Goal: Task Accomplishment & Management: Manage account settings

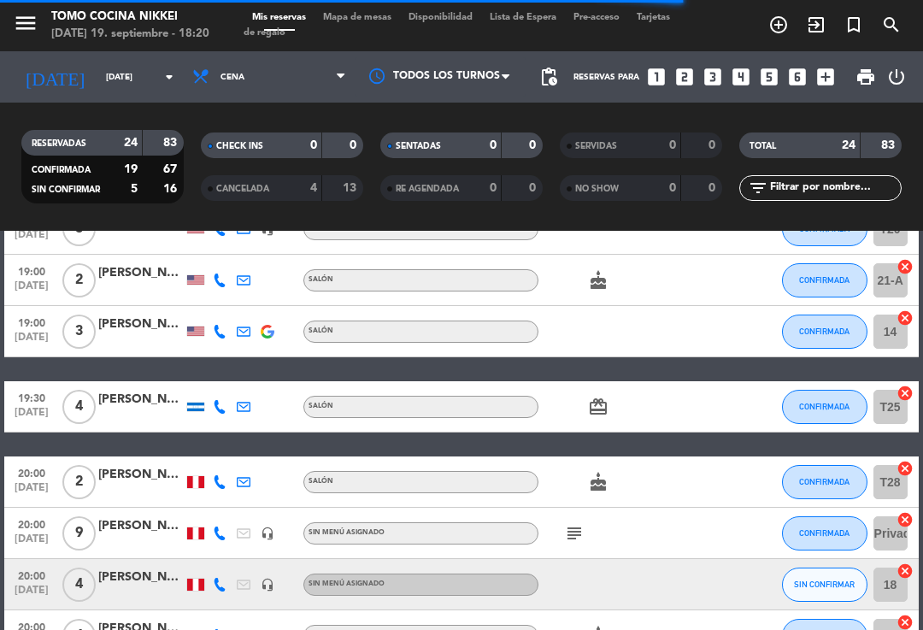
scroll to position [394, 0]
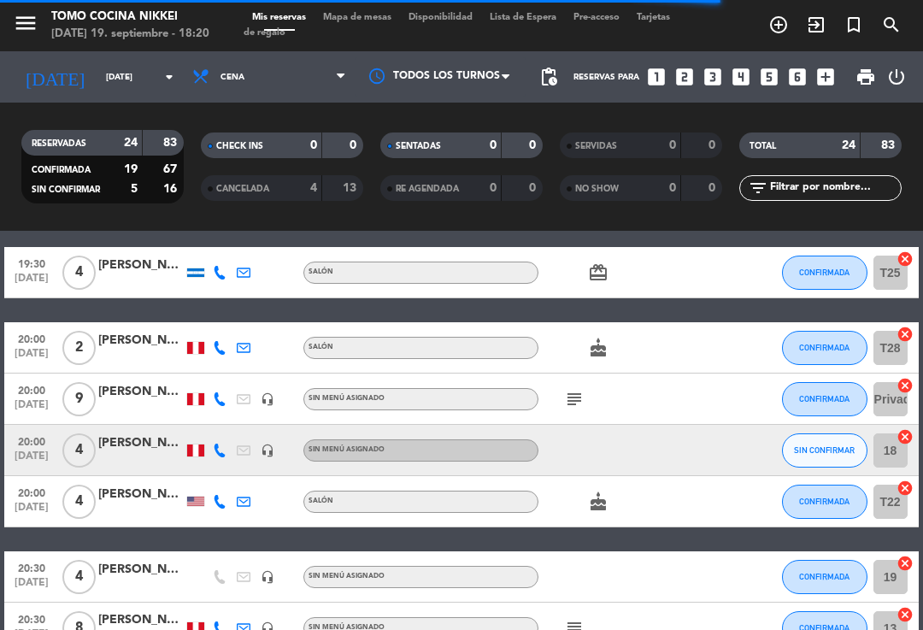
click at [247, 266] on icon at bounding box center [244, 273] width 14 height 14
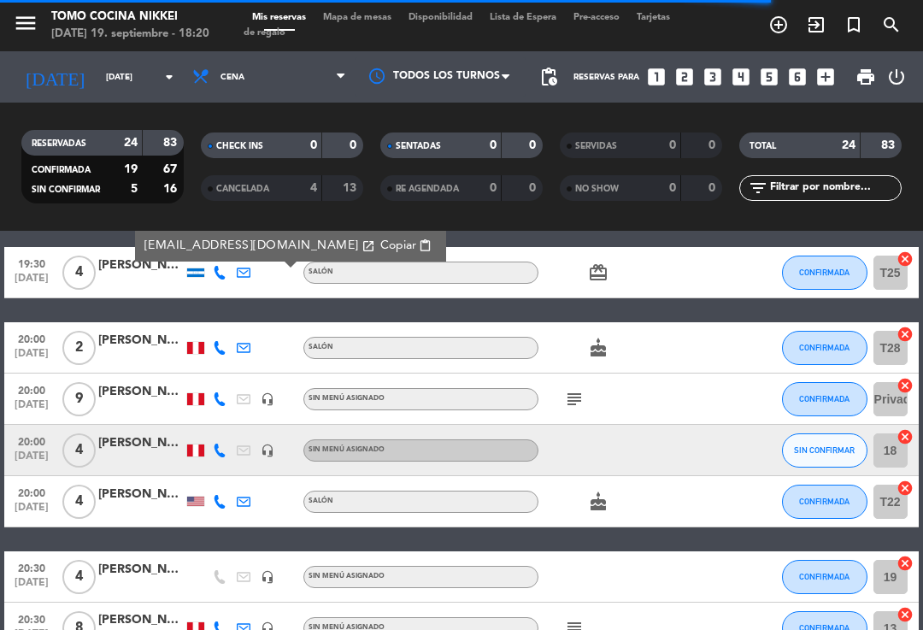
click at [187, 274] on div at bounding box center [195, 272] width 17 height 9
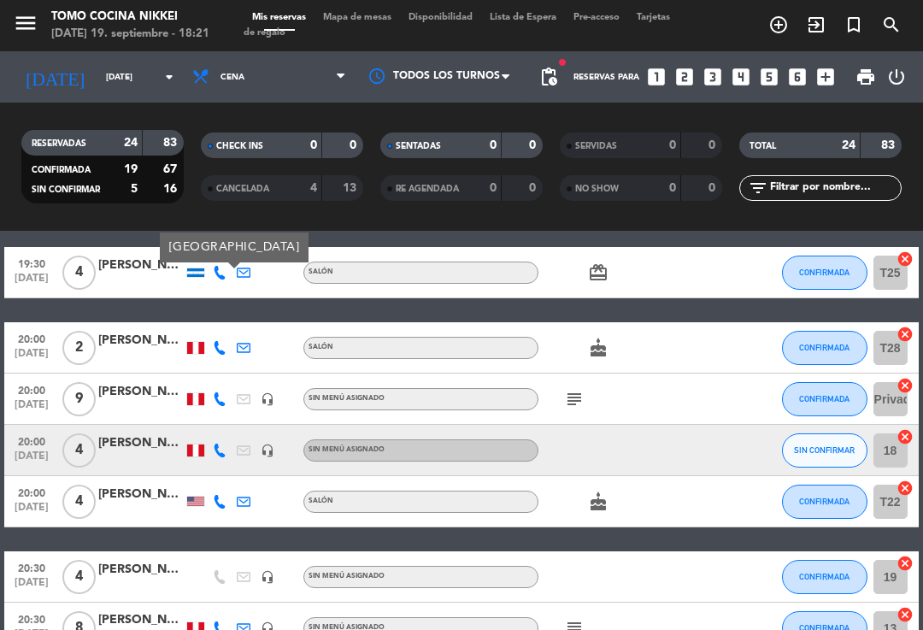
click at [249, 350] on icon at bounding box center [244, 348] width 14 height 14
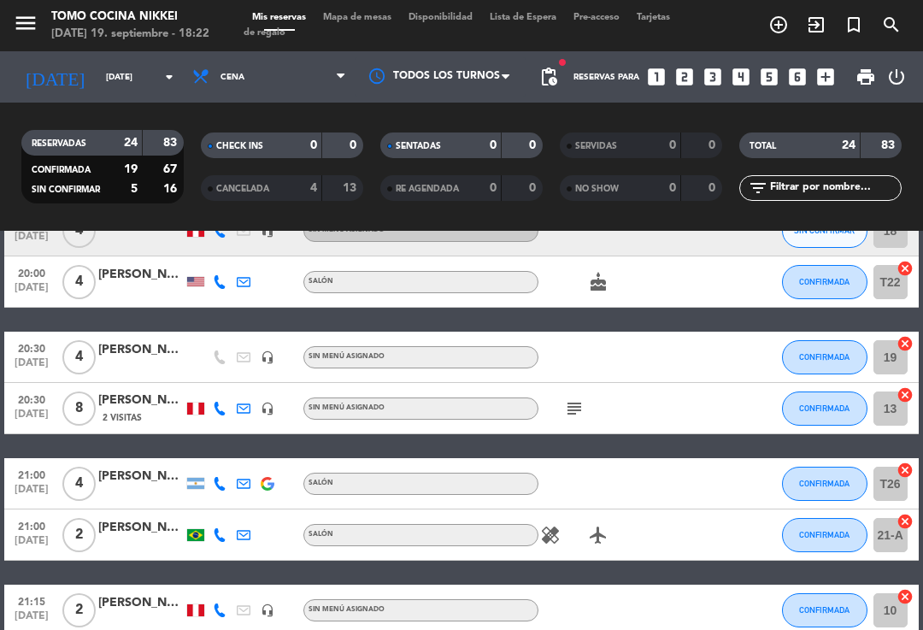
scroll to position [644, 0]
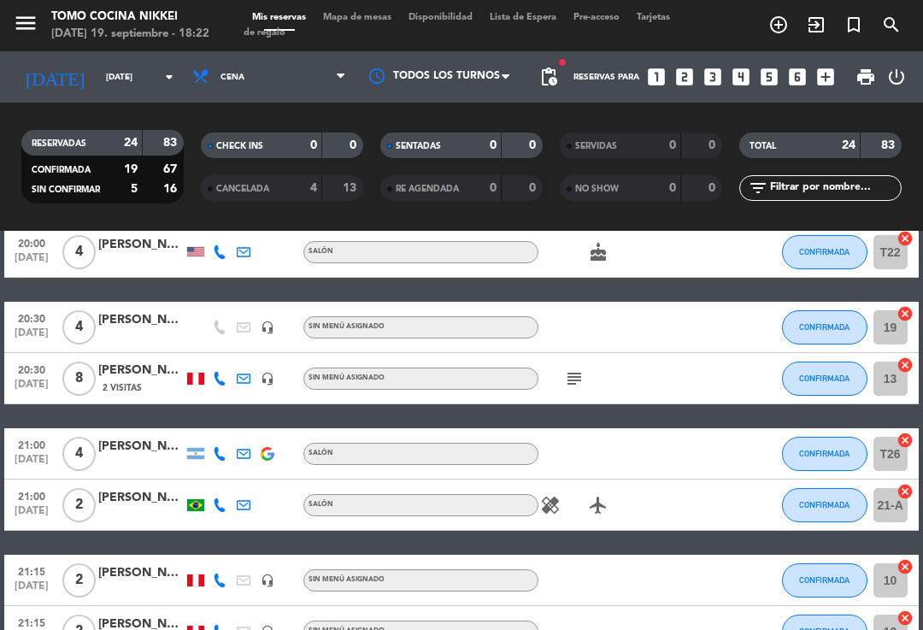
click at [241, 451] on icon at bounding box center [244, 454] width 14 height 14
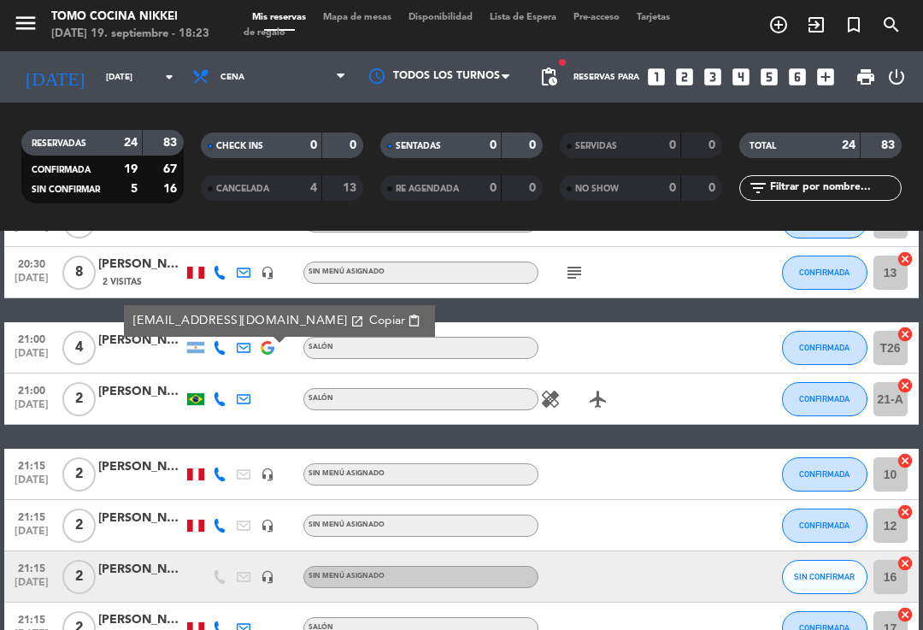
scroll to position [758, 0]
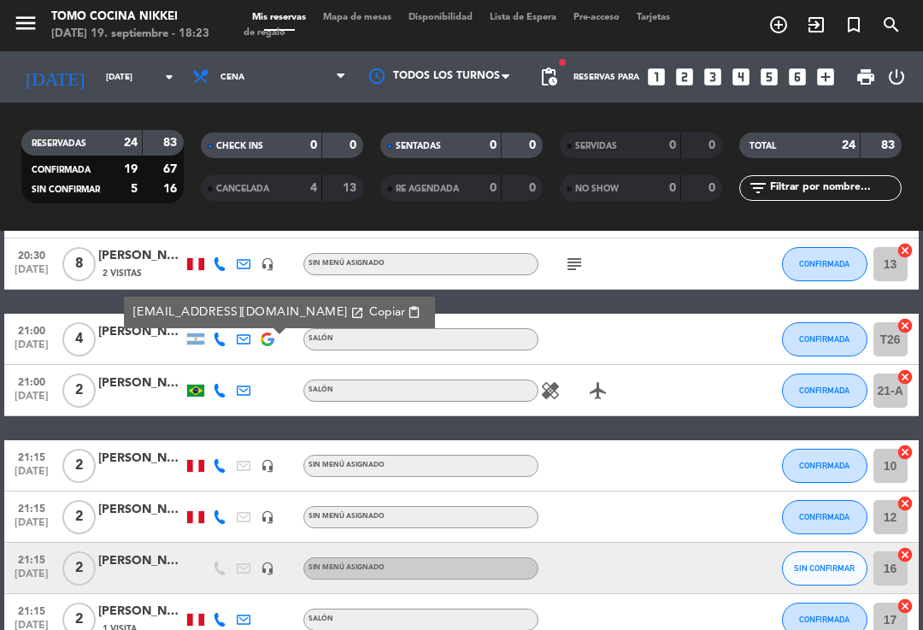
click at [247, 386] on icon at bounding box center [244, 391] width 14 height 14
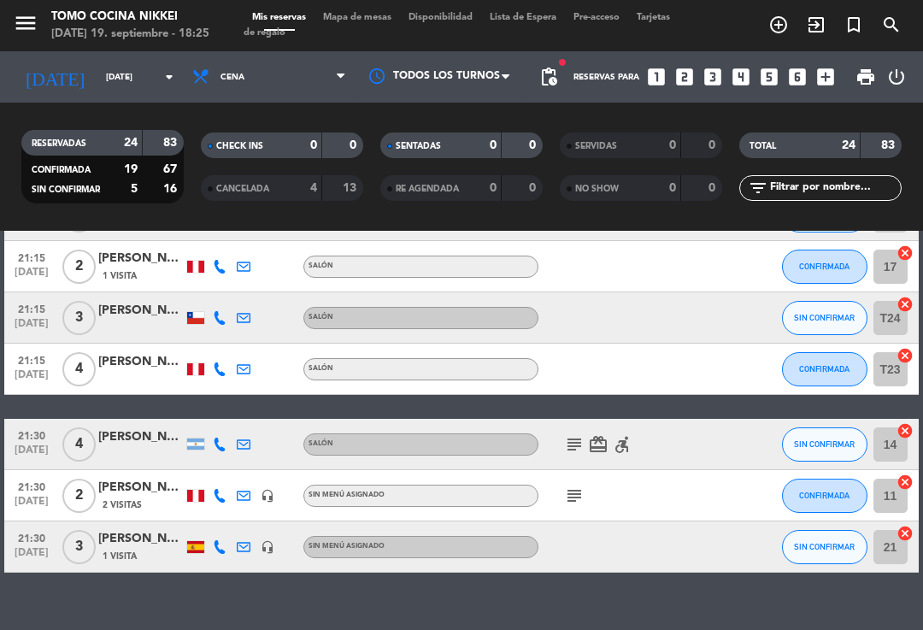
scroll to position [28, 0]
click at [226, 362] on icon at bounding box center [220, 369] width 14 height 14
click at [243, 362] on icon at bounding box center [244, 369] width 14 height 14
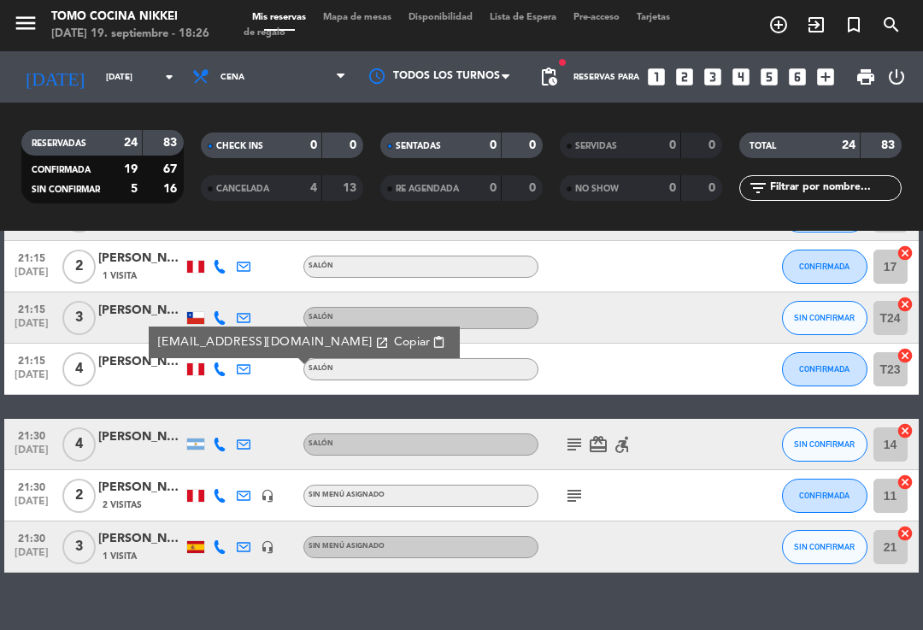
click at [239, 540] on icon at bounding box center [244, 547] width 14 height 14
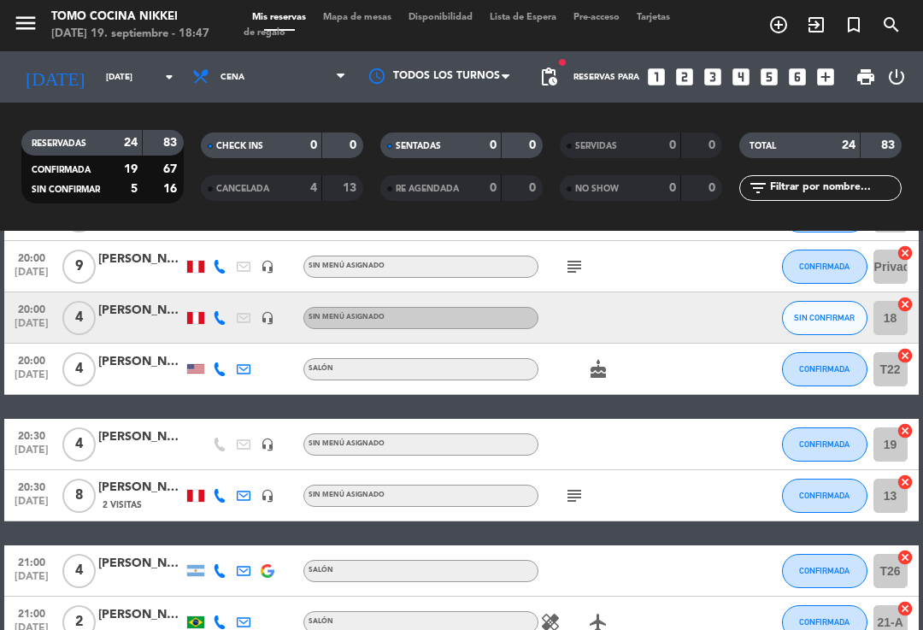
scroll to position [527, 0]
click at [113, 250] on div "[PERSON_NAME]" at bounding box center [140, 260] width 85 height 20
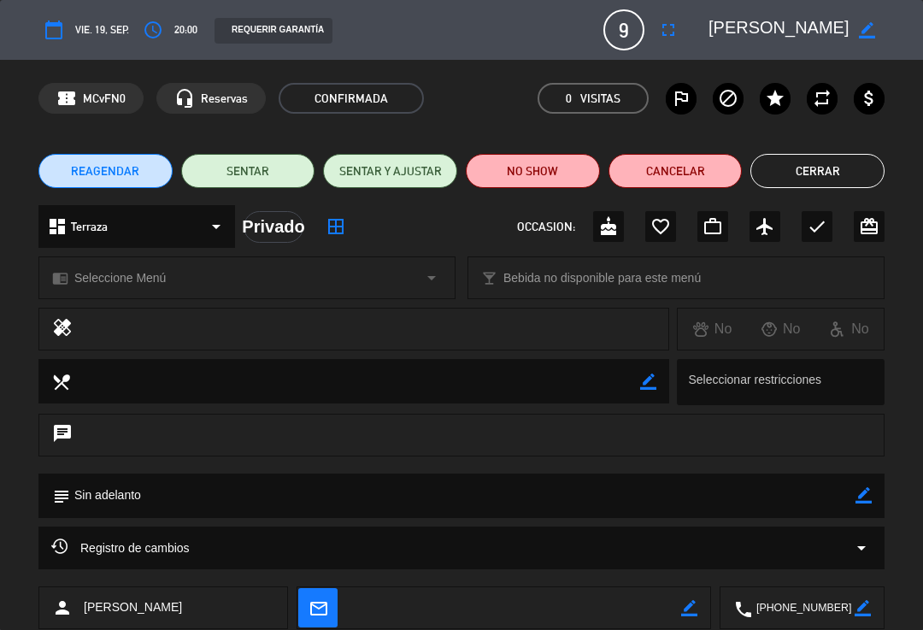
click at [767, 108] on icon "star" at bounding box center [775, 98] width 21 height 21
click at [833, 181] on button "Cerrar" at bounding box center [818, 171] width 134 height 34
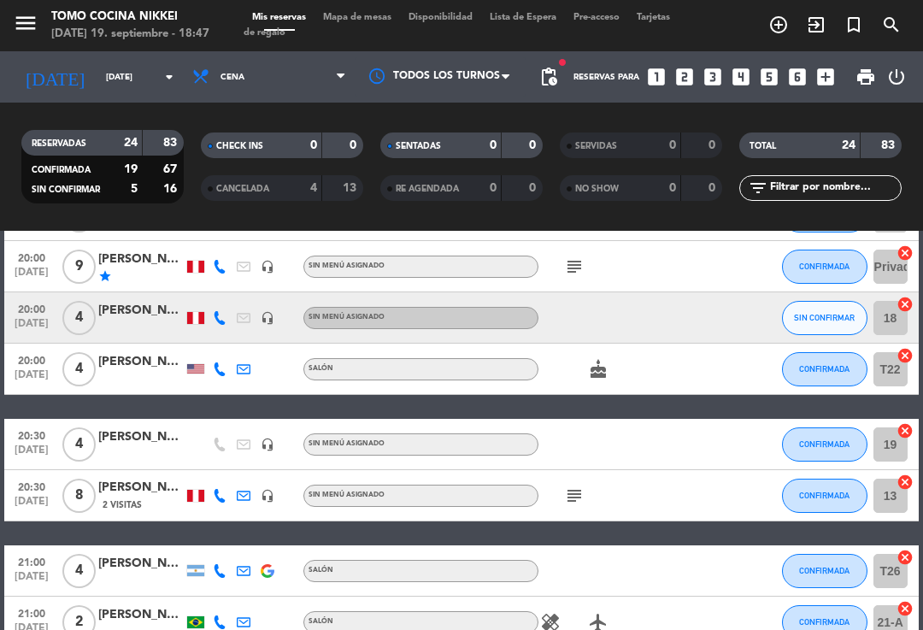
click at [143, 321] on div at bounding box center [140, 328] width 85 height 14
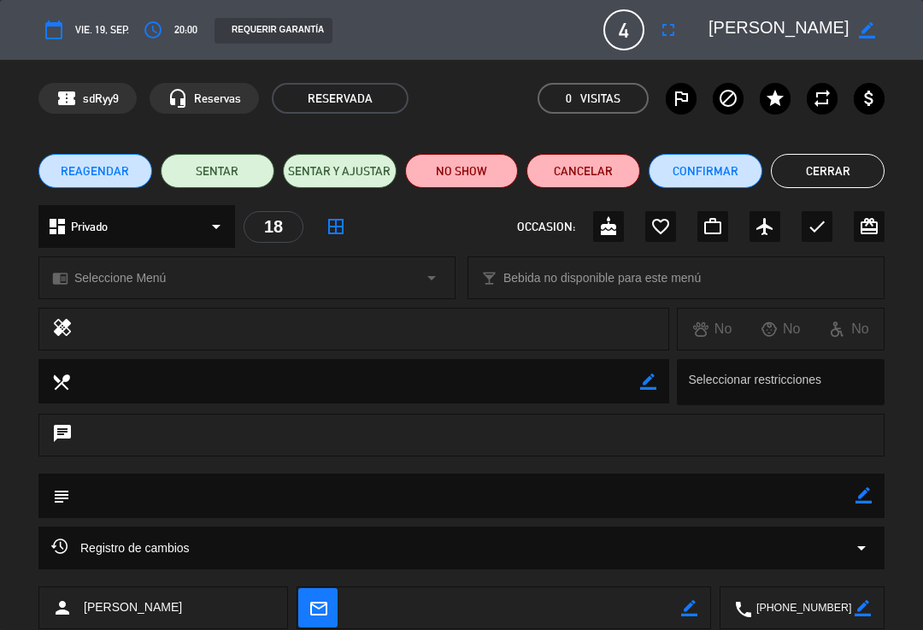
click at [761, 108] on div "outlined_flag block star repeat attach_money" at bounding box center [775, 98] width 219 height 31
click at [775, 97] on icon "star" at bounding box center [775, 98] width 21 height 21
click at [832, 174] on button "Cerrar" at bounding box center [828, 171] width 114 height 34
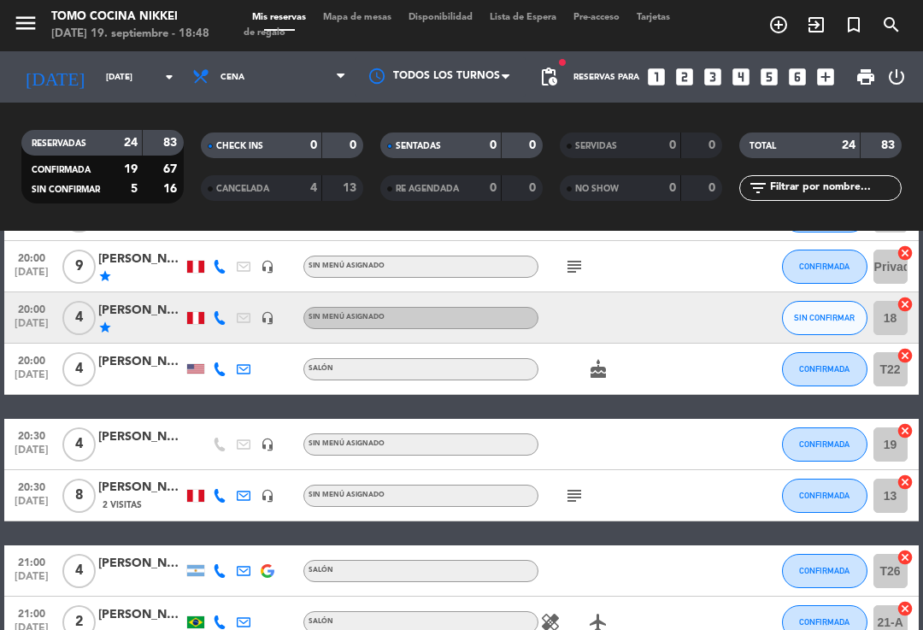
scroll to position [654, 0]
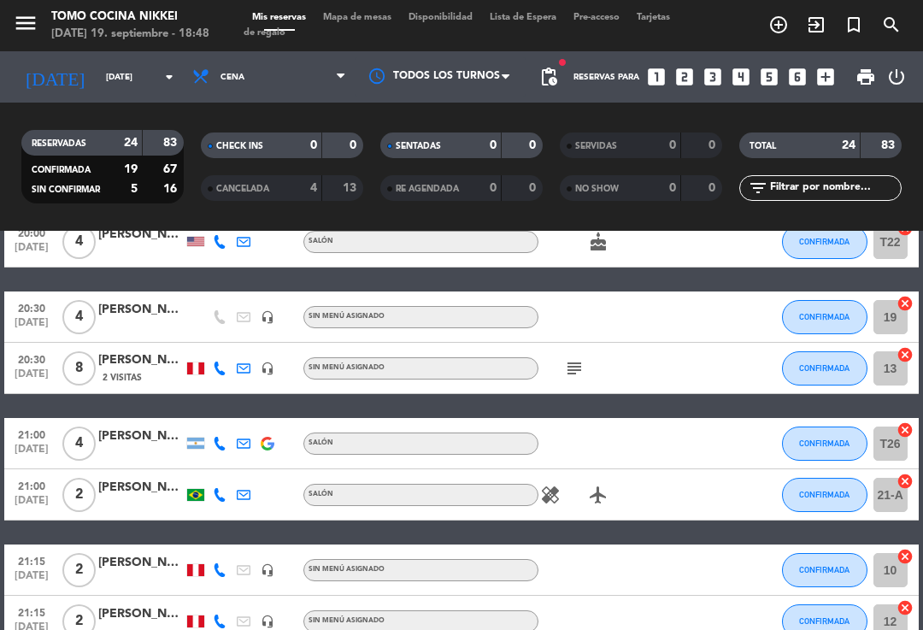
click at [580, 358] on icon "subject" at bounding box center [574, 368] width 21 height 21
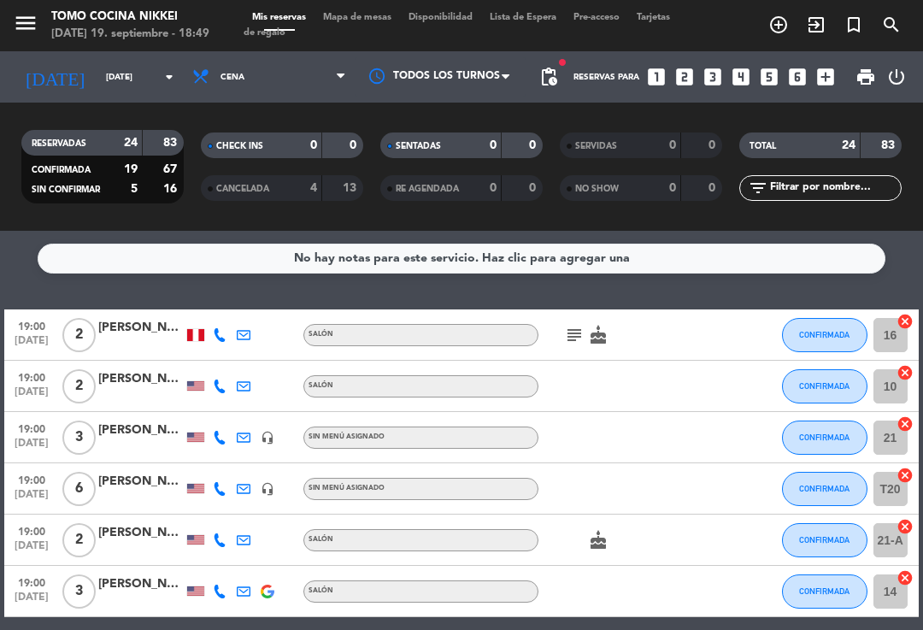
scroll to position [0, 0]
click at [572, 325] on icon "subject" at bounding box center [574, 335] width 21 height 21
click at [602, 325] on icon "cake" at bounding box center [598, 335] width 21 height 21
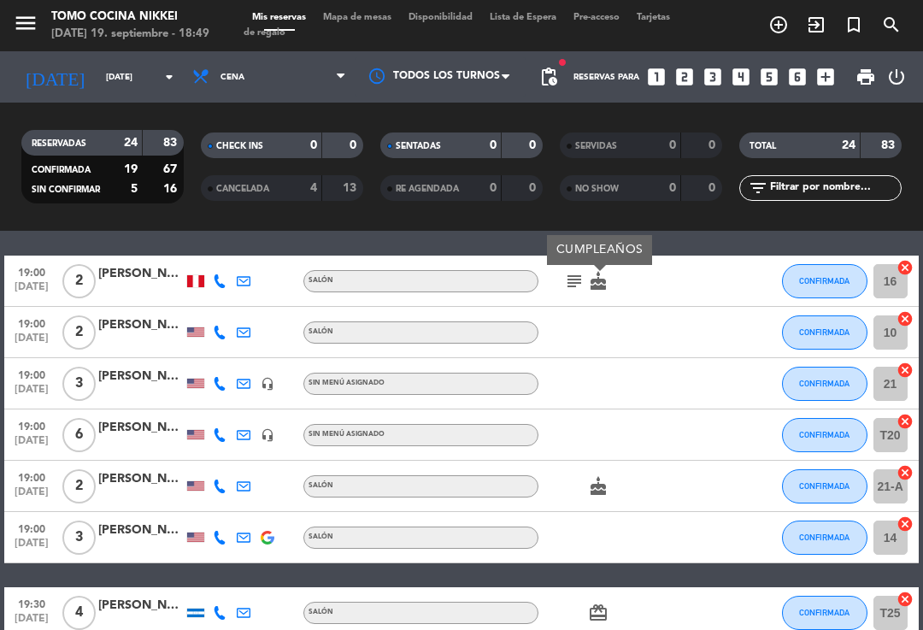
scroll to position [53, 0]
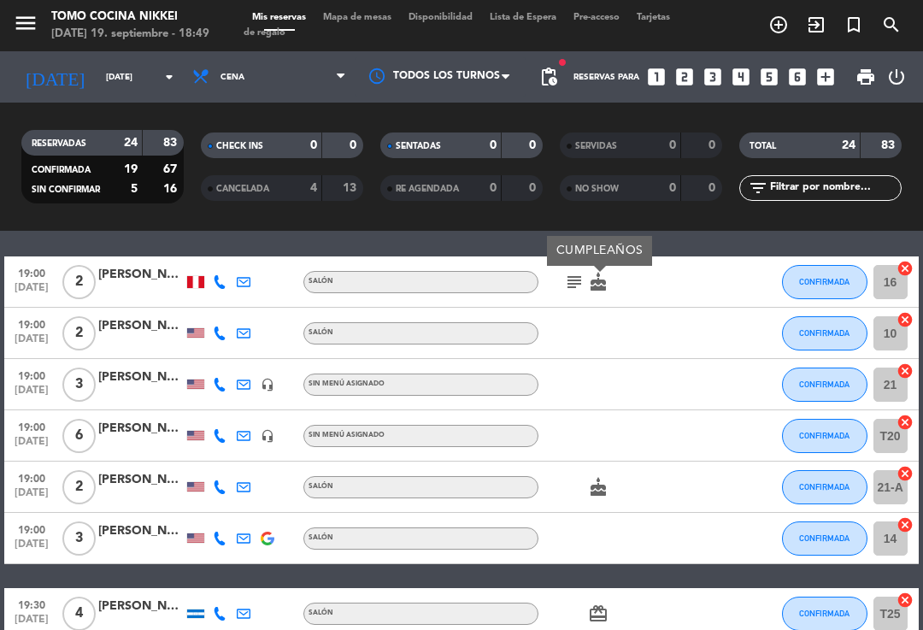
click at [595, 477] on icon "cake" at bounding box center [598, 487] width 21 height 21
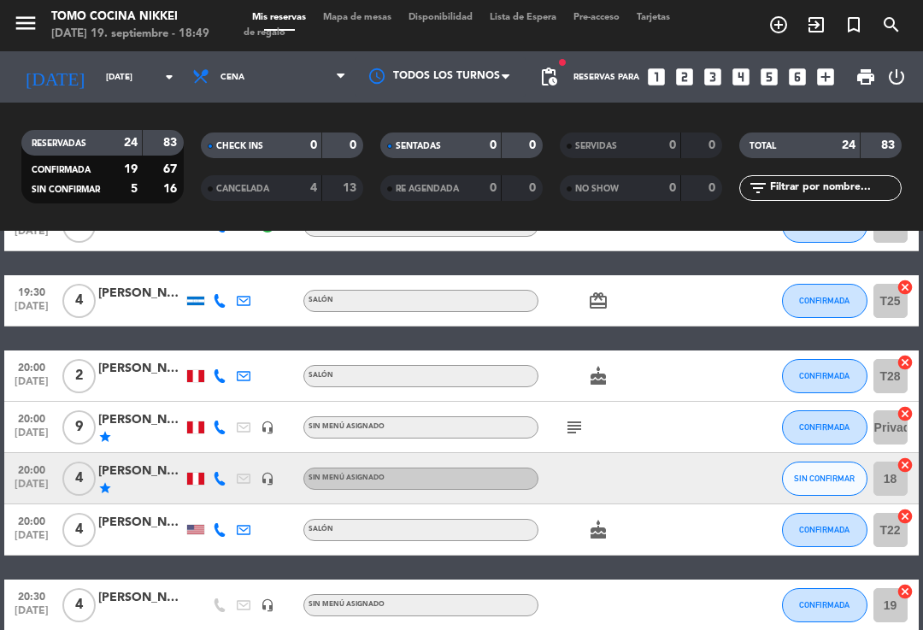
scroll to position [384, 0]
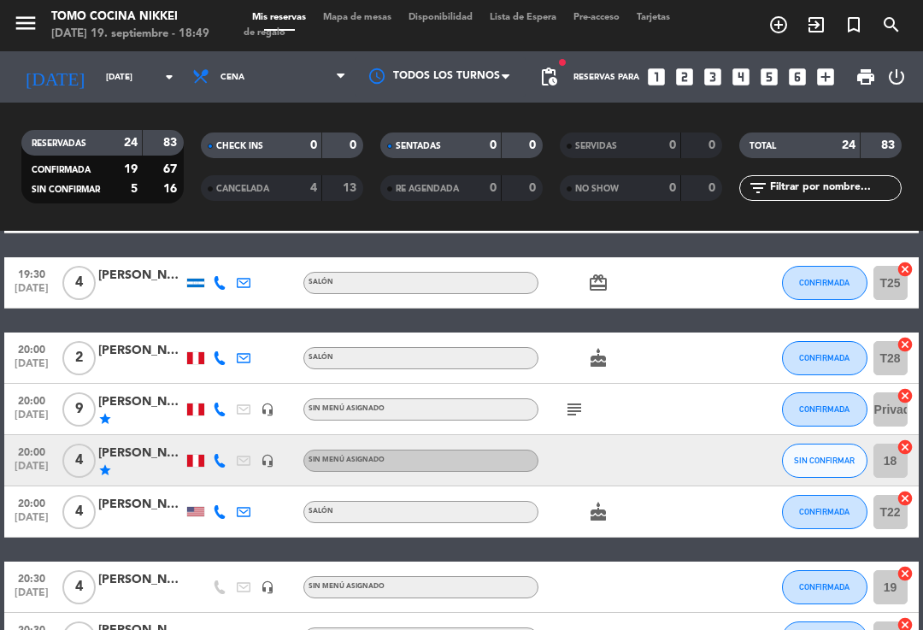
click at [605, 348] on icon "cake" at bounding box center [598, 358] width 21 height 21
click at [579, 399] on icon "subject" at bounding box center [574, 409] width 21 height 21
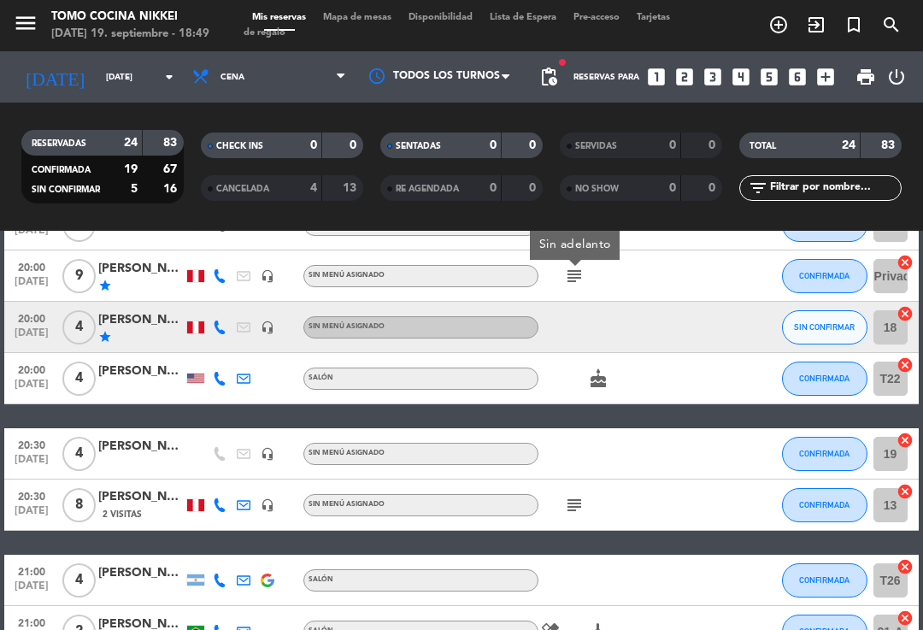
scroll to position [519, 0]
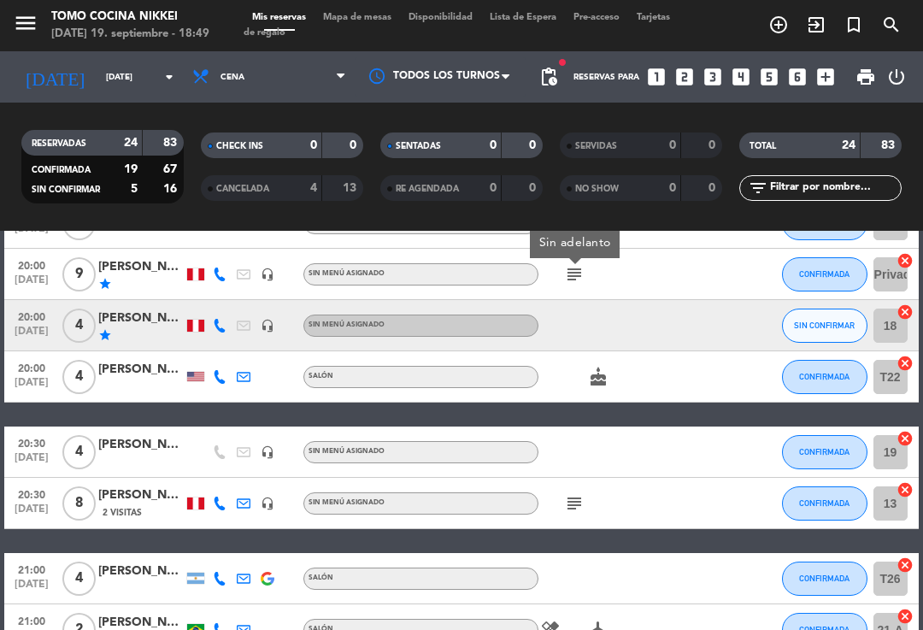
click at [586, 367] on span "cake" at bounding box center [598, 377] width 24 height 21
click at [605, 351] on div "cake" at bounding box center [611, 376] width 144 height 50
click at [594, 367] on icon "cake" at bounding box center [598, 377] width 21 height 21
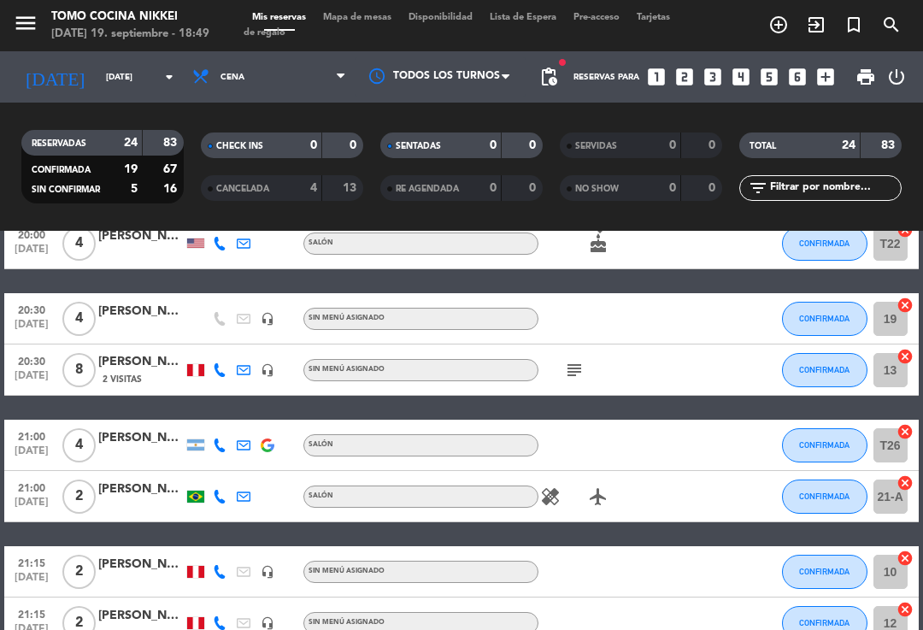
scroll to position [657, 0]
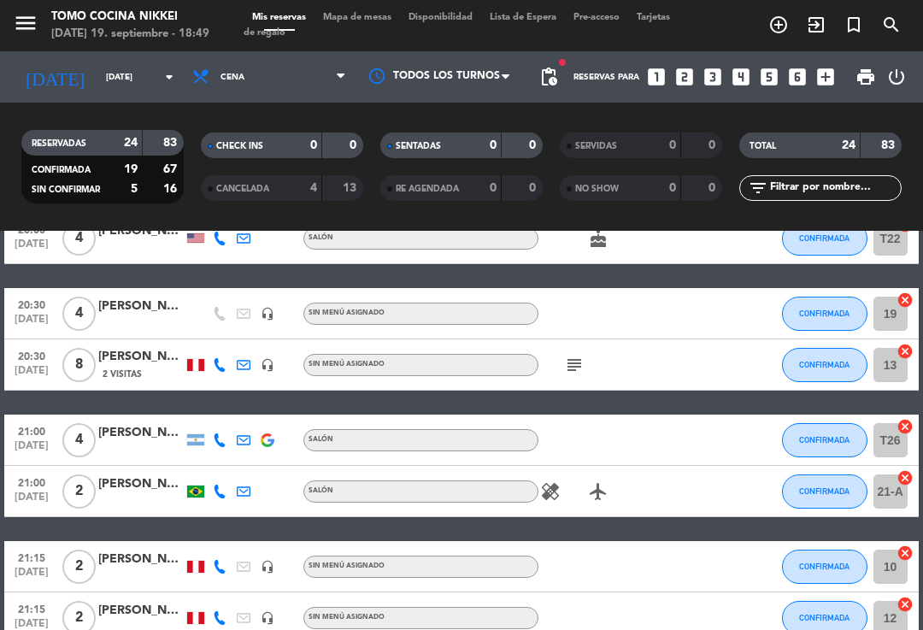
click at [244, 358] on icon at bounding box center [244, 365] width 14 height 14
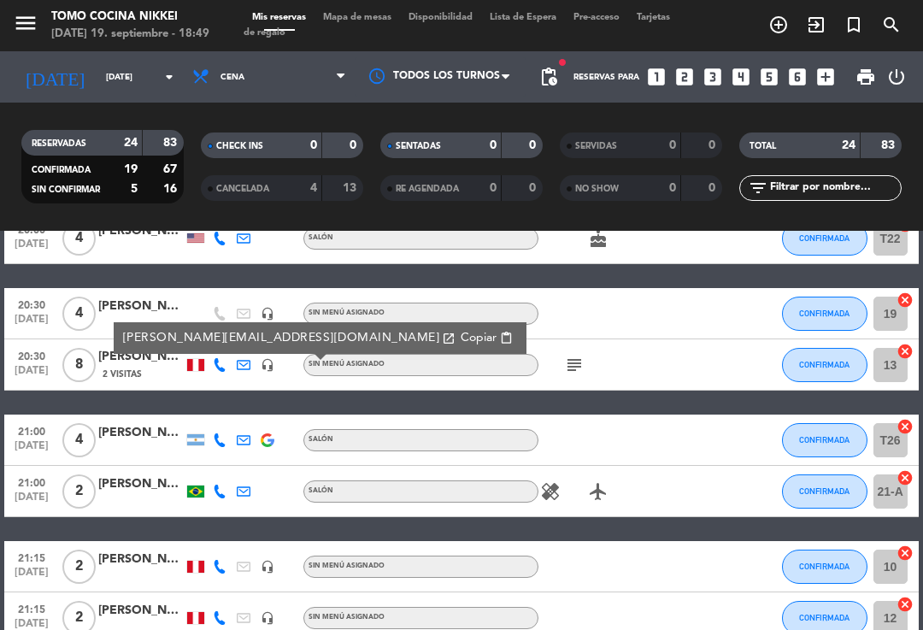
click at [239, 358] on icon at bounding box center [244, 365] width 14 height 14
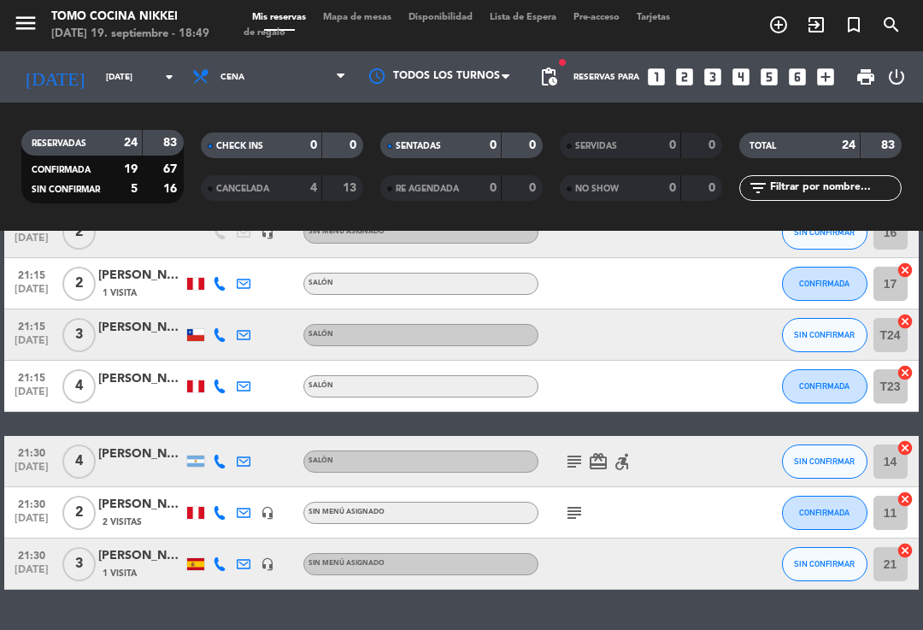
scroll to position [1098, 0]
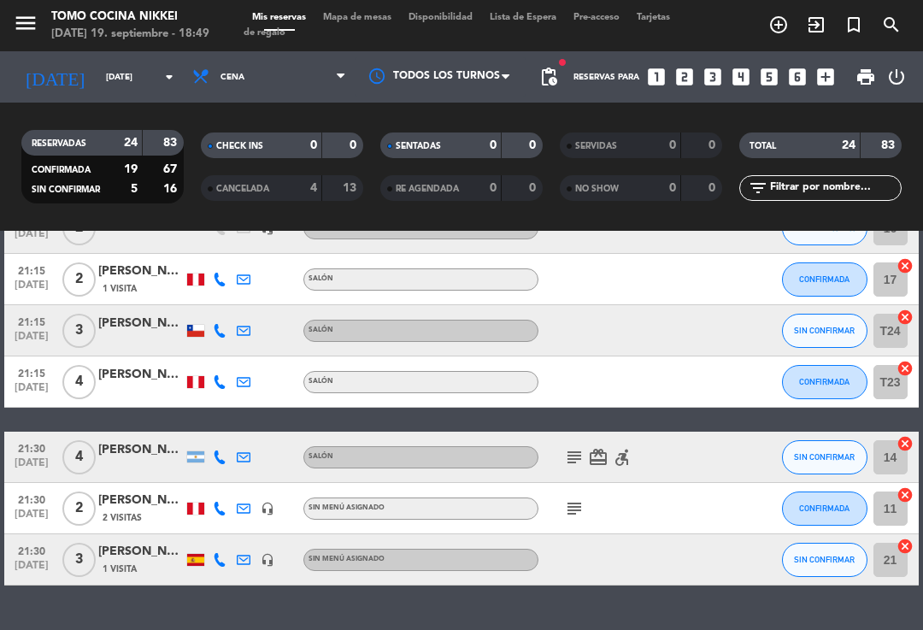
click at [575, 498] on icon "subject" at bounding box center [574, 508] width 21 height 21
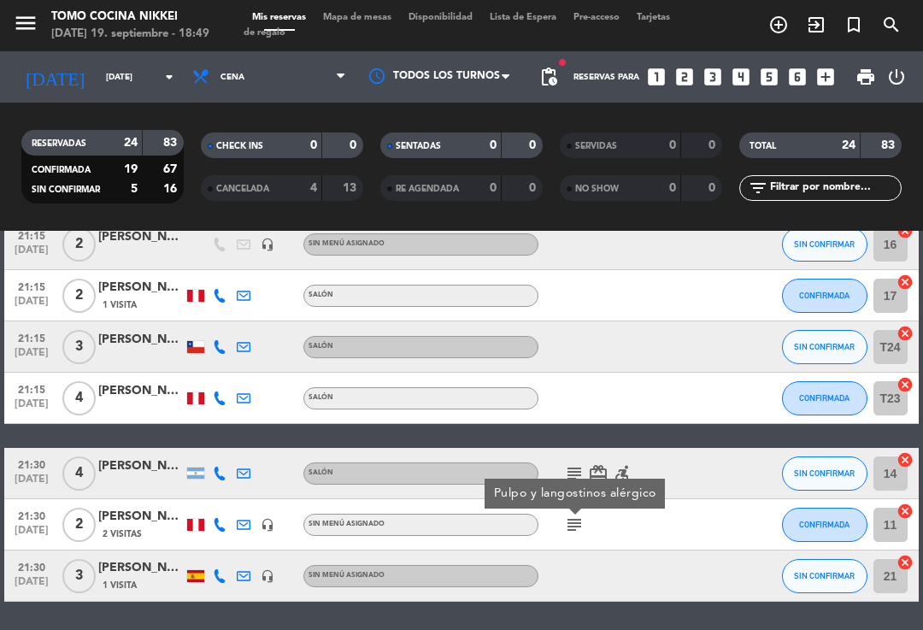
click at [568, 463] on icon "subject" at bounding box center [574, 473] width 21 height 21
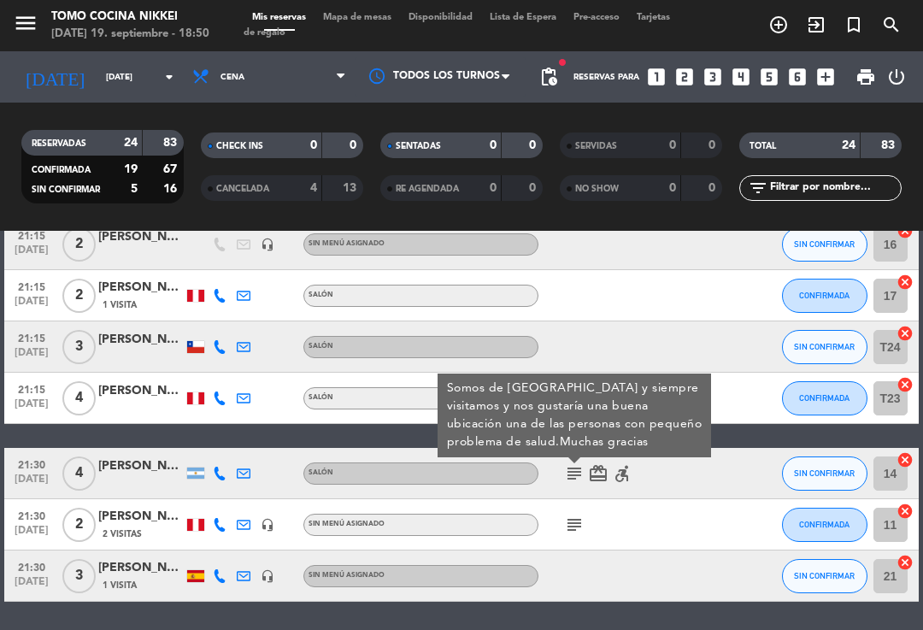
click at [817, 468] on span "SIN CONFIRMAR" at bounding box center [824, 472] width 61 height 9
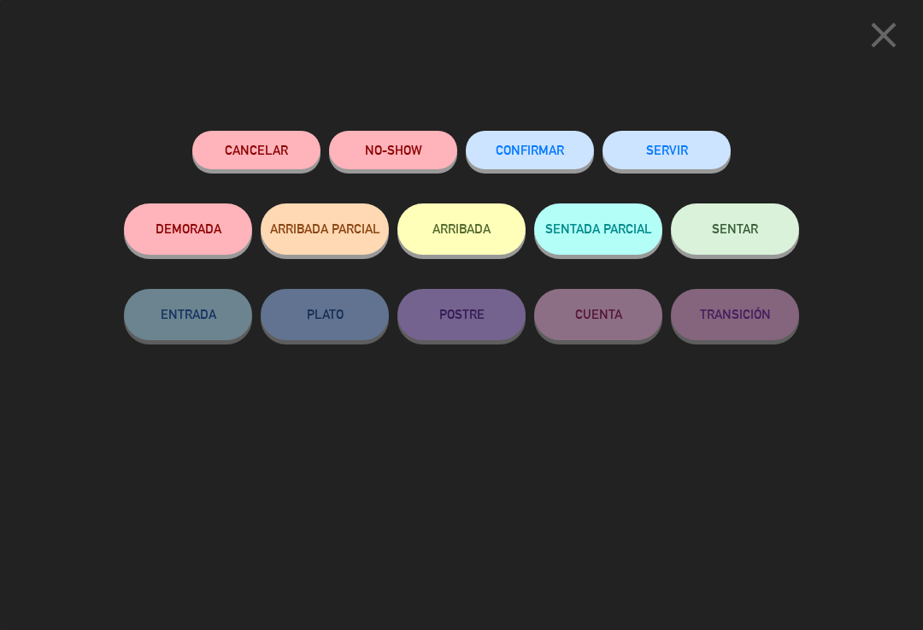
click at [537, 150] on span "CONFIRMAR" at bounding box center [530, 150] width 68 height 15
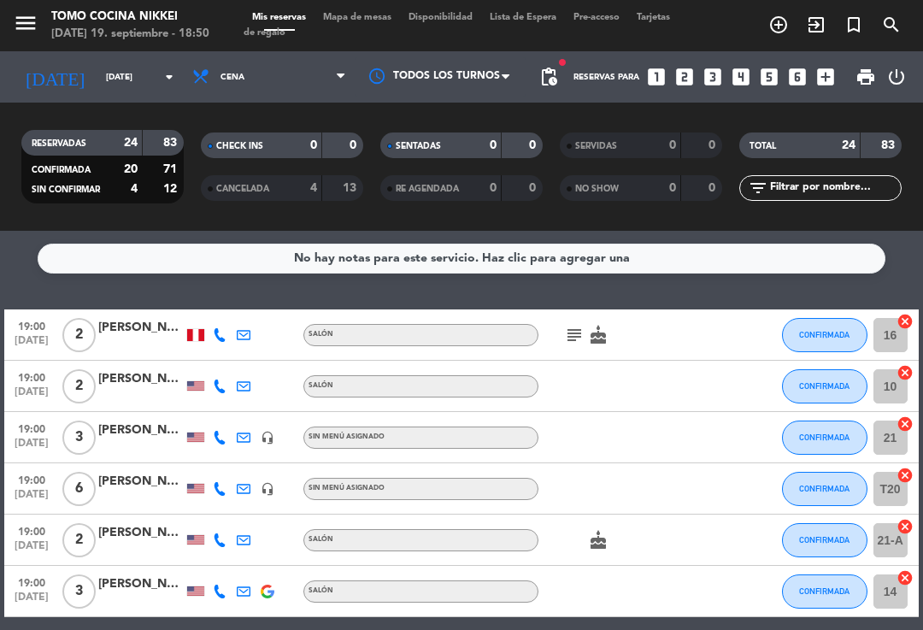
scroll to position [32, 0]
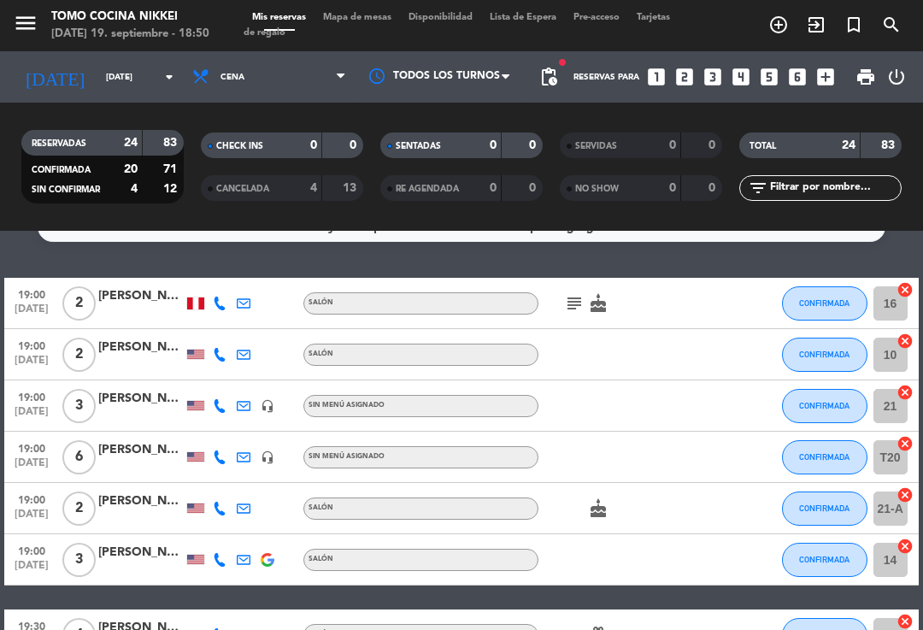
click at [564, 293] on icon "subject" at bounding box center [574, 303] width 21 height 21
click at [603, 293] on icon "cake" at bounding box center [598, 303] width 21 height 21
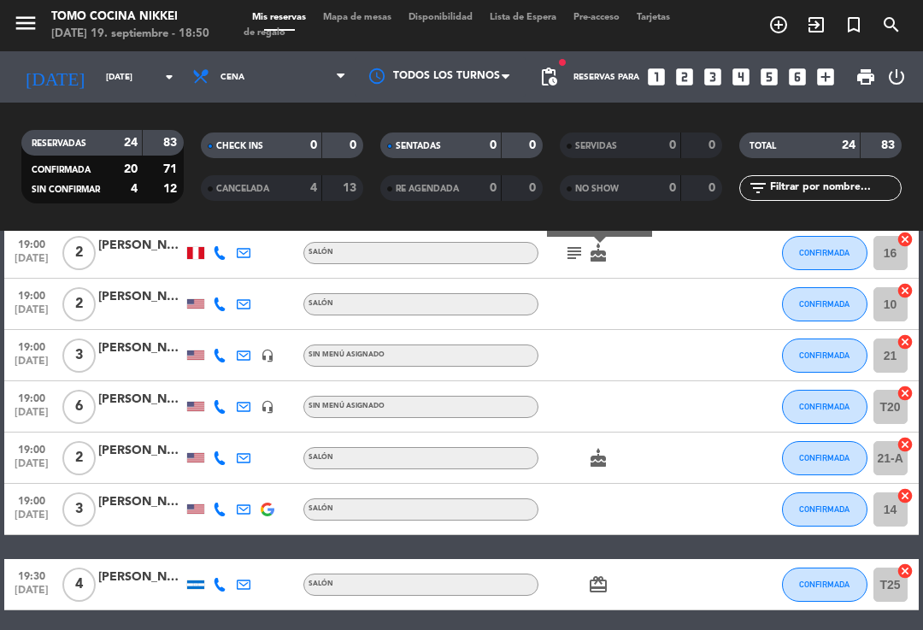
scroll to position [83, 0]
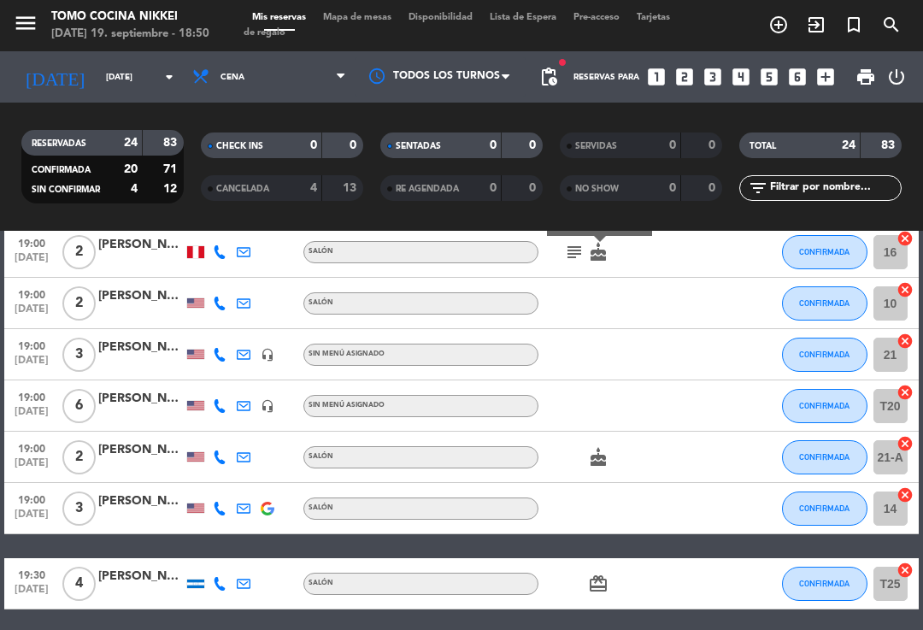
click at [604, 449] on icon "cake" at bounding box center [598, 457] width 21 height 21
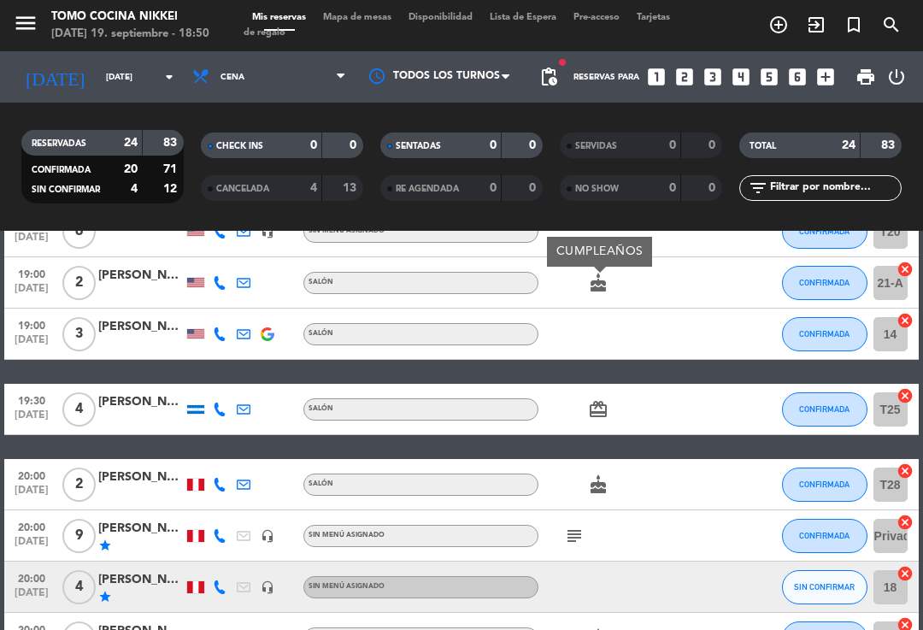
scroll to position [376, 0]
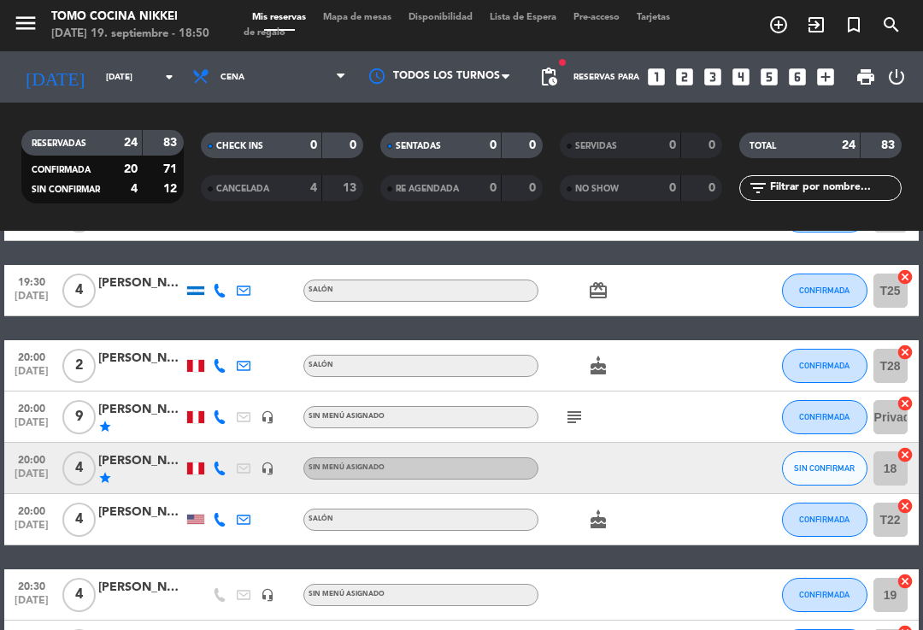
click at [593, 356] on icon "cake" at bounding box center [598, 366] width 21 height 21
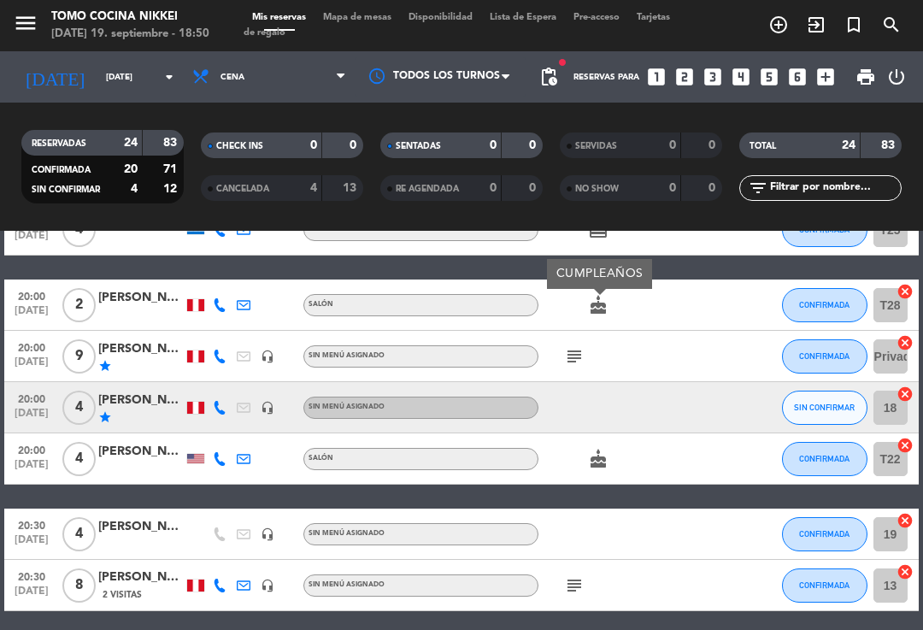
scroll to position [439, 0]
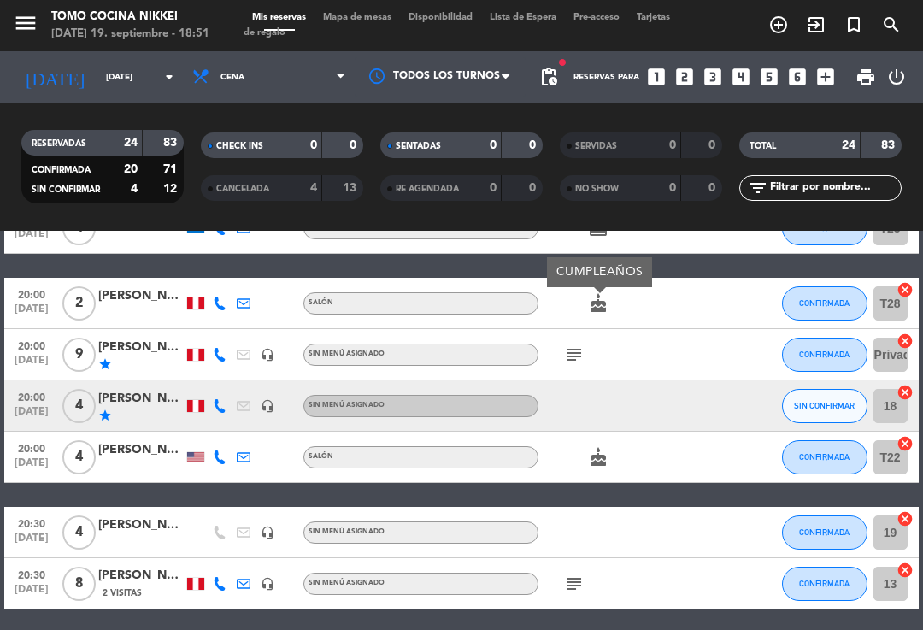
click at [572, 351] on icon "subject" at bounding box center [574, 355] width 21 height 21
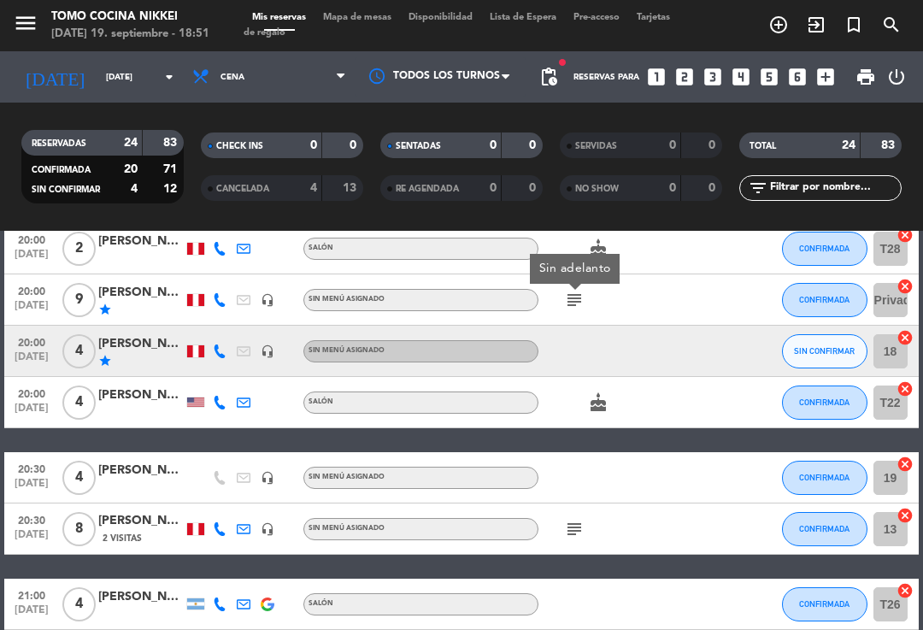
scroll to position [492, 0]
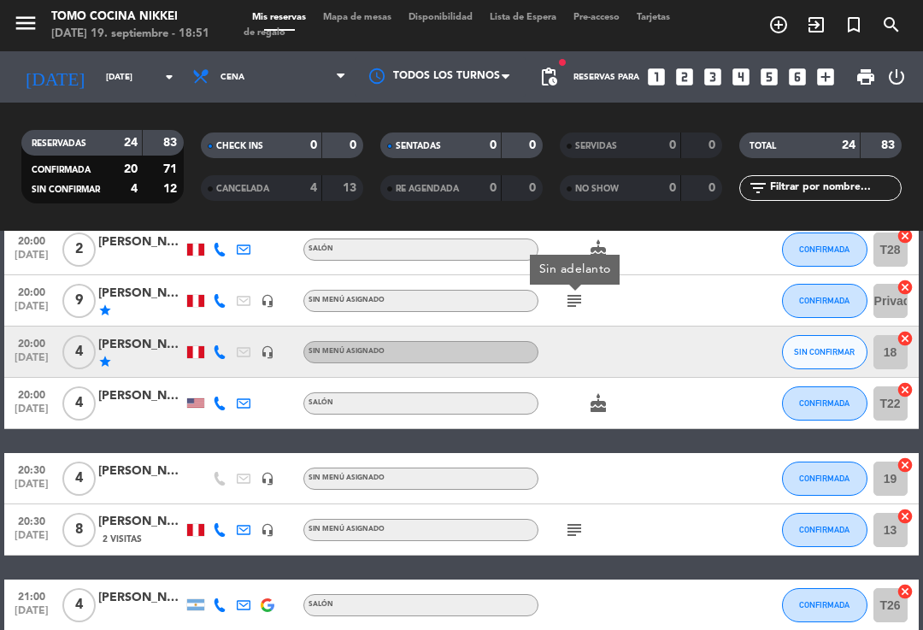
click at [592, 399] on icon "cake" at bounding box center [598, 403] width 21 height 21
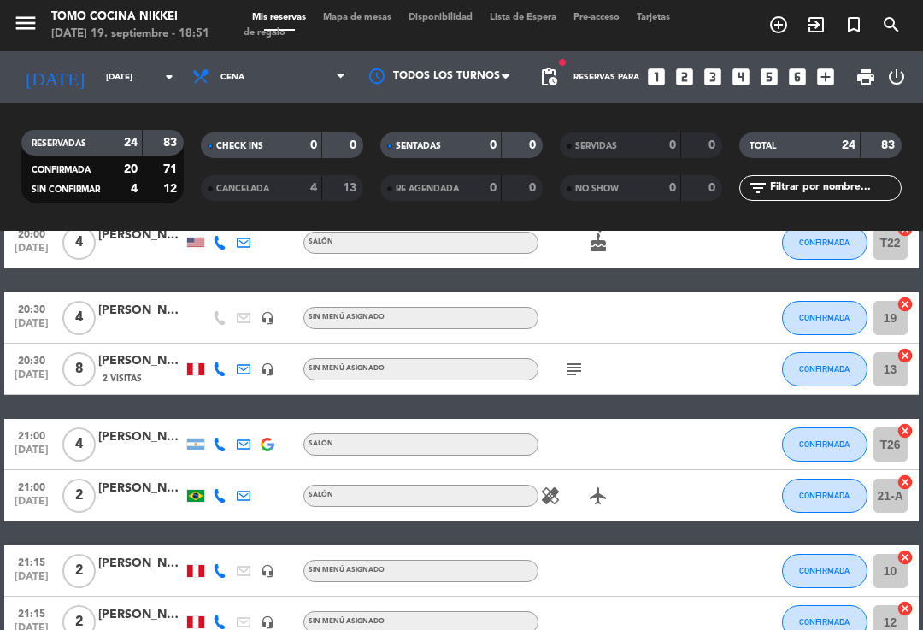
scroll to position [659, 0]
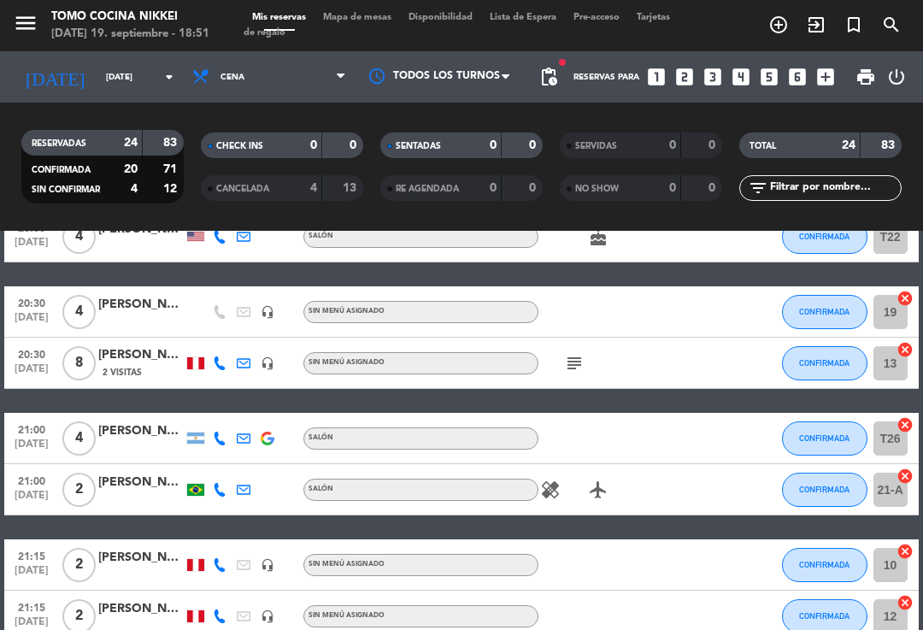
click at [574, 357] on icon "subject" at bounding box center [574, 363] width 21 height 21
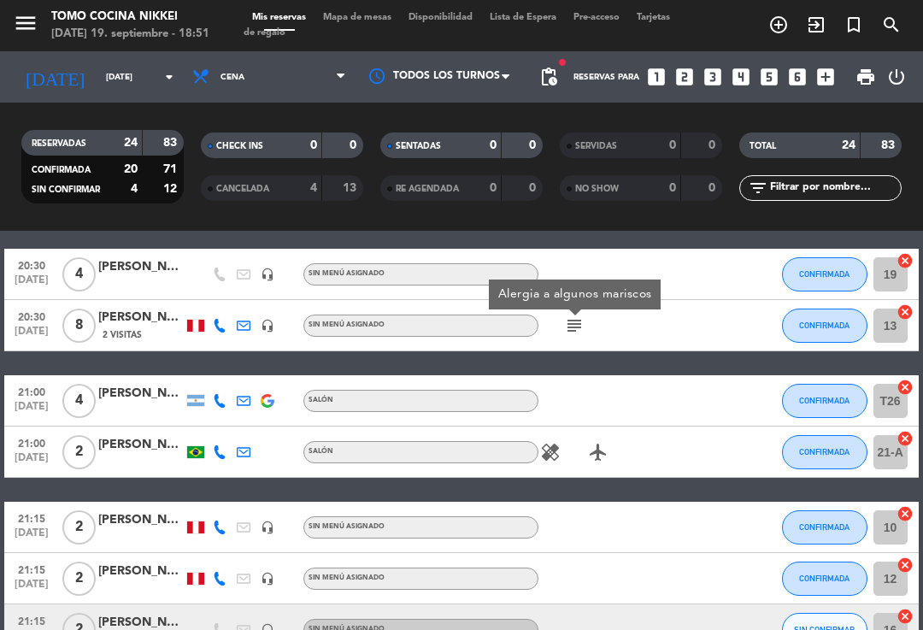
scroll to position [696, 0]
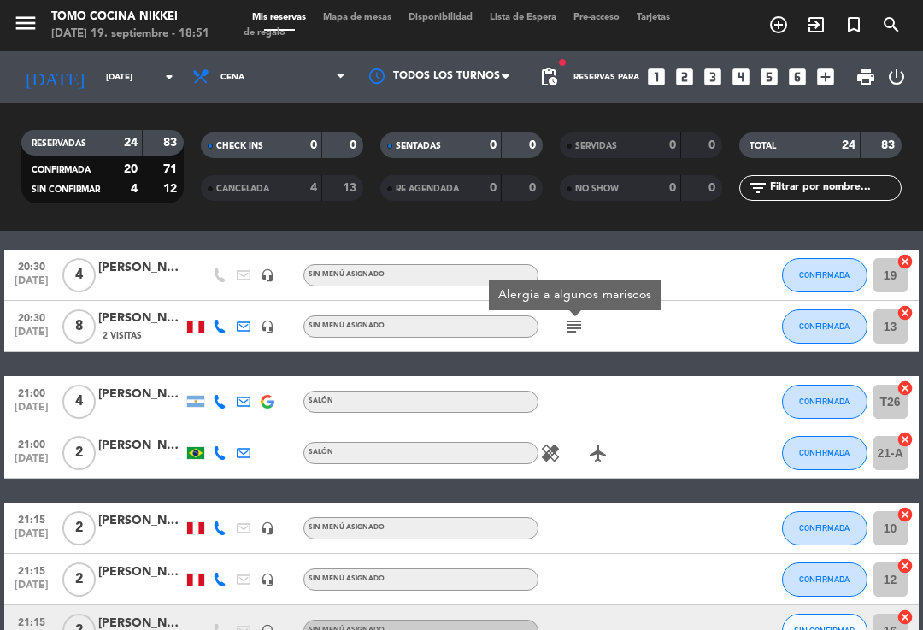
click at [552, 443] on icon "healing" at bounding box center [550, 453] width 21 height 21
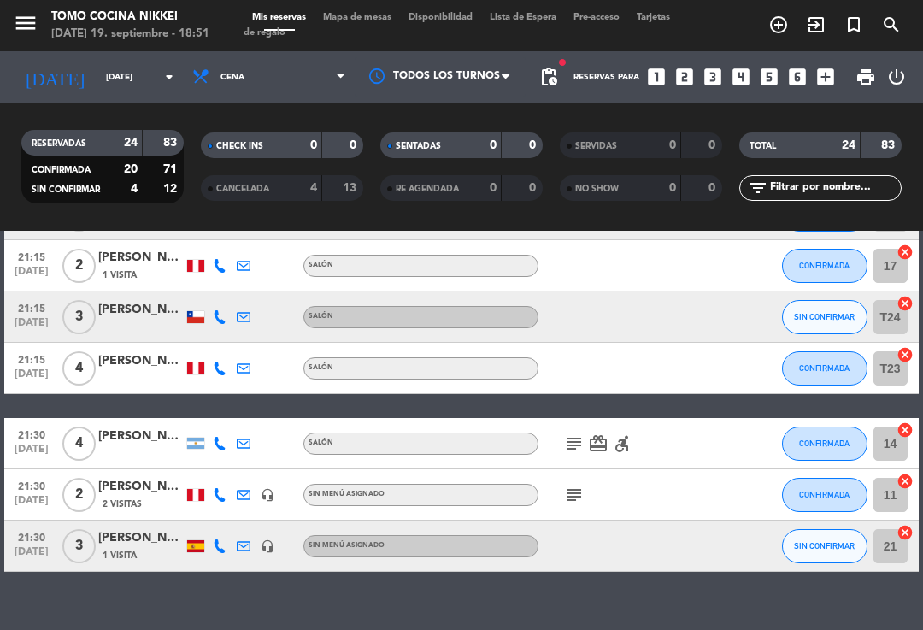
scroll to position [1111, 0]
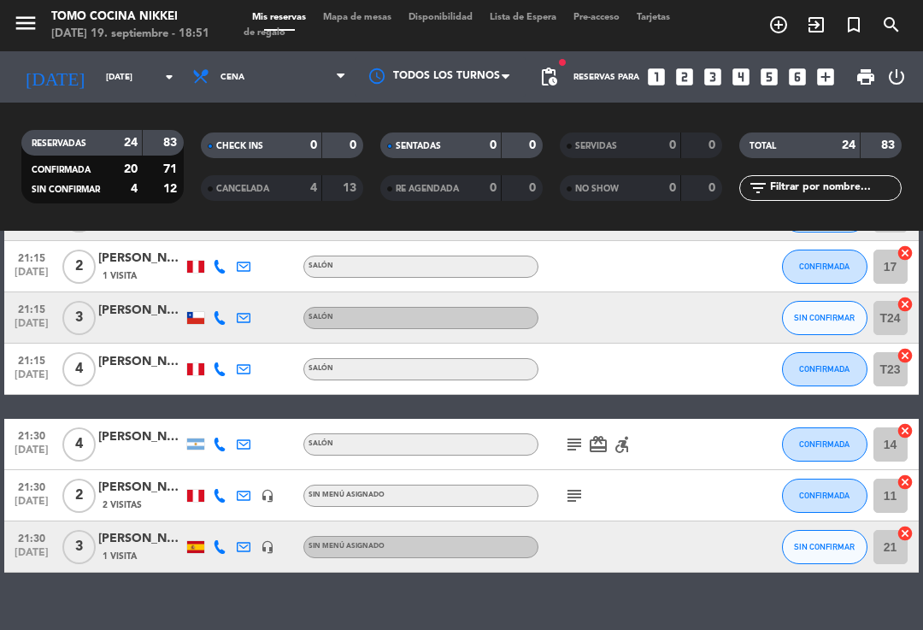
click at [578, 442] on icon "subject" at bounding box center [574, 444] width 21 height 21
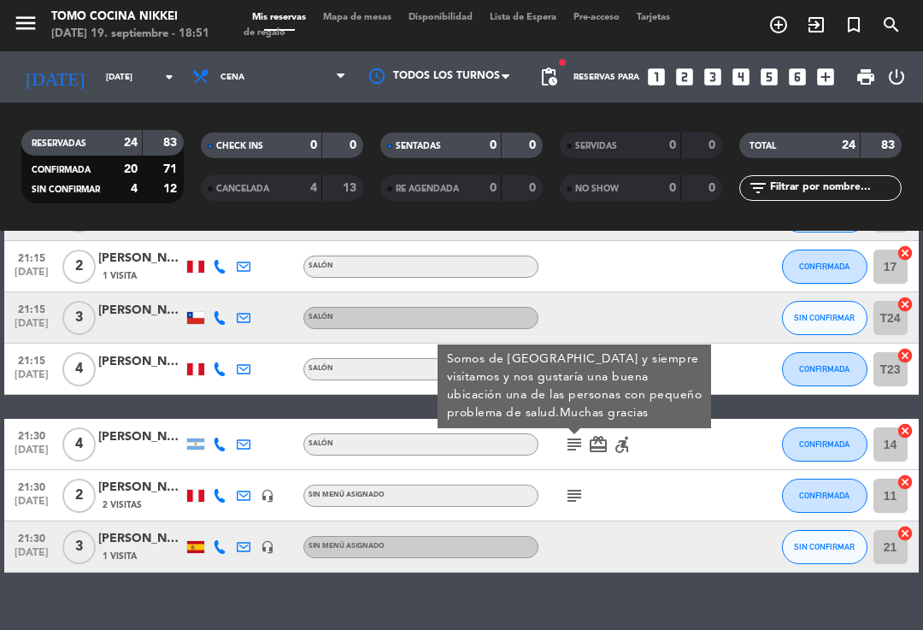
click at [581, 486] on icon "subject" at bounding box center [574, 496] width 21 height 21
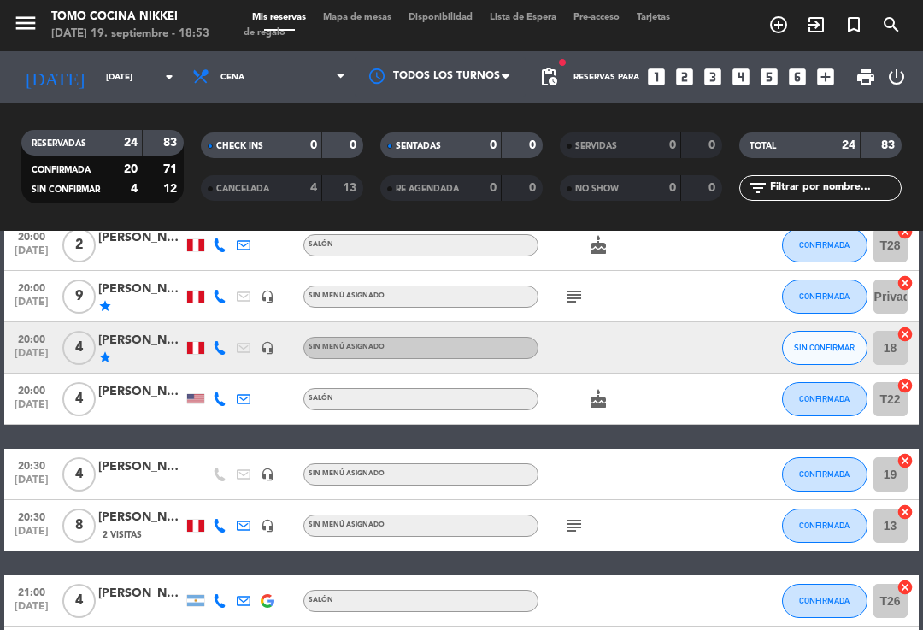
scroll to position [1, 0]
click at [374, 19] on span "Mapa de mesas" at bounding box center [357, 17] width 85 height 9
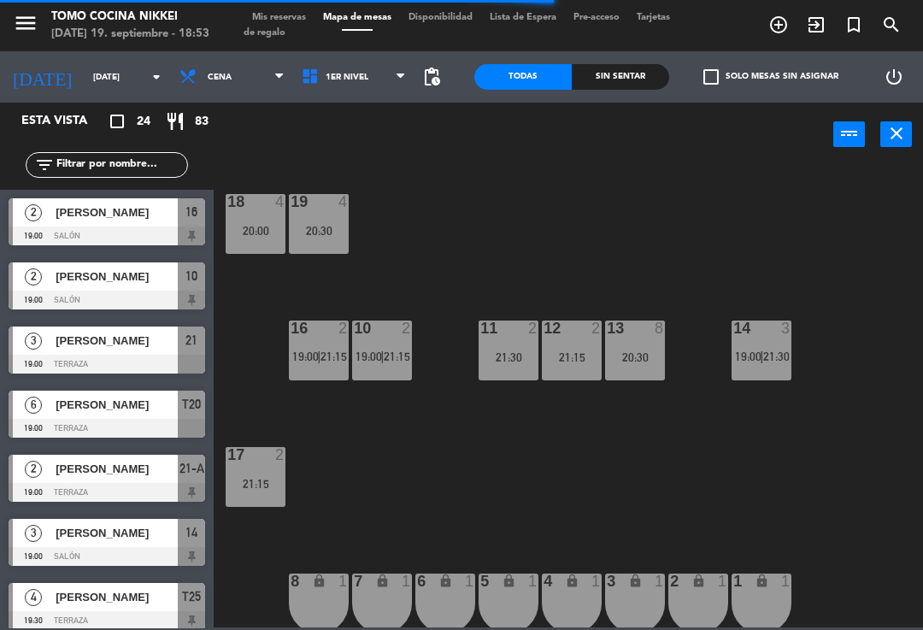
click at [770, 359] on span "21:30" at bounding box center [776, 357] width 27 height 14
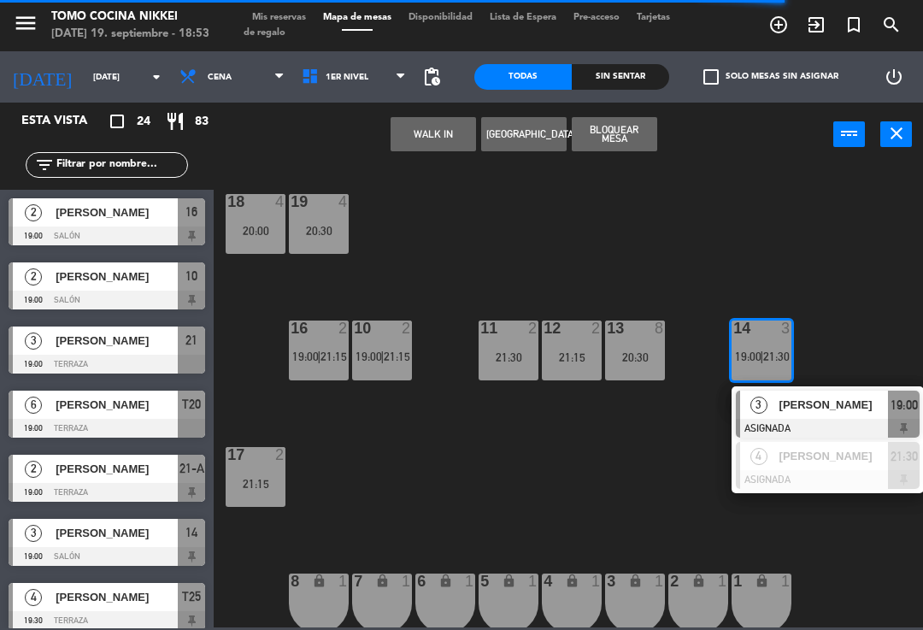
click at [589, 276] on div "18 4 20:00 19 4 20:30 16 2 19:00 | 21:15 10 2 19:00 | 21:15 11 2 21:30 12 2 21:…" at bounding box center [573, 395] width 700 height 463
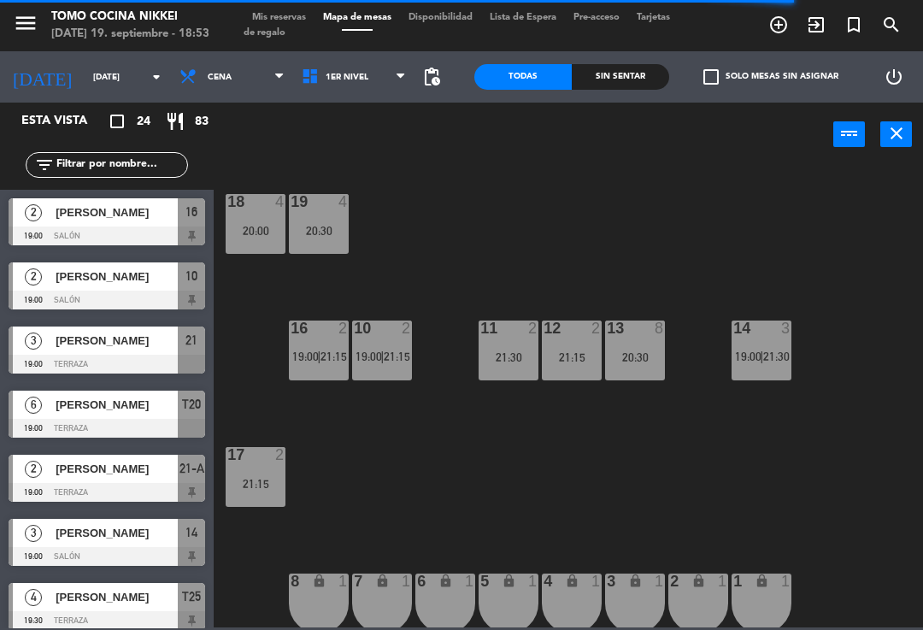
click at [395, 74] on span "1er Nivel" at bounding box center [354, 77] width 122 height 38
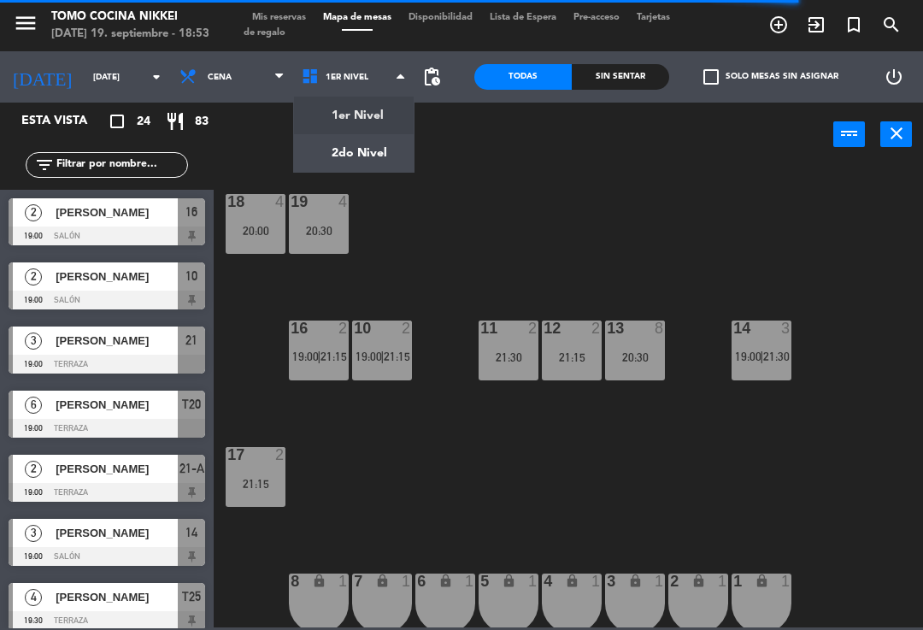
click at [385, 145] on ng-component "menu Tomo Cocina Nikkei [DATE] 19. septiembre - 18:53 Mis reservas Mapa de mesa…" at bounding box center [461, 313] width 923 height 627
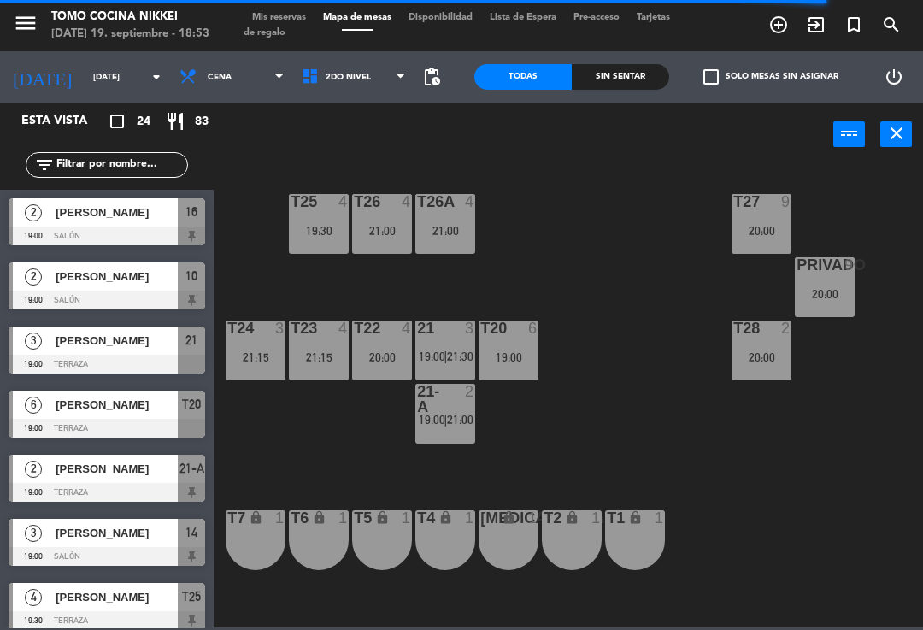
click at [398, 340] on div "T22 4 20:00" at bounding box center [382, 351] width 60 height 60
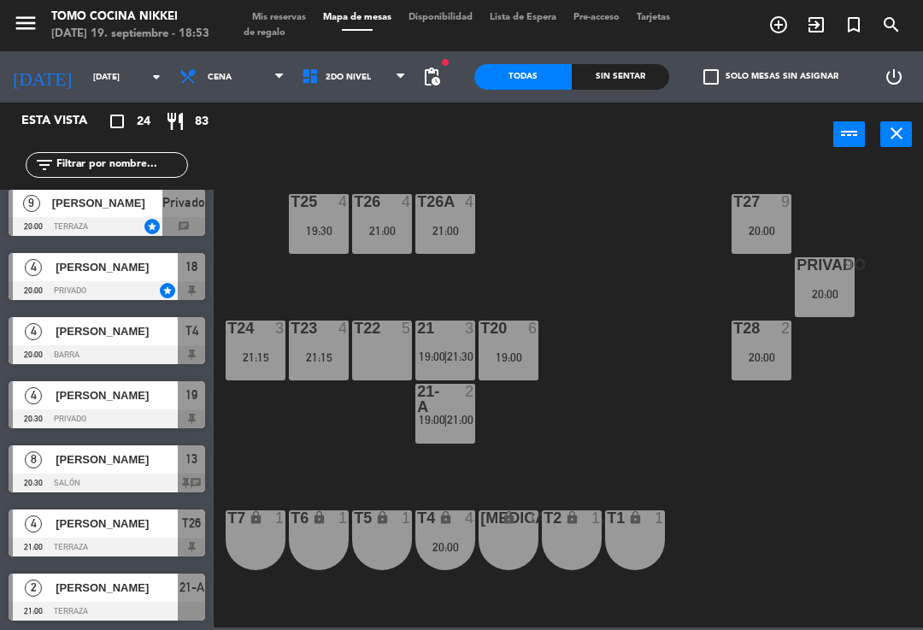
scroll to position [563, 0]
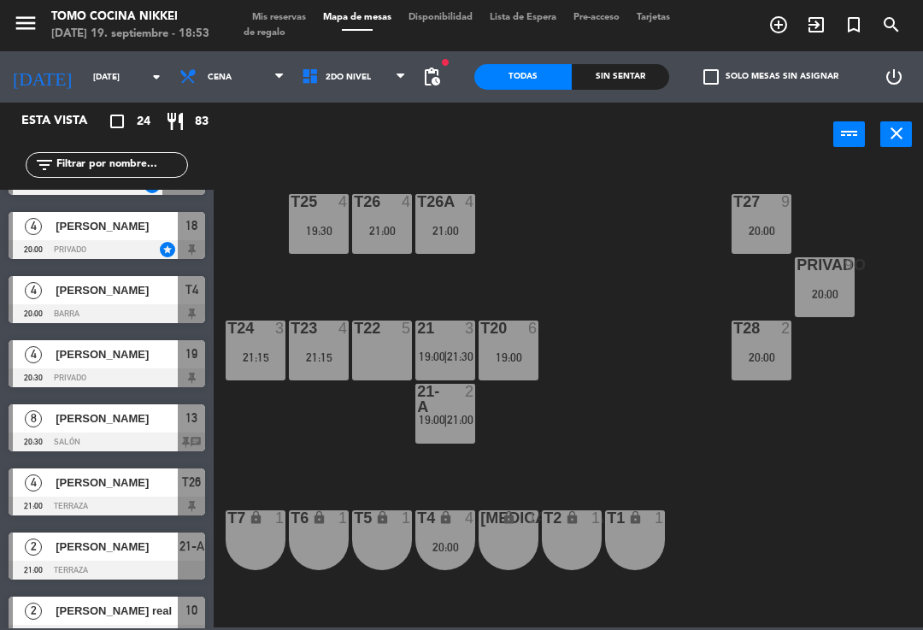
click at [59, 362] on span "[PERSON_NAME]" at bounding box center [117, 354] width 122 height 18
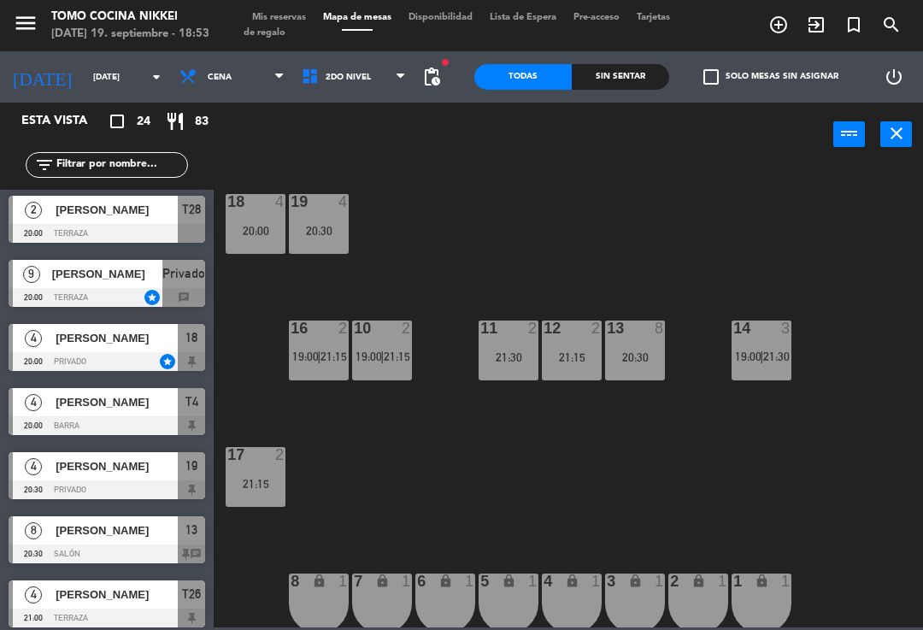
scroll to position [506, 0]
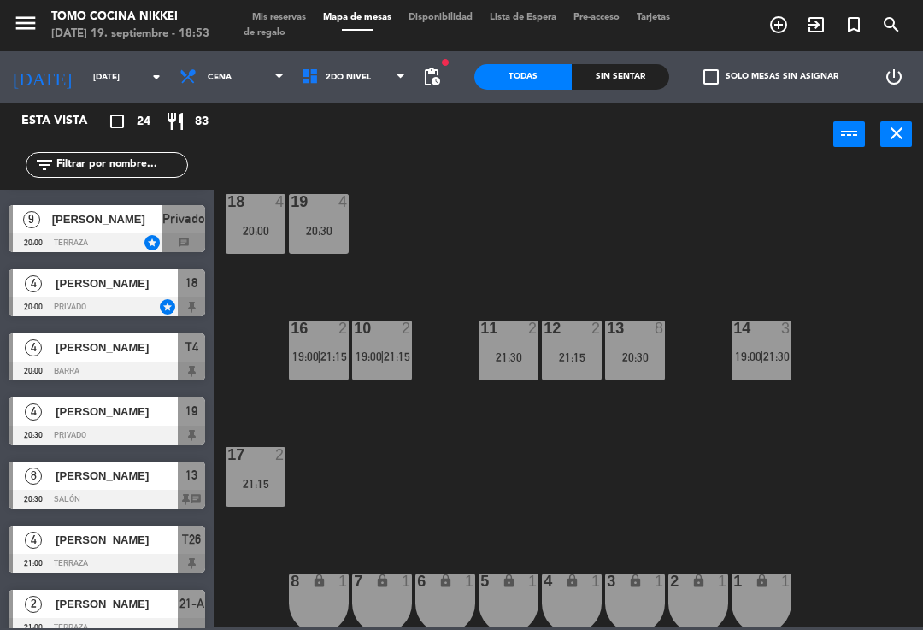
click at [121, 422] on div "[PERSON_NAME]" at bounding box center [116, 412] width 124 height 28
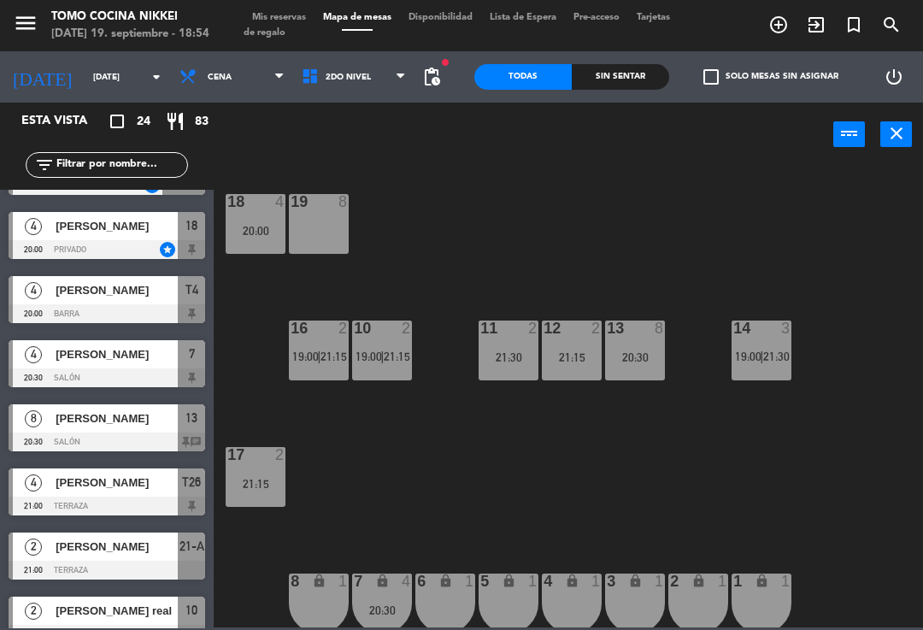
scroll to position [562, 0]
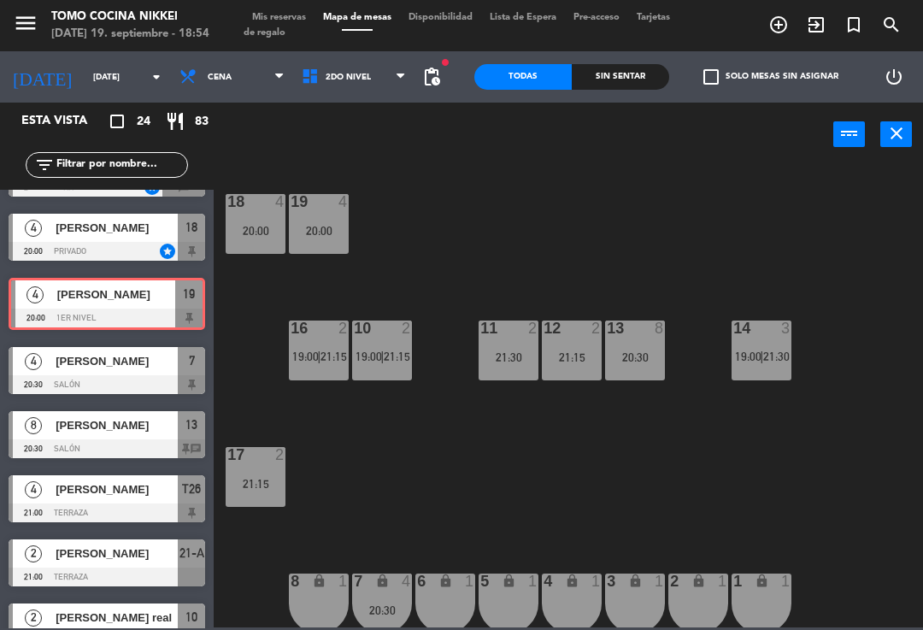
click at [365, 53] on div "1er Nivel 2do Nivel 2do Nivel 1er Nivel 2do Nivel" at bounding box center [354, 76] width 122 height 51
click at [383, 72] on span "2do Nivel" at bounding box center [354, 77] width 122 height 38
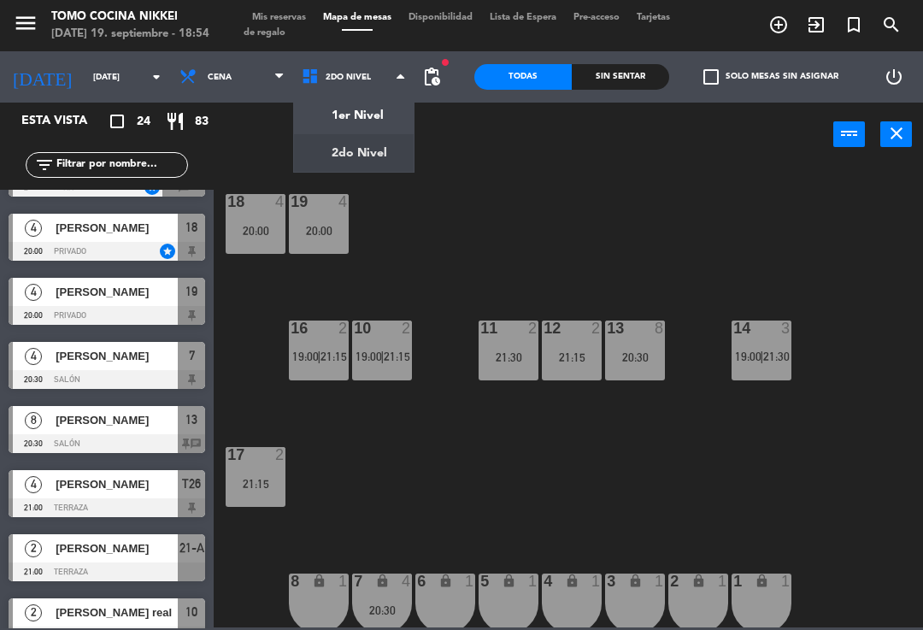
click at [379, 146] on ng-component "menu Tomo Cocina Nikkei [DATE] 19. septiembre - 18:54 Mis reservas Mapa de mesa…" at bounding box center [461, 313] width 923 height 627
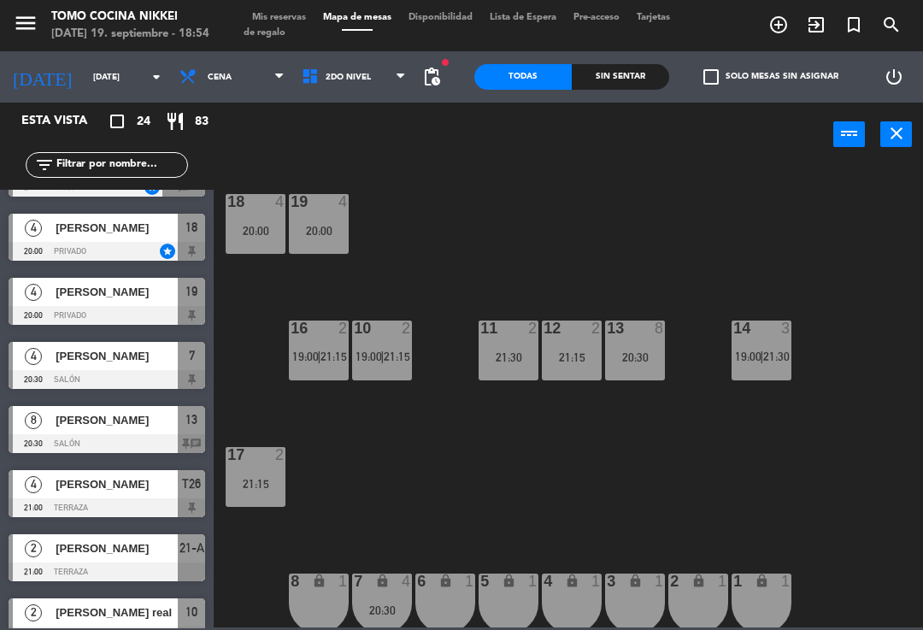
click at [345, 73] on span "2do Nivel" at bounding box center [348, 77] width 45 height 9
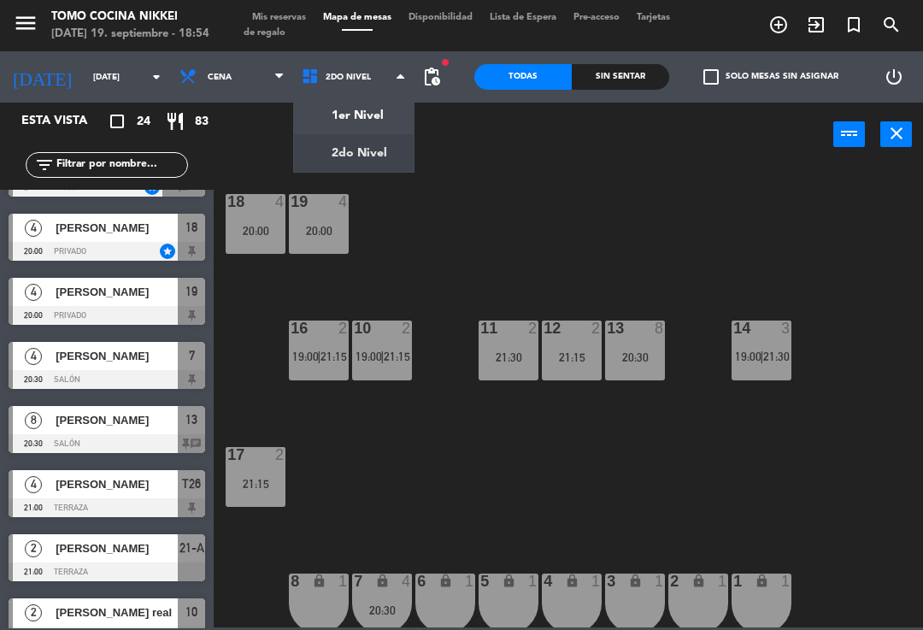
click at [370, 115] on ng-component "menu Tomo Cocina Nikkei [DATE] 19. septiembre - 18:54 Mis reservas Mapa de mesa…" at bounding box center [461, 313] width 923 height 627
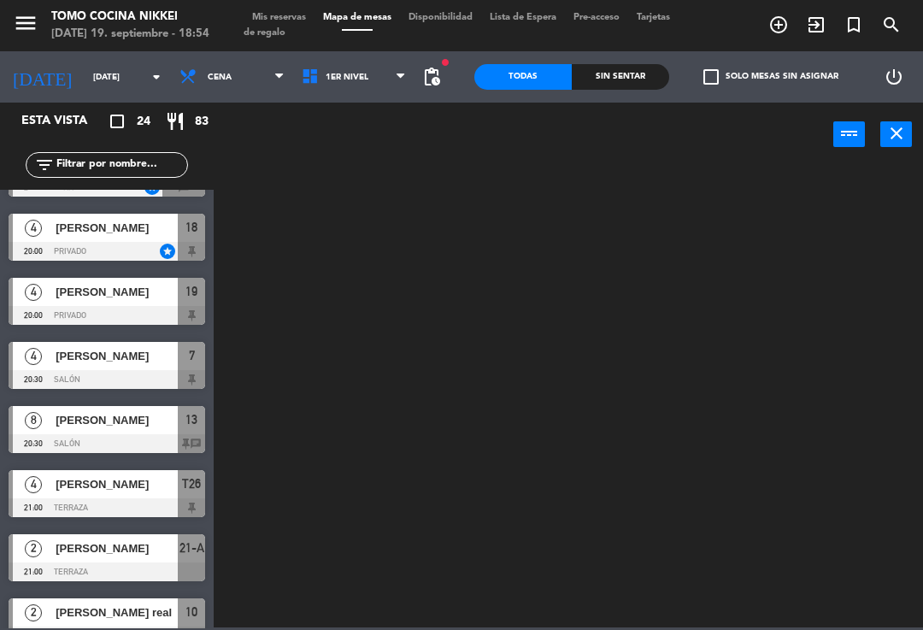
click at [380, 80] on span "1er Nivel" at bounding box center [354, 77] width 122 height 38
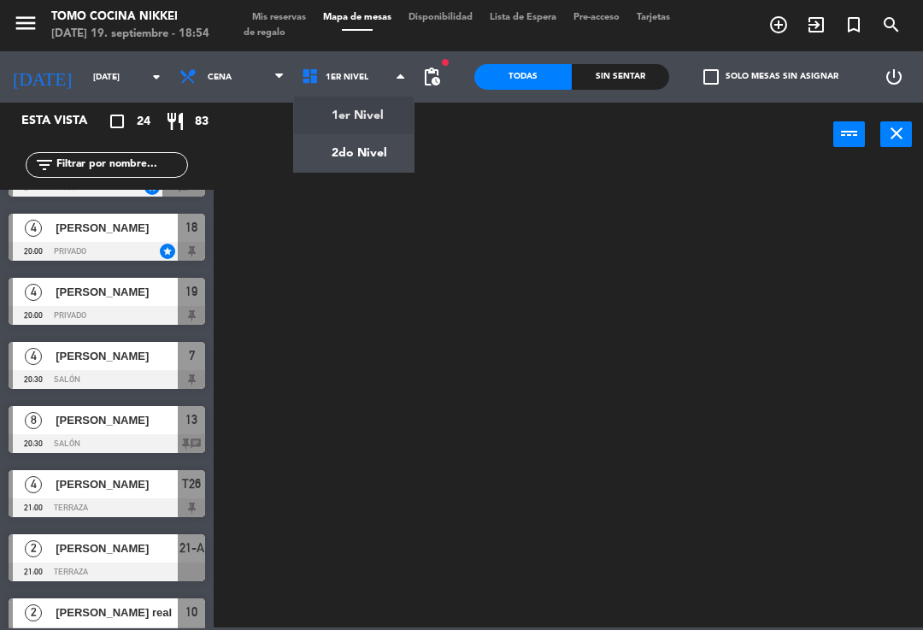
click at [379, 155] on ng-component "menu Tomo Cocina Nikkei [DATE] 19. septiembre - 18:54 Mis reservas Mapa de mesa…" at bounding box center [461, 313] width 923 height 627
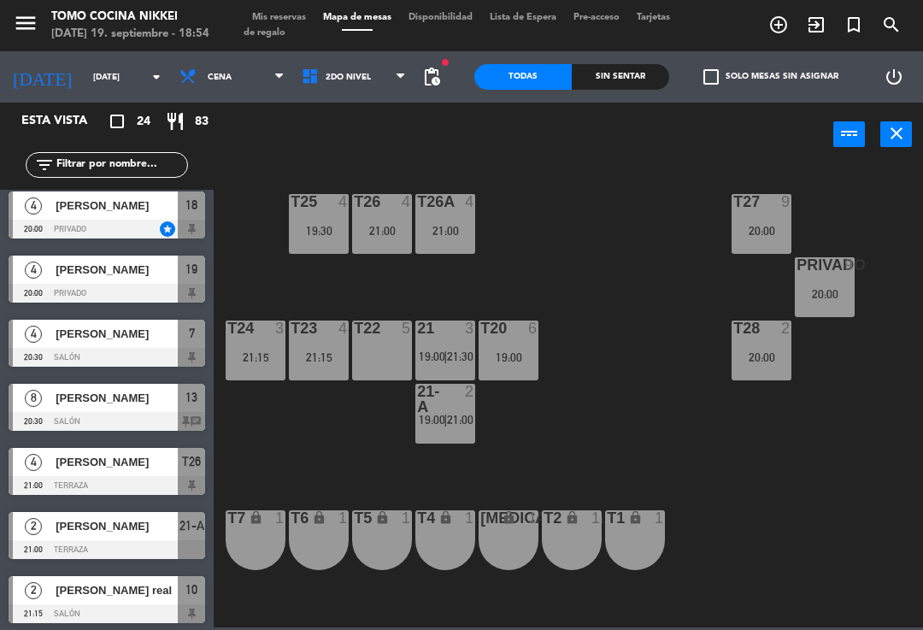
scroll to position [601, 0]
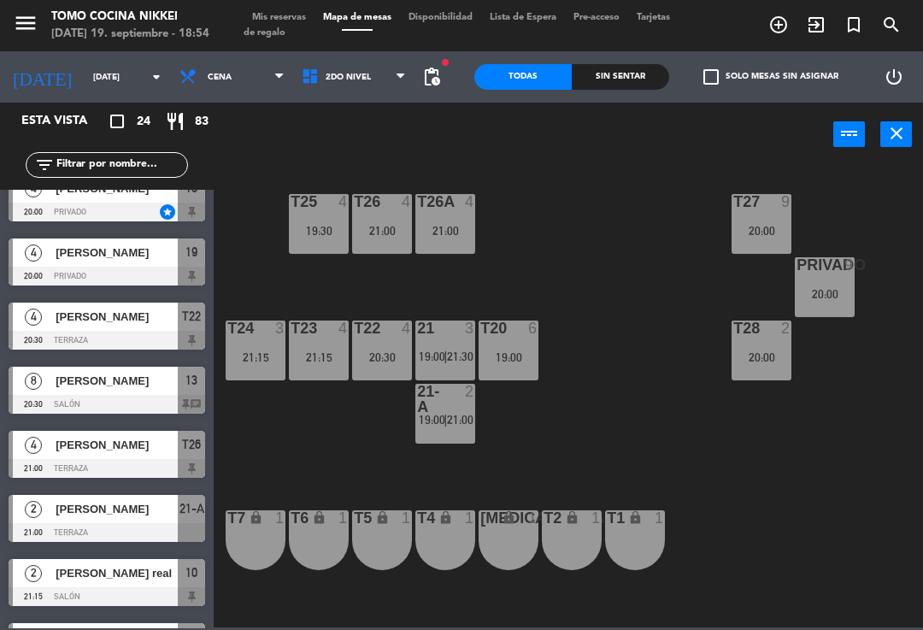
click at [367, 92] on span "2do Nivel" at bounding box center [354, 77] width 122 height 38
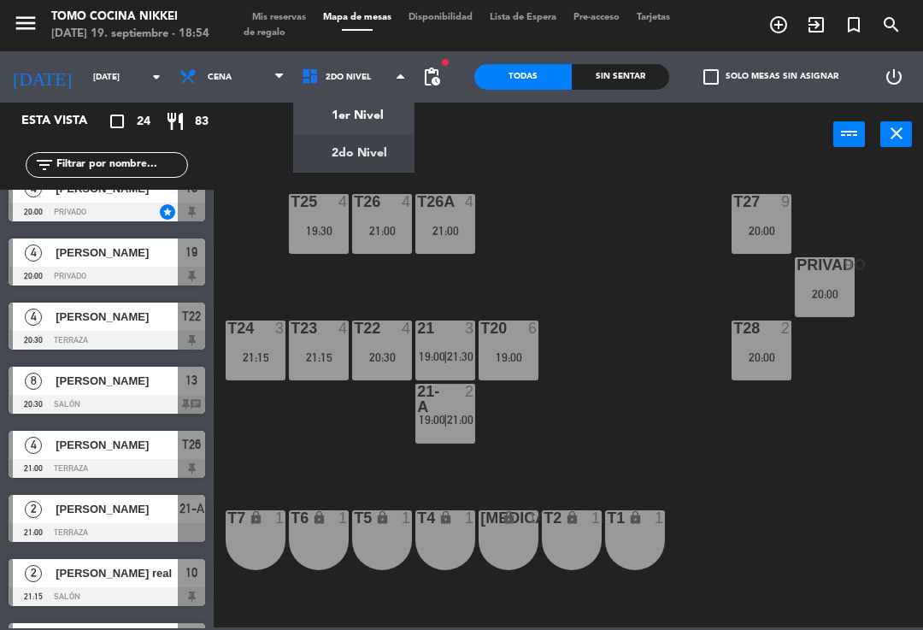
click at [381, 113] on ng-component "menu Tomo Cocina Nikkei [DATE] 19. septiembre - 18:54 Mis reservas Mapa de mesa…" at bounding box center [461, 313] width 923 height 627
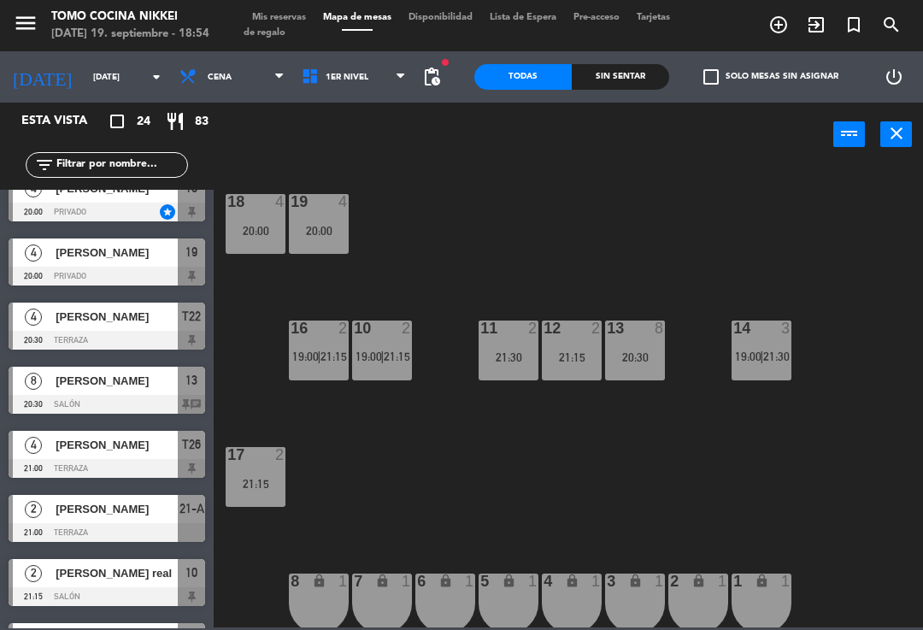
click at [254, 247] on div "18 4 20:00" at bounding box center [256, 224] width 60 height 60
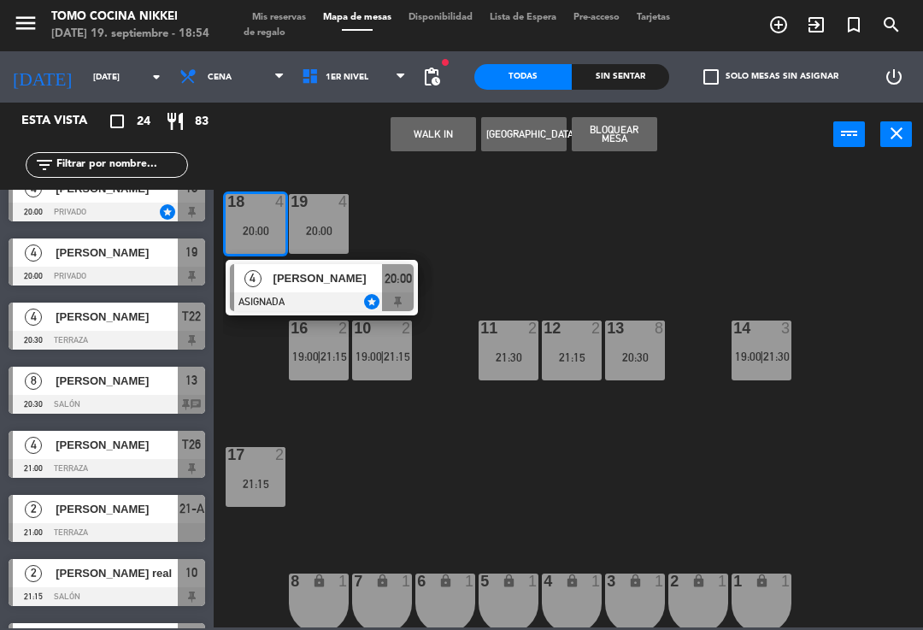
scroll to position [0, 0]
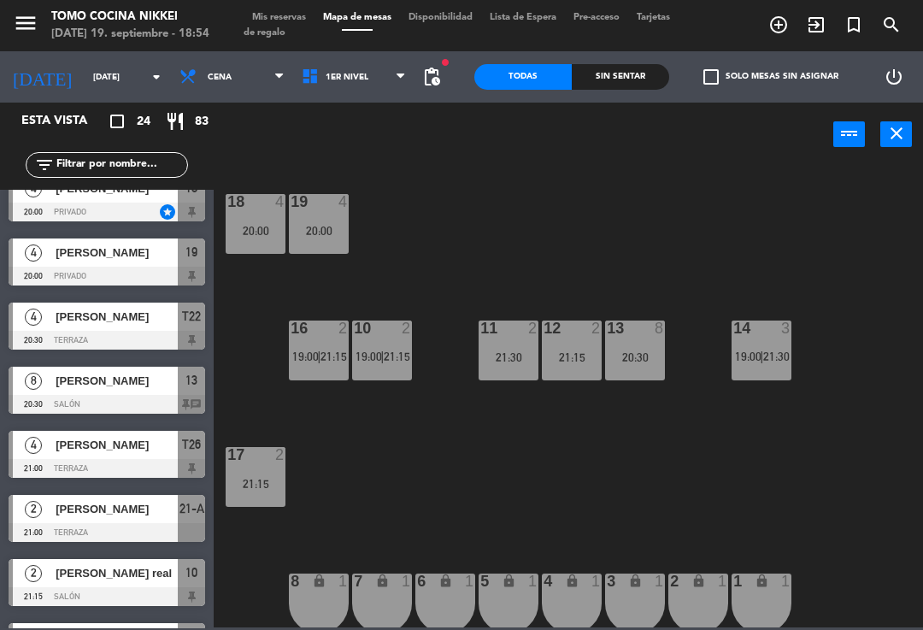
click at [797, 336] on div "3" at bounding box center [790, 328] width 28 height 15
click at [782, 243] on div "18 4 20:00 19 4 20:00 16 2 19:00 | 21:15 10 2 19:00 | 21:15 11 2 21:30 12 2 21:…" at bounding box center [573, 395] width 700 height 463
click at [632, 353] on div "20:30" at bounding box center [635, 357] width 60 height 12
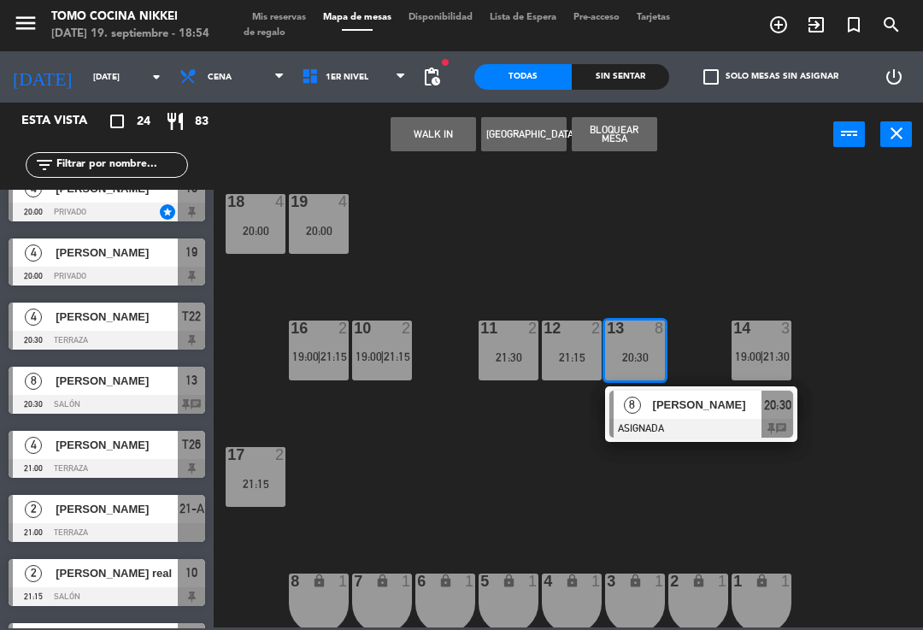
click at [697, 399] on span "[PERSON_NAME]" at bounding box center [707, 405] width 109 height 18
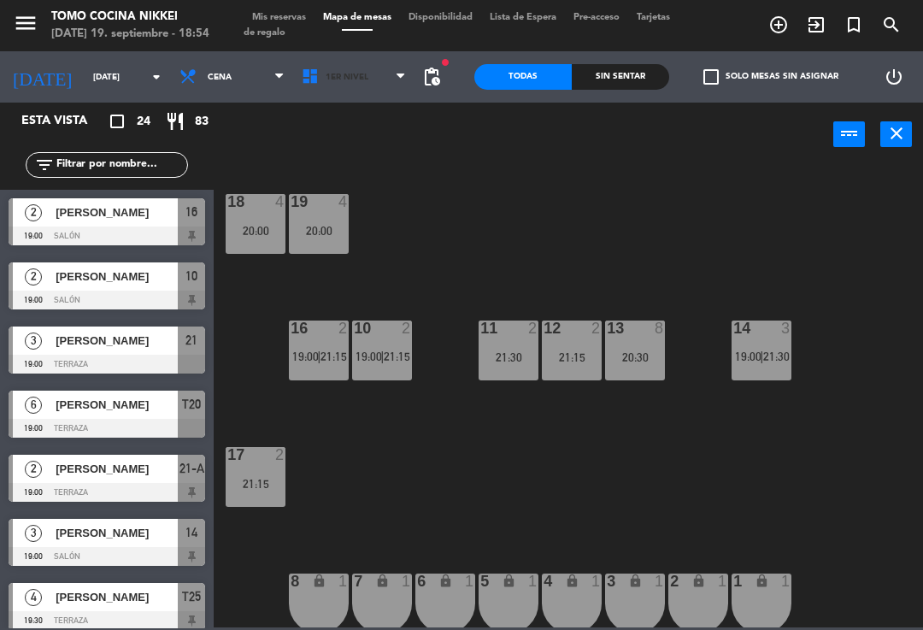
click at [385, 82] on span "1er Nivel" at bounding box center [354, 77] width 122 height 38
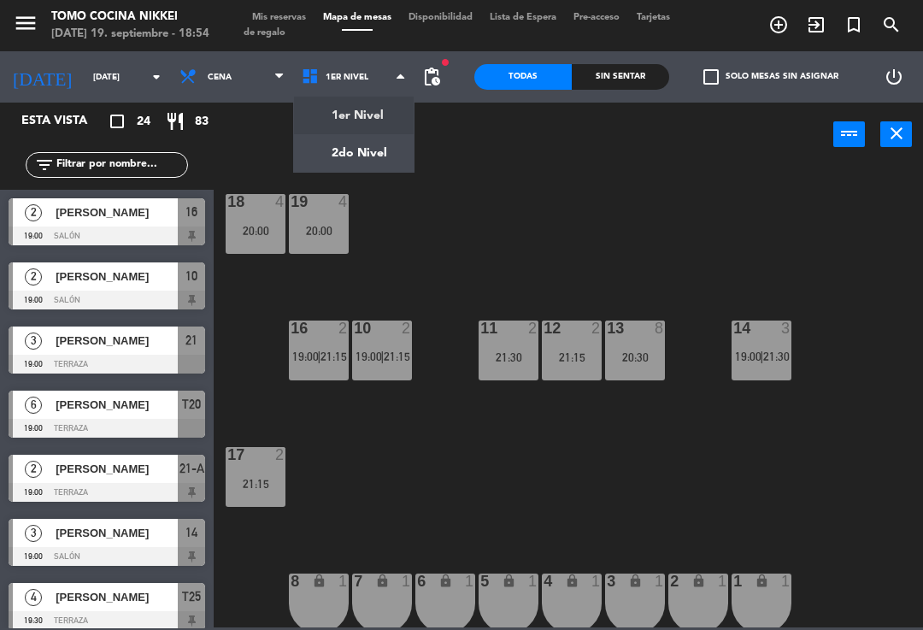
click at [374, 151] on ng-component "menu Tomo Cocina Nikkei [DATE] 19. septiembre - 18:54 Mis reservas Mapa de mesa…" at bounding box center [461, 313] width 923 height 627
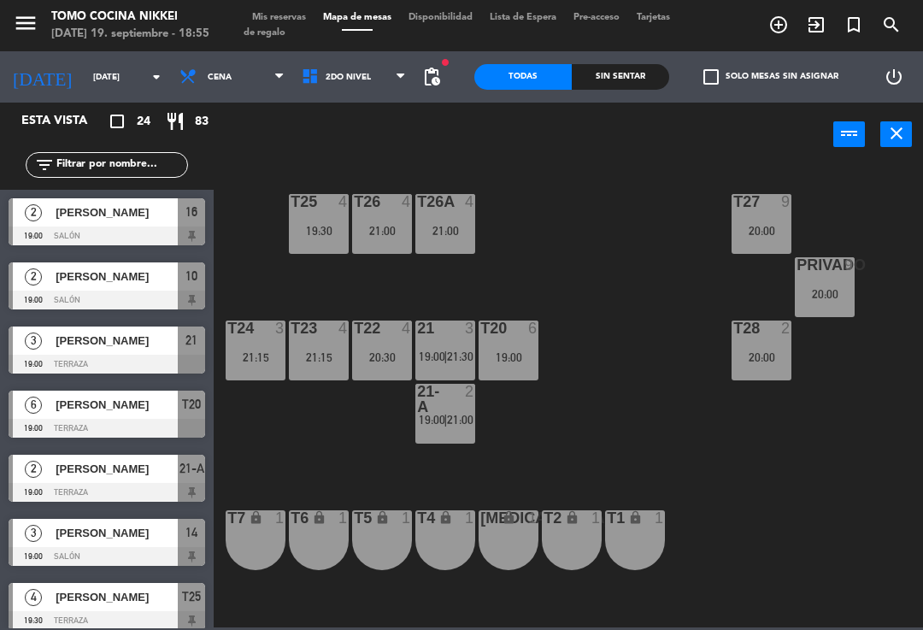
click at [438, 434] on div "21-A 2 19:00 | 21:00" at bounding box center [445, 414] width 60 height 60
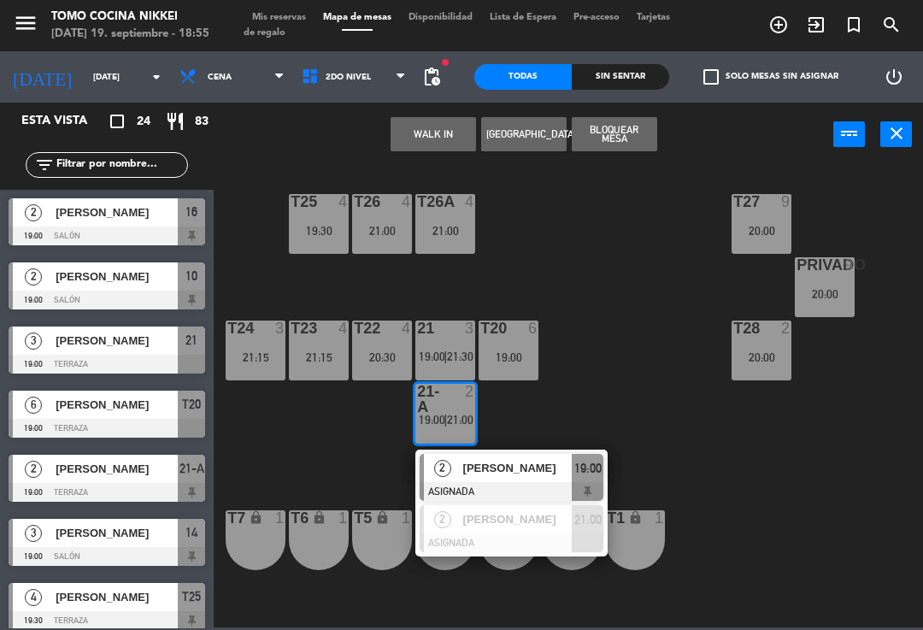
click at [604, 269] on div "T27 9 20:00 T25 4 19:30 T26A 4 21:00 T26 4 21:00 Privado 9 20:00 T24 3 21:15 T2…" at bounding box center [573, 395] width 700 height 463
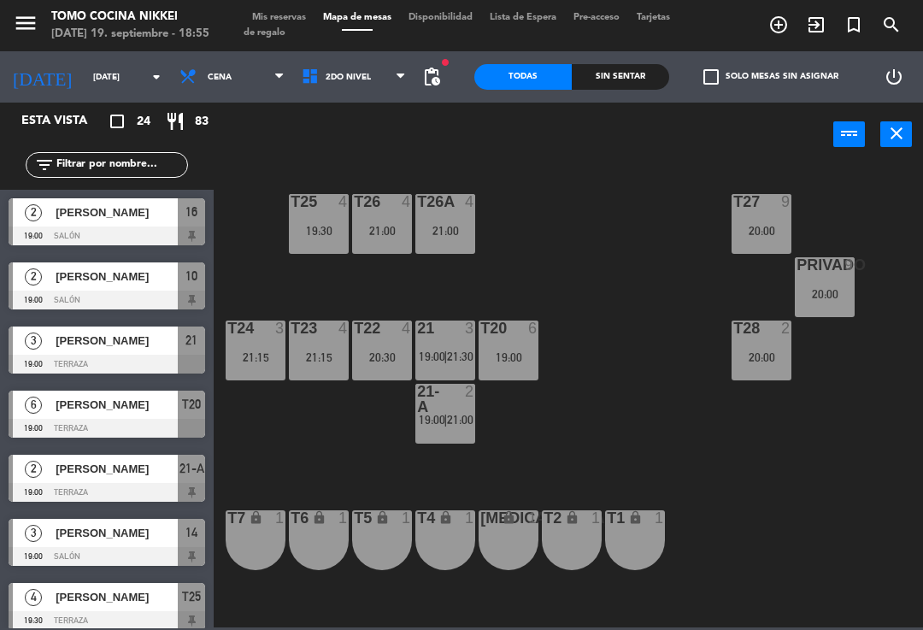
click at [443, 332] on div at bounding box center [446, 328] width 28 height 15
click at [605, 250] on div "T27 9 20:00 T25 4 19:30 T26A 4 21:00 T26 4 21:00 Privado 9 20:00 T24 3 21:15 T2…" at bounding box center [573, 395] width 700 height 463
click at [851, 292] on div "20:00" at bounding box center [825, 294] width 60 height 12
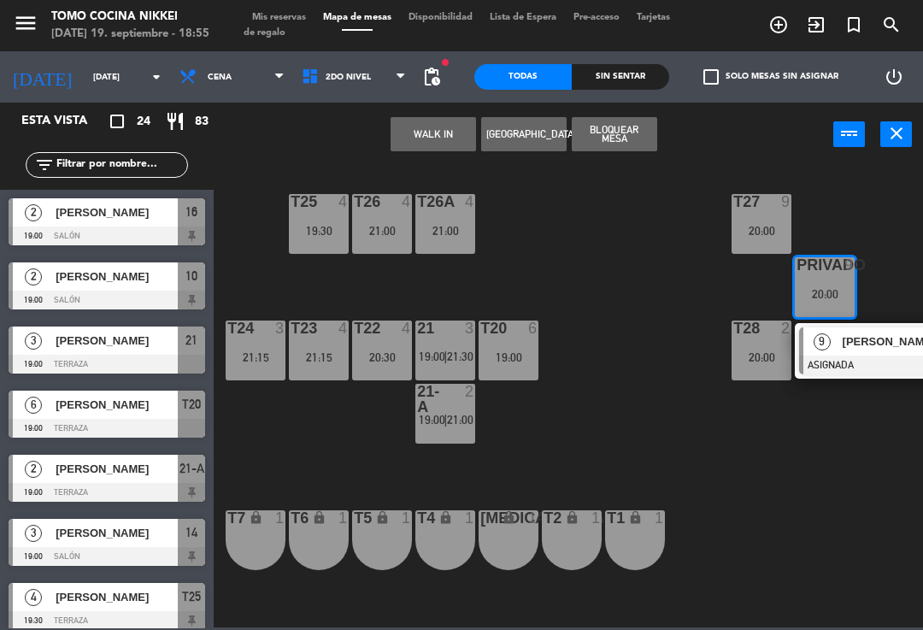
click at [855, 208] on div "T27 9 20:00 T25 4 19:30 T26A 4 21:00 T26 4 21:00 Privado 9 20:00 9 [PERSON_NAME…" at bounding box center [573, 395] width 700 height 463
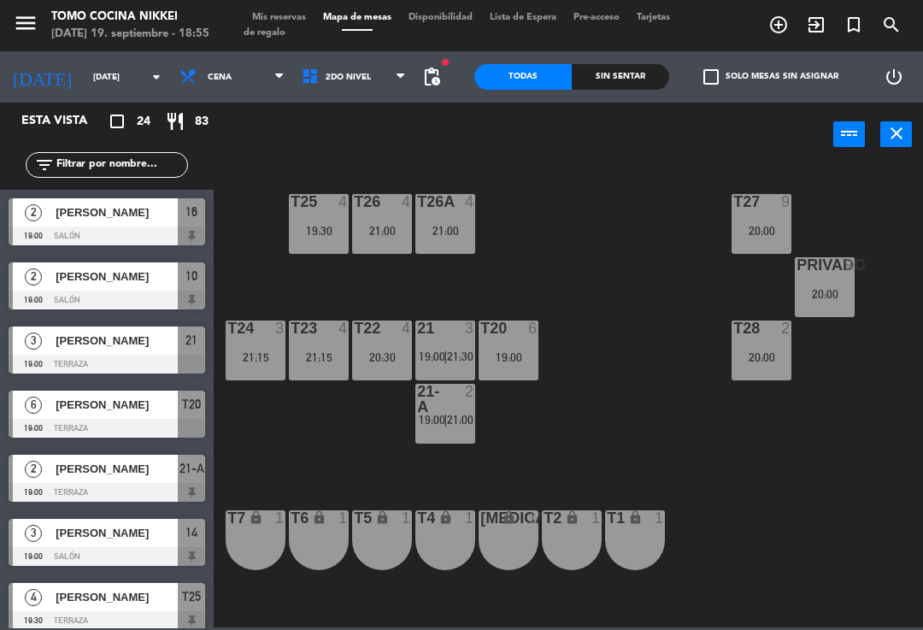
click at [747, 224] on div "20:00" at bounding box center [762, 230] width 60 height 13
click at [834, 406] on div "T27 9 20:00 T25 4 19:30 T26A 4 21:00 T26 4 21:00 Privado 9 20:00 T24 3 21:15 T2…" at bounding box center [573, 395] width 700 height 463
click at [766, 356] on div "20:00" at bounding box center [762, 357] width 60 height 12
click at [633, 255] on div "T27 9 20:00 T25 4 19:30 T26A 4 21:00 T26 4 21:00 Privado 9 20:00 T24 3 21:15 T2…" at bounding box center [573, 395] width 700 height 463
click at [461, 238] on div "T26A 4 21:00" at bounding box center [445, 224] width 60 height 60
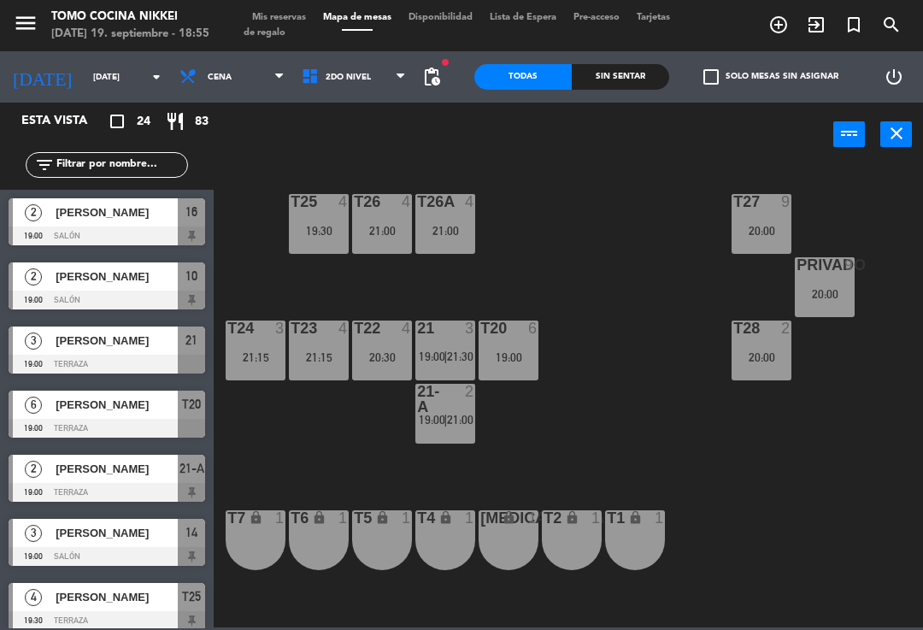
click at [581, 189] on div "T27 9 20:00 T25 4 19:30 T26A 4 21:00 T26 4 21:00 Privado 9 20:00 T24 3 21:15 T2…" at bounding box center [573, 395] width 700 height 463
click at [315, 229] on div "19:30" at bounding box center [319, 231] width 60 height 12
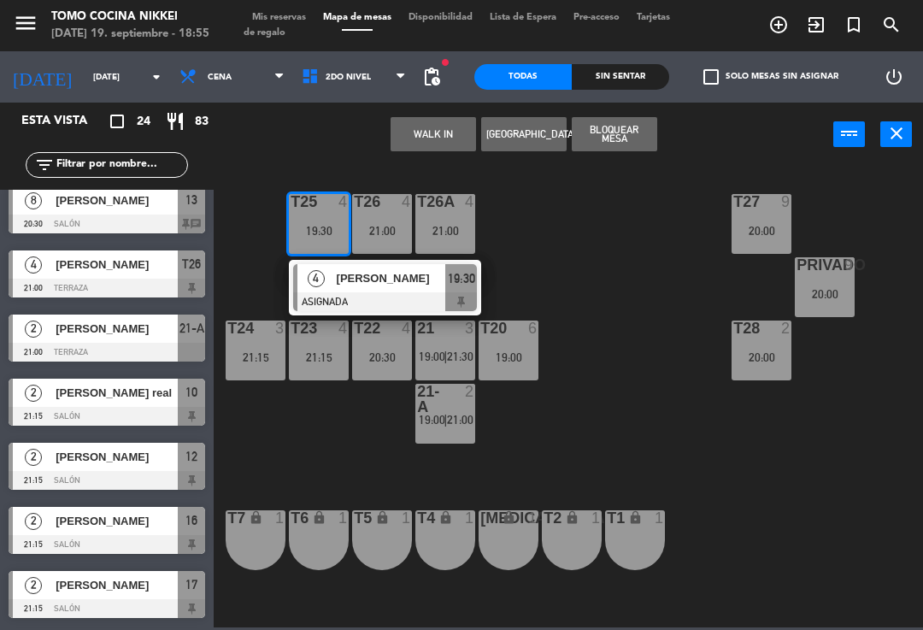
scroll to position [779, 0]
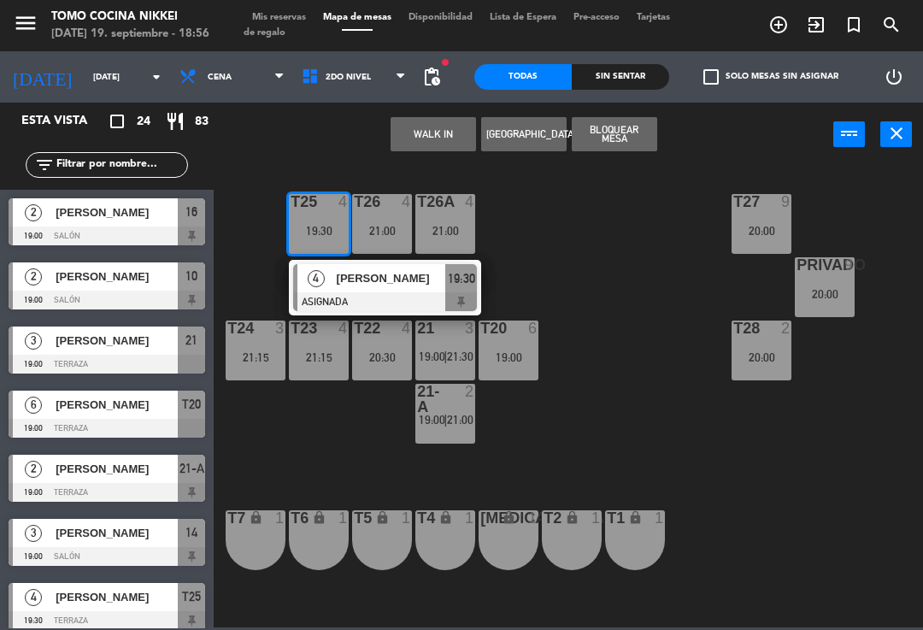
click at [732, 468] on div "T27 9 20:00 T25 4 19:30 4 [PERSON_NAME] ASIGNADA 19:30 T26A 4 21:00 T26 4 21:00…" at bounding box center [573, 395] width 700 height 463
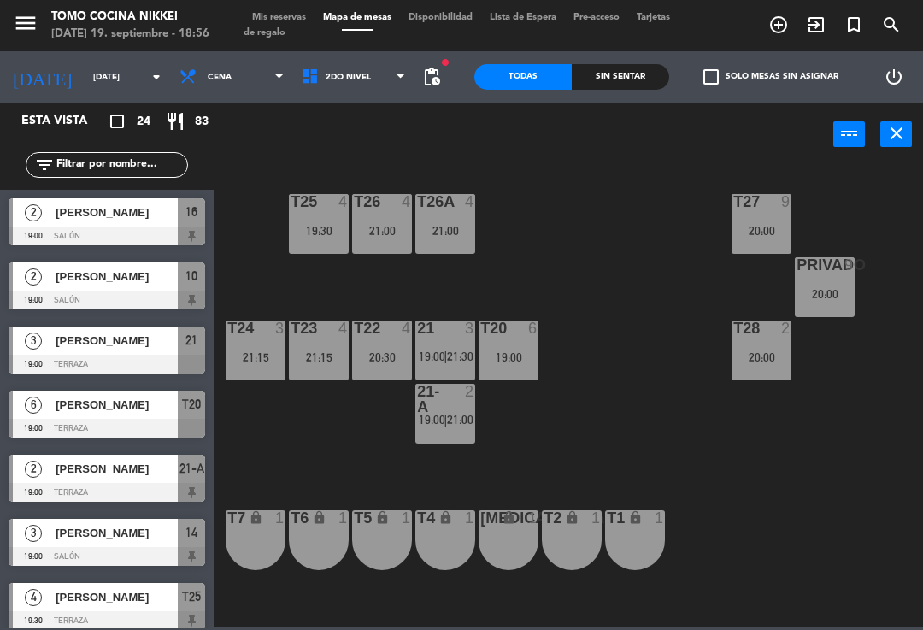
scroll to position [0, 0]
click at [356, 68] on span "2do Nivel" at bounding box center [354, 77] width 122 height 38
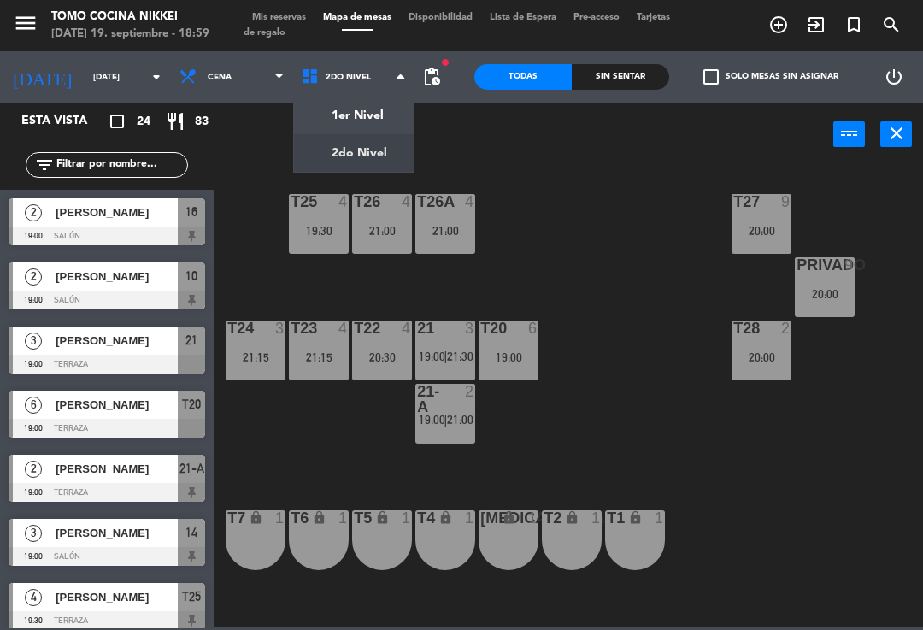
click at [374, 129] on ng-component "menu Tomo Cocina Nikkei [DATE] 19. septiembre - 18:59 Mis reservas Mapa de mesa…" at bounding box center [461, 313] width 923 height 627
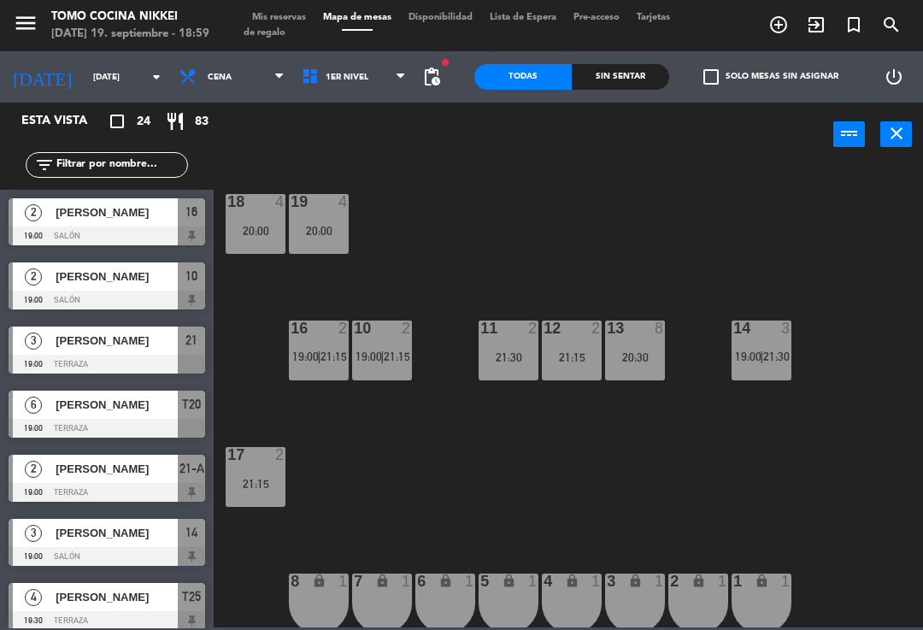
click at [383, 350] on span "|" at bounding box center [381, 357] width 3 height 14
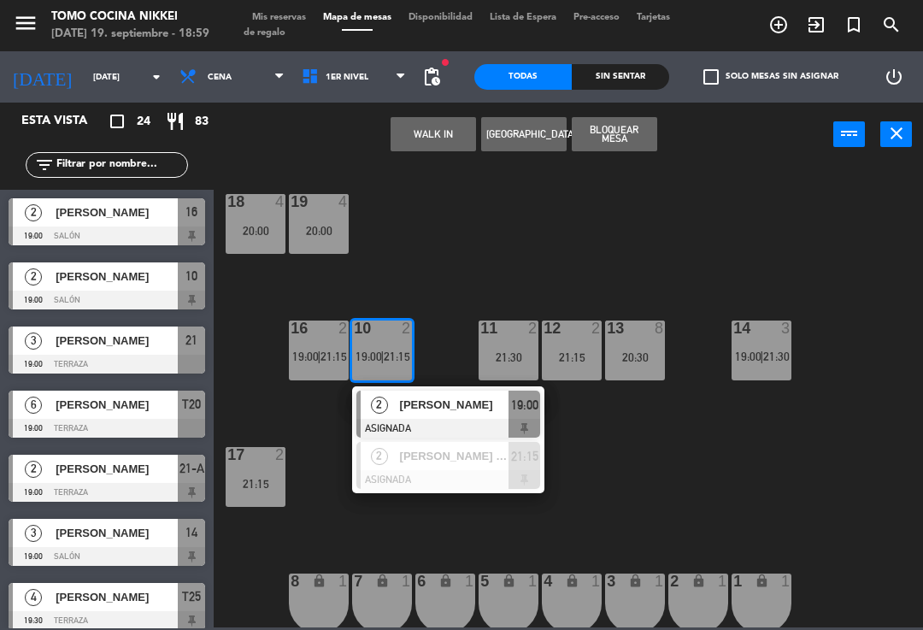
click at [465, 415] on div "[PERSON_NAME]" at bounding box center [453, 405] width 111 height 28
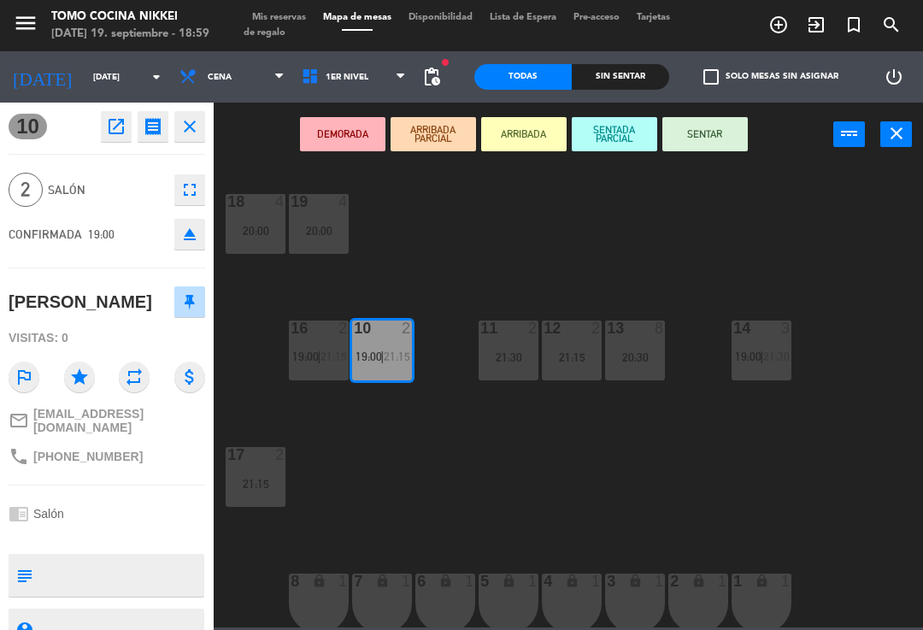
click at [614, 138] on button "SENTADA PARCIAL" at bounding box center [614, 134] width 85 height 34
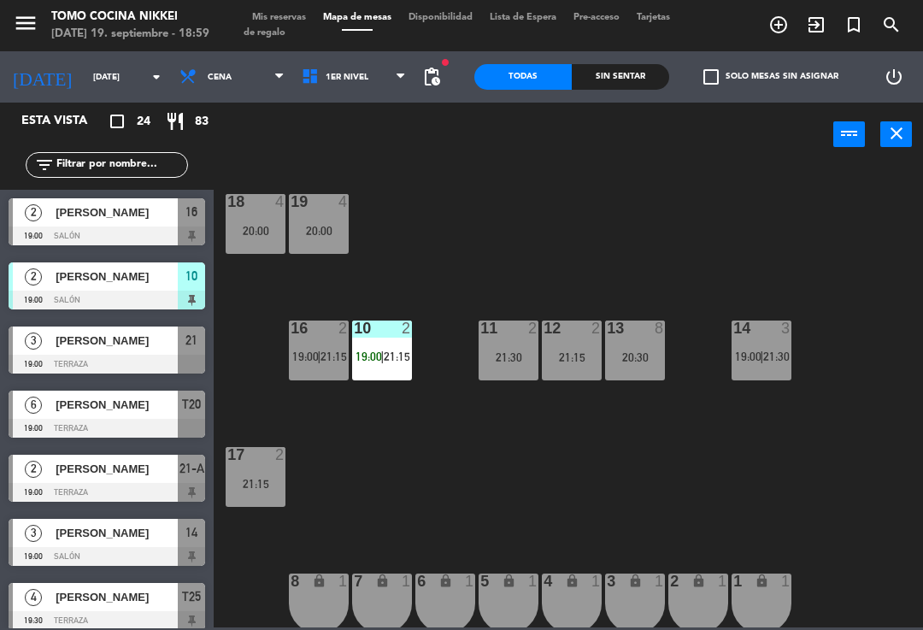
click at [645, 283] on div "18 4 20:00 19 4 20:00 16 2 19:00 | 21:15 10 2 19:00 | 21:15 11 2 21:30 12 2 21:…" at bounding box center [573, 395] width 700 height 463
click at [378, 70] on span "1er Nivel" at bounding box center [354, 77] width 122 height 38
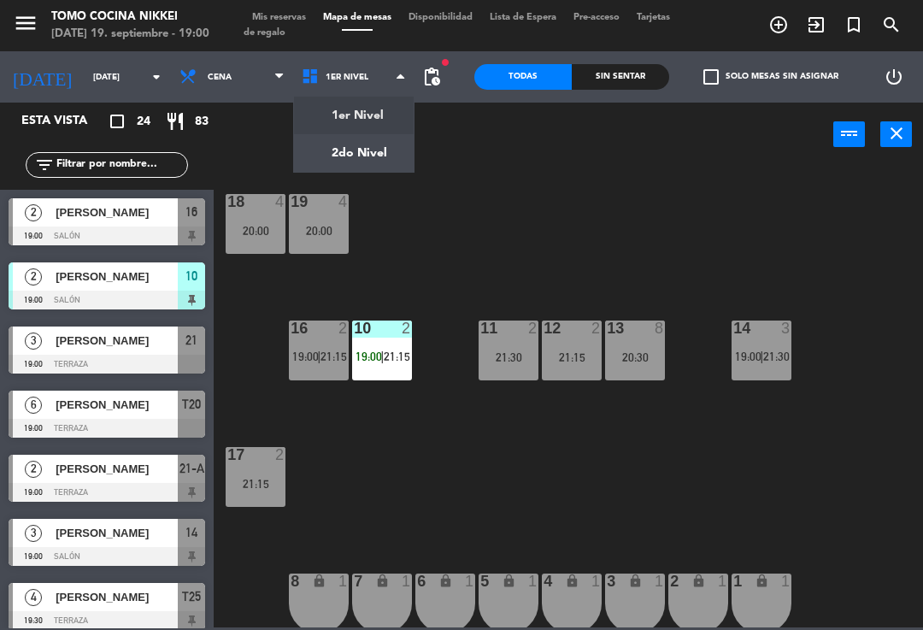
click at [374, 150] on ng-component "menu Tomo Cocina Nikkei [DATE] 19. septiembre - 19:00 Mis reservas Mapa de mesa…" at bounding box center [461, 313] width 923 height 627
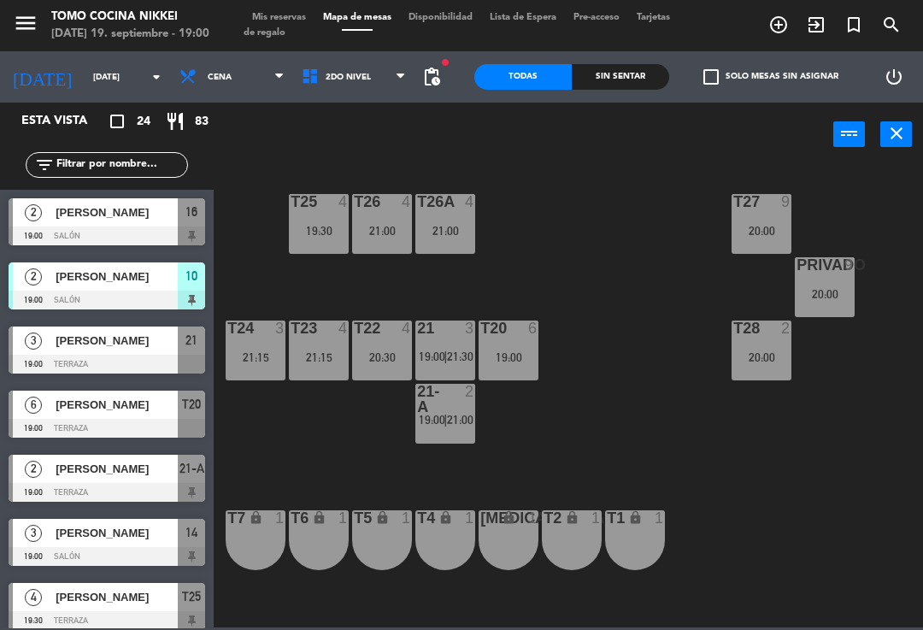
click at [519, 356] on div "19:00" at bounding box center [509, 357] width 60 height 12
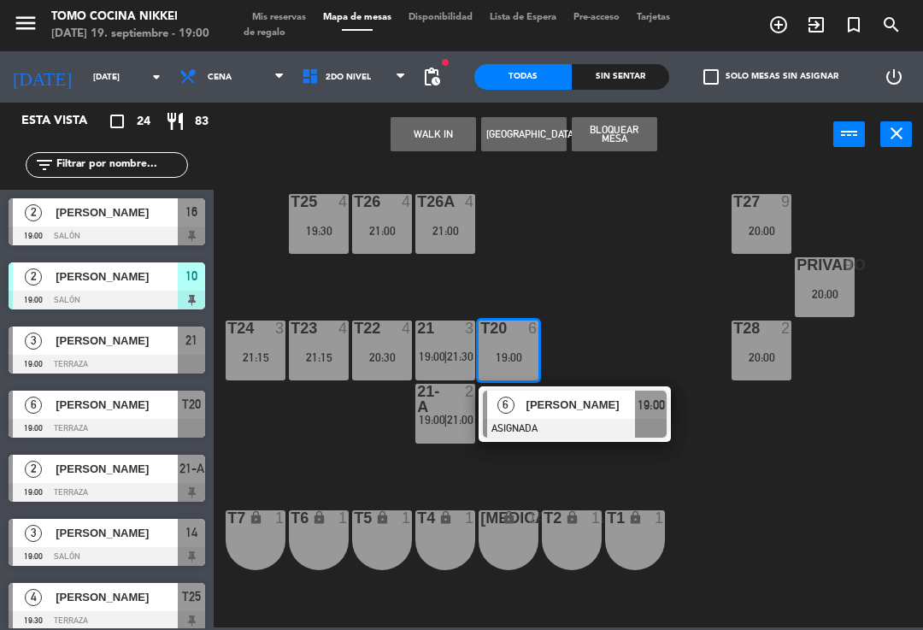
click at [585, 426] on div at bounding box center [575, 428] width 184 height 19
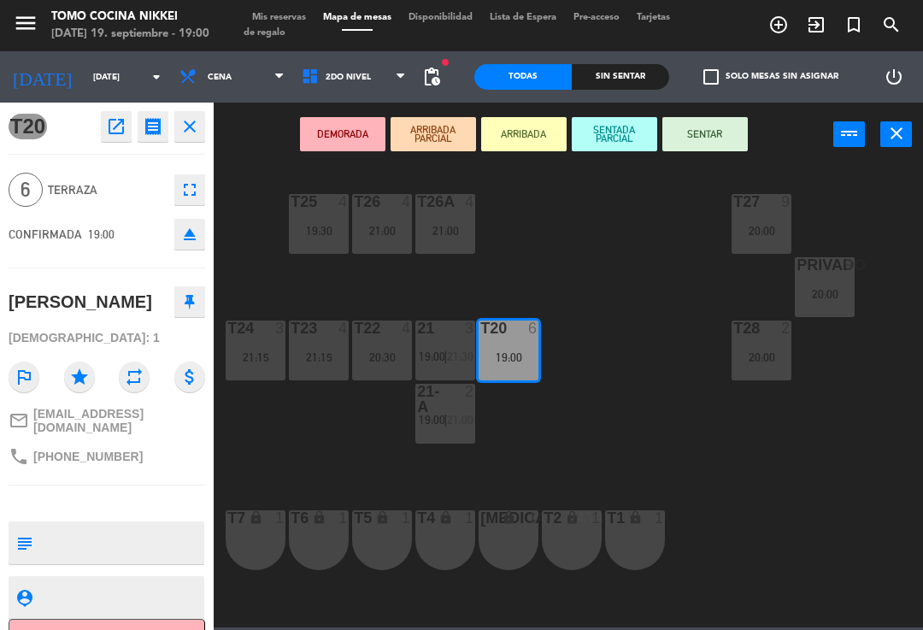
click at [616, 149] on button "SENTADA PARCIAL" at bounding box center [614, 134] width 85 height 34
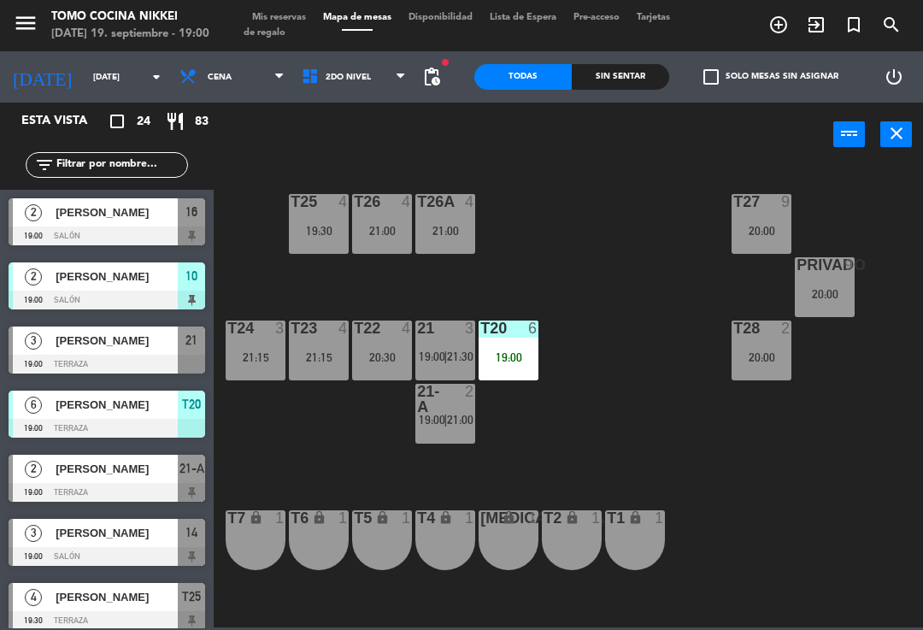
click at [622, 288] on div "T27 9 20:00 T25 4 19:30 T26A 4 21:00 T26 4 21:00 Privado 9 20:00 T24 3 21:15 T2…" at bounding box center [573, 395] width 700 height 463
click at [362, 68] on span "2do Nivel" at bounding box center [354, 77] width 122 height 38
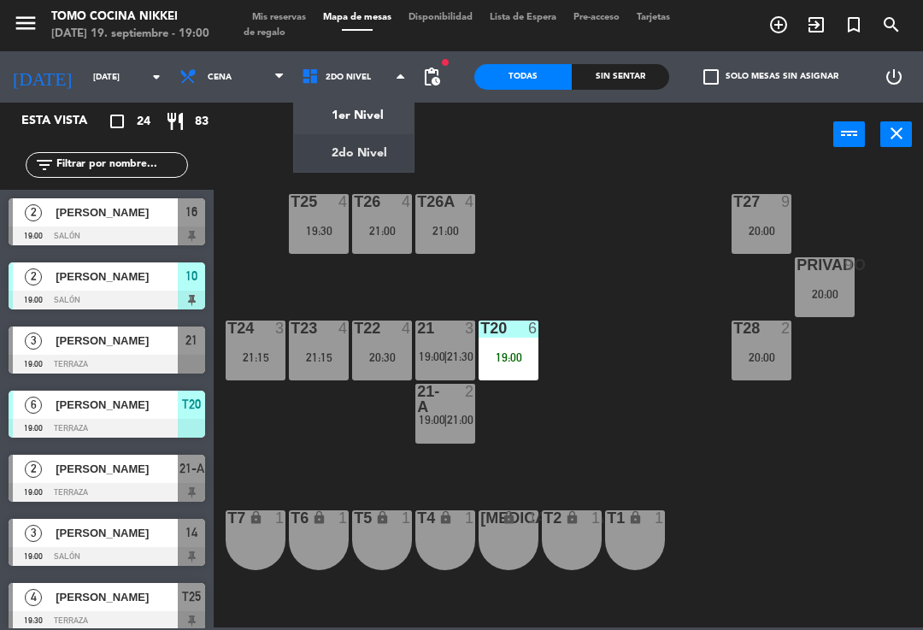
click at [377, 124] on ng-component "menu Tomo Cocina Nikkei [DATE] 19. septiembre - 19:00 Mis reservas Mapa de mesa…" at bounding box center [461, 313] width 923 height 627
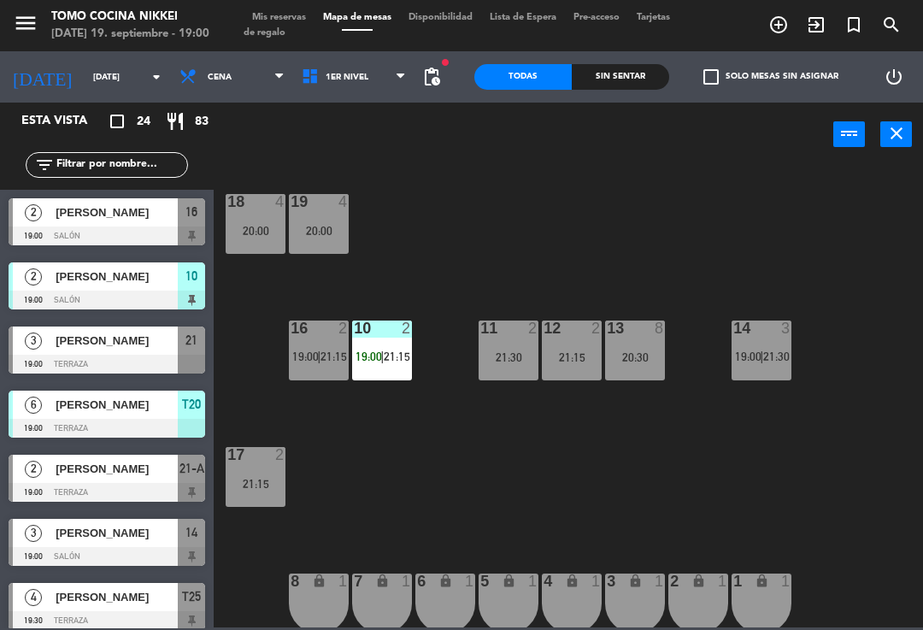
click at [292, 333] on div "16" at bounding box center [291, 328] width 1 height 15
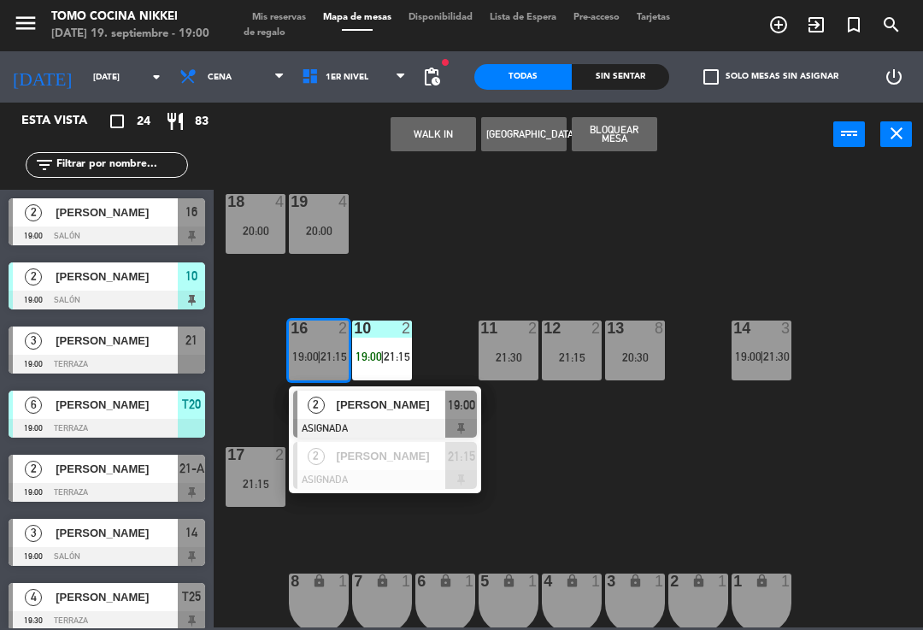
click at [440, 396] on span "[PERSON_NAME]" at bounding box center [391, 405] width 109 height 18
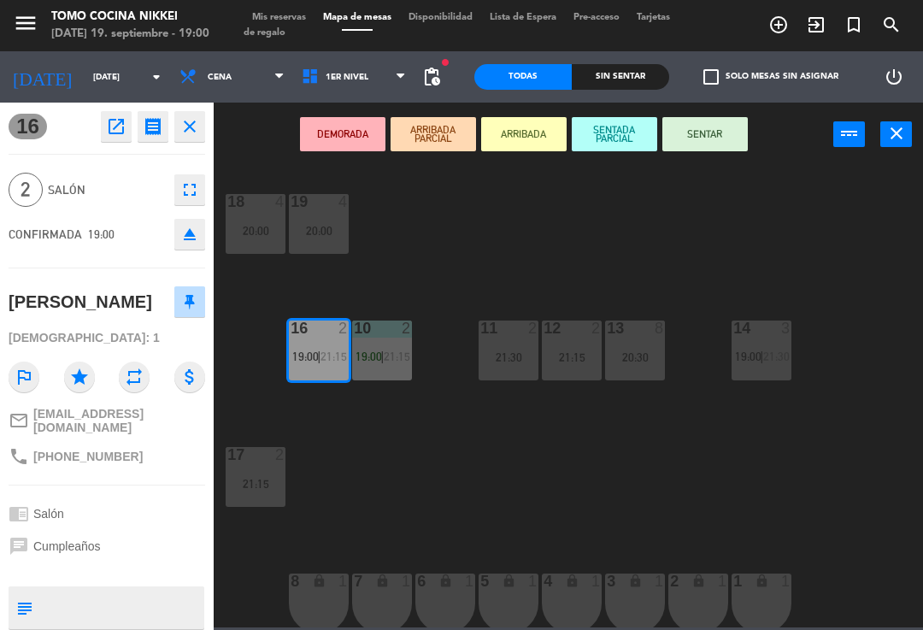
click at [705, 150] on button "SENTAR" at bounding box center [705, 134] width 85 height 34
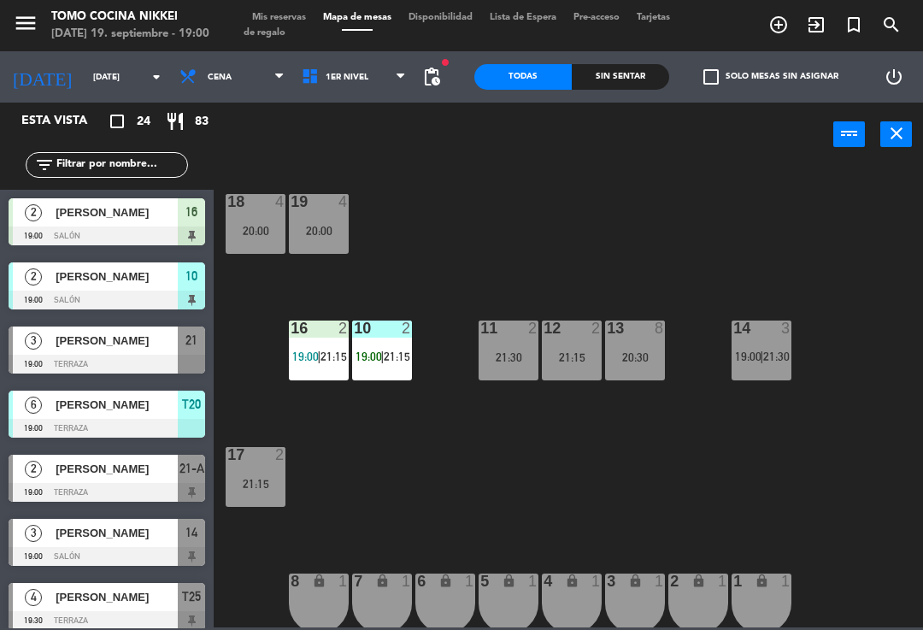
click at [341, 328] on div "10" at bounding box center [353, 328] width 28 height 15
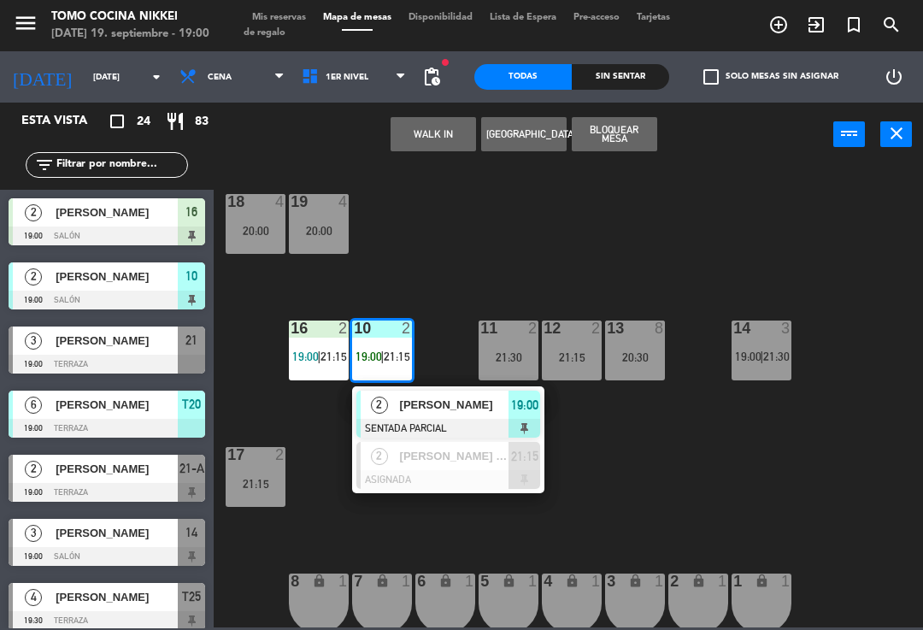
click at [571, 252] on div "18 4 20:00 19 4 20:00 16 2 19:00 | 21:15 10 2 19:00 | 21:15 2 [PERSON_NAME] SEN…" at bounding box center [573, 395] width 700 height 463
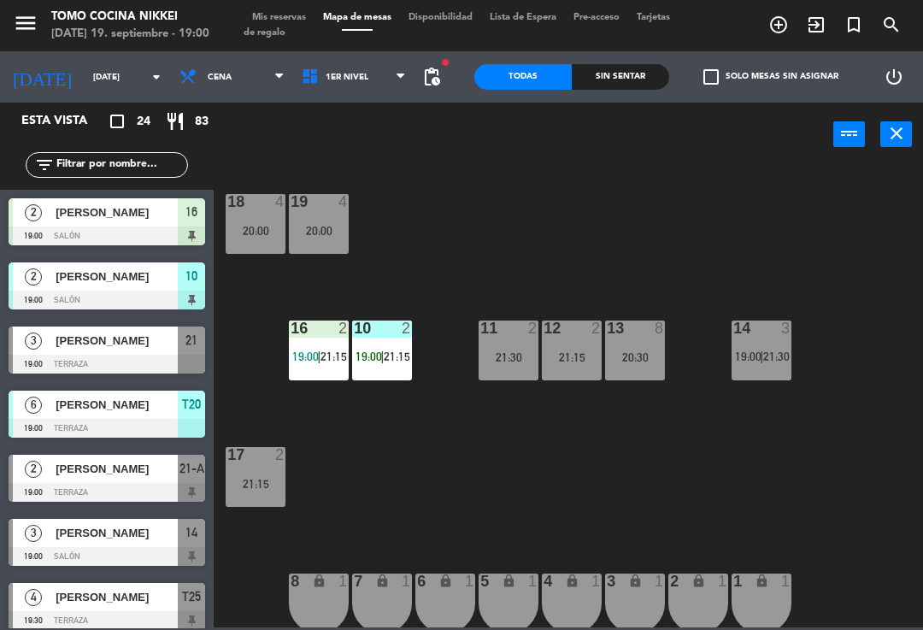
click at [325, 336] on div at bounding box center [319, 328] width 28 height 15
click at [496, 249] on div "18 4 20:00 19 4 20:00 16 2 19:00 | 21:15 10 2 19:00 | 21:15 11 2 21:30 12 2 21:…" at bounding box center [573, 395] width 700 height 463
click at [357, 61] on span "1er Nivel" at bounding box center [354, 77] width 122 height 38
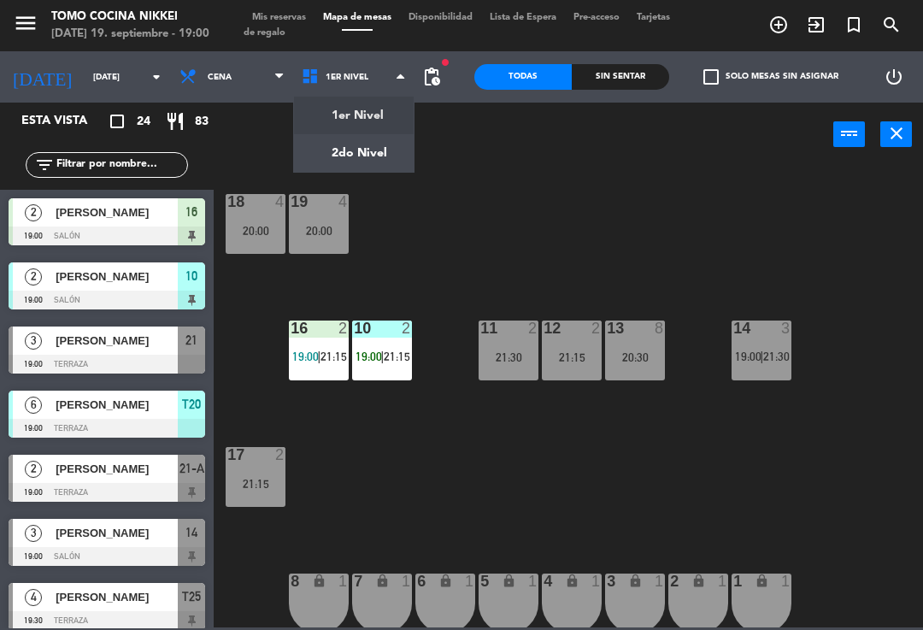
click at [380, 147] on ng-component "menu Tomo Cocina Nikkei [DATE] 19. septiembre - 19:00 Mis reservas Mapa de mesa…" at bounding box center [461, 313] width 923 height 627
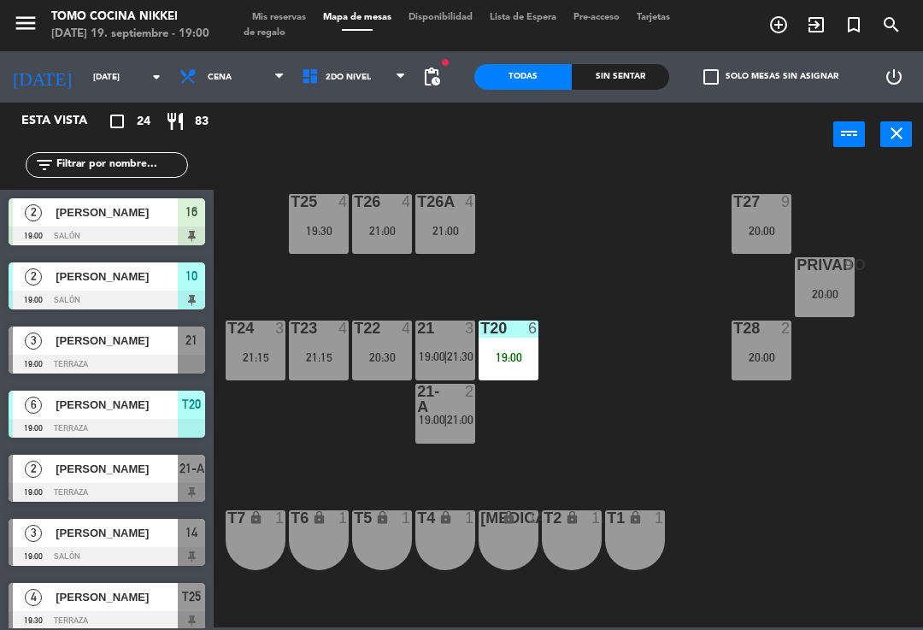
click at [704, 452] on div "T27 9 20:00 T25 4 19:30 T26A 4 21:00 T26 4 21:00 Privado 9 20:00 T24 3 21:15 T2…" at bounding box center [573, 395] width 700 height 463
click at [368, 94] on span "2do Nivel" at bounding box center [354, 77] width 122 height 38
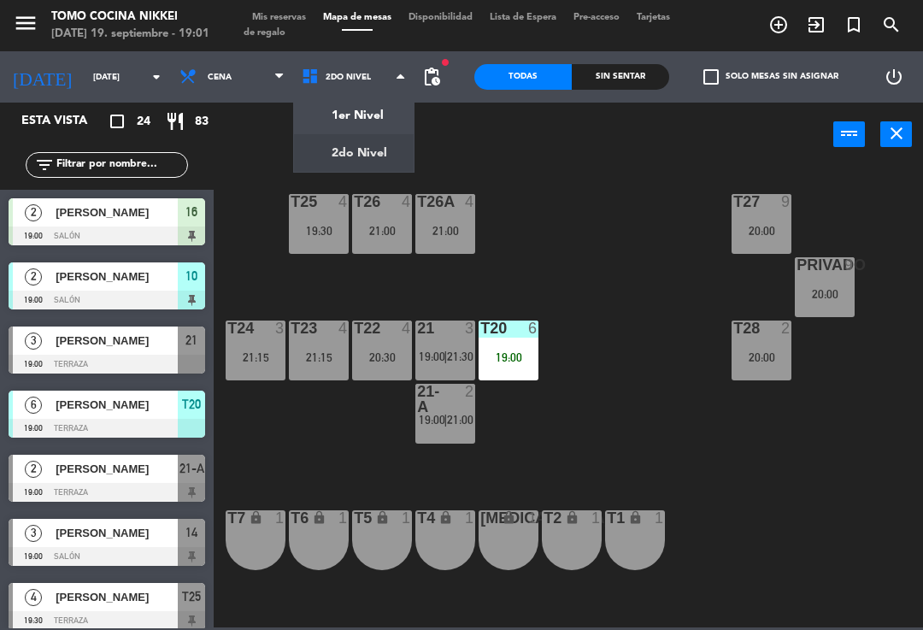
click at [386, 114] on ng-component "menu Tomo Cocina Nikkei [DATE] 19. septiembre - 19:01 Mis reservas Mapa de mesa…" at bounding box center [461, 313] width 923 height 627
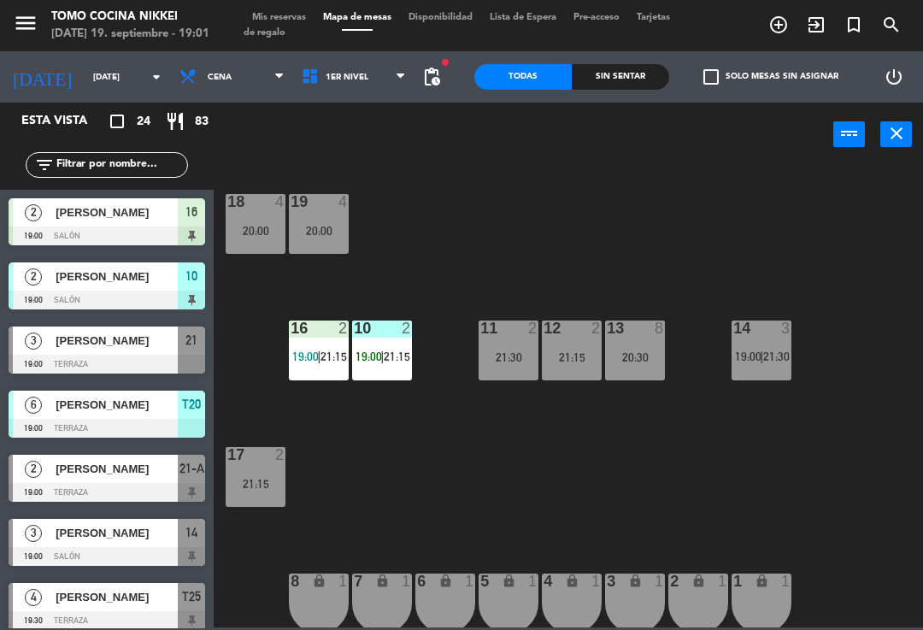
click at [399, 352] on span "21:15" at bounding box center [397, 357] width 27 height 14
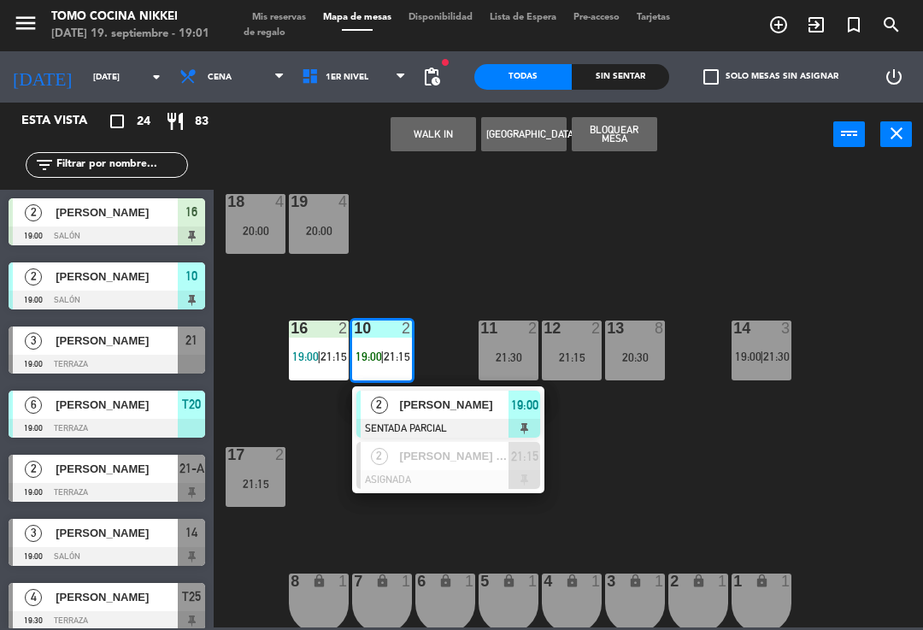
click at [446, 397] on span "[PERSON_NAME]" at bounding box center [454, 405] width 109 height 18
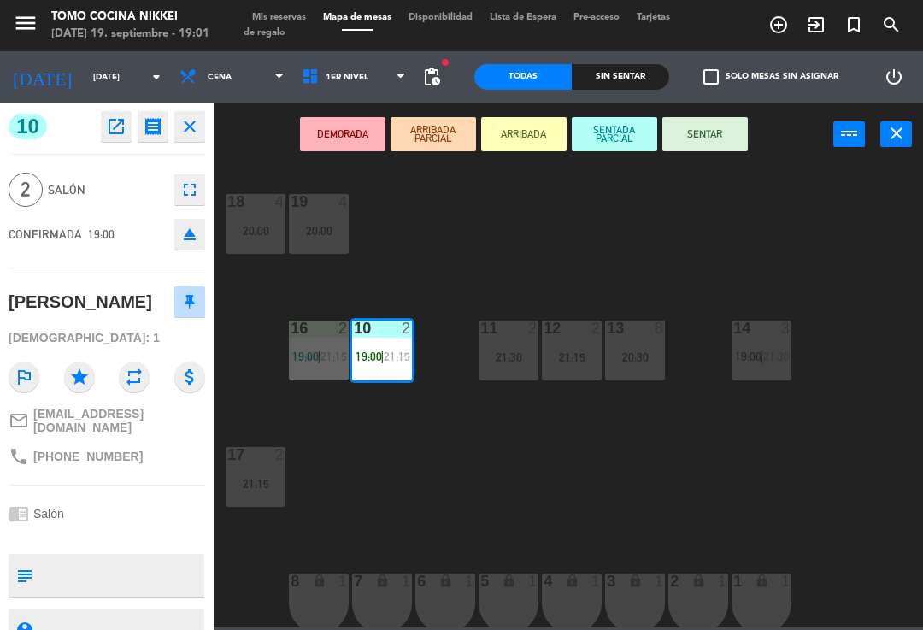
click at [628, 129] on button "SENTADA PARCIAL" at bounding box center [614, 134] width 85 height 34
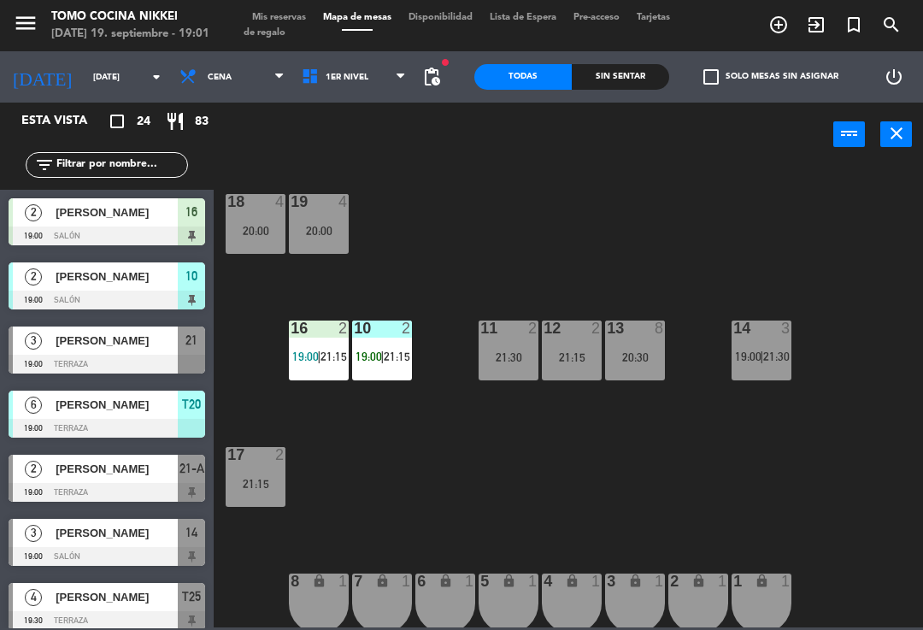
click at [373, 347] on div "10 2 19:00 | 21:15" at bounding box center [382, 351] width 60 height 60
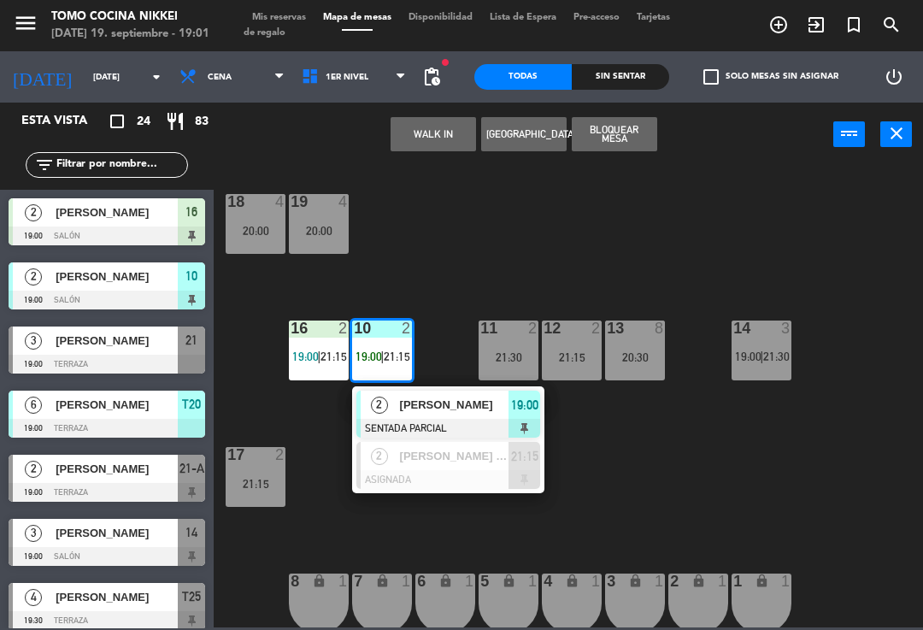
click at [489, 403] on span "[PERSON_NAME]" at bounding box center [454, 405] width 109 height 18
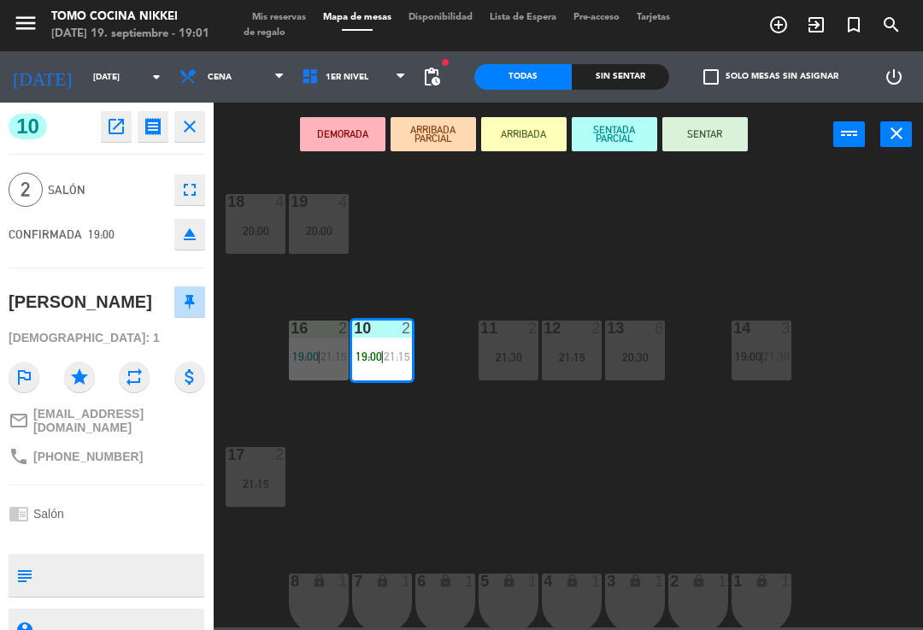
click at [707, 141] on button "SENTAR" at bounding box center [705, 134] width 85 height 34
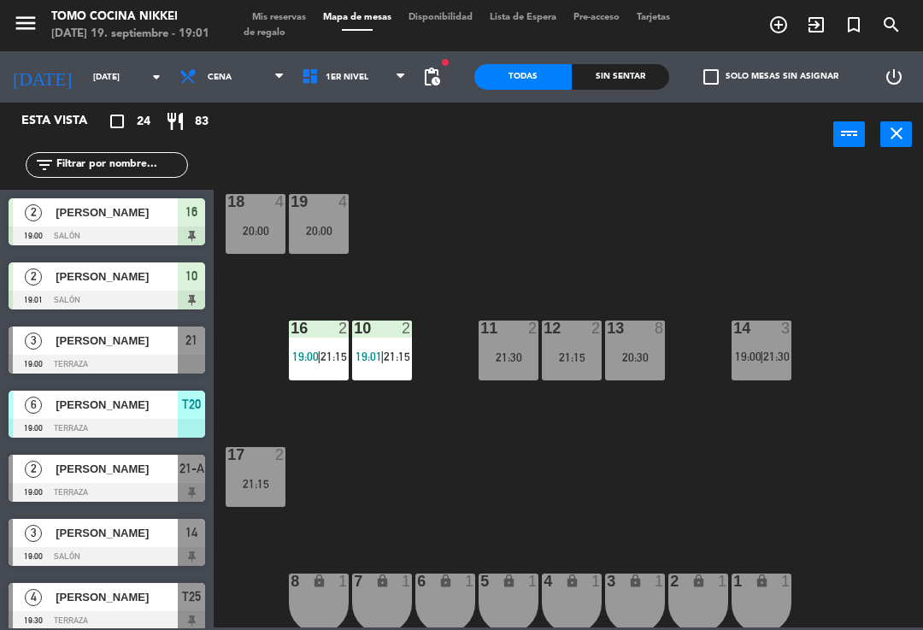
click at [641, 244] on div "18 4 20:00 19 4 20:00 16 2 19:00 | 21:15 10 2 19:01 | 21:15 11 2 21:30 12 2 21:…" at bounding box center [573, 395] width 700 height 463
click at [329, 330] on div at bounding box center [319, 328] width 28 height 15
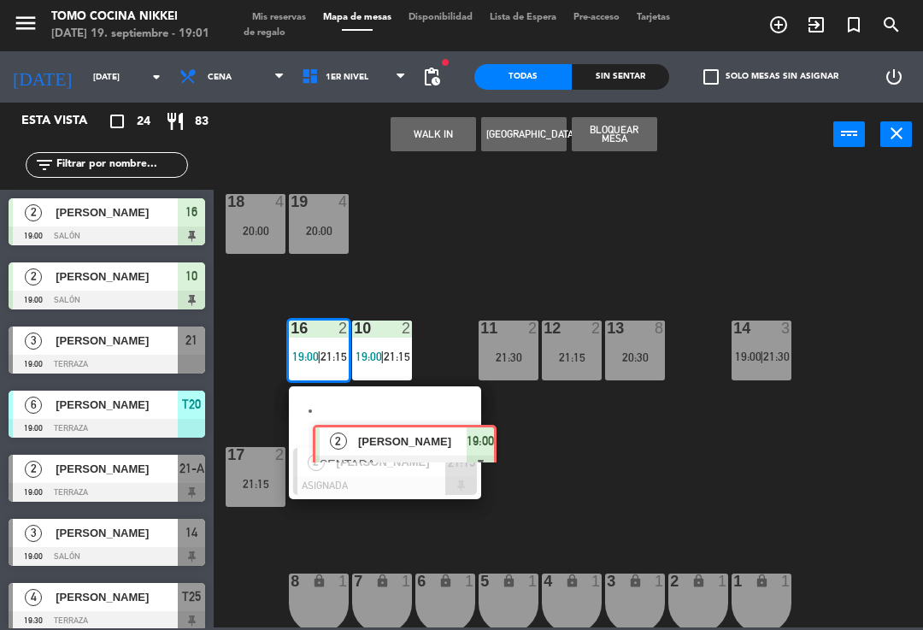
scroll to position [0, 13]
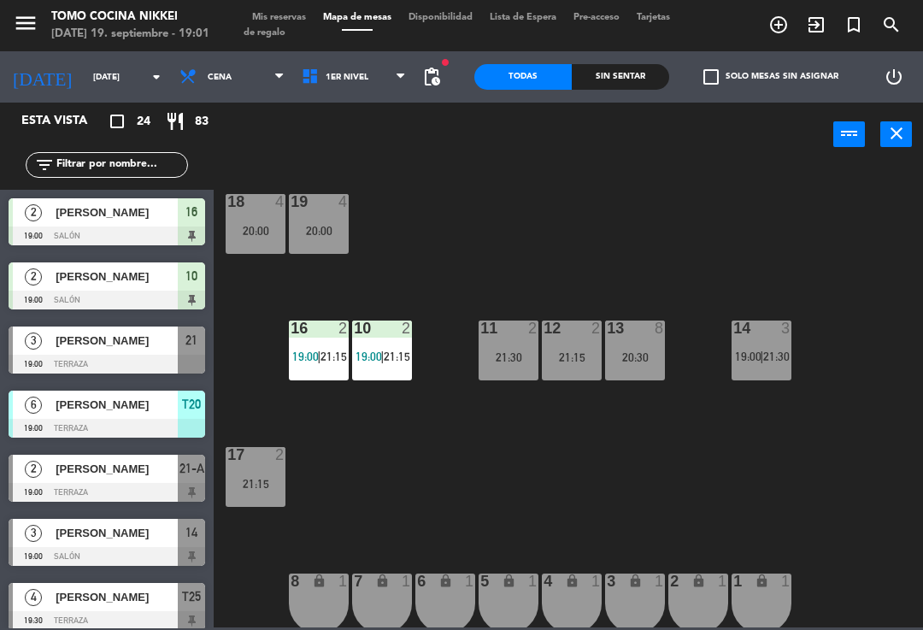
click at [316, 341] on div "16 2 19:00 | 21:15" at bounding box center [319, 351] width 60 height 60
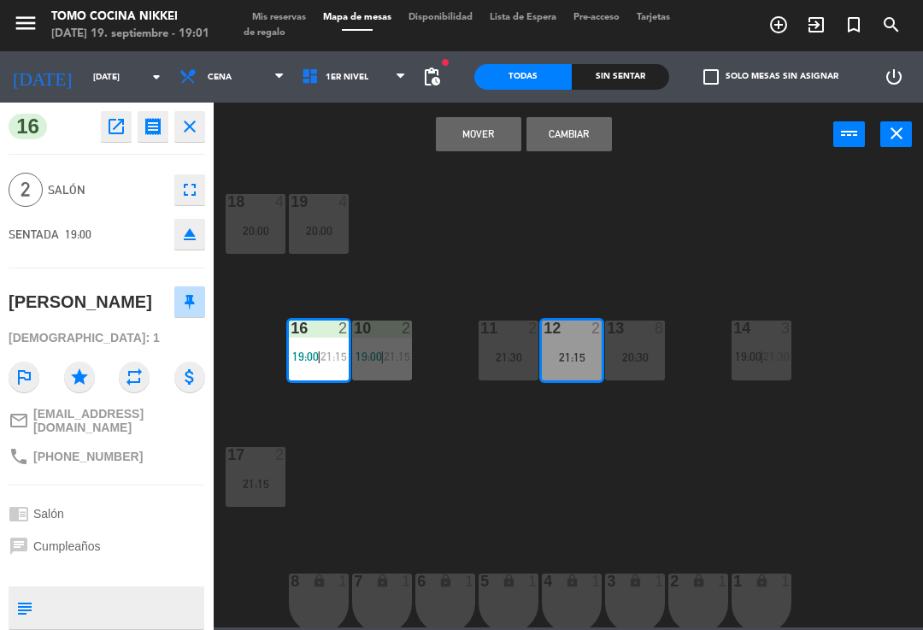
click at [499, 126] on button "Mover" at bounding box center [478, 134] width 85 height 34
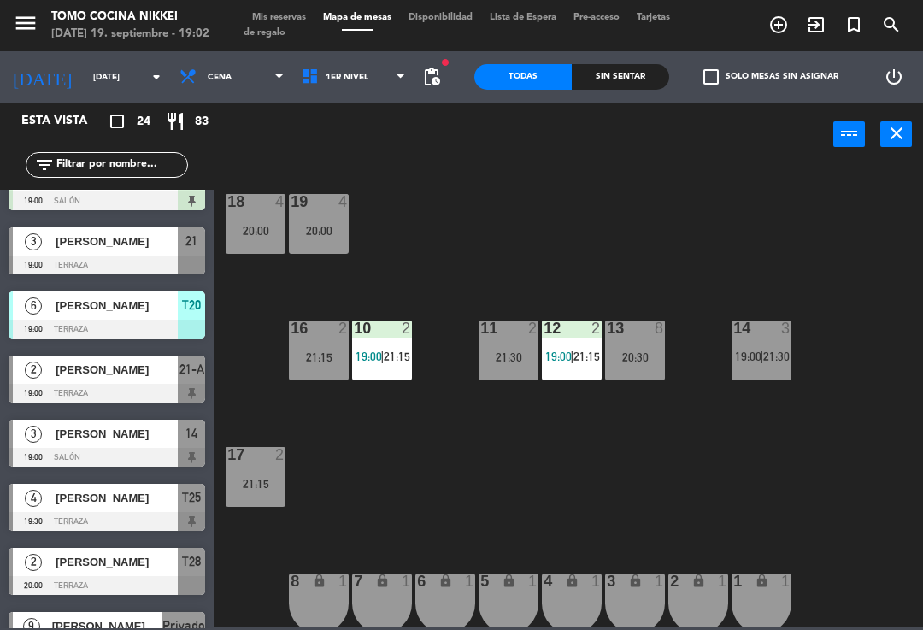
scroll to position [97, 0]
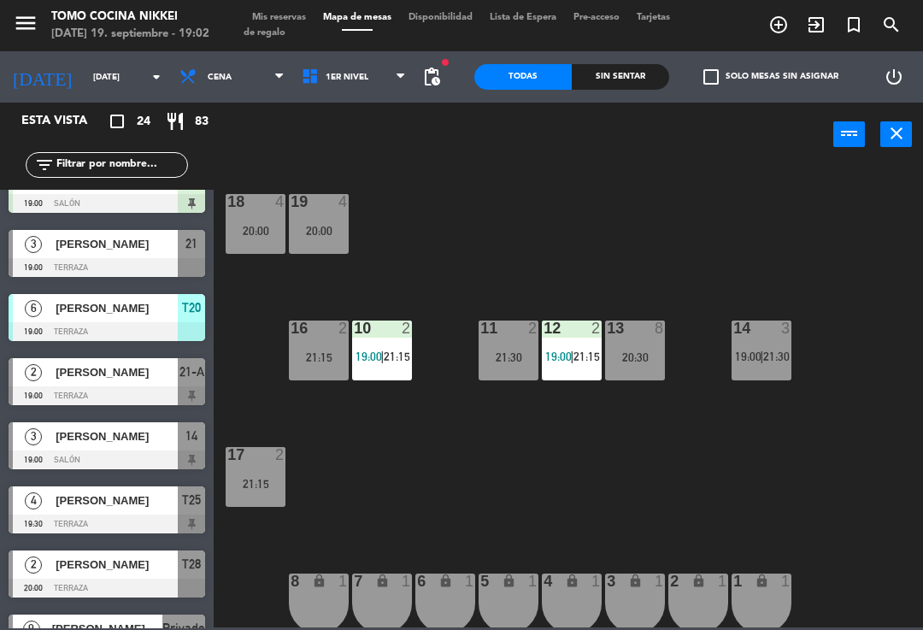
click at [753, 351] on span "19:00" at bounding box center [748, 357] width 27 height 14
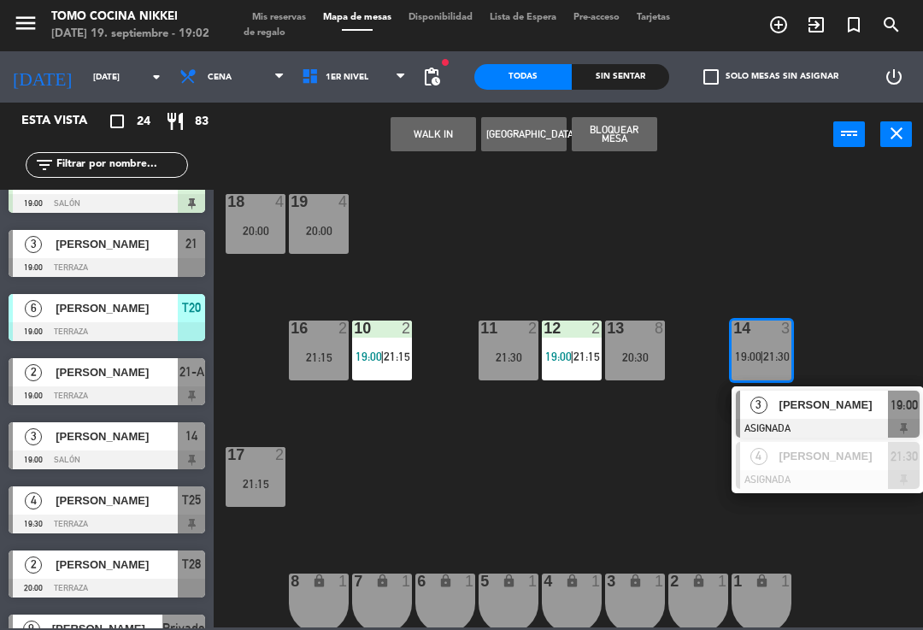
click at [838, 392] on div "[PERSON_NAME]" at bounding box center [833, 405] width 111 height 28
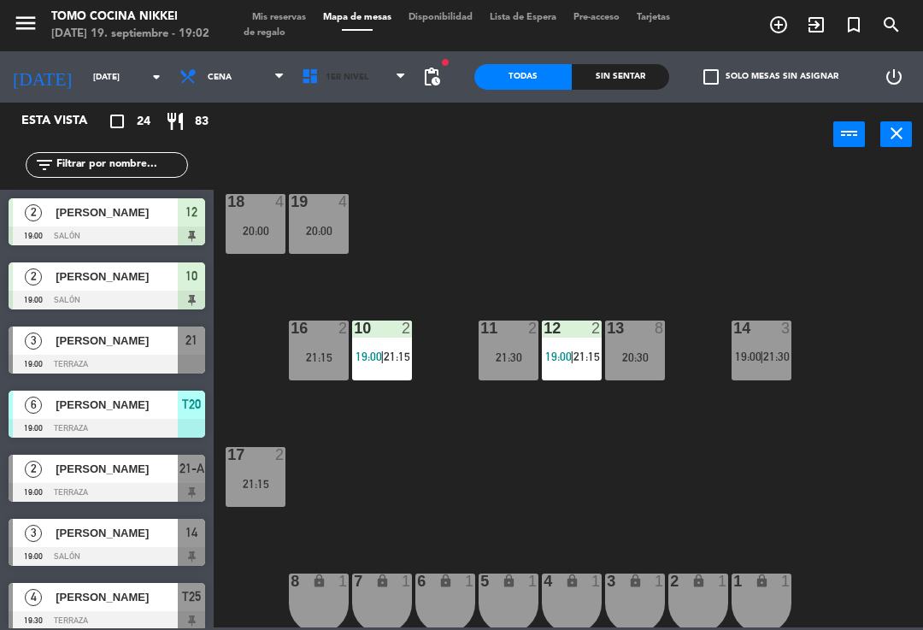
click at [366, 77] on span "1er Nivel" at bounding box center [354, 77] width 122 height 38
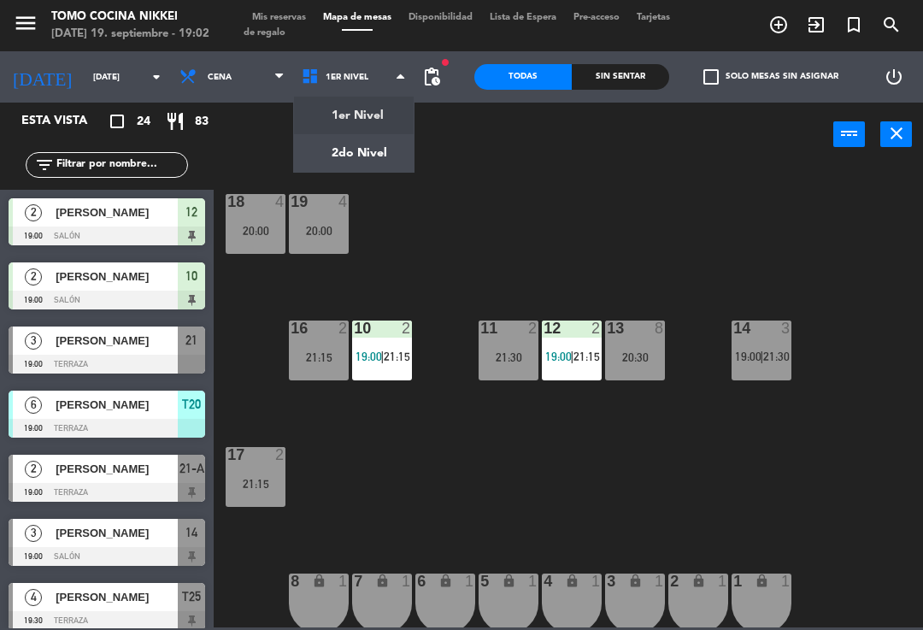
click at [387, 152] on ng-component "menu Tomo Cocina Nikkei [DATE] 19. septiembre - 19:02 Mis reservas Mapa de mesa…" at bounding box center [461, 313] width 923 height 627
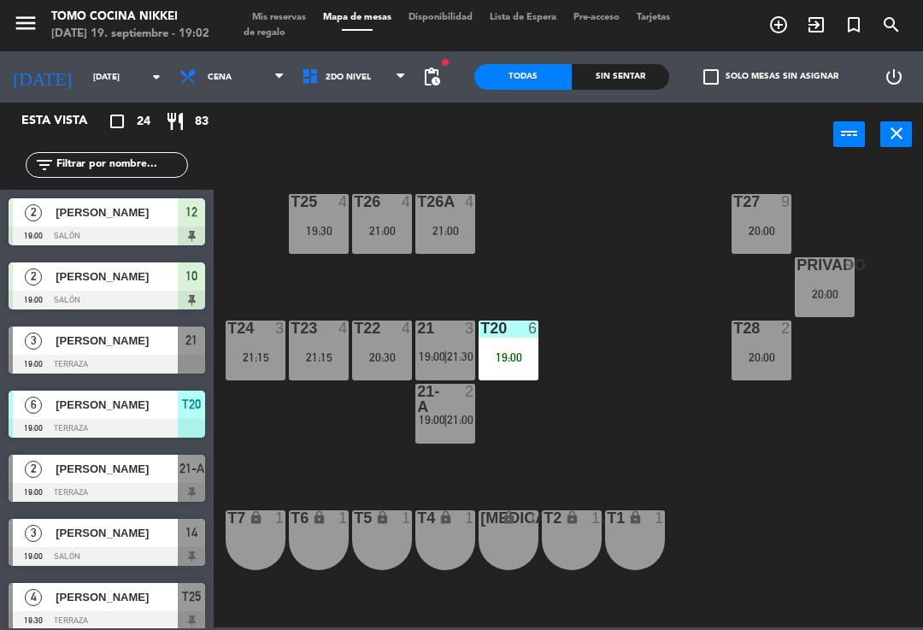
click at [241, 366] on div "T24 3 21:15" at bounding box center [256, 351] width 60 height 60
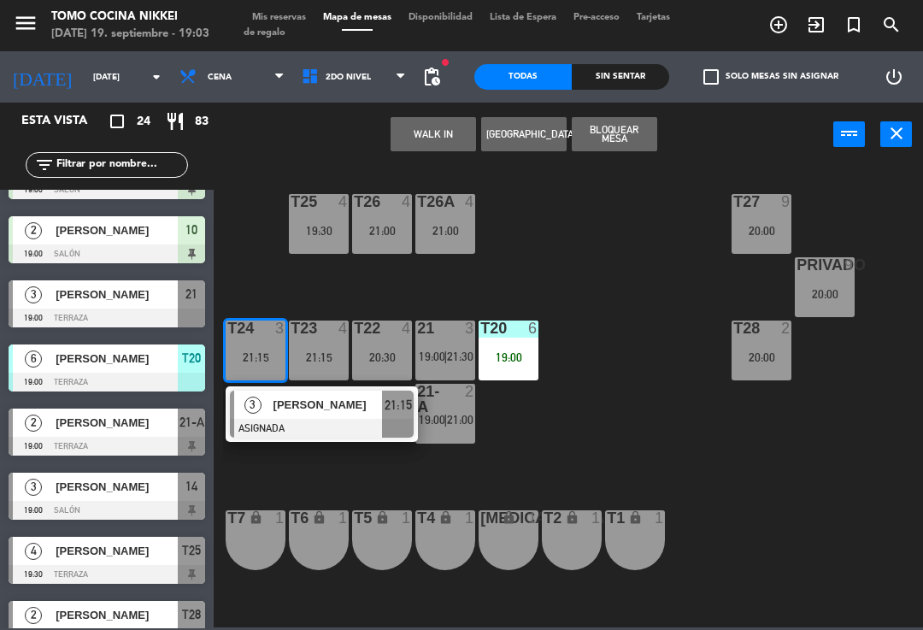
scroll to position [21, 0]
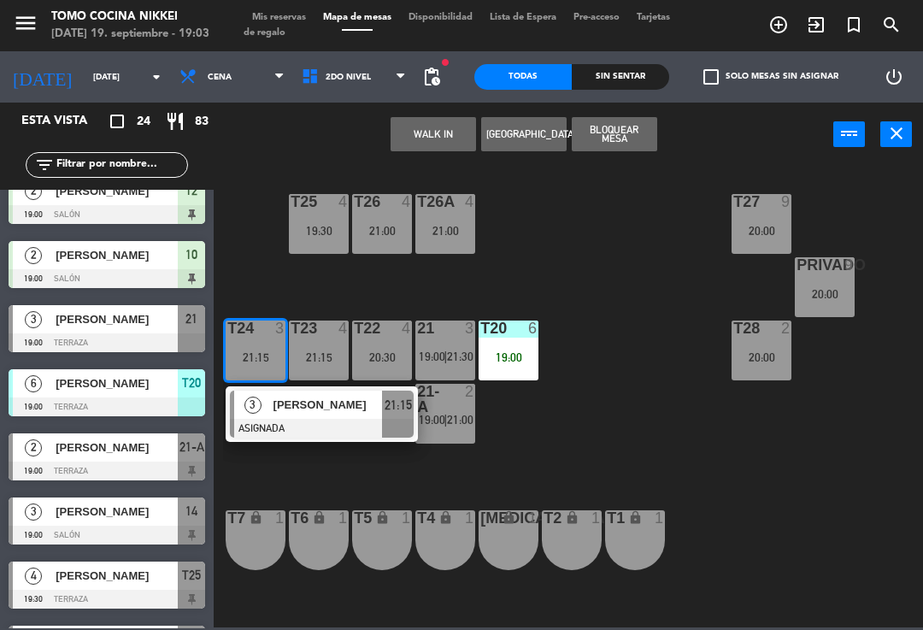
click at [160, 517] on span "[PERSON_NAME]" at bounding box center [117, 512] width 122 height 18
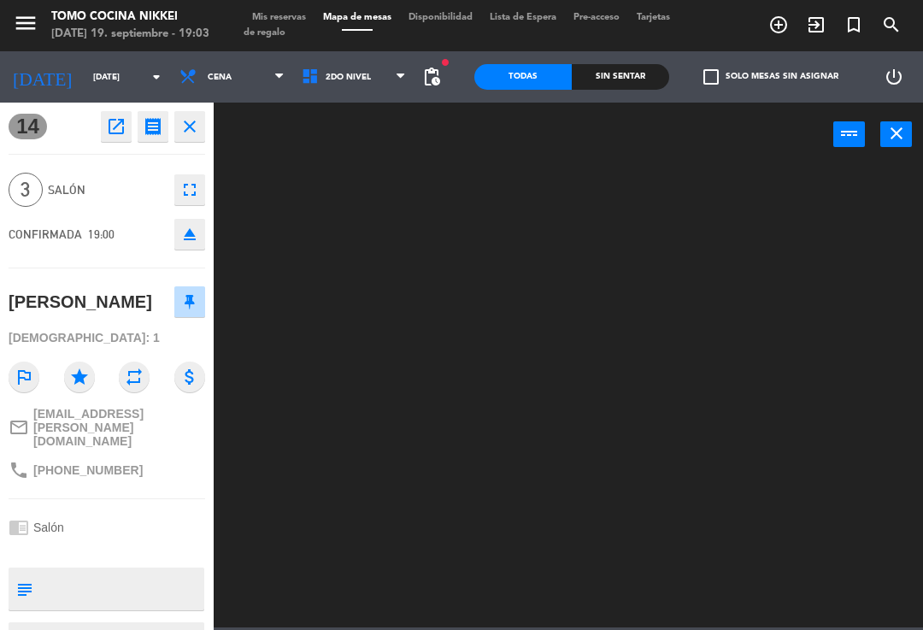
click at [195, 190] on icon "fullscreen" at bounding box center [190, 190] width 21 height 21
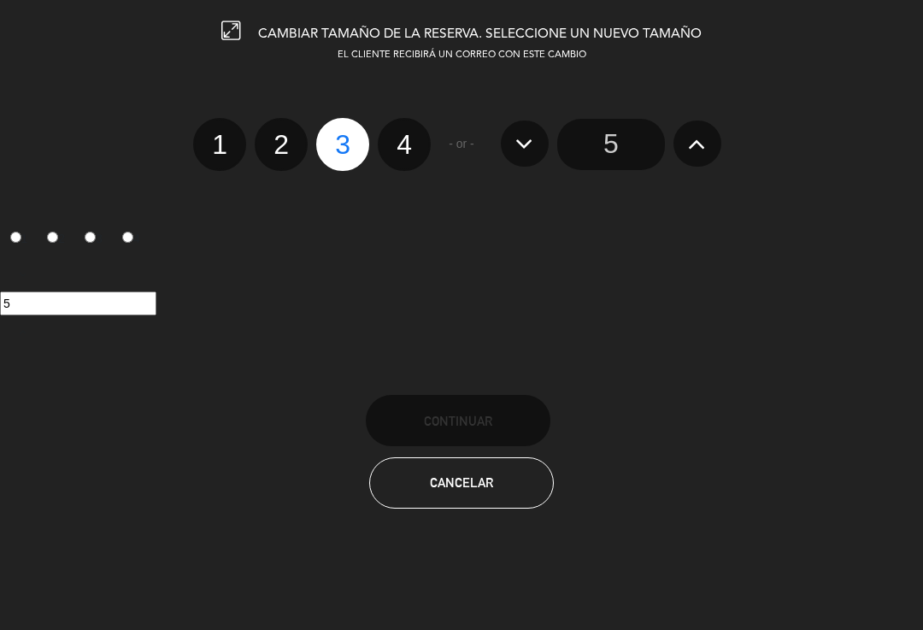
click at [0, 0] on div at bounding box center [0, 0] width 0 height 0
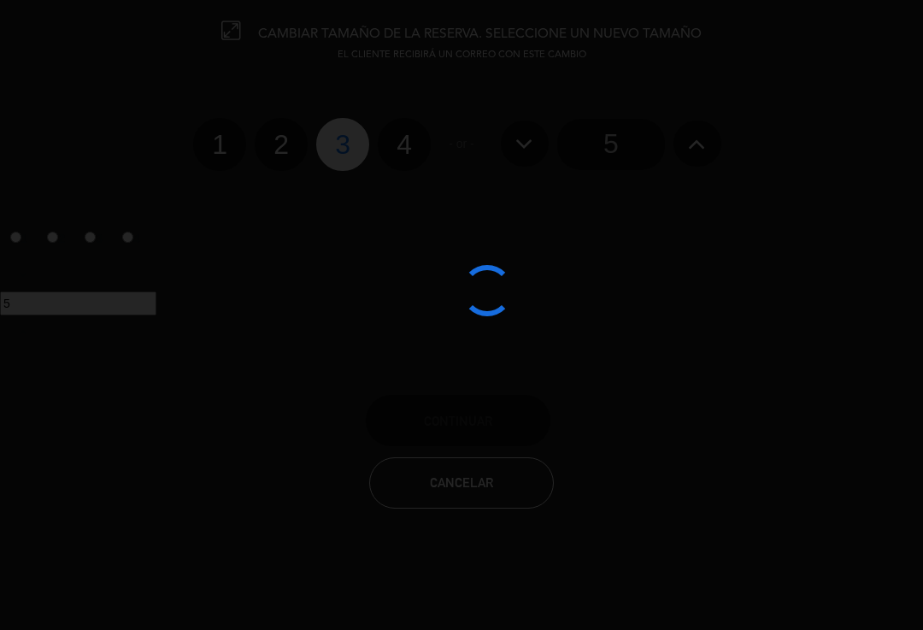
click at [280, 144] on div at bounding box center [461, 315] width 923 height 630
click at [287, 148] on div at bounding box center [461, 315] width 923 height 630
click at [282, 139] on div at bounding box center [461, 315] width 923 height 630
click at [270, 147] on div at bounding box center [461, 315] width 923 height 630
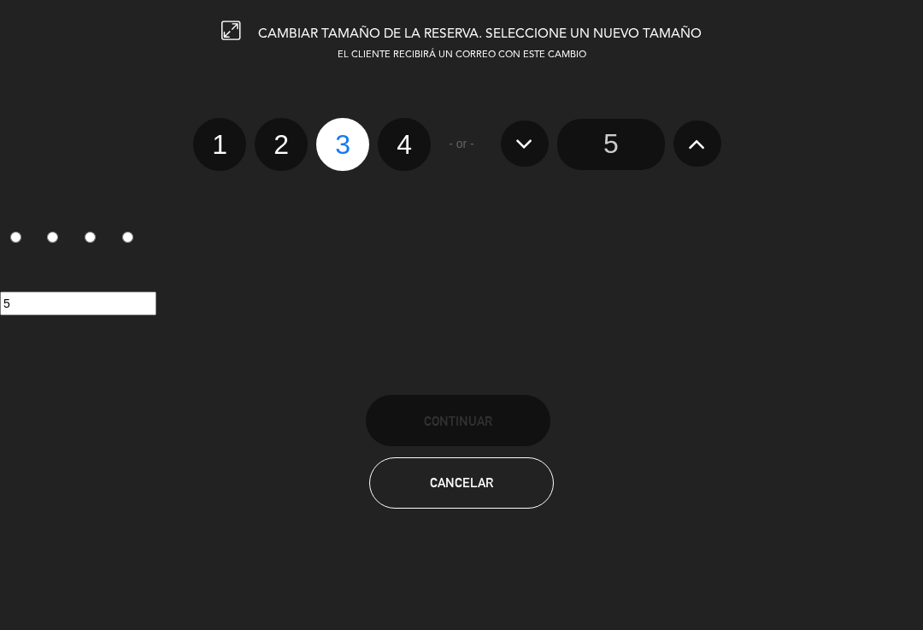
click at [281, 146] on label "2" at bounding box center [281, 144] width 53 height 53
click at [281, 135] on input "2" at bounding box center [279, 129] width 11 height 11
radio input "true"
radio input "false"
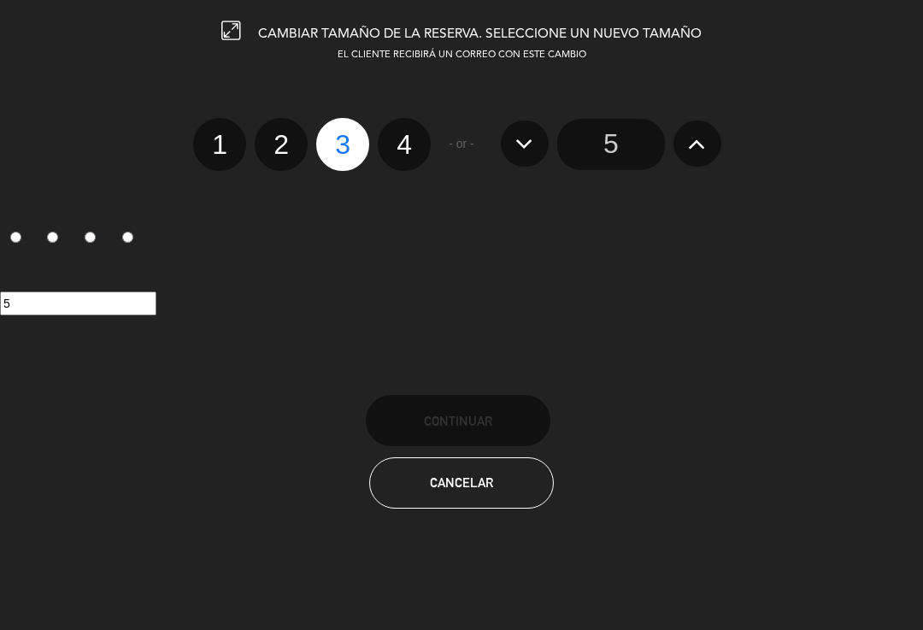
radio input "false"
radio input "true"
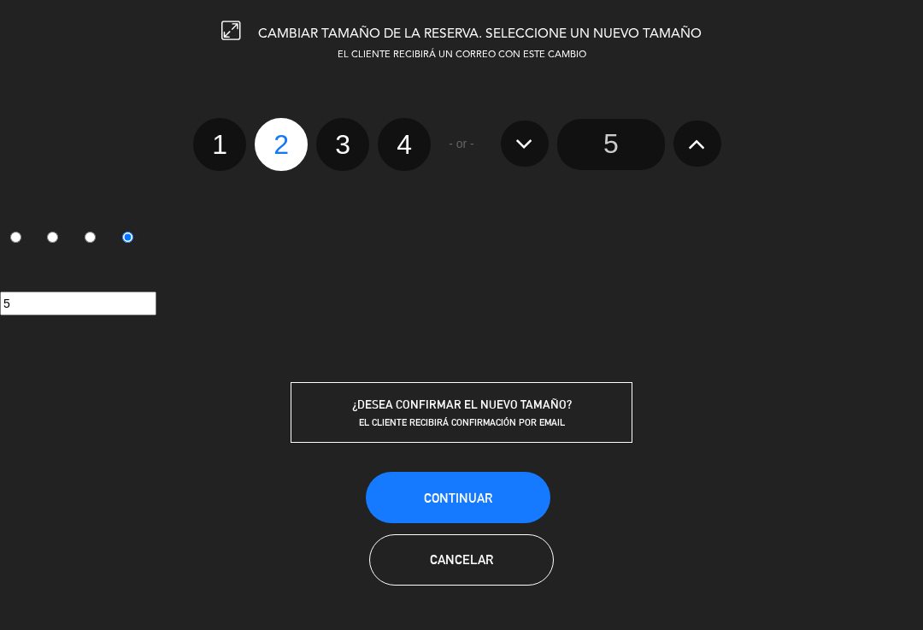
click at [492, 407] on span "¿DESEA CONFIRMAR EL NUEVO TAMAÑO?" at bounding box center [462, 405] width 220 height 14
click at [474, 489] on button "Continuar" at bounding box center [458, 497] width 185 height 51
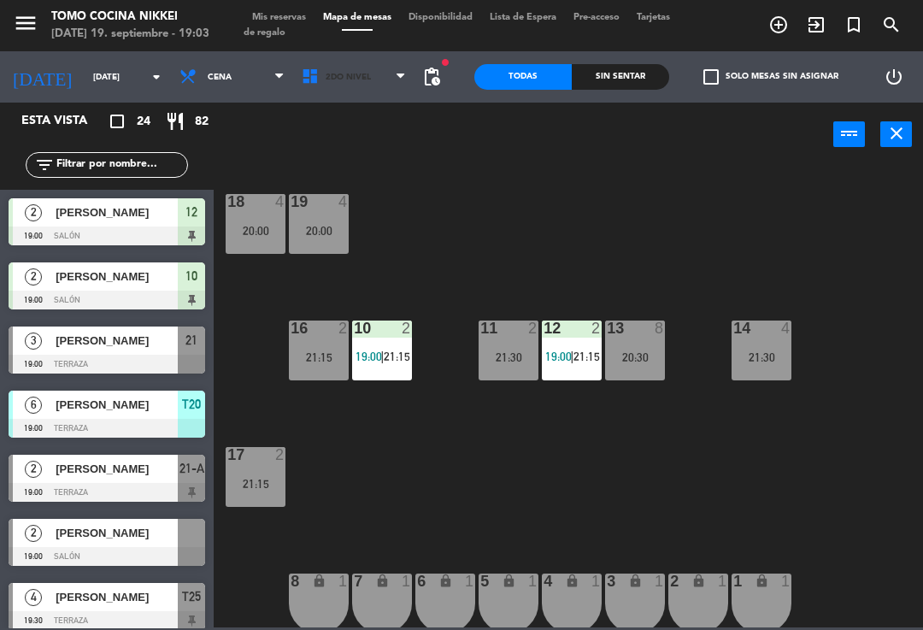
click at [358, 80] on span "2do Nivel" at bounding box center [354, 77] width 122 height 38
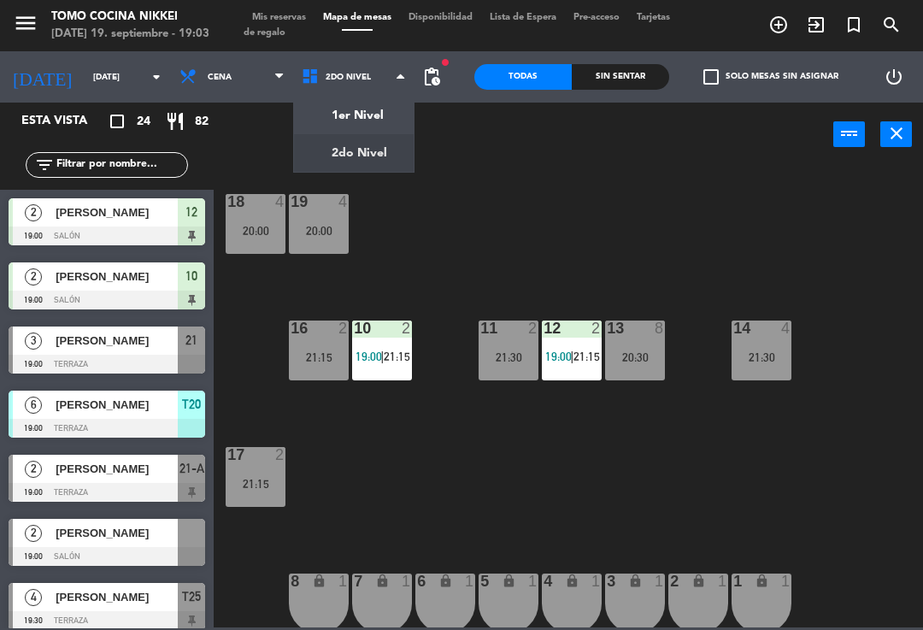
click at [374, 150] on ng-component "menu Tomo Cocina Nikkei [DATE] 19. septiembre - 19:03 Mis reservas Mapa de mesa…" at bounding box center [461, 313] width 923 height 627
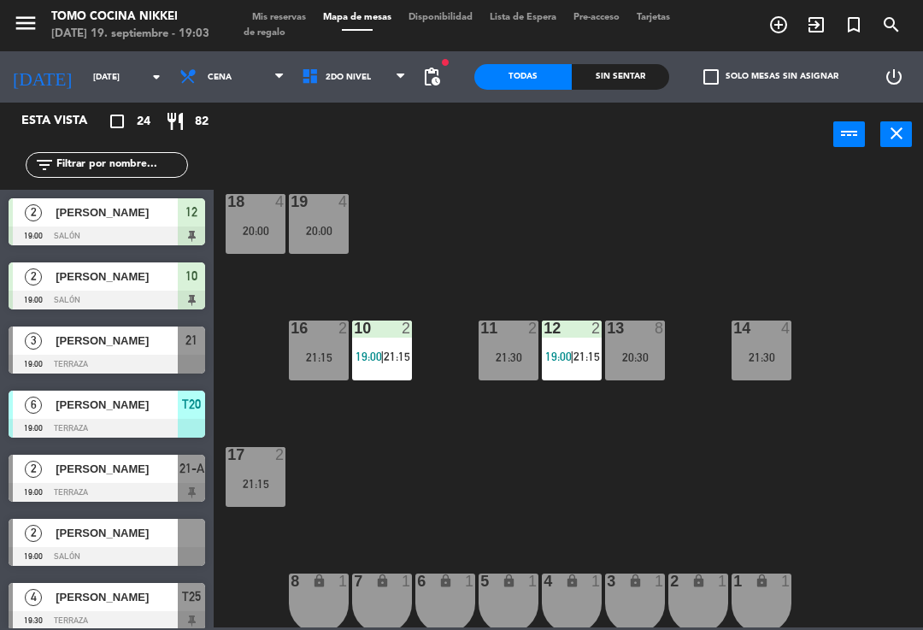
click at [369, 94] on span "2do Nivel" at bounding box center [354, 77] width 122 height 38
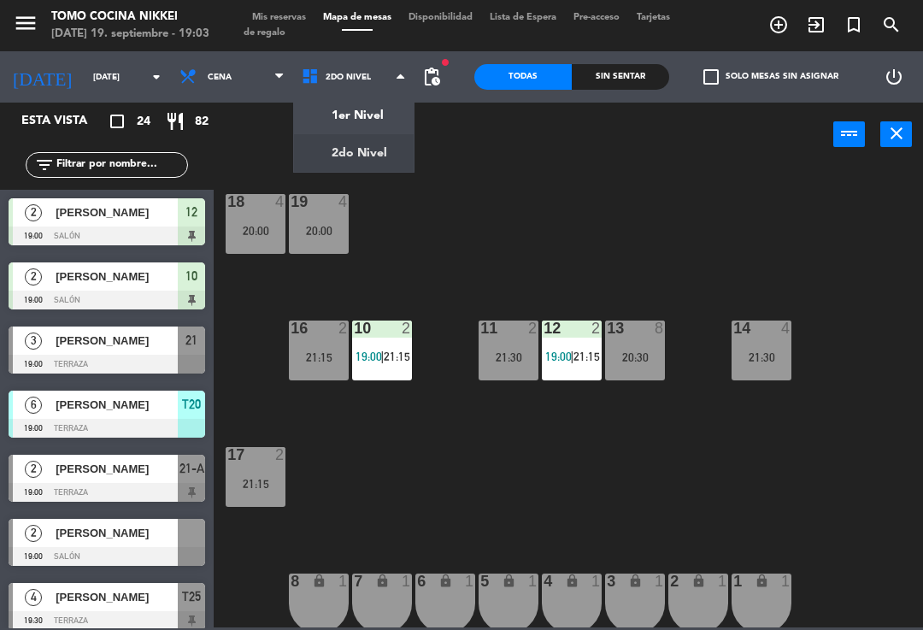
click at [368, 121] on ng-component "menu Tomo Cocina Nikkei [DATE] 19. septiembre - 19:03 Mis reservas Mapa de mesa…" at bounding box center [461, 313] width 923 height 627
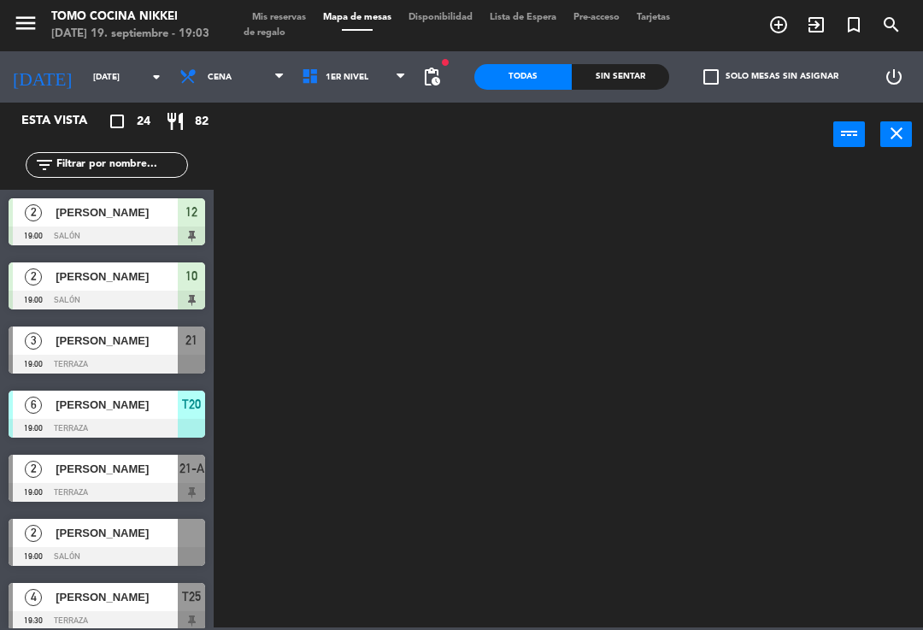
click at [370, 86] on span "1er Nivel" at bounding box center [354, 77] width 122 height 38
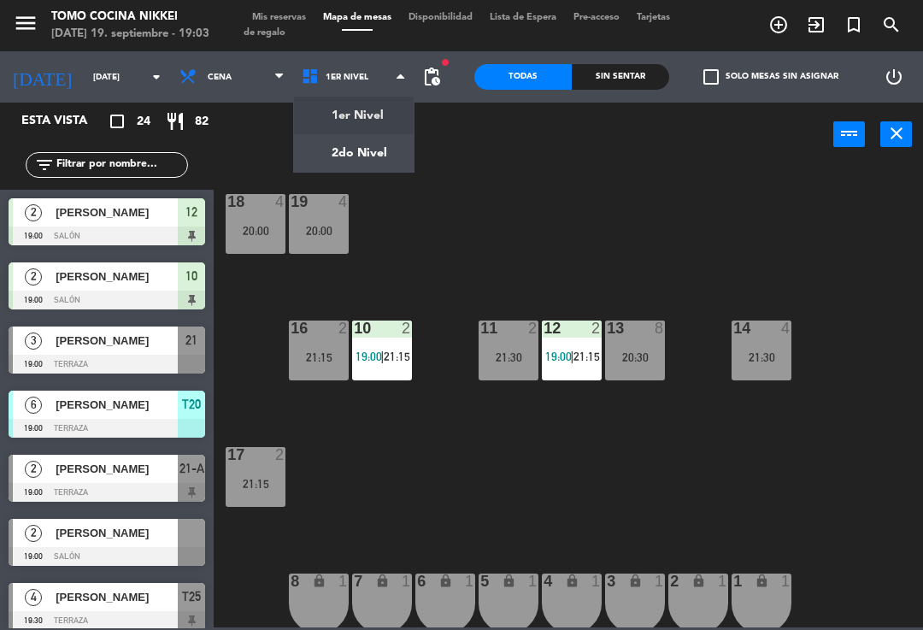
click at [367, 157] on ng-component "menu Tomo Cocina Nikkei [DATE] 19. septiembre - 19:03 Mis reservas Mapa de mesa…" at bounding box center [461, 313] width 923 height 627
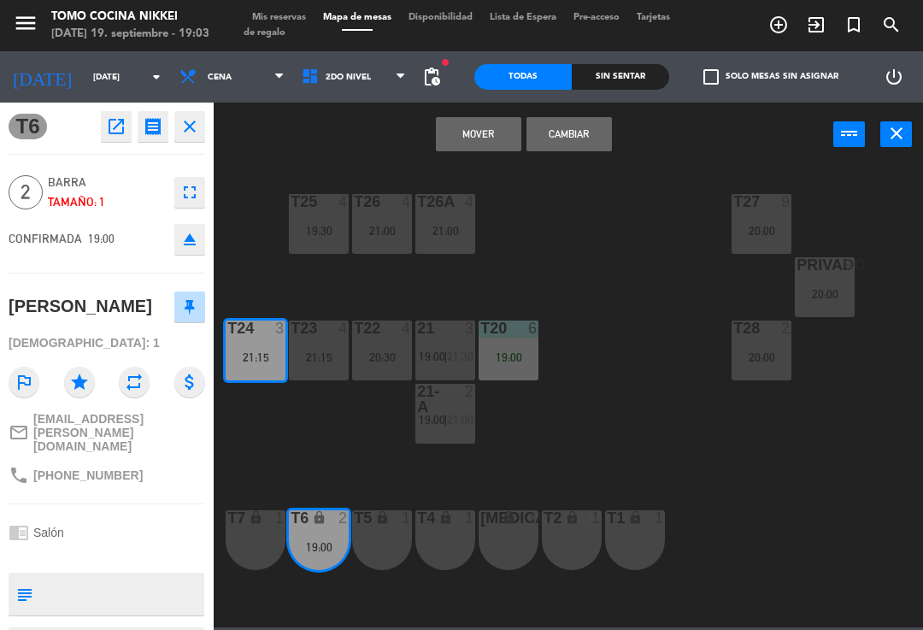
click at [483, 130] on button "Mover" at bounding box center [478, 134] width 85 height 34
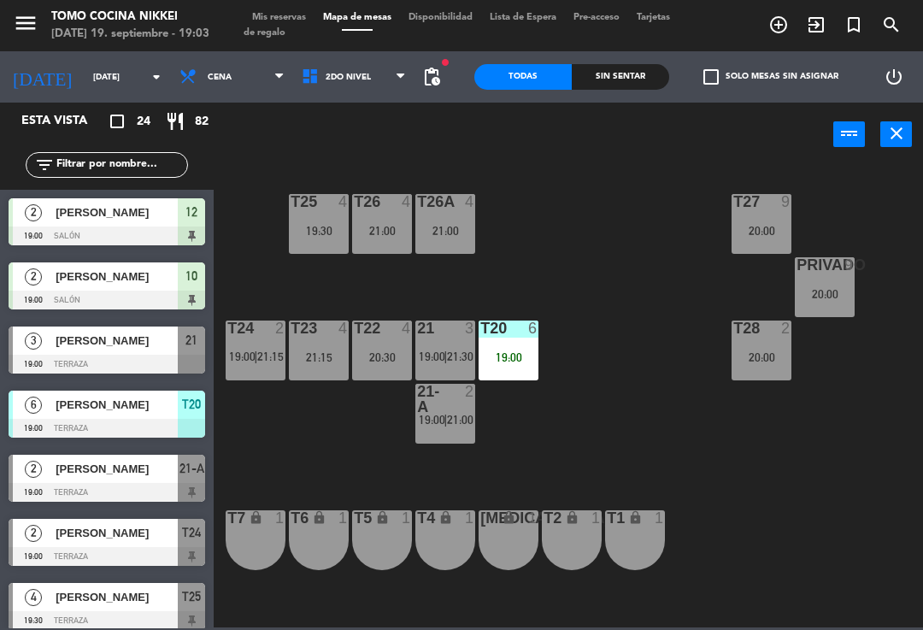
click at [267, 358] on span "21:15" at bounding box center [270, 357] width 27 height 14
click at [592, 327] on div "T27 9 20:00 T25 4 19:30 T26A 4 21:00 T26 4 21:00 Privado 9 20:00 T24 2 19:00 | …" at bounding box center [573, 395] width 700 height 463
click at [445, 350] on span "|" at bounding box center [445, 357] width 3 height 14
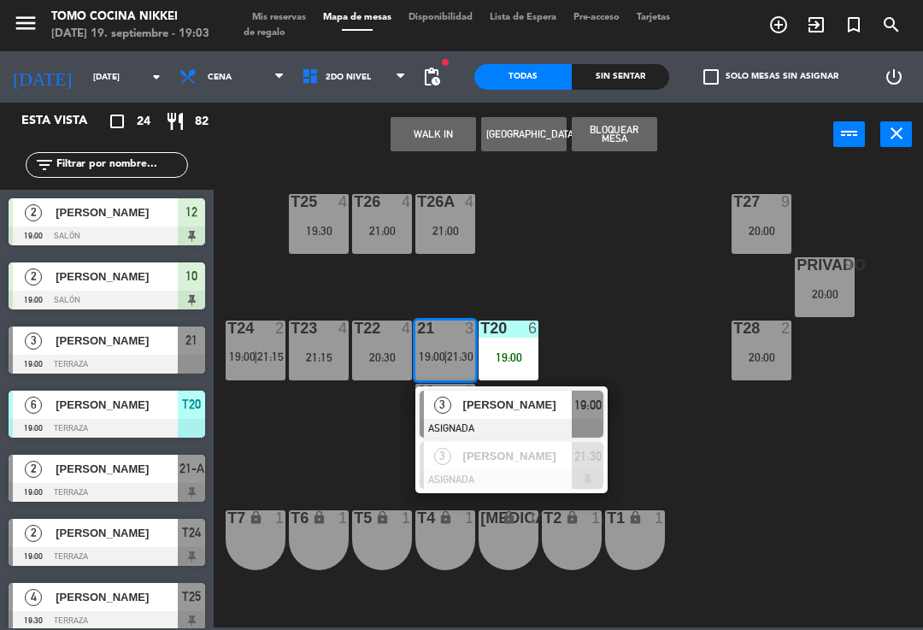
click at [610, 311] on div "T27 9 20:00 T25 4 19:30 T26A 4 21:00 T26 4 21:00 Privado 9 20:00 T24 2 19:00 | …" at bounding box center [573, 395] width 700 height 463
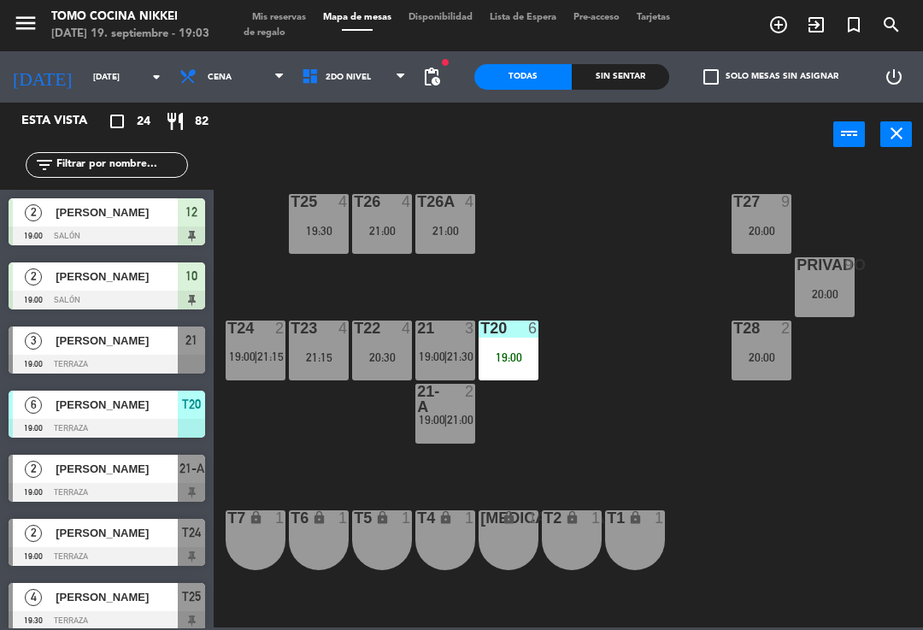
click at [433, 439] on div "21-A 2 19:00 | 21:00" at bounding box center [445, 414] width 60 height 60
click at [625, 346] on div "T27 9 20:00 T25 4 19:30 T26A 4 21:00 T26 4 21:00 Privado 9 20:00 T24 2 19:00 | …" at bounding box center [573, 395] width 700 height 463
click at [399, 89] on span "2do Nivel" at bounding box center [354, 77] width 122 height 38
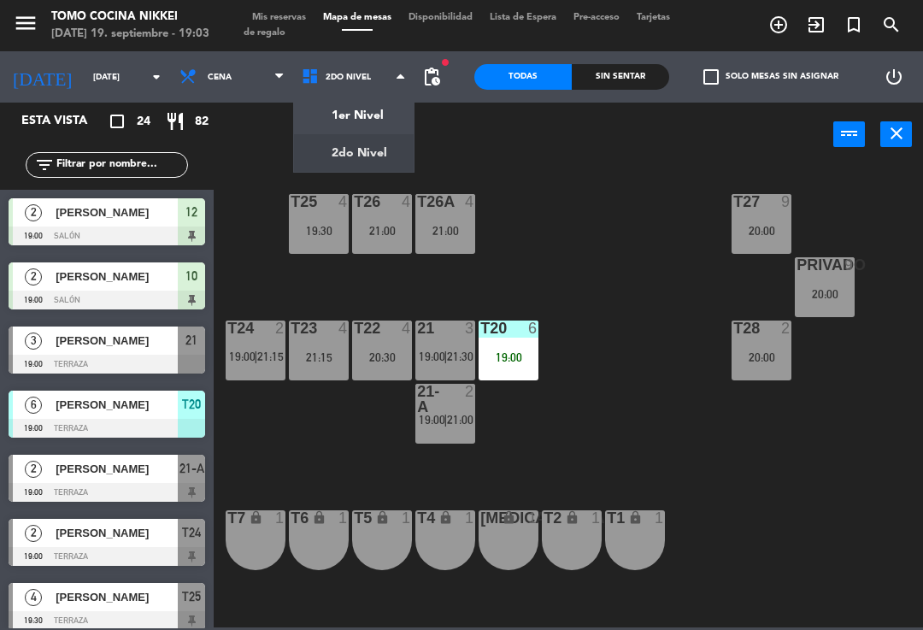
click at [379, 120] on ng-component "menu Tomo Cocina Nikkei [DATE] 19. septiembre - 19:03 Mis reservas Mapa de mesa…" at bounding box center [461, 313] width 923 height 627
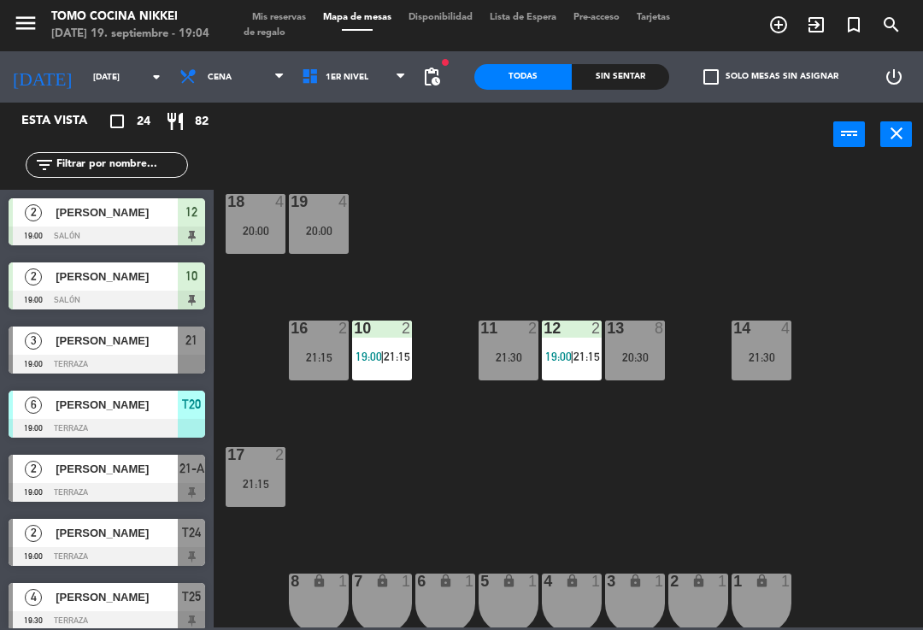
click at [528, 345] on div "11 2 21:30" at bounding box center [509, 351] width 60 height 60
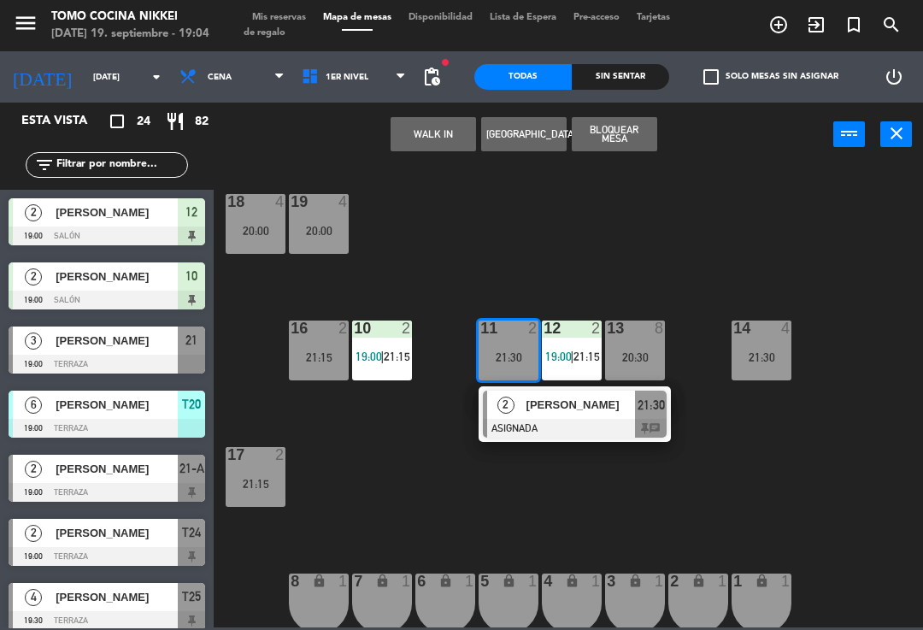
click at [440, 136] on button "WALK IN" at bounding box center [433, 134] width 85 height 34
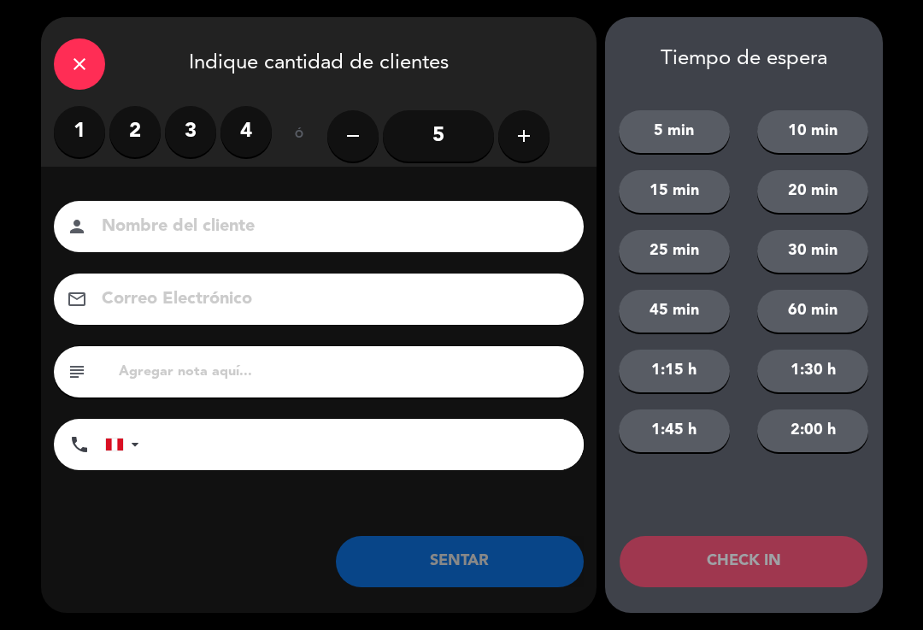
click at [132, 127] on label "2" at bounding box center [134, 131] width 51 height 51
click at [147, 215] on input at bounding box center [331, 227] width 462 height 30
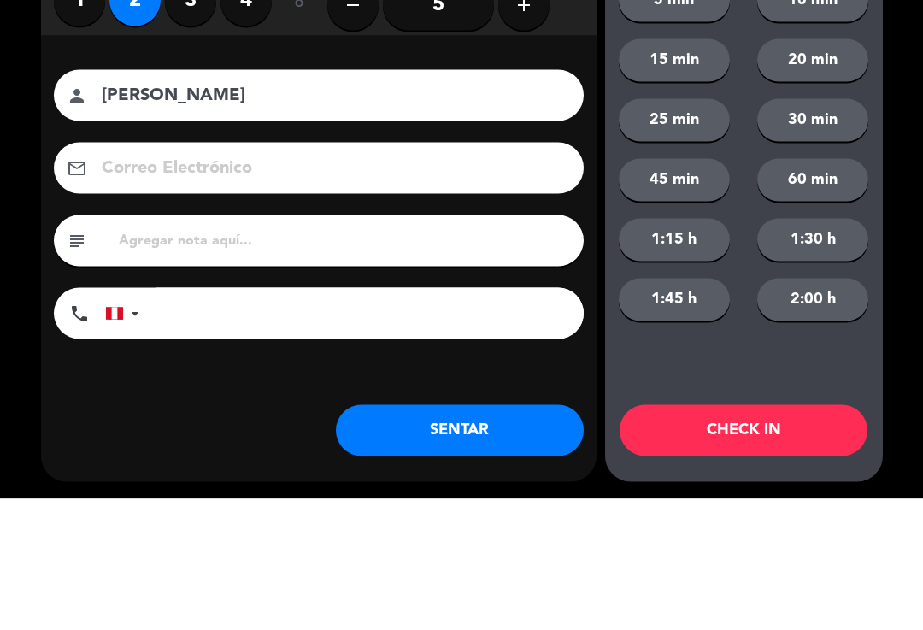
scroll to position [7, 0]
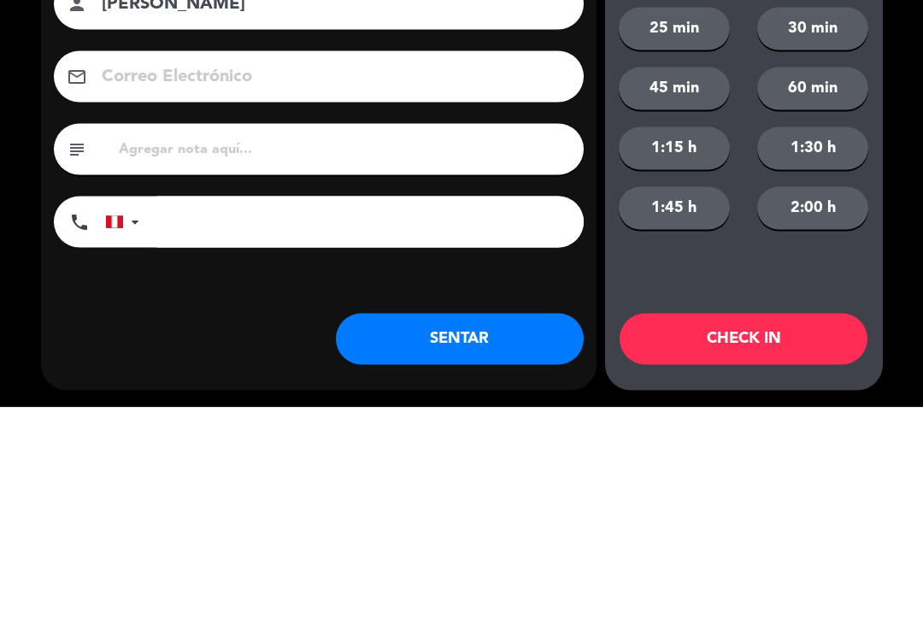
type input "[PERSON_NAME]"
click at [422, 201] on div "Nombre del cliente person [PERSON_NAME] Electrónico email subject phone [GEOGRA…" at bounding box center [319, 338] width 556 height 274
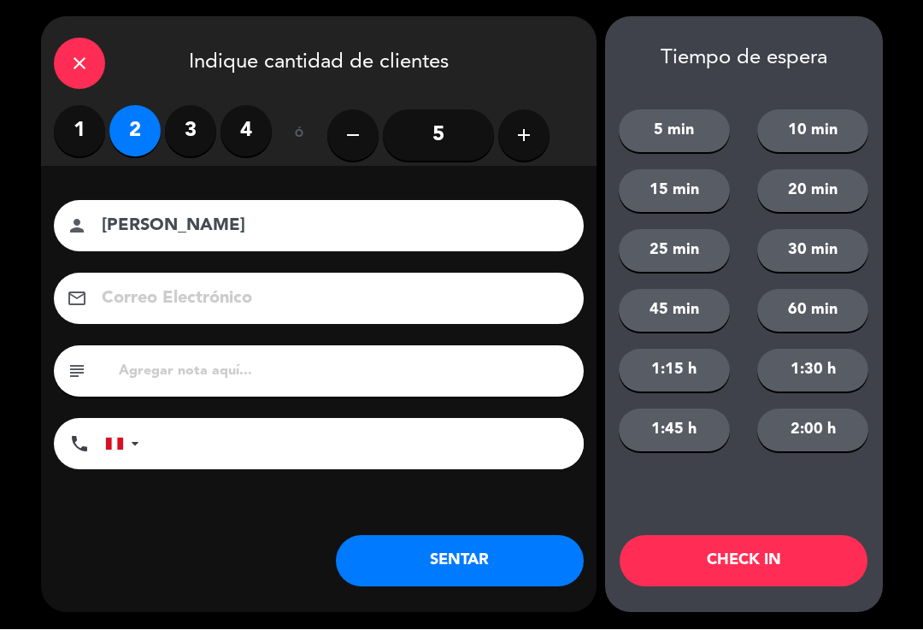
click at [437, 428] on input "tel" at bounding box center [369, 444] width 427 height 51
type input "[PHONE_NUMBER]"
click at [680, 146] on button "5 min" at bounding box center [674, 131] width 111 height 43
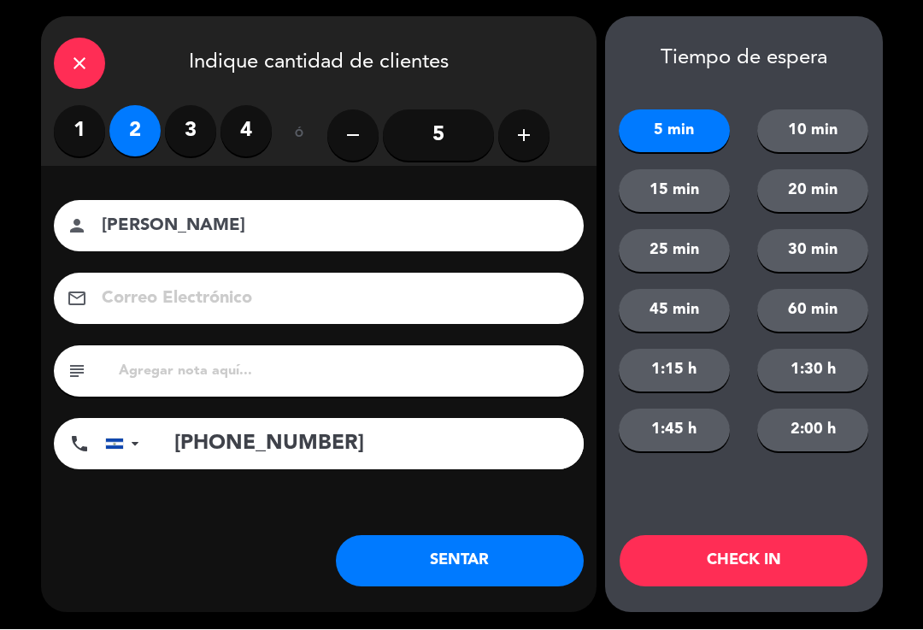
click at [764, 555] on button "CHECK IN" at bounding box center [744, 561] width 248 height 51
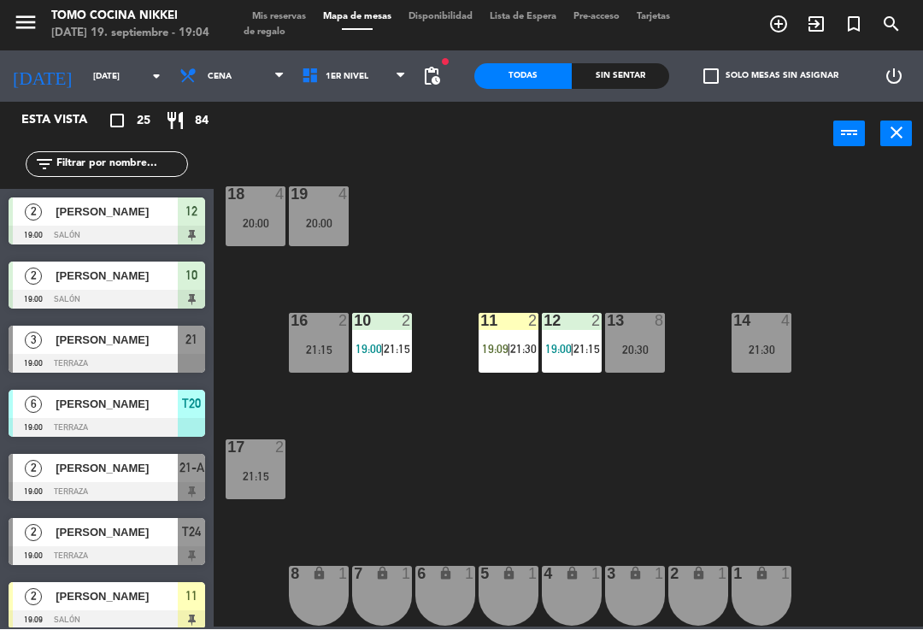
click at [502, 343] on span "19:09" at bounding box center [495, 350] width 27 height 14
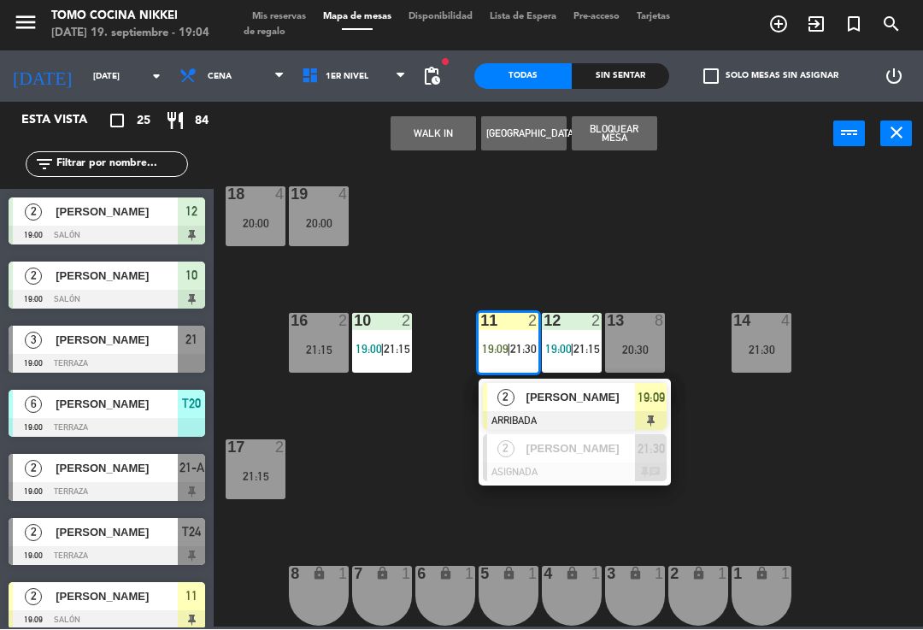
click at [614, 406] on span "[PERSON_NAME]" at bounding box center [581, 398] width 109 height 18
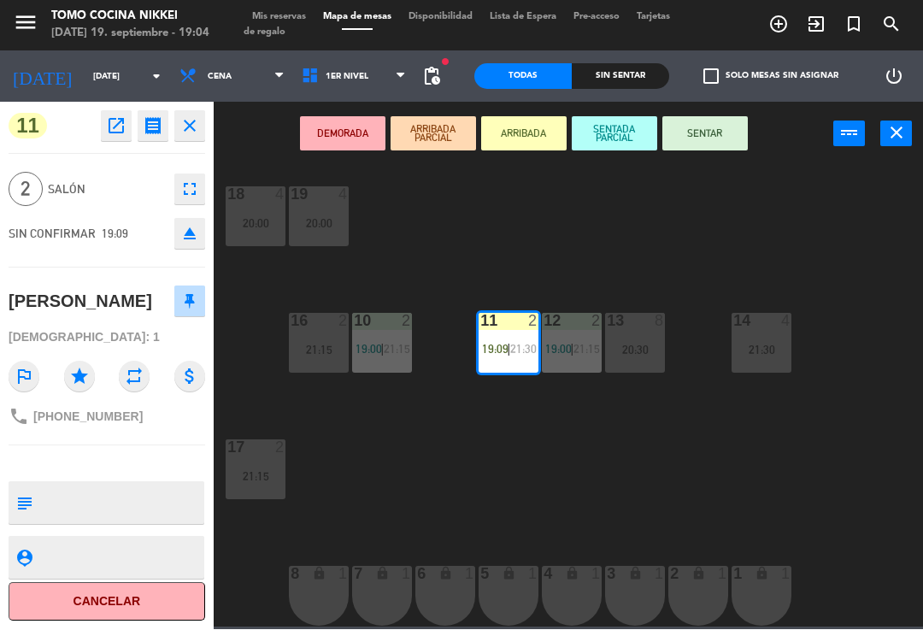
click at [723, 140] on button "SENTAR" at bounding box center [705, 134] width 85 height 34
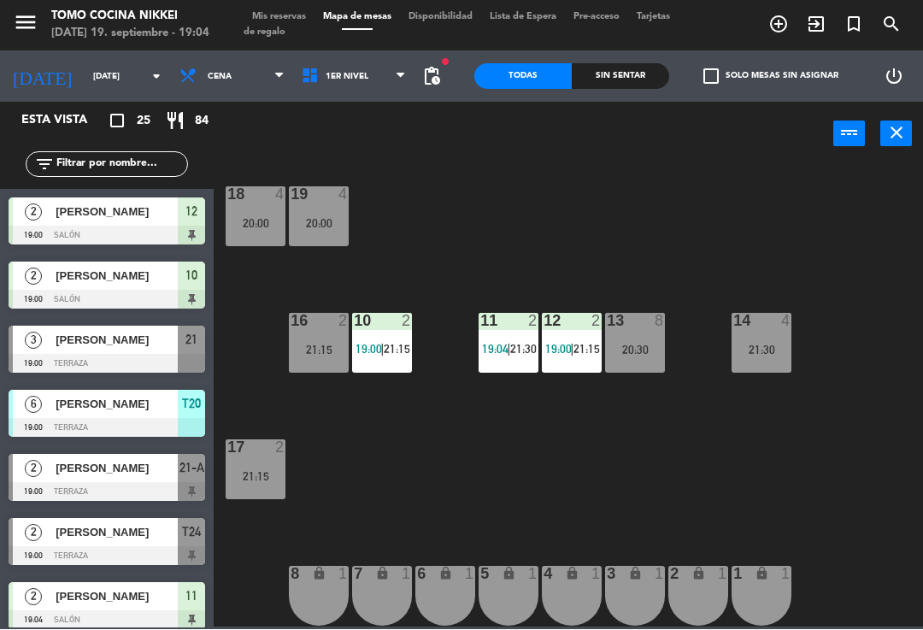
scroll to position [0, 0]
click at [747, 215] on div "18 4 20:00 19 4 20:00 16 2 21:15 10 2 19:00 | 21:15 11 2 19:04 | 21:30 12 2 19:…" at bounding box center [573, 395] width 700 height 463
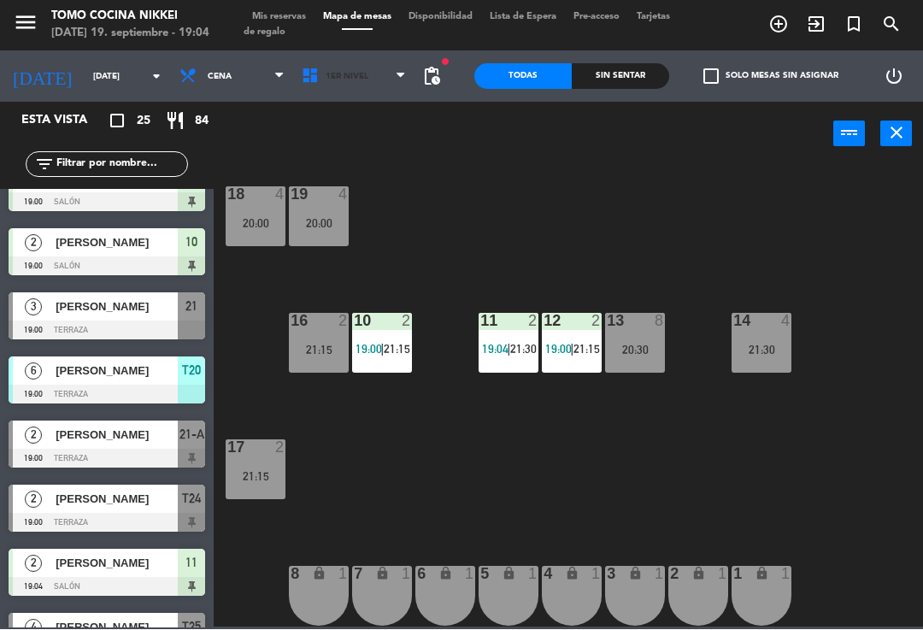
click at [388, 88] on span "1er Nivel" at bounding box center [354, 77] width 122 height 38
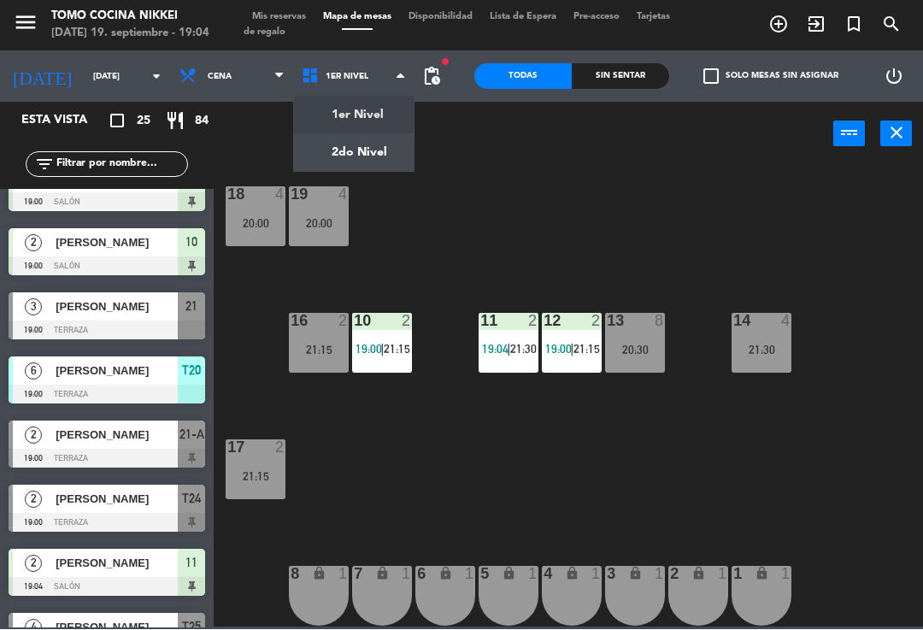
click at [374, 162] on ng-component "menu Tomo Cocina Nikkei [DATE] 19. septiembre - 19:04 Mis reservas Mapa de mesa…" at bounding box center [461, 313] width 923 height 627
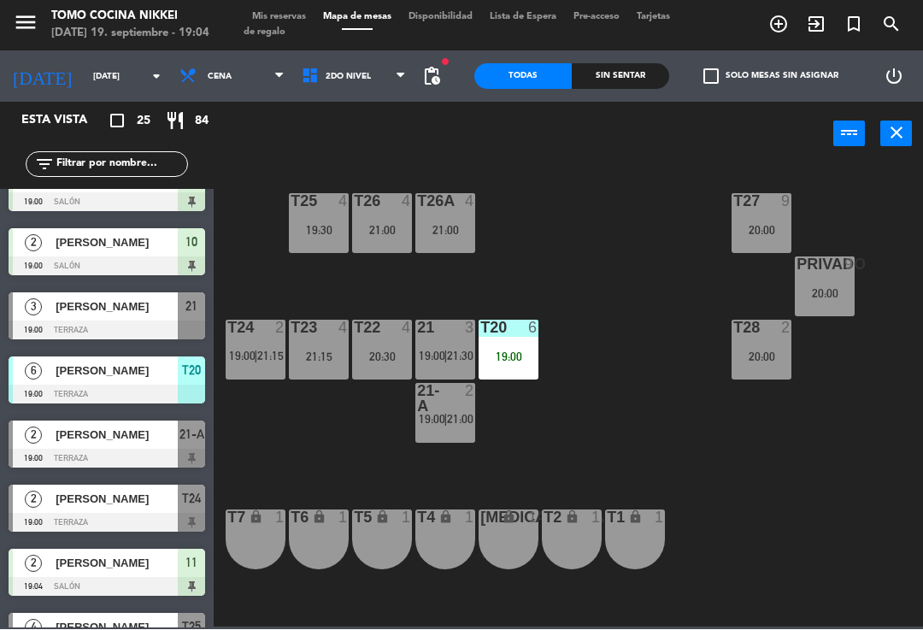
click at [448, 415] on span "21:00" at bounding box center [460, 420] width 27 height 14
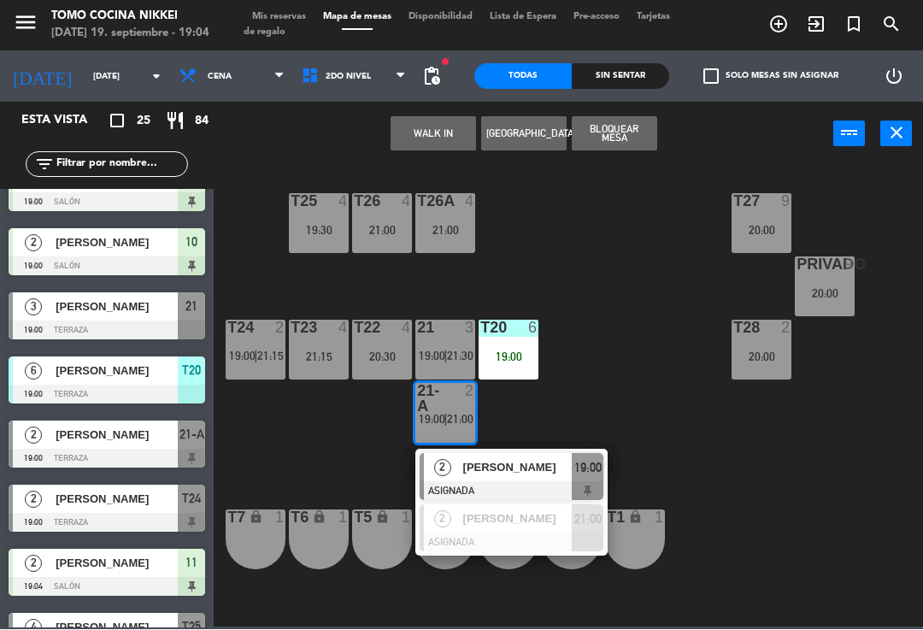
click at [539, 471] on span "[PERSON_NAME]" at bounding box center [517, 468] width 109 height 18
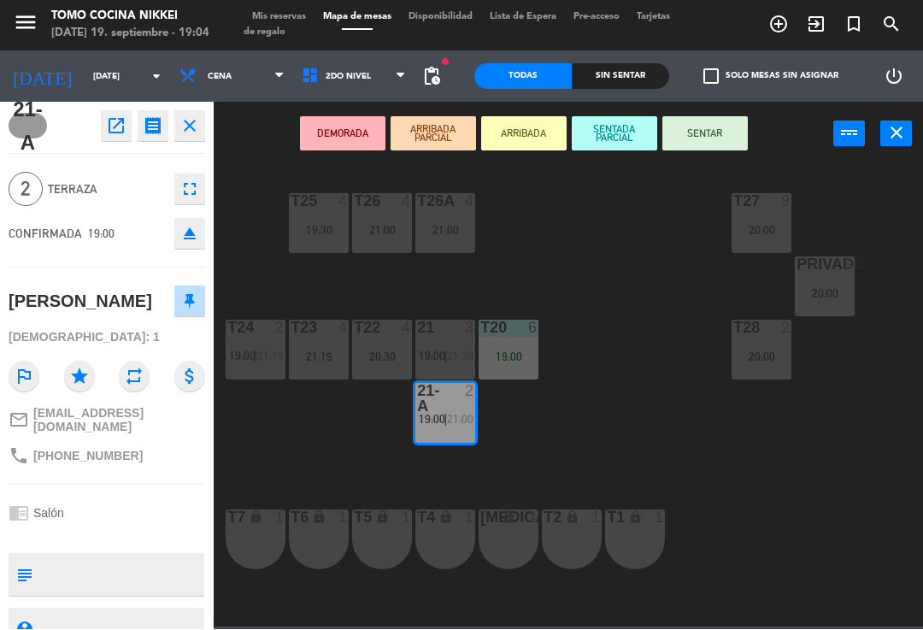
click at [735, 121] on button "SENTAR" at bounding box center [705, 134] width 85 height 34
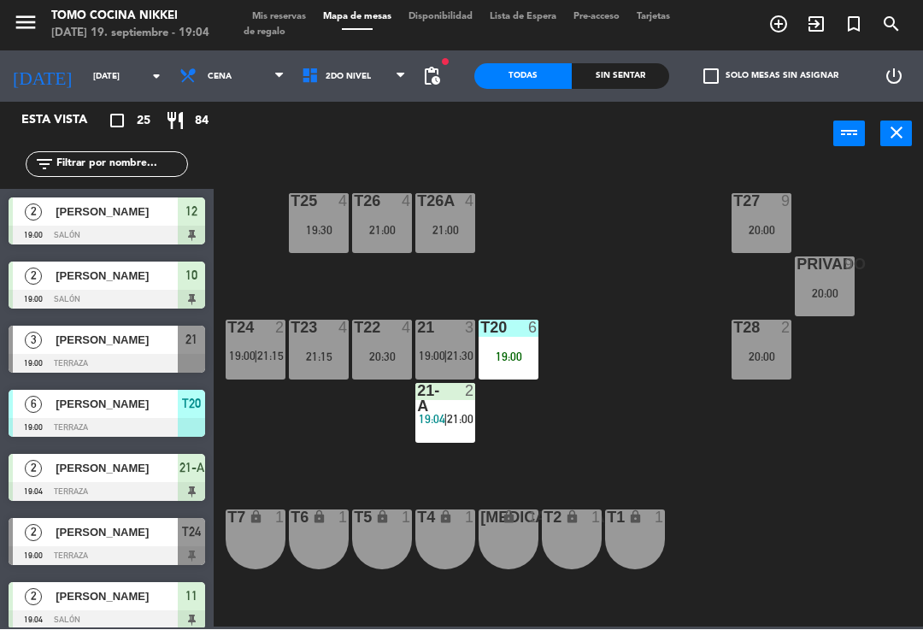
click at [648, 292] on div "T27 9 20:00 T25 4 19:30 T26A 4 21:00 T26 4 21:00 Privado 9 20:00 T24 2 19:00 | …" at bounding box center [573, 395] width 700 height 463
click at [318, 351] on div "21:15" at bounding box center [319, 357] width 60 height 12
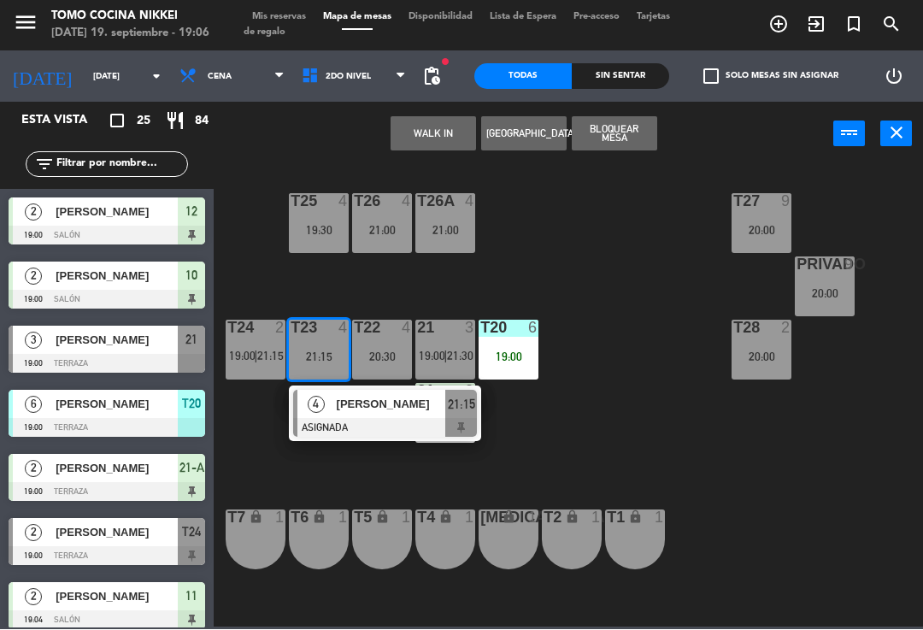
click at [615, 260] on div "T27 9 20:00 T25 4 19:30 T26A 4 21:00 T26 4 21:00 Privado 9 20:00 T24 2 19:00 | …" at bounding box center [573, 395] width 700 height 463
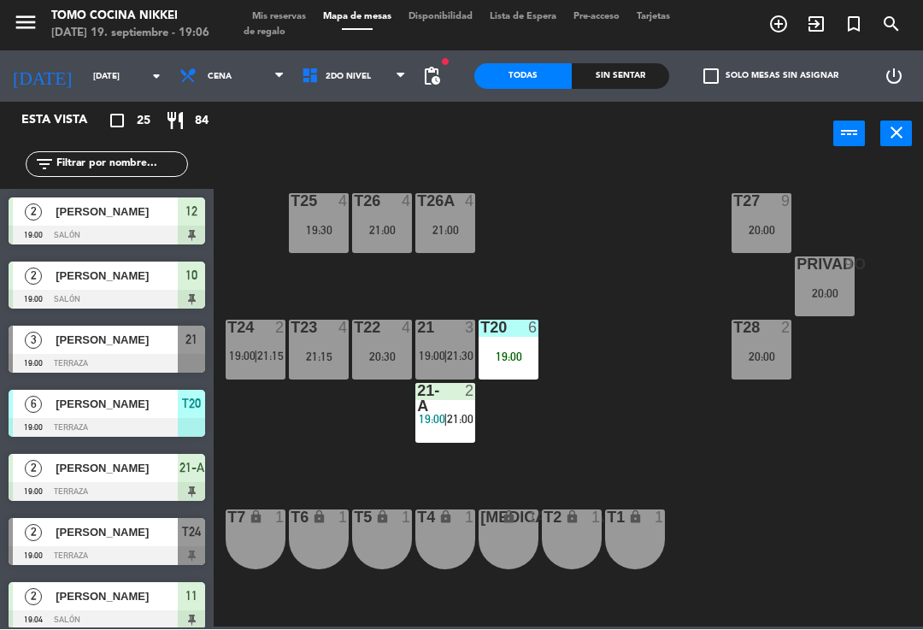
click at [504, 351] on div "19:00" at bounding box center [509, 357] width 60 height 12
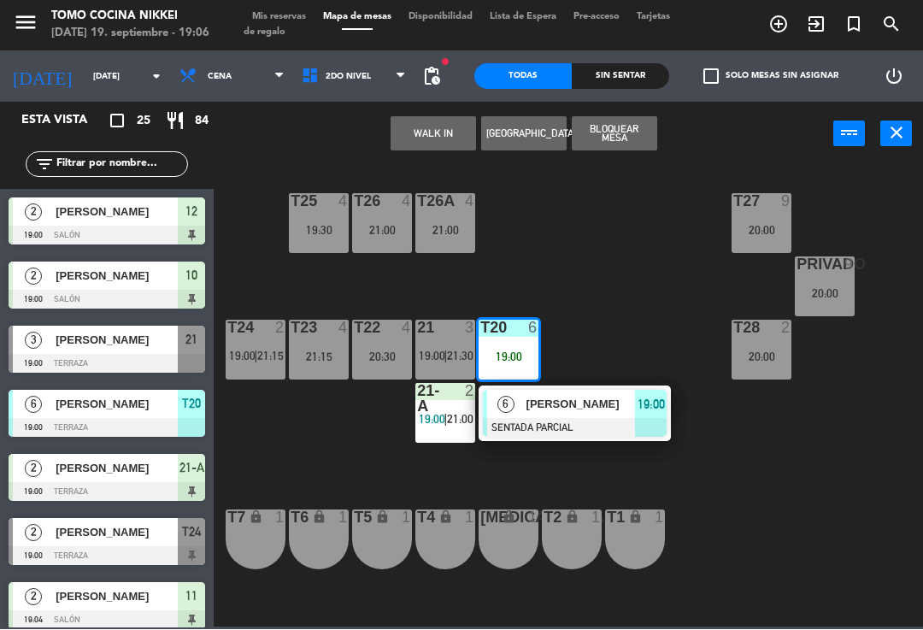
click at [592, 415] on div "[PERSON_NAME]" at bounding box center [580, 405] width 111 height 28
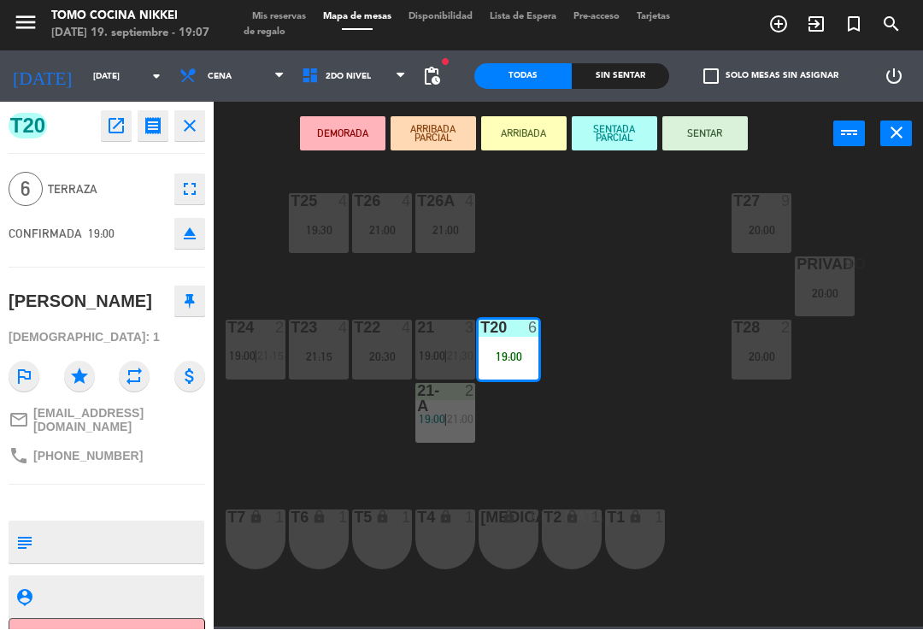
click at [717, 133] on button "SENTAR" at bounding box center [705, 134] width 85 height 34
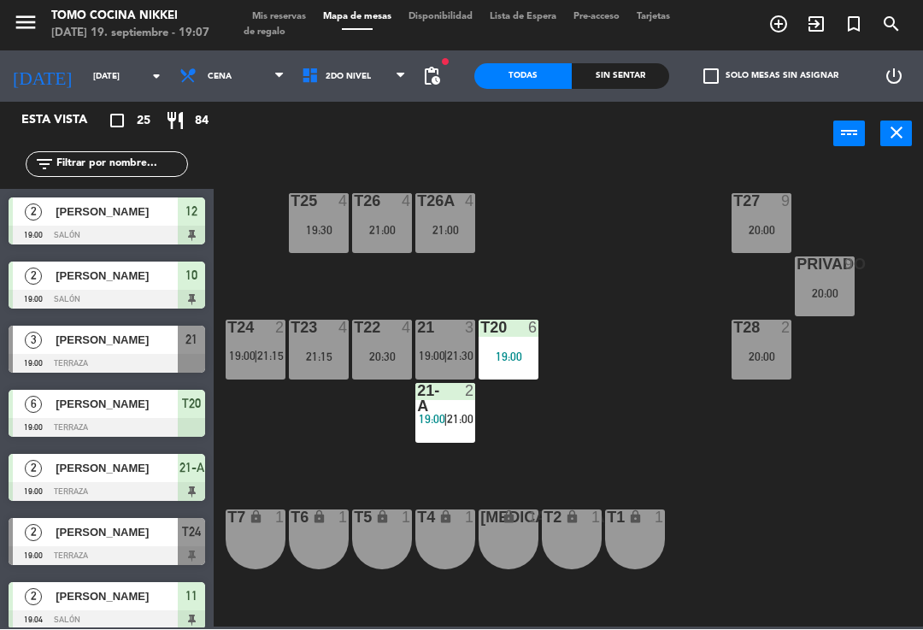
click at [708, 485] on div "T27 9 20:00 T25 4 19:30 T26A 4 21:00 T26 4 21:00 Privado 9 20:00 T24 2 19:00 | …" at bounding box center [573, 395] width 700 height 463
click at [255, 332] on div at bounding box center [256, 328] width 28 height 15
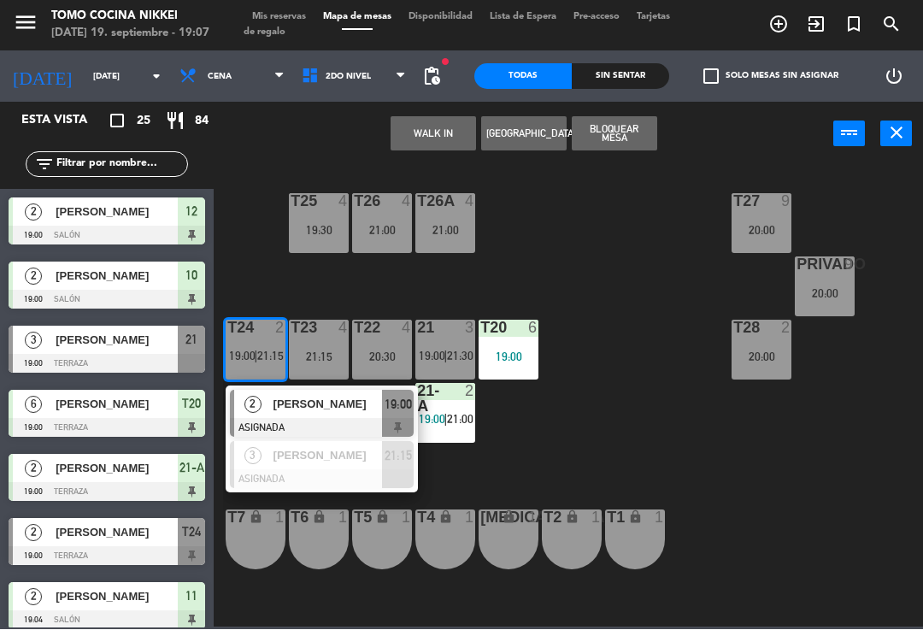
click at [335, 407] on span "[PERSON_NAME]" at bounding box center [328, 405] width 109 height 18
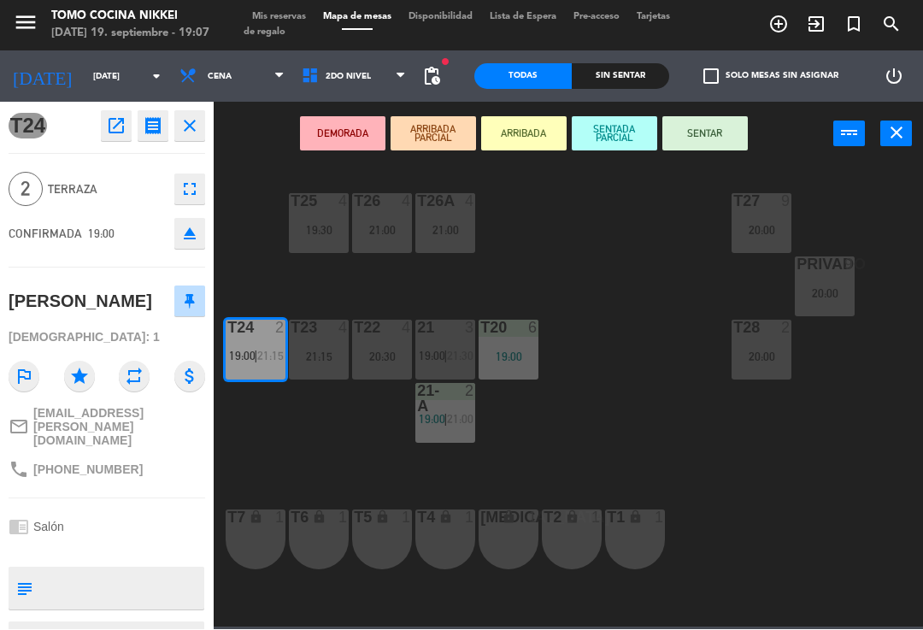
click at [704, 148] on button "SENTAR" at bounding box center [705, 134] width 85 height 34
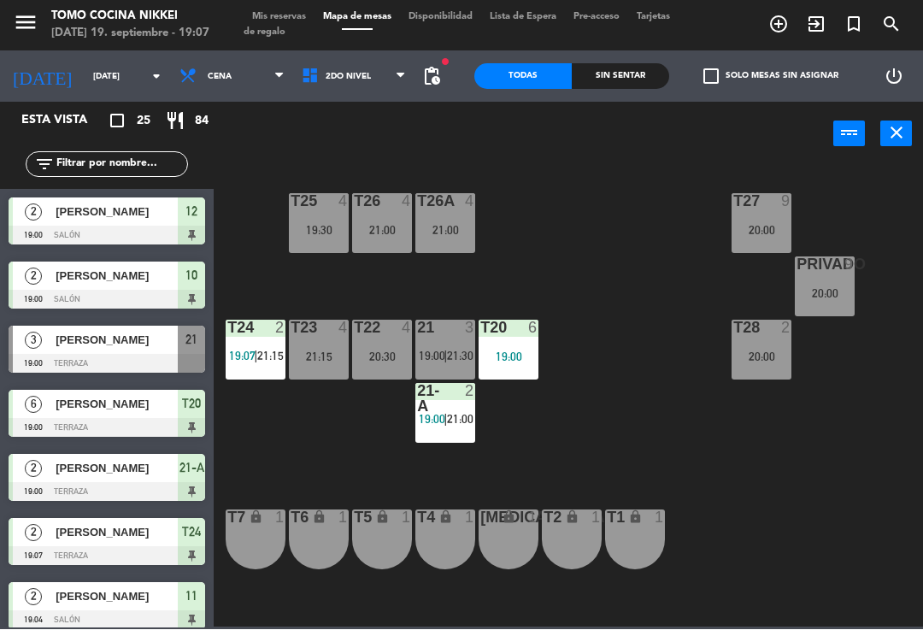
click at [633, 287] on div "T27 9 20:00 T25 4 19:30 T26A 4 21:00 T26 4 21:00 Privado 9 20:00 T24 2 19:07 | …" at bounding box center [573, 395] width 700 height 463
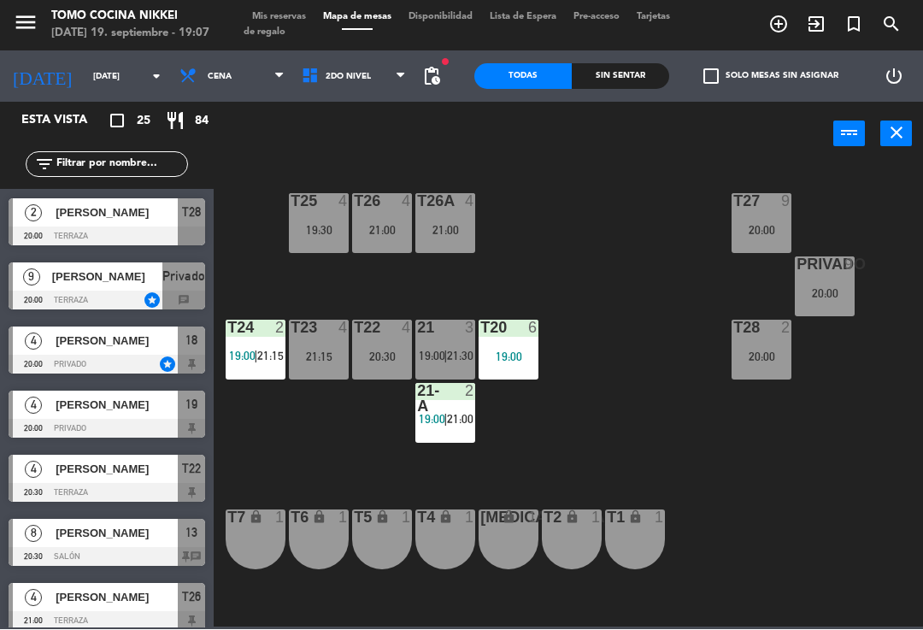
scroll to position [478, 0]
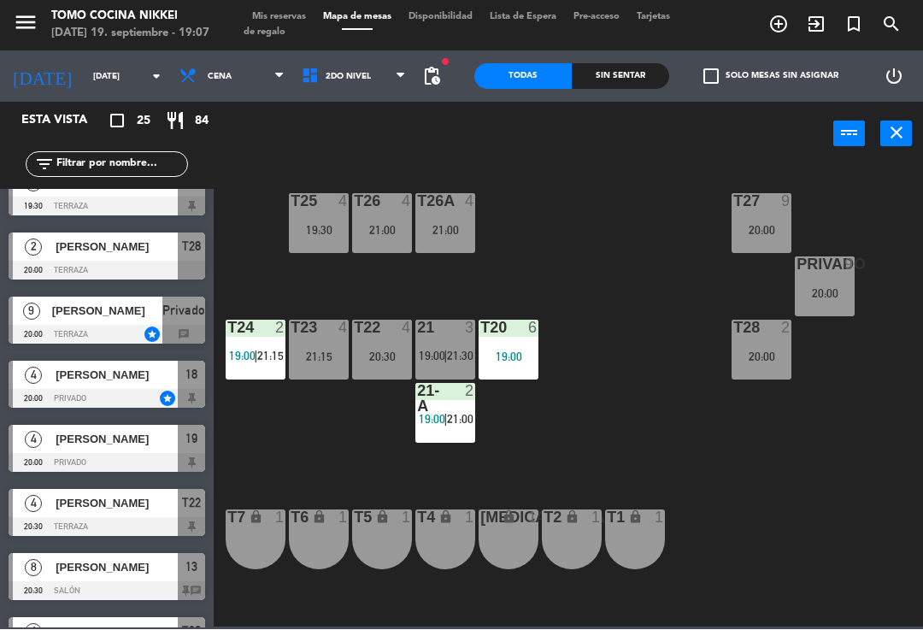
click at [774, 351] on div "20:00" at bounding box center [762, 357] width 60 height 12
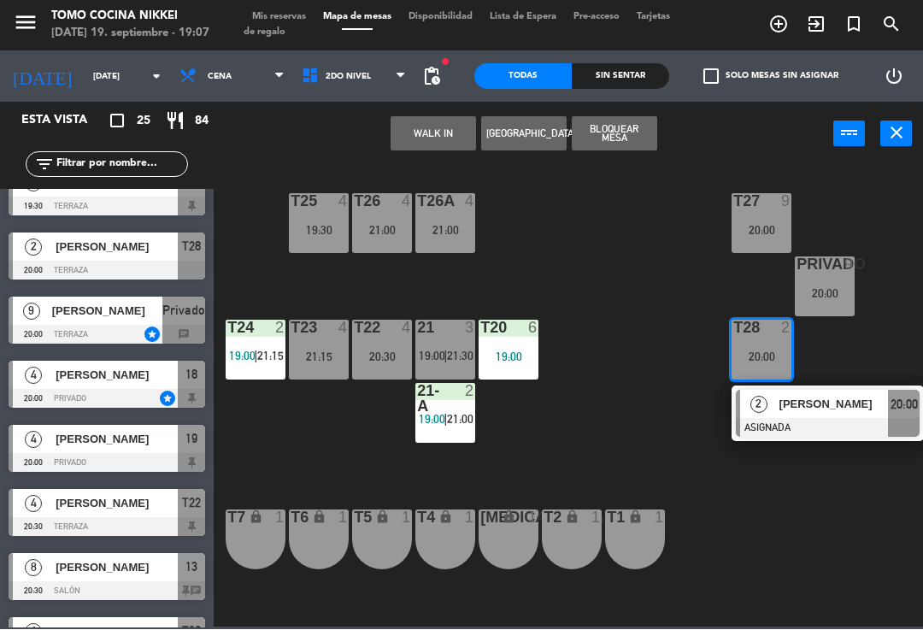
click at [794, 416] on div "[PERSON_NAME]" at bounding box center [833, 405] width 111 height 28
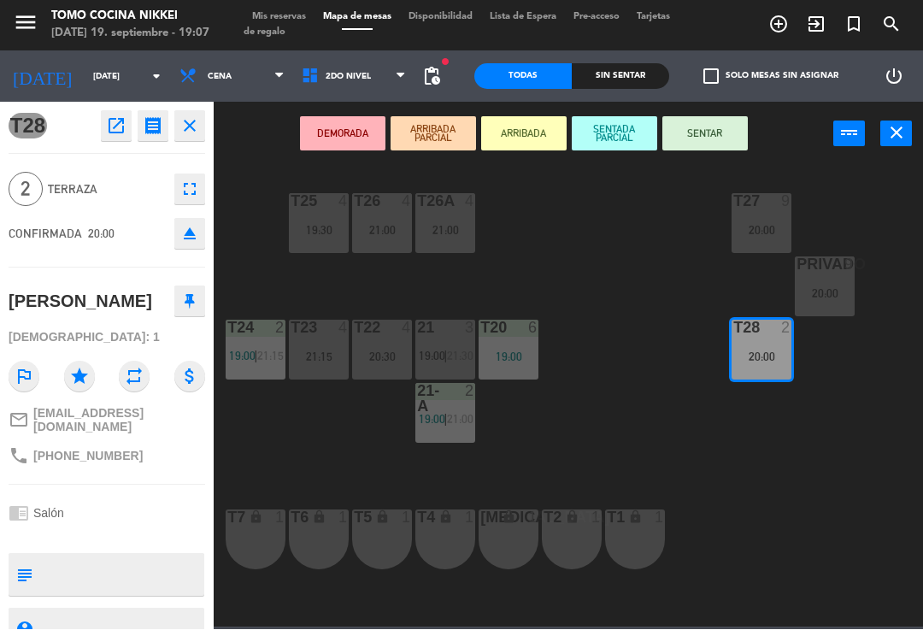
click at [626, 140] on button "SENTADA PARCIAL" at bounding box center [614, 134] width 85 height 34
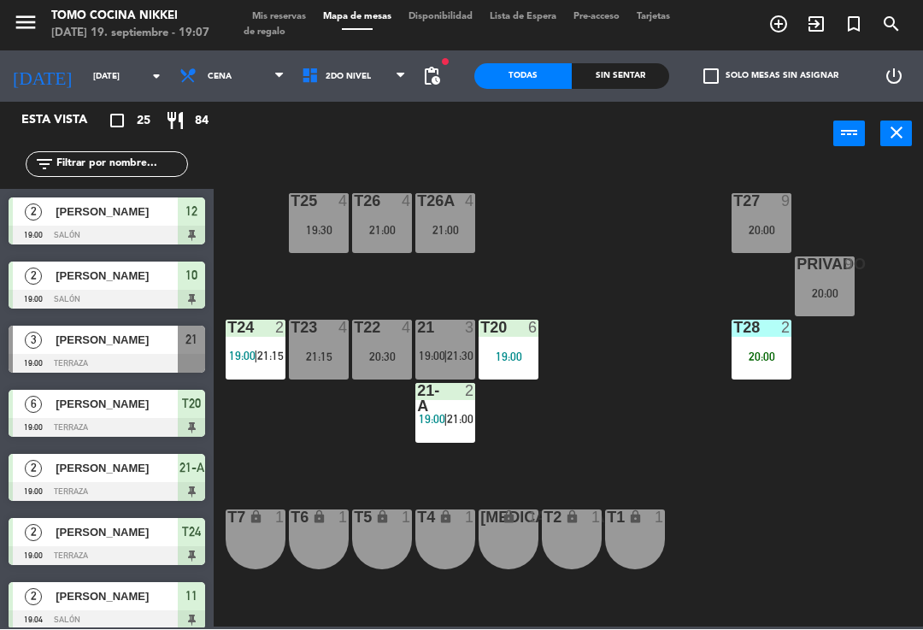
click at [631, 451] on div "T27 9 20:00 T25 4 19:30 T26A 4 21:00 T26 4 21:00 Privado 9 20:00 T24 2 19:00 | …" at bounding box center [573, 395] width 700 height 463
click at [765, 353] on div "20:00" at bounding box center [762, 357] width 60 height 12
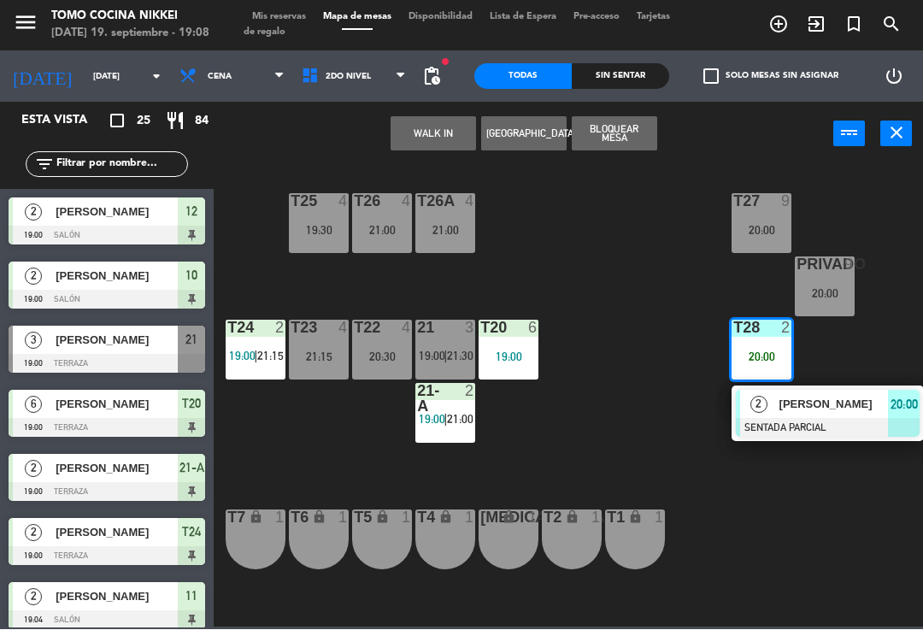
click at [283, 16] on span "Mis reservas" at bounding box center [279, 17] width 71 height 9
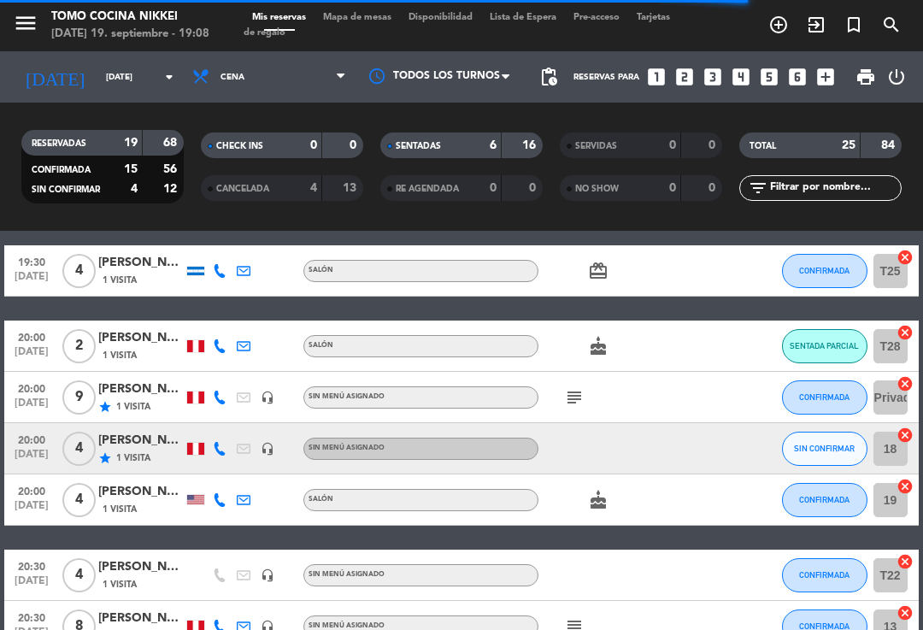
scroll to position [473, 0]
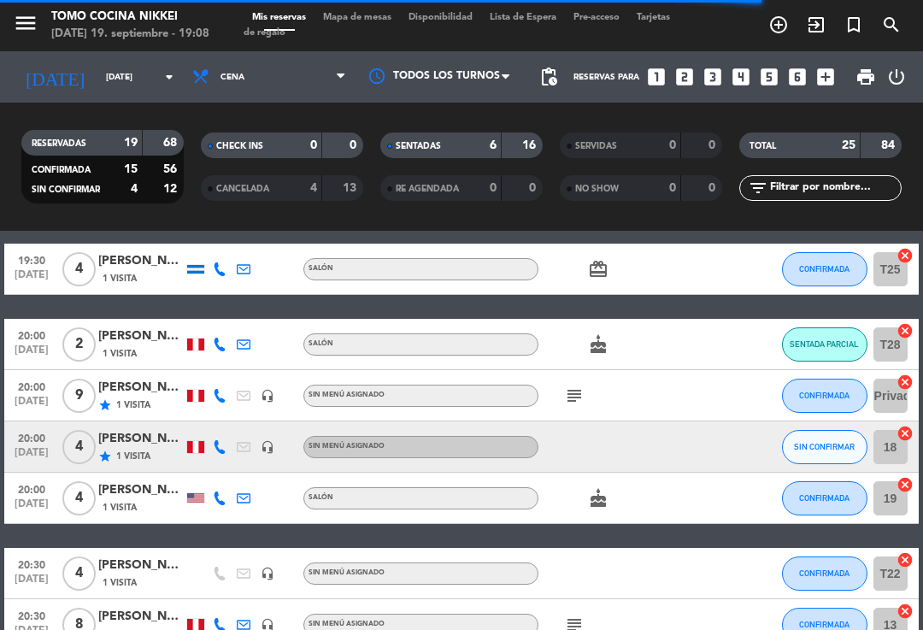
click at [601, 342] on icon "cake" at bounding box center [598, 344] width 21 height 21
click at [793, 340] on span "SENTADA PARCIAL" at bounding box center [824, 343] width 69 height 9
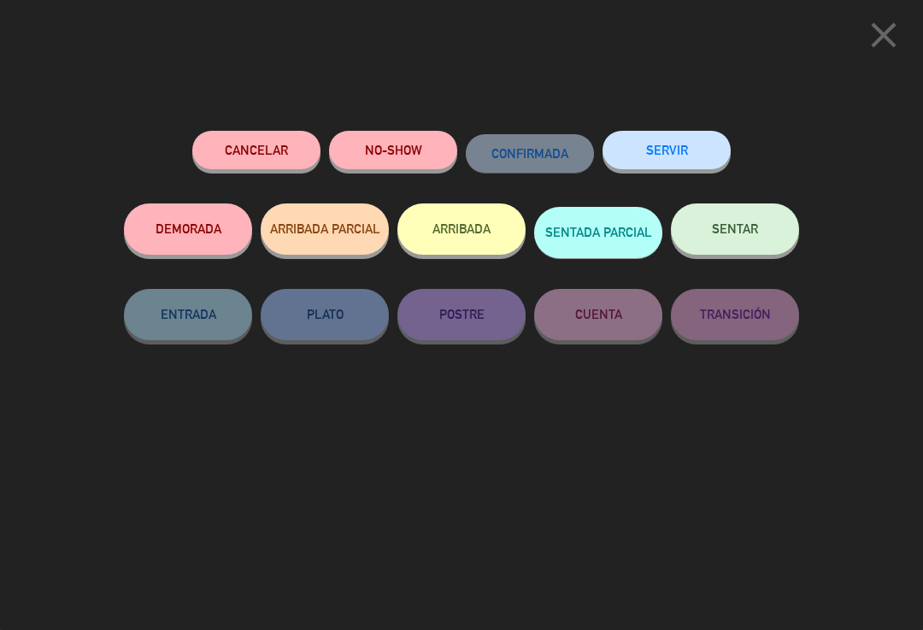
click at [741, 225] on span "SENTAR" at bounding box center [735, 228] width 46 height 15
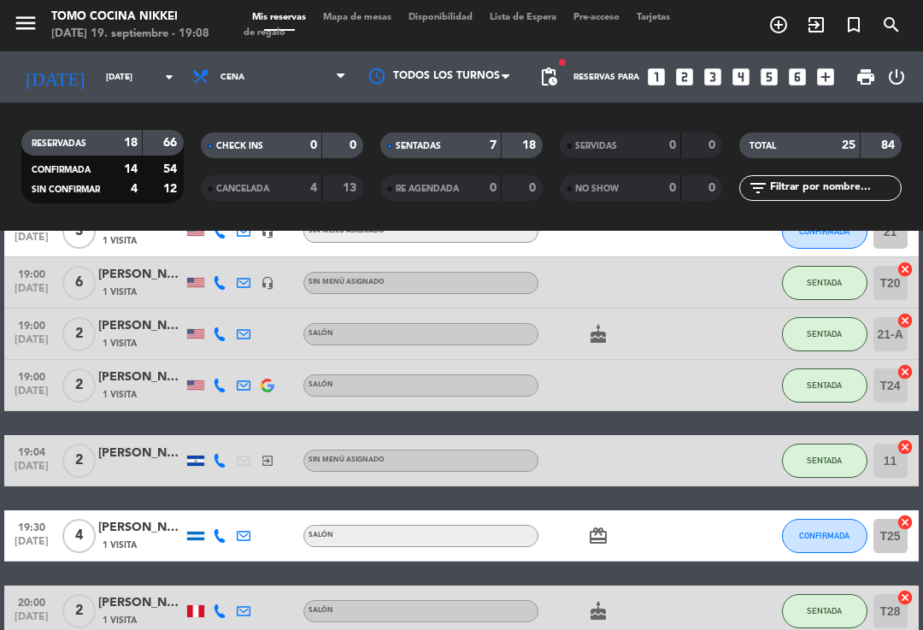
scroll to position [205, 0]
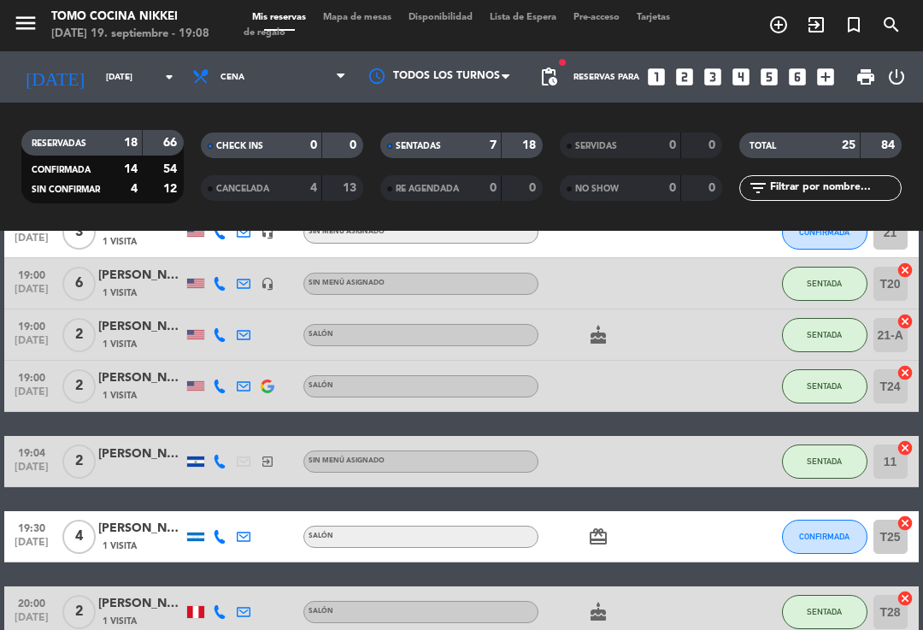
click at [595, 332] on icon "cake" at bounding box center [598, 335] width 21 height 21
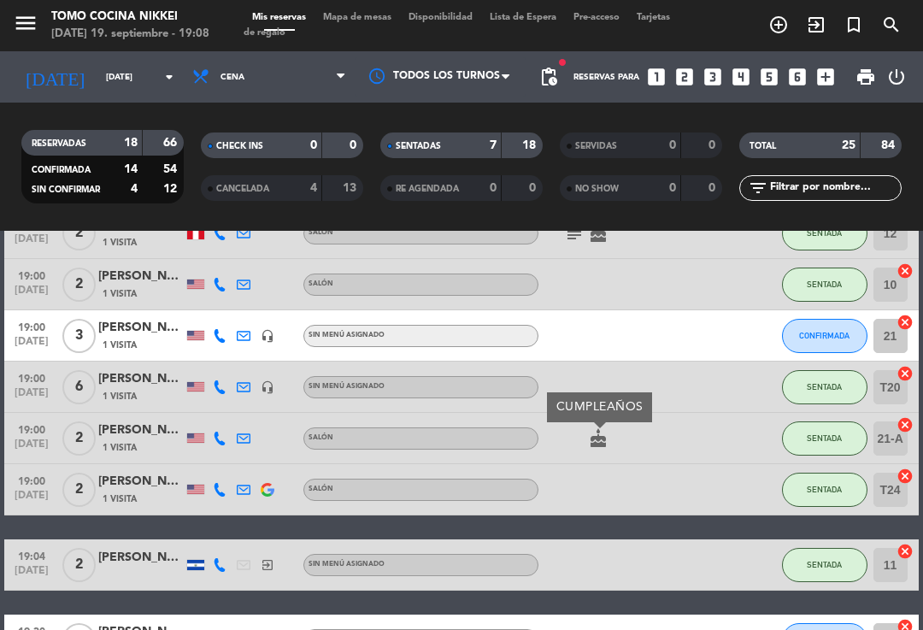
scroll to position [79, 0]
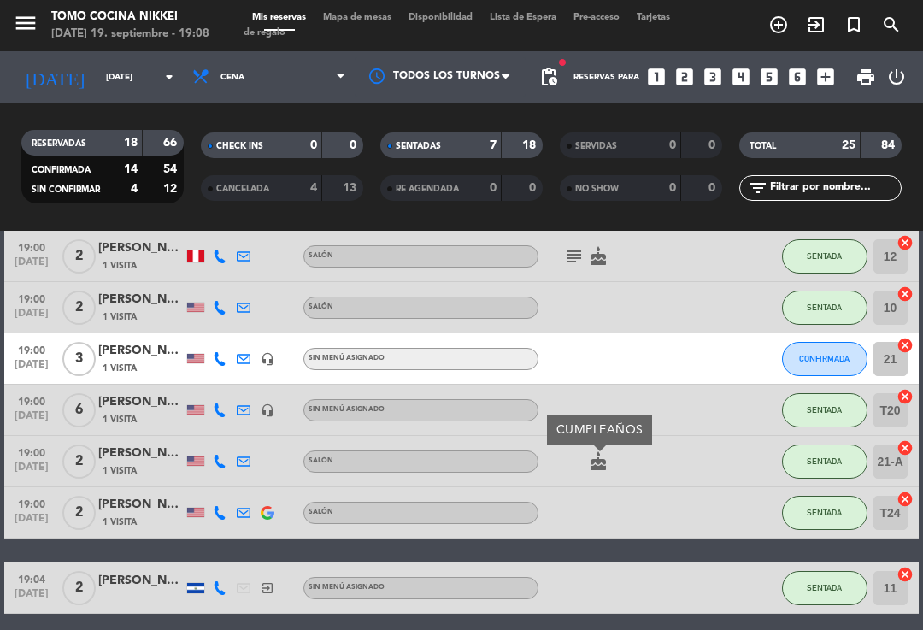
click at [604, 260] on icon "cake" at bounding box center [598, 256] width 21 height 21
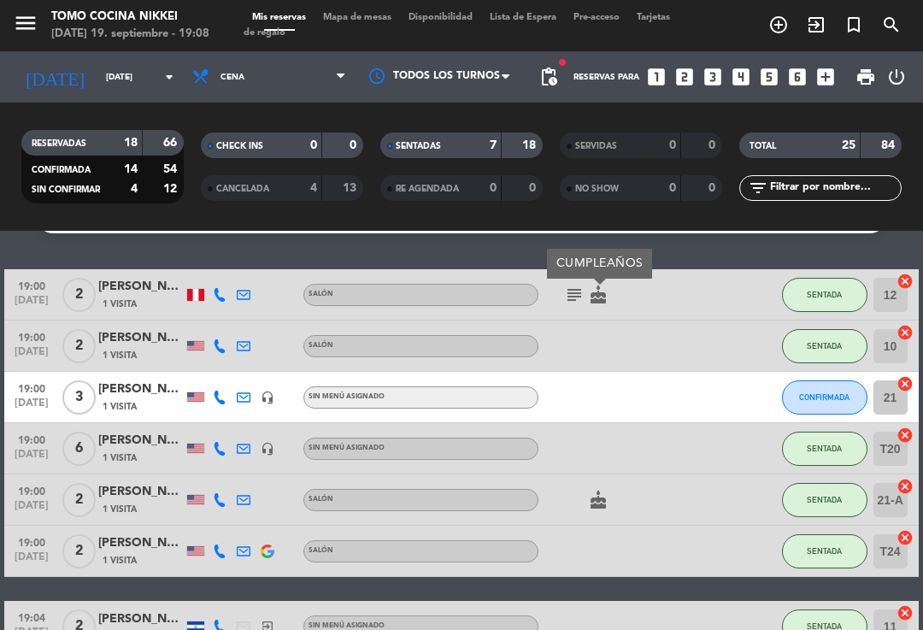
click at [575, 287] on icon "subject" at bounding box center [574, 295] width 21 height 21
click at [841, 409] on button "CONFIRMADA" at bounding box center [824, 397] width 85 height 34
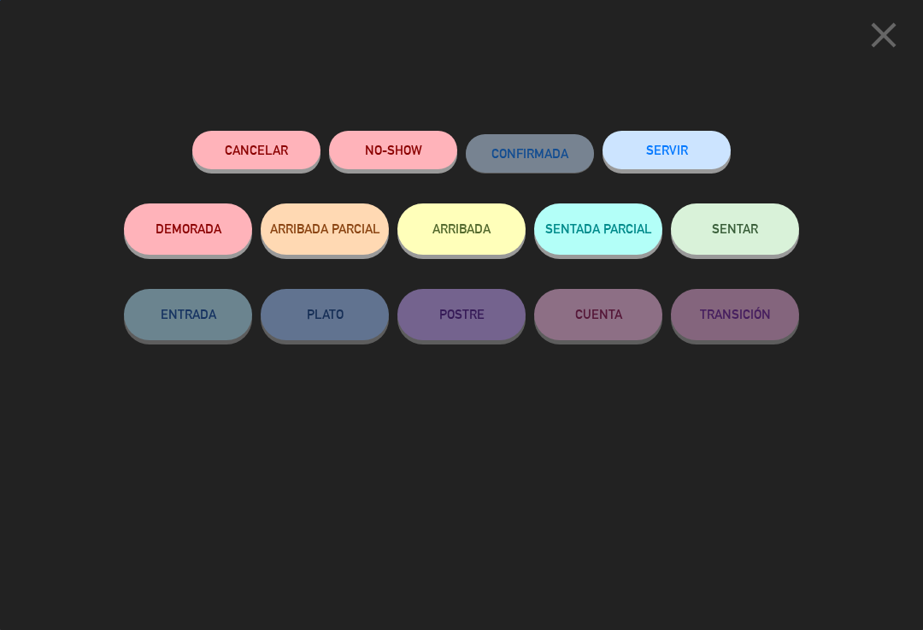
click at [888, 52] on icon "close" at bounding box center [884, 35] width 43 height 43
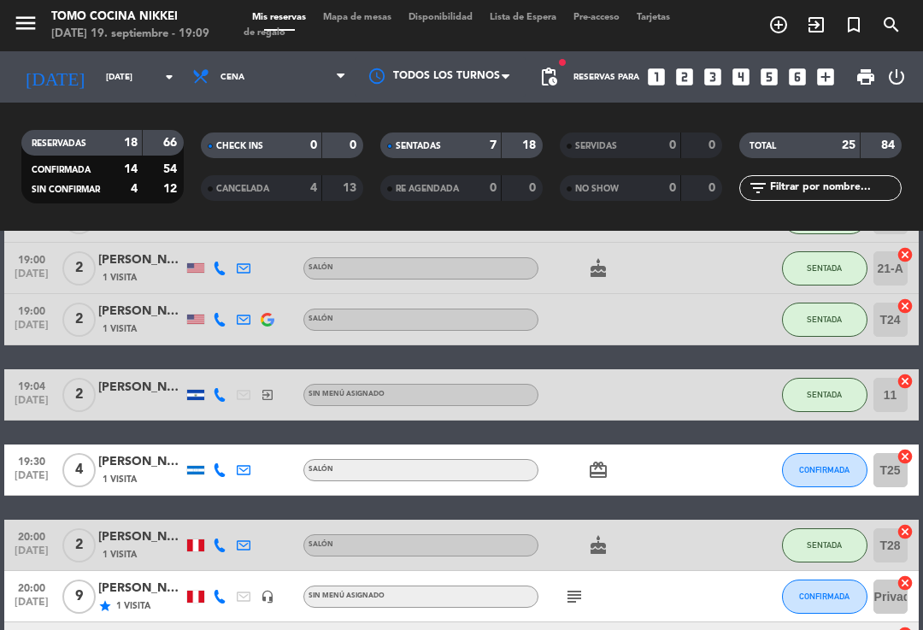
scroll to position [330, 0]
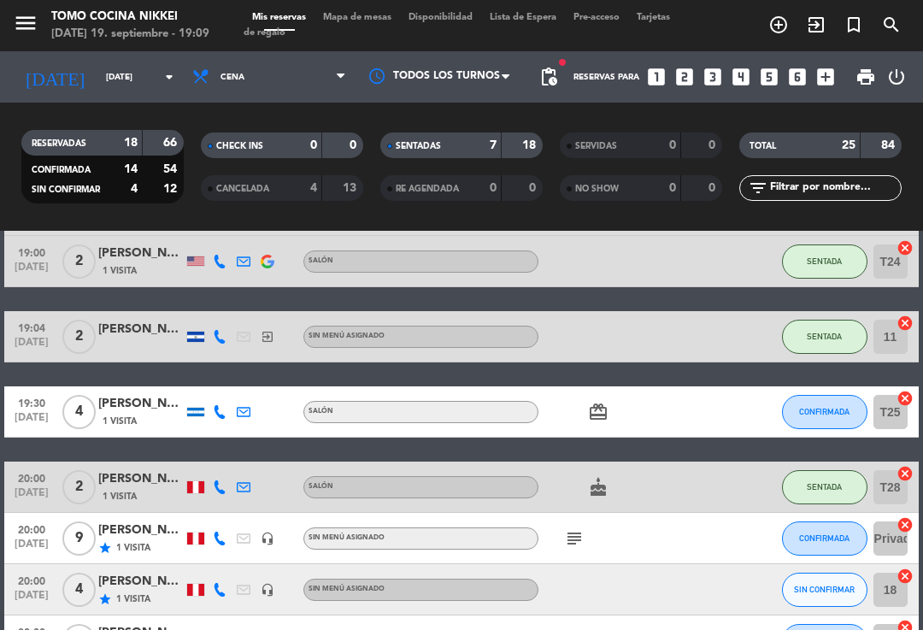
click at [607, 479] on icon "cake" at bounding box center [598, 487] width 21 height 21
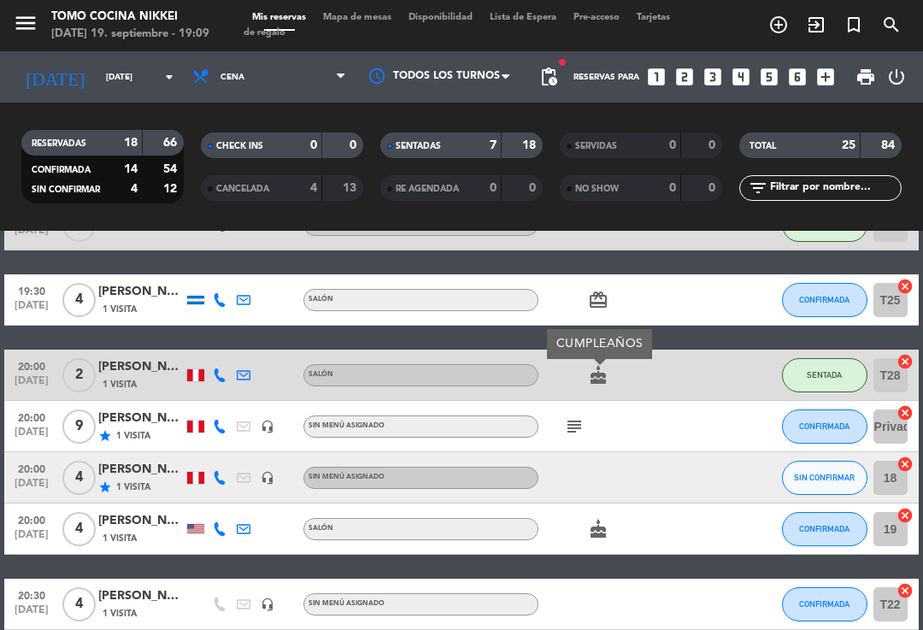
scroll to position [441, 0]
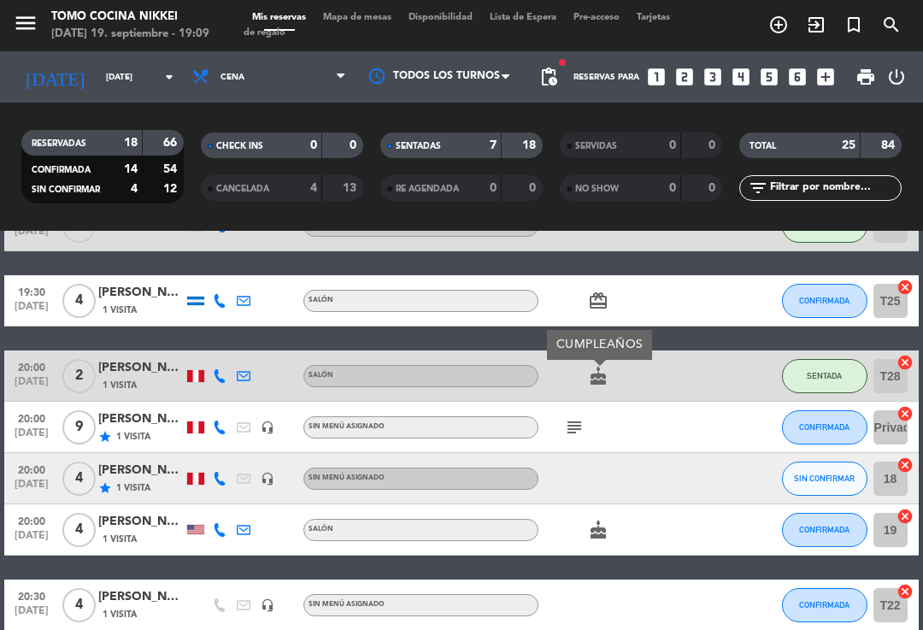
click at [372, 22] on span "Mapa de mesas" at bounding box center [357, 17] width 85 height 9
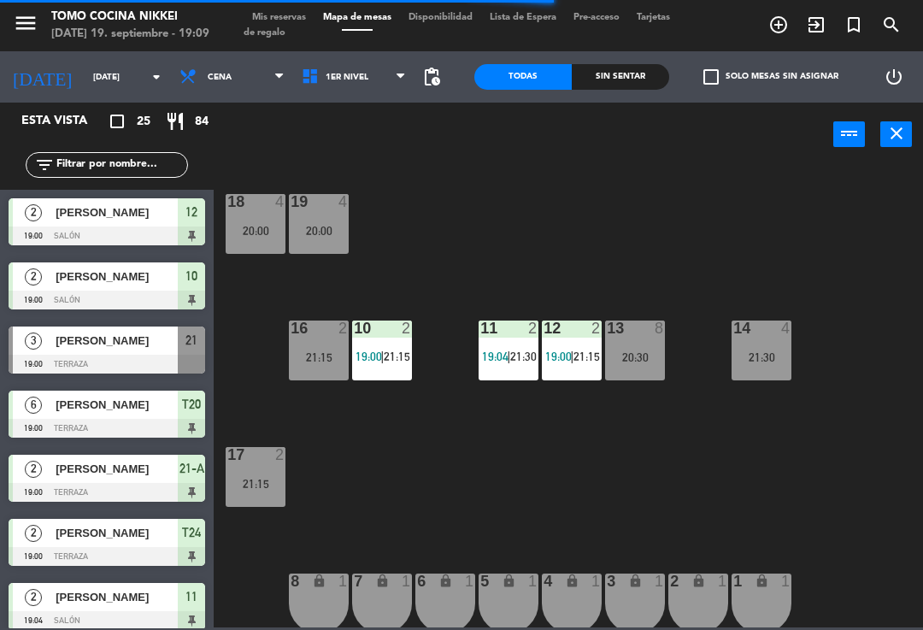
click at [760, 362] on div "21:30" at bounding box center [762, 357] width 60 height 12
click at [837, 245] on div "18 4 20:00 19 4 20:00 16 2 21:15 10 2 19:00 | 21:15 11 2 19:04 | 21:30 12 2 19:…" at bounding box center [573, 395] width 700 height 463
click at [266, 478] on div "21:15" at bounding box center [256, 484] width 60 height 12
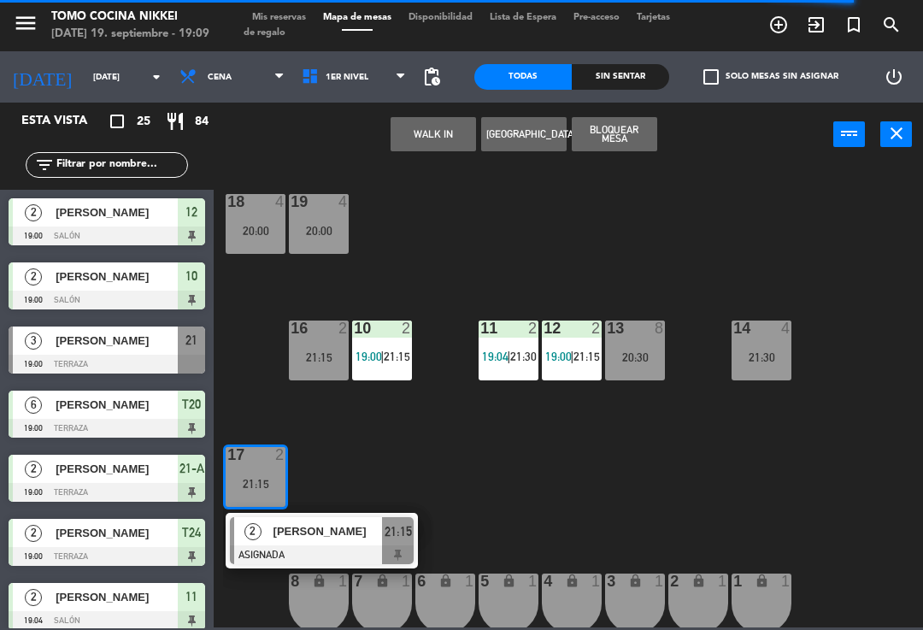
click at [813, 262] on div "18 4 20:00 19 4 20:00 16 2 21:15 10 2 19:00 | 21:15 11 2 19:04 | 21:30 12 2 19:…" at bounding box center [573, 395] width 700 height 463
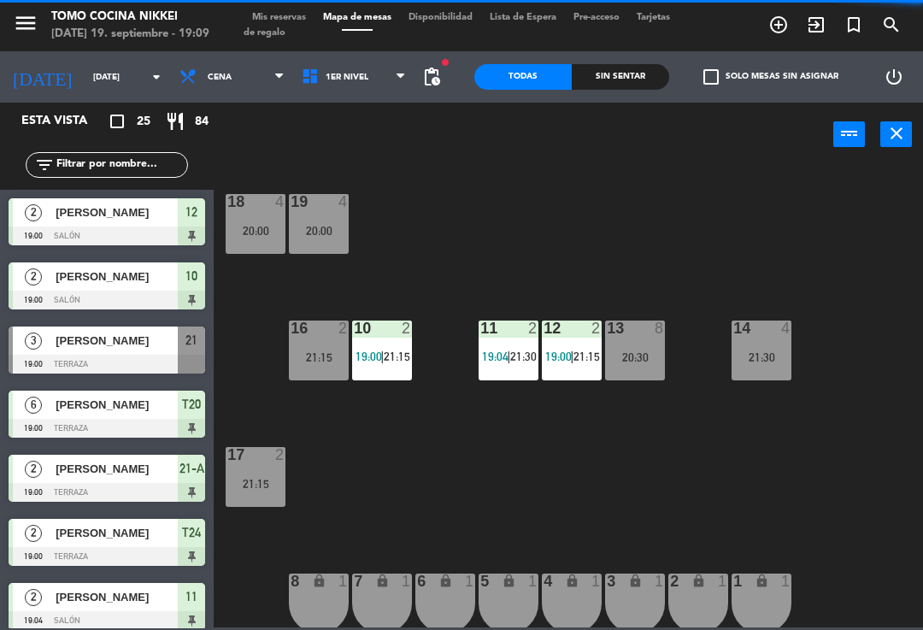
click at [757, 334] on div at bounding box center [762, 328] width 28 height 15
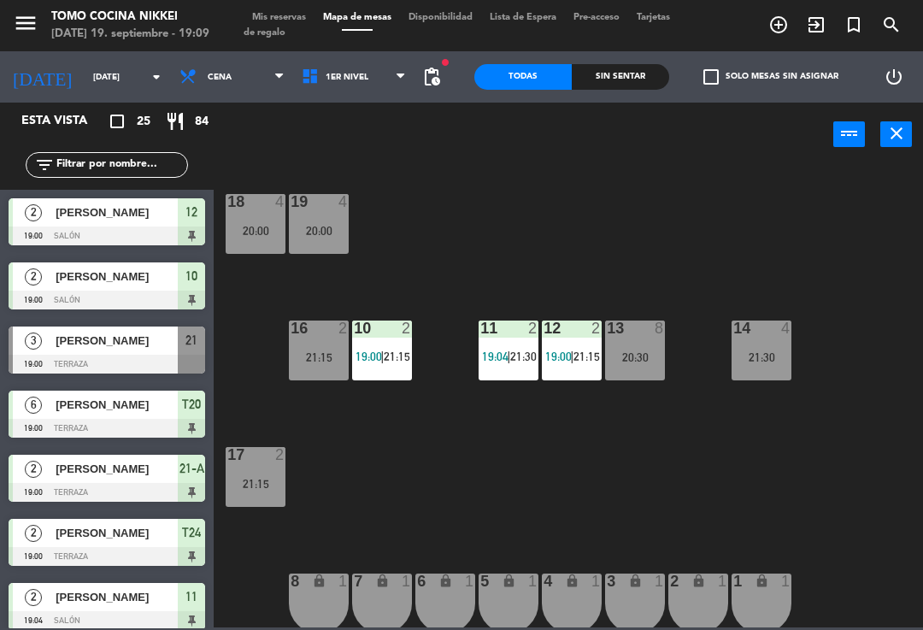
click at [816, 308] on div "18 4 20:00 19 4 20:00 16 2 21:15 10 2 19:00 | 21:15 11 2 19:04 | 21:30 12 2 19:…" at bounding box center [573, 395] width 700 height 463
click at [379, 81] on span "1er Nivel" at bounding box center [354, 77] width 122 height 38
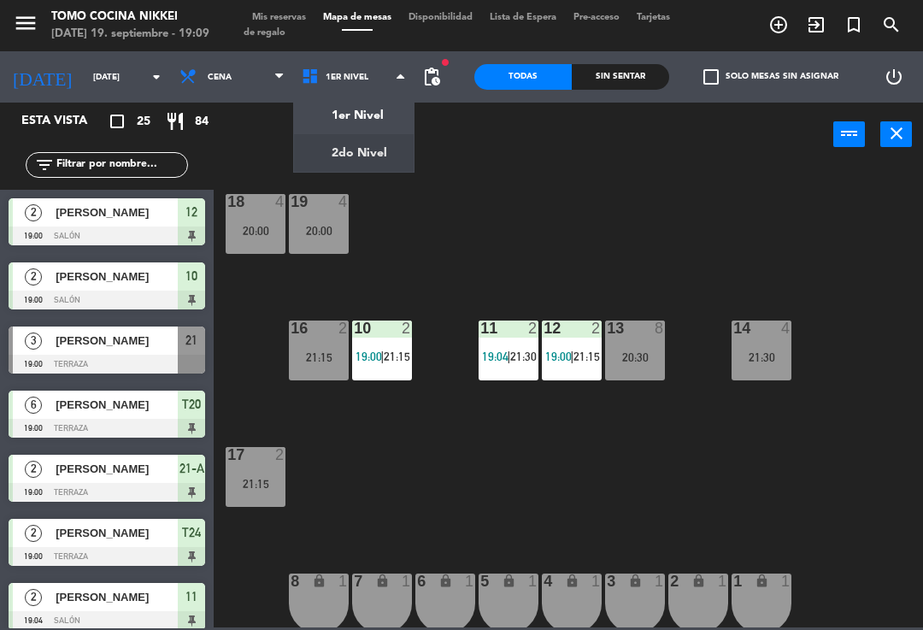
click at [387, 144] on ng-component "menu Tomo Cocina Nikkei [DATE] 19. septiembre - 19:09 Mis reservas Mapa de mesa…" at bounding box center [461, 313] width 923 height 627
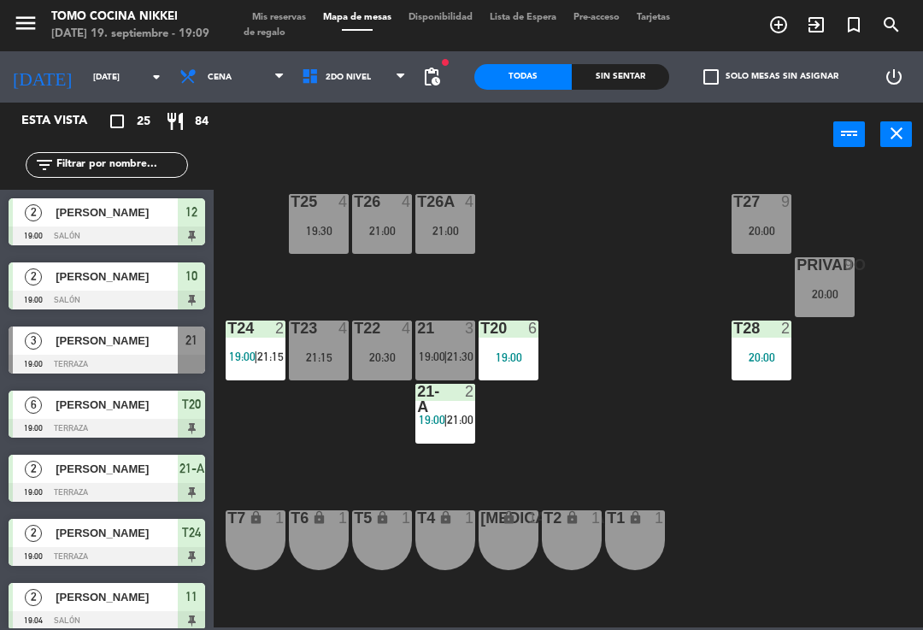
click at [772, 243] on div "T27 9 20:00" at bounding box center [762, 224] width 60 height 60
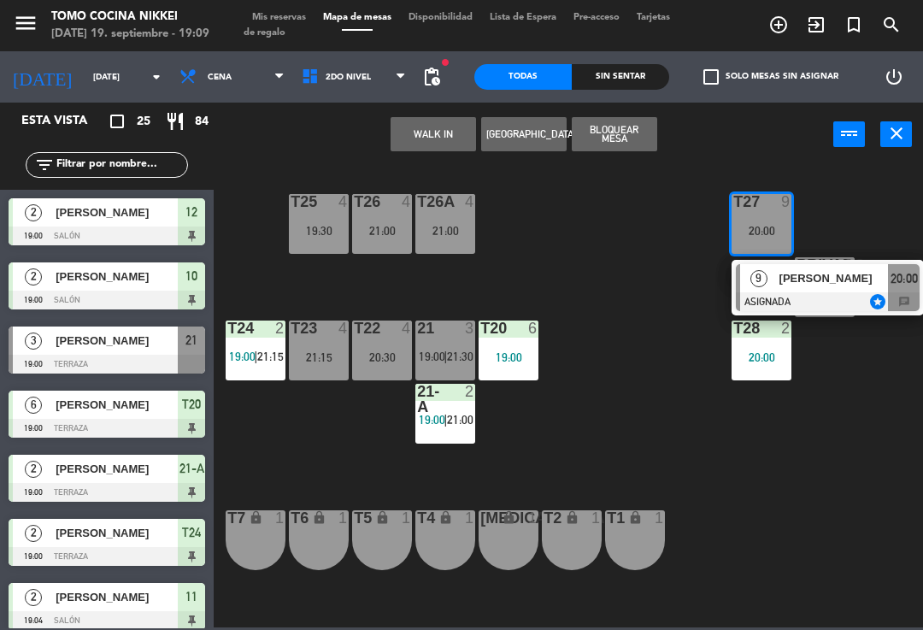
click at [879, 220] on div "T27 9 20:00 9 [PERSON_NAME] ASIGNADA star 20:00 chat T25 4 19:30 T26A 4 21:00 T…" at bounding box center [573, 395] width 700 height 463
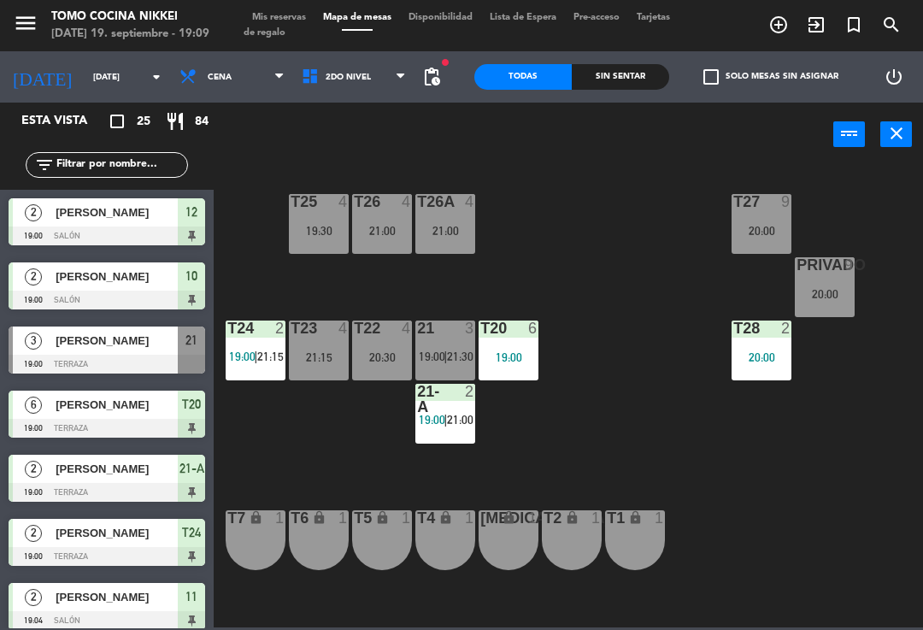
click at [820, 289] on div "20:00" at bounding box center [825, 294] width 60 height 12
click at [875, 225] on div "T27 9 20:00 T25 4 19:30 T26A 4 21:00 T26 4 21:00 Privado 9 20:00 T24 2 19:00 | …" at bounding box center [573, 395] width 700 height 463
click at [458, 347] on div "21 3 19:00 | 21:30" at bounding box center [445, 351] width 60 height 60
click at [603, 327] on div "T27 9 20:00 T25 4 19:30 T26A 4 21:00 T26 4 21:00 Privado 9 20:00 T24 2 19:00 | …" at bounding box center [573, 395] width 700 height 463
click at [243, 379] on div "T24 2 19:00 | 21:15" at bounding box center [256, 351] width 60 height 60
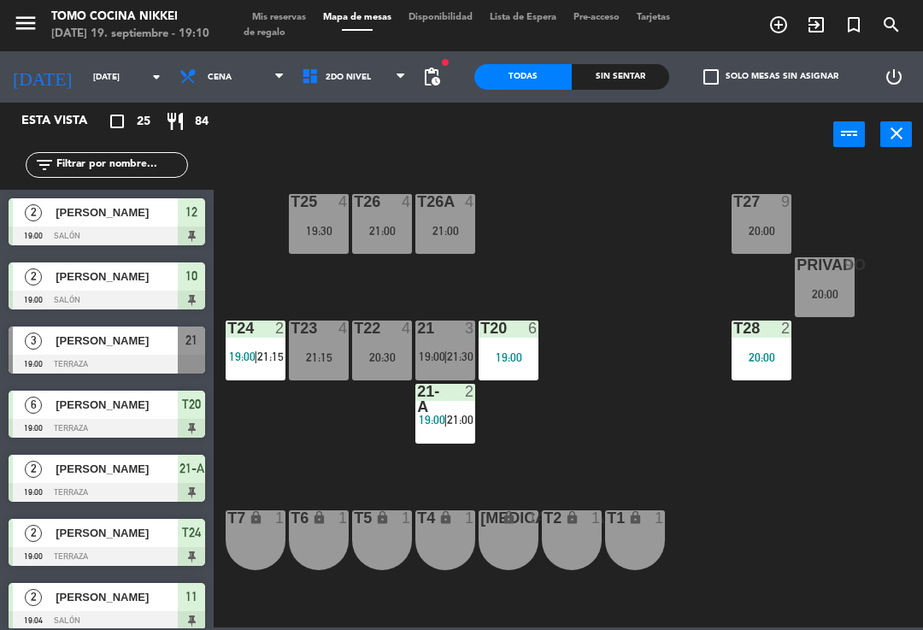
scroll to position [248, 0]
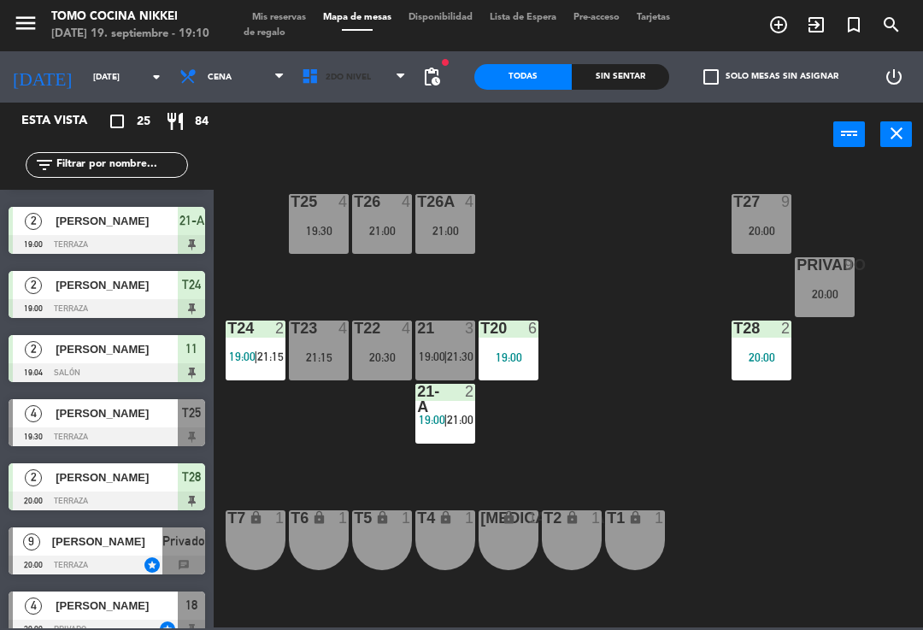
click at [374, 77] on span "2do Nivel" at bounding box center [354, 77] width 122 height 38
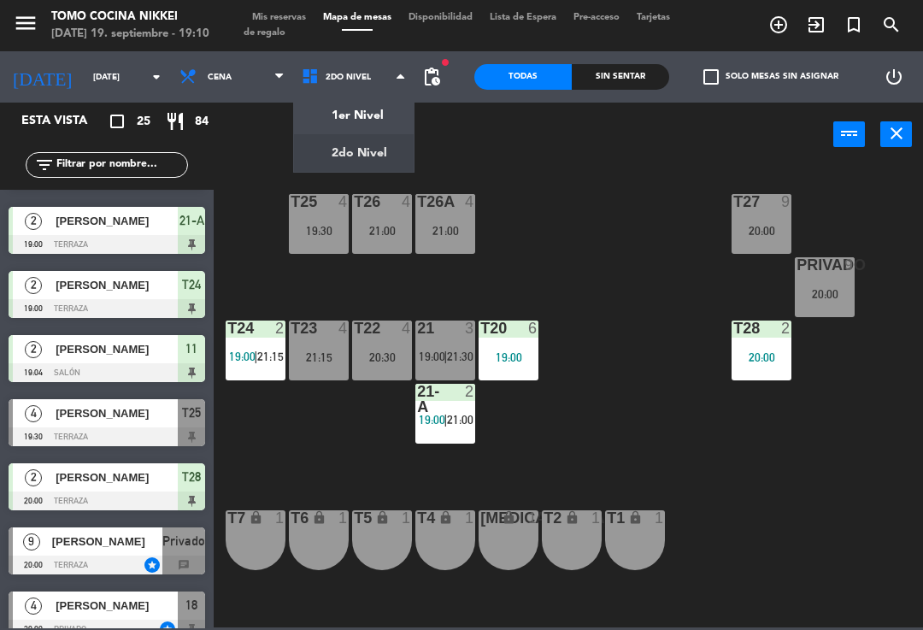
click at [379, 124] on ng-component "menu Tomo Cocina Nikkei [DATE] 19. septiembre - 19:10 Mis reservas Mapa de mesa…" at bounding box center [461, 313] width 923 height 627
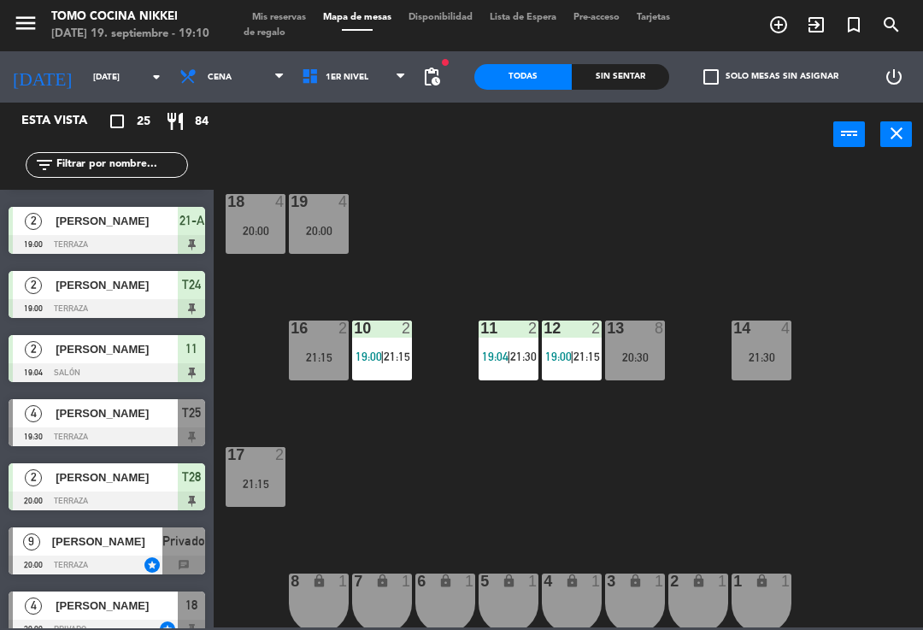
click at [652, 356] on div "20:30" at bounding box center [635, 357] width 60 height 12
click at [790, 285] on div "18 4 20:00 19 4 20:00 16 2 21:15 10 2 19:00 | 21:15 11 2 19:04 | 21:30 12 2 19:…" at bounding box center [573, 395] width 700 height 463
click at [398, 78] on icon at bounding box center [401, 77] width 8 height 14
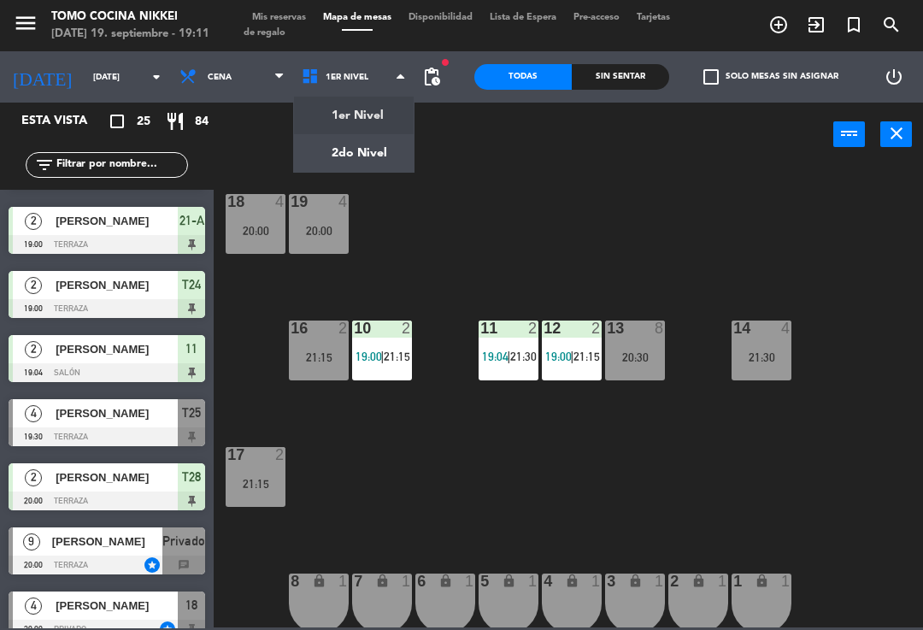
click at [368, 159] on ng-component "menu Tomo Cocina Nikkei [DATE] 19. septiembre - 19:11 Mis reservas Mapa de mesa…" at bounding box center [461, 313] width 923 height 627
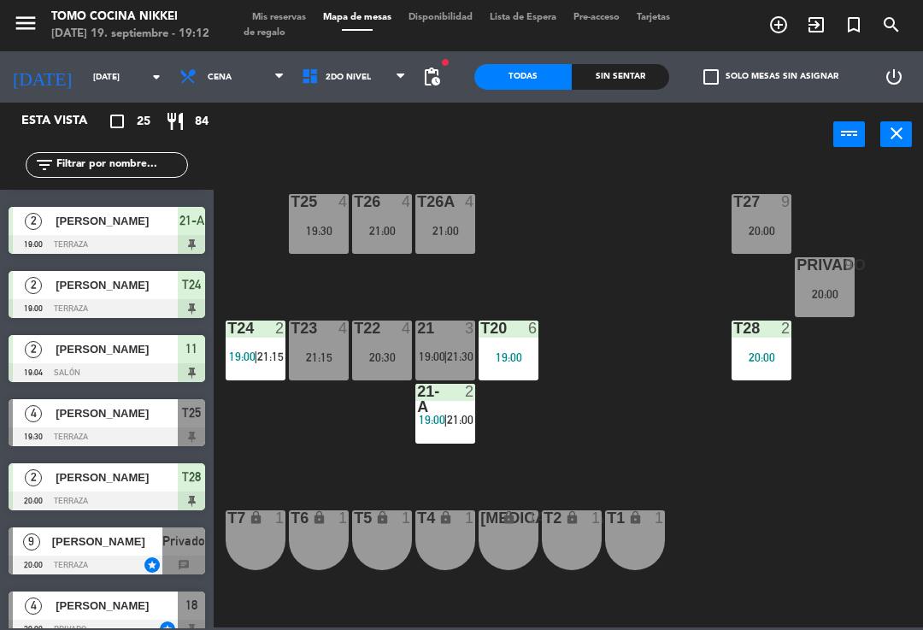
click at [463, 350] on span "21:30" at bounding box center [460, 357] width 27 height 14
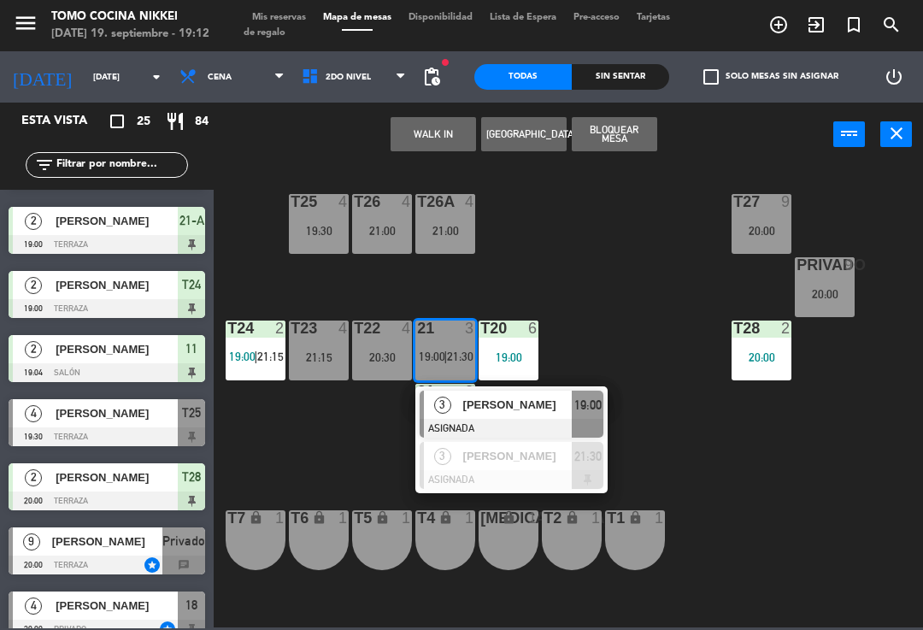
click at [488, 415] on div "[PERSON_NAME]" at bounding box center [517, 405] width 111 height 28
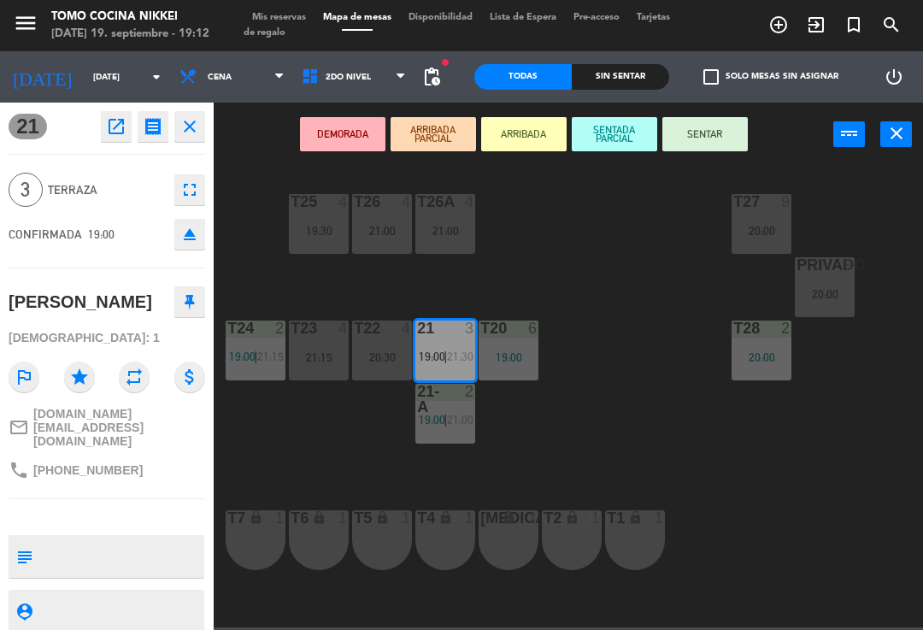
click at [706, 140] on button "SENTAR" at bounding box center [705, 134] width 85 height 34
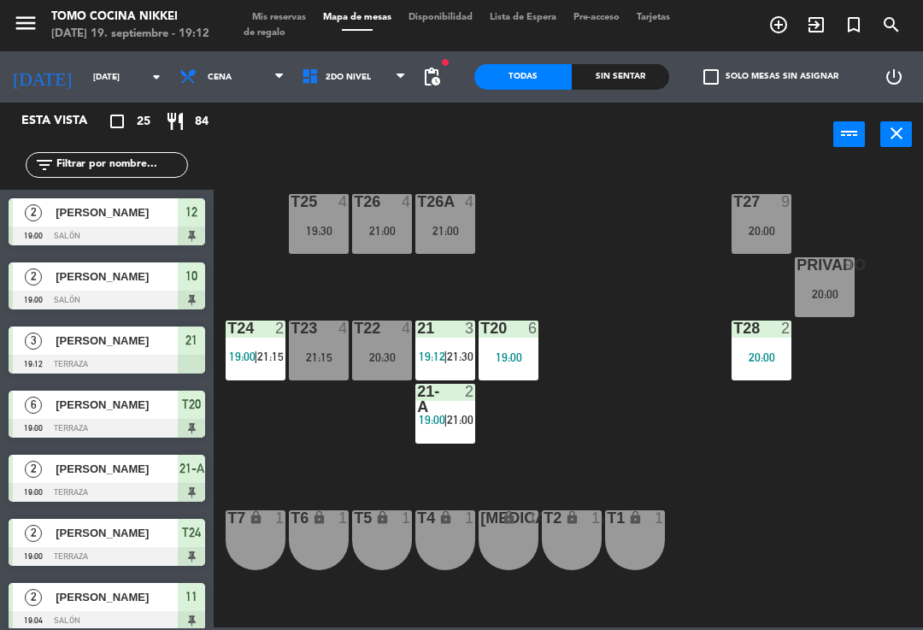
click at [647, 253] on div "T27 9 20:00 T25 4 19:30 T26A 4 21:00 T26 4 21:00 Privado 9 20:00 T24 2 19:00 | …" at bounding box center [573, 395] width 700 height 463
click at [762, 351] on div "20:00" at bounding box center [762, 357] width 60 height 12
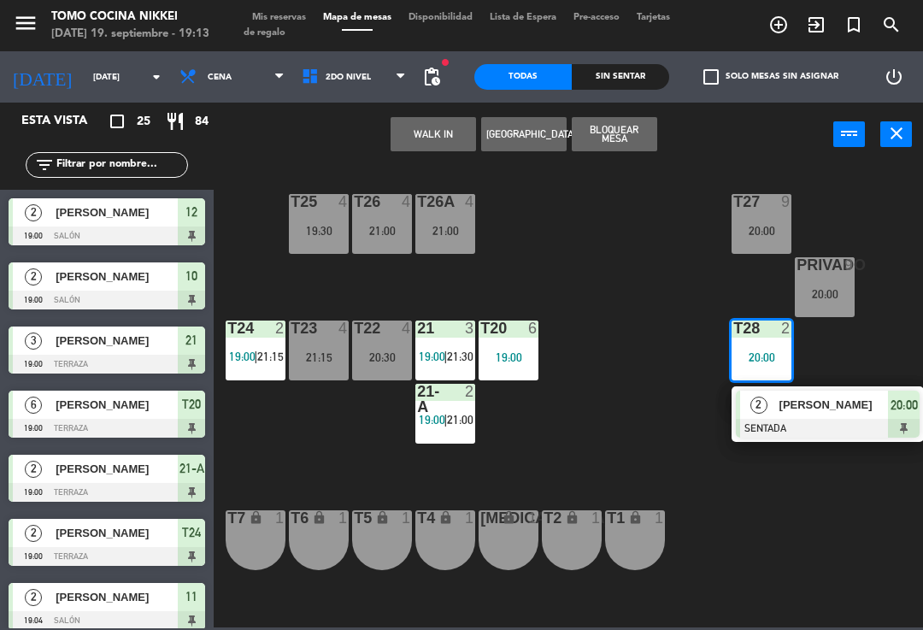
click at [592, 79] on div "Sin sentar" at bounding box center [620, 77] width 97 height 26
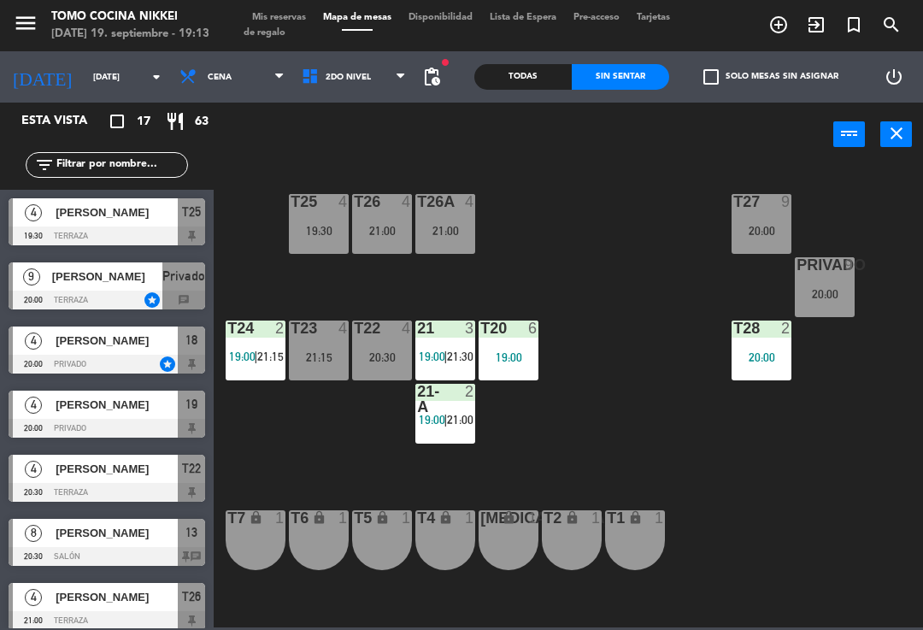
click at [627, 382] on div "T27 9 20:00 T25 4 19:30 T26A 4 21:00 T26 4 21:00 Privado 9 20:00 T24 2 19:00 | …" at bounding box center [573, 395] width 700 height 463
click at [354, 83] on span "2do Nivel" at bounding box center [354, 77] width 122 height 38
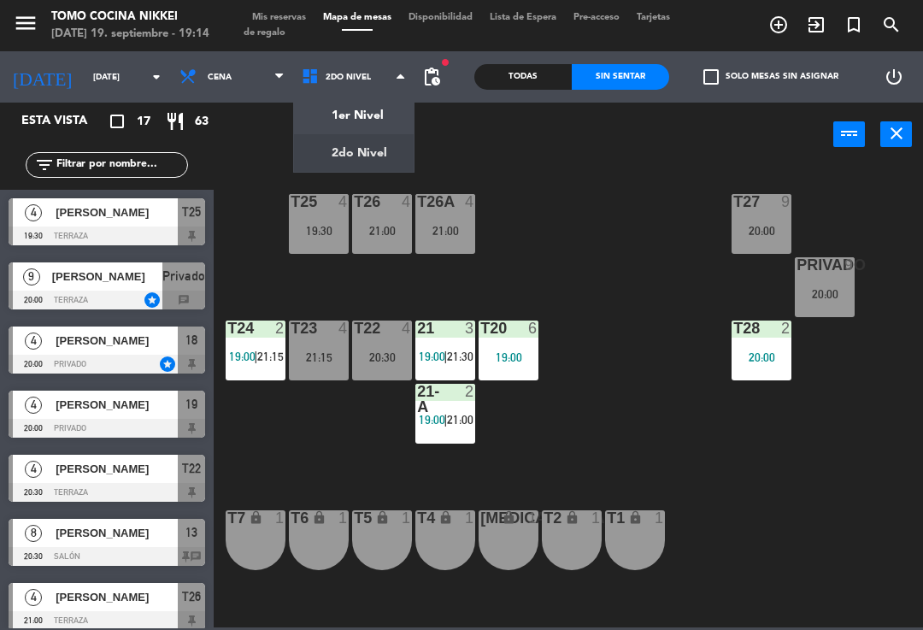
click at [376, 120] on ng-component "menu Tomo Cocina Nikkei [DATE] 19. septiembre - 19:14 Mis reservas Mapa de mesa…" at bounding box center [461, 313] width 923 height 627
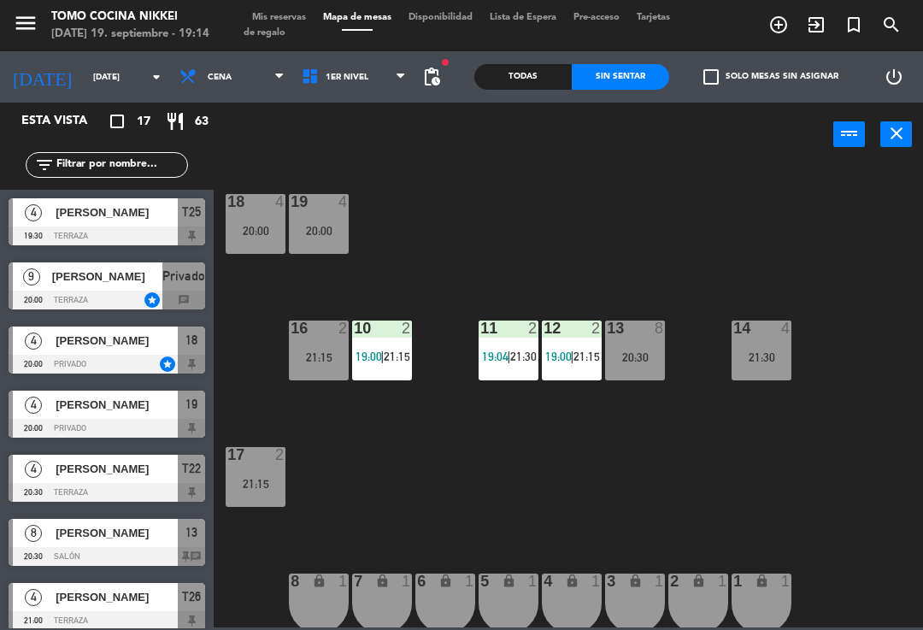
click at [247, 293] on div "18 4 20:00 19 4 20:00 16 2 21:15 10 2 19:00 | 21:15 11 2 19:04 | 21:30 12 2 19:…" at bounding box center [573, 395] width 700 height 463
click at [303, 285] on div "18 4 20:00 19 4 20:00 16 2 21:15 10 2 19:00 | 21:15 11 2 19:04 | 21:30 12 2 19:…" at bounding box center [573, 395] width 700 height 463
click at [267, 295] on div "18 4 20:00 19 4 20:00 16 2 21:15 10 2 19:00 | 21:15 11 2 19:04 | 21:30 12 2 19:…" at bounding box center [573, 395] width 700 height 463
click at [382, 296] on div "18 4 20:00 19 4 20:00 16 2 21:15 10 2 19:00 | 21:15 11 2 19:04 | 21:30 12 2 19:…" at bounding box center [573, 395] width 700 height 463
click at [268, 228] on div "20:00" at bounding box center [256, 231] width 60 height 12
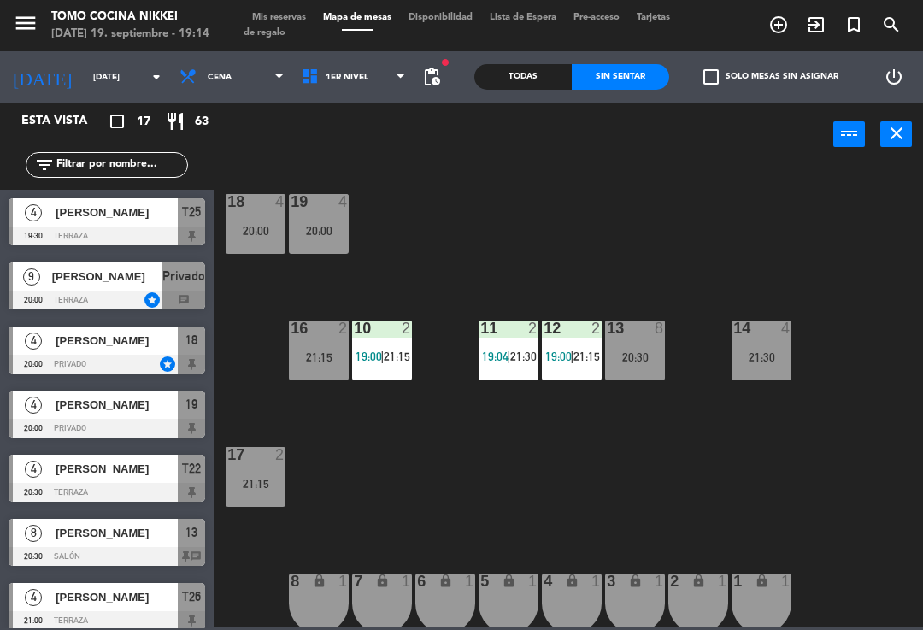
click at [439, 228] on div "18 4 20:00 19 4 20:00 16 2 21:15 10 2 19:00 | 21:15 11 2 19:04 | 21:30 12 2 19:…" at bounding box center [573, 395] width 700 height 463
click at [326, 228] on div "20:00" at bounding box center [319, 231] width 60 height 12
click at [531, 233] on div "18 4 20:00 19 4 20:00 16 2 21:15 10 2 19:00 | 21:15 11 2 19:04 | 21:30 12 2 19:…" at bounding box center [573, 395] width 700 height 463
click at [260, 478] on div "21:15" at bounding box center [256, 484] width 60 height 12
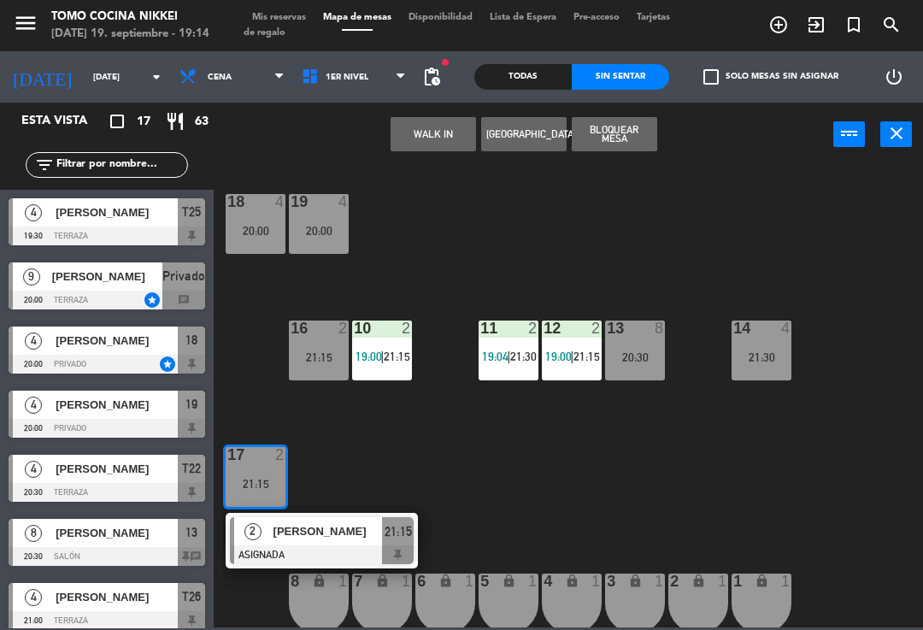
click at [348, 426] on div "18 4 20:00 19 4 20:00 16 2 21:15 10 2 19:00 | 21:15 11 2 19:04 | 21:30 12 2 19:…" at bounding box center [573, 395] width 700 height 463
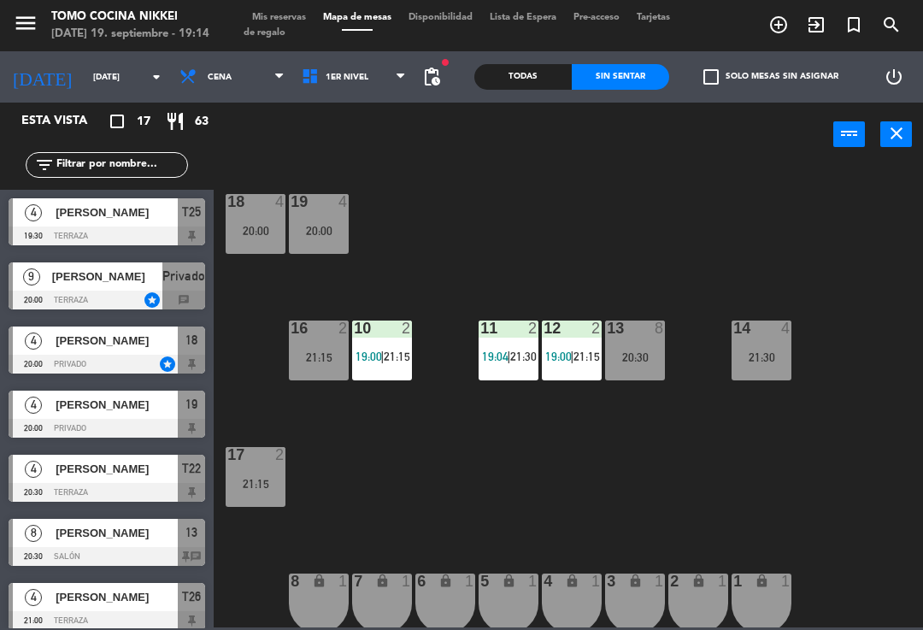
click at [316, 206] on div at bounding box center [319, 201] width 28 height 15
click at [475, 234] on div "18 4 20:00 19 4 20:00 16 2 21:15 10 2 19:00 | 21:15 11 2 19:04 | 21:30 12 2 19:…" at bounding box center [573, 395] width 700 height 463
click at [262, 458] on div at bounding box center [256, 454] width 28 height 15
click at [389, 457] on div "18 4 20:00 19 4 20:00 16 2 21:15 10 2 19:00 | 21:15 11 2 19:04 | 21:30 12 2 19:…" at bounding box center [573, 395] width 700 height 463
click at [277, 483] on div "21:15" at bounding box center [256, 484] width 60 height 12
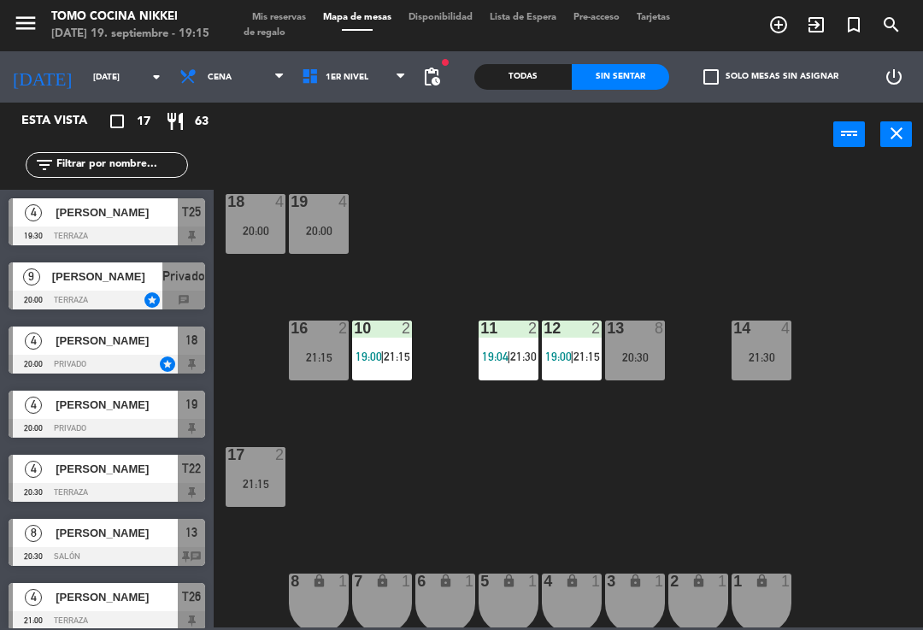
click at [571, 488] on div "18 4 20:00 19 4 20:00 16 2 21:15 10 2 19:00 | 21:15 11 2 19:04 | 21:30 12 2 19:…" at bounding box center [573, 395] width 700 height 463
click at [363, 76] on span "1er Nivel" at bounding box center [354, 77] width 122 height 38
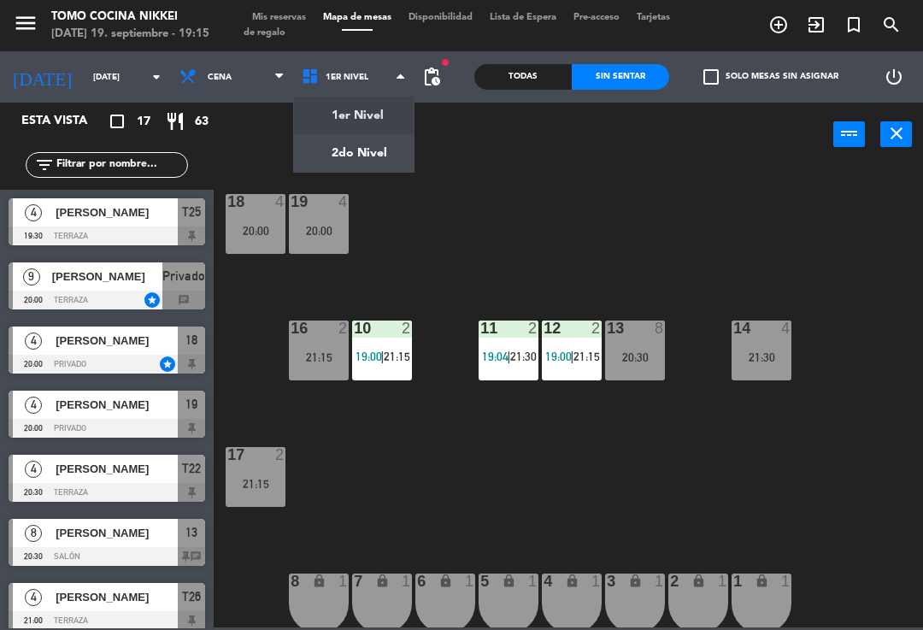
click at [285, 15] on span "Mis reservas" at bounding box center [279, 17] width 71 height 9
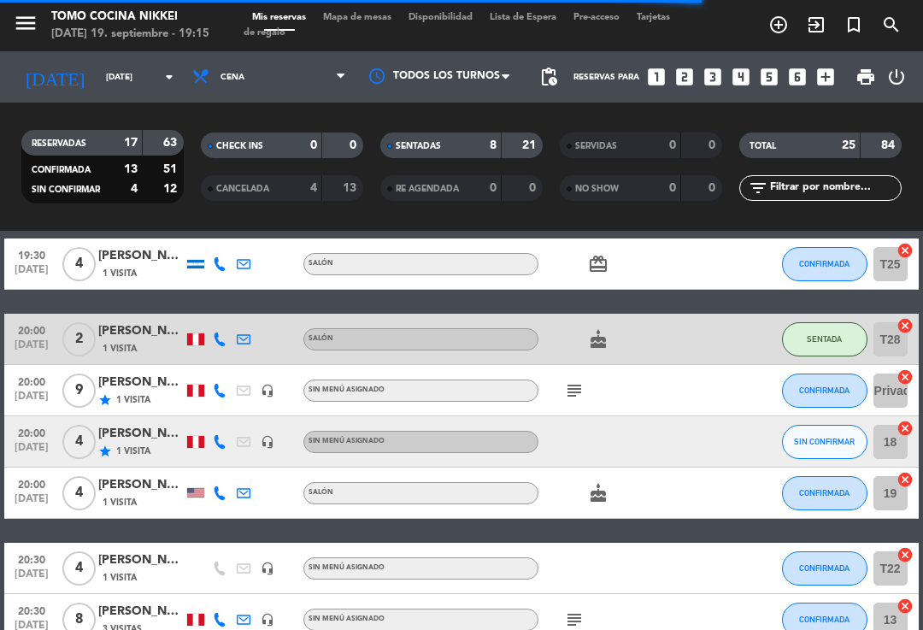
scroll to position [480, 0]
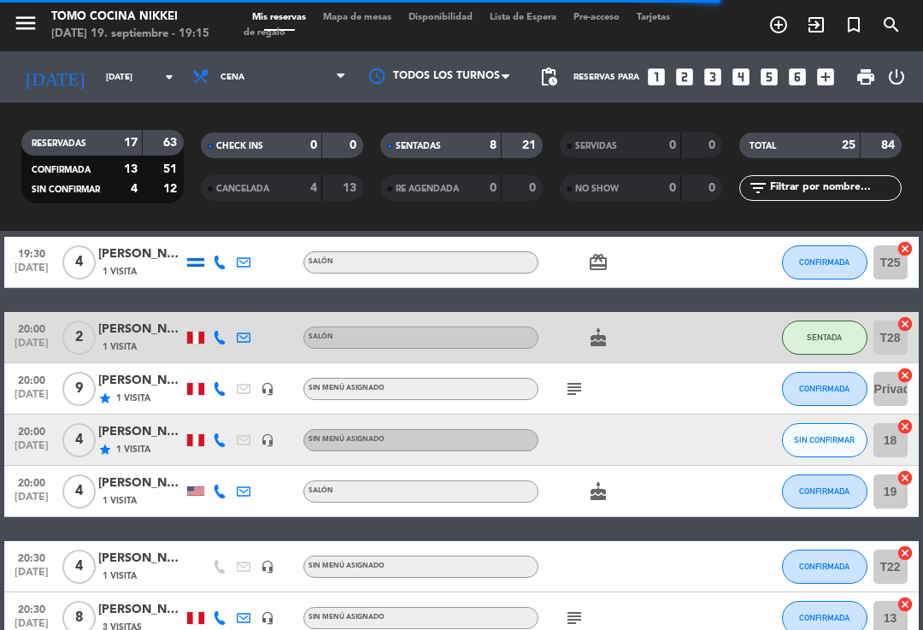
click at [583, 396] on icon "subject" at bounding box center [574, 389] width 21 height 21
click at [579, 396] on icon "subject" at bounding box center [574, 389] width 21 height 21
click at [565, 379] on icon "subject" at bounding box center [574, 389] width 21 height 21
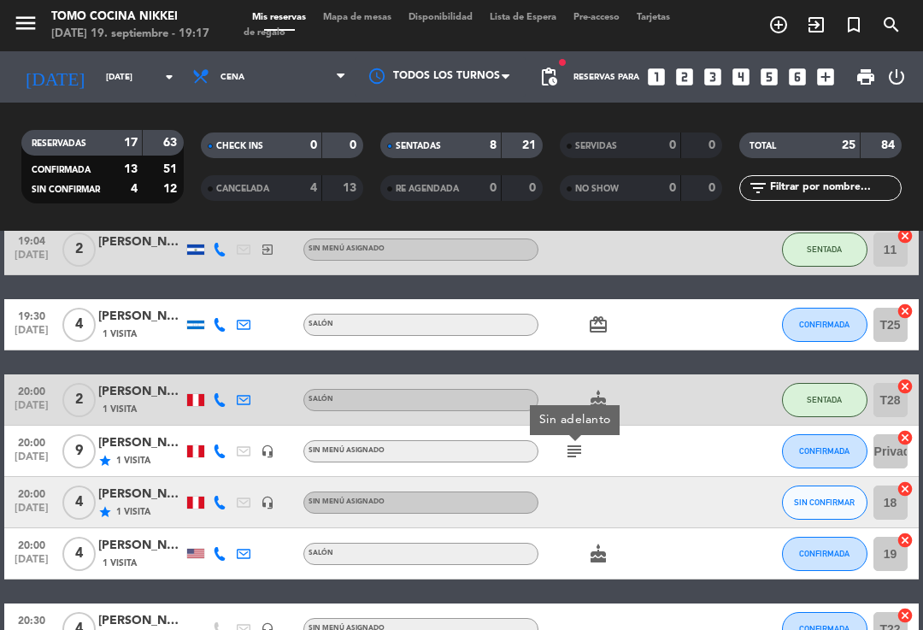
scroll to position [386, 0]
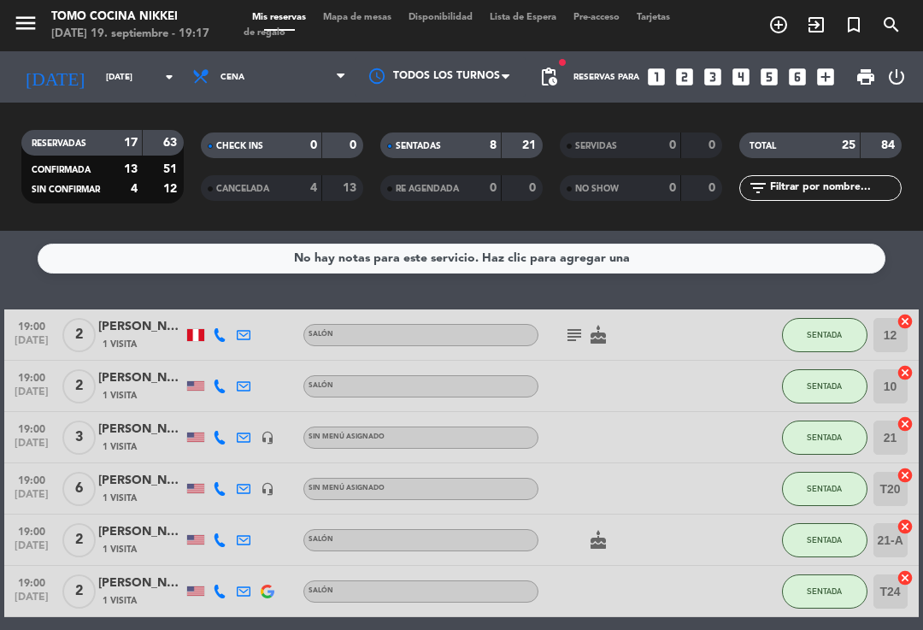
click at [360, 128] on div "CHECK INS 0 0 CANCELADA 4 13" at bounding box center [282, 167] width 180 height 94
click at [421, 138] on div "SENTADAS" at bounding box center [424, 146] width 79 height 20
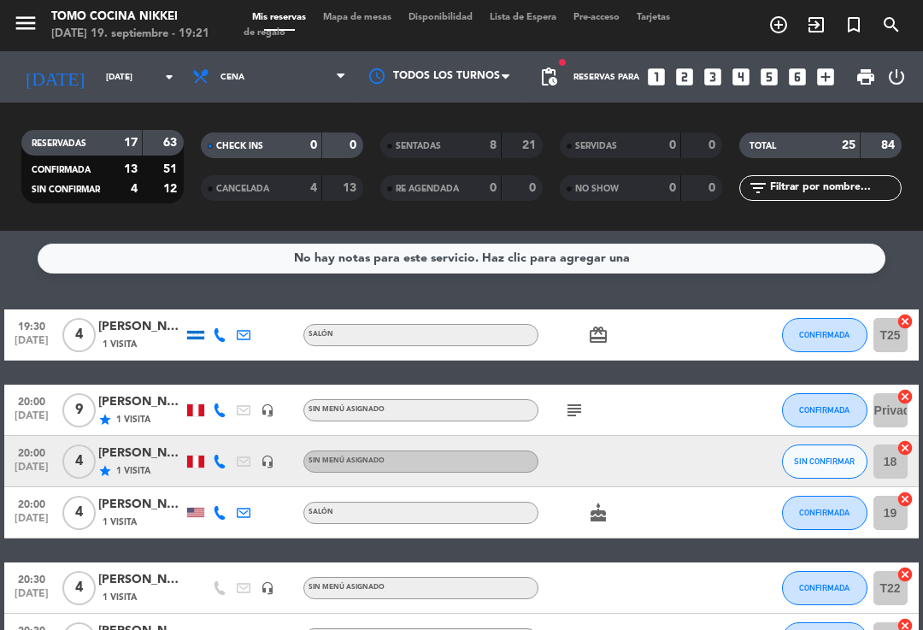
scroll to position [0, 0]
click at [376, 13] on span "Mapa de mesas" at bounding box center [357, 17] width 85 height 9
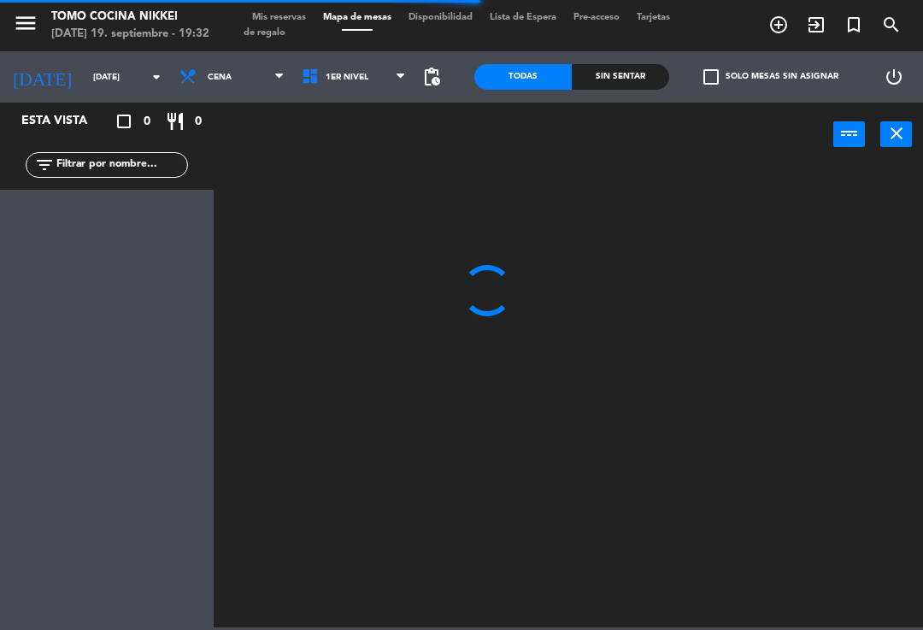
click at [297, 27] on span "Tarjetas de regalo" at bounding box center [457, 25] width 427 height 25
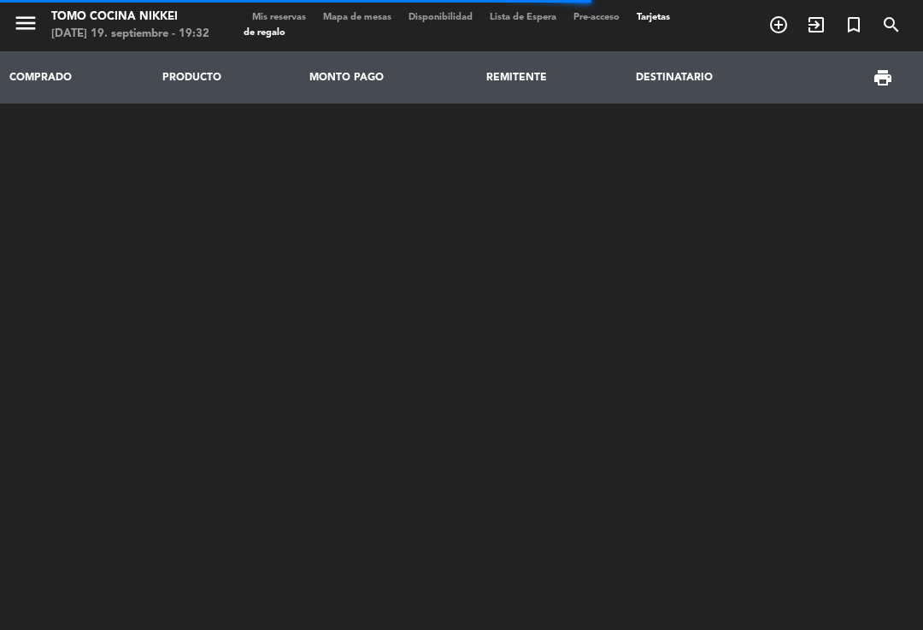
click at [306, 20] on span "Mis reservas" at bounding box center [279, 17] width 71 height 9
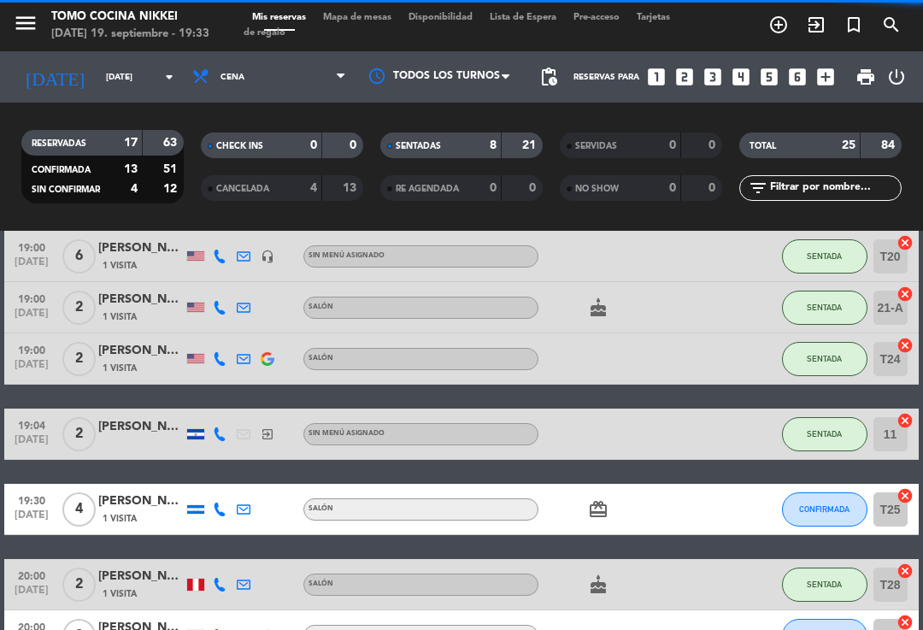
scroll to position [236, 0]
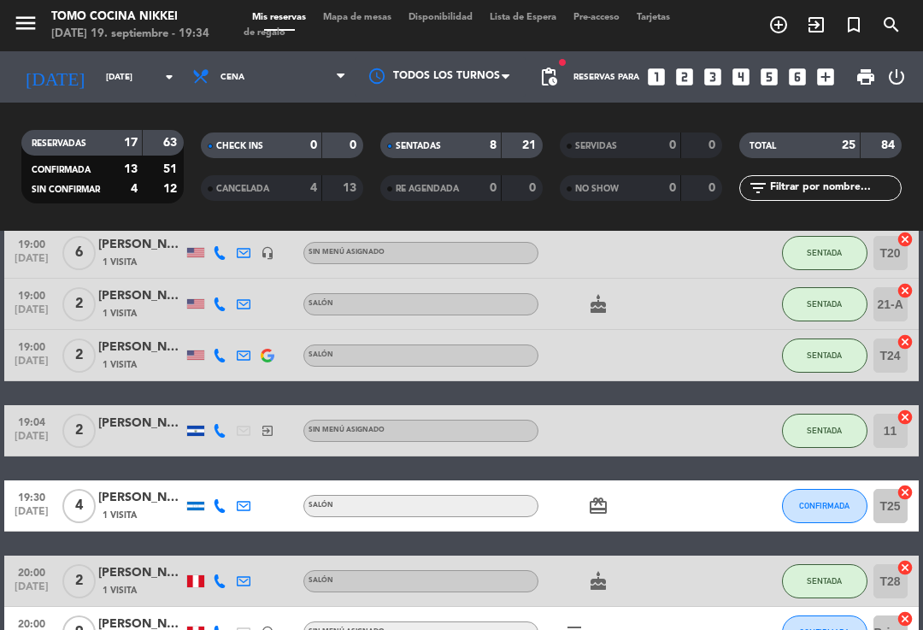
click at [370, 34] on div "Mis reservas Mapa de mesas Disponibilidad Lista de Espera Pre-acceso Tarjetas d…" at bounding box center [462, 25] width 436 height 31
click at [383, 21] on span "Mapa de mesas" at bounding box center [357, 17] width 85 height 9
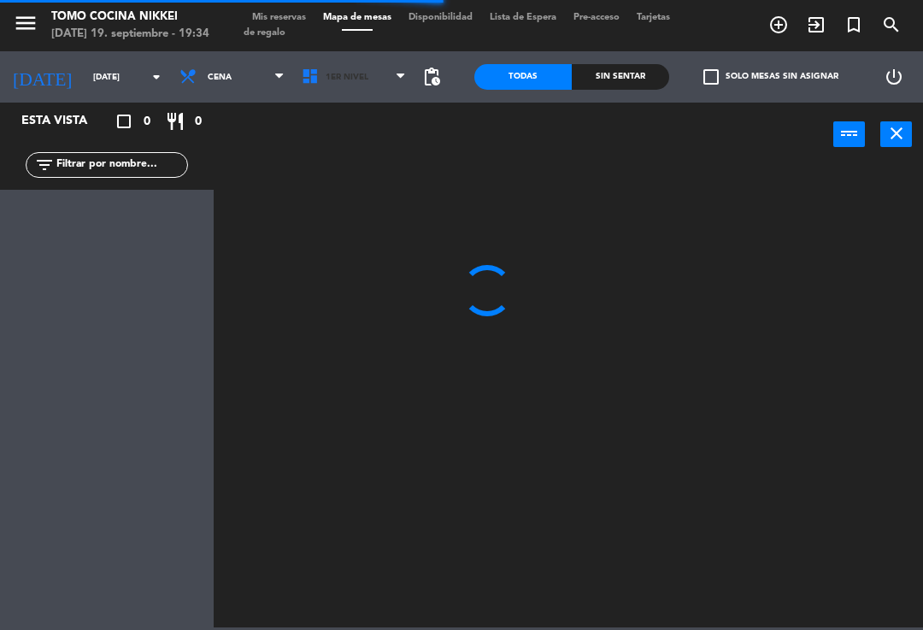
click at [388, 90] on span "1er Nivel" at bounding box center [354, 77] width 122 height 38
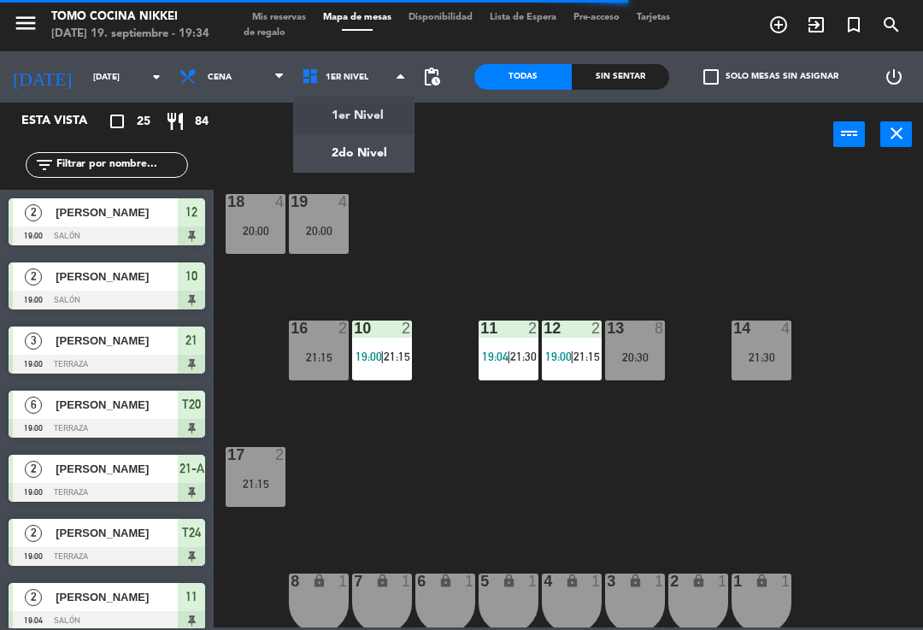
click at [642, 200] on div "18 4 20:00 19 4 20:00 16 2 21:15 10 2 19:00 | 21:15 11 2 19:04 | 21:30 12 2 19:…" at bounding box center [573, 395] width 700 height 463
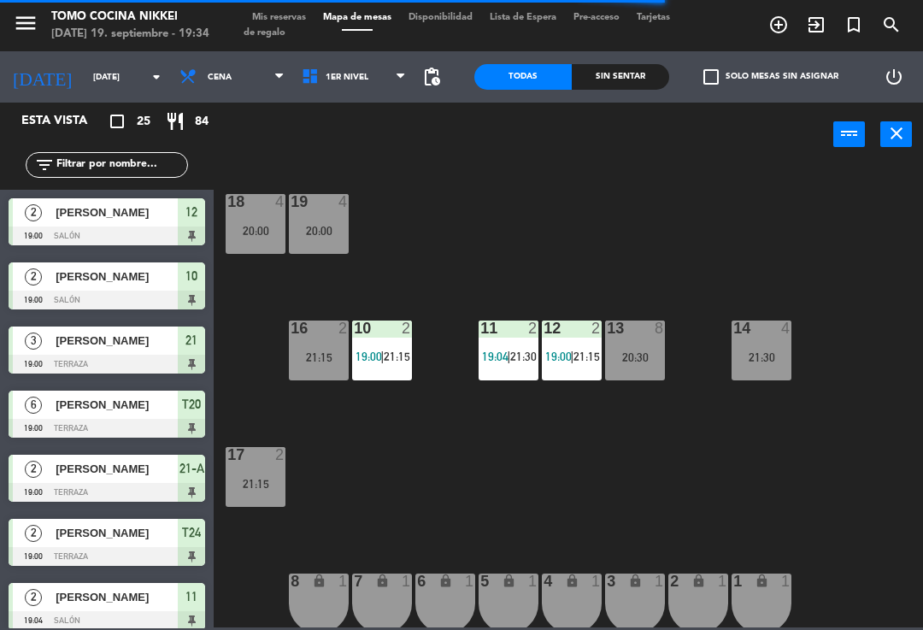
click at [648, 67] on div "Sin sentar" at bounding box center [620, 77] width 97 height 26
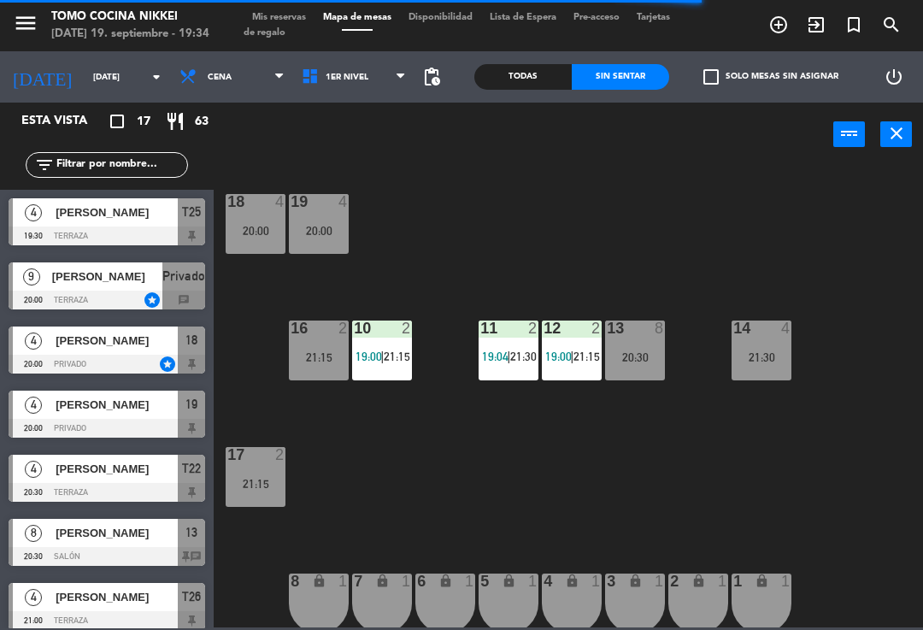
click at [610, 84] on div "Sin sentar" at bounding box center [620, 77] width 97 height 26
click at [375, 95] on span "1er Nivel" at bounding box center [354, 77] width 122 height 38
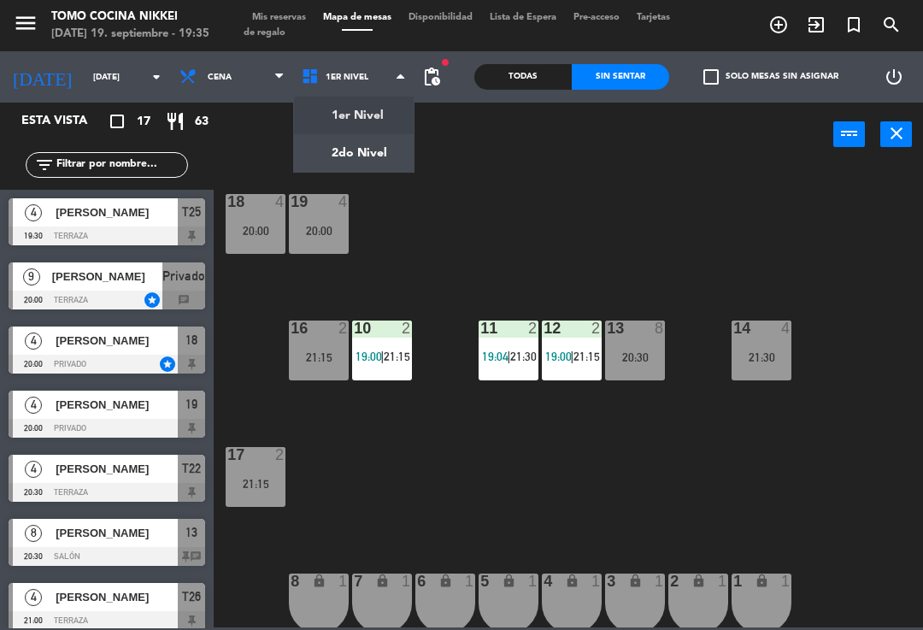
click at [385, 160] on ng-component "menu Tomo Cocina Nikkei [DATE] 19. septiembre - 19:35 Mis reservas Mapa de mesa…" at bounding box center [461, 313] width 923 height 627
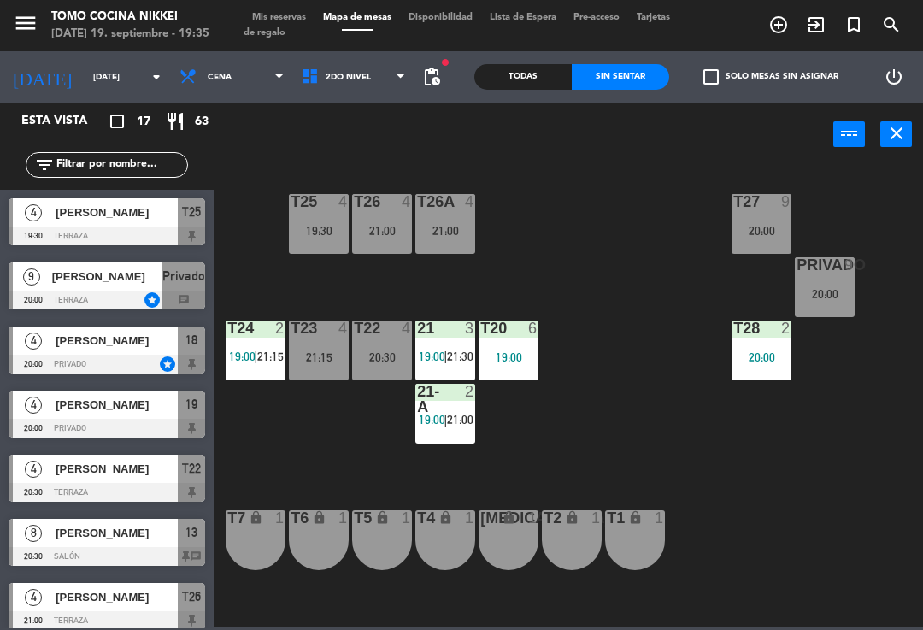
click at [421, 221] on div "T26A 4 21:00" at bounding box center [445, 224] width 60 height 60
click at [577, 206] on div "T27 9 20:00 T25 4 19:30 T26A 4 21:00 T26 4 21:00 Privado 9 20:00 T24 2 19:00 | …" at bounding box center [573, 395] width 700 height 463
click at [333, 226] on div "19:30" at bounding box center [319, 231] width 60 height 12
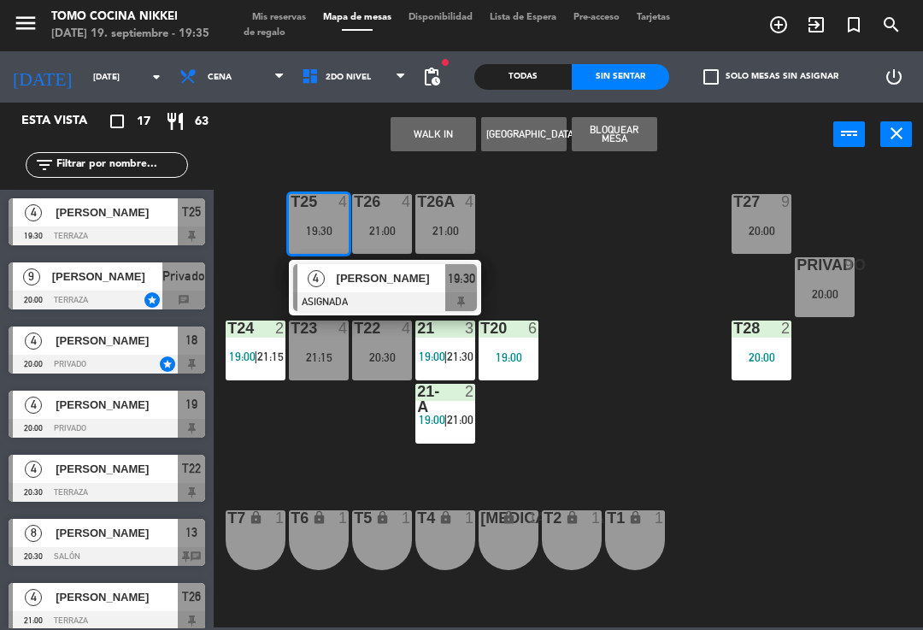
click at [461, 277] on span "19:30" at bounding box center [461, 278] width 27 height 21
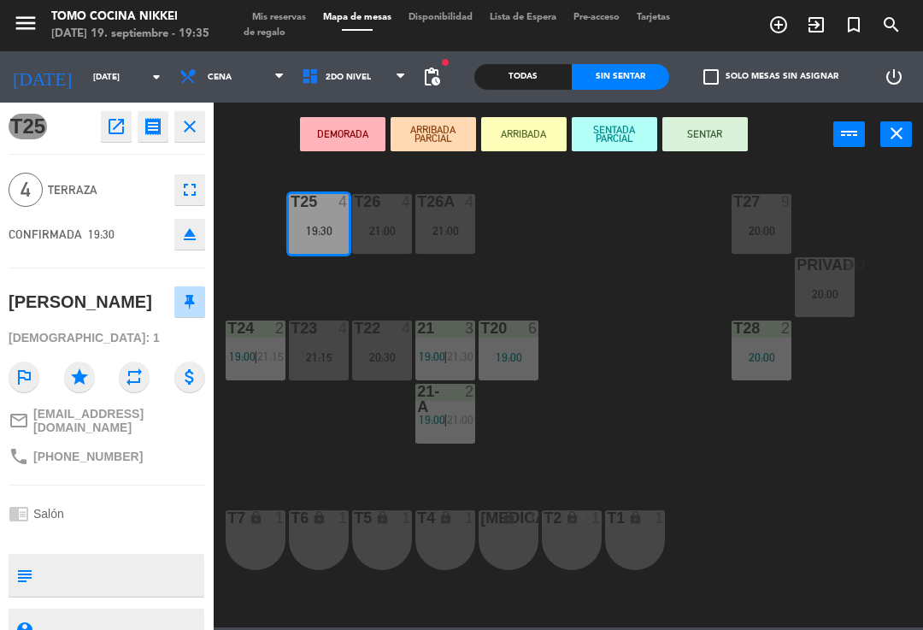
click at [634, 127] on button "SENTADA PARCIAL" at bounding box center [614, 134] width 85 height 34
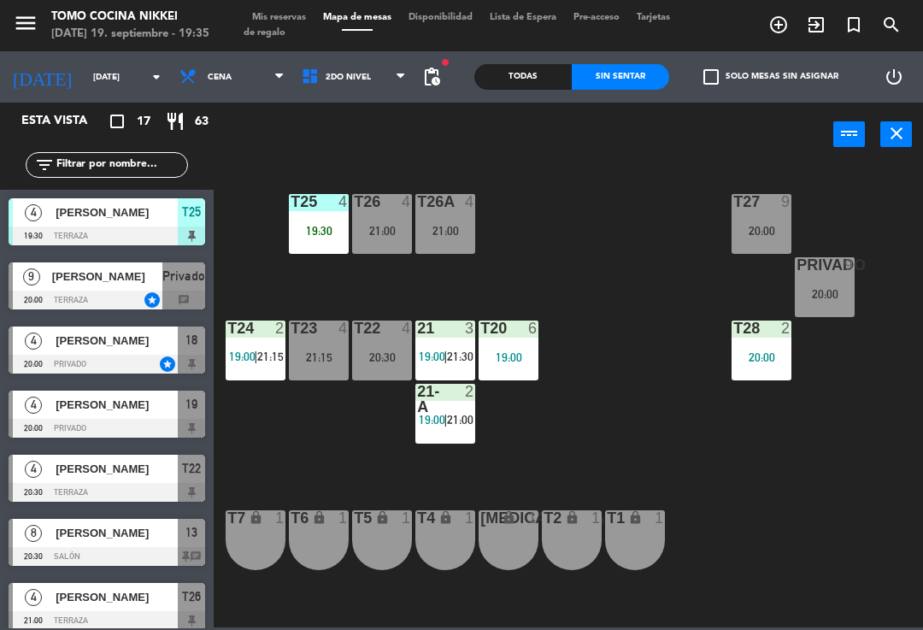
click at [564, 256] on div "T27 9 20:00 T25 4 19:30 T26A 4 21:00 T26 4 21:00 Privado 9 20:00 T24 2 19:00 | …" at bounding box center [573, 395] width 700 height 463
click at [367, 74] on span "2do Nivel" at bounding box center [354, 77] width 122 height 38
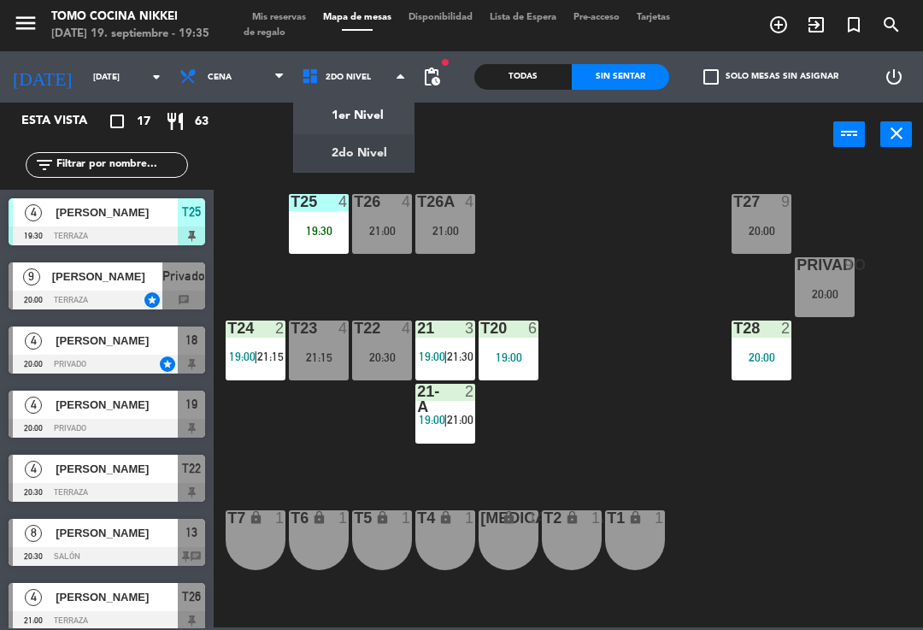
click at [386, 115] on ng-component "menu Tomo Cocina Nikkei [DATE] 19. septiembre - 19:35 Mis reservas Mapa de mesa…" at bounding box center [461, 313] width 923 height 627
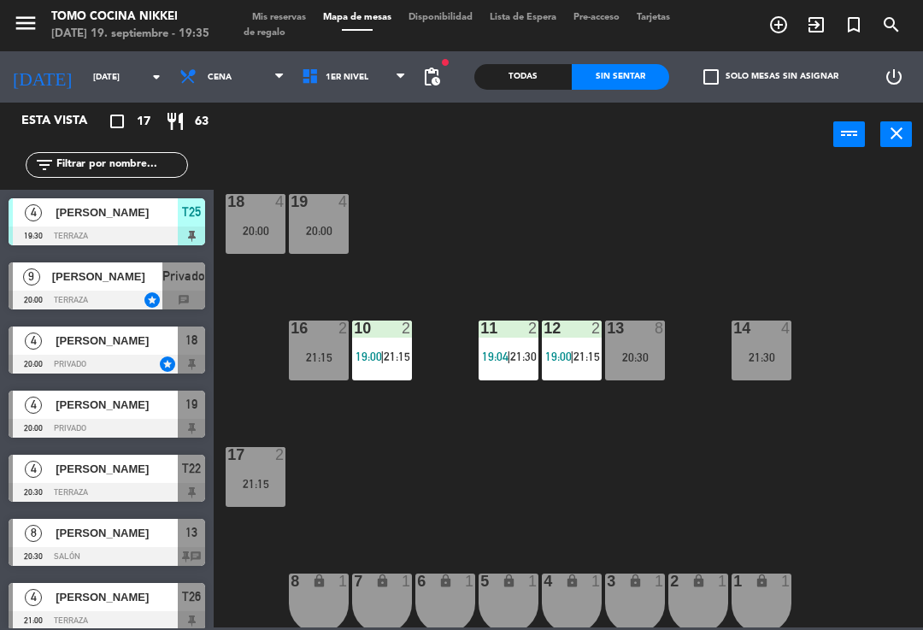
click at [766, 358] on div "21:30" at bounding box center [762, 357] width 60 height 12
click at [844, 309] on div "18 4 20:00 19 4 20:00 16 2 21:15 10 2 19:00 | 21:15 11 2 19:04 | 21:30 12 2 19:…" at bounding box center [573, 395] width 700 height 463
click at [762, 353] on div "21:30" at bounding box center [762, 357] width 60 height 12
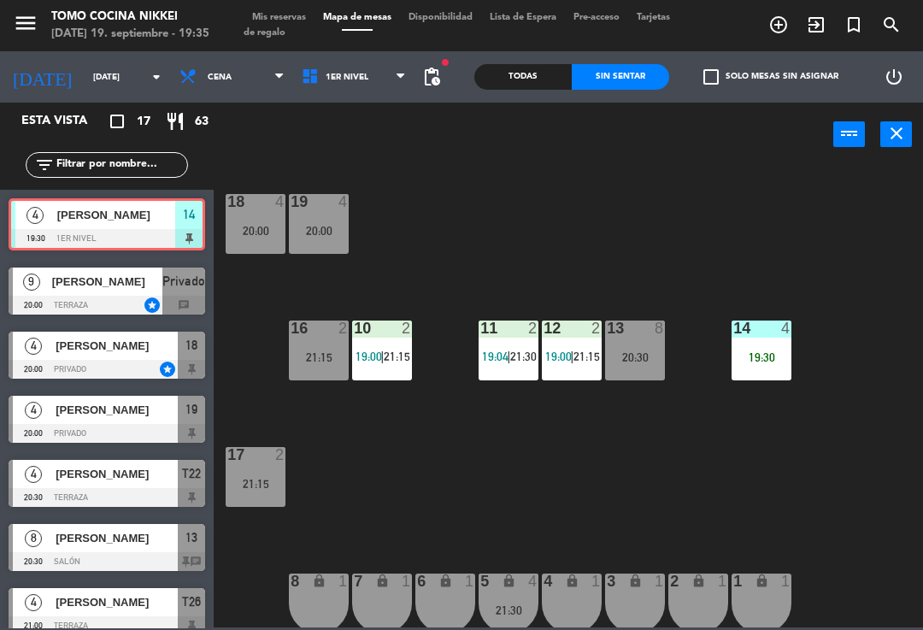
click at [763, 368] on div "14 4 19:30" at bounding box center [762, 351] width 60 height 60
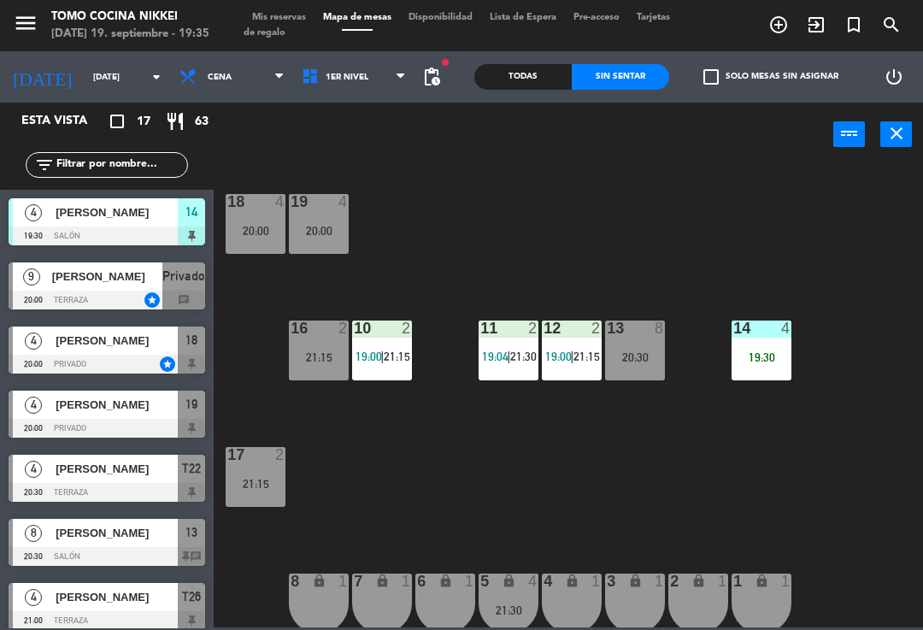
click at [911, 280] on div "18 4 20:00 19 4 20:00 16 2 21:15 10 2 19:00 | 21:15 11 2 19:04 | 21:30 12 2 19:…" at bounding box center [573, 395] width 700 height 463
click at [740, 358] on div "19:30" at bounding box center [762, 357] width 60 height 12
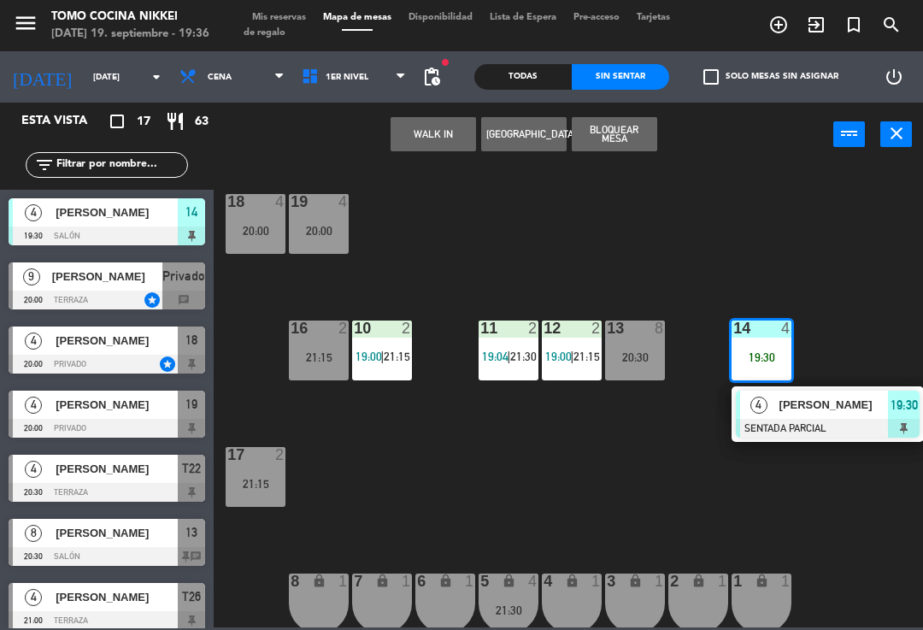
click at [827, 421] on div at bounding box center [828, 428] width 184 height 19
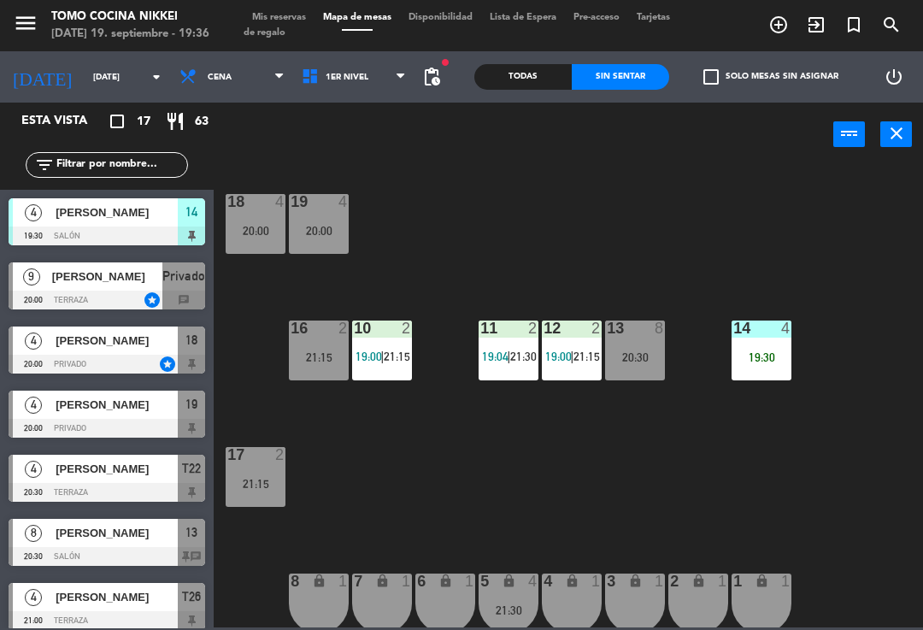
click at [758, 359] on div "19:30" at bounding box center [762, 357] width 60 height 12
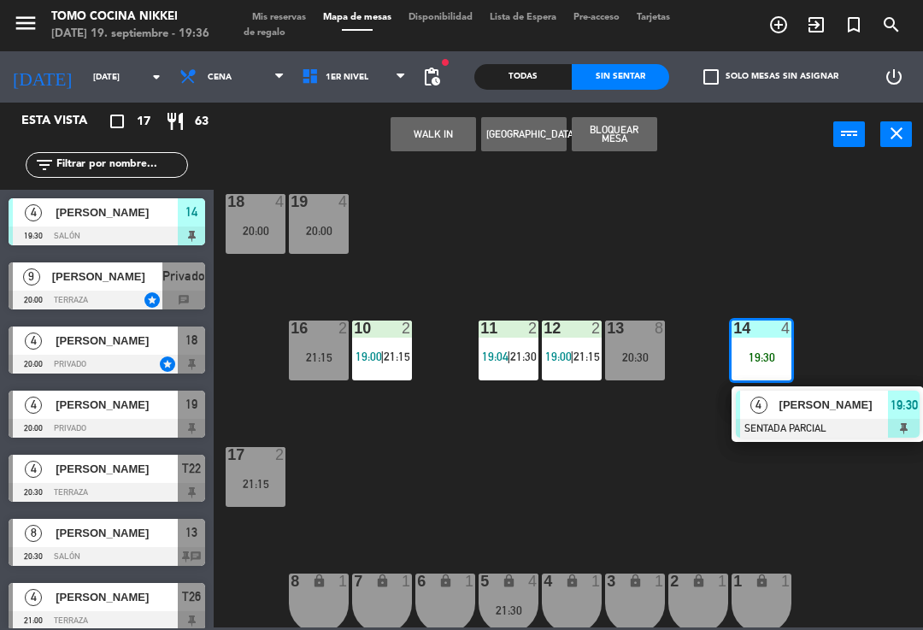
click at [838, 404] on span "[PERSON_NAME]" at bounding box center [834, 405] width 109 height 18
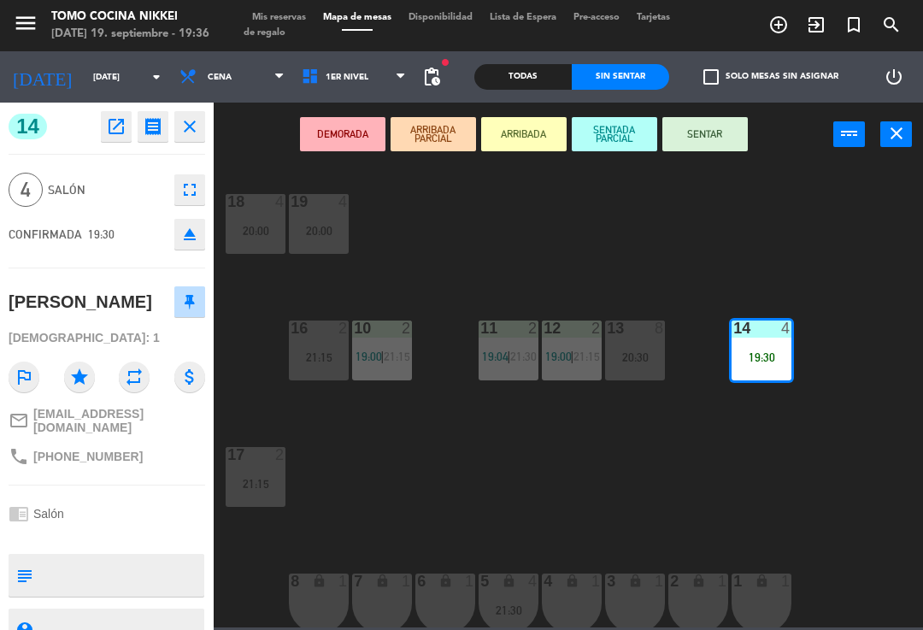
click at [736, 136] on button "SENTAR" at bounding box center [705, 134] width 85 height 34
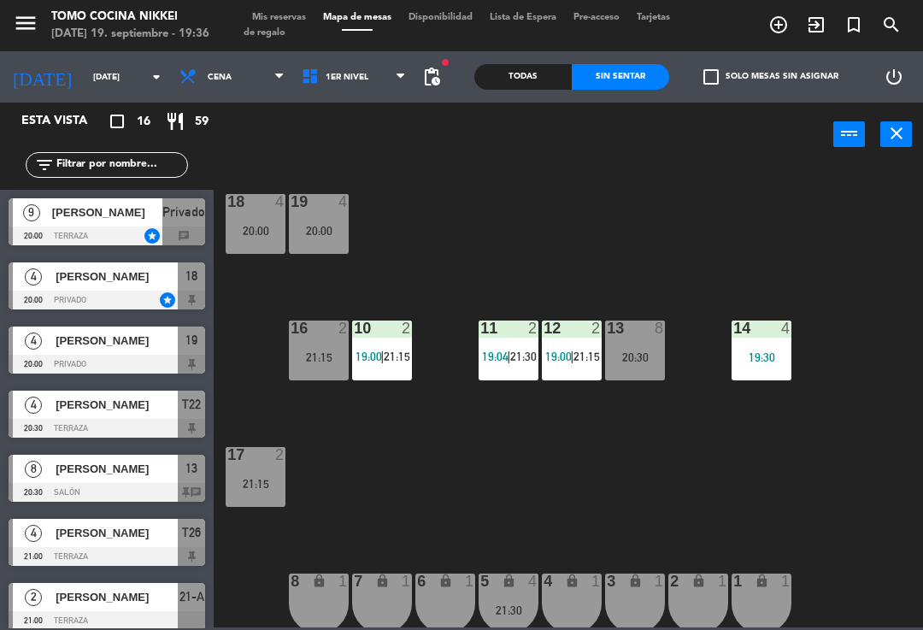
click at [377, 81] on span "1er Nivel" at bounding box center [354, 77] width 122 height 38
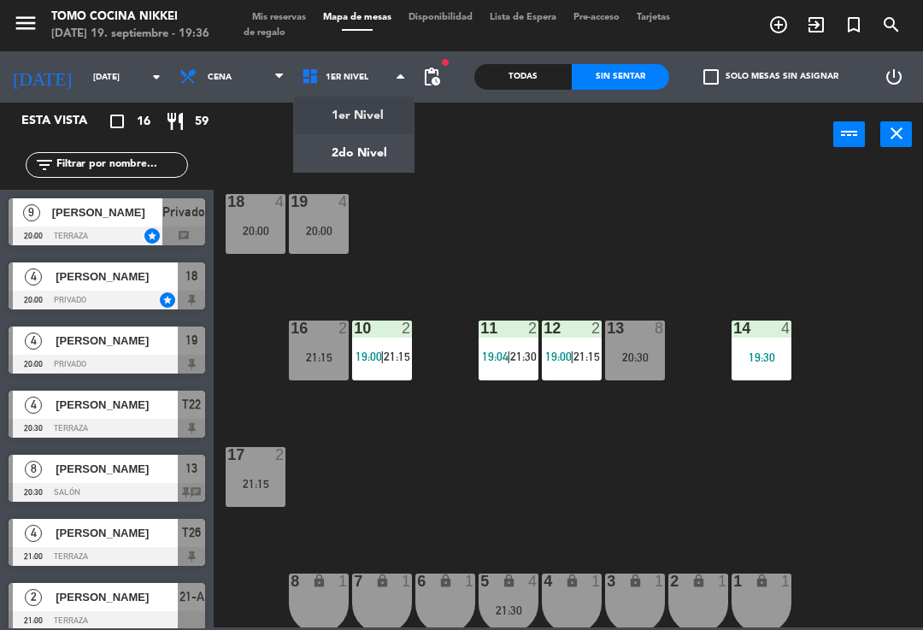
click at [391, 117] on ng-component "menu Tomo Cocina Nikkei [DATE] 19. septiembre - 19:36 Mis reservas Mapa de mesa…" at bounding box center [461, 313] width 923 height 627
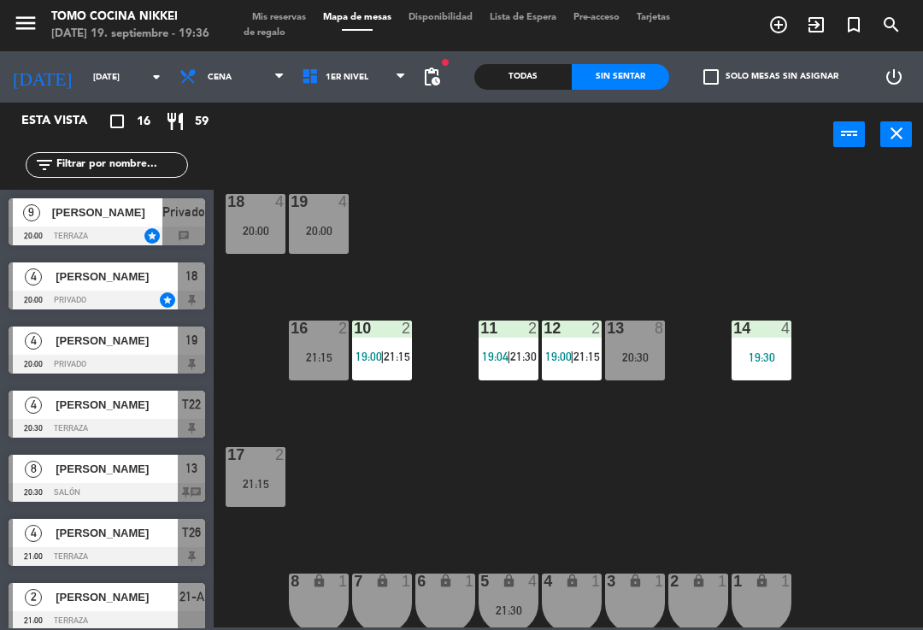
click at [373, 85] on span "1er Nivel" at bounding box center [354, 77] width 122 height 38
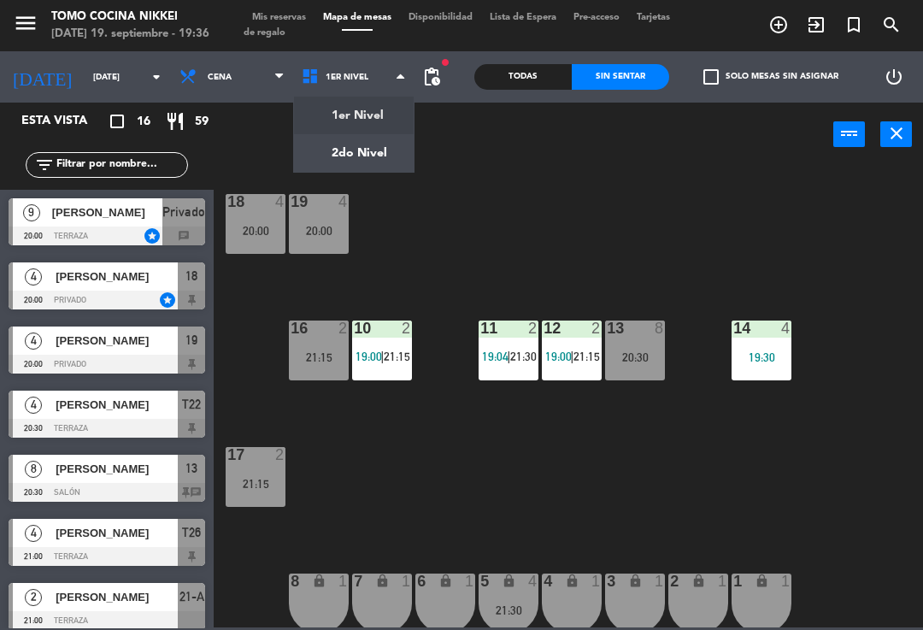
click at [395, 164] on ng-component "menu Tomo Cocina Nikkei [DATE] 19. septiembre - 19:36 Mis reservas Mapa de mesa…" at bounding box center [461, 313] width 923 height 627
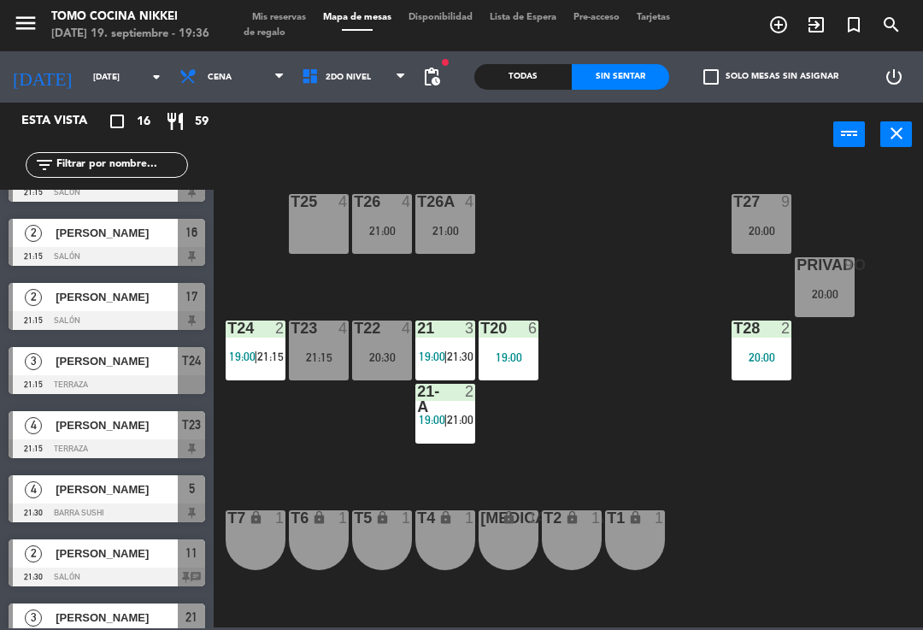
scroll to position [573, 0]
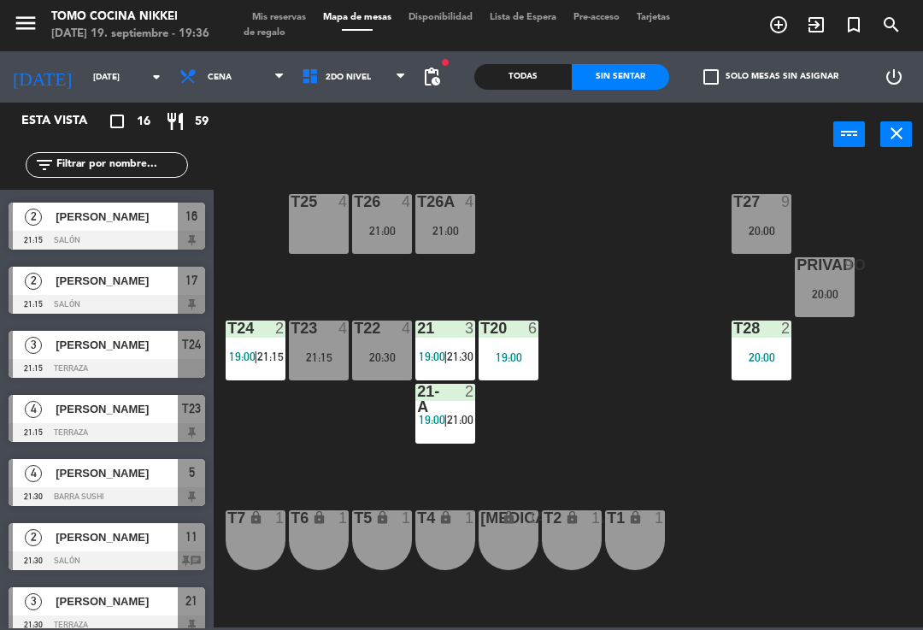
click at [181, 484] on div "5" at bounding box center [191, 473] width 27 height 28
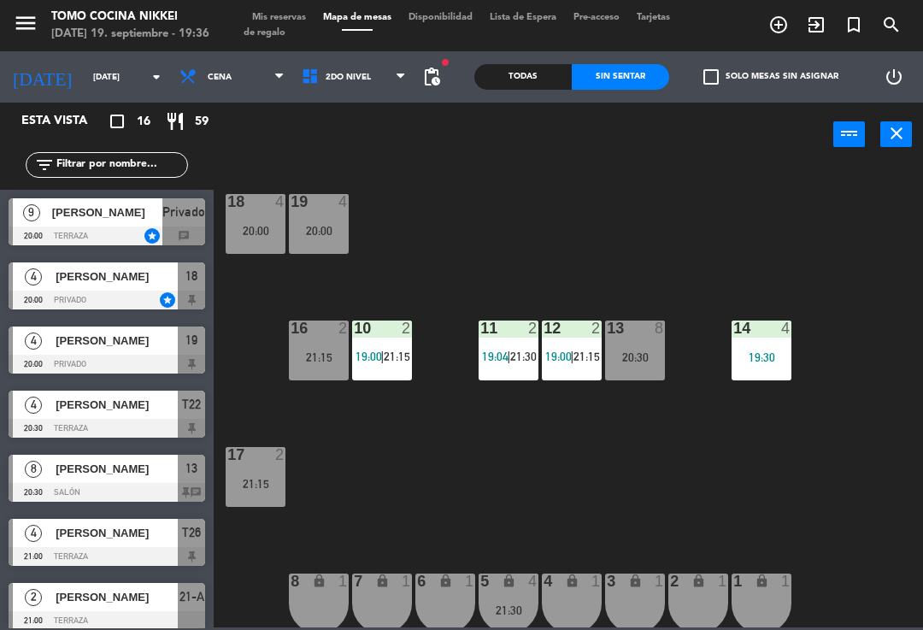
scroll to position [174, 0]
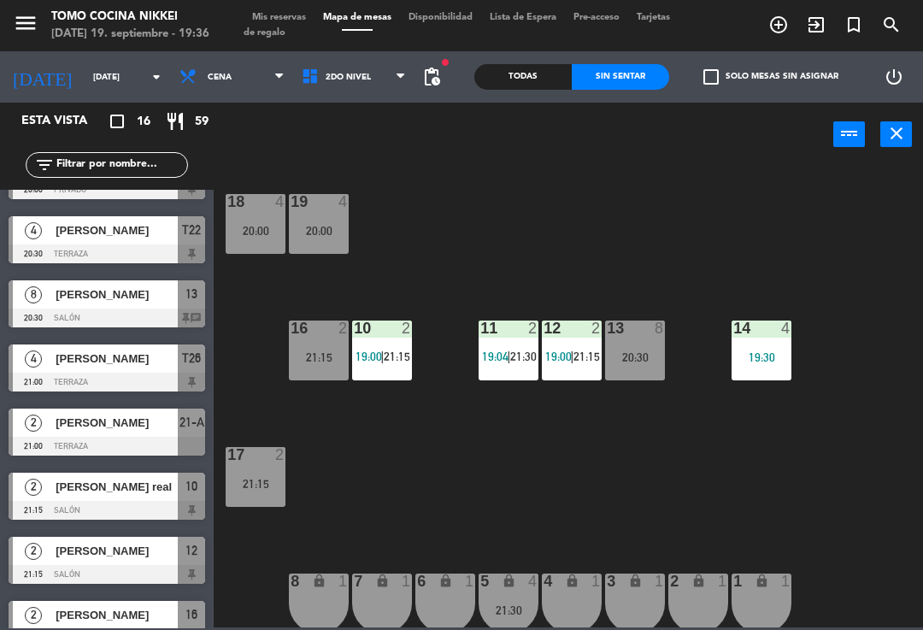
click at [646, 368] on div "13 8 20:30" at bounding box center [635, 351] width 60 height 60
click at [822, 283] on div "18 4 20:00 19 4 20:00 16 2 21:15 10 2 19:00 | 21:15 11 2 19:04 | 21:30 12 2 19:…" at bounding box center [573, 395] width 700 height 463
click at [334, 239] on div "19 4 20:00" at bounding box center [319, 224] width 60 height 60
click at [740, 260] on div "18 4 20:00 19 4 20:00 16 2 21:15 10 2 19:00 | 21:15 11 2 19:04 | 21:30 12 2 19:…" at bounding box center [573, 395] width 700 height 463
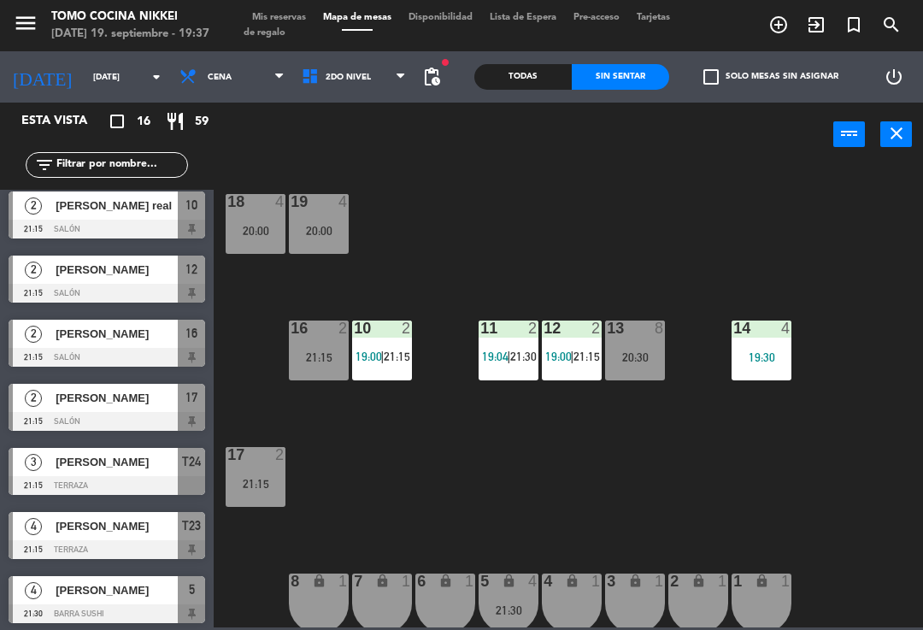
scroll to position [554, 0]
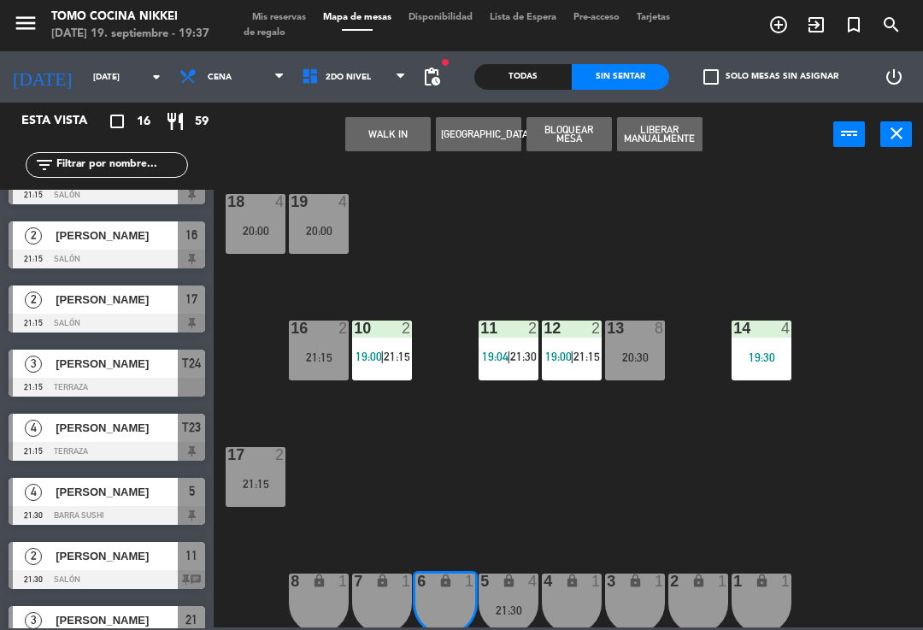
click at [624, 491] on div "18 4 20:00 19 4 20:00 16 2 21:15 10 2 19:00 | 21:15 11 2 19:04 | 21:30 12 2 19:…" at bounding box center [573, 395] width 700 height 463
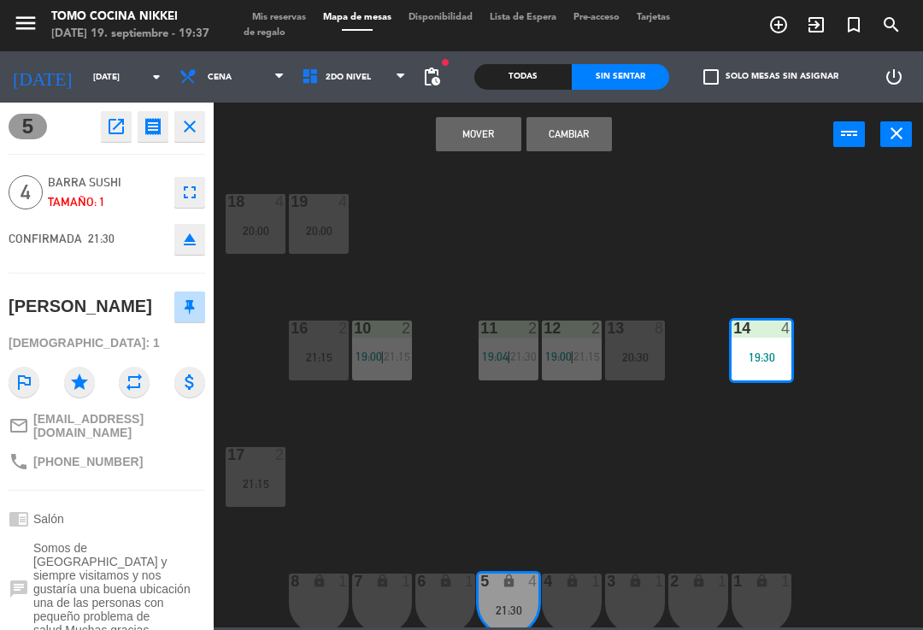
click at [480, 127] on button "Mover" at bounding box center [478, 134] width 85 height 34
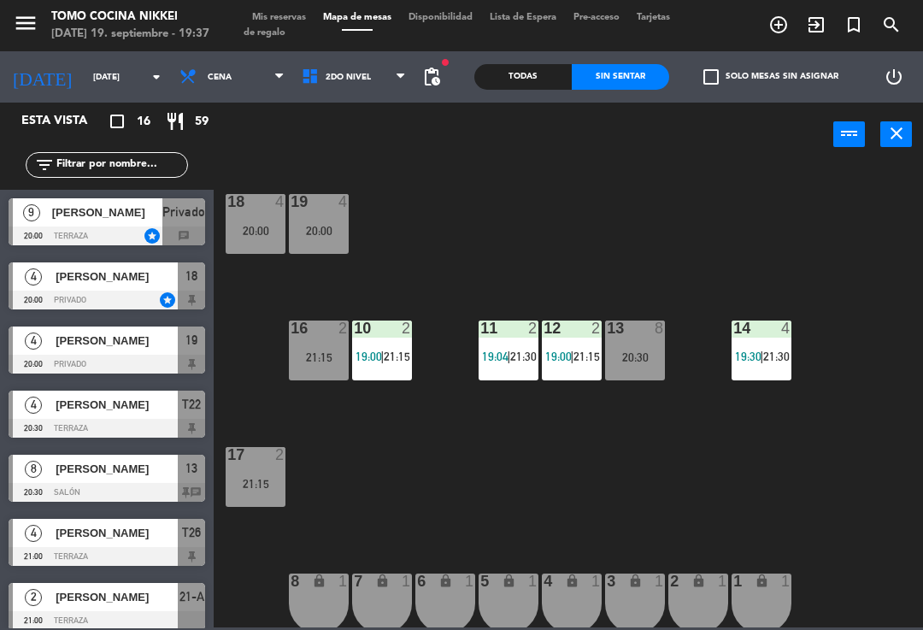
scroll to position [174, 0]
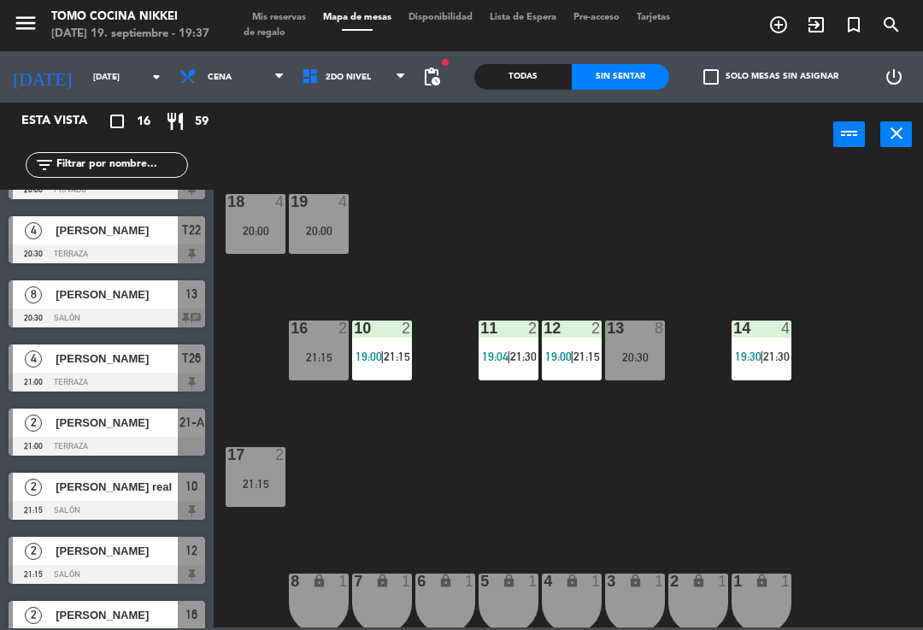
click at [808, 202] on div "18 4 20:00 19 4 20:00 16 2 21:15 10 2 19:00 | 21:15 11 2 19:04 | 21:30 12 2 19:…" at bounding box center [573, 395] width 700 height 463
click at [394, 94] on span "2do Nivel" at bounding box center [354, 77] width 122 height 38
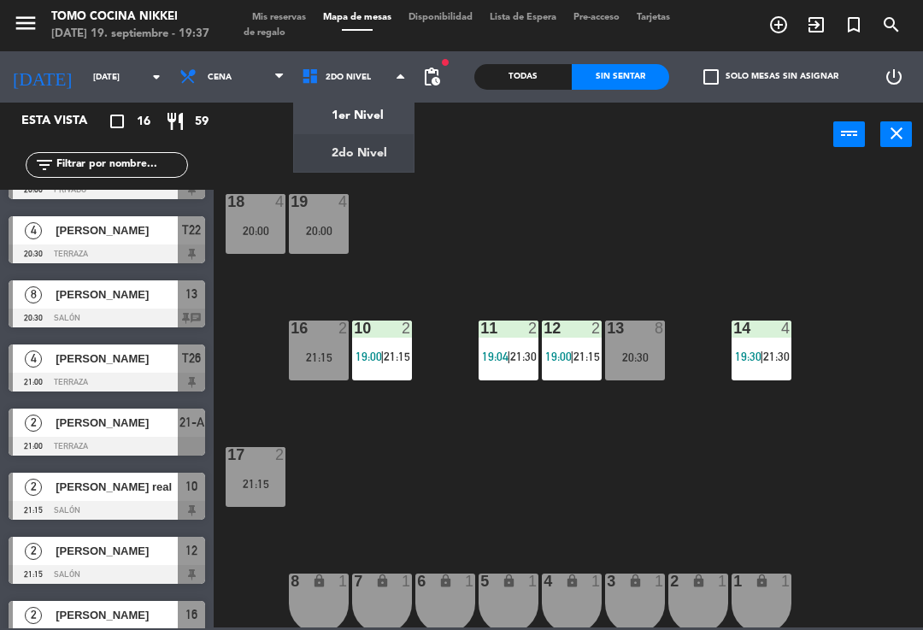
click at [389, 153] on ng-component "menu Tomo Cocina Nikkei [DATE] 19. septiembre - 19:37 Mis reservas Mapa de mesa…" at bounding box center [461, 313] width 923 height 627
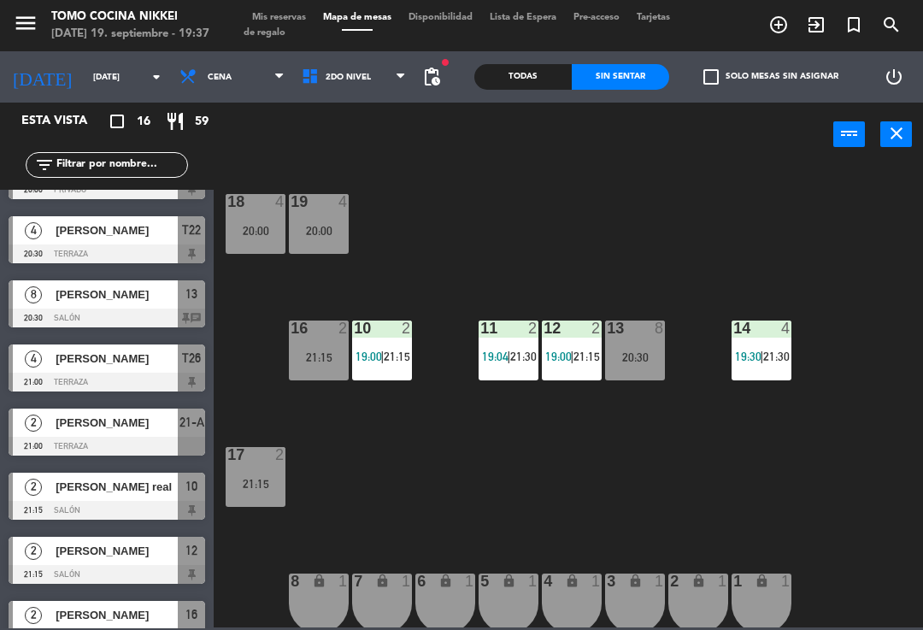
click at [396, 80] on span "2do Nivel" at bounding box center [354, 77] width 122 height 38
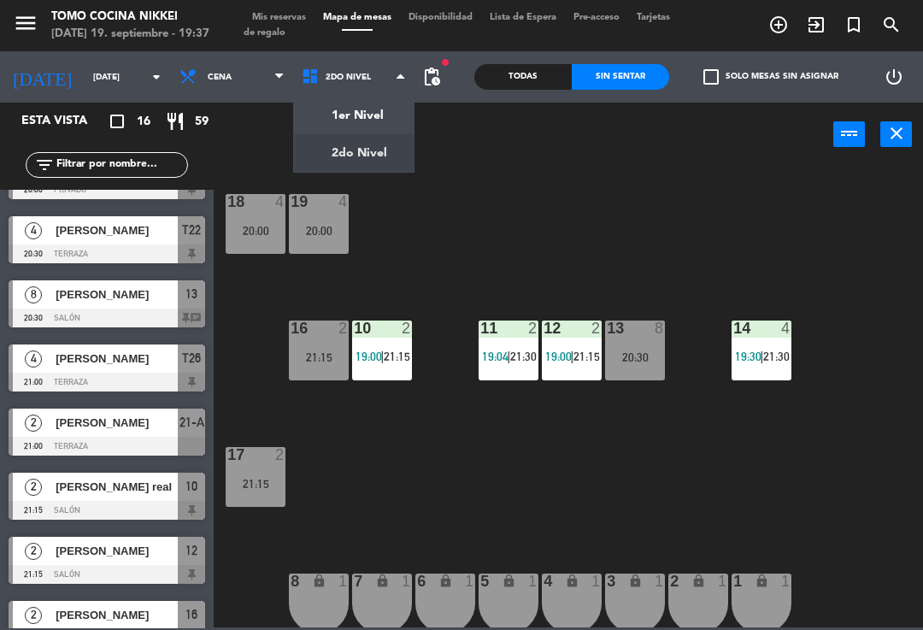
click at [394, 104] on ng-component "menu Tomo Cocina Nikkei [DATE] 19. septiembre - 19:37 Mis reservas Mapa de mesa…" at bounding box center [461, 313] width 923 height 627
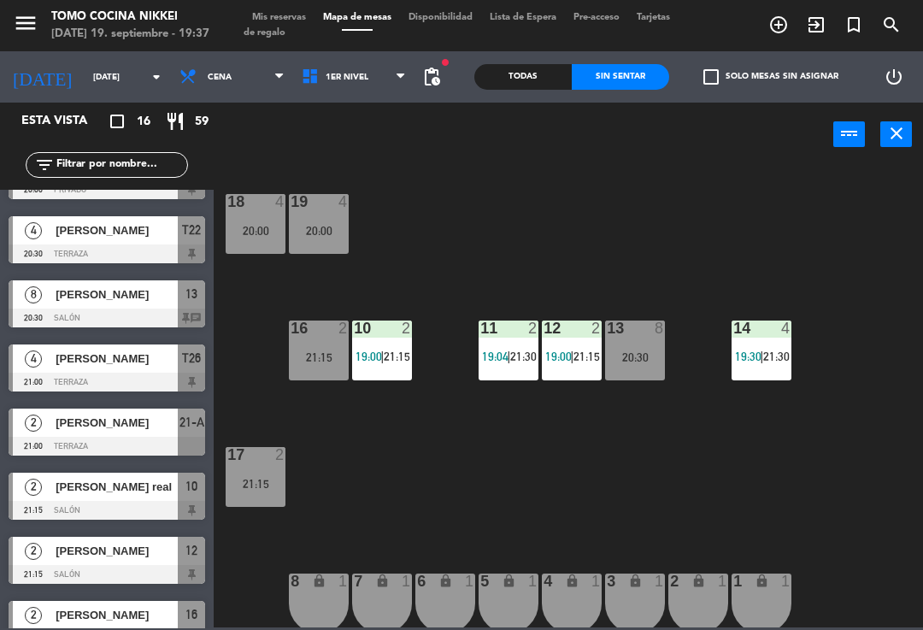
click at [380, 83] on span "1er Nivel" at bounding box center [354, 77] width 122 height 38
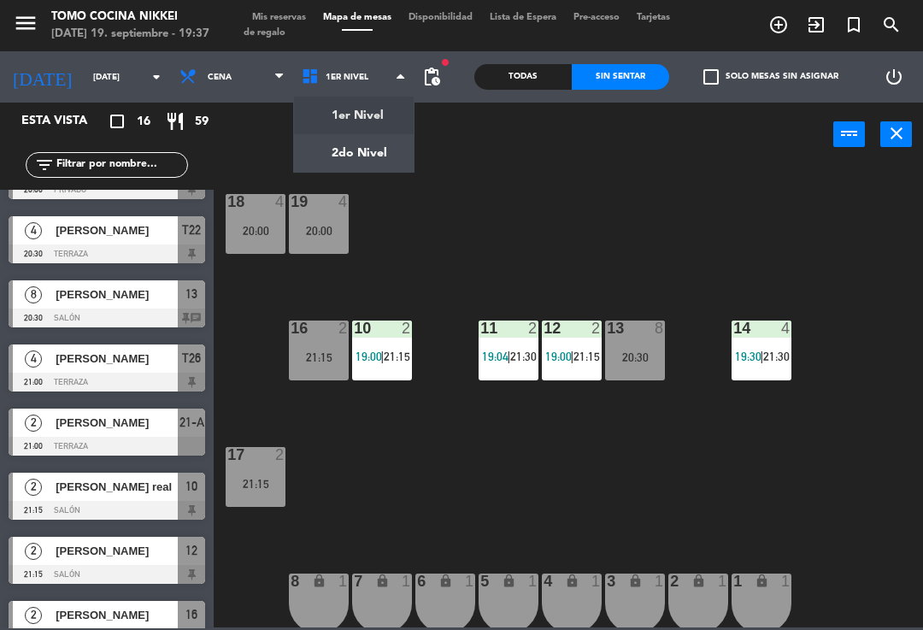
click at [360, 164] on ng-component "menu Tomo Cocina Nikkei [DATE] 19. septiembre - 19:37 Mis reservas Mapa de mesa…" at bounding box center [461, 313] width 923 height 627
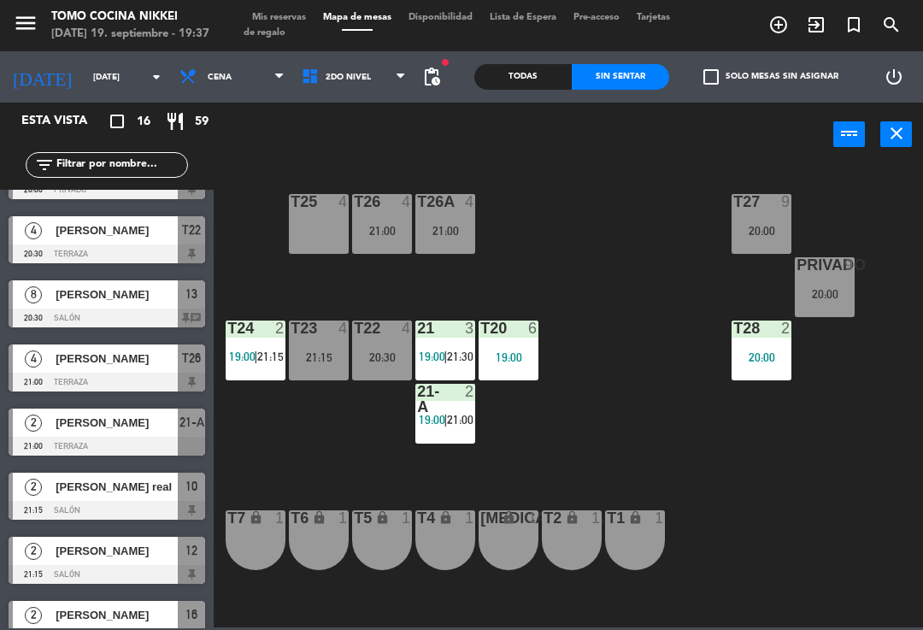
click at [332, 231] on div "T25 4" at bounding box center [319, 224] width 60 height 60
click at [471, 314] on div "T27 9 20:00 T25 4 T26A 4 21:00 T26 4 21:00 Privado 9 20:00 T24 2 19:00 | 21:15 …" at bounding box center [573, 395] width 700 height 463
click at [374, 355] on div "20:30" at bounding box center [382, 357] width 60 height 12
click at [585, 256] on div "T27 9 20:00 T25 4 20:30 T26A 4 21:00 T26 4 21:00 Privado 9 20:00 T24 2 19:00 | …" at bounding box center [573, 395] width 700 height 463
click at [431, 68] on span "pending_actions" at bounding box center [431, 77] width 21 height 21
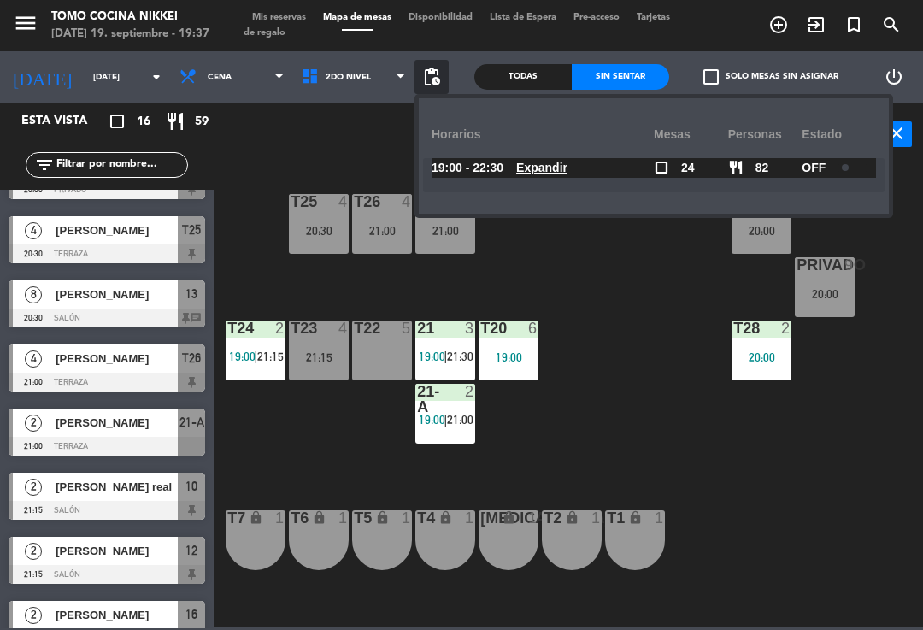
click at [663, 226] on div "T27 9 20:00 T25 4 20:30 T26A 4 21:00 T26 4 21:00 Privado 9 20:00 T24 2 19:00 | …" at bounding box center [573, 395] width 700 height 463
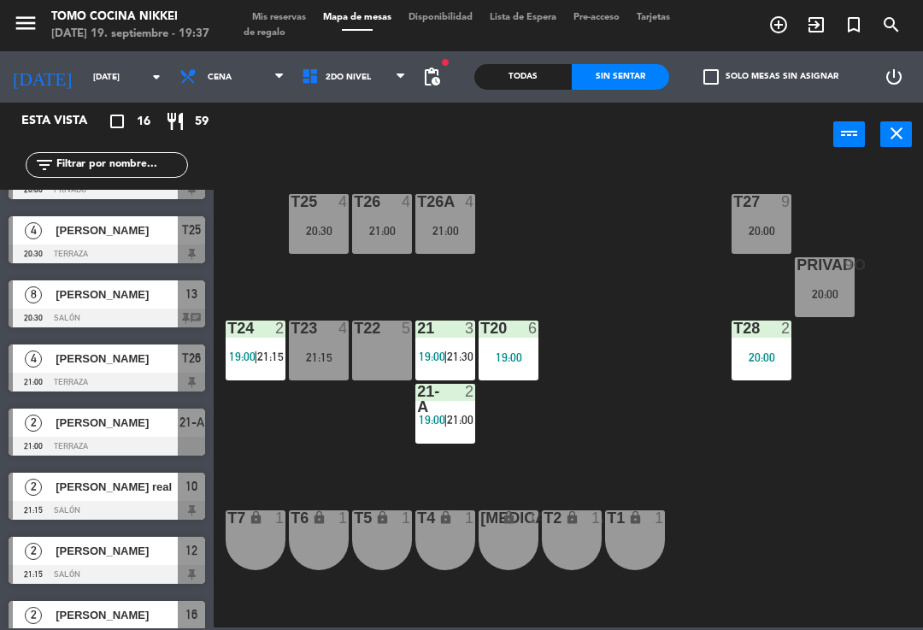
click at [354, 62] on span "2do Nivel" at bounding box center [354, 77] width 122 height 38
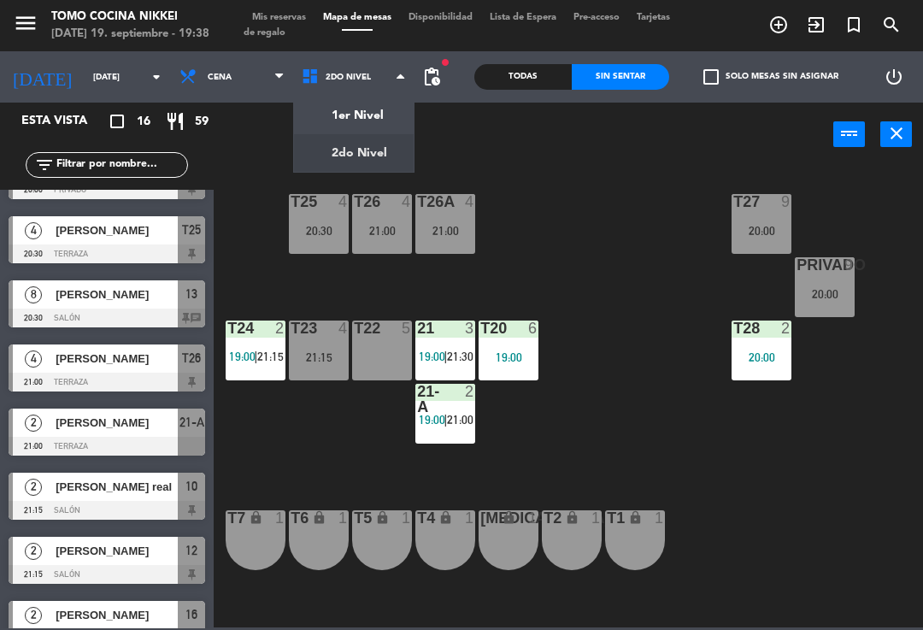
click at [374, 357] on div "T22 5" at bounding box center [382, 351] width 60 height 60
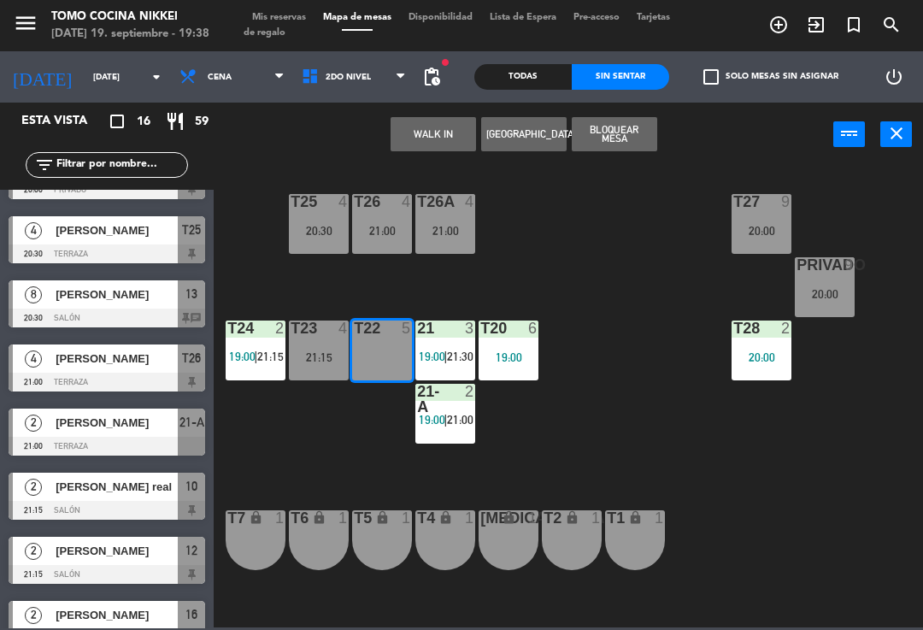
click at [421, 141] on button "WALK IN" at bounding box center [433, 134] width 85 height 34
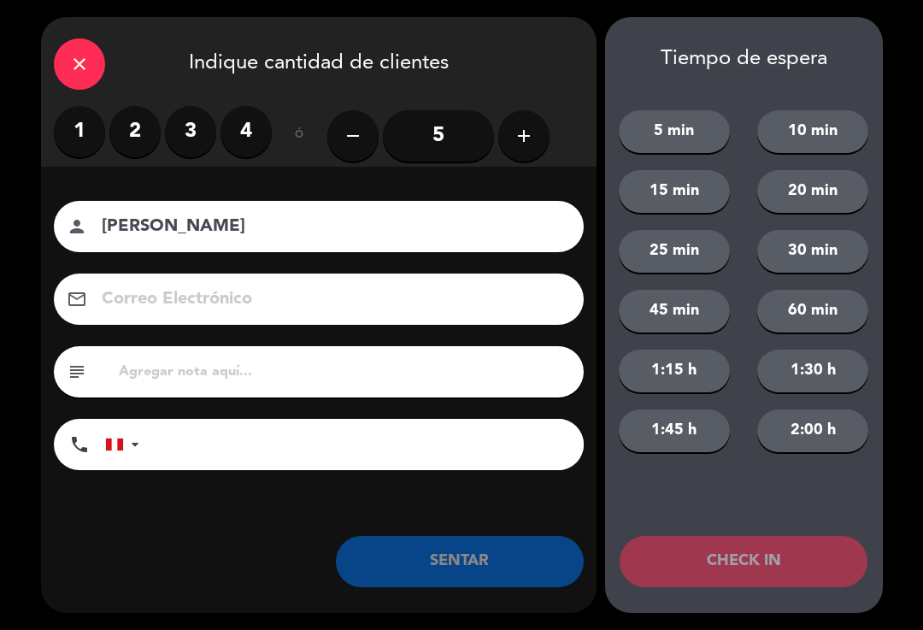
click at [200, 128] on label "3" at bounding box center [190, 131] width 51 height 51
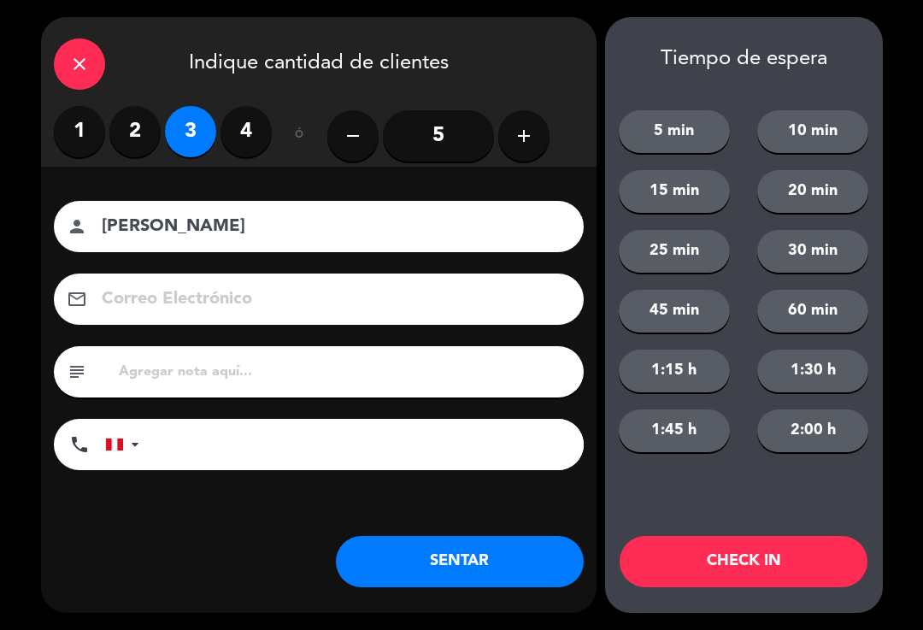
click at [416, 436] on input "tel" at bounding box center [369, 444] width 427 height 51
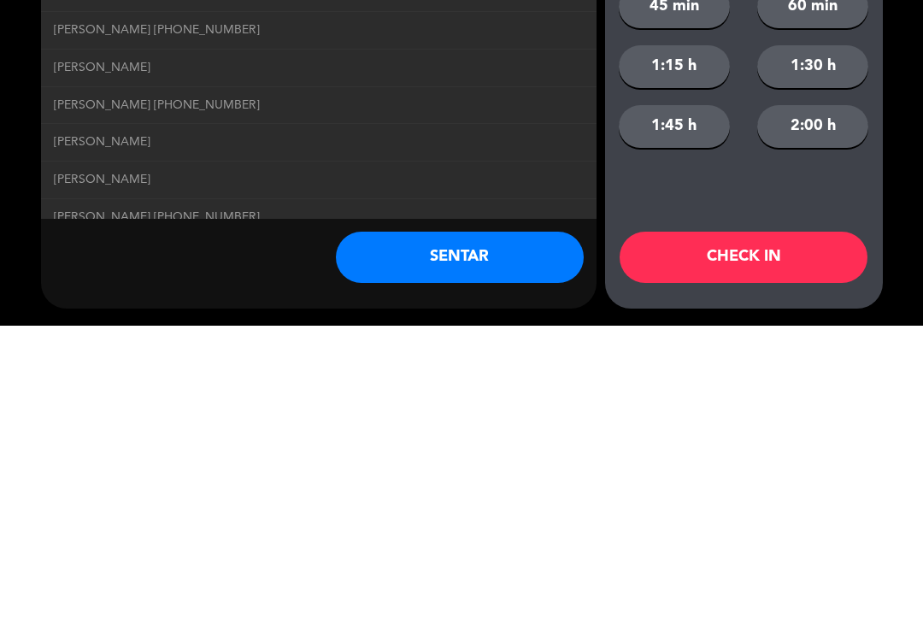
click at [315, 325] on link "[PERSON_NAME] [PHONE_NUMBER]" at bounding box center [319, 335] width 530 height 20
type input "[PERSON_NAME]"
type input "[PHONE_NUMBER]"
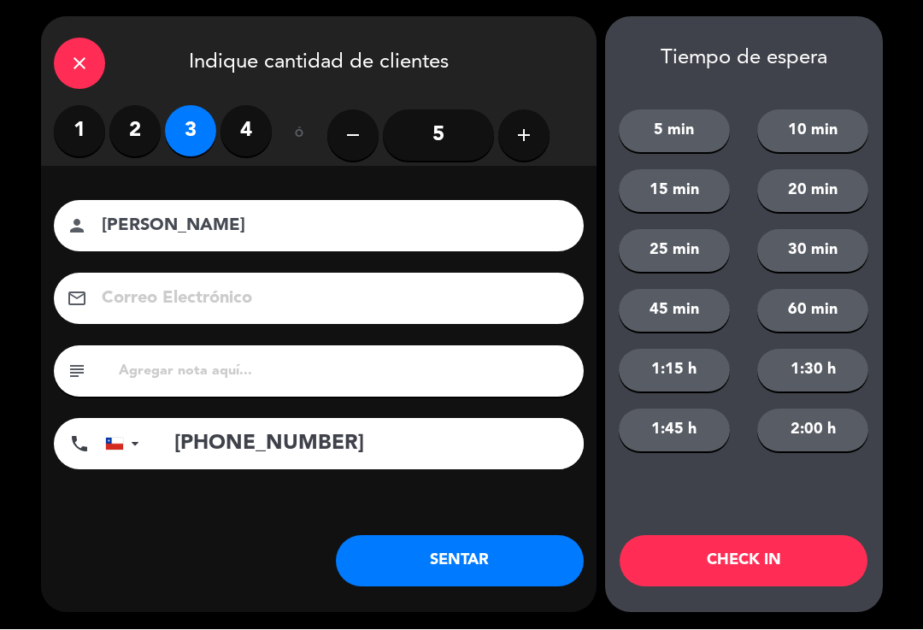
click at [825, 376] on button "1:30 h" at bounding box center [812, 371] width 111 height 43
click at [687, 445] on button "1:45 h" at bounding box center [674, 430] width 111 height 43
click at [845, 436] on button "2:00 h" at bounding box center [812, 430] width 111 height 43
click at [787, 571] on button "CHECK IN" at bounding box center [744, 561] width 248 height 51
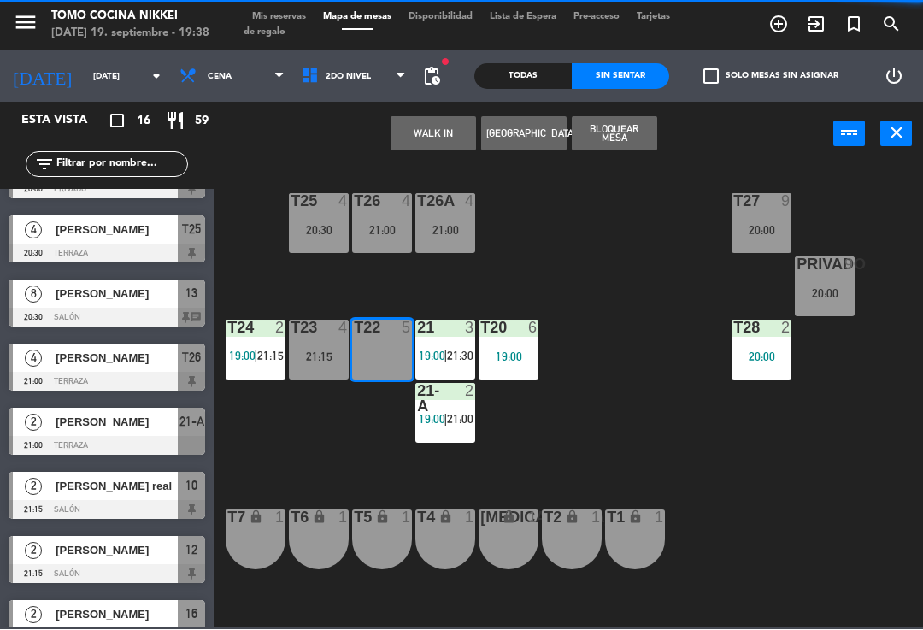
scroll to position [0, 0]
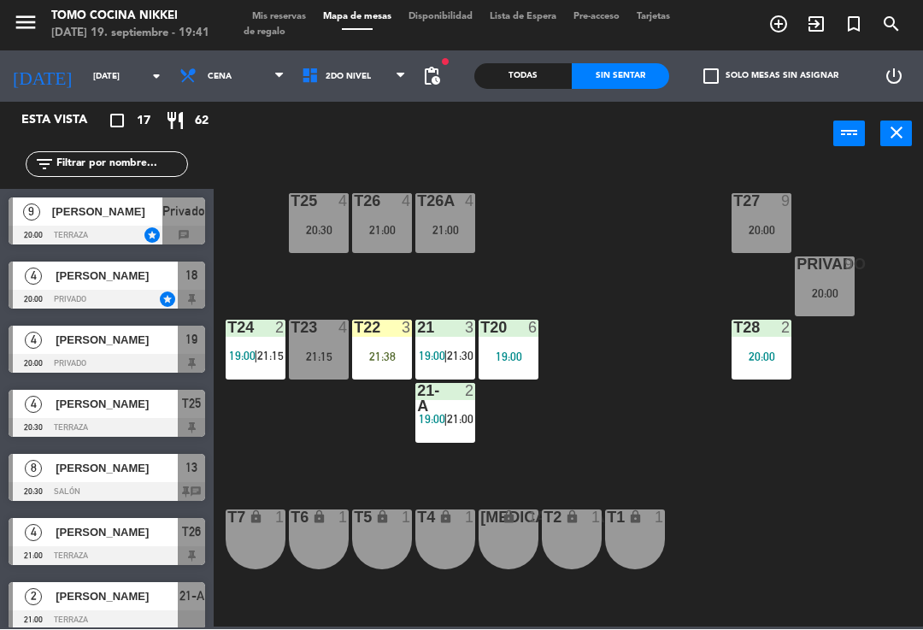
click at [317, 82] on span "2do Nivel" at bounding box center [354, 77] width 122 height 38
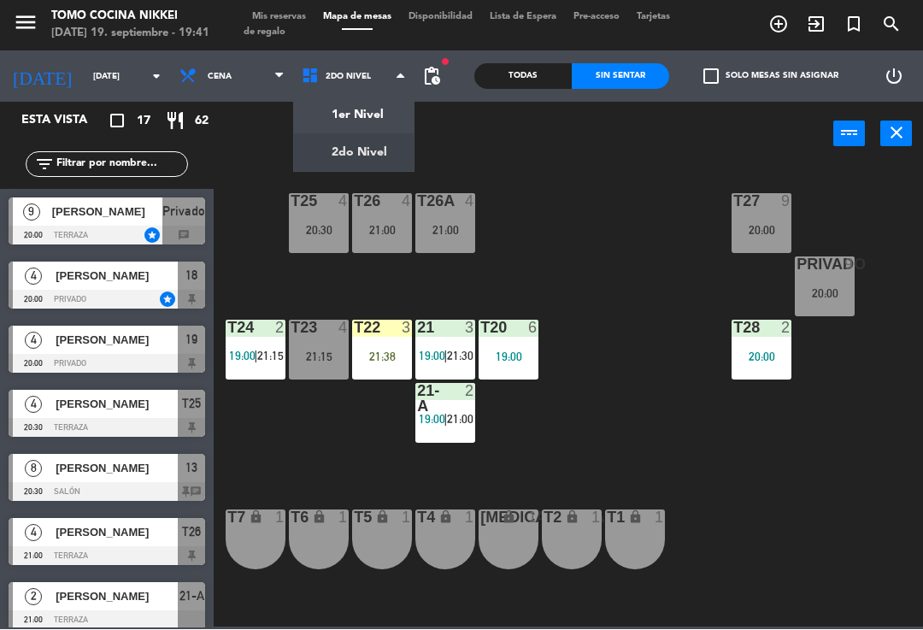
click at [356, 108] on ng-component "menu Tomo Cocina Nikkei [DATE] 19. septiembre - 19:41 Mis reservas Mapa de mesa…" at bounding box center [461, 313] width 923 height 627
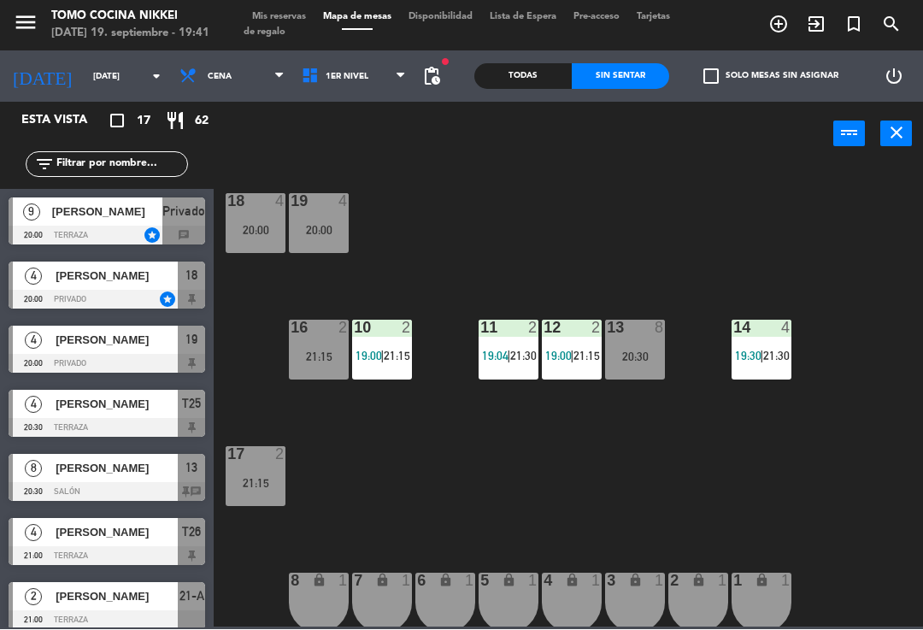
click at [747, 598] on div "1 lock 1" at bounding box center [762, 604] width 60 height 60
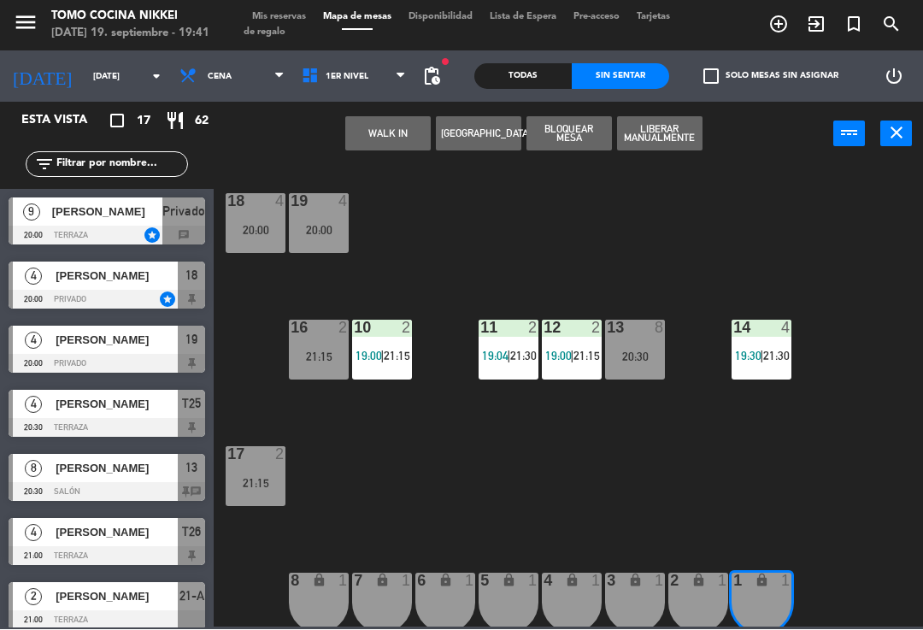
click at [395, 138] on button "WALK IN" at bounding box center [387, 134] width 85 height 34
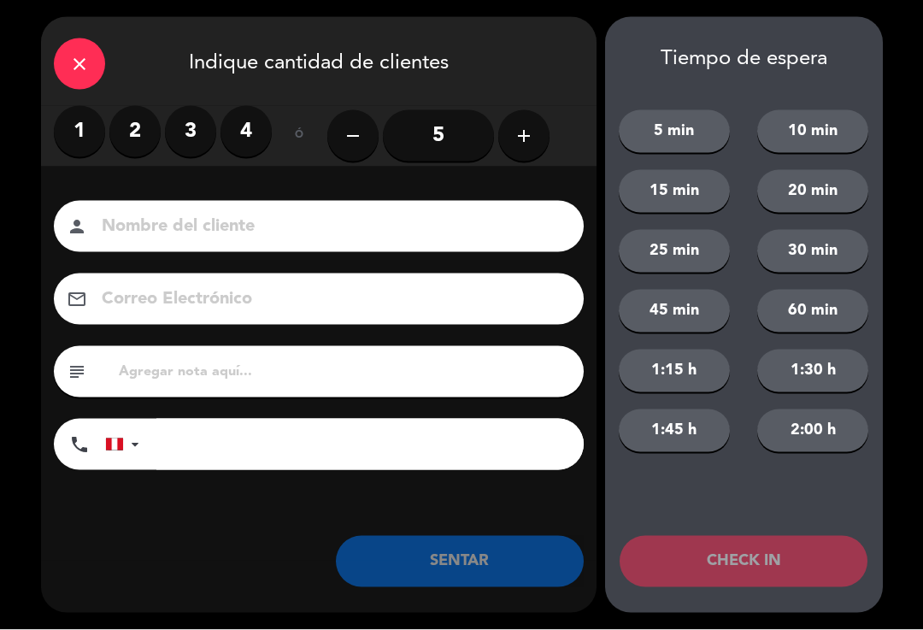
click at [71, 133] on label "1" at bounding box center [79, 131] width 51 height 51
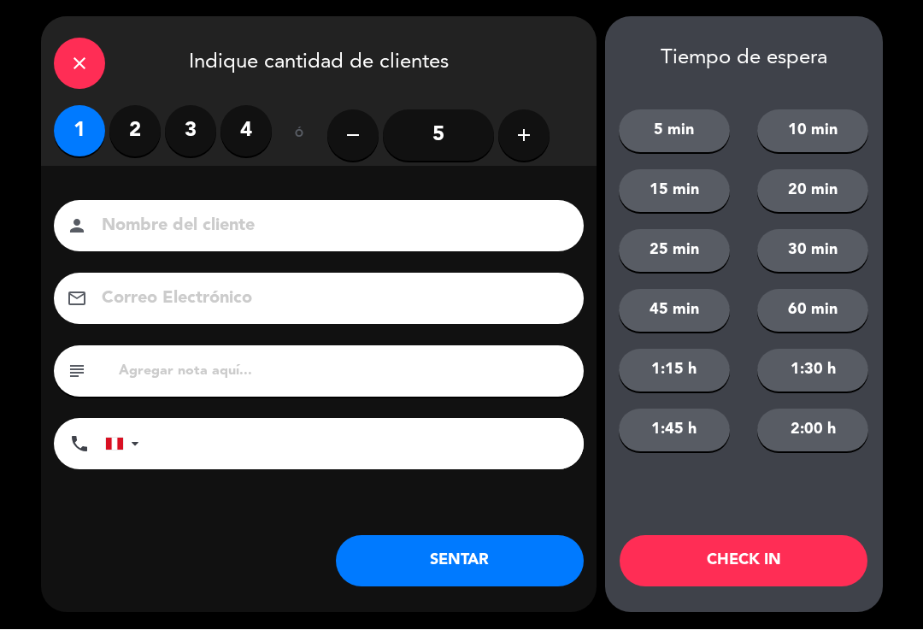
click at [139, 233] on input at bounding box center [331, 227] width 462 height 30
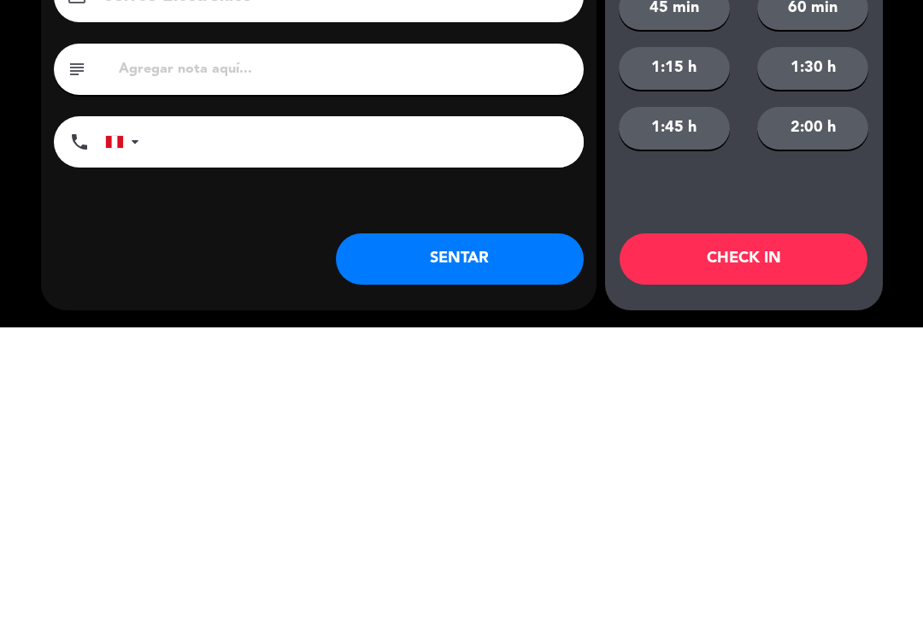
type input "[PERSON_NAME]"
click at [377, 419] on input "tel" at bounding box center [369, 444] width 427 height 51
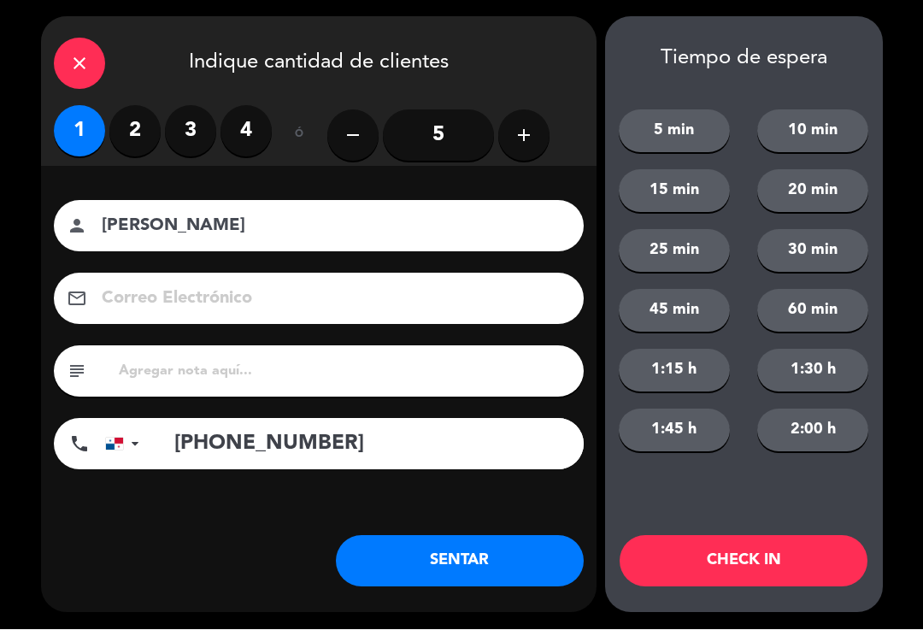
type input "[PHONE_NUMBER]"
click at [429, 550] on button "SENTAR" at bounding box center [460, 561] width 248 height 51
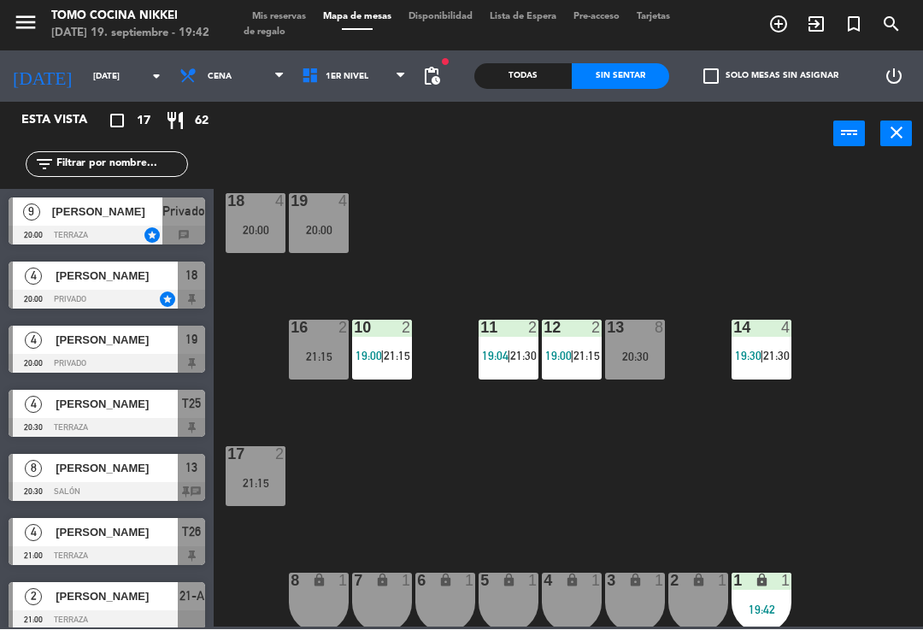
click at [813, 246] on div "18 4 20:00 19 4 20:00 16 2 21:15 10 2 19:00 | 21:15 11 2 19:04 | 21:30 12 2 19:…" at bounding box center [573, 395] width 700 height 463
click at [369, 78] on span "1er Nivel" at bounding box center [354, 77] width 122 height 38
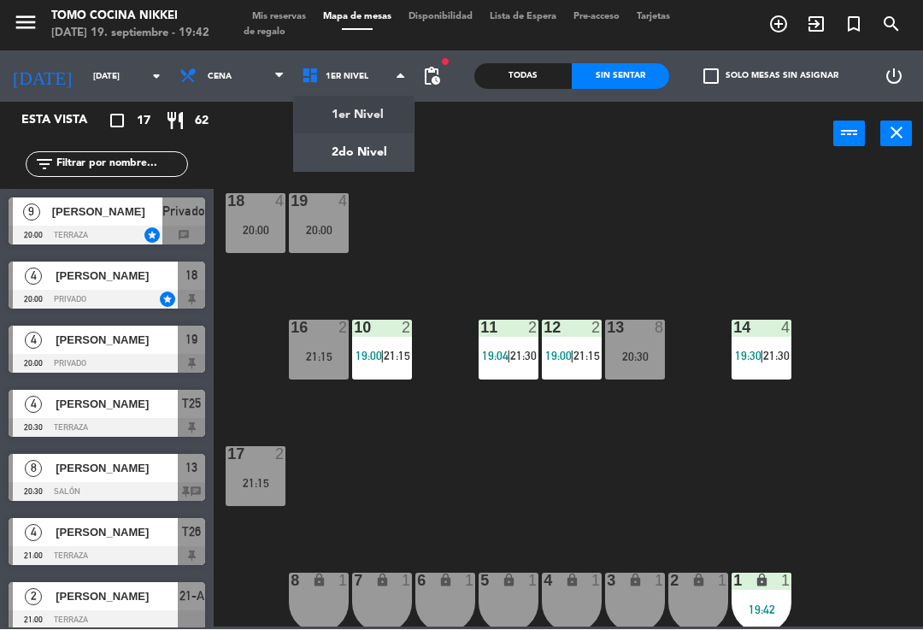
click at [349, 152] on ng-component "menu Tomo Cocina Nikkei [DATE] 19. septiembre - 19:42 Mis reservas Mapa de mesa…" at bounding box center [461, 313] width 923 height 627
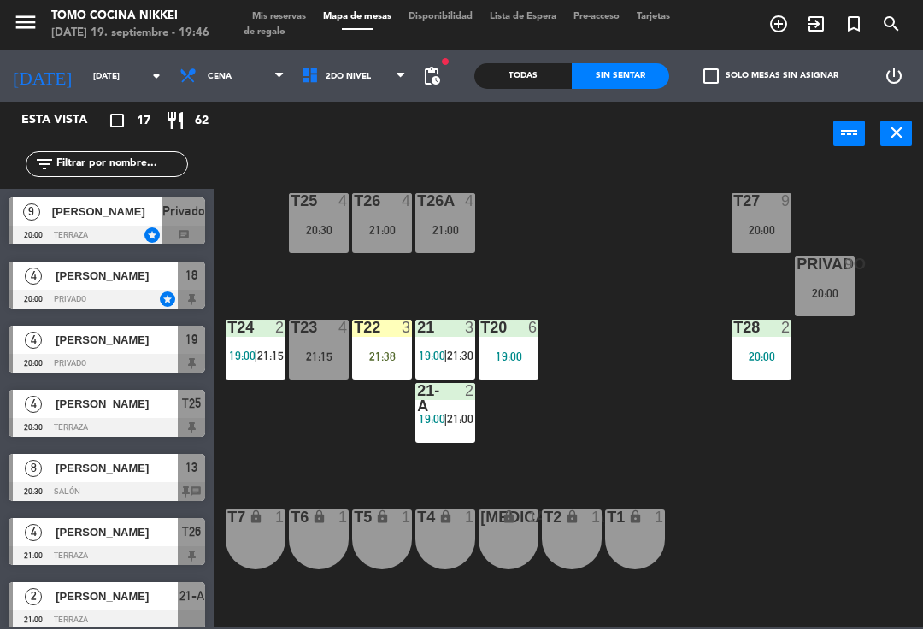
click at [815, 279] on div "Privado 9 20:00" at bounding box center [825, 287] width 60 height 60
click at [793, 449] on div "T27 9 20:00 T25 4 20:30 T26A 4 21:00 T26 4 21:00 Privado 9 20:00 T24 2 19:00 | …" at bounding box center [573, 395] width 700 height 463
click at [323, 221] on div "T25 4 20:30" at bounding box center [319, 224] width 60 height 60
click at [630, 236] on div "T27 9 20:00 T25 4 20:30 T26A 4 21:00 T26 4 21:00 Privado 9 20:00 T24 2 19:00 | …" at bounding box center [573, 395] width 700 height 463
click at [403, 227] on div "21:00" at bounding box center [382, 231] width 60 height 12
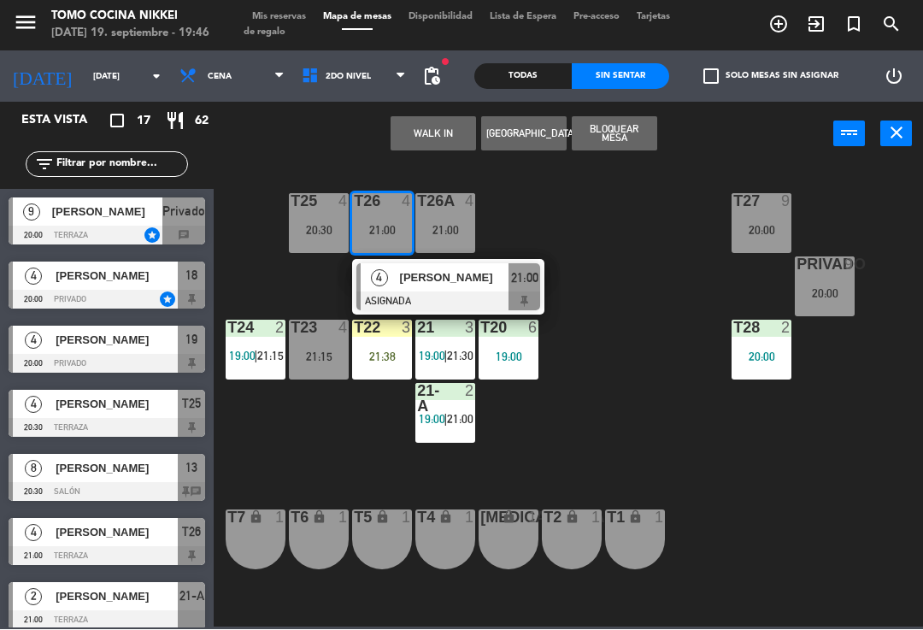
click at [317, 342] on div "T23 4 21:15" at bounding box center [319, 351] width 60 height 60
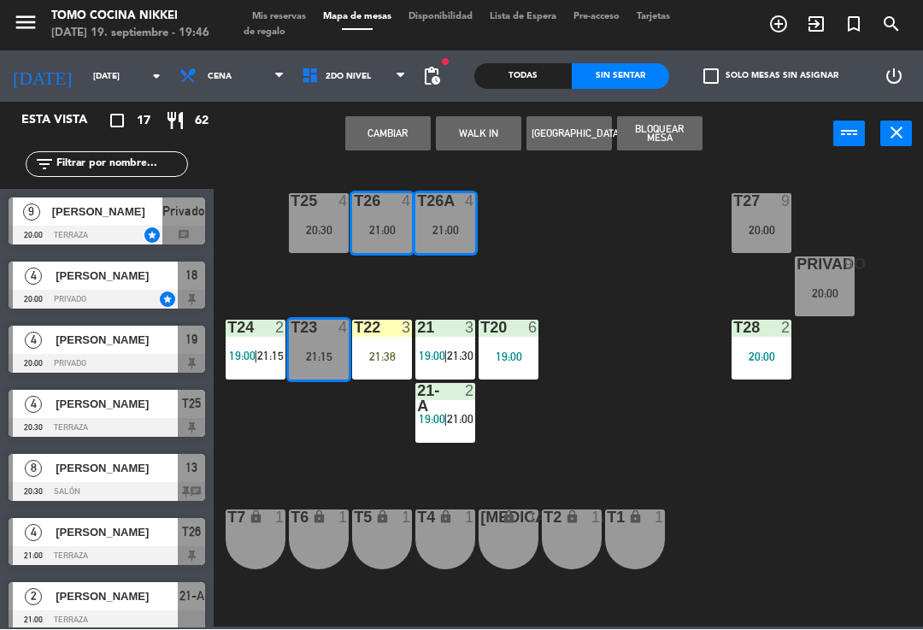
click at [386, 127] on button "Cambiar" at bounding box center [387, 134] width 85 height 34
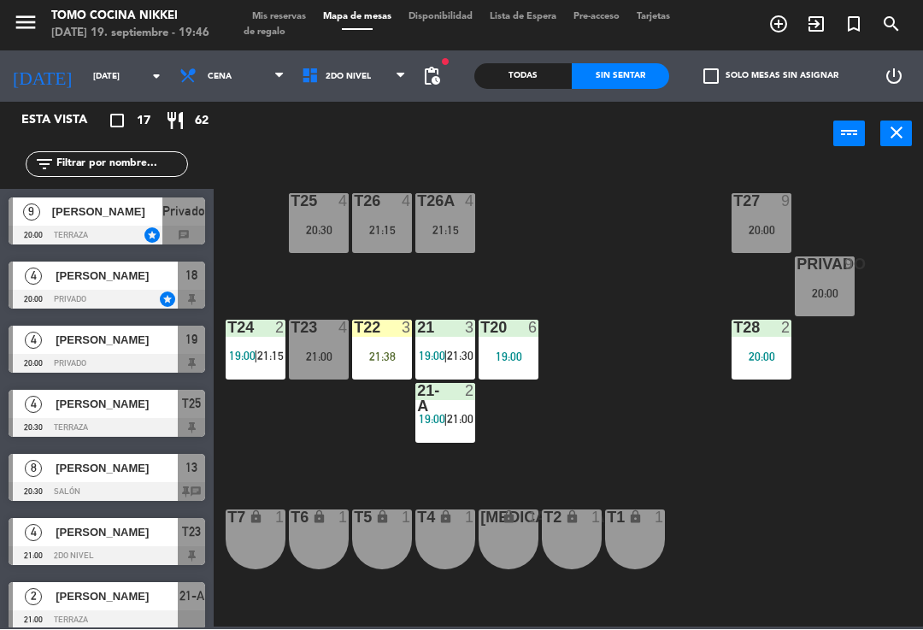
click at [575, 248] on div "T27 9 20:00 T25 4 20:30 T26A 4 21:15 T26 4 21:15 Privado 9 20:00 T24 2 19:00 | …" at bounding box center [573, 395] width 700 height 463
click at [336, 91] on span "2do Nivel" at bounding box center [354, 77] width 122 height 38
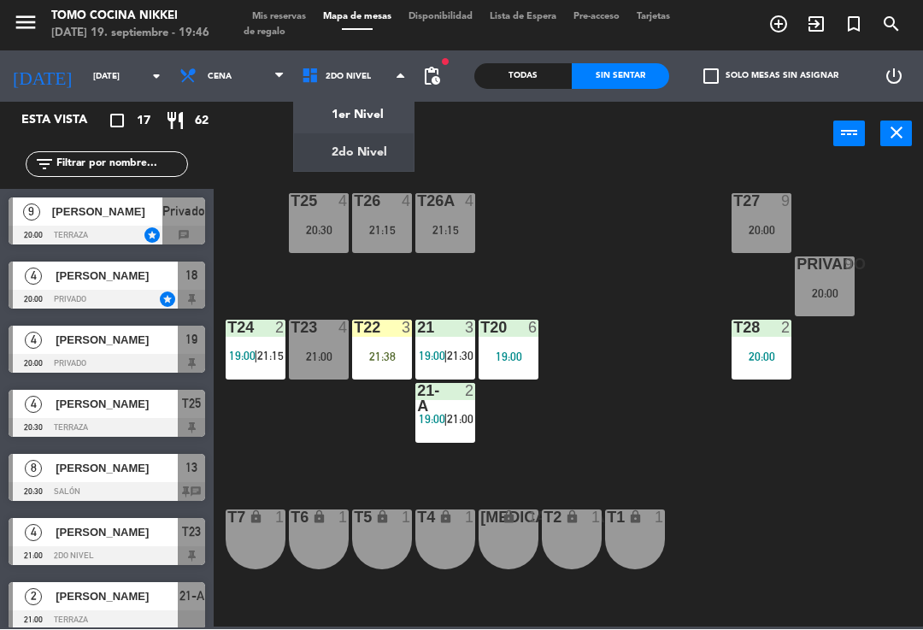
click at [376, 114] on ng-component "menu Tomo Cocina Nikkei [DATE] 19. septiembre - 19:46 Mis reservas Mapa de mesa…" at bounding box center [461, 313] width 923 height 627
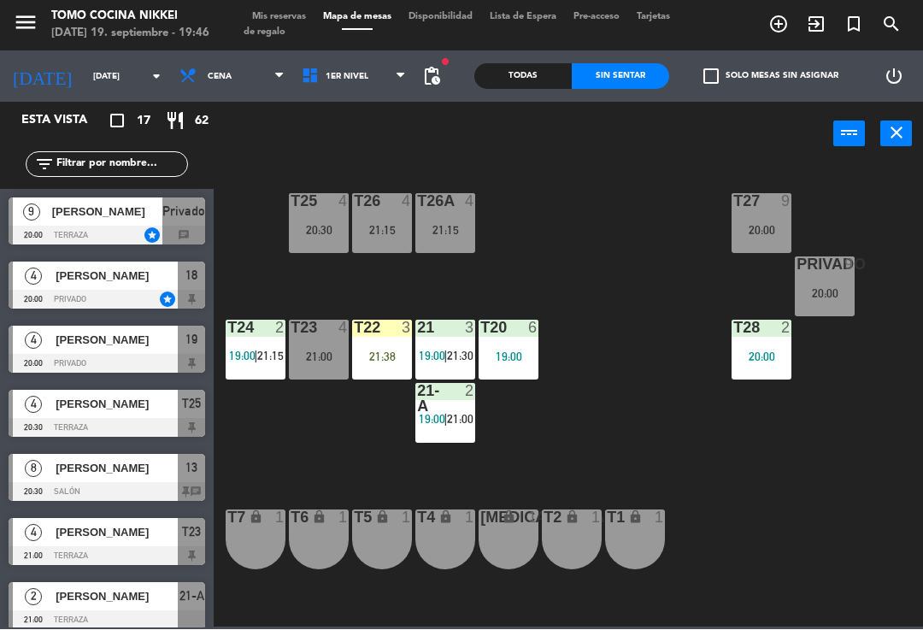
click at [370, 85] on span "1er Nivel" at bounding box center [354, 77] width 122 height 38
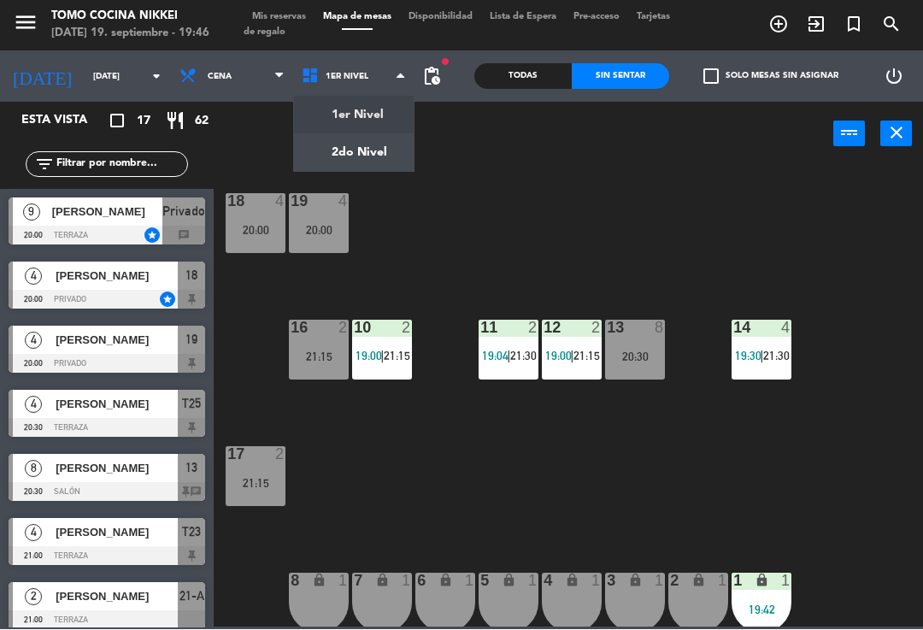
click at [561, 223] on div "18 4 20:00 19 4 20:00 16 2 21:15 10 2 19:00 | 21:15 11 2 19:04 | 21:30 12 2 19:…" at bounding box center [573, 395] width 700 height 463
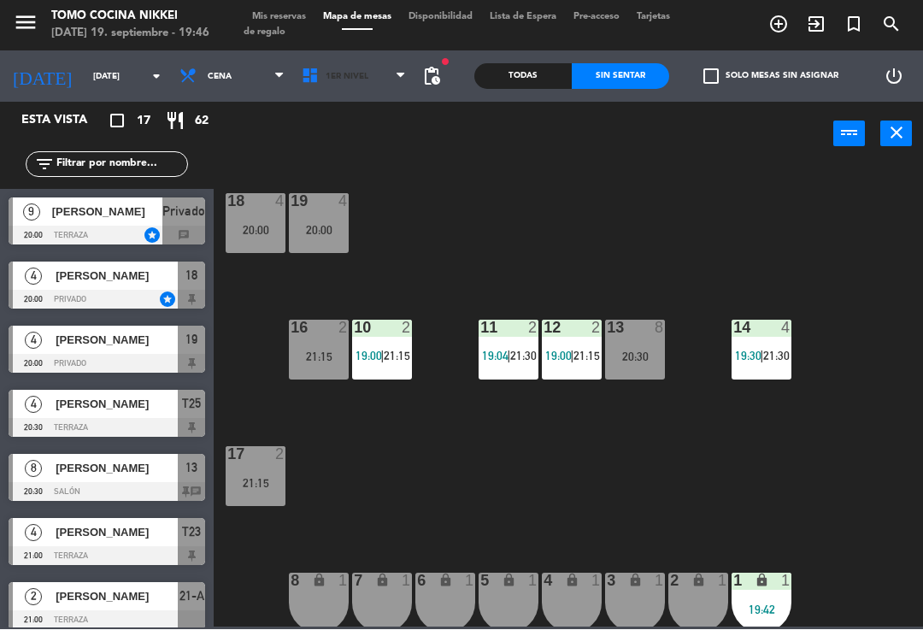
click at [376, 63] on span "1er Nivel" at bounding box center [354, 77] width 122 height 38
click at [385, 158] on ng-component "menu Tomo Cocina Nikkei [DATE] 19. septiembre - 19:46 Mis reservas Mapa de mesa…" at bounding box center [461, 313] width 923 height 627
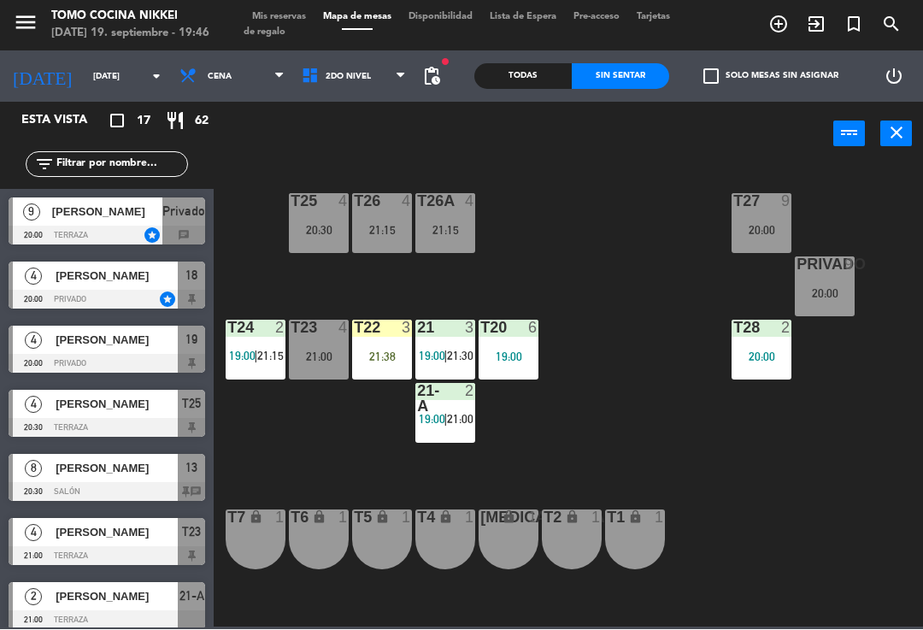
click at [385, 346] on div "T22 3 21:38" at bounding box center [382, 351] width 60 height 60
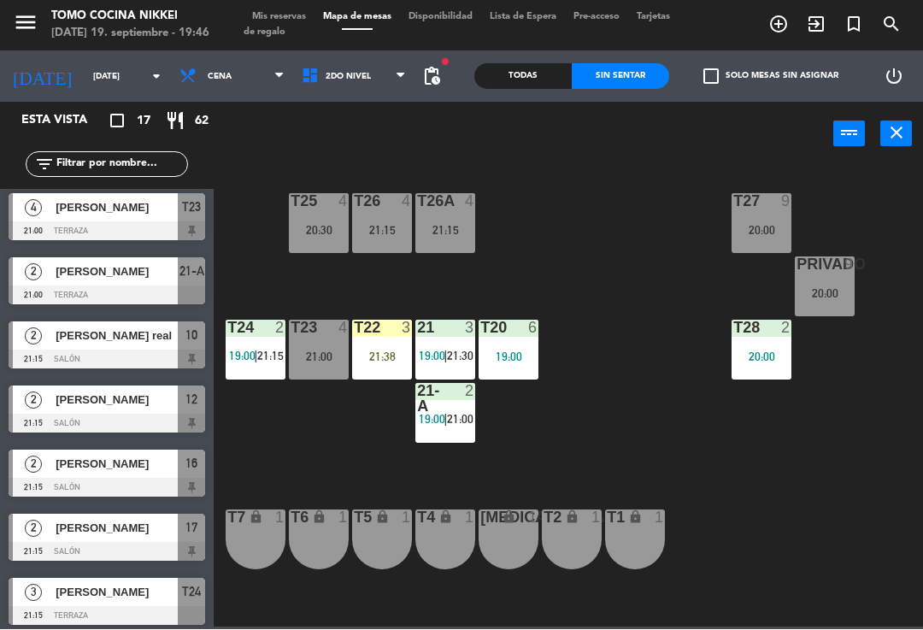
click at [384, 321] on div at bounding box center [382, 328] width 28 height 15
click at [468, 399] on div "2" at bounding box center [470, 391] width 10 height 15
click at [563, 256] on div "T27 9 20:00 T25 4 20:30 T26A 4 21:15 T26 4 21:15 Privado 9 20:00 T24 2 19:00 | …" at bounding box center [573, 395] width 700 height 463
click at [345, 73] on span "2do Nivel" at bounding box center [348, 77] width 45 height 9
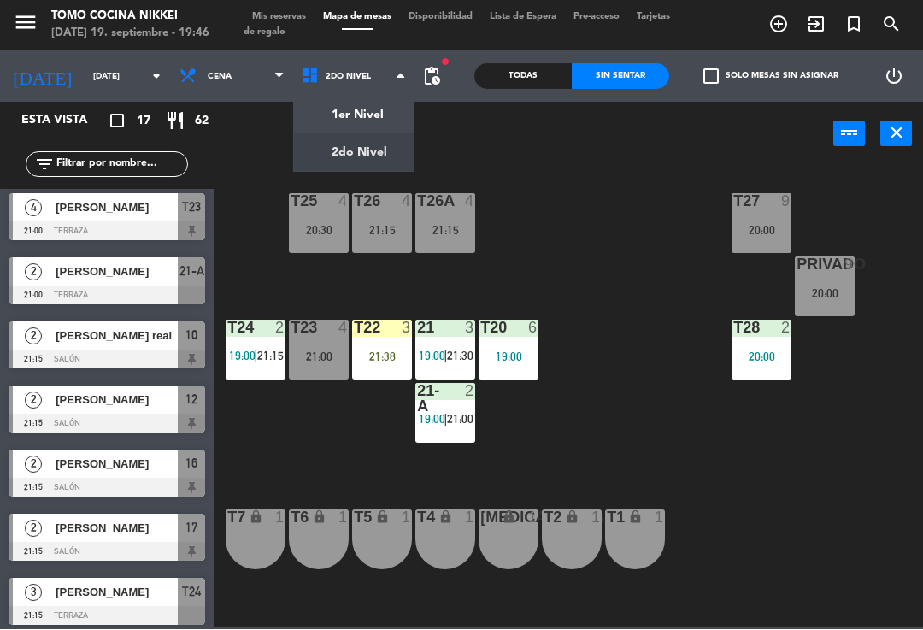
click at [373, 115] on ng-component "menu Tomo Cocina Nikkei [DATE] 19. septiembre - 19:46 Mis reservas Mapa de mesa…" at bounding box center [461, 313] width 923 height 627
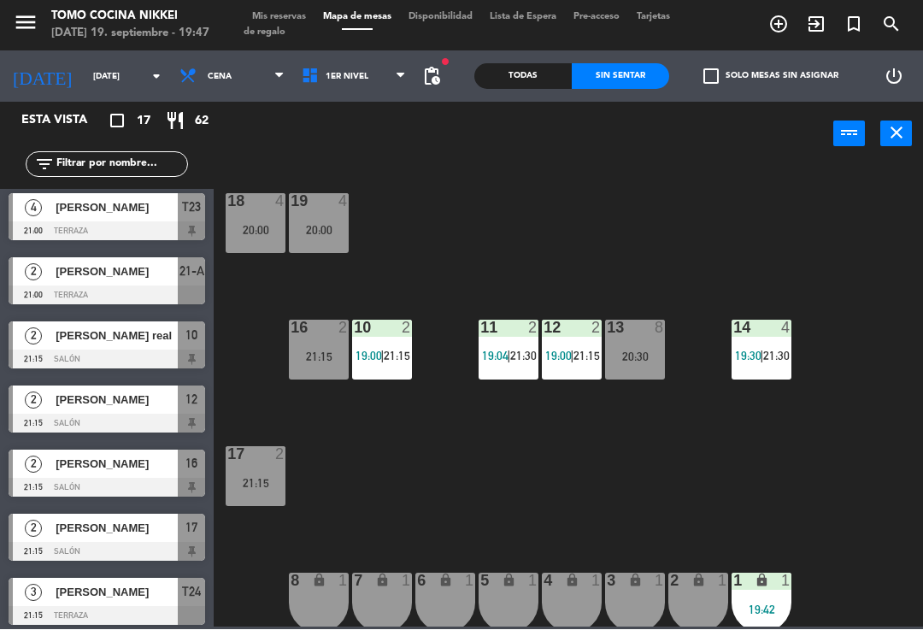
click at [385, 103] on div "power_input close" at bounding box center [524, 135] width 620 height 65
click at [386, 81] on span "1er Nivel" at bounding box center [354, 77] width 122 height 38
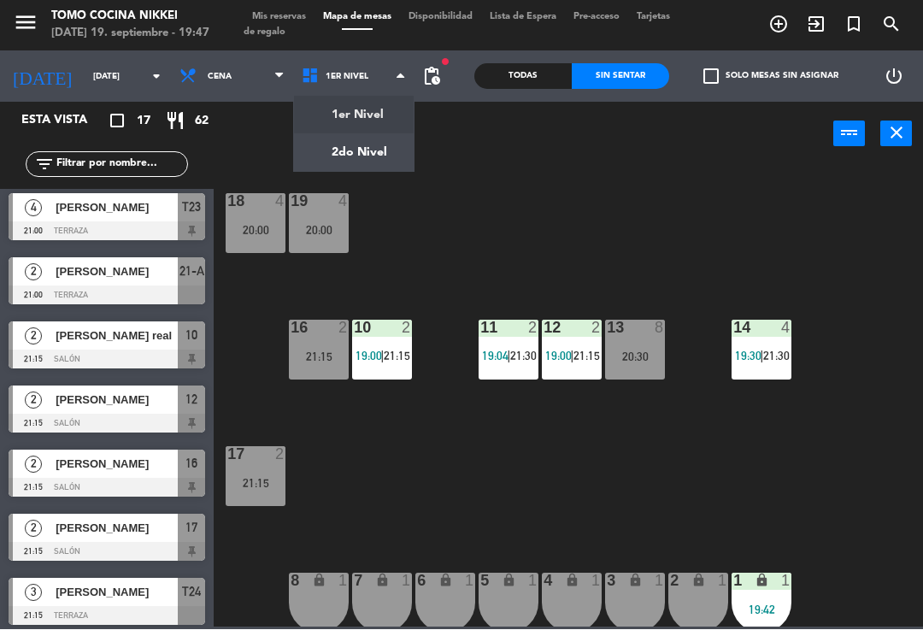
click at [401, 144] on ng-component "menu Tomo Cocina Nikkei [DATE] 19. septiembre - 19:47 Mis reservas Mapa de mesa…" at bounding box center [461, 313] width 923 height 627
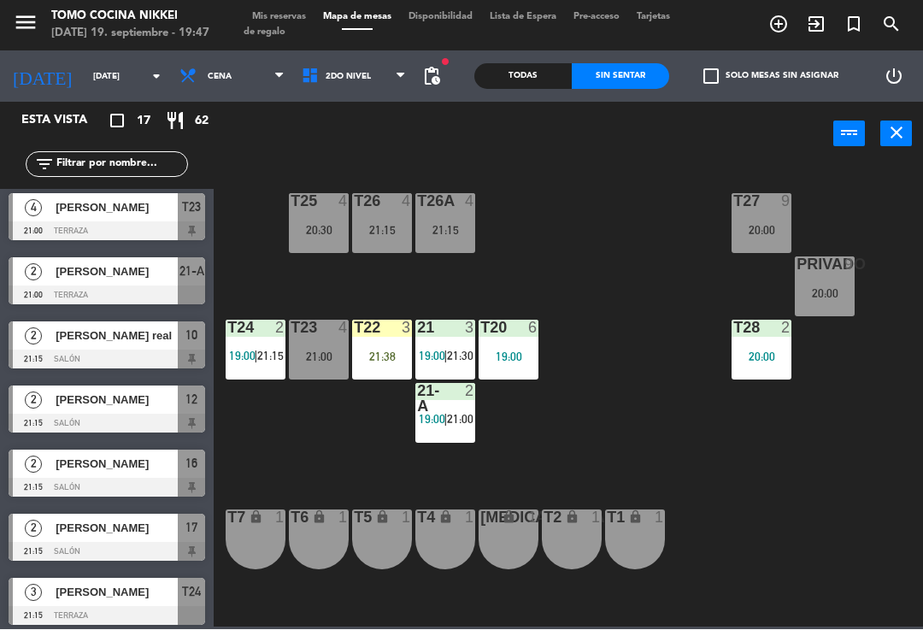
click at [401, 73] on icon at bounding box center [401, 77] width 8 height 14
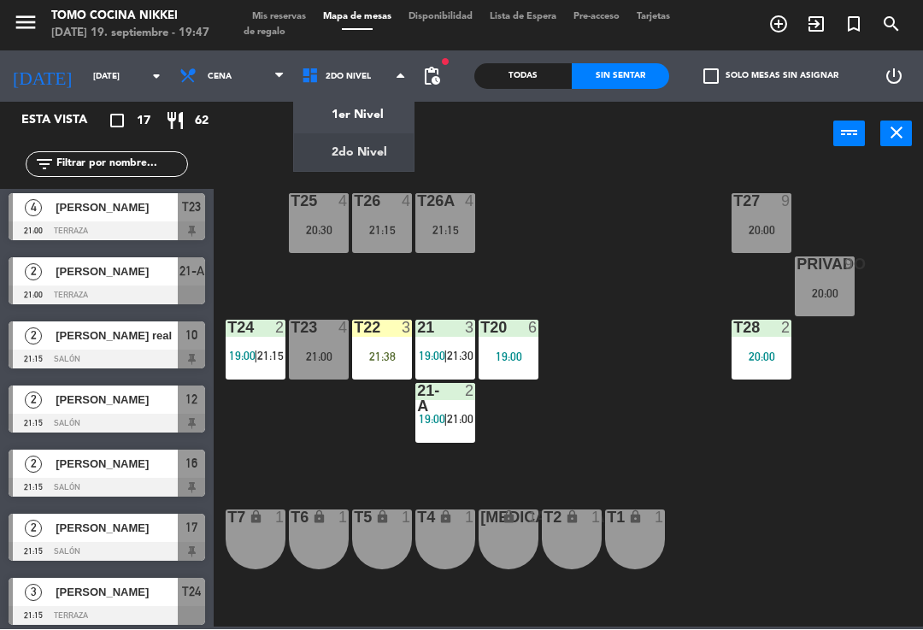
click at [380, 103] on ng-component "menu Tomo Cocina Nikkei [DATE] 19. septiembre - 19:47 Mis reservas Mapa de mesa…" at bounding box center [461, 313] width 923 height 627
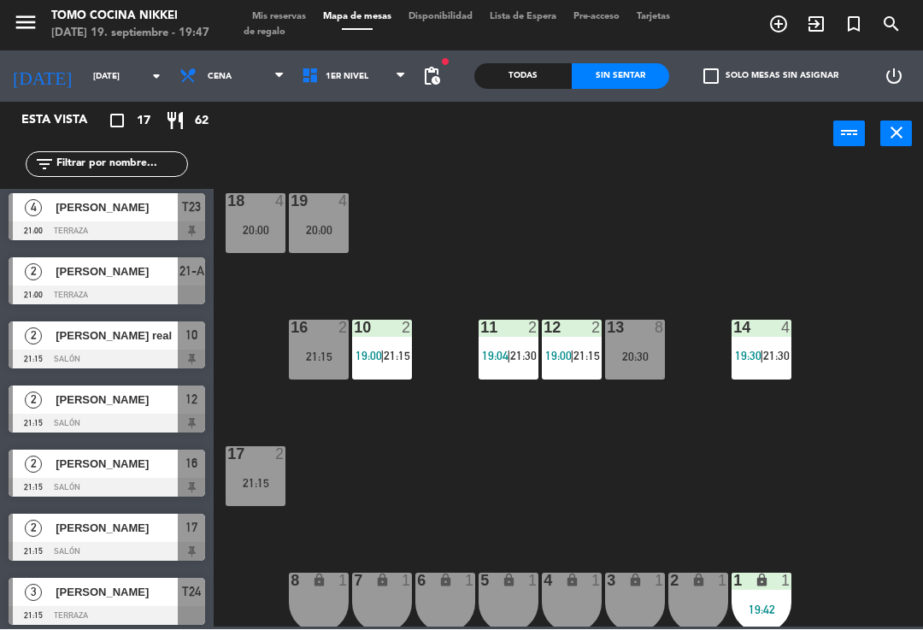
click at [354, 92] on span "1er Nivel" at bounding box center [354, 77] width 122 height 38
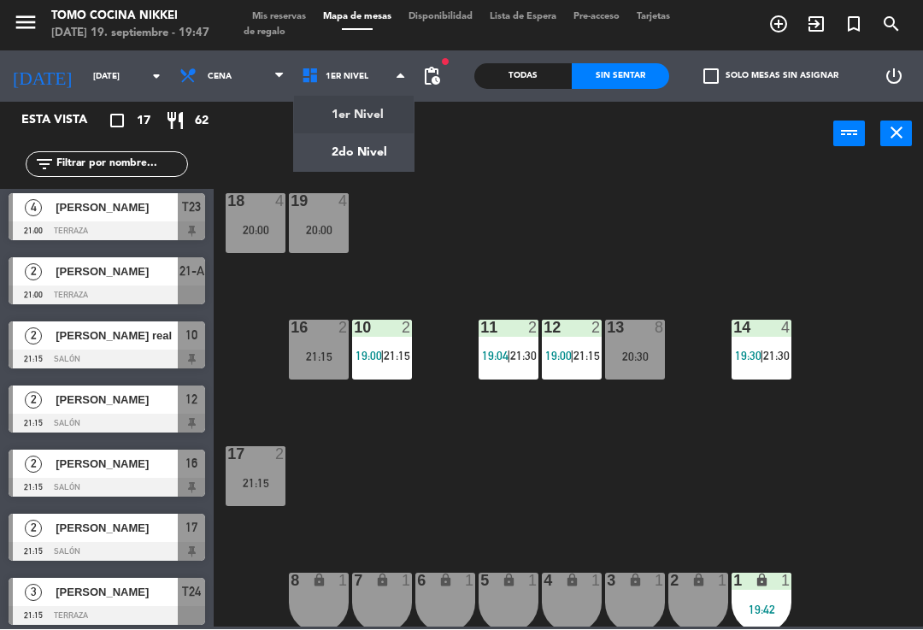
click at [380, 168] on ng-component "menu Tomo Cocina Nikkei [DATE] 19. septiembre - 19:47 Mis reservas Mapa de mesa…" at bounding box center [461, 313] width 923 height 627
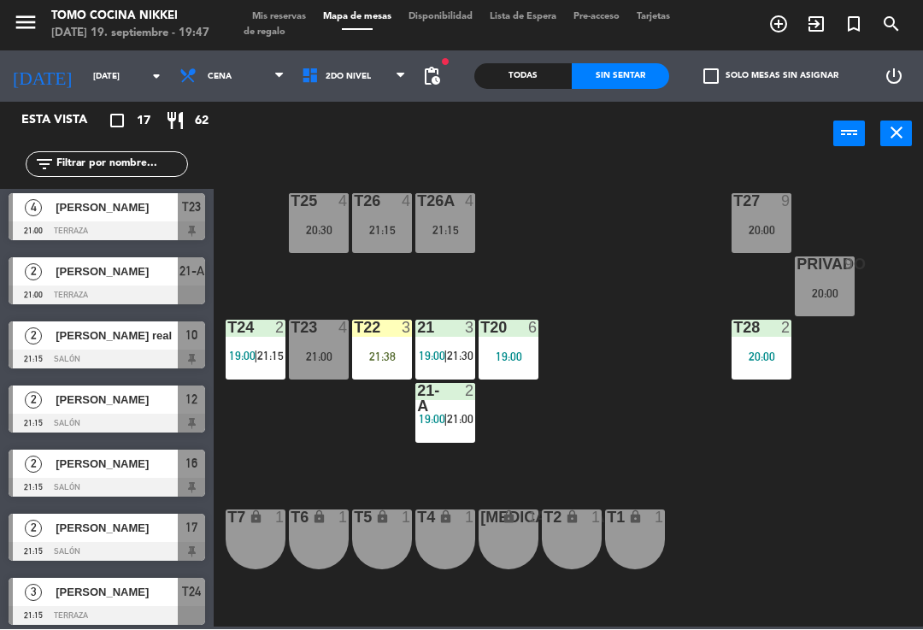
click at [399, 226] on div "21:15" at bounding box center [382, 231] width 60 height 12
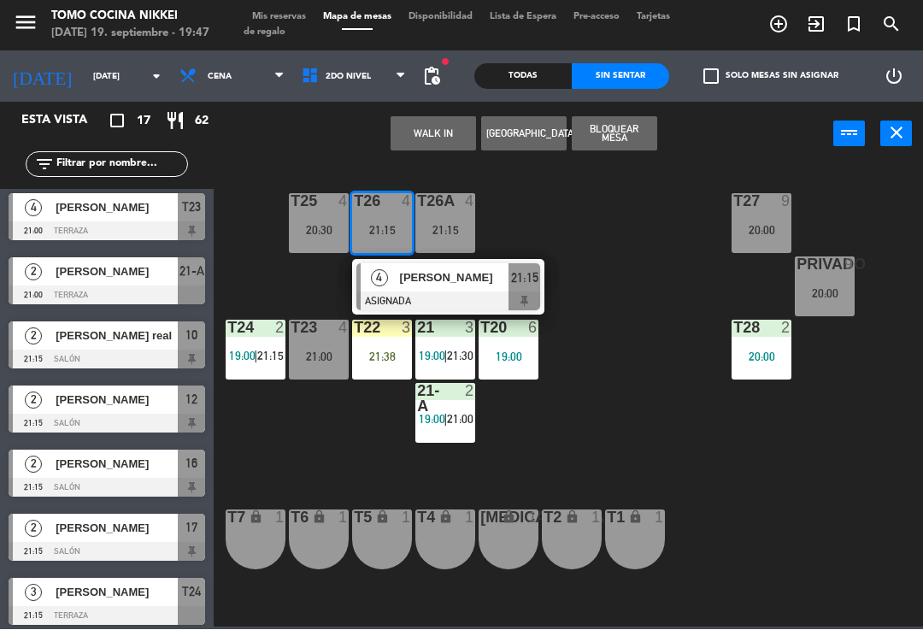
click at [433, 117] on button "WALK IN" at bounding box center [433, 134] width 85 height 34
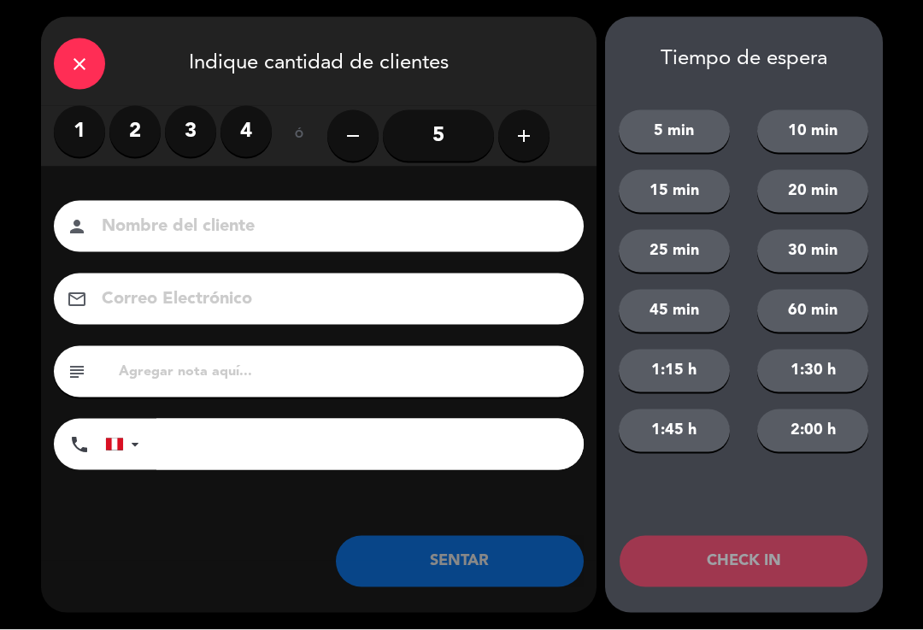
click at [182, 121] on label "3" at bounding box center [190, 131] width 51 height 51
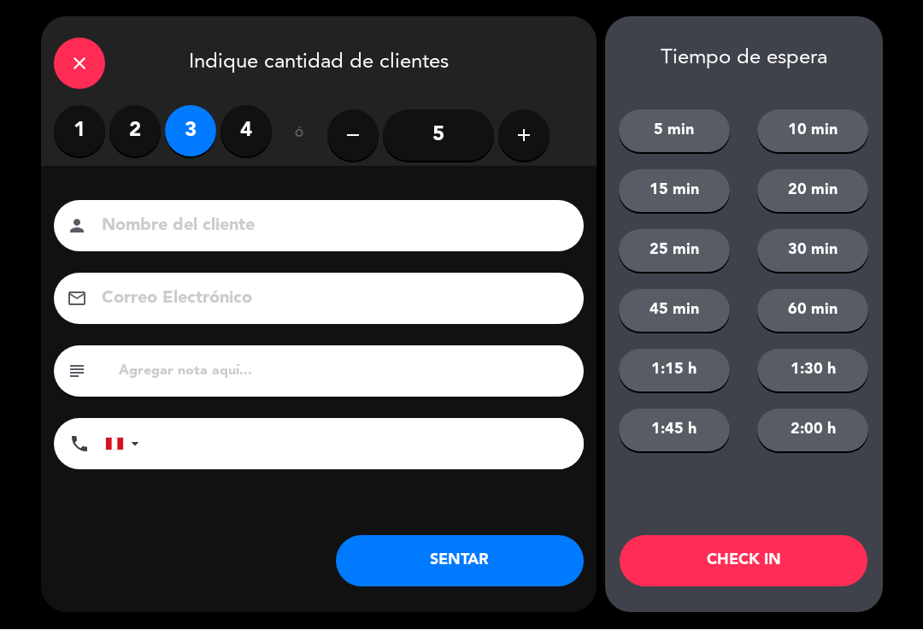
click at [164, 240] on input at bounding box center [331, 227] width 462 height 30
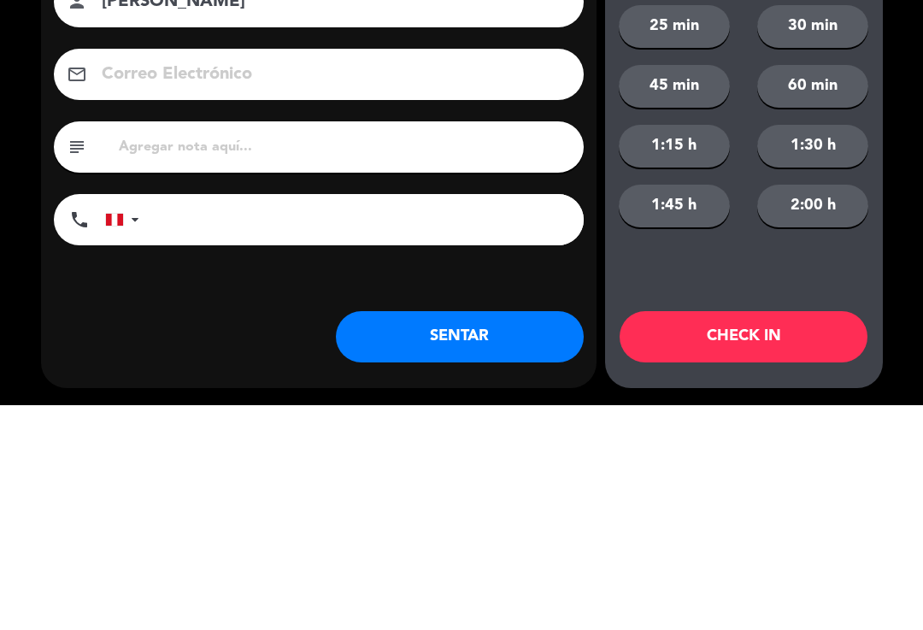
type input "[PERSON_NAME]"
click at [368, 419] on input "tel" at bounding box center [369, 444] width 427 height 51
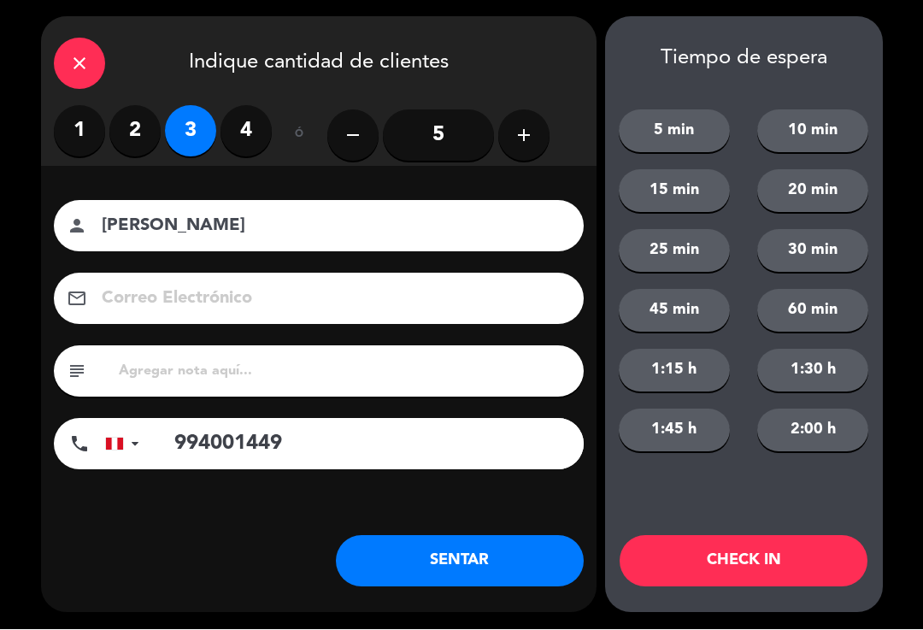
type input "994001449"
click at [397, 569] on button "SENTAR" at bounding box center [460, 561] width 248 height 51
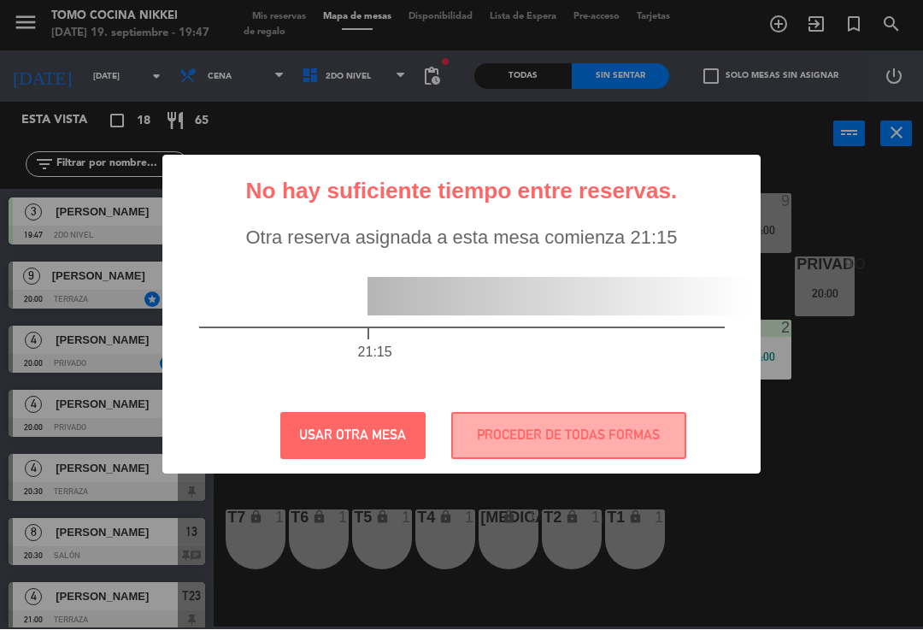
scroll to position [0, 0]
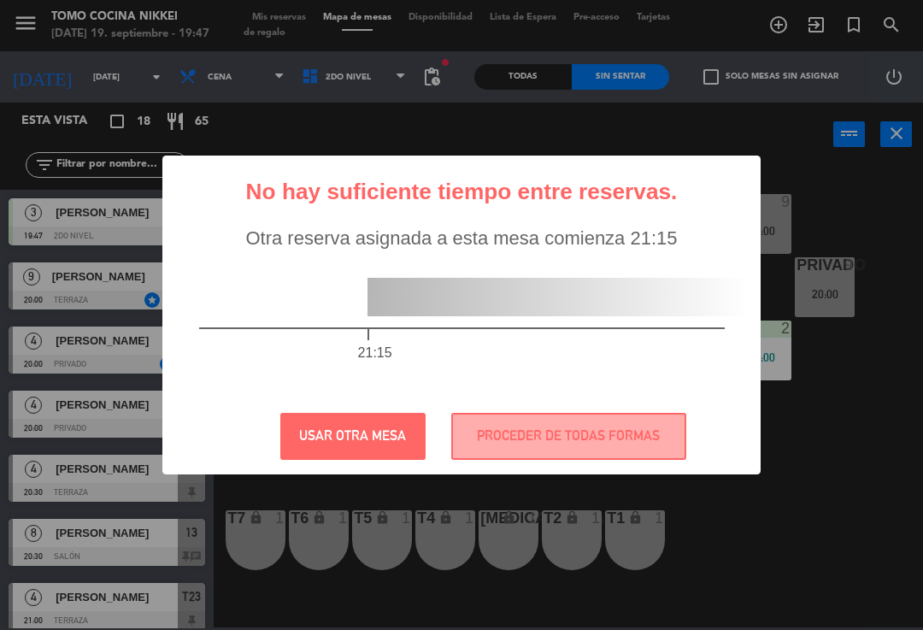
click at [595, 433] on button "PROCEDER DE TODAS FORMAS" at bounding box center [568, 436] width 235 height 47
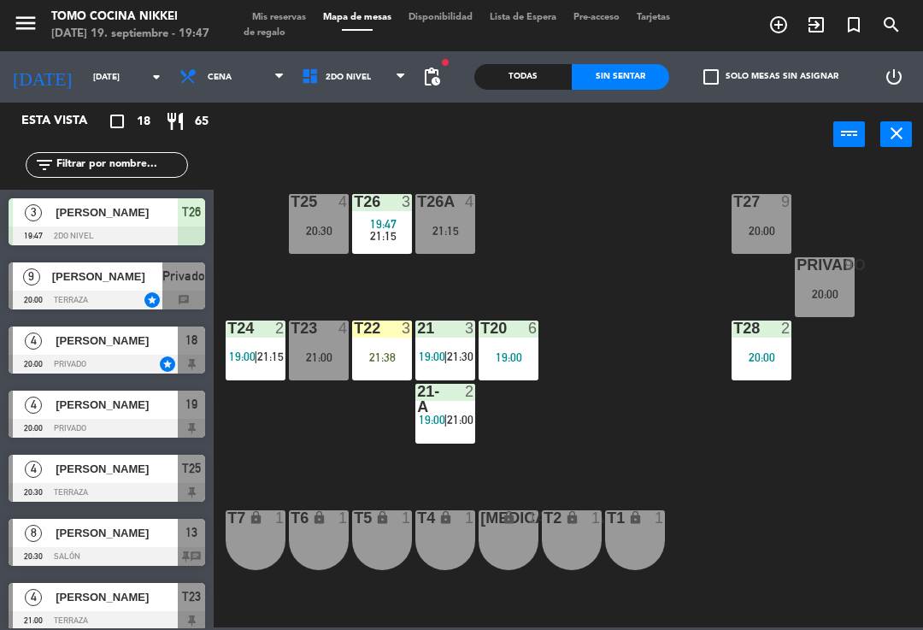
click at [403, 202] on div "3" at bounding box center [407, 201] width 10 height 15
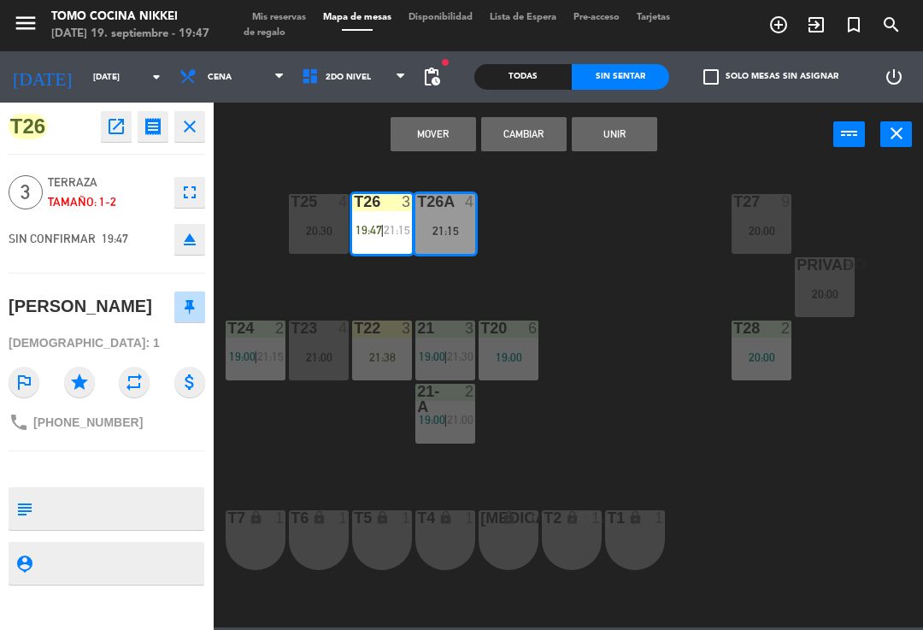
click at [628, 134] on button "Unir" at bounding box center [614, 134] width 85 height 34
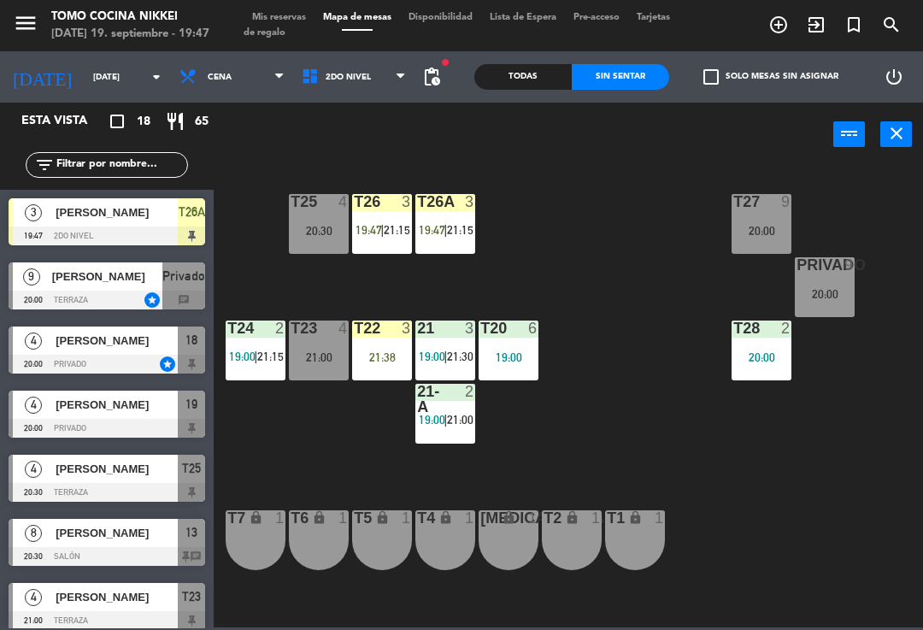
click at [463, 225] on span "21:15" at bounding box center [460, 230] width 27 height 14
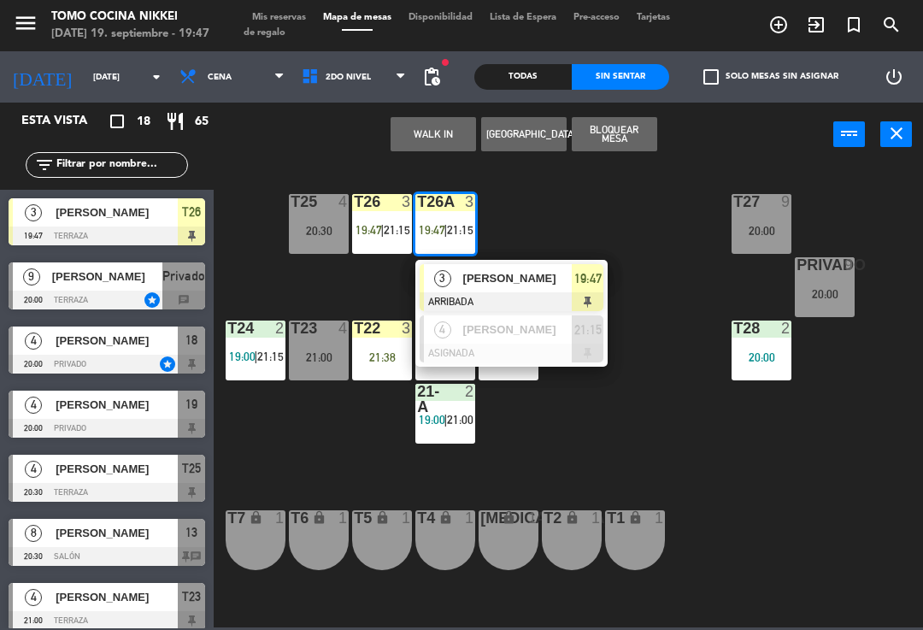
click at [568, 281] on span "[PERSON_NAME]" at bounding box center [517, 278] width 109 height 18
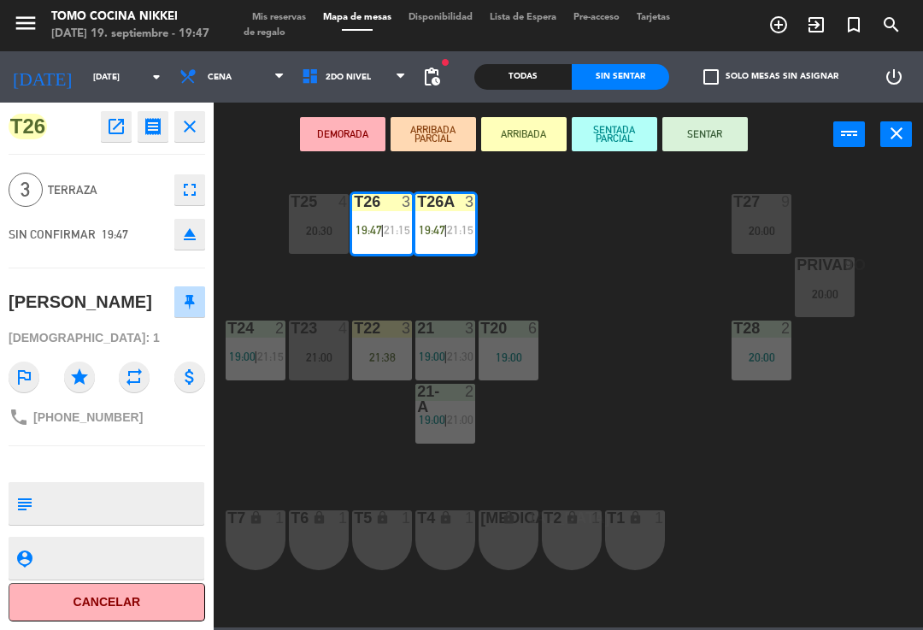
click at [707, 141] on button "SENTAR" at bounding box center [705, 134] width 85 height 34
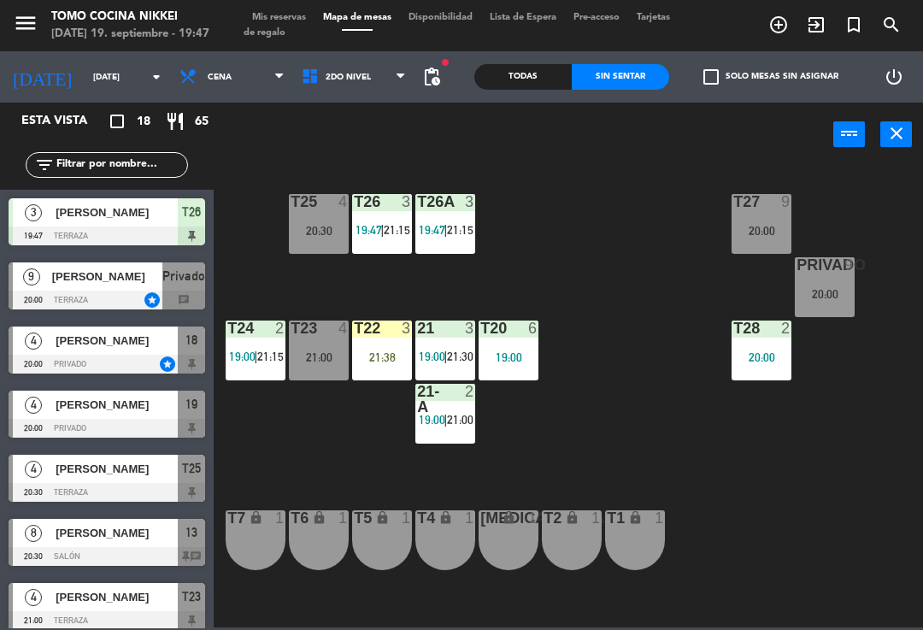
click at [662, 224] on div "T27 9 20:00 T25 4 20:30 T26A 3 19:47 | 21:15 T26 3 19:47 | 21:15 Privado 9 20:0…" at bounding box center [573, 395] width 700 height 463
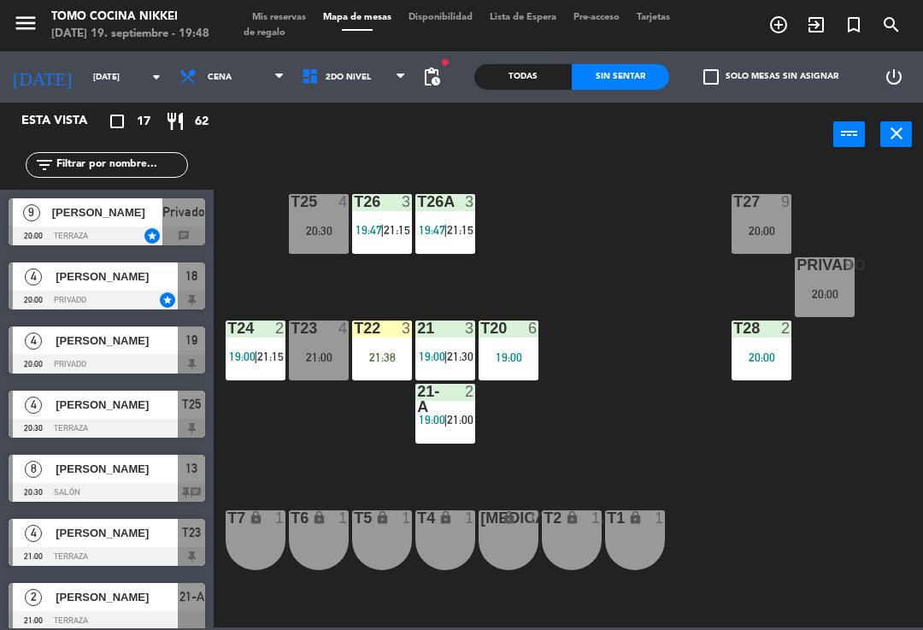
click at [376, 94] on span "2do Nivel" at bounding box center [354, 77] width 122 height 38
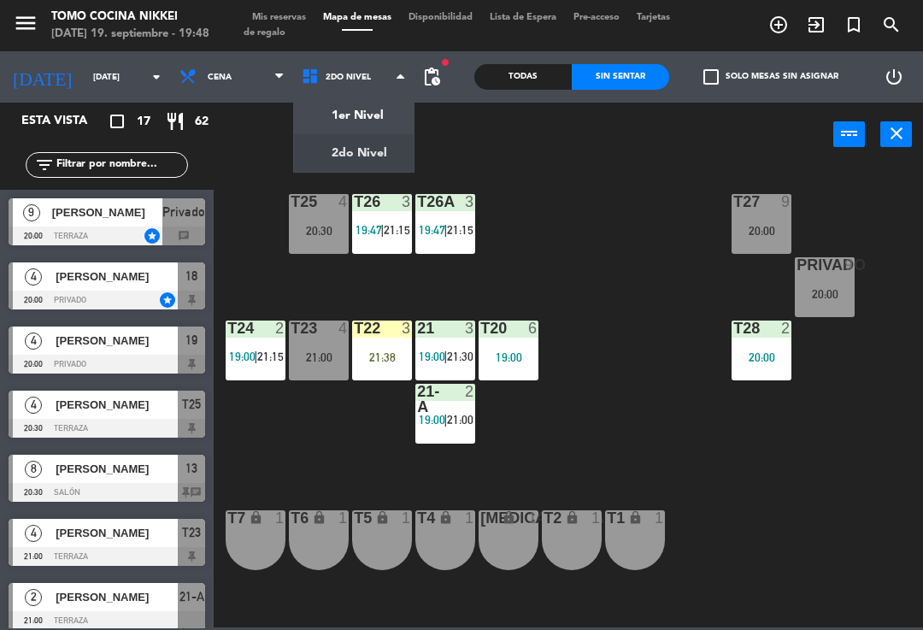
click at [385, 125] on ng-component "menu Tomo Cocina Nikkei [DATE] 19. septiembre - 19:48 Mis reservas Mapa de mesa…" at bounding box center [461, 313] width 923 height 627
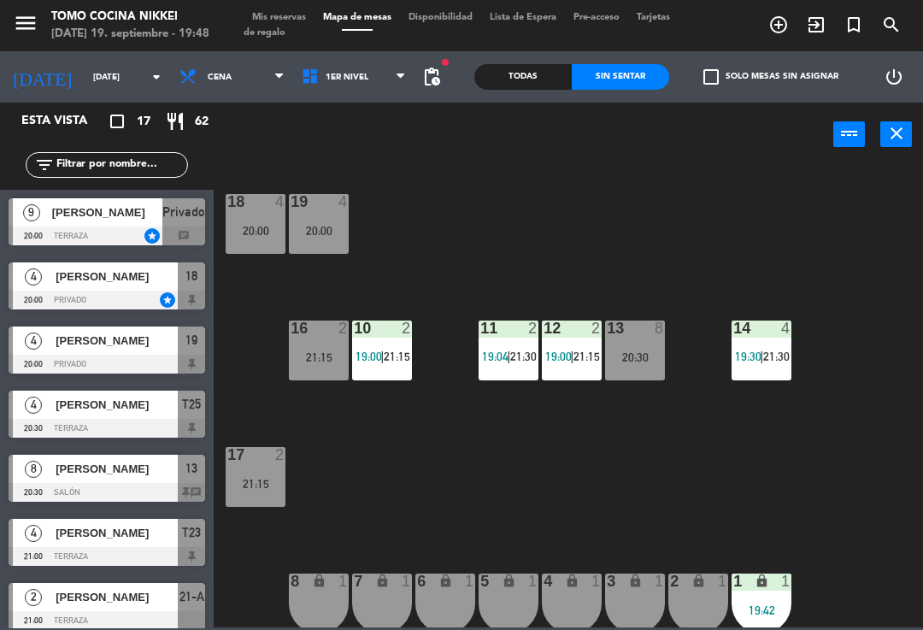
click at [260, 221] on div "18 4 20:00" at bounding box center [256, 224] width 60 height 60
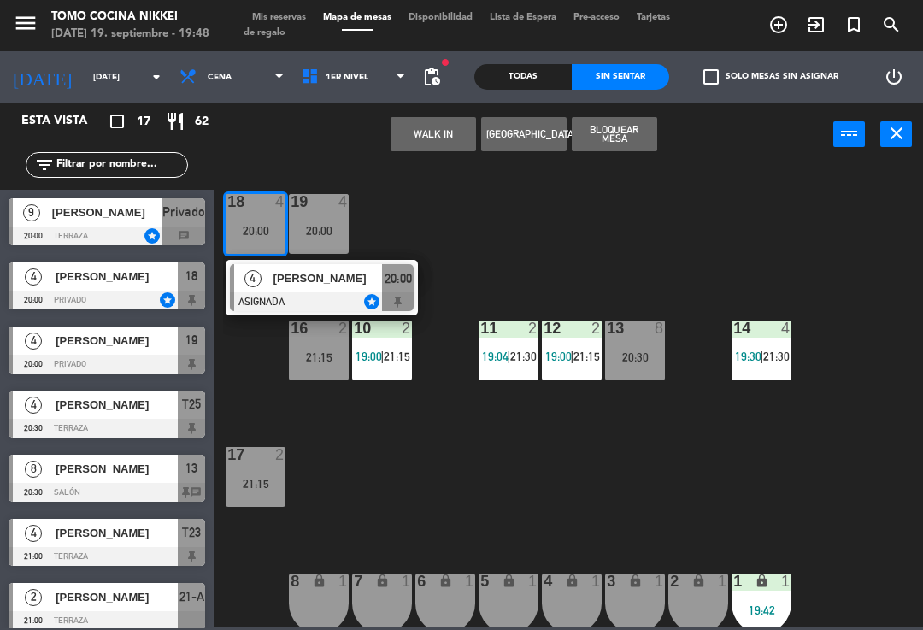
click at [387, 293] on div at bounding box center [322, 301] width 184 height 19
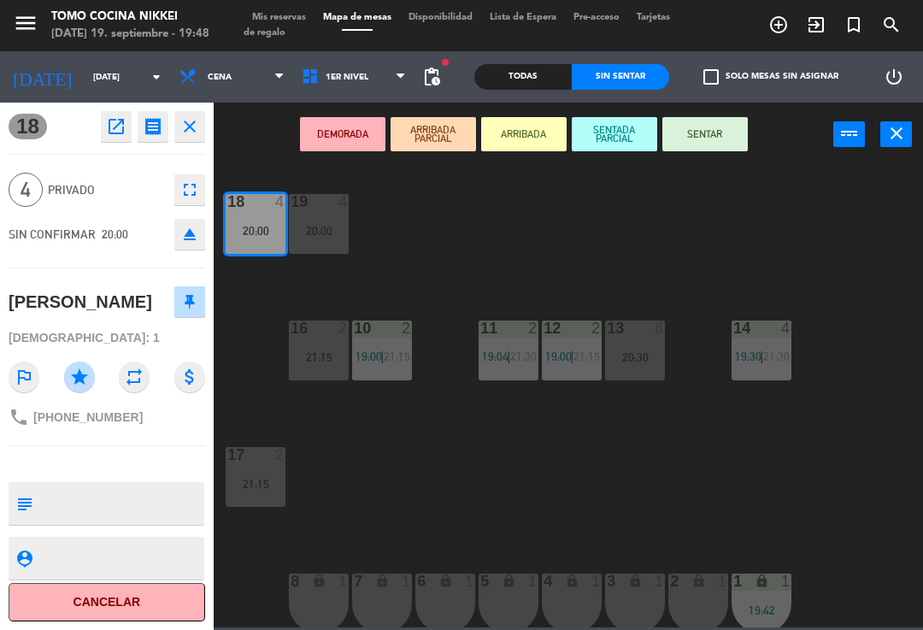
click at [617, 126] on button "SENTADA PARCIAL" at bounding box center [614, 134] width 85 height 34
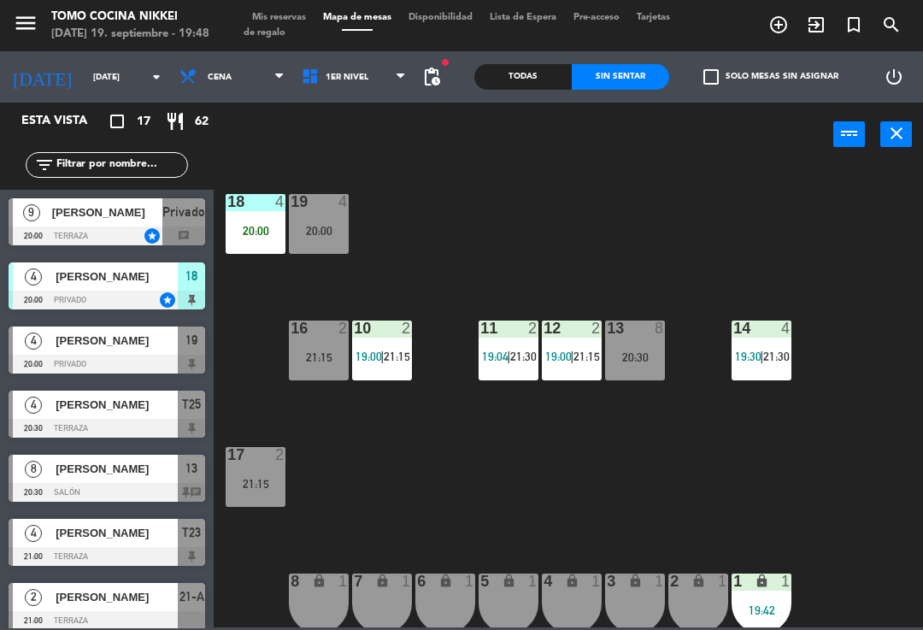
click at [268, 228] on div "20:00" at bounding box center [256, 231] width 60 height 12
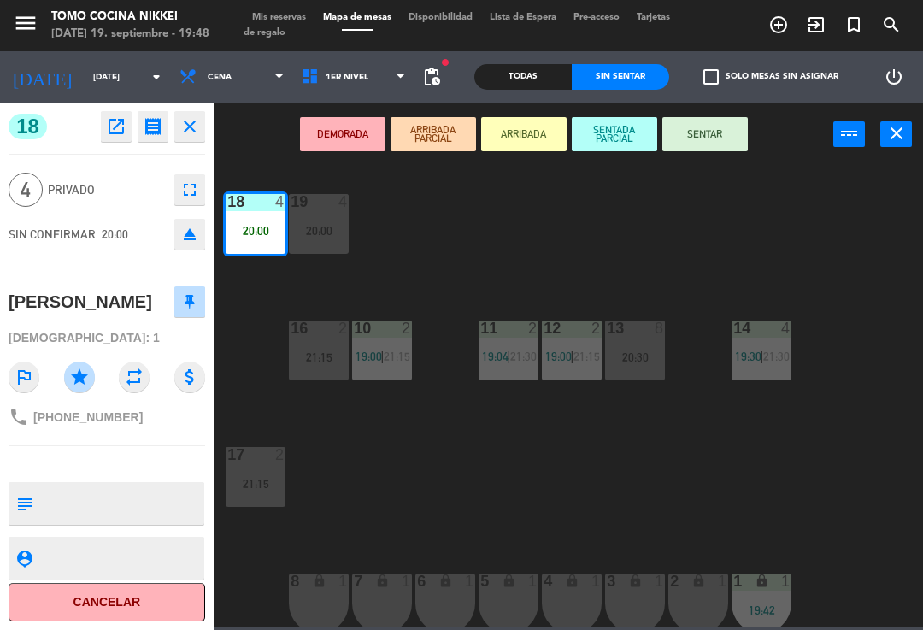
click at [365, 122] on button "DEMORADA" at bounding box center [342, 134] width 85 height 34
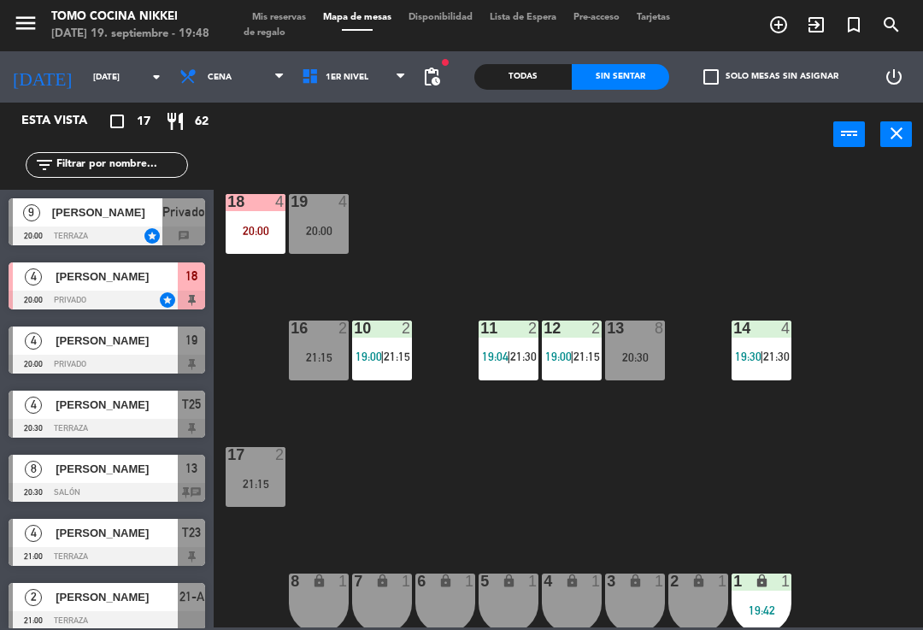
click at [421, 214] on div "18 4 20:00 19 4 20:00 16 2 21:15 10 2 19:00 | 21:15 11 2 19:04 | 21:30 12 2 19:…" at bounding box center [573, 395] width 700 height 463
click at [386, 91] on span "1er Nivel" at bounding box center [354, 77] width 122 height 38
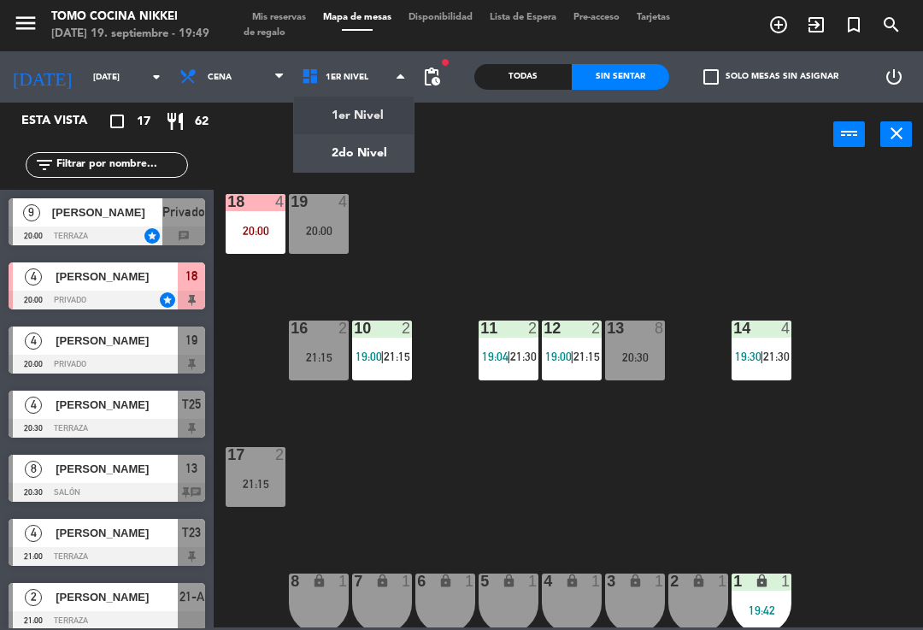
click at [380, 147] on ng-component "menu Tomo Cocina Nikkei [DATE] 19. septiembre - 19:49 Mis reservas Mapa de mesa…" at bounding box center [461, 313] width 923 height 627
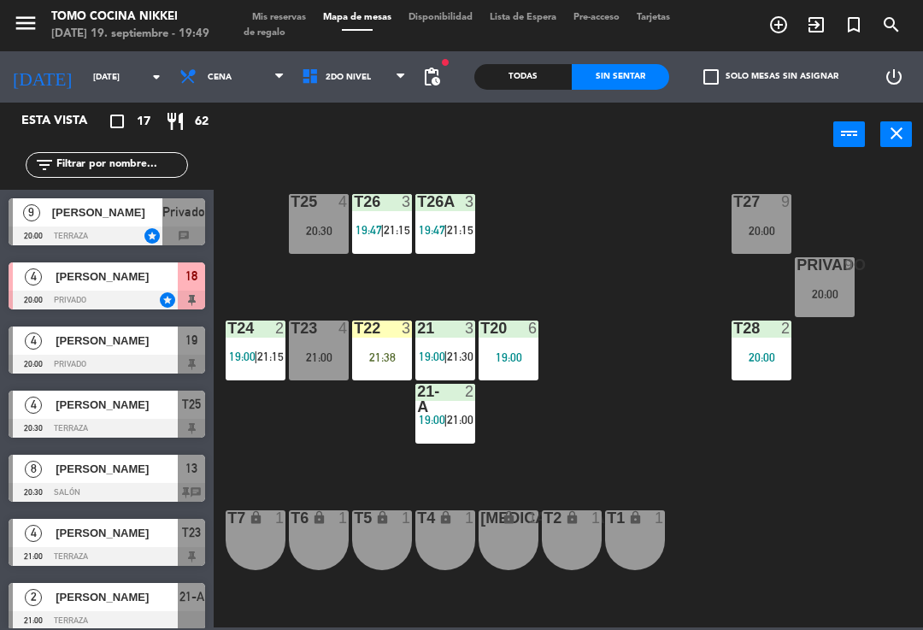
click at [325, 355] on div "21:00" at bounding box center [319, 357] width 60 height 12
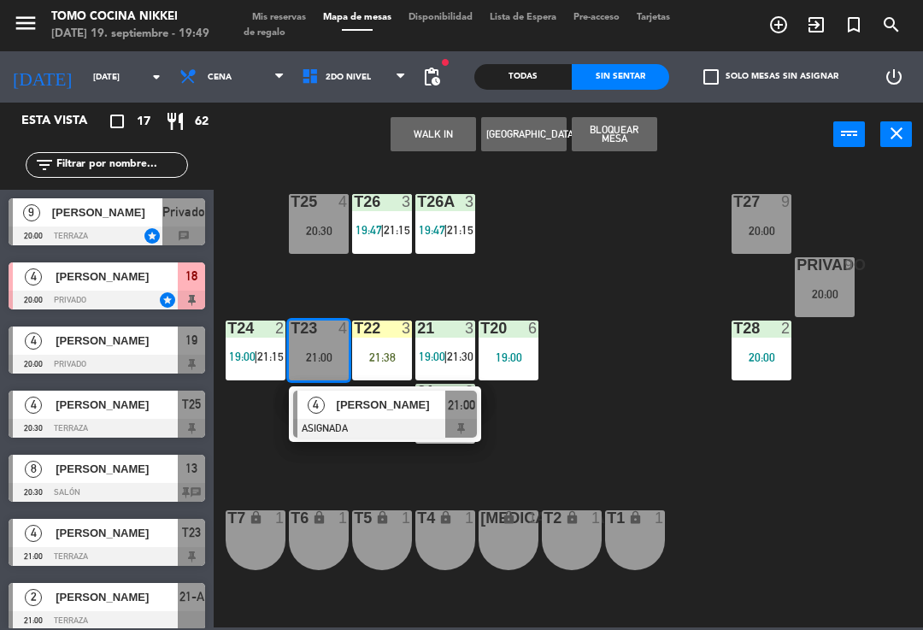
click at [345, 433] on div at bounding box center [385, 428] width 184 height 19
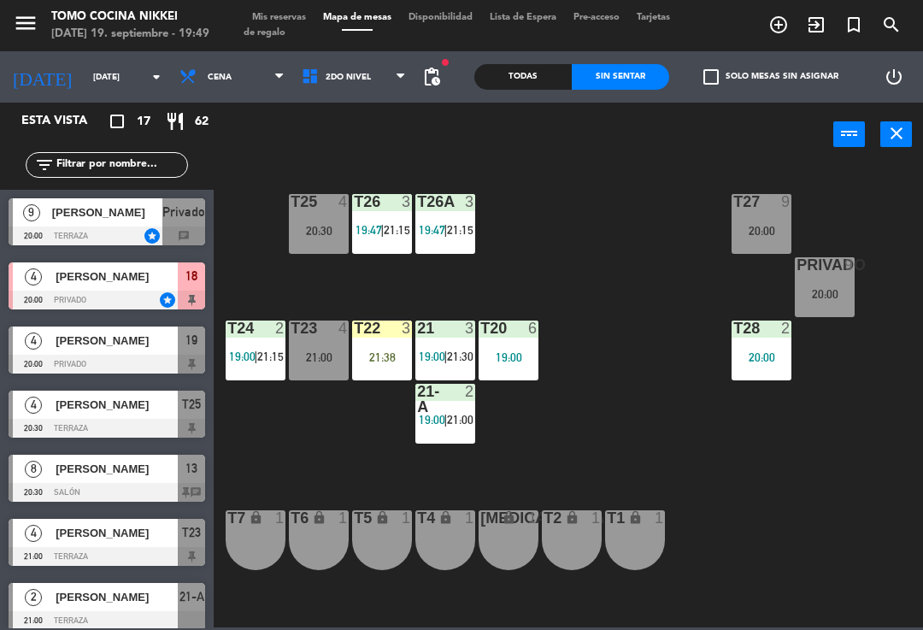
click at [374, 89] on span "2do Nivel" at bounding box center [354, 77] width 122 height 38
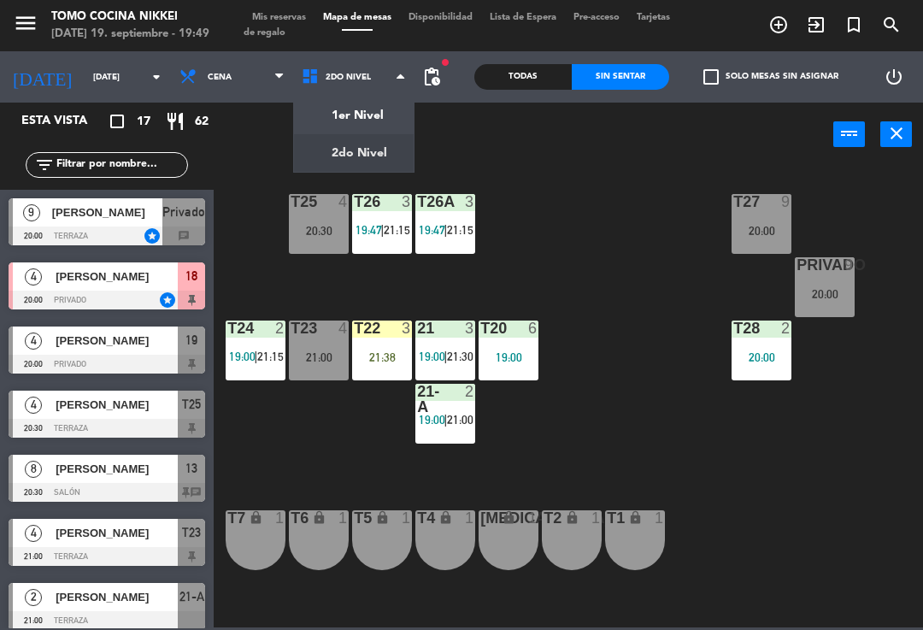
click at [305, 15] on span "Mis reservas" at bounding box center [279, 17] width 71 height 9
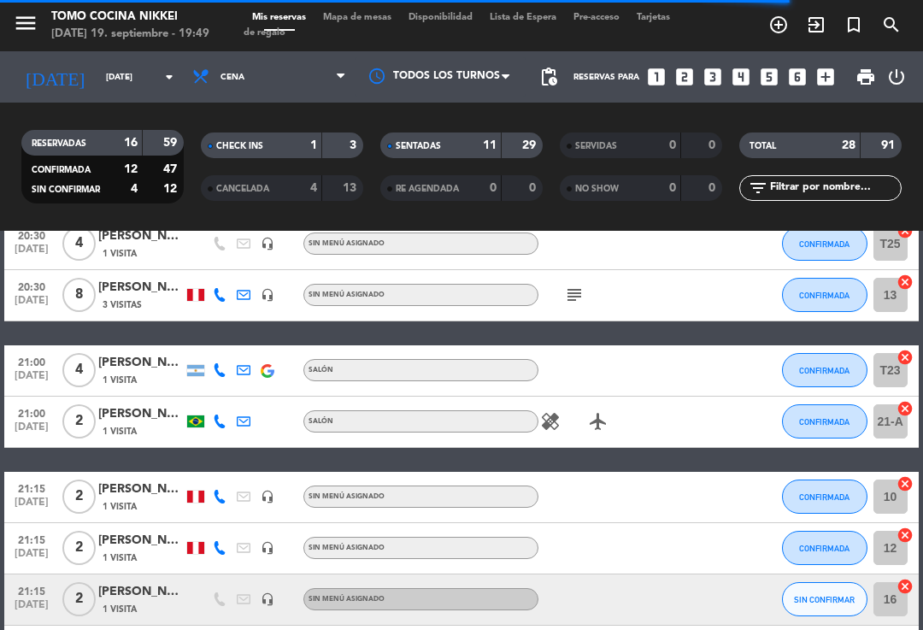
scroll to position [1158, 0]
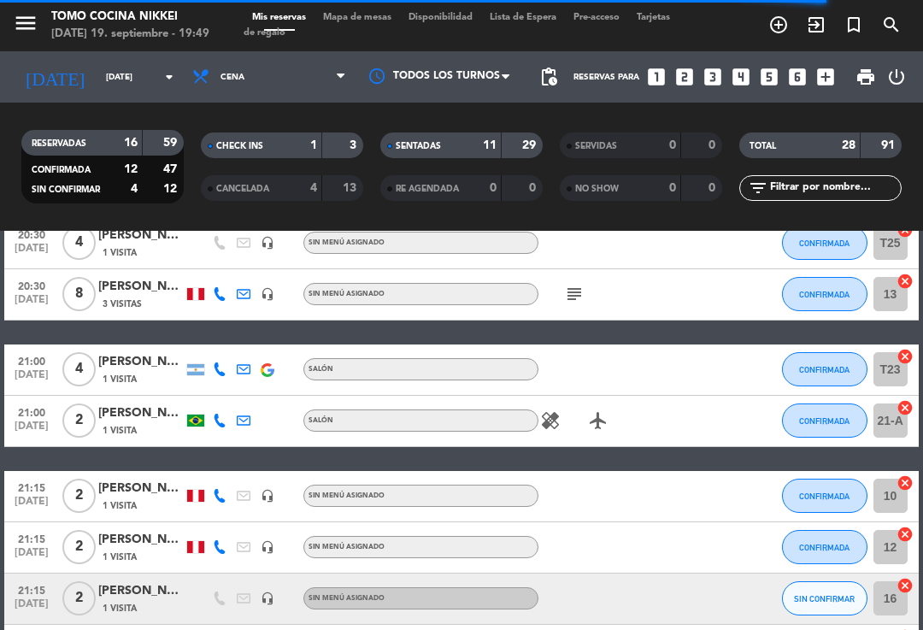
click at [226, 365] on icon at bounding box center [220, 369] width 14 height 14
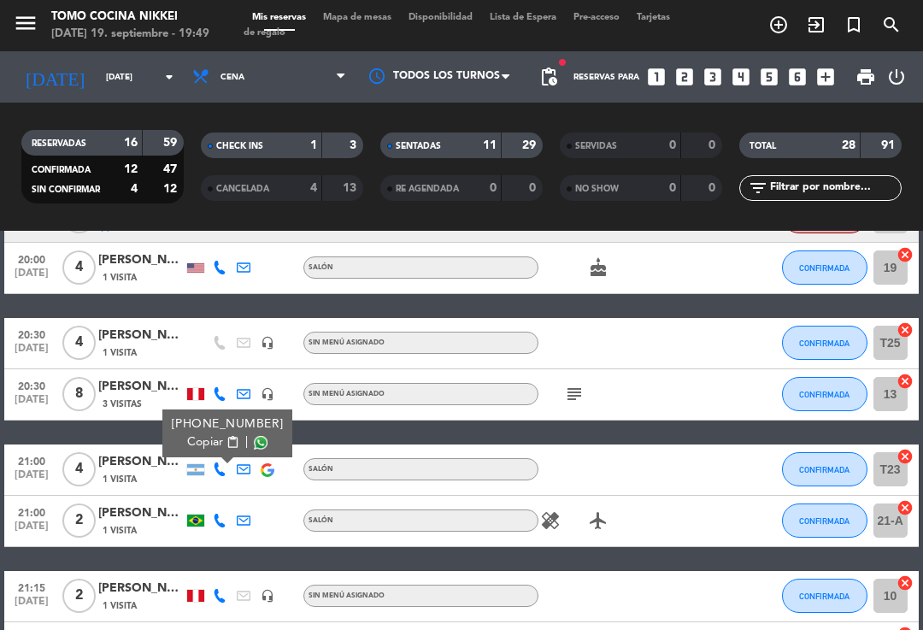
scroll to position [1059, 0]
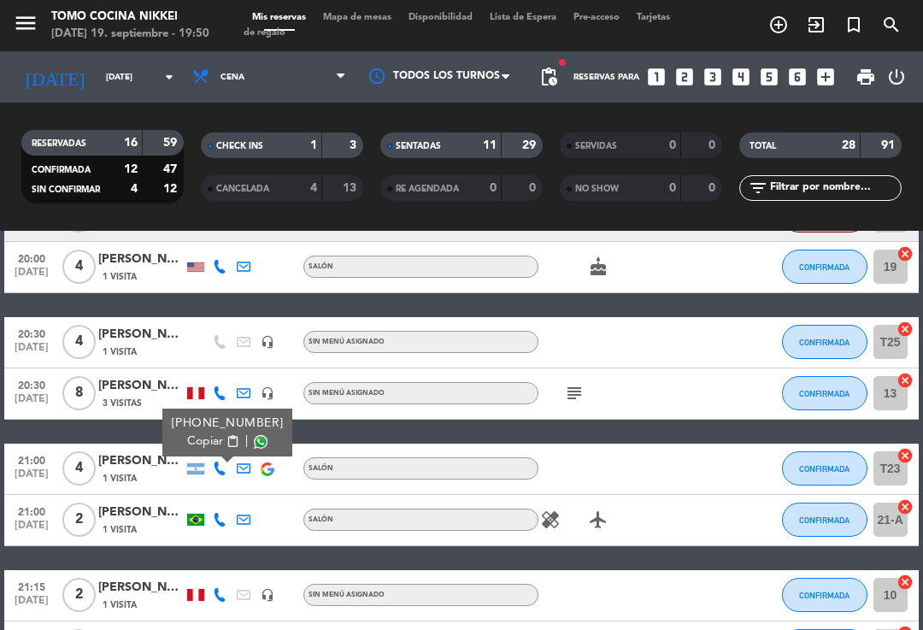
click at [323, 88] on span "Cena" at bounding box center [269, 77] width 171 height 38
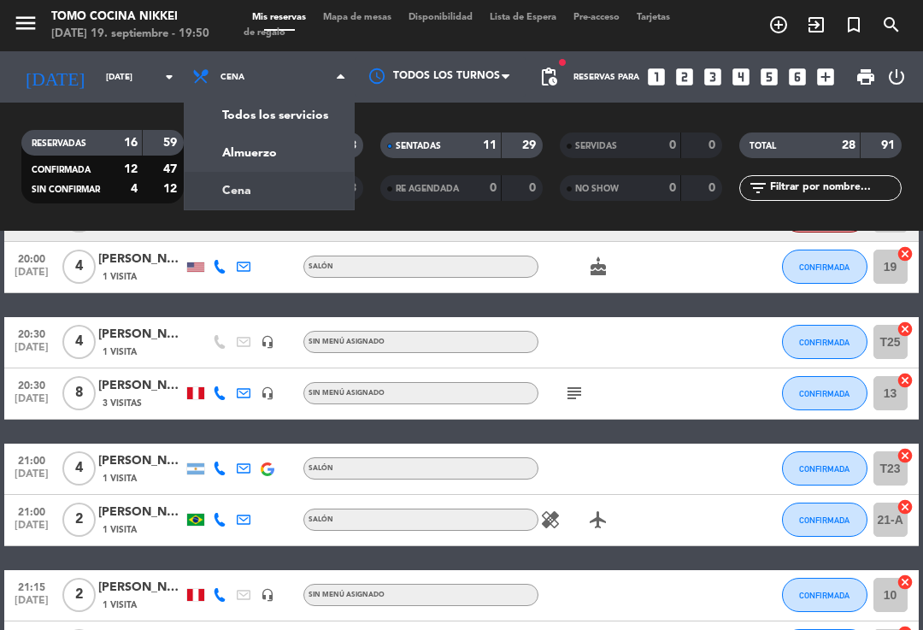
click at [295, 194] on div "menu Tomo Cocina Nikkei [DATE] 19. septiembre - 19:50 Mis reservas Mapa de mesa…" at bounding box center [461, 115] width 923 height 231
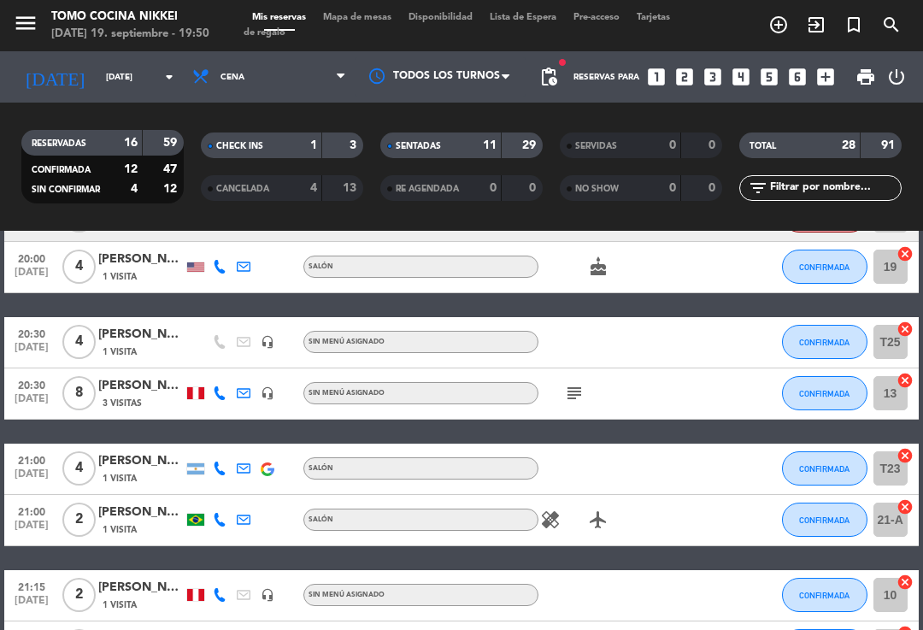
click at [300, 63] on span "Cena" at bounding box center [269, 77] width 171 height 38
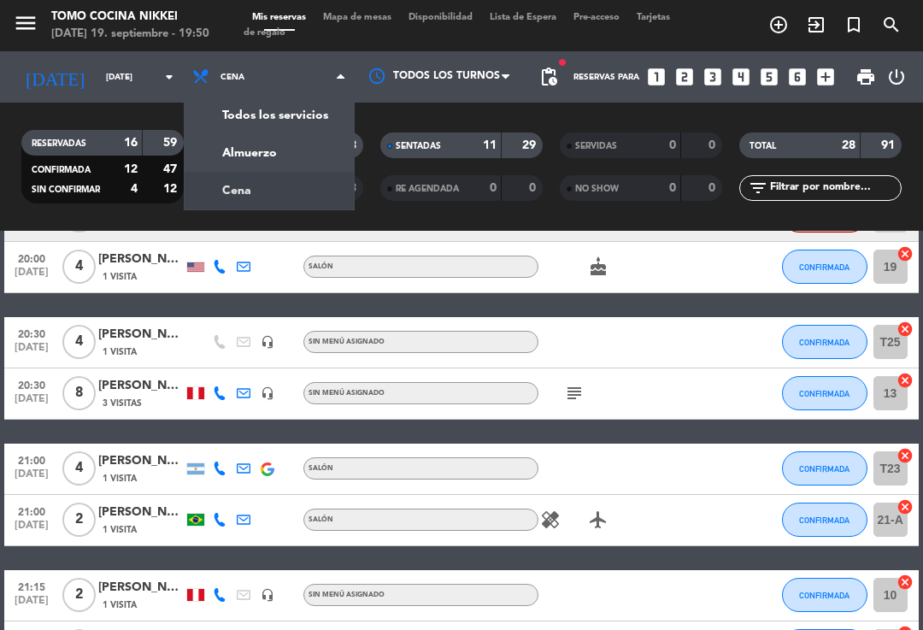
click at [374, 14] on span "Mapa de mesas" at bounding box center [357, 17] width 85 height 9
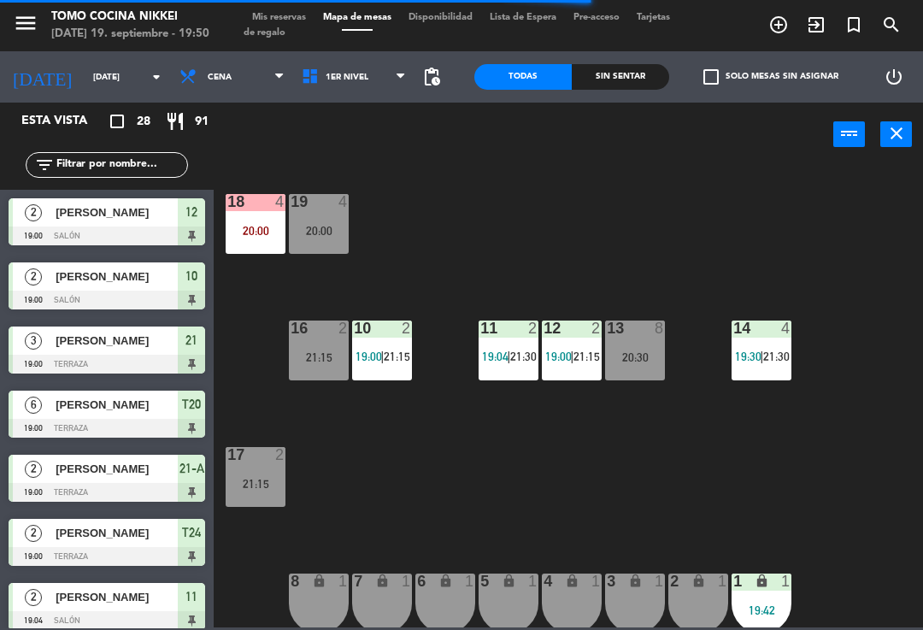
click at [314, 228] on div "20:00" at bounding box center [319, 231] width 60 height 12
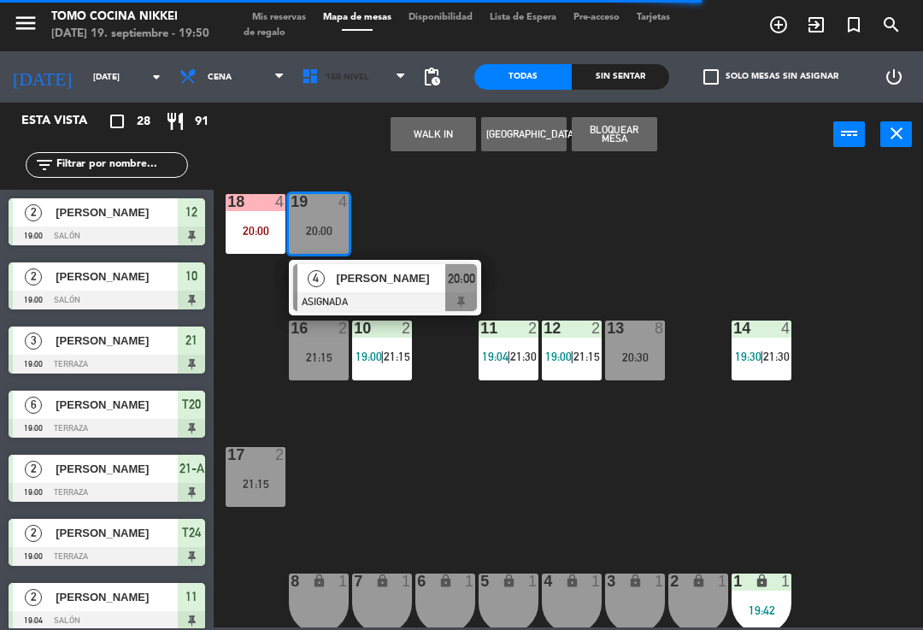
click at [351, 91] on span "1er Nivel" at bounding box center [354, 77] width 122 height 38
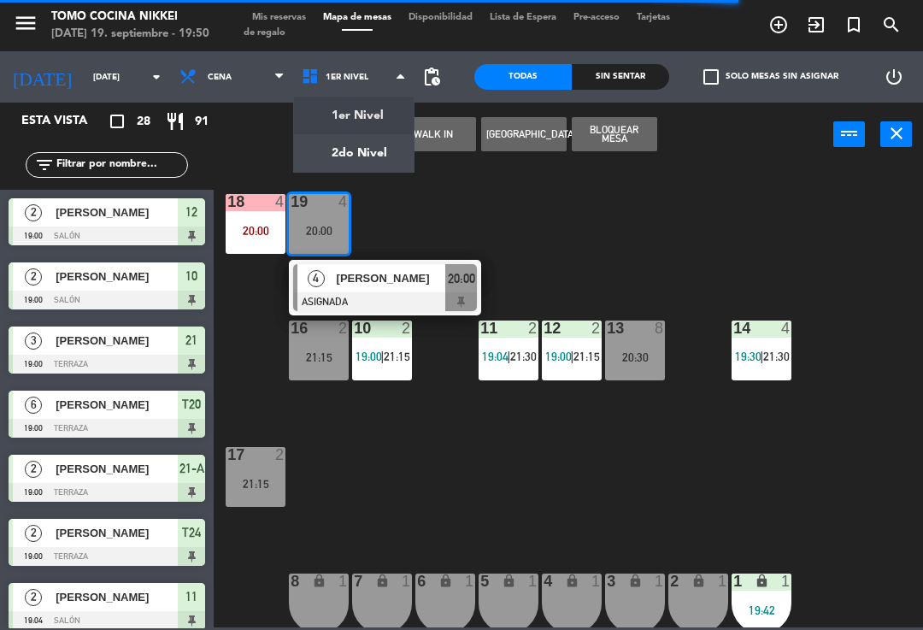
click at [375, 161] on ng-component "menu Tomo Cocina Nikkei [DATE] 19. septiembre - 19:50 Mis reservas Mapa de mesa…" at bounding box center [461, 313] width 923 height 627
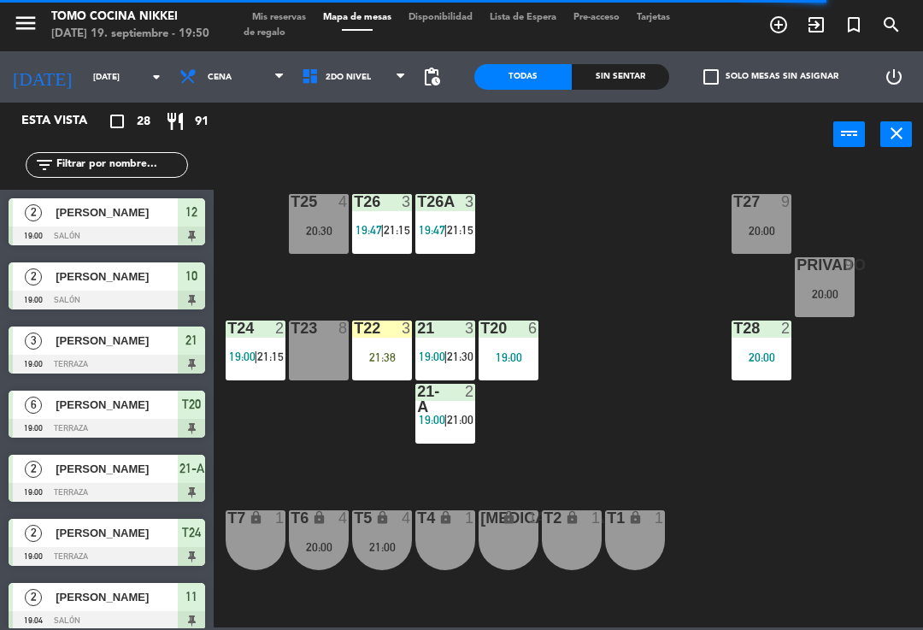
click at [328, 346] on div "T23 8" at bounding box center [319, 351] width 60 height 60
click at [321, 356] on div "20:00" at bounding box center [319, 357] width 60 height 12
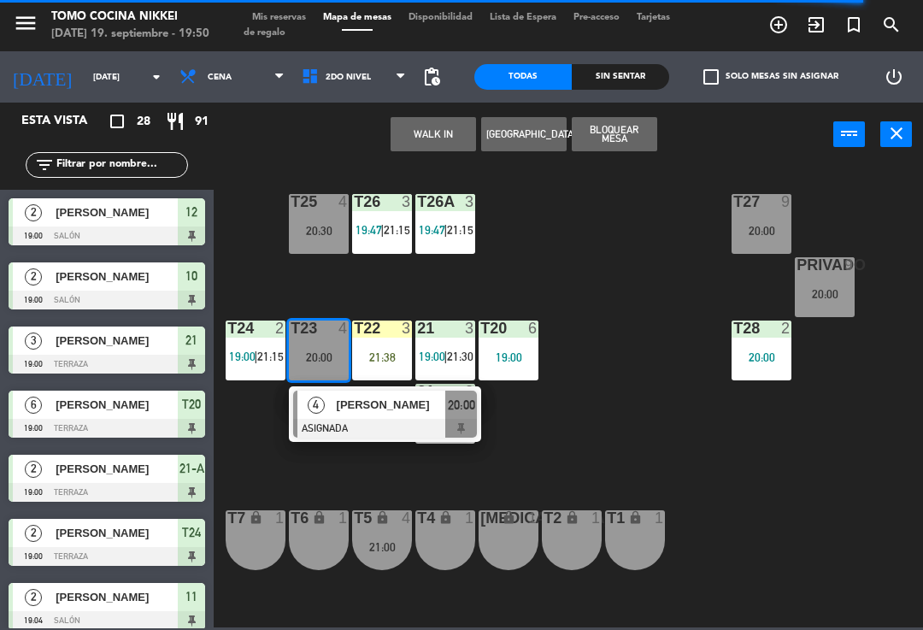
click at [395, 421] on div at bounding box center [385, 428] width 184 height 19
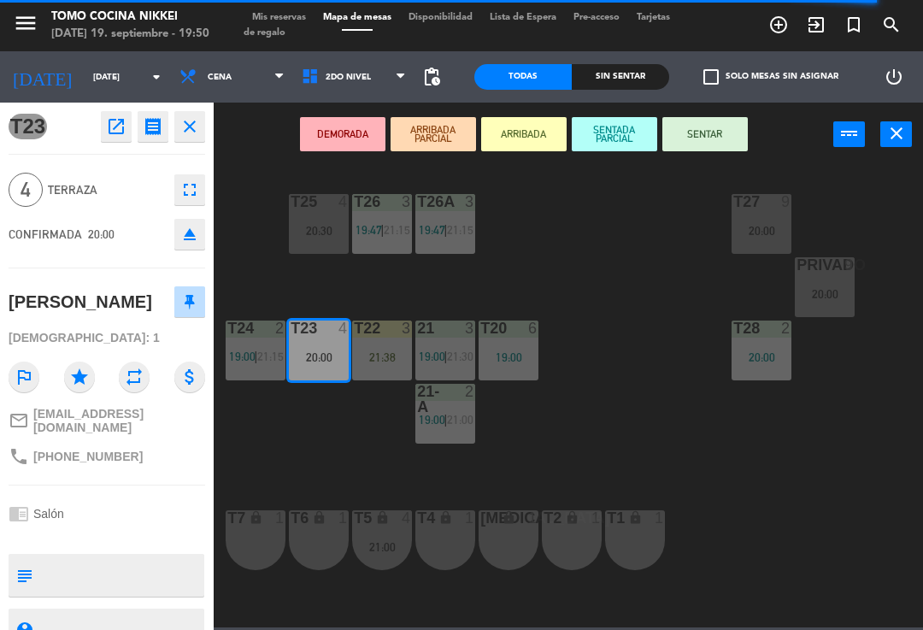
click at [618, 139] on button "SENTADA PARCIAL" at bounding box center [614, 134] width 85 height 34
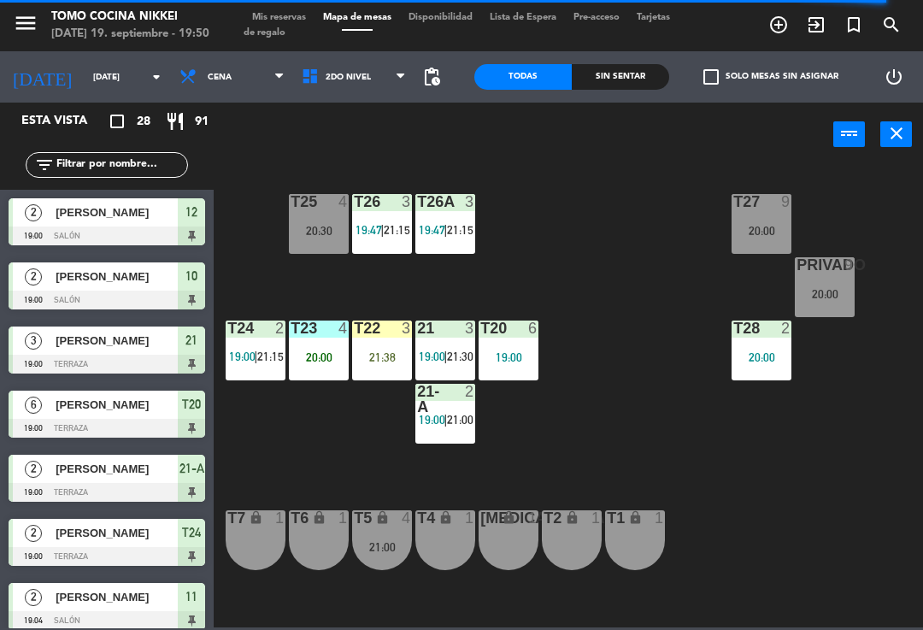
click at [630, 235] on div "T27 9 20:00 T25 4 20:30 T26A 3 19:47 | 21:15 T26 3 19:47 | 21:15 Privado 9 20:0…" at bounding box center [573, 395] width 700 height 463
click at [302, 368] on div "T23 4 20:00" at bounding box center [319, 351] width 60 height 60
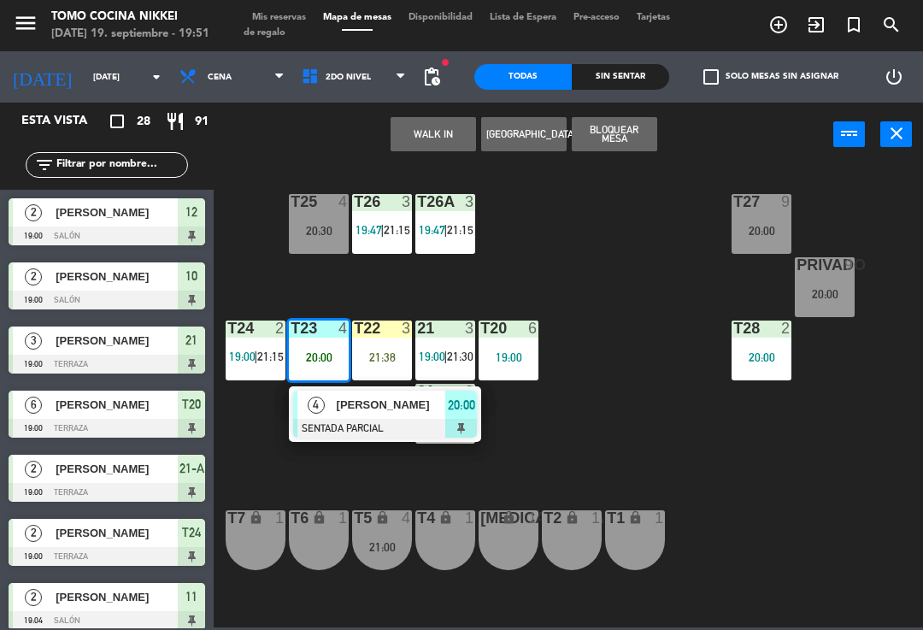
click at [439, 425] on div at bounding box center [385, 428] width 184 height 19
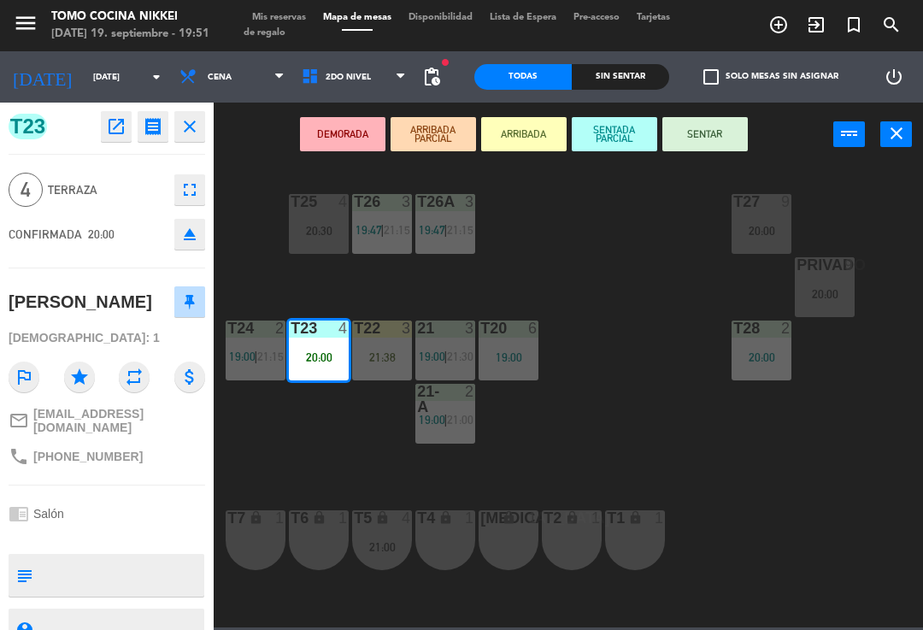
click at [186, 185] on icon "fullscreen" at bounding box center [190, 190] width 21 height 21
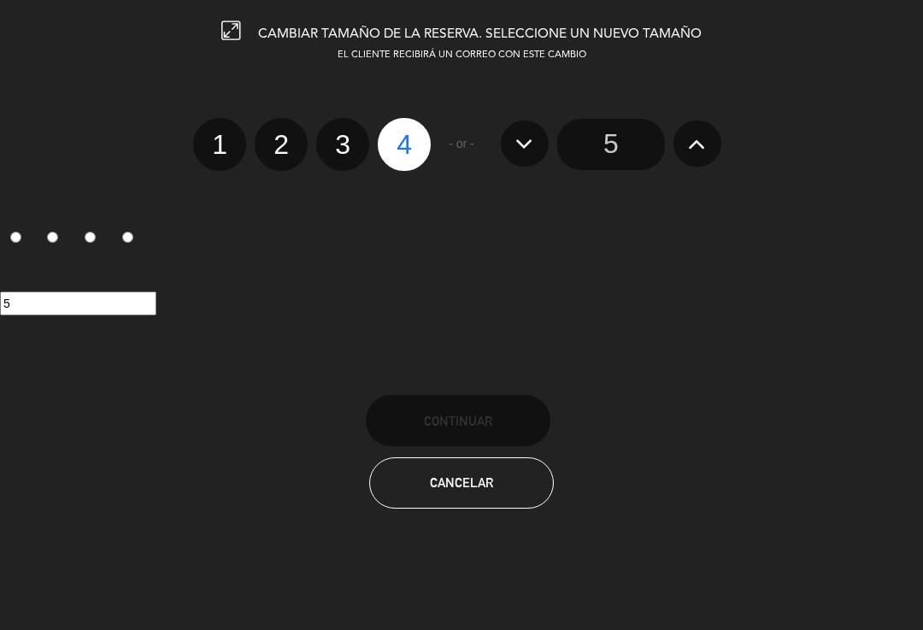
click at [351, 143] on label "3" at bounding box center [342, 144] width 53 height 53
click at [346, 135] on input "3" at bounding box center [340, 129] width 11 height 11
radio input "true"
radio input "false"
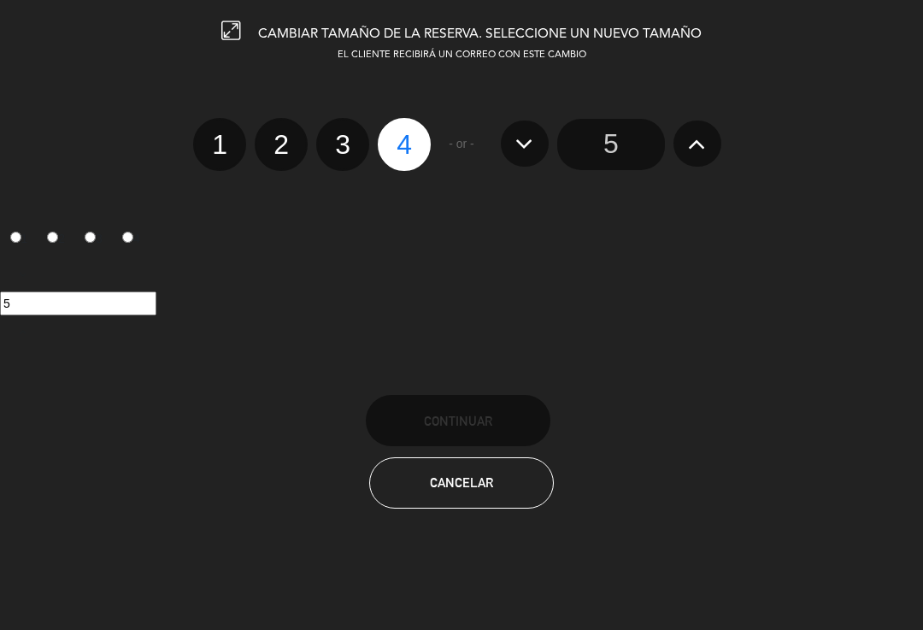
radio input "false"
radio input "true"
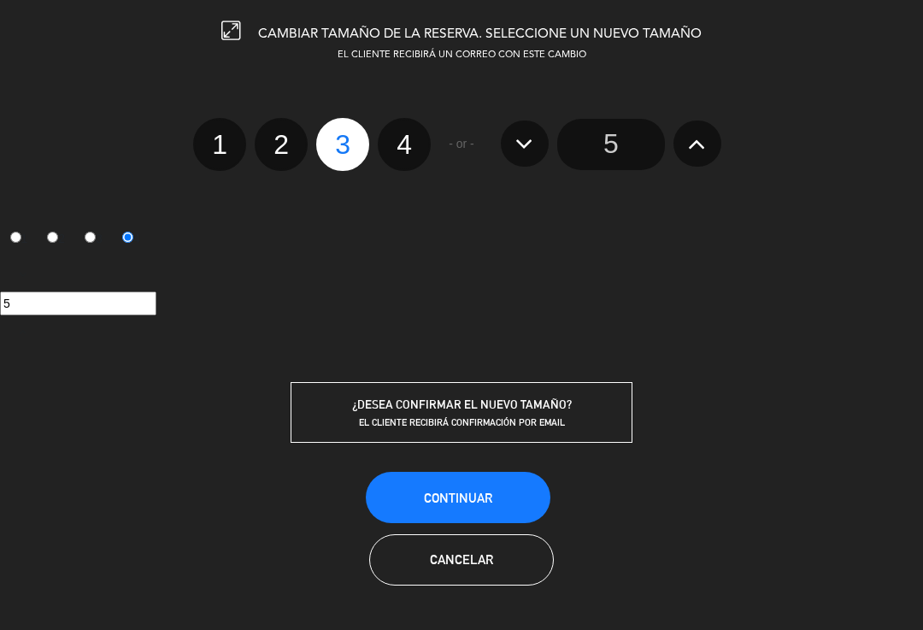
click at [418, 511] on button "Continuar" at bounding box center [458, 497] width 185 height 51
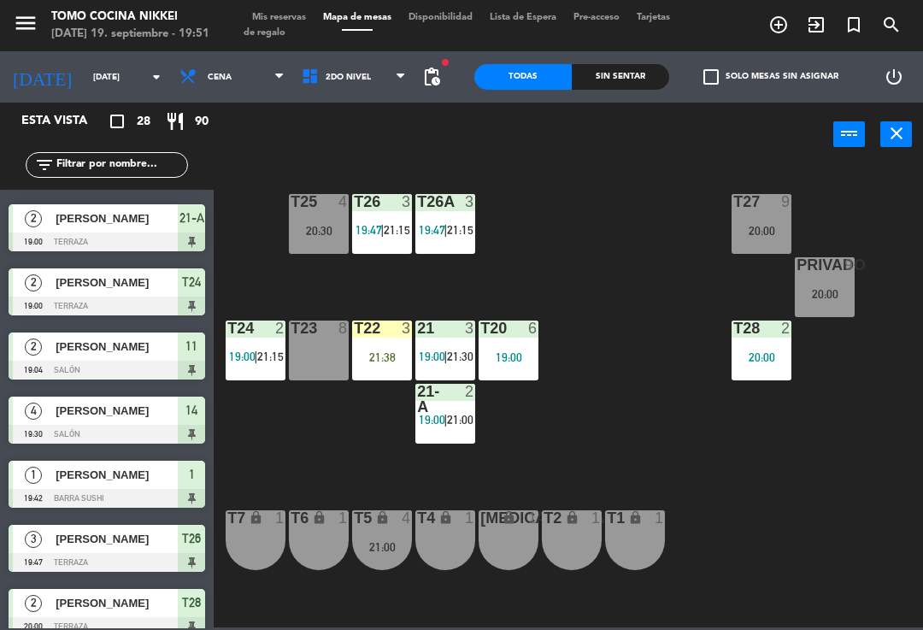
scroll to position [439, 0]
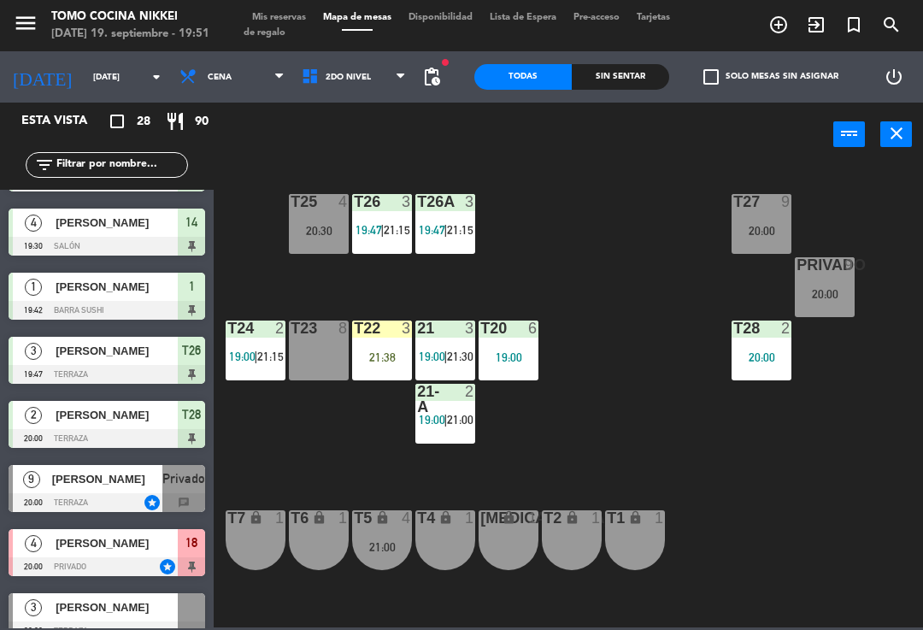
click at [611, 67] on div "Sin sentar" at bounding box center [620, 77] width 97 height 26
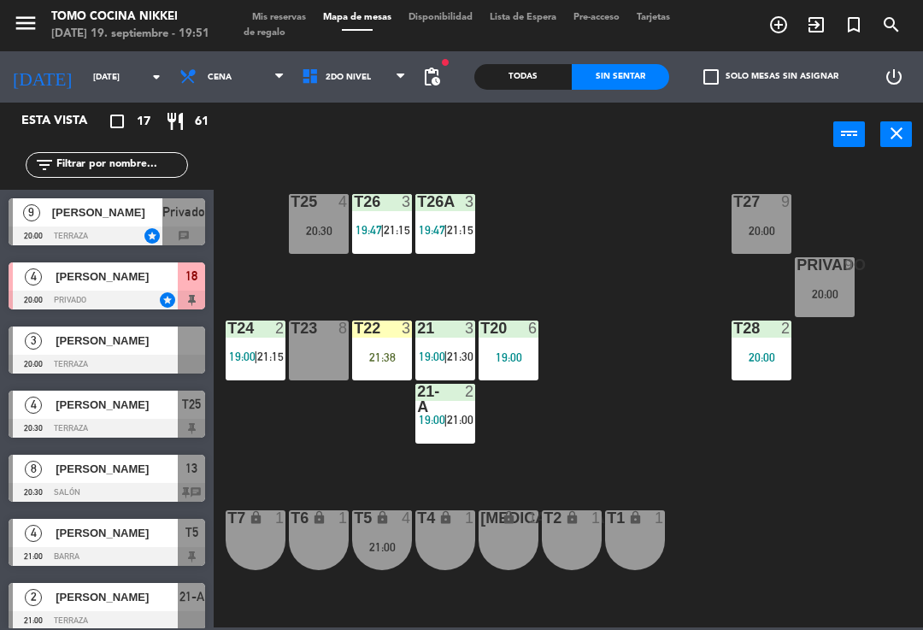
scroll to position [0, 0]
click at [325, 356] on div "20:00" at bounding box center [319, 357] width 60 height 12
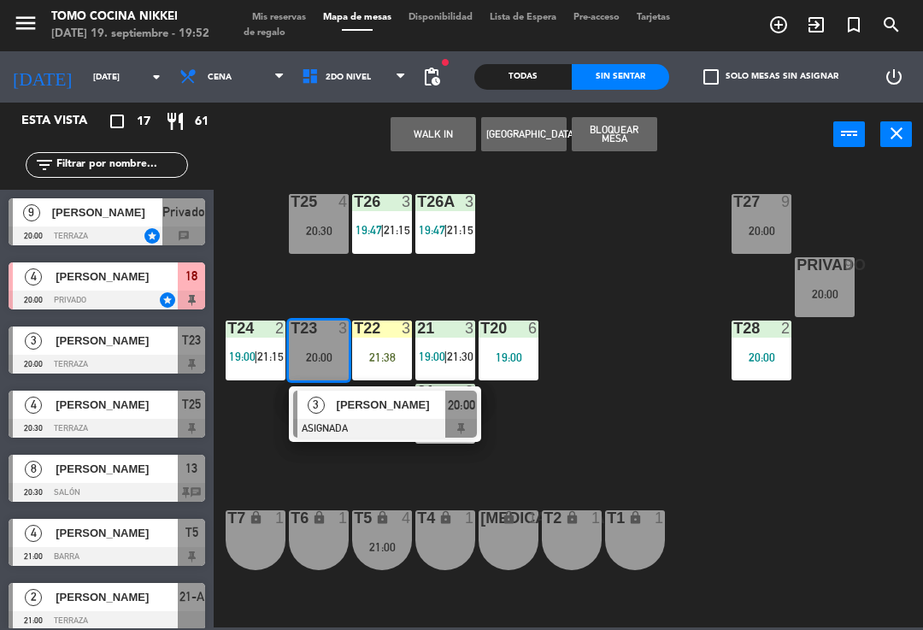
click at [421, 415] on div "[PERSON_NAME]" at bounding box center [390, 405] width 111 height 28
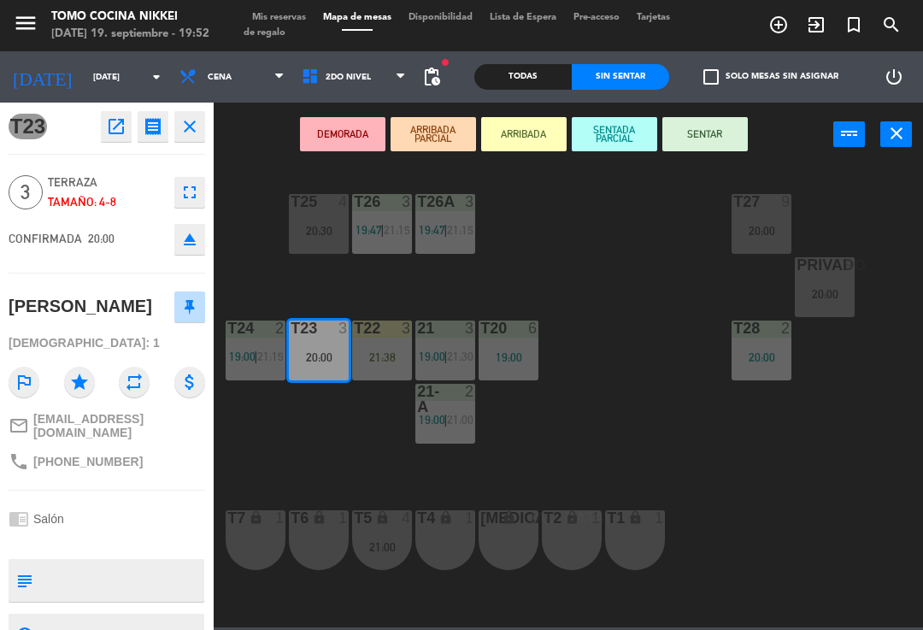
click at [703, 144] on button "SENTAR" at bounding box center [705, 134] width 85 height 34
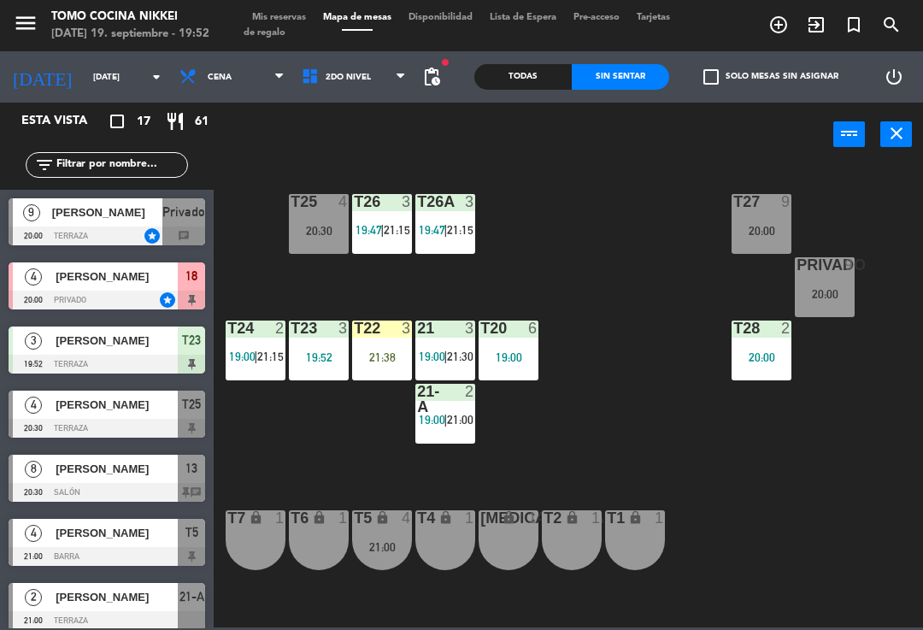
click at [669, 239] on div "T27 9 20:00 T25 4 20:30 T26A 3 19:47 | 21:15 T26 3 19:47 | 21:15 Privado 9 20:0…" at bounding box center [573, 395] width 700 height 463
click at [394, 90] on span "2do Nivel" at bounding box center [354, 77] width 122 height 38
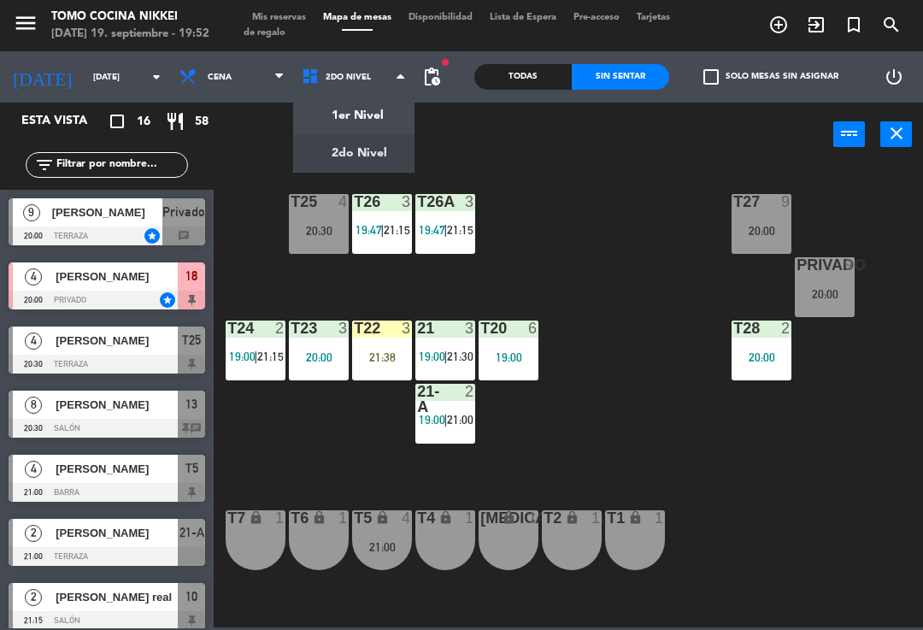
click at [386, 115] on ng-component "menu Tomo Cocina Nikkei [DATE] 19. septiembre - 19:52 Mis reservas Mapa de mesa…" at bounding box center [461, 313] width 923 height 627
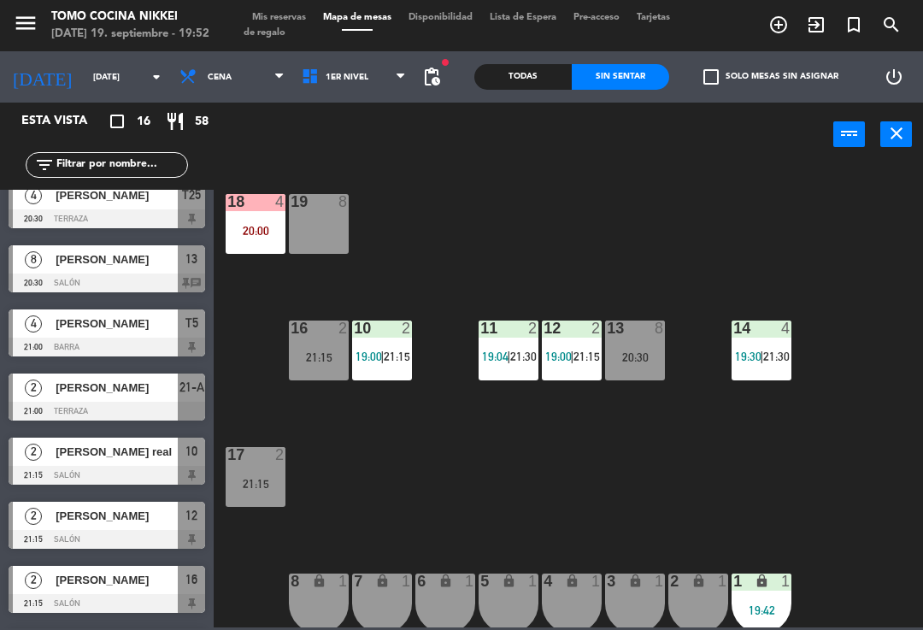
scroll to position [91, 0]
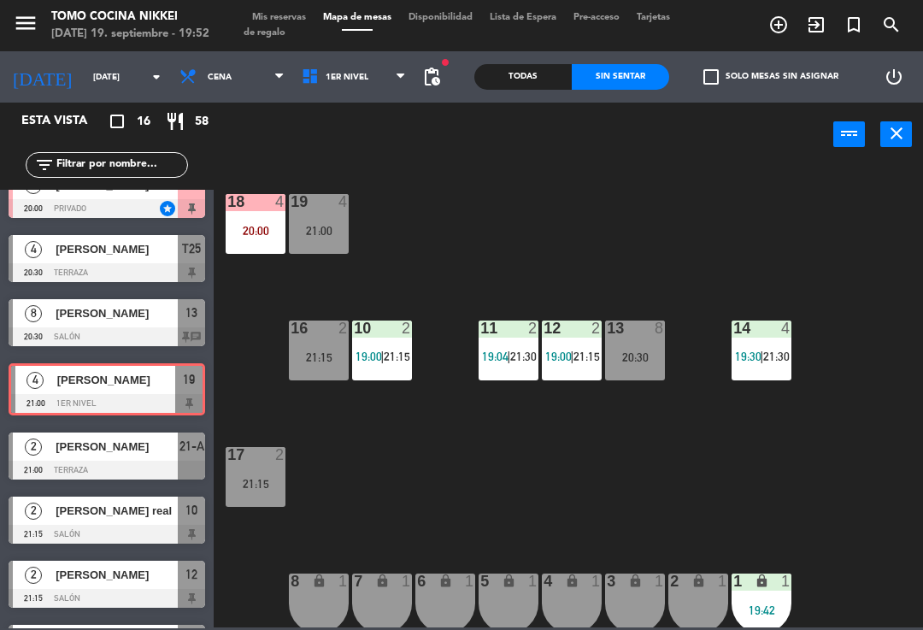
click at [439, 238] on div "18 4 20:00 19 4 21:00 16 2 21:15 10 2 19:00 | 21:15 11 2 19:04 | 21:30 12 2 19:…" at bounding box center [573, 395] width 700 height 463
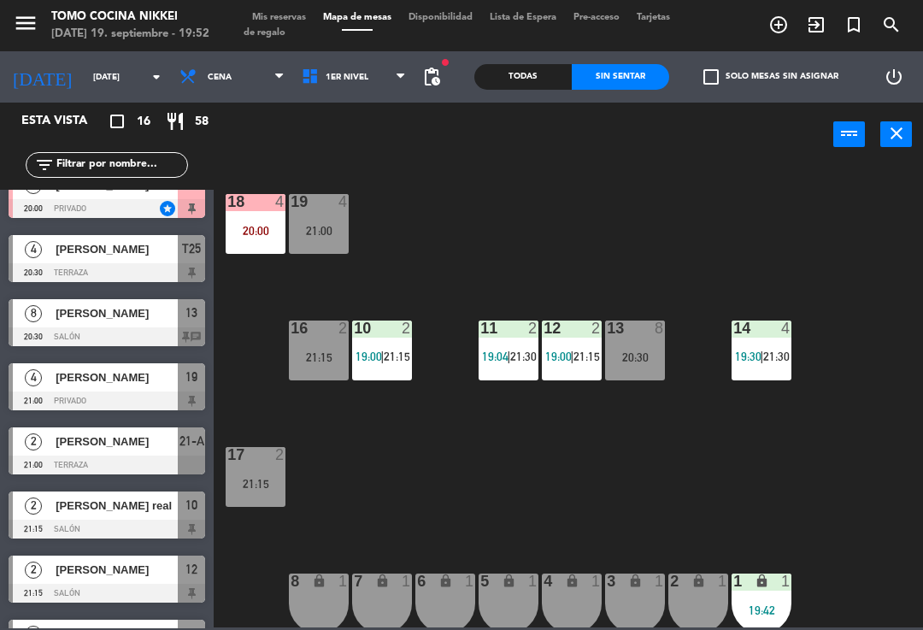
click at [145, 394] on div at bounding box center [107, 401] width 197 height 19
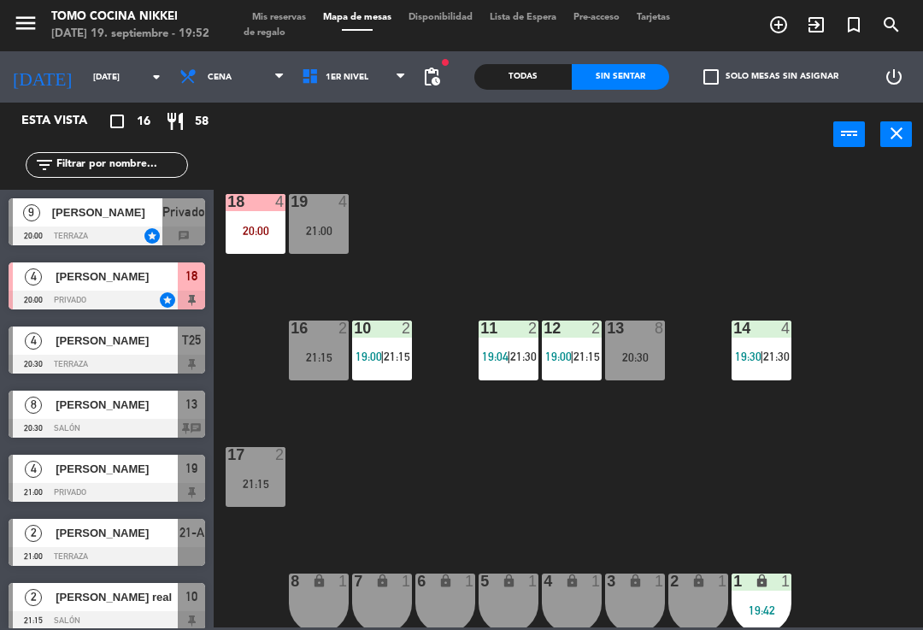
click at [837, 249] on div "18 4 20:00 19 4 21:00 16 2 21:15 10 2 19:00 | 21:15 11 2 19:04 | 21:30 12 2 19:…" at bounding box center [573, 395] width 700 height 463
click at [779, 366] on div "14 4 19:30 | 21:30" at bounding box center [762, 351] width 60 height 60
click at [868, 208] on div "18 4 20:00 19 4 21:00 16 2 21:15 10 2 19:00 | 21:15 11 2 19:04 | 21:30 12 2 19:…" at bounding box center [573, 395] width 700 height 463
click at [364, 84] on span "1er Nivel" at bounding box center [354, 77] width 122 height 38
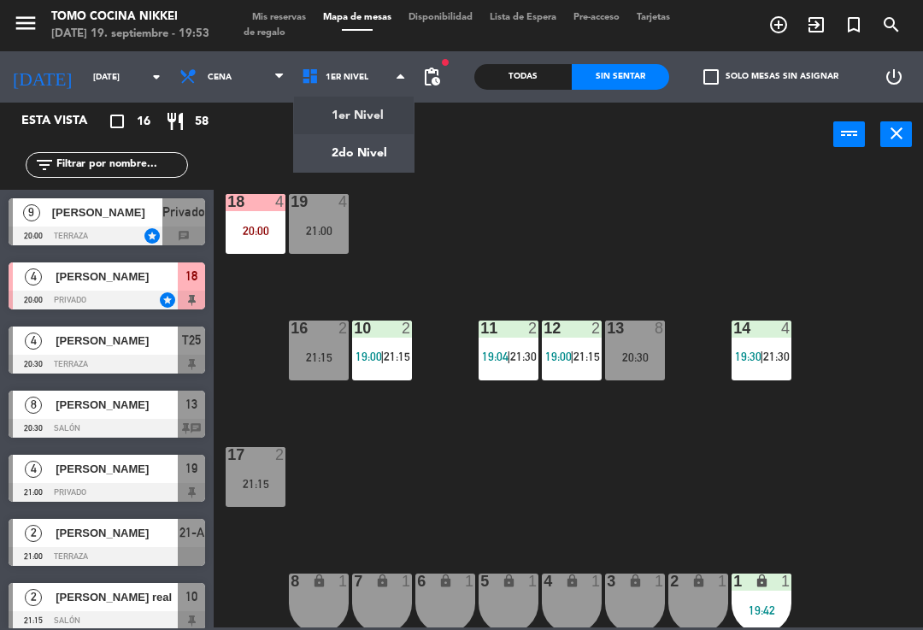
click at [393, 139] on ng-component "menu Tomo Cocina Nikkei [DATE] 19. septiembre - 19:53 Mis reservas Mapa de mesa…" at bounding box center [461, 313] width 923 height 627
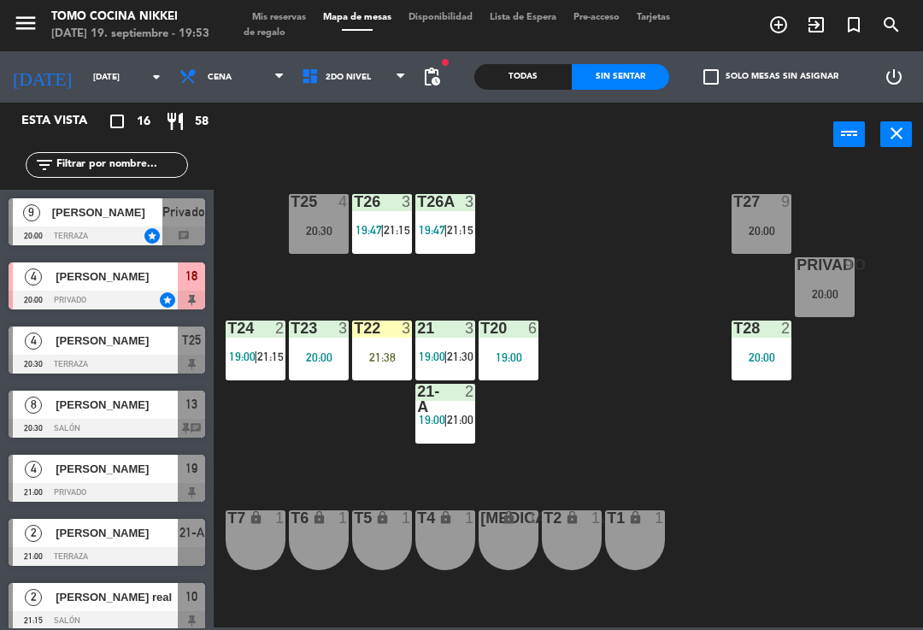
click at [838, 302] on div "Privado 9 20:00" at bounding box center [825, 287] width 60 height 60
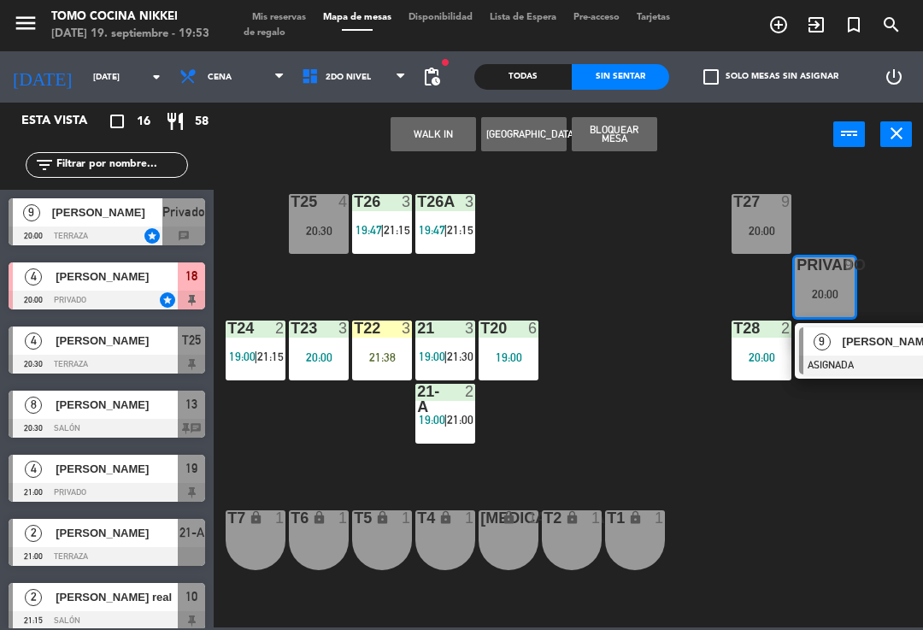
click at [880, 361] on div at bounding box center [891, 365] width 184 height 19
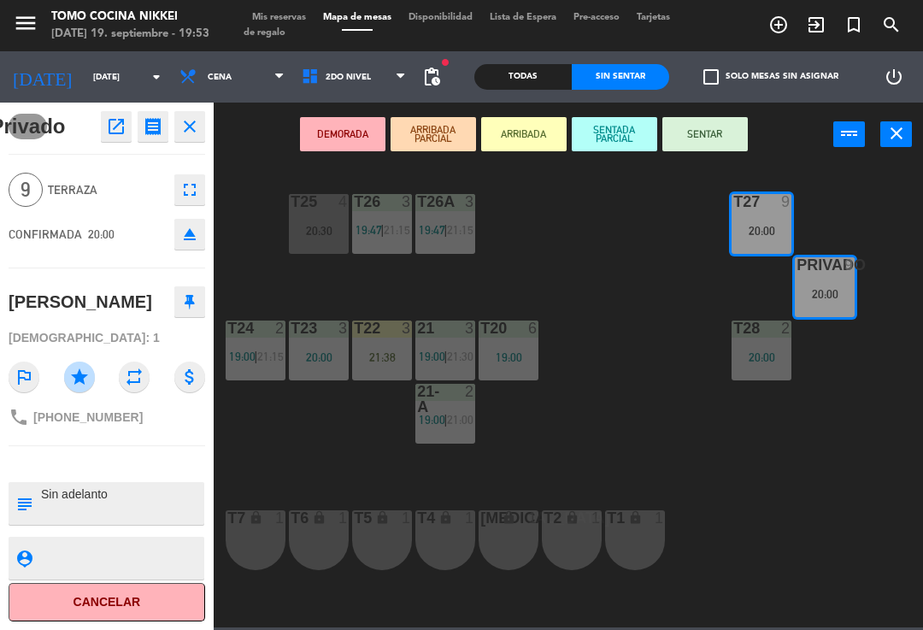
click at [616, 133] on button "SENTADA PARCIAL" at bounding box center [614, 134] width 85 height 34
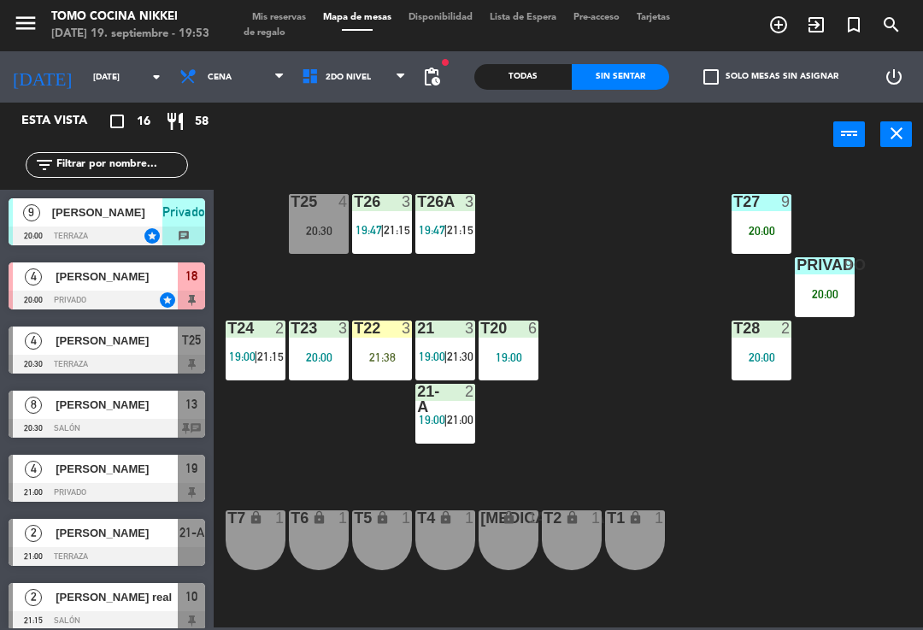
click at [604, 267] on div "T27 9 20:00 T25 4 20:30 T26A 3 19:47 | 21:15 T26 3 19:47 | 21:15 Privado 9 20:0…" at bounding box center [573, 395] width 700 height 463
click at [321, 241] on div "T25 4 20:30" at bounding box center [319, 224] width 60 height 60
click at [622, 268] on div "T27 9 20:00 T25 4 20:30 T26A 3 19:47 | 21:15 T26 3 19:47 | 21:15 Privado 9 20:0…" at bounding box center [573, 395] width 700 height 463
click at [386, 357] on div "21:38" at bounding box center [382, 357] width 60 height 12
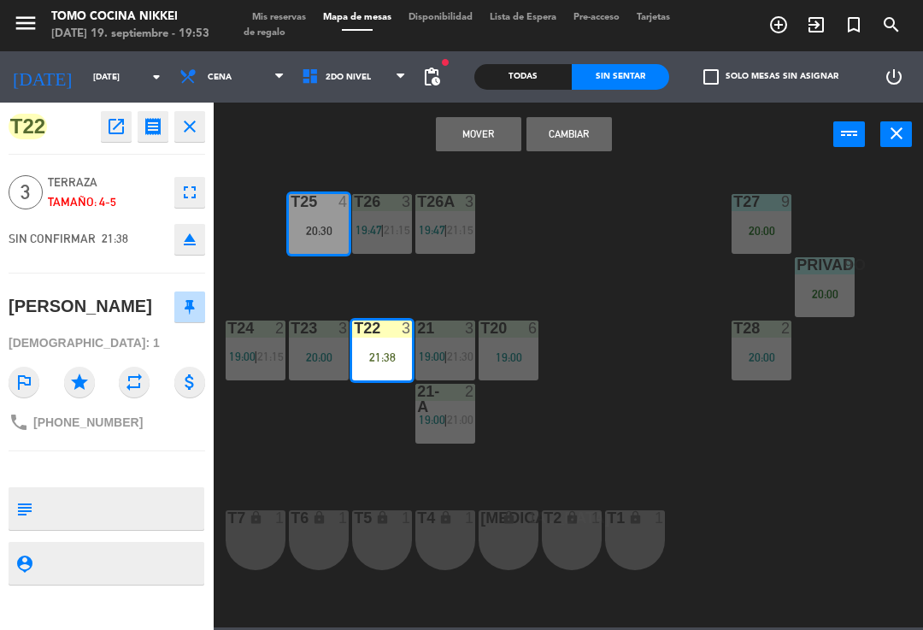
click at [549, 130] on button "Cambiar" at bounding box center [569, 134] width 85 height 34
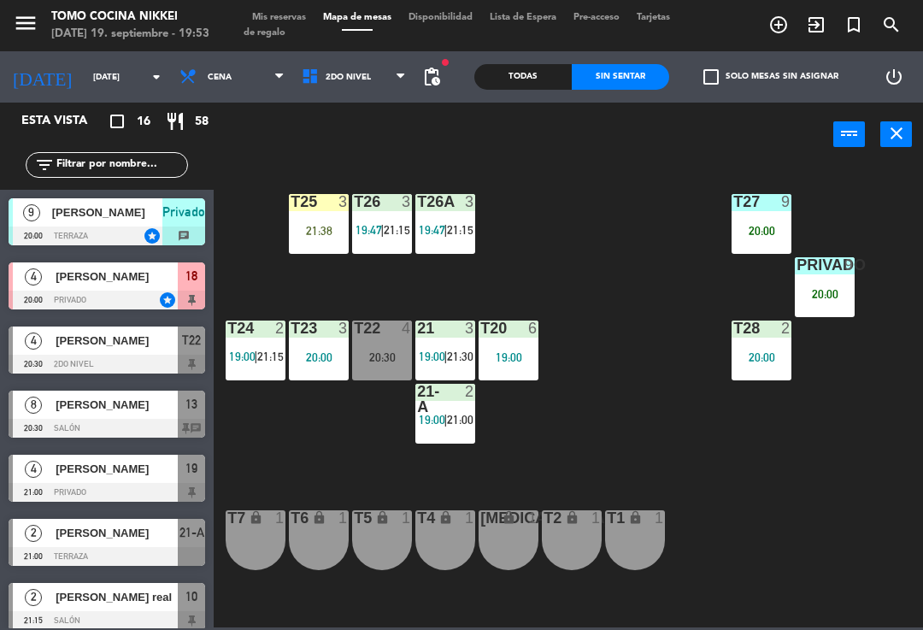
scroll to position [303, 0]
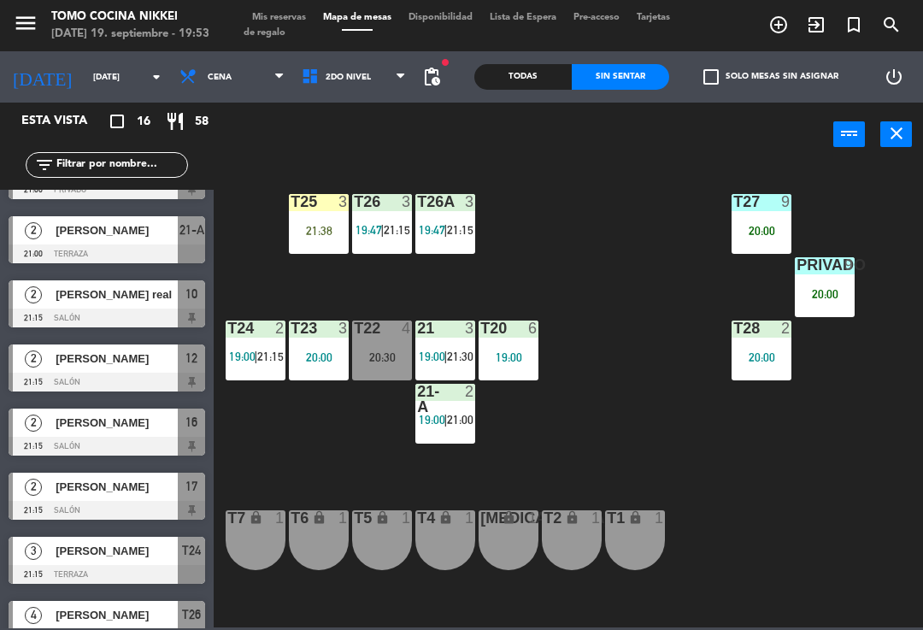
click at [617, 240] on div "T27 9 20:00 T25 3 21:38 T26A 3 19:47 | 21:15 T26 3 19:47 | 21:15 Privado 9 20:0…" at bounding box center [573, 395] width 700 height 463
click at [393, 337] on div "T22 4" at bounding box center [382, 329] width 60 height 17
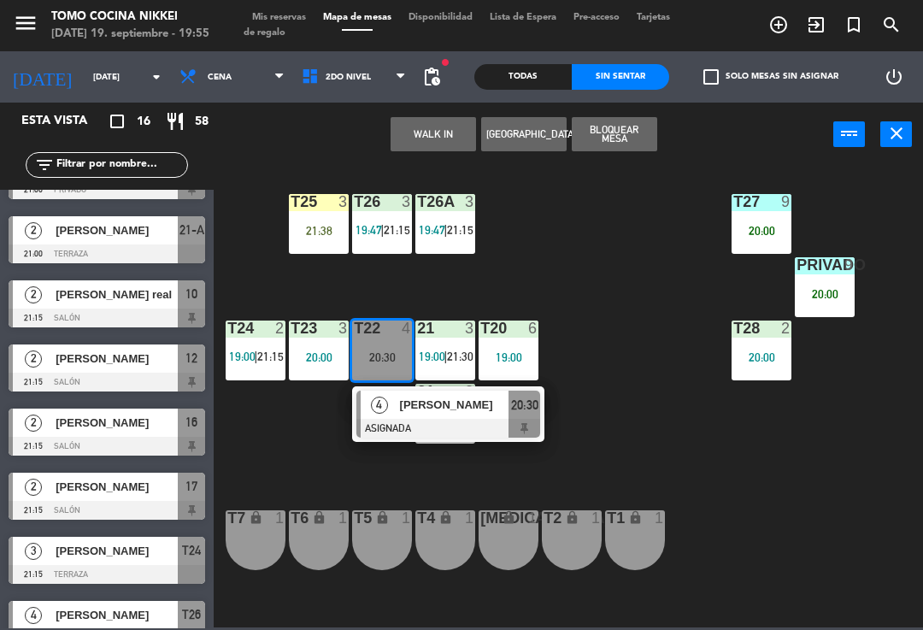
click at [639, 496] on div "T27 9 20:00 T25 3 21:38 T26A 3 19:47 | 21:15 T26 3 19:47 | 21:15 Privado 9 20:0…" at bounding box center [573, 395] width 700 height 463
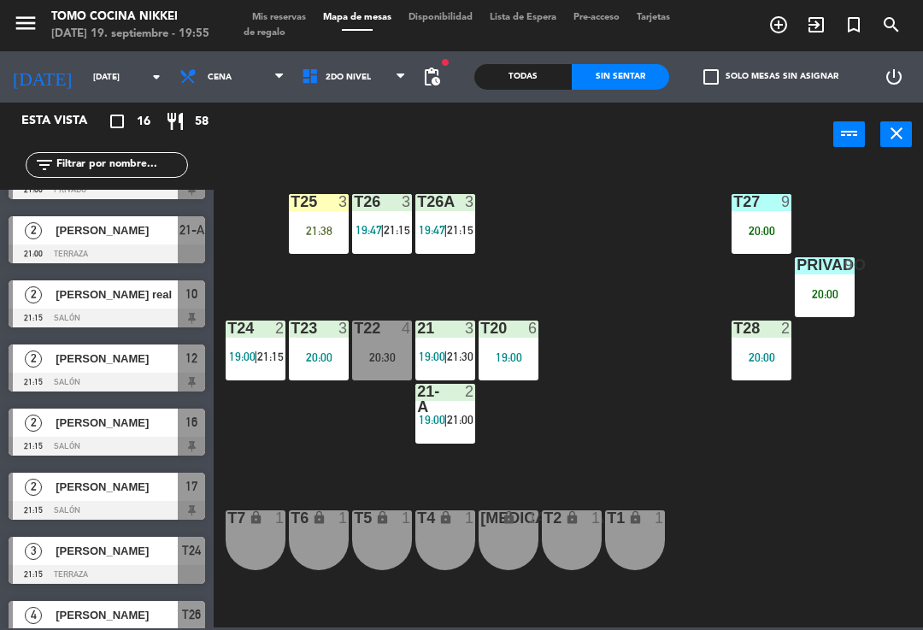
click at [363, 95] on span "2do Nivel" at bounding box center [354, 77] width 122 height 38
click at [408, 109] on ng-component "menu Tomo Cocina Nikkei [DATE] 19. septiembre - 19:55 Mis reservas Mapa de mesa…" at bounding box center [461, 313] width 923 height 627
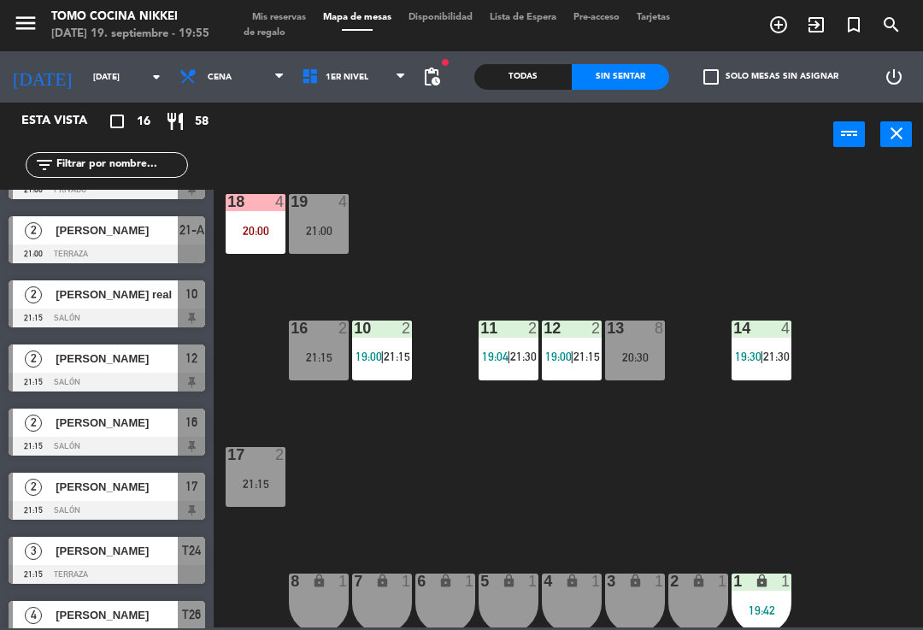
click at [439, 81] on span "pending_actions" at bounding box center [431, 77] width 21 height 21
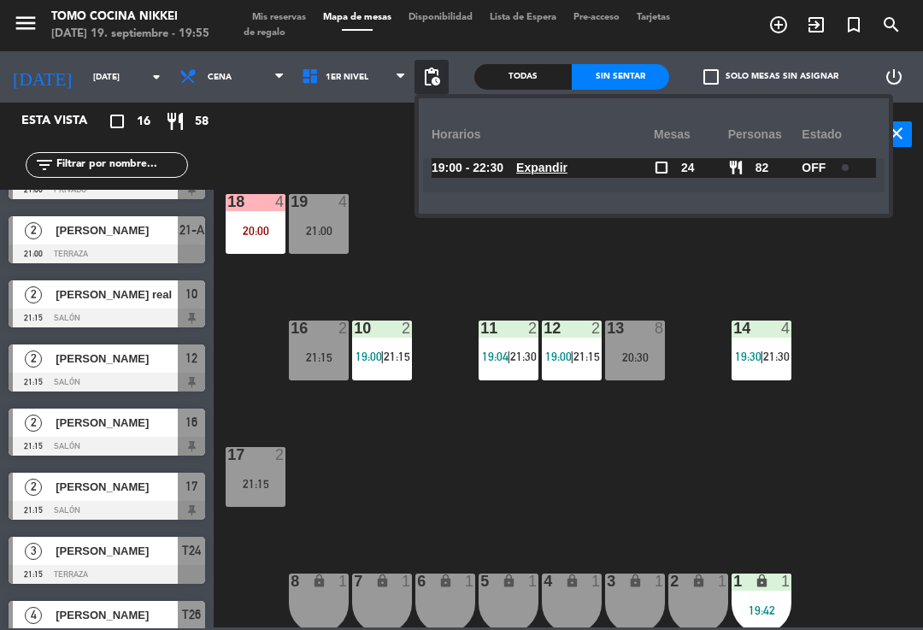
click at [377, 477] on div "18 4 20:00 19 4 21:00 16 2 21:15 10 2 19:00 | 21:15 11 2 19:04 | 21:30 12 2 19:…" at bounding box center [573, 395] width 700 height 463
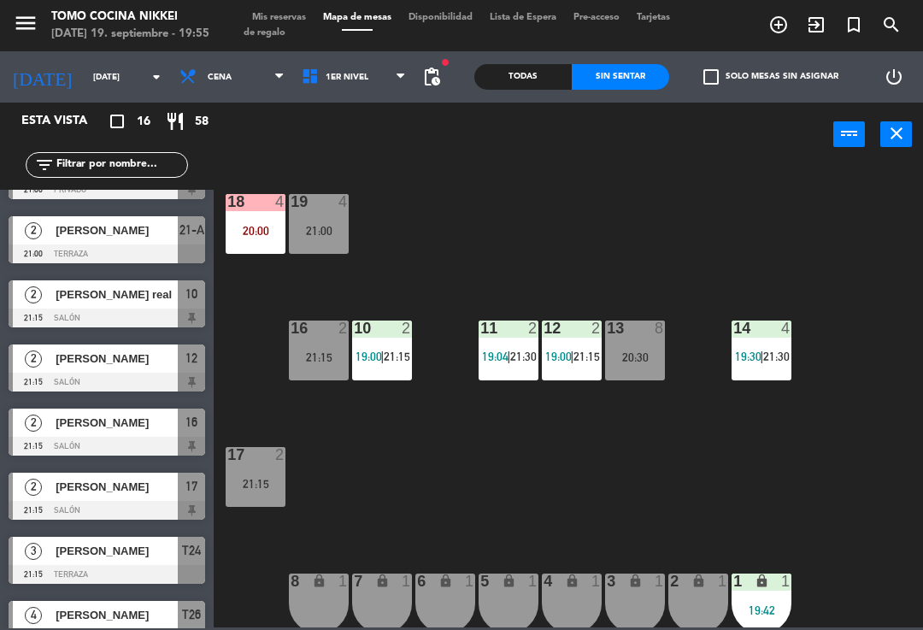
click at [266, 449] on div at bounding box center [256, 454] width 28 height 15
click at [284, 443] on div "18 4 20:00 19 4 21:00 16 2 21:15 10 2 19:00 | 21:15 11 2 19:04 | 21:30 12 2 19:…" at bounding box center [573, 395] width 700 height 463
click at [265, 478] on div "21:15" at bounding box center [256, 484] width 60 height 12
click at [368, 441] on div "18 4 20:00 19 4 21:00 16 2 21:15 10 2 19:00 | 21:15 11 2 19:04 | 21:30 12 2 19:…" at bounding box center [573, 395] width 700 height 463
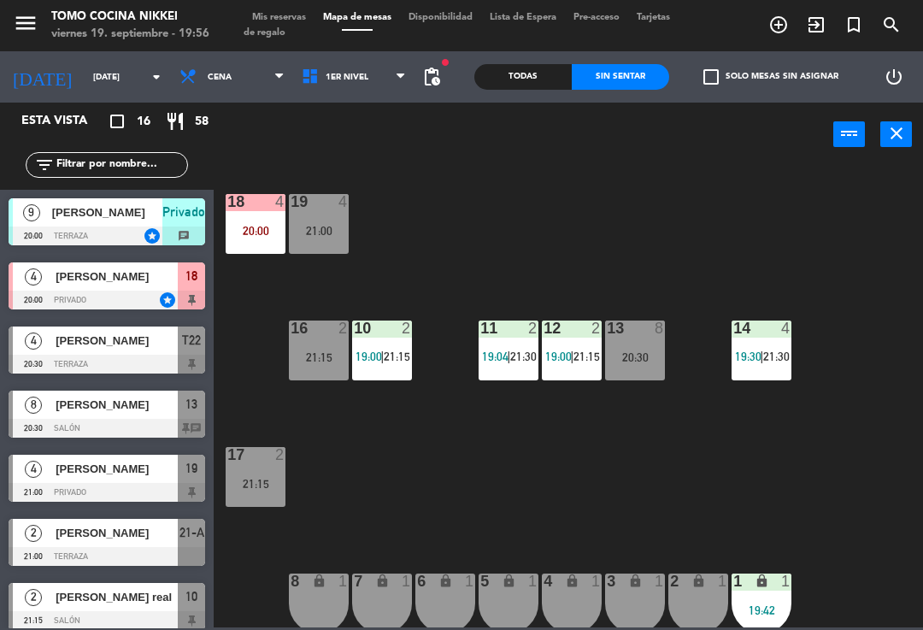
scroll to position [0, 0]
click at [109, 392] on div "[PERSON_NAME]" at bounding box center [116, 405] width 124 height 28
click at [339, 112] on div "power_input close" at bounding box center [524, 135] width 620 height 65
click at [386, 93] on span "1er Nivel" at bounding box center [354, 77] width 122 height 38
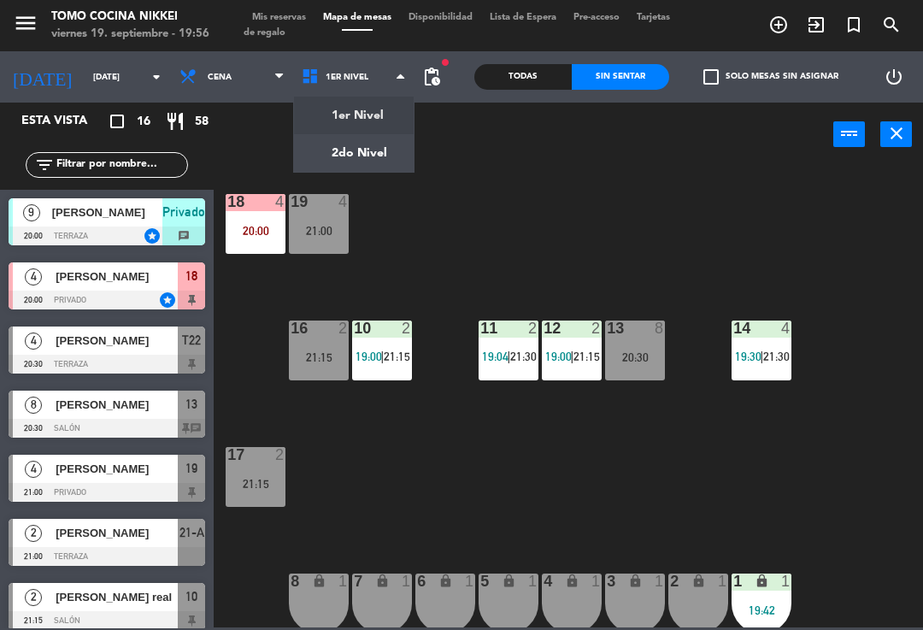
click at [388, 144] on ng-component "menu Tomo Cocina Nikkei [DATE] 19. septiembre - 19:56 Mis reservas Mapa de mesa…" at bounding box center [461, 313] width 923 height 627
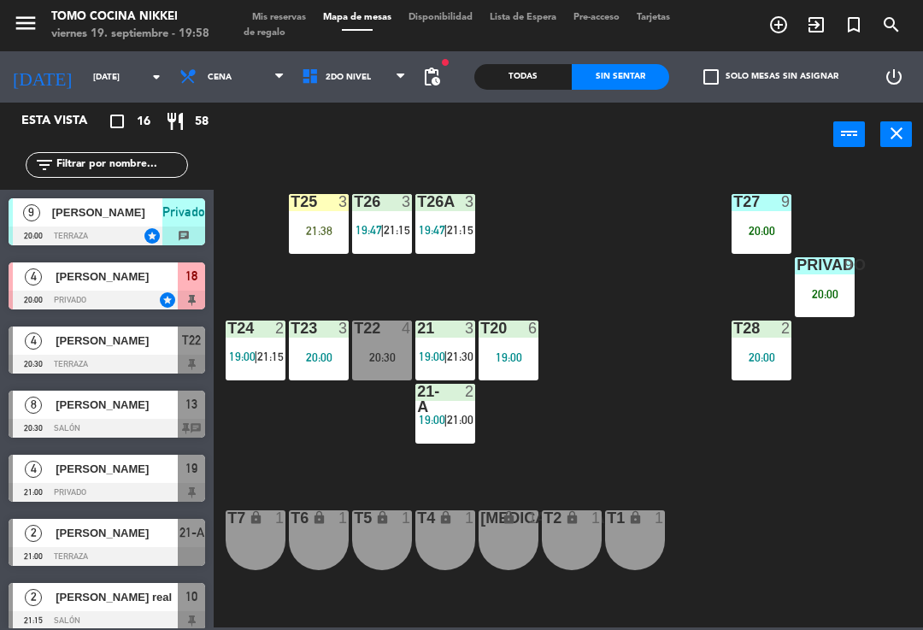
click at [568, 221] on div "T27 9 20:00 T25 3 21:38 T26A 3 19:47 | 21:15 T26 3 19:47 | 21:15 Privado 9 20:0…" at bounding box center [573, 395] width 700 height 463
click at [494, 138] on div "power_input close" at bounding box center [524, 135] width 620 height 65
click at [529, 74] on div "Todas" at bounding box center [522, 77] width 97 height 26
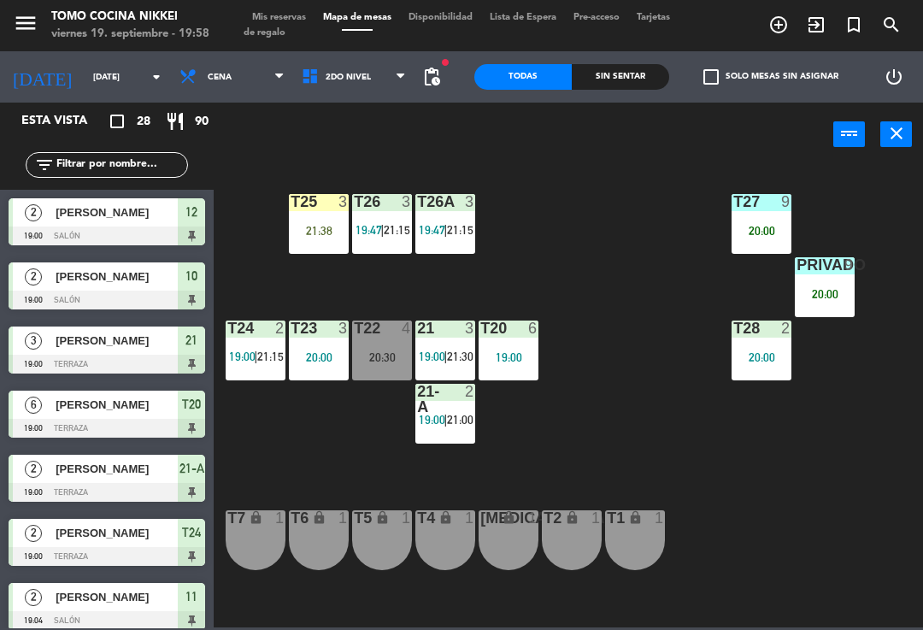
click at [610, 77] on div "Sin sentar" at bounding box center [620, 77] width 97 height 26
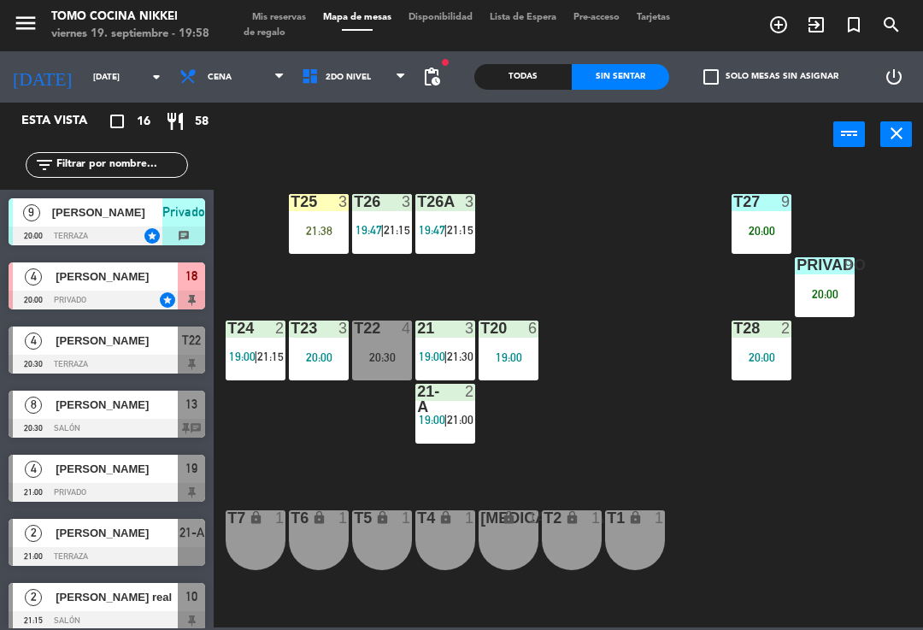
click at [541, 82] on div "Todas" at bounding box center [522, 77] width 97 height 26
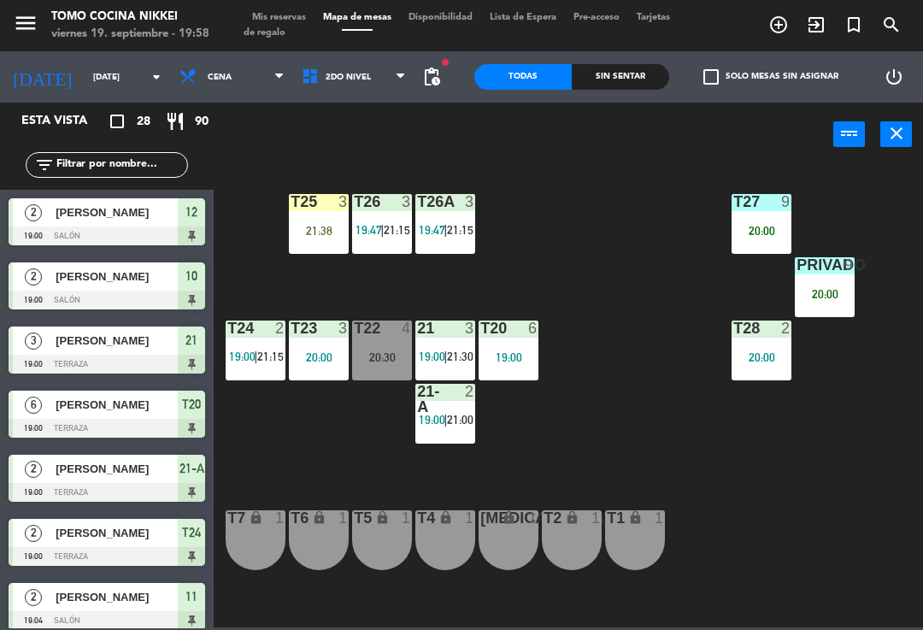
click at [534, 83] on div "Todas" at bounding box center [522, 77] width 97 height 26
click at [607, 89] on div "Sin sentar" at bounding box center [620, 77] width 97 height 26
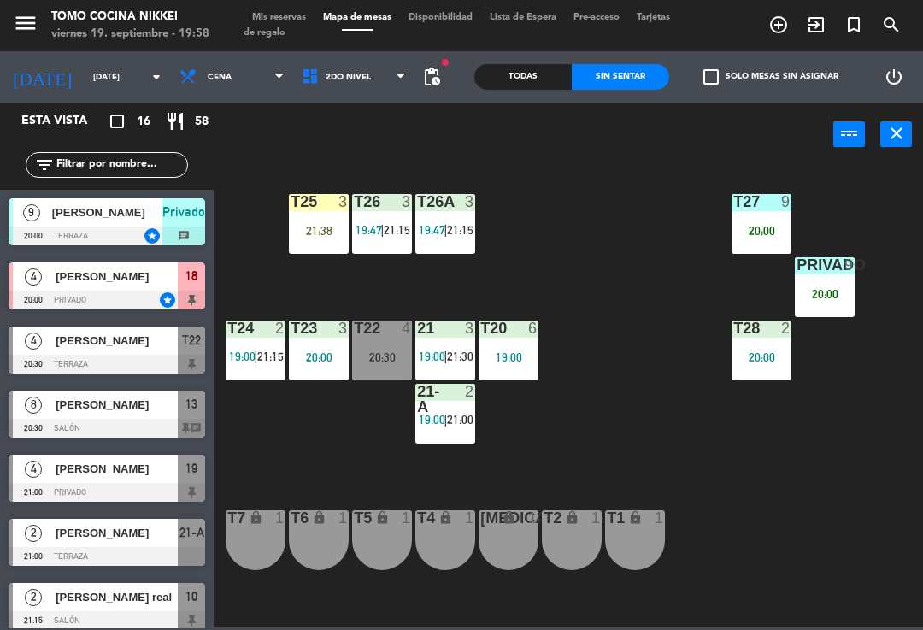
click at [556, 87] on div "Todas" at bounding box center [522, 77] width 97 height 26
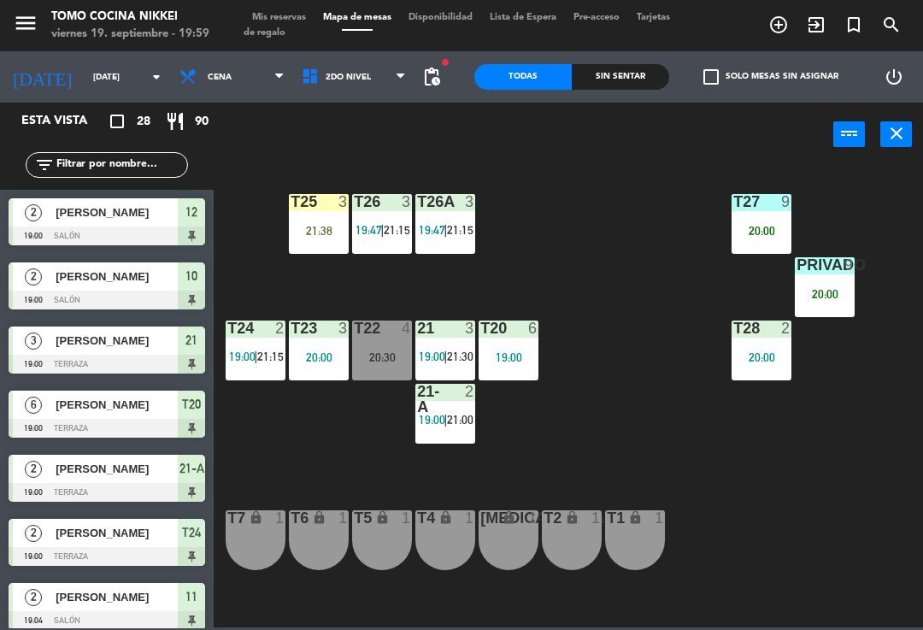
click at [615, 386] on div "T27 9 20:00 T25 3 21:38 T26A 3 19:47 | 21:15 T26 3 19:47 | 21:15 Privado 9 20:0…" at bounding box center [573, 395] width 700 height 463
click at [409, 73] on span at bounding box center [405, 77] width 17 height 16
click at [398, 103] on ng-component "menu Tomo Cocina Nikkei [DATE] 19. septiembre - 19:59 Mis reservas Mapa de mesa…" at bounding box center [461, 313] width 923 height 627
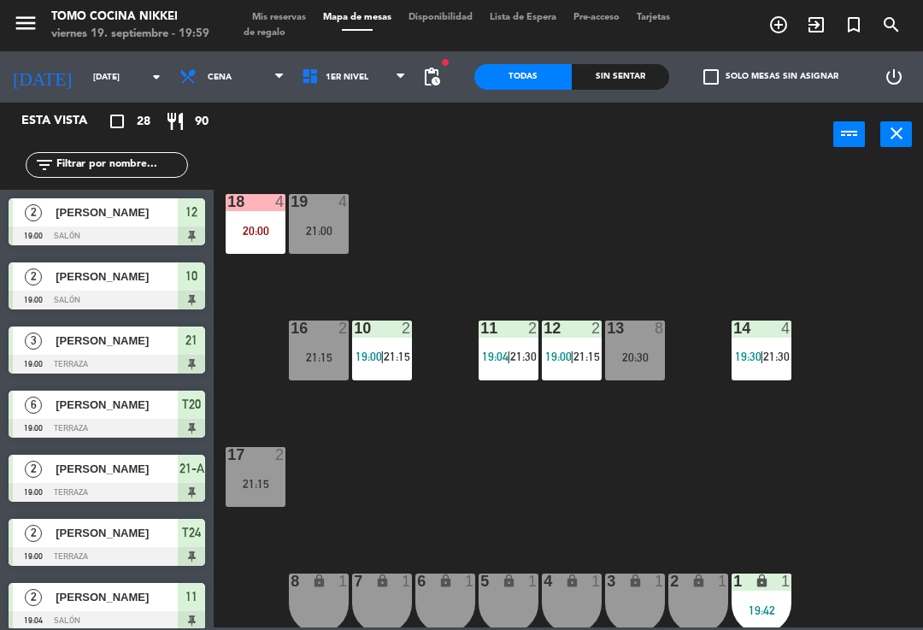
click at [515, 297] on div "18 4 20:00 19 4 21:00 16 2 21:15 10 2 19:00 | 21:15 11 2 19:04 | 21:30 12 2 19:…" at bounding box center [573, 395] width 700 height 463
click at [521, 245] on div "18 4 20:00 19 4 21:00 16 2 21:15 10 2 19:00 | 21:15 11 2 19:04 | 21:30 12 2 19:…" at bounding box center [573, 395] width 700 height 463
click at [386, 95] on span "1er Nivel" at bounding box center [354, 77] width 122 height 38
click at [406, 141] on ng-component "menu Tomo Cocina Nikkei [DATE] 19. septiembre - 19:59 Mis reservas Mapa de mesa…" at bounding box center [461, 313] width 923 height 627
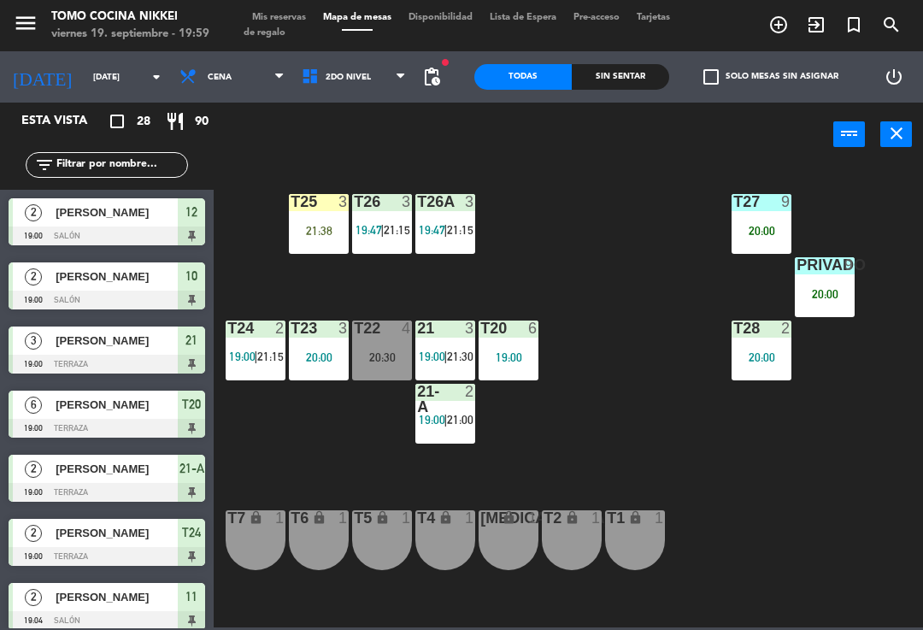
click at [445, 491] on div "T27 9 20:00 T25 3 21:38 T26A 3 19:47 | 21:15 T26 3 19:47 | 21:15 Privado 9 20:0…" at bounding box center [573, 395] width 700 height 463
click at [515, 447] on div "T27 9 20:00 T25 3 21:38 T26A 3 19:47 | 21:15 T26 3 19:47 | 21:15 Privado 9 20:0…" at bounding box center [573, 395] width 700 height 463
click at [518, 438] on div "T27 9 20:00 T25 3 21:38 T26A 3 19:47 | 21:15 T26 3 19:47 | 21:15 Privado 9 20:0…" at bounding box center [573, 395] width 700 height 463
click at [504, 402] on div "T27 9 20:00 T25 3 21:38 T26A 3 19:47 | 21:15 T26 3 19:47 | 21:15 Privado 9 20:0…" at bounding box center [573, 395] width 700 height 463
click at [519, 343] on div "T20 6 19:00" at bounding box center [509, 351] width 60 height 60
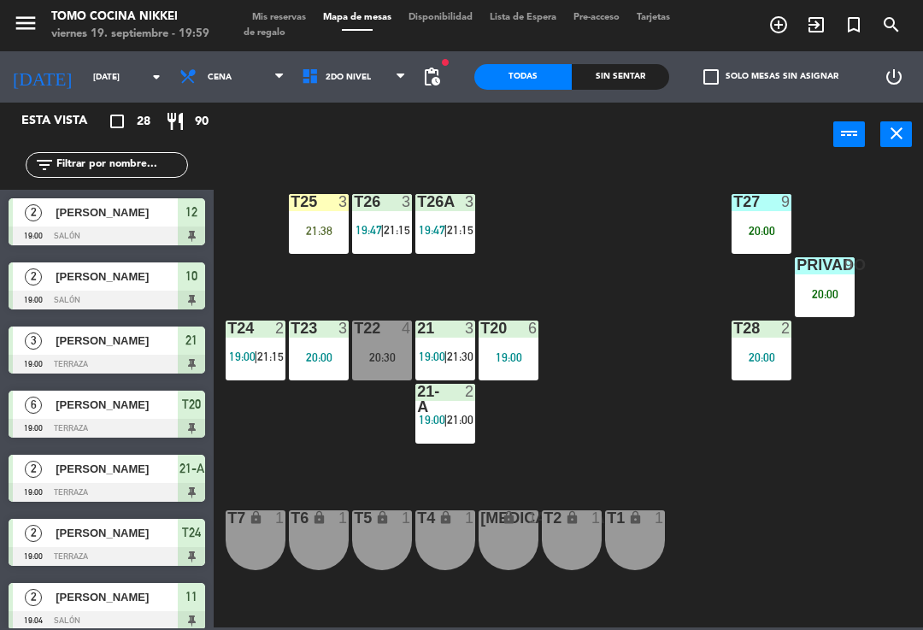
click at [641, 293] on div "T27 9 20:00 T25 3 21:38 T26A 3 19:47 | 21:15 T26 3 19:47 | 21:15 Privado 9 20:0…" at bounding box center [573, 395] width 700 height 463
click at [610, 300] on div "T27 9 20:00 T25 3 21:38 T26A 3 19:47 | 21:15 T26 3 19:47 | 21:15 Privado 9 20:0…" at bounding box center [573, 395] width 700 height 463
click at [382, 50] on div "menu Tomo Cocina Nikkei [DATE] 19. septiembre - 19:59 Mis reservas Mapa de mesa…" at bounding box center [461, 25] width 923 height 51
click at [409, 80] on span at bounding box center [405, 77] width 17 height 16
click at [395, 115] on ng-component "menu Tomo Cocina Nikkei [DATE] 19. septiembre - 19:59 Mis reservas Mapa de mesa…" at bounding box center [461, 313] width 923 height 627
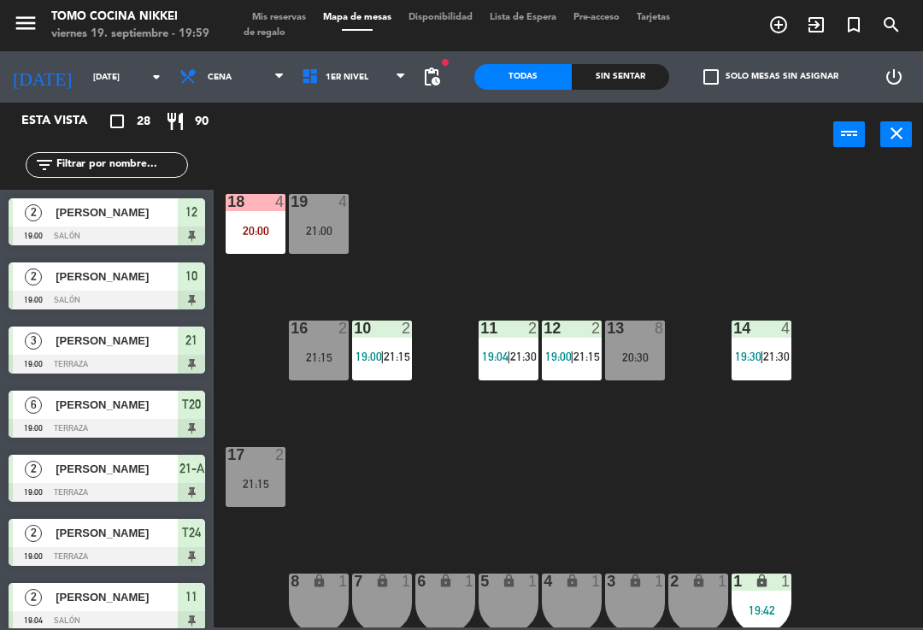
click at [691, 303] on div "18 4 20:00 19 4 21:00 16 2 21:15 10 2 19:00 | 21:15 11 2 19:04 | 21:30 12 2 19:…" at bounding box center [573, 395] width 700 height 463
click at [822, 307] on div "18 4 20:00 19 4 21:00 16 2 21:15 10 2 19:00 | 21:15 11 2 19:04 | 21:30 12 2 19:…" at bounding box center [573, 395] width 700 height 463
click at [802, 292] on div "18 4 20:00 19 4 21:00 16 2 21:15 10 2 19:00 | 21:15 11 2 19:04 | 21:30 12 2 19:…" at bounding box center [573, 395] width 700 height 463
click at [407, 73] on span at bounding box center [405, 77] width 17 height 16
click at [397, 164] on ng-component "menu Tomo Cocina Nikkei [DATE] 19. septiembre - 19:59 Mis reservas Mapa de mesa…" at bounding box center [461, 313] width 923 height 627
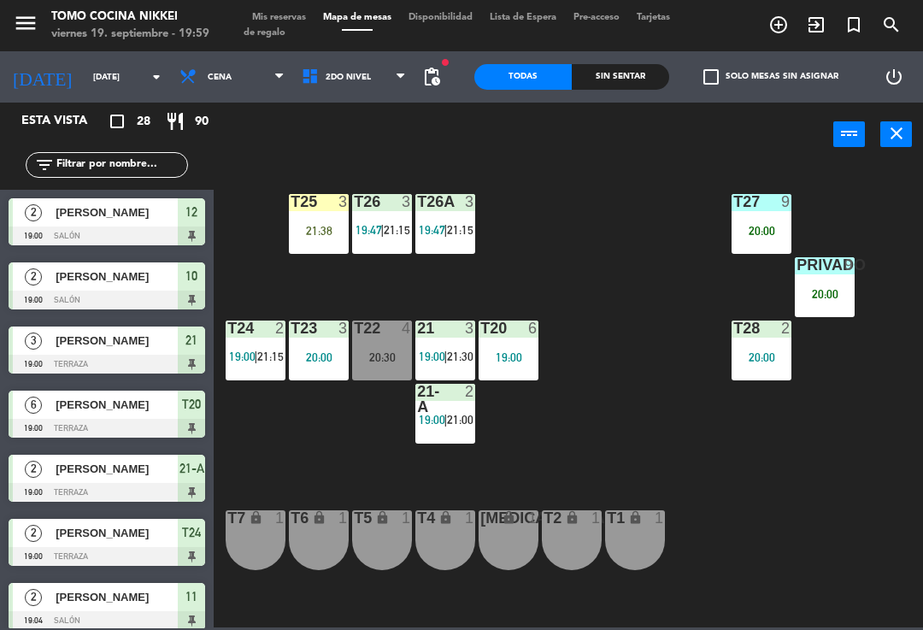
click at [564, 372] on div "T27 9 20:00 T25 3 21:38 T26A 3 19:47 | 21:15 T26 3 19:47 | 21:15 Privado 9 20:0…" at bounding box center [573, 395] width 700 height 463
click at [646, 385] on div "T27 9 20:00 T25 3 21:38 T26A 3 19:47 | 21:15 T26 3 19:47 | 21:15 Privado 9 20:0…" at bounding box center [573, 395] width 700 height 463
click at [351, 68] on span "2do Nivel" at bounding box center [354, 77] width 122 height 38
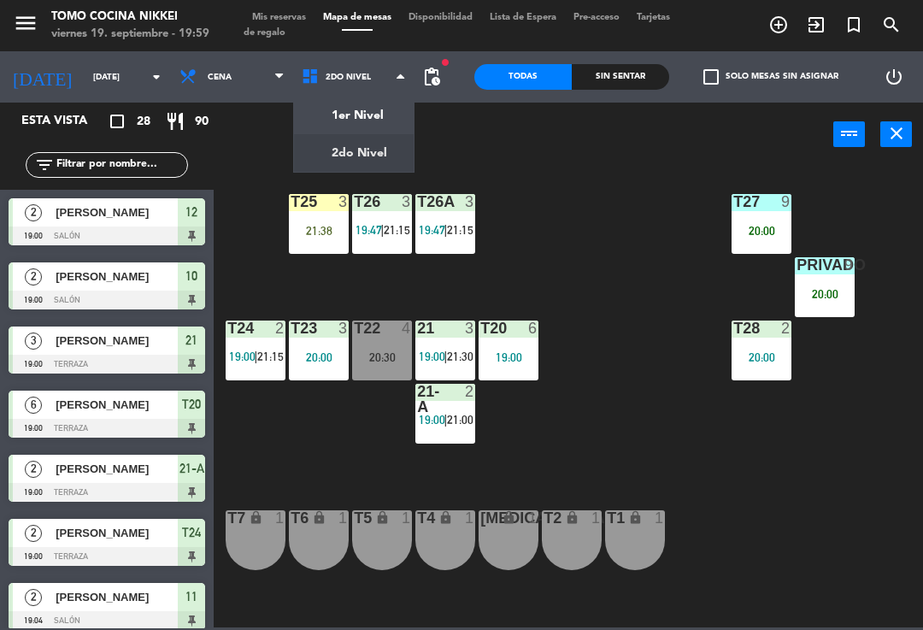
click at [363, 104] on ng-component "menu Tomo Cocina Nikkei [DATE] 19. septiembre - 19:59 Mis reservas Mapa de mesa…" at bounding box center [461, 313] width 923 height 627
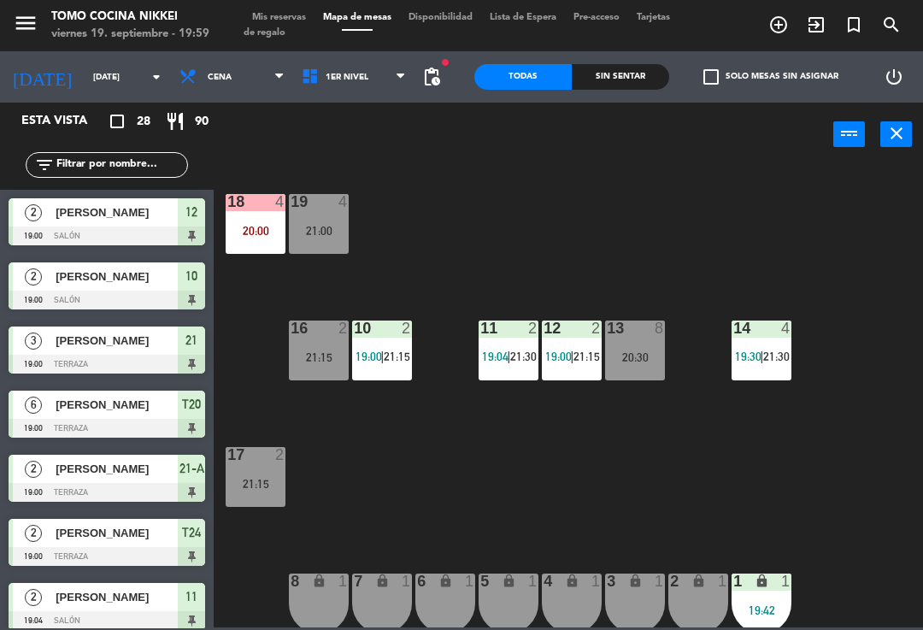
click at [347, 233] on div "21:00" at bounding box center [319, 231] width 60 height 12
click at [548, 262] on div "18 4 20:00 19 4 21:00 16 2 21:15 10 2 19:00 | 21:15 11 2 19:04 | 21:30 12 2 19:…" at bounding box center [573, 395] width 700 height 463
click at [374, 61] on span "1er Nivel" at bounding box center [354, 77] width 122 height 38
click at [389, 154] on ng-component "menu Tomo Cocina Nikkei [DATE] 19. septiembre - 19:59 Mis reservas Mapa de mesa…" at bounding box center [461, 313] width 923 height 627
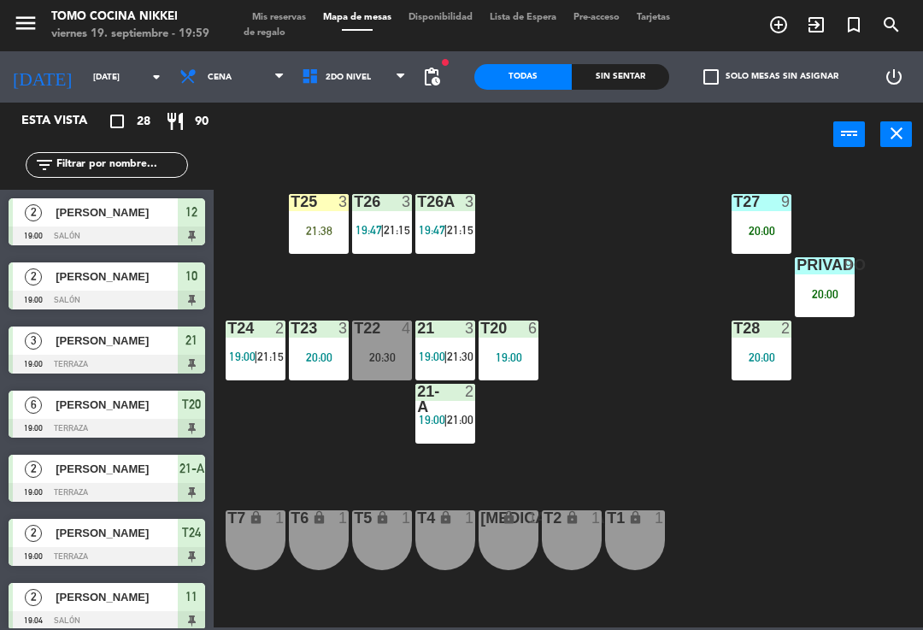
click at [315, 482] on div "T27 9 20:00 T25 3 21:38 T26A 3 19:47 | 21:15 T26 3 19:47 | 21:15 Privado 9 20:0…" at bounding box center [573, 395] width 700 height 463
click at [332, 94] on span "2do Nivel" at bounding box center [354, 77] width 122 height 38
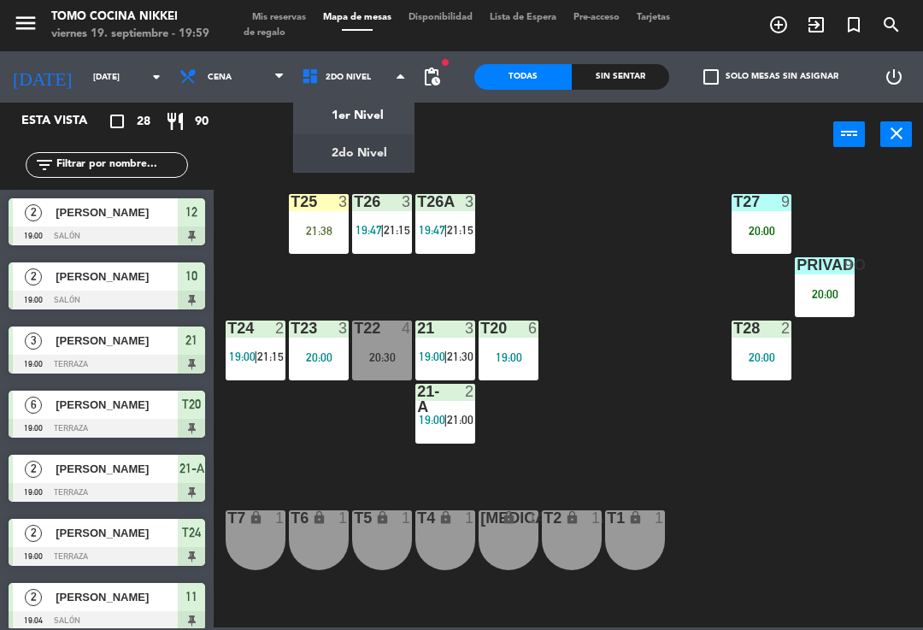
click at [332, 117] on ng-component "menu Tomo Cocina Nikkei [DATE] 19. septiembre - 19:59 Mis reservas Mapa de mesa…" at bounding box center [461, 313] width 923 height 627
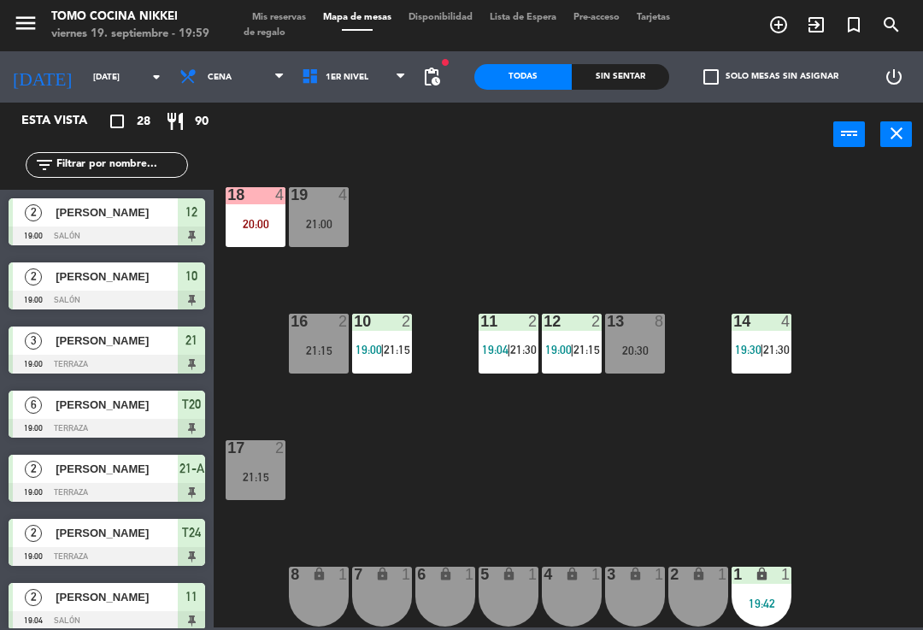
scroll to position [7, 0]
click at [438, 605] on div "6 lock 1" at bounding box center [445, 597] width 60 height 60
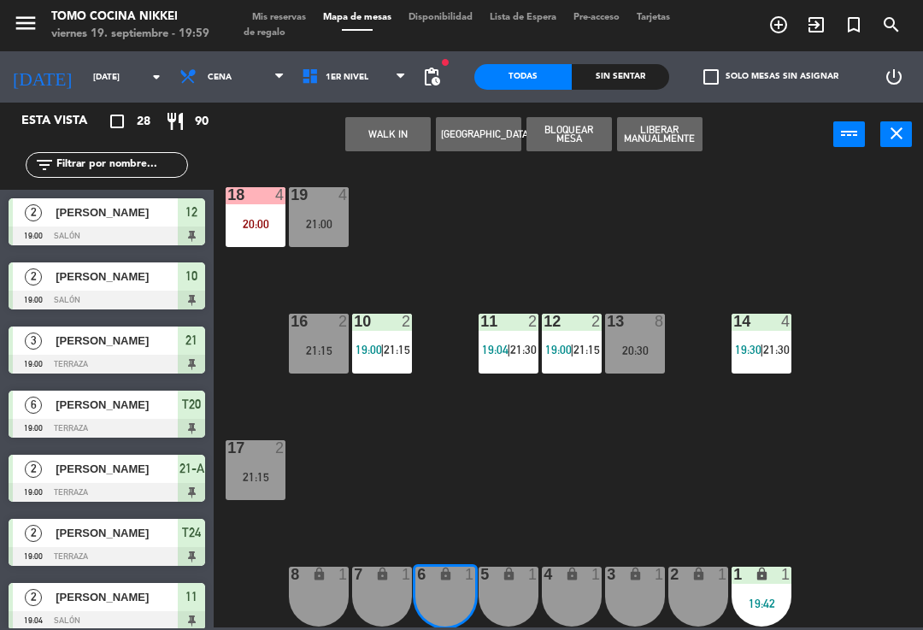
click at [498, 625] on div "5 lock 1" at bounding box center [509, 597] width 60 height 60
click at [557, 599] on div "4 lock 1" at bounding box center [572, 597] width 60 height 60
click at [608, 597] on div "3 lock 1" at bounding box center [635, 597] width 60 height 60
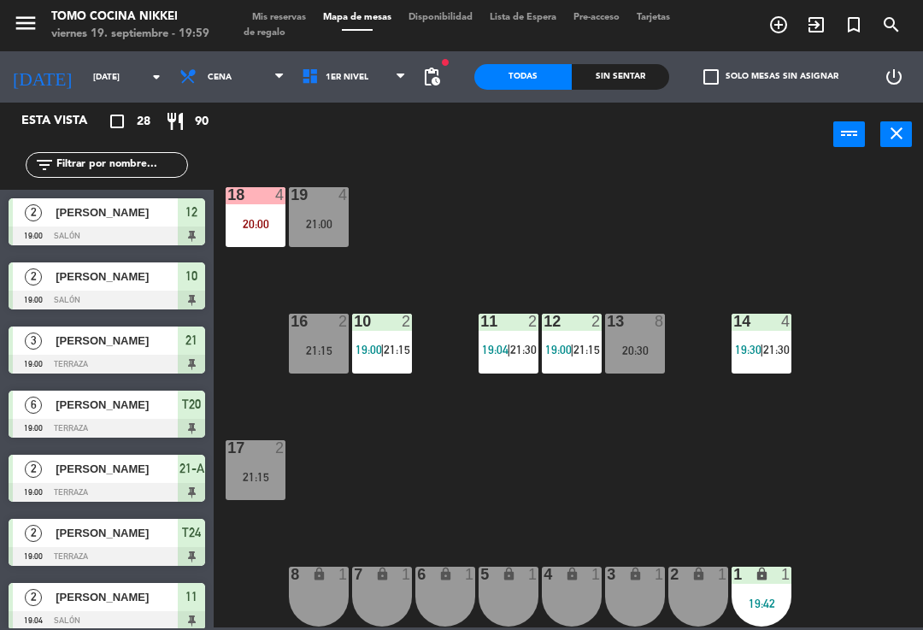
click at [395, 527] on div "18 4 20:00 19 4 21:00 16 2 21:15 10 2 19:00 | 21:15 11 2 19:04 | 21:30 12 2 19:…" at bounding box center [573, 395] width 700 height 463
click at [457, 601] on div "6 lock 1" at bounding box center [445, 597] width 60 height 60
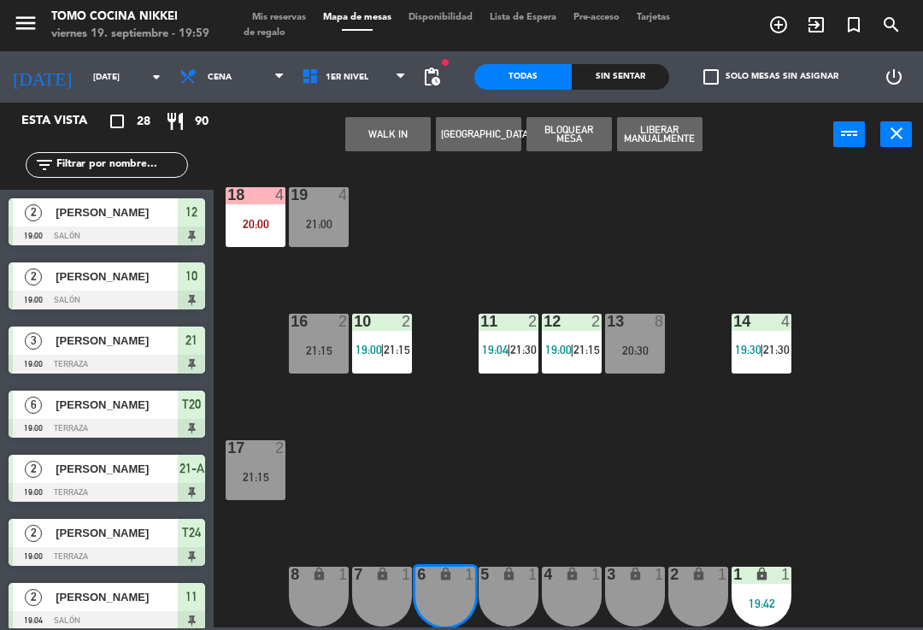
click at [519, 614] on div "5 lock 1" at bounding box center [509, 597] width 60 height 60
click at [556, 592] on div "4 lock 1" at bounding box center [572, 597] width 60 height 60
click at [658, 85] on div "Sin sentar" at bounding box center [620, 77] width 97 height 26
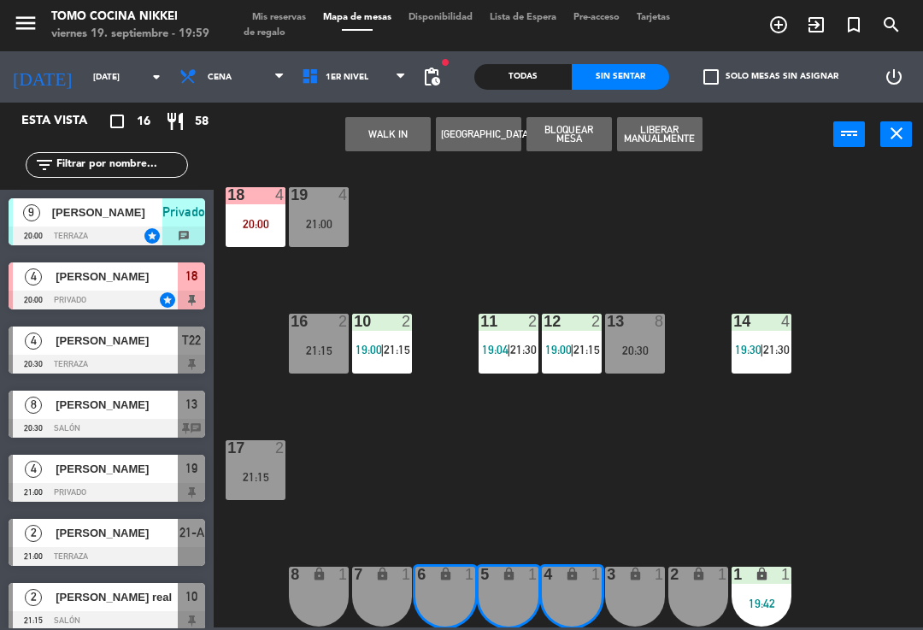
click at [415, 117] on button "WALK IN" at bounding box center [387, 134] width 85 height 34
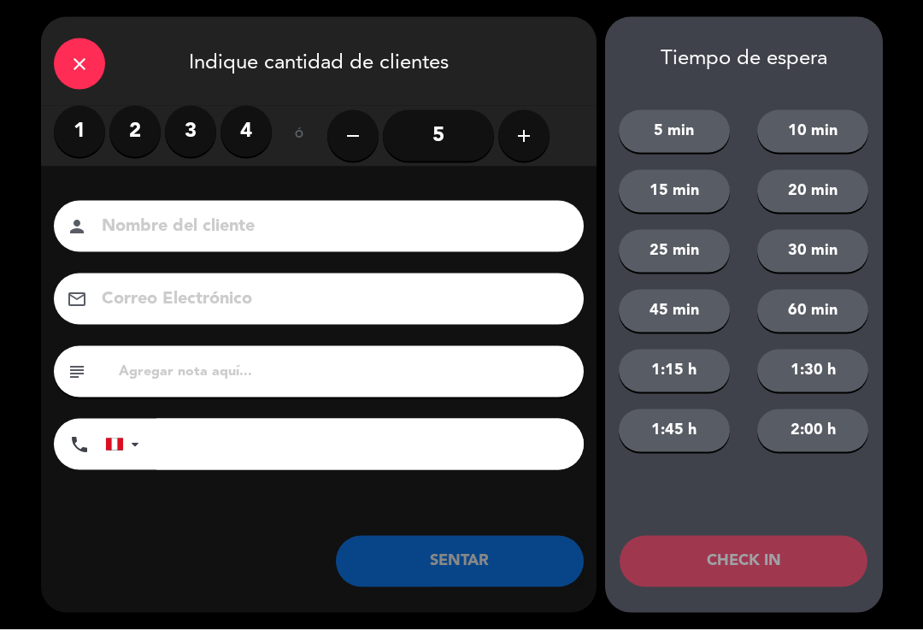
click at [191, 140] on label "3" at bounding box center [190, 131] width 51 height 51
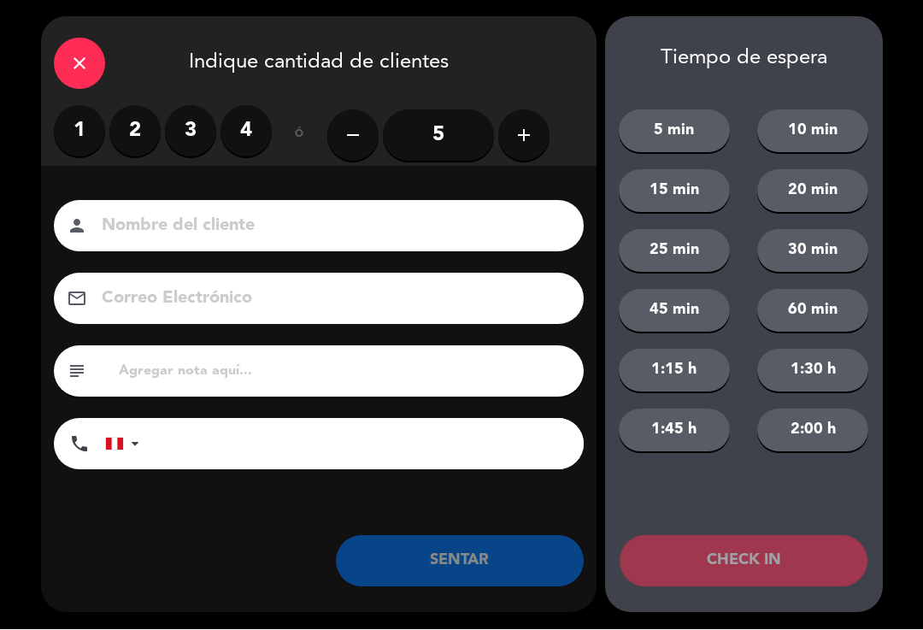
click at [147, 226] on input at bounding box center [331, 227] width 462 height 30
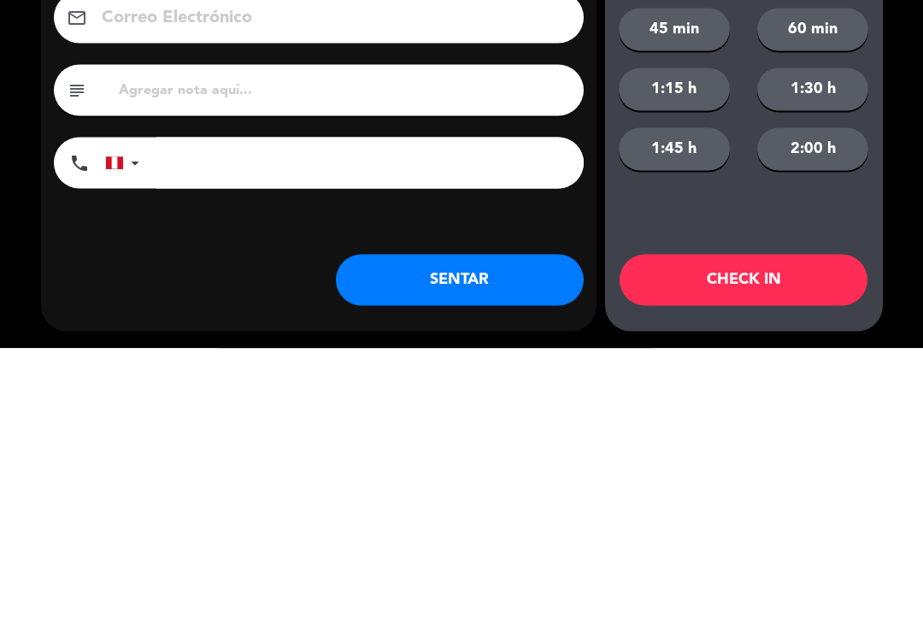
type input "[PERSON_NAME]"
click at [460, 419] on input "tel" at bounding box center [369, 444] width 427 height 51
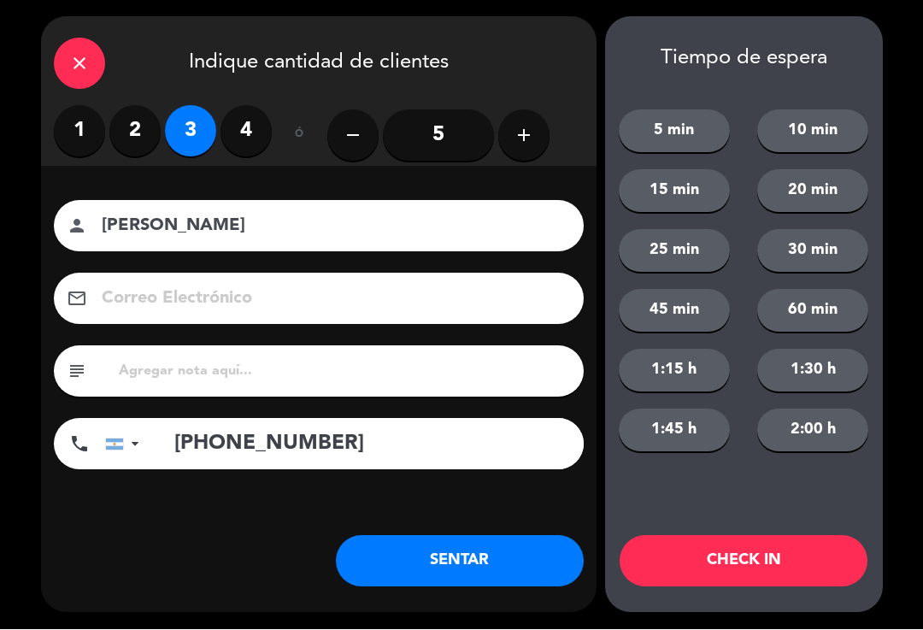
type input "[PHONE_NUMBER]"
click at [480, 561] on button "SENTAR" at bounding box center [460, 561] width 248 height 51
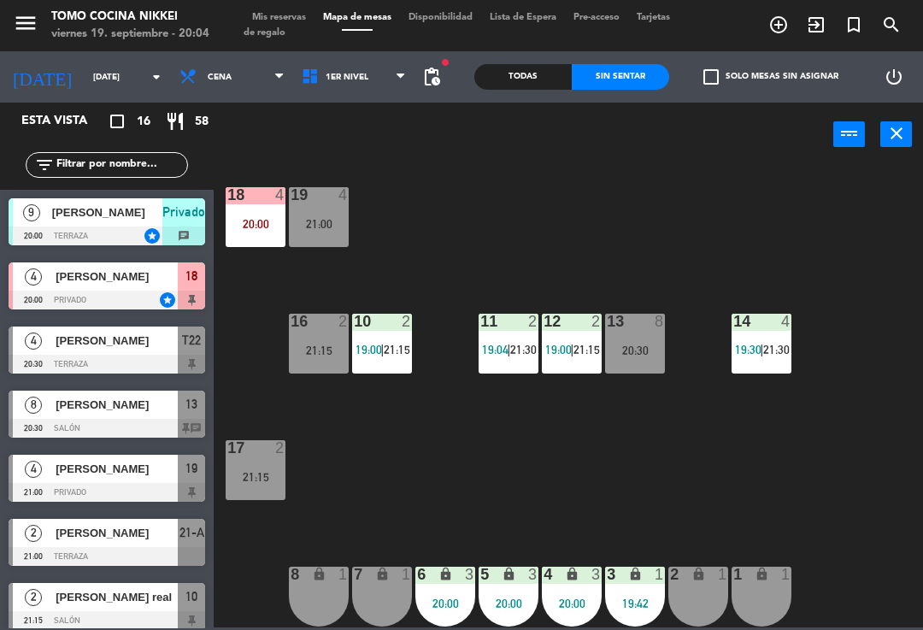
click at [721, 339] on div "18 4 20:00 19 4 21:00 16 2 21:15 10 2 19:00 | 21:15 11 2 19:04 | 21:30 12 2 19:…" at bounding box center [573, 395] width 700 height 463
click at [757, 336] on div "14 4 19:30 | 21:30" at bounding box center [762, 344] width 60 height 60
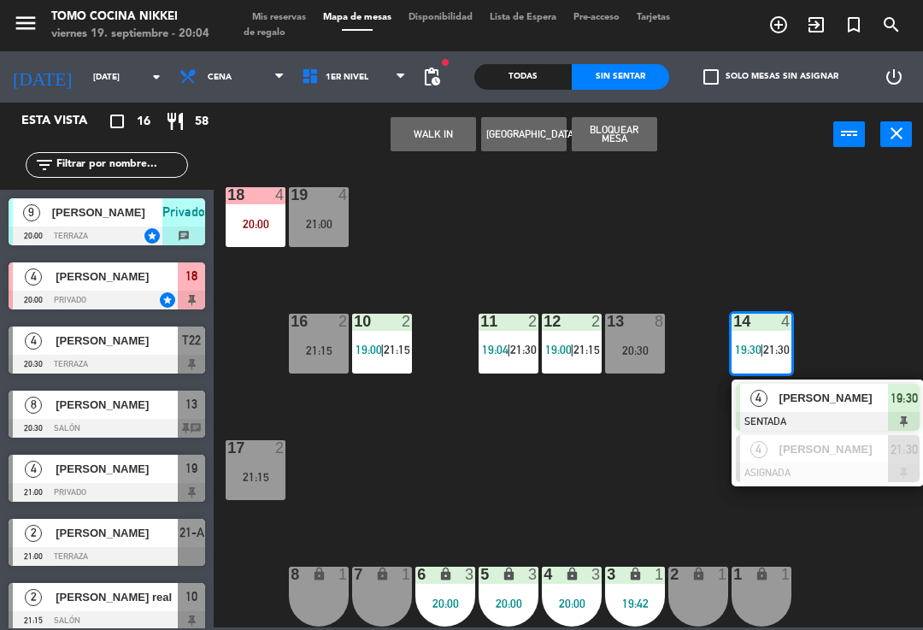
click at [782, 260] on div "18 4 20:00 19 4 21:00 16 2 21:15 10 2 19:00 | 21:15 11 2 19:04 | 21:30 12 2 19:…" at bounding box center [573, 395] width 700 height 463
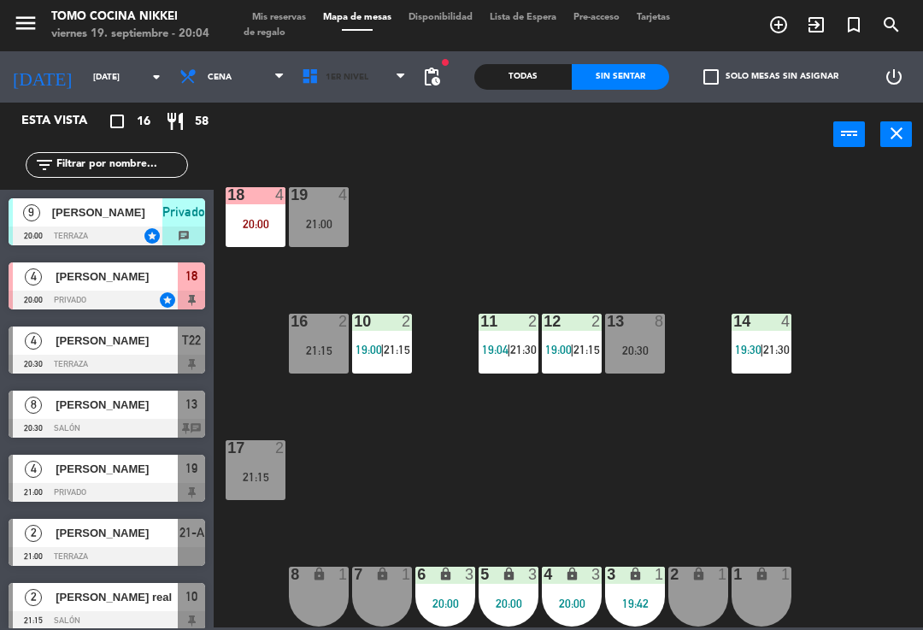
click at [374, 91] on span "1er Nivel" at bounding box center [354, 77] width 122 height 38
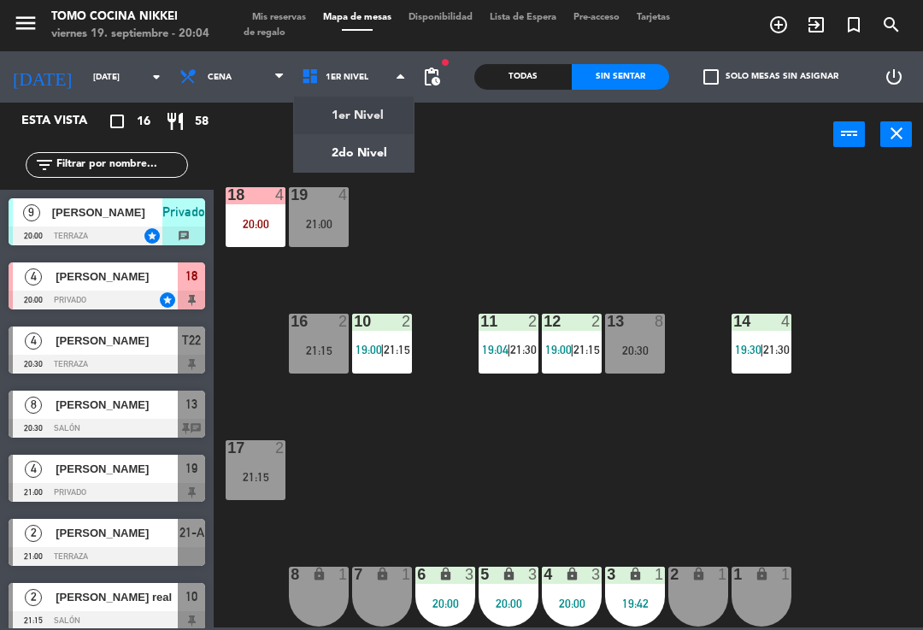
click at [367, 162] on ng-component "menu Tomo Cocina Nikkei [DATE] 19. septiembre - 20:04 Mis reservas Mapa de mesa…" at bounding box center [461, 313] width 923 height 627
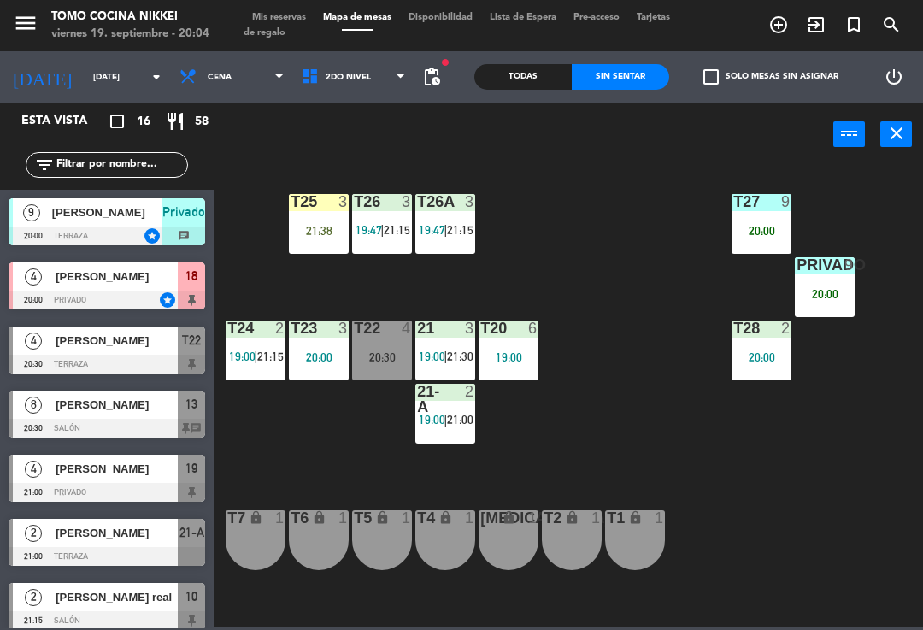
click at [341, 81] on span "2do Nivel" at bounding box center [348, 77] width 45 height 9
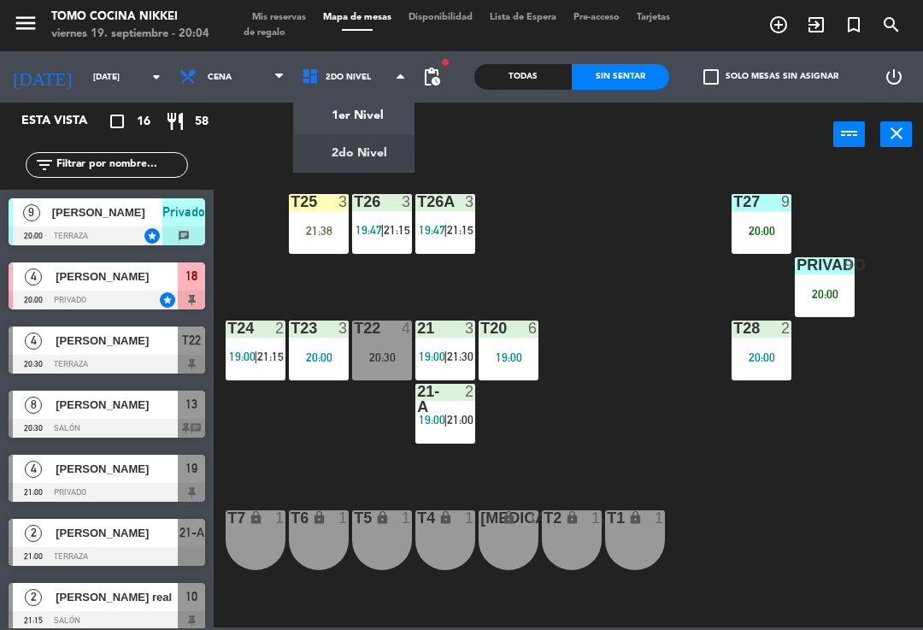
click at [372, 119] on ng-component "menu Tomo Cocina Nikkei [DATE] 19. septiembre - 20:04 Mis reservas Mapa de mesa…" at bounding box center [461, 313] width 923 height 627
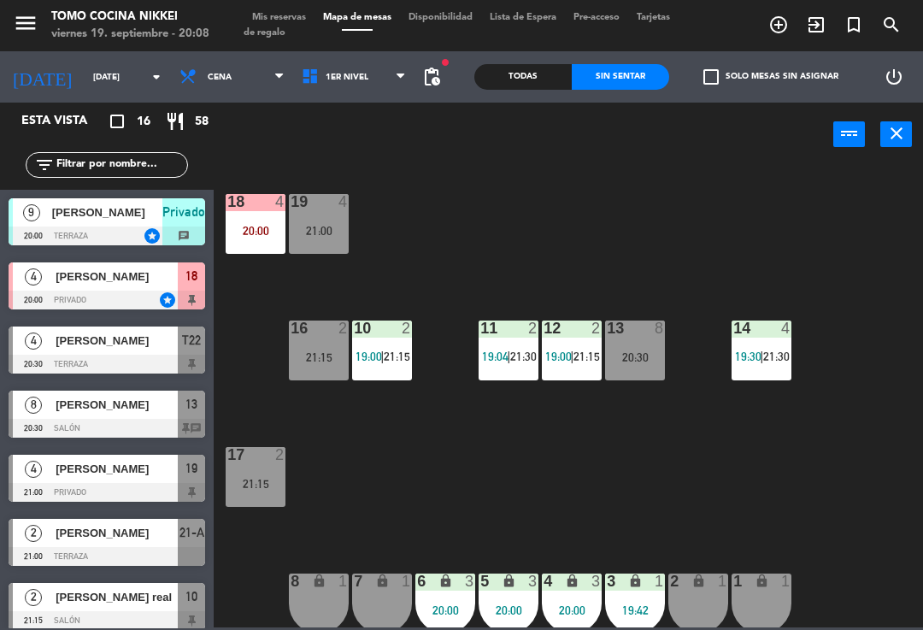
click at [399, 79] on icon at bounding box center [401, 77] width 8 height 14
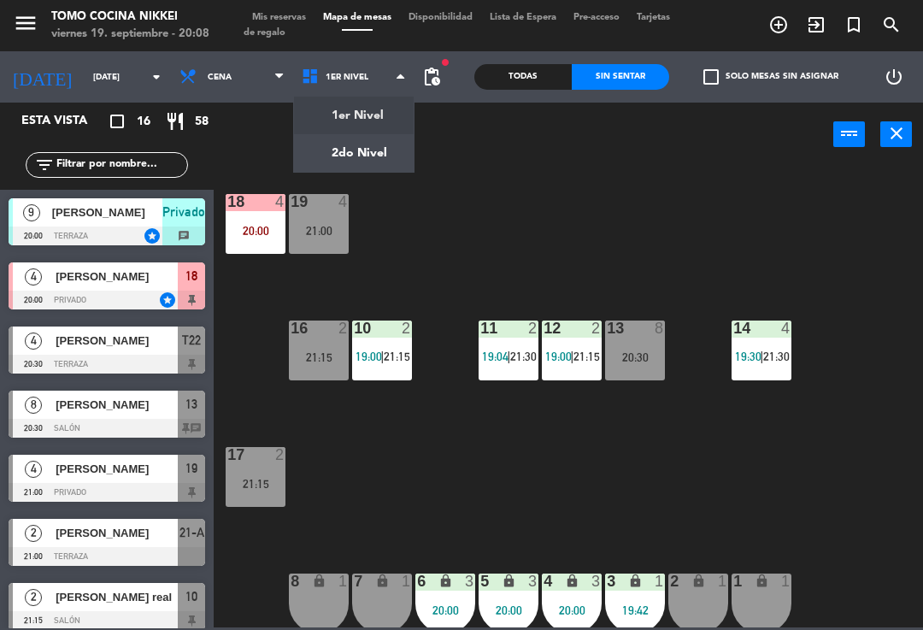
click at [388, 168] on ng-component "menu Tomo Cocina Nikkei [DATE] 19. septiembre - 20:08 Mis reservas Mapa de mesa…" at bounding box center [461, 313] width 923 height 627
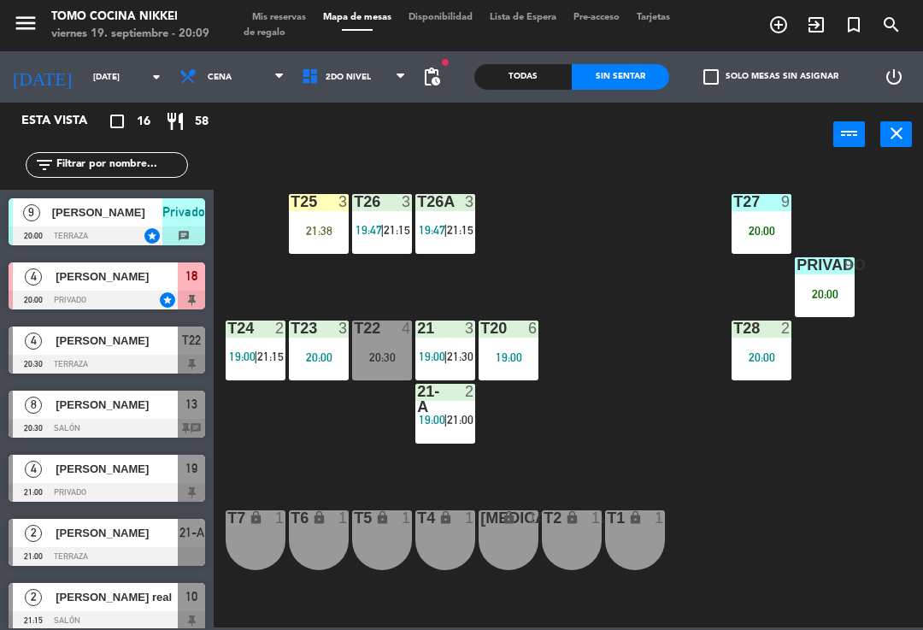
click at [762, 378] on div "T28 2 20:00" at bounding box center [762, 351] width 60 height 60
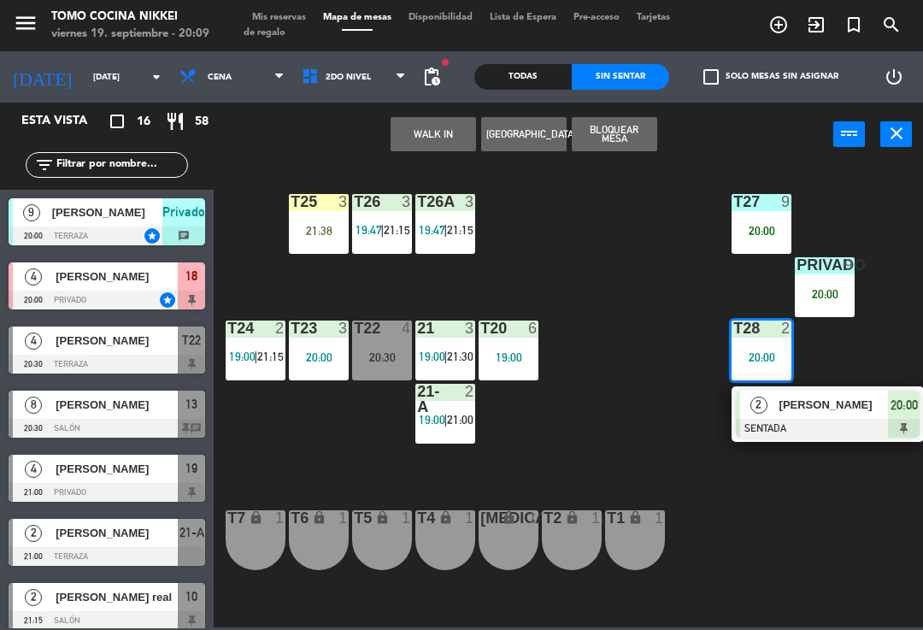
click at [830, 424] on div at bounding box center [828, 428] width 184 height 19
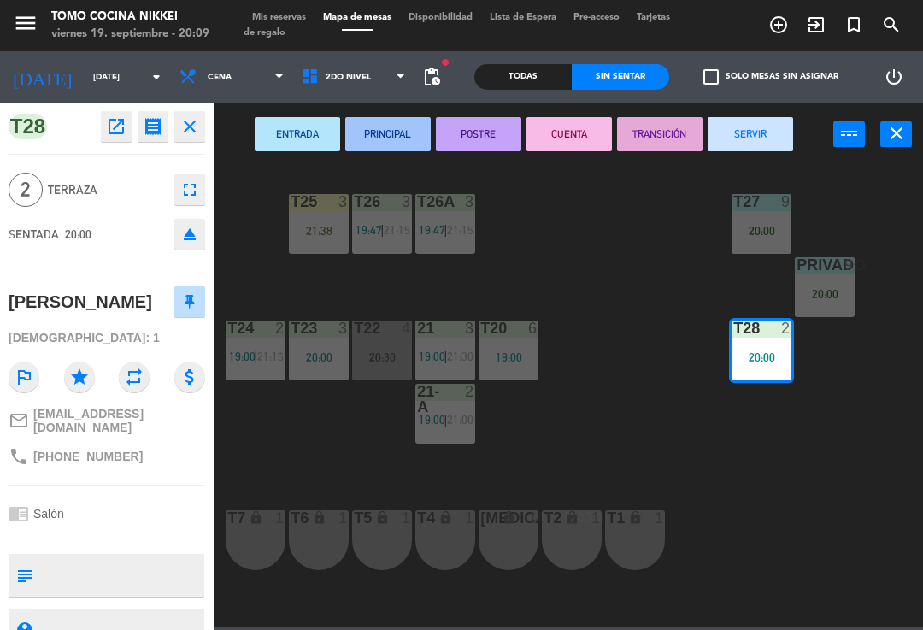
click at [756, 133] on button "SERVIR" at bounding box center [750, 134] width 85 height 34
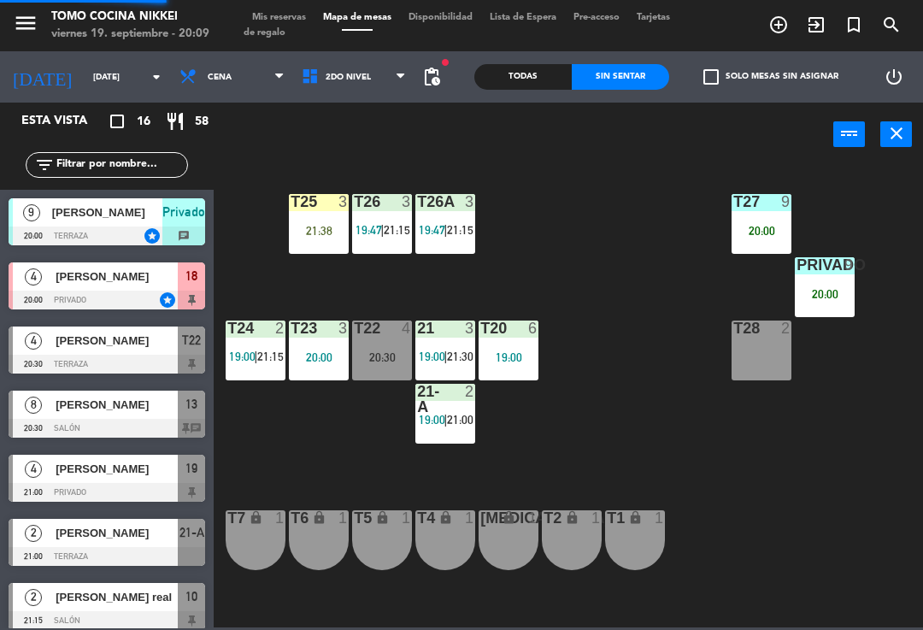
click at [667, 240] on div "T27 9 20:00 T25 3 21:38 T26A 3 19:47 | 21:15 T26 3 19:47 | 21:15 Privado 9 20:0…" at bounding box center [573, 395] width 700 height 463
click at [659, 270] on div "T27 9 20:00 T25 3 21:38 T26A 3 19:47 | 21:15 T26 3 19:47 | 21:15 Privado 9 20:0…" at bounding box center [573, 395] width 700 height 463
click at [621, 291] on div "T27 9 20:00 T25 3 21:38 T26A 3 19:47 | 21:15 T26 3 19:47 | 21:15 Privado 9 20:0…" at bounding box center [573, 395] width 700 height 463
click at [431, 417] on span "19:00" at bounding box center [432, 420] width 27 height 14
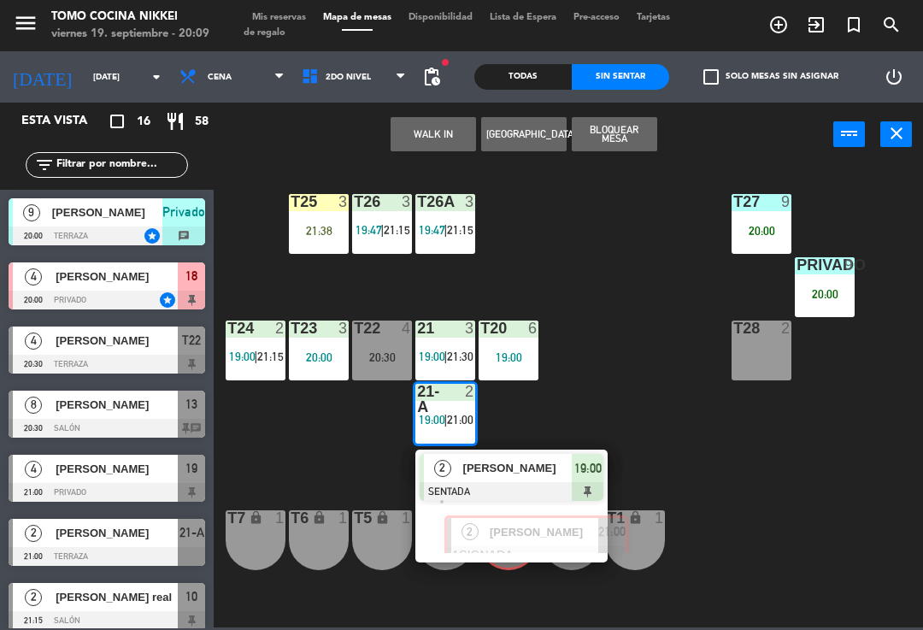
scroll to position [0, 13]
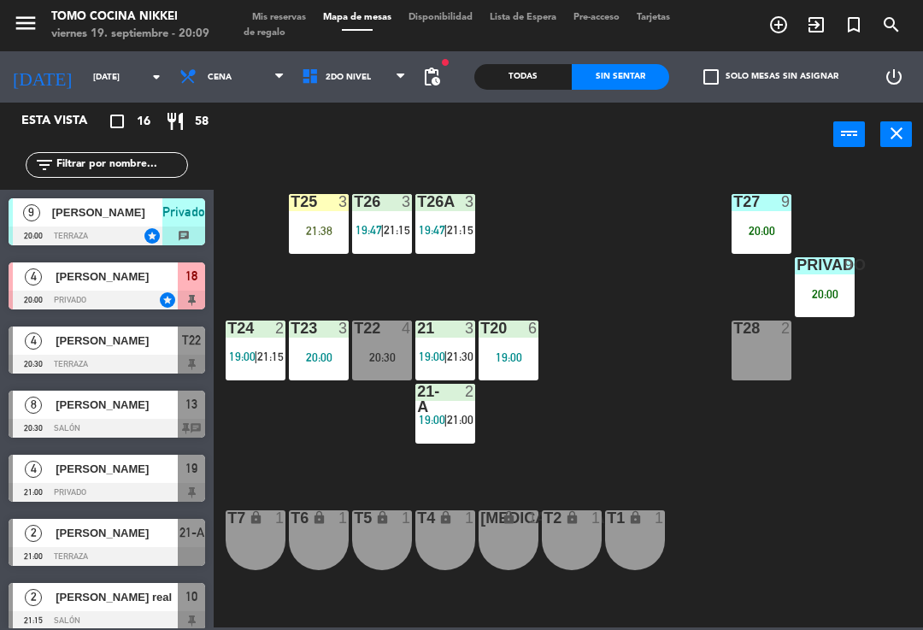
click at [625, 417] on div "T27 9 20:00 T25 3 21:38 T26A 3 19:47 | 21:15 T26 3 19:47 | 21:15 Privado 9 20:0…" at bounding box center [573, 395] width 700 height 463
click at [456, 434] on div "21-A 2 19:00 | 21:00" at bounding box center [445, 414] width 60 height 60
click at [694, 306] on div "T27 9 20:00 T25 3 21:38 T26A 3 19:47 | 21:15 T26 3 19:47 | 21:15 Privado 9 20:0…" at bounding box center [573, 395] width 700 height 463
click at [386, 91] on span "2do Nivel" at bounding box center [354, 77] width 122 height 38
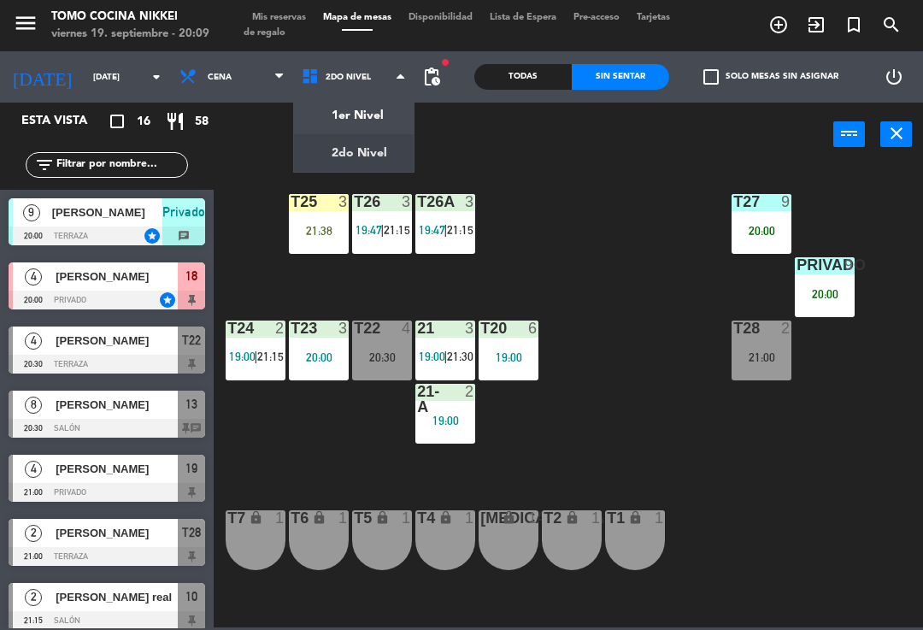
click at [395, 115] on ng-component "menu Tomo Cocina Nikkei [DATE] 19. septiembre - 20:09 Mis reservas Mapa de mesa…" at bounding box center [461, 313] width 923 height 627
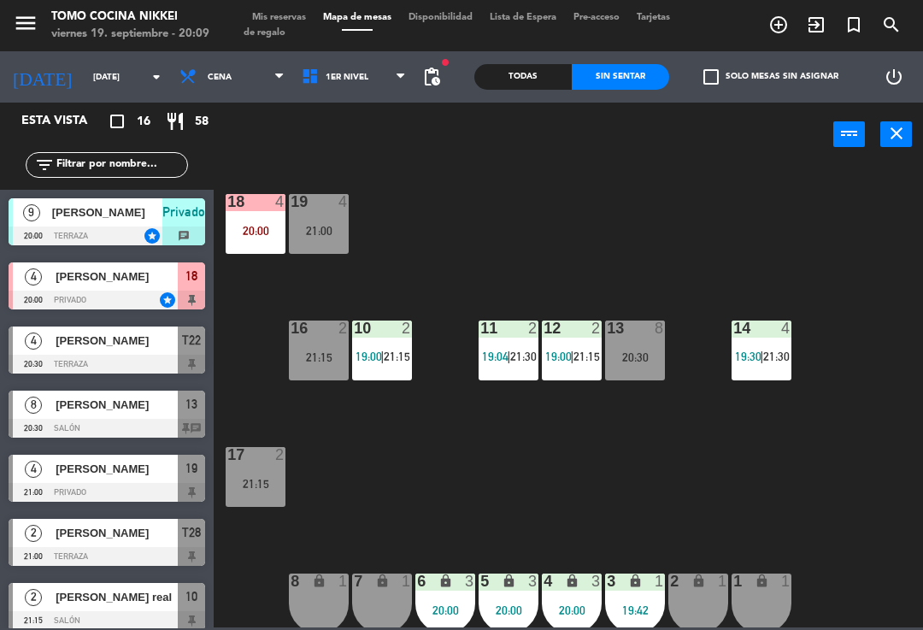
click at [407, 85] on span at bounding box center [405, 77] width 17 height 16
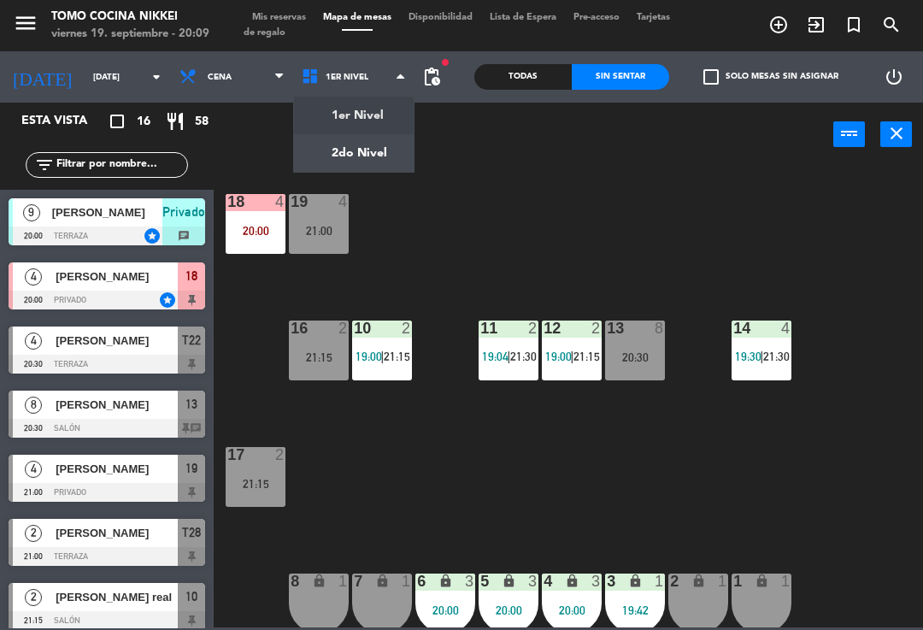
click at [386, 141] on ng-component "menu Tomo Cocina Nikkei [DATE] 19. septiembre - 20:09 Mis reservas Mapa de mesa…" at bounding box center [461, 313] width 923 height 627
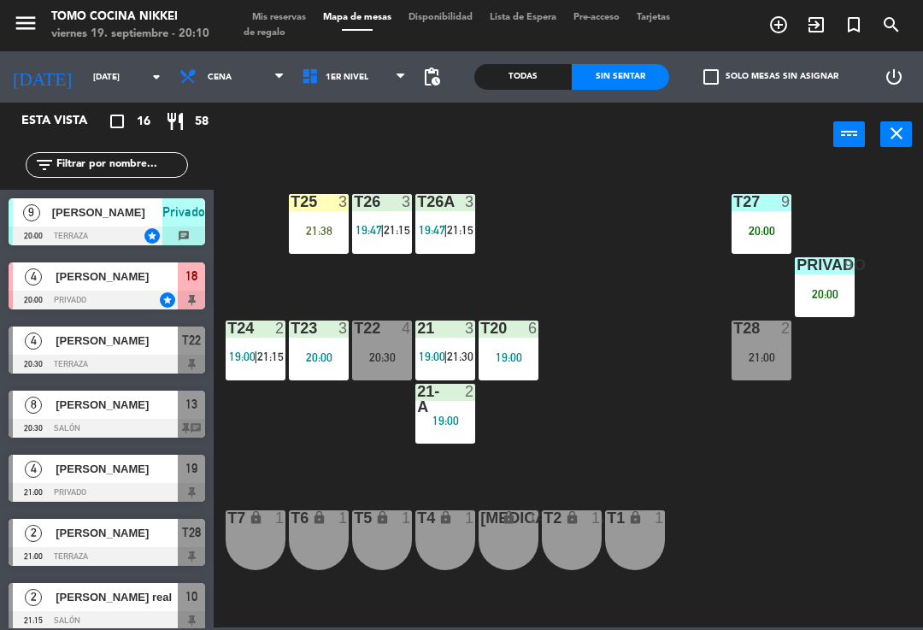
click at [372, 359] on div "20:30" at bounding box center [382, 357] width 60 height 12
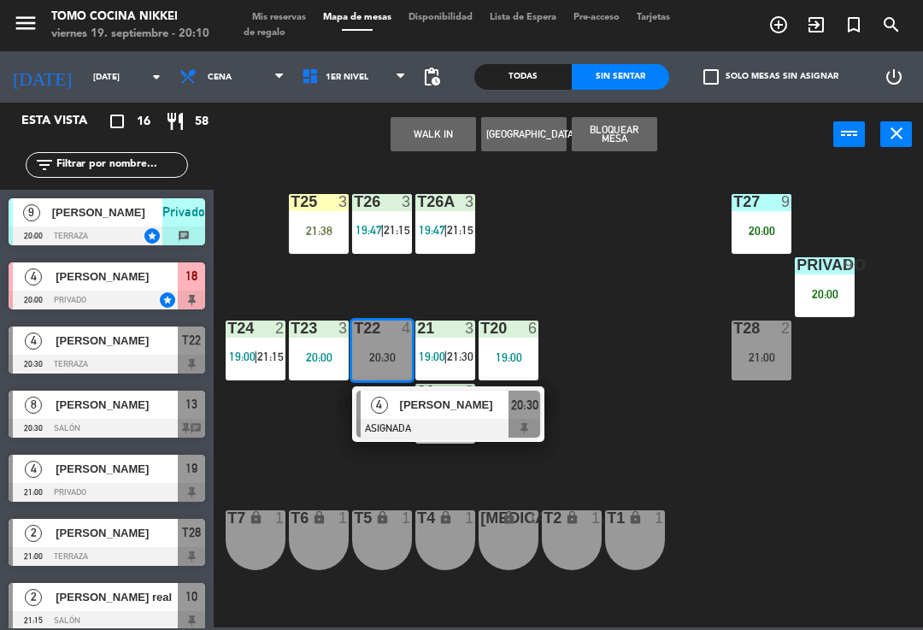
click at [456, 427] on div at bounding box center [448, 428] width 184 height 19
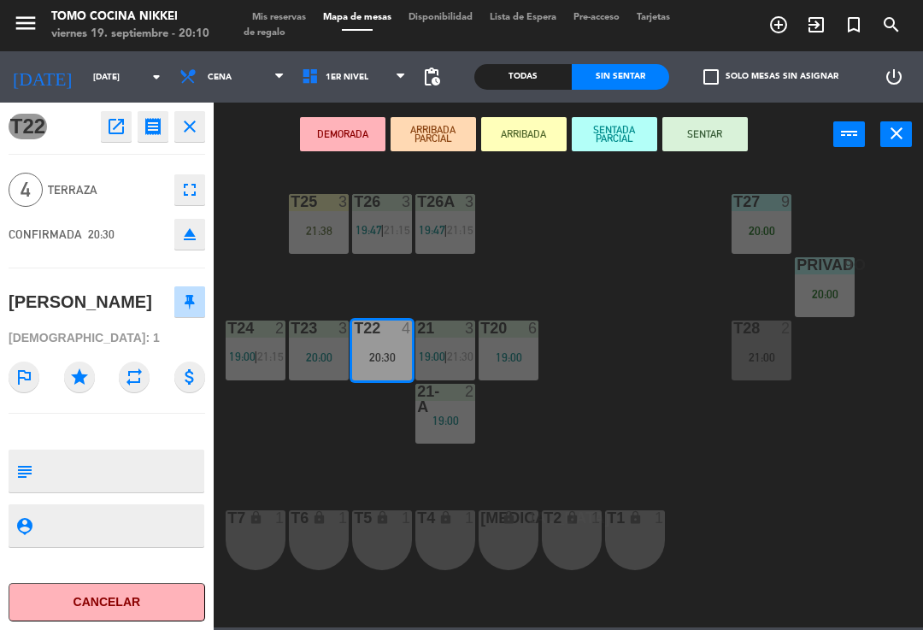
click at [624, 135] on button "SENTADA PARCIAL" at bounding box center [614, 134] width 85 height 34
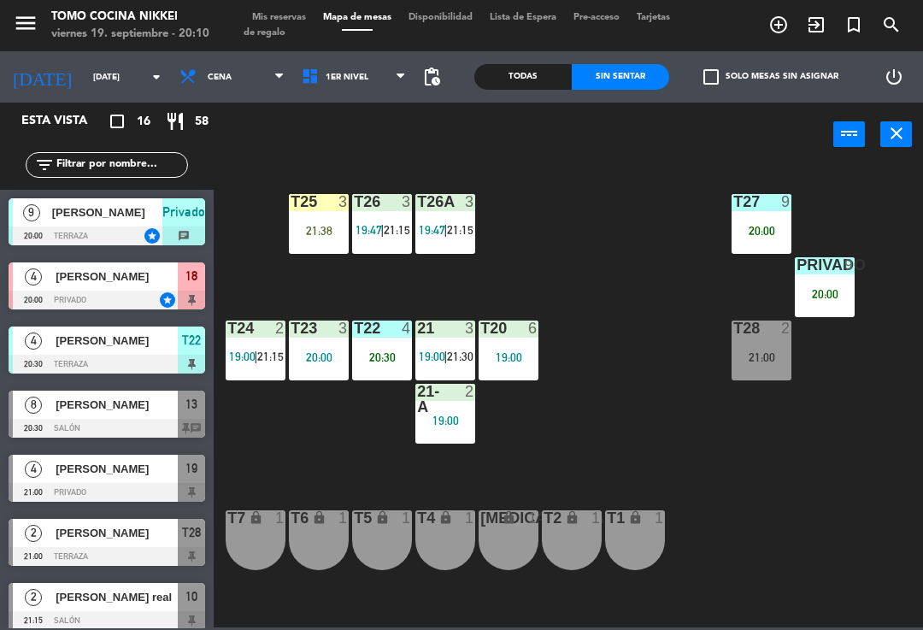
click at [609, 226] on div "T27 9 20:00 T25 3 21:38 T26A 3 19:47 | 21:15 T26 3 19:47 | 21:15 Privado 9 20:0…" at bounding box center [573, 395] width 700 height 463
click at [115, 222] on div "[PERSON_NAME]" at bounding box center [106, 212] width 112 height 28
click at [451, 346] on div "21 3 19:00 | 21:30" at bounding box center [445, 351] width 60 height 60
click at [622, 303] on div "T27 9 20:00 T25 3 21:38 T26A 3 19:47 | 21:15 T26 3 19:47 | 21:15 Privado 9 20:0…" at bounding box center [573, 395] width 700 height 463
click at [449, 415] on div "19:00" at bounding box center [445, 421] width 60 height 12
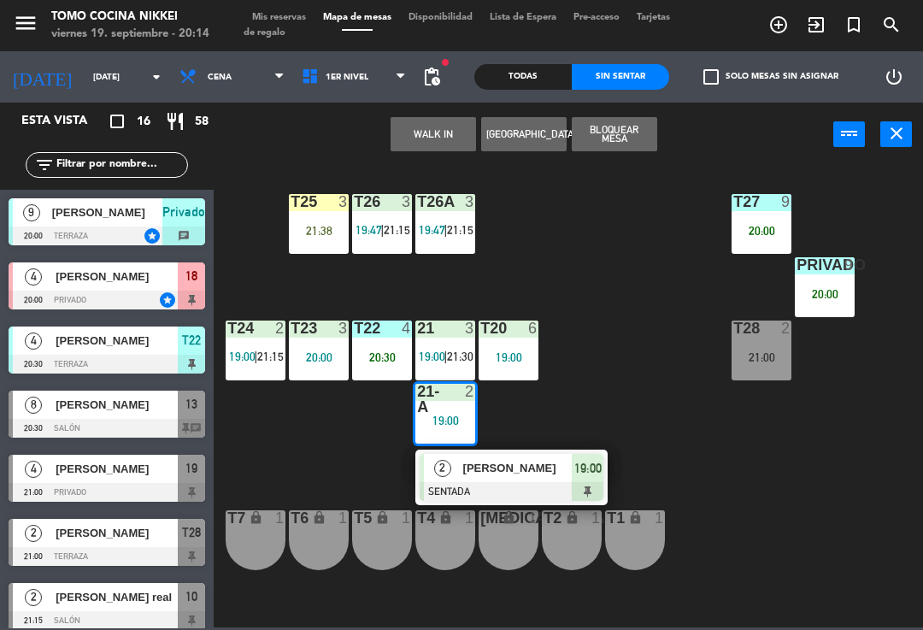
click at [560, 465] on span "[PERSON_NAME]" at bounding box center [517, 468] width 109 height 18
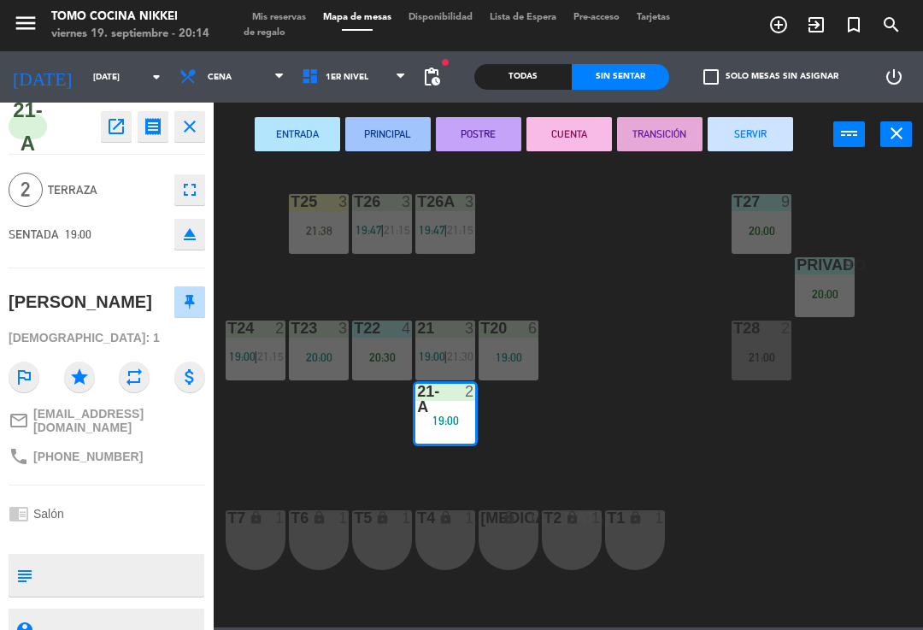
click at [747, 143] on button "SERVIR" at bounding box center [750, 134] width 85 height 34
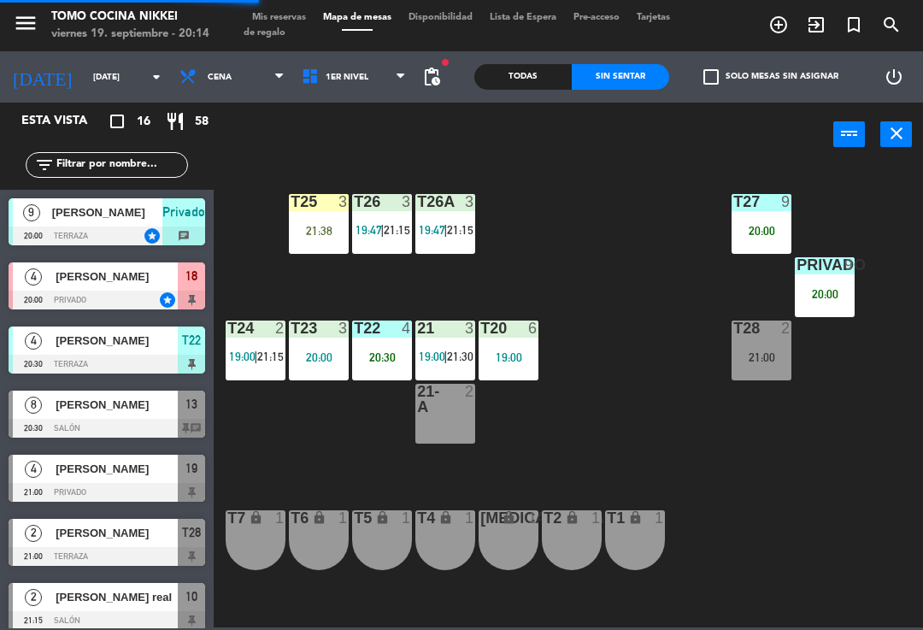
click at [453, 354] on span "21:30" at bounding box center [460, 357] width 27 height 14
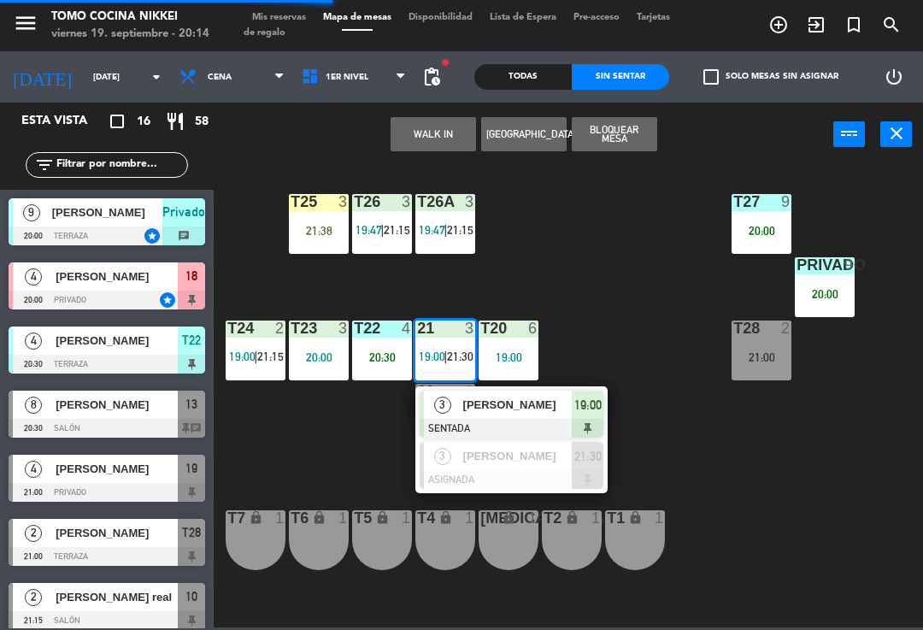
click at [600, 314] on div "T27 9 20:00 T25 3 21:38 T26A 3 19:47 | 21:15 T26 3 19:47 | 21:15 Privado 9 20:0…" at bounding box center [573, 395] width 700 height 463
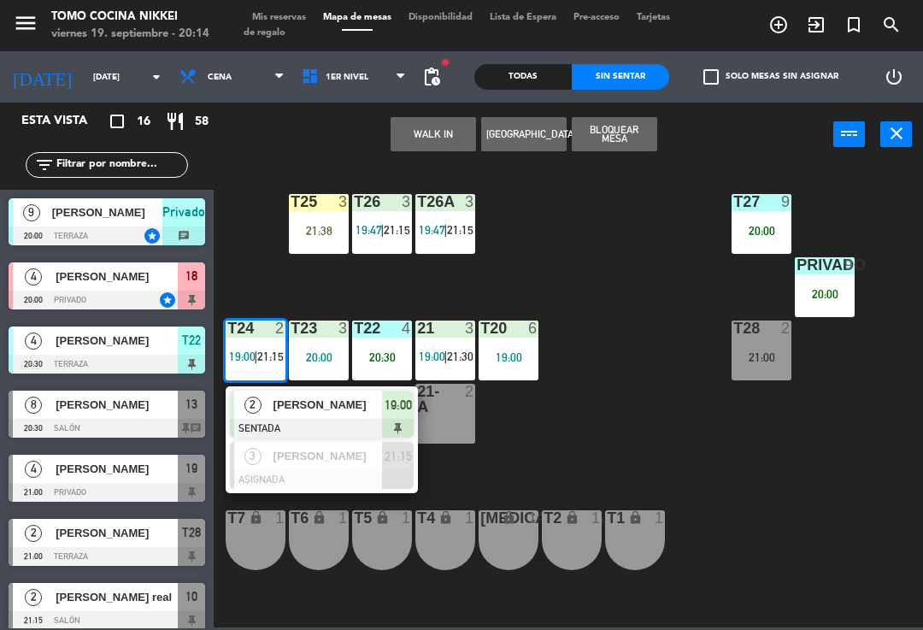
click at [807, 462] on div "T27 9 20:00 T25 3 21:38 T26A 3 19:47 | 21:15 T26 3 19:47 | 21:15 Privado 9 20:0…" at bounding box center [573, 395] width 700 height 463
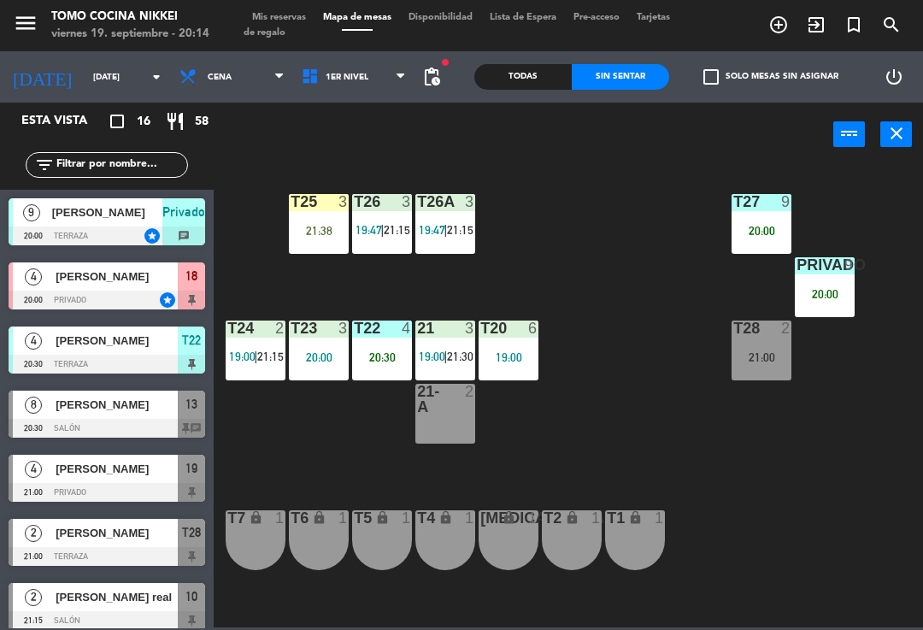
click at [756, 354] on div "21:00" at bounding box center [762, 357] width 60 height 12
click at [830, 507] on div "T27 9 20:00 T25 3 21:38 T26A 3 19:47 | 21:15 T26 3 19:47 | 21:15 Privado 9 20:0…" at bounding box center [573, 395] width 700 height 463
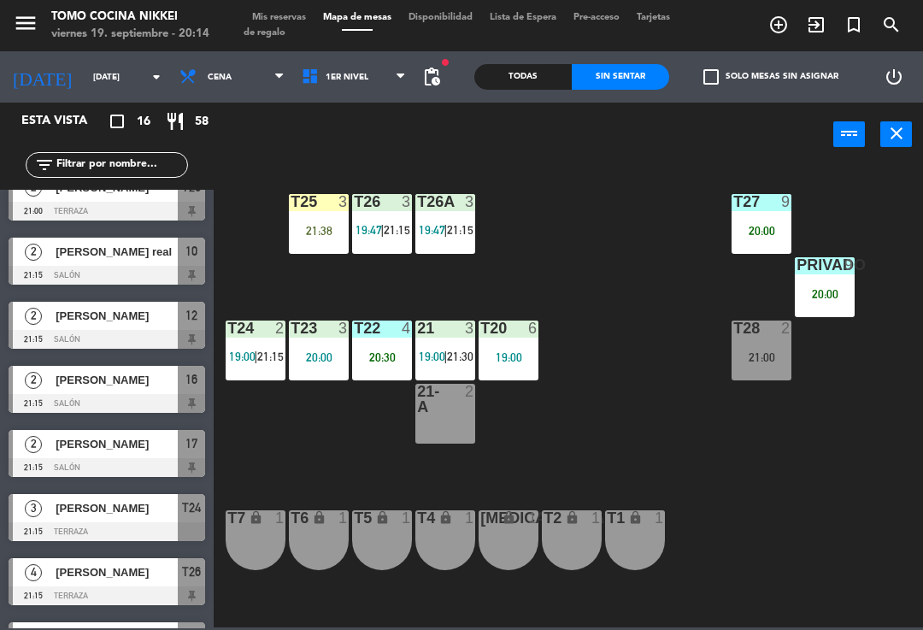
scroll to position [486, 0]
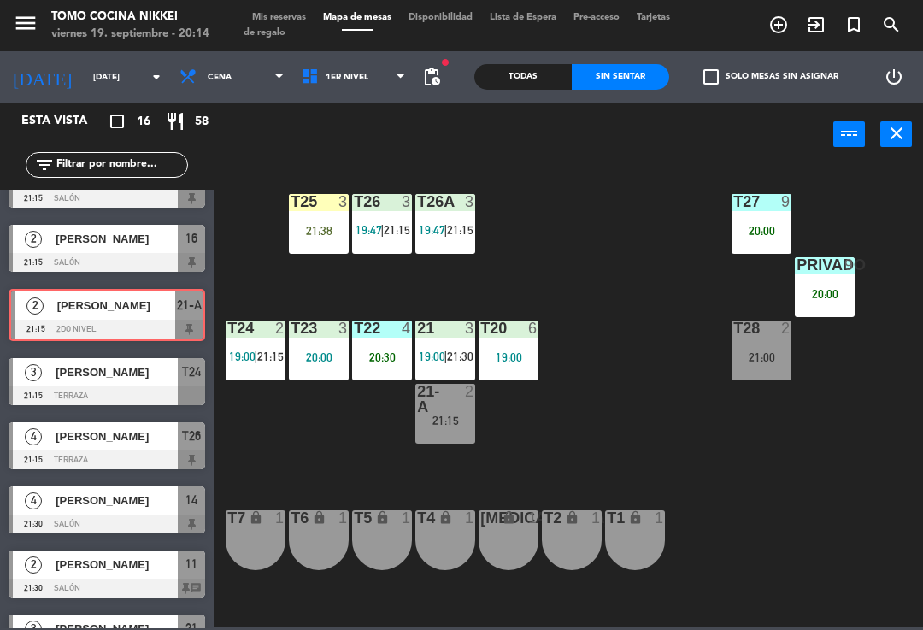
click at [645, 363] on div "T27 9 20:00 T25 3 21:38 T26A 3 19:47 | 21:15 T26 3 19:47 | 21:15 Privado 9 20:0…" at bounding box center [573, 395] width 700 height 463
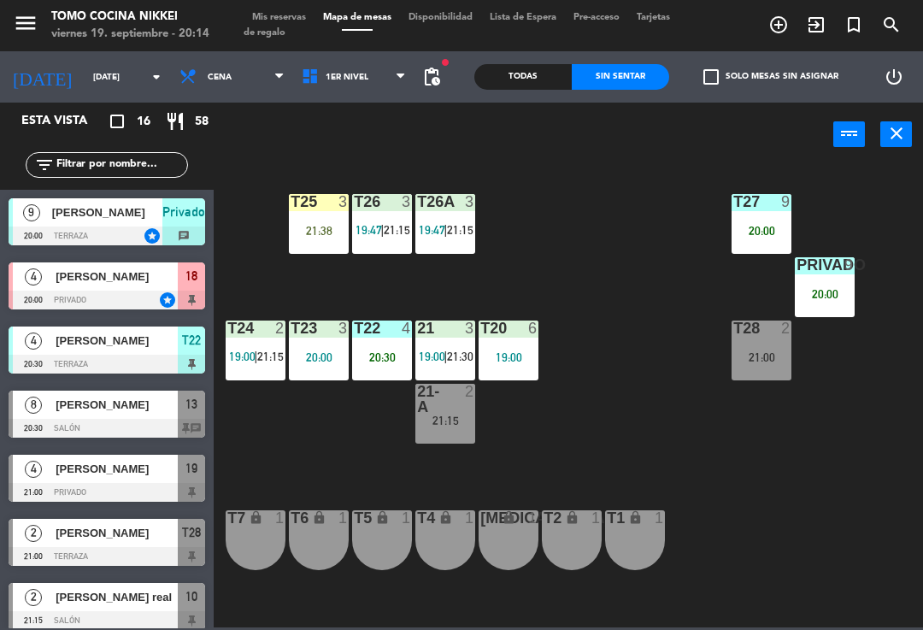
scroll to position [-1, 0]
click at [373, 73] on span "1er Nivel" at bounding box center [354, 77] width 122 height 38
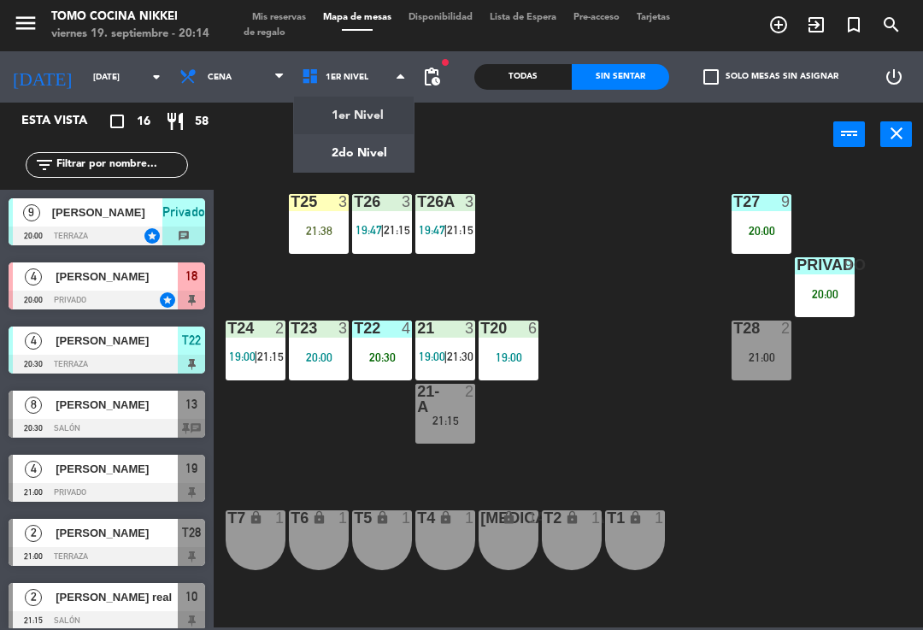
scroll to position [0, 0]
click at [374, 127] on ng-component "menu Tomo Cocina Nikkei [DATE] 19. septiembre - 20:14 Mis reservas Mapa de mesa…" at bounding box center [461, 313] width 923 height 627
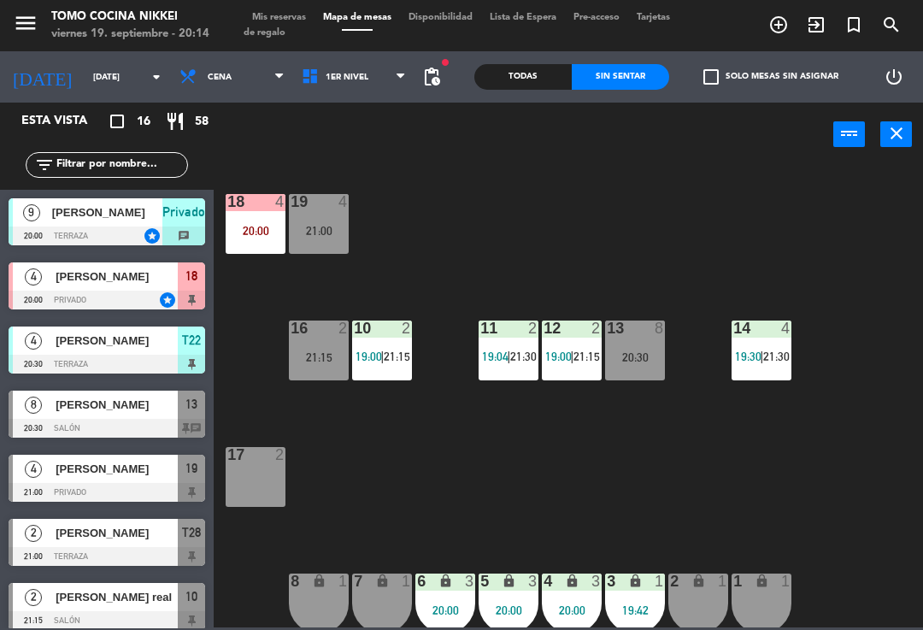
click at [713, 274] on div "18 4 20:00 19 4 21:00 16 2 21:15 10 2 19:00 | 21:15 11 2 19:04 | 21:30 12 2 19:…" at bounding box center [573, 395] width 700 height 463
click at [806, 452] on div "18 4 20:00 19 4 21:00 16 2 21:15 10 2 19:00 | 21:15 11 2 19:04 | 21:30 12 2 19:…" at bounding box center [573, 395] width 700 height 463
click at [393, 355] on span "21:15" at bounding box center [397, 357] width 27 height 14
click at [333, 502] on div "18 4 20:00 19 4 21:00 16 2 21:15 10 2 19:00 | 21:15 11 2 19:04 | 21:30 12 2 19:…" at bounding box center [573, 395] width 700 height 463
click at [593, 340] on div "12 2 19:00 | 21:15" at bounding box center [572, 351] width 60 height 60
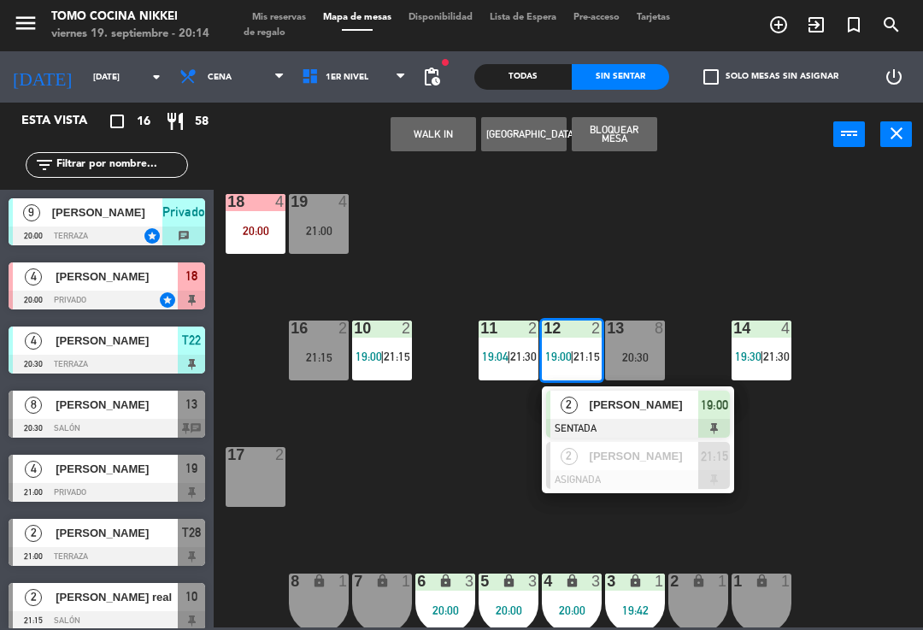
click at [414, 449] on div "18 4 20:00 19 4 21:00 16 2 21:15 10 2 19:00 | 21:15 11 2 19:04 | 21:30 12 2 19:…" at bounding box center [573, 395] width 700 height 463
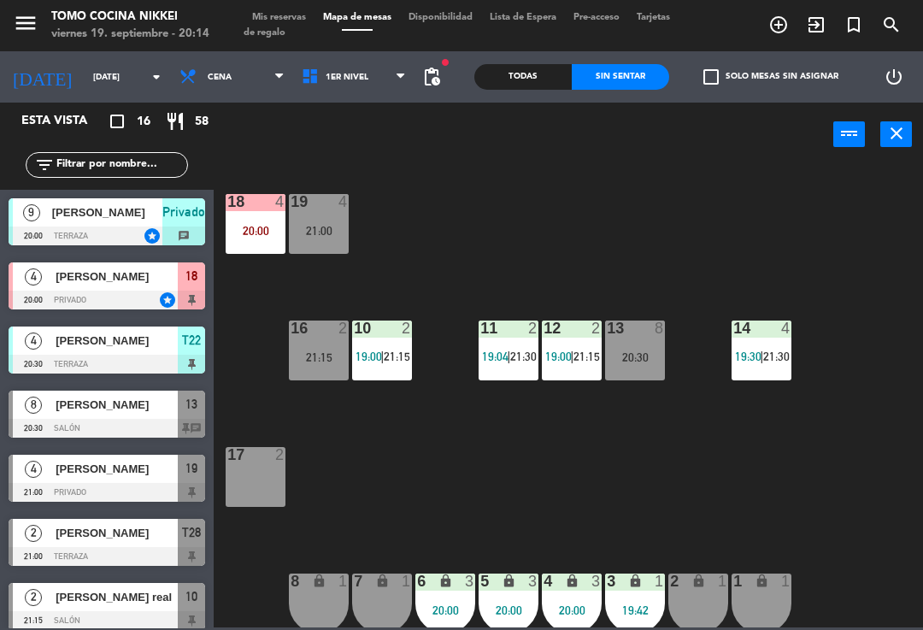
click at [397, 350] on span "21:15" at bounding box center [397, 357] width 27 height 14
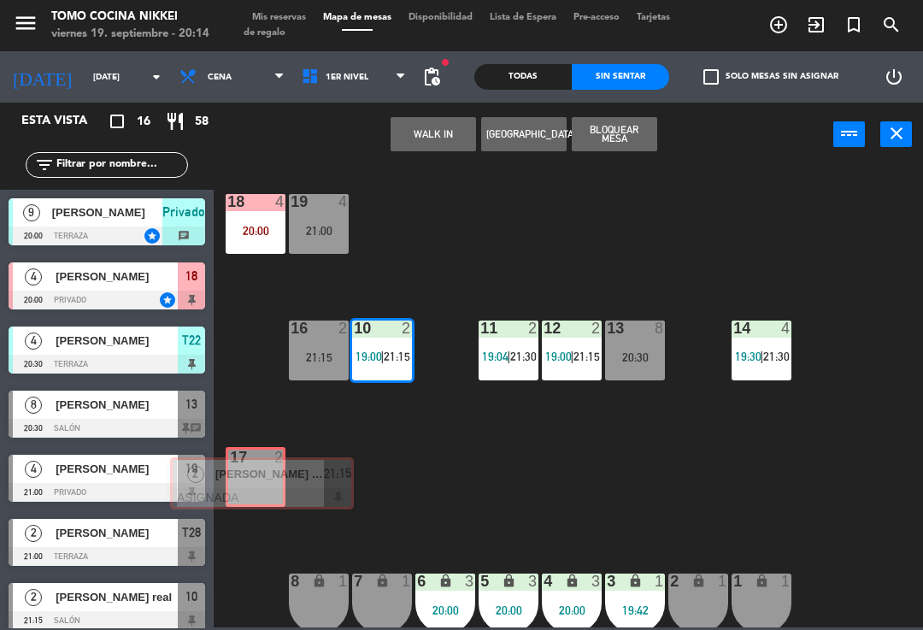
scroll to position [10, 0]
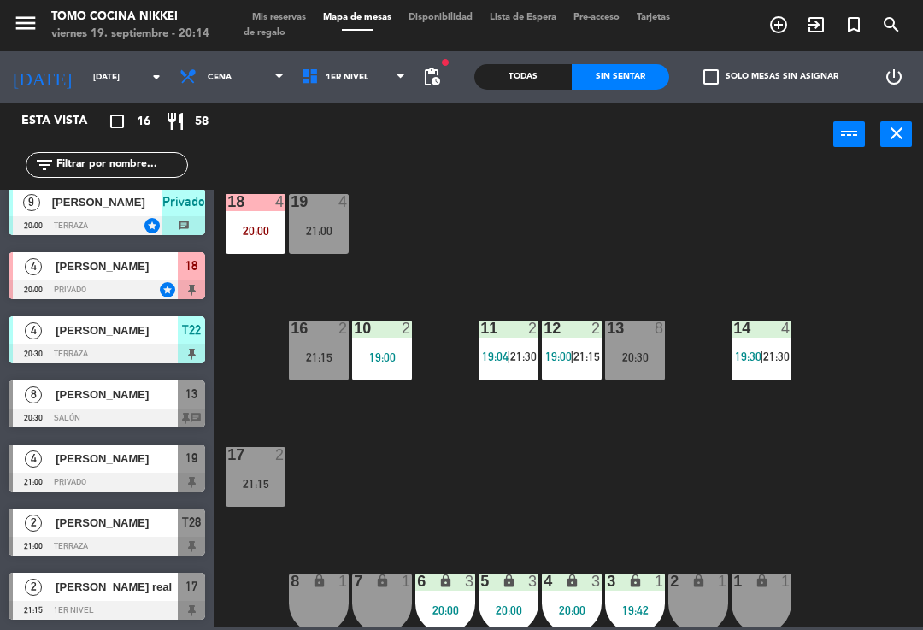
click at [346, 435] on div "18 4 20:00 19 4 21:00 16 2 21:15 10 2 19:00 11 2 19:04 | 21:30 12 2 19:00 | 21:…" at bounding box center [573, 395] width 700 height 463
click at [519, 348] on div "11 2 19:04 | 21:30" at bounding box center [509, 351] width 60 height 60
click at [409, 451] on div "18 4 20:00 19 4 21:00 16 2 21:15 10 2 19:00 11 2 19:04 | 21:30 12 2 19:00 | 21:…" at bounding box center [573, 395] width 700 height 463
click at [380, 76] on span "1er Nivel" at bounding box center [354, 77] width 122 height 38
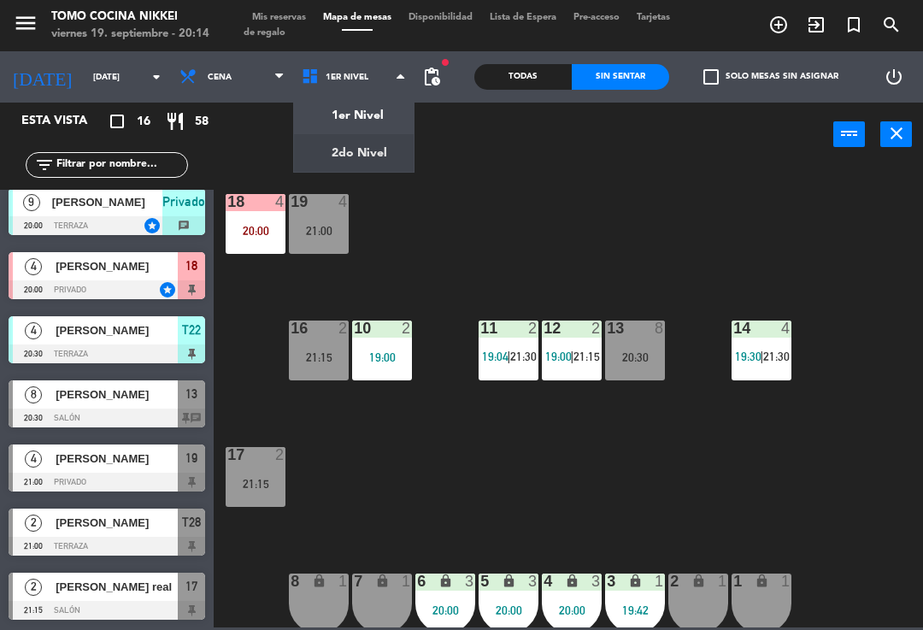
click at [358, 149] on ng-component "menu Tomo Cocina Nikkei [DATE] 19. septiembre - 20:14 Mis reservas Mapa de mesa…" at bounding box center [461, 313] width 923 height 627
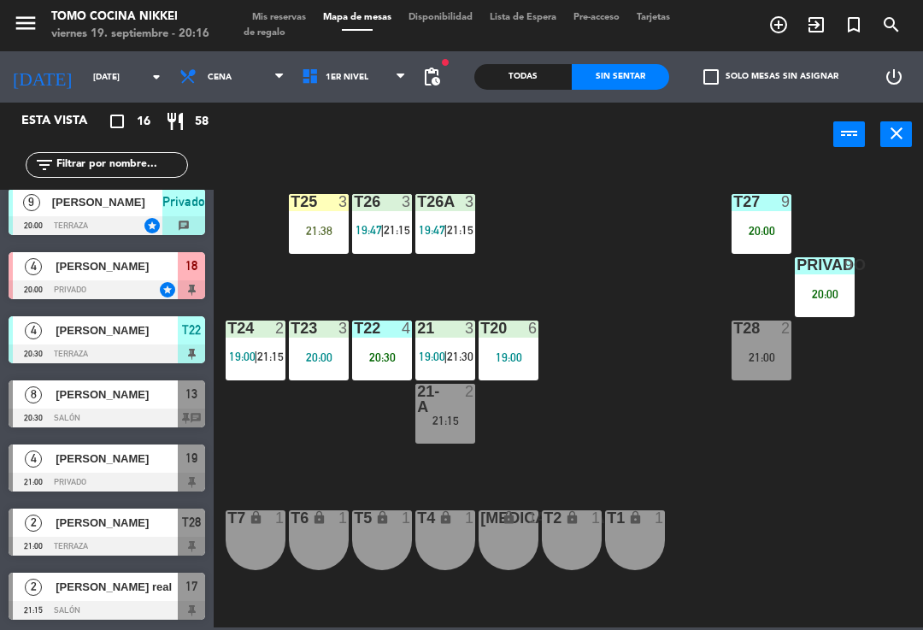
click at [277, 13] on span "Mis reservas" at bounding box center [279, 17] width 71 height 9
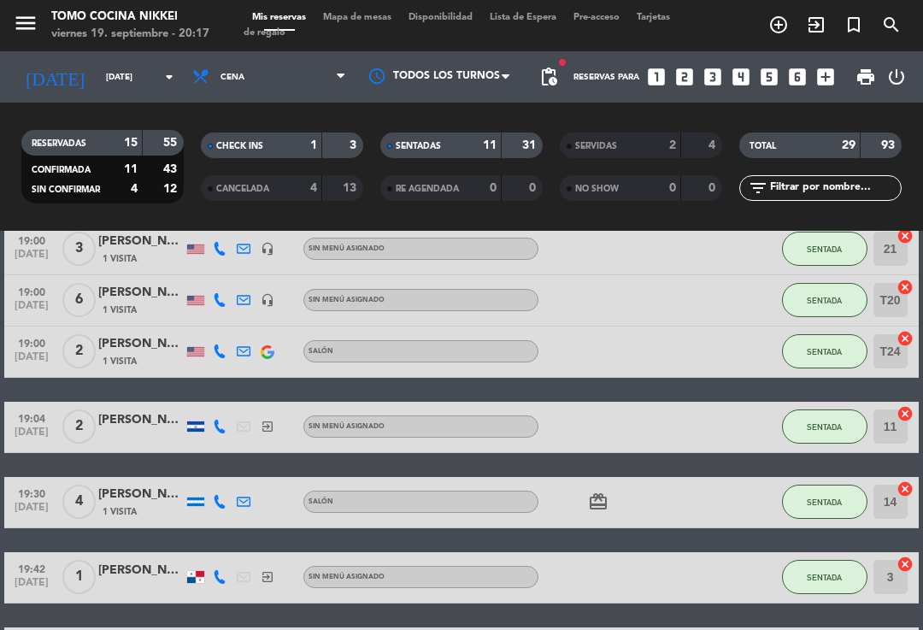
scroll to position [395, 0]
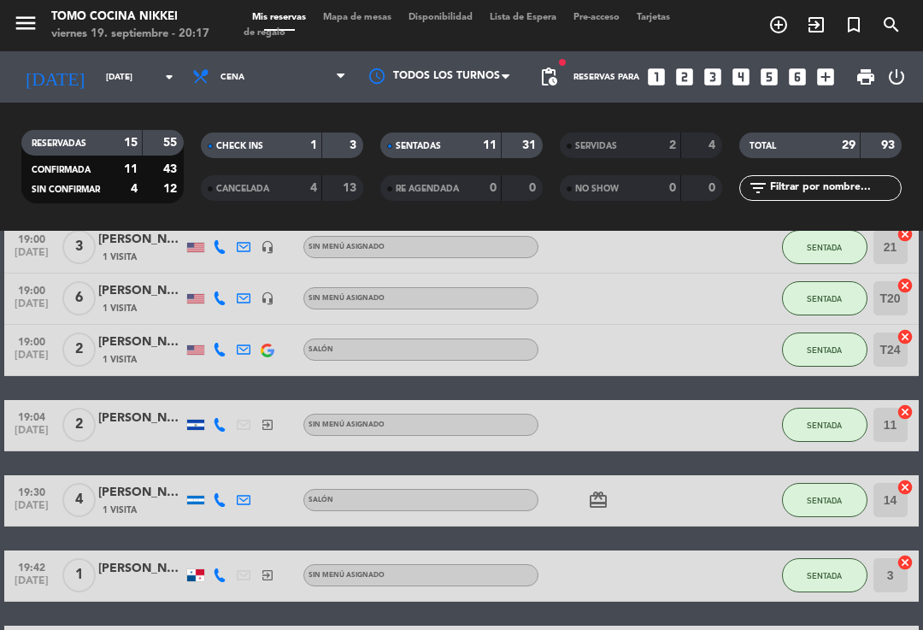
click at [832, 433] on button "SENTADA" at bounding box center [824, 425] width 85 height 34
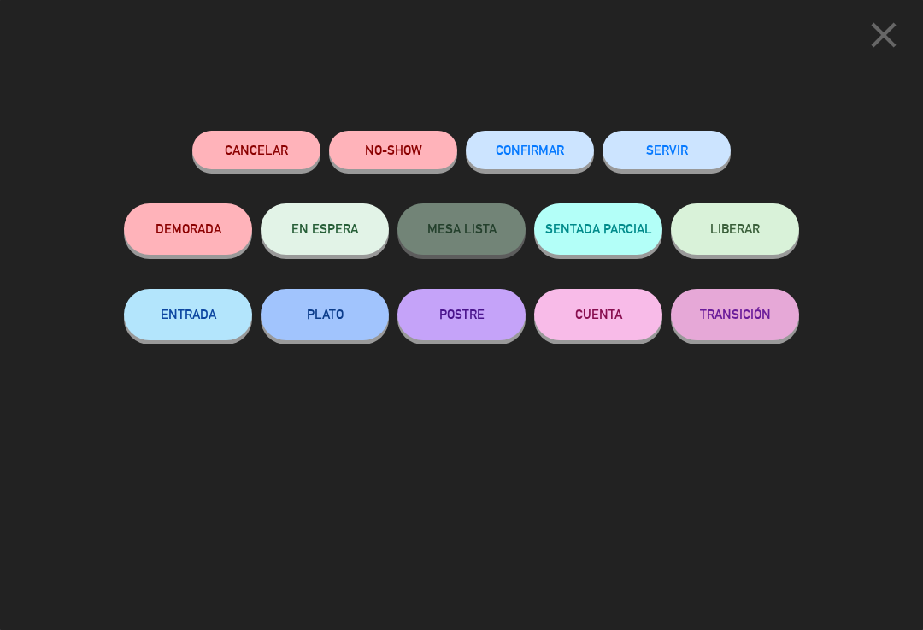
click at [684, 131] on div "SERVIR" at bounding box center [667, 167] width 128 height 73
click at [657, 155] on button "SERVIR" at bounding box center [667, 150] width 128 height 38
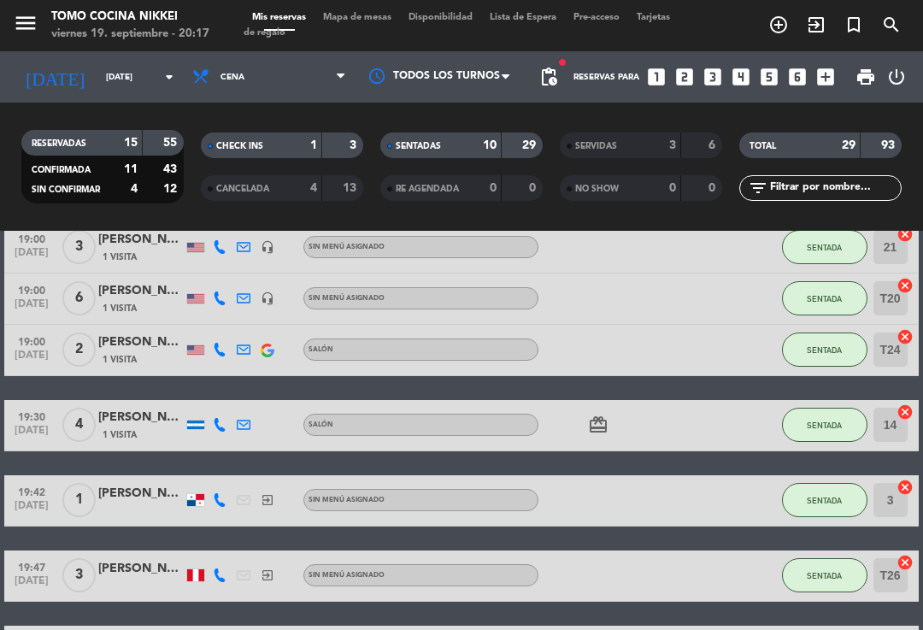
click at [362, 22] on span "Mapa de mesas" at bounding box center [357, 17] width 85 height 9
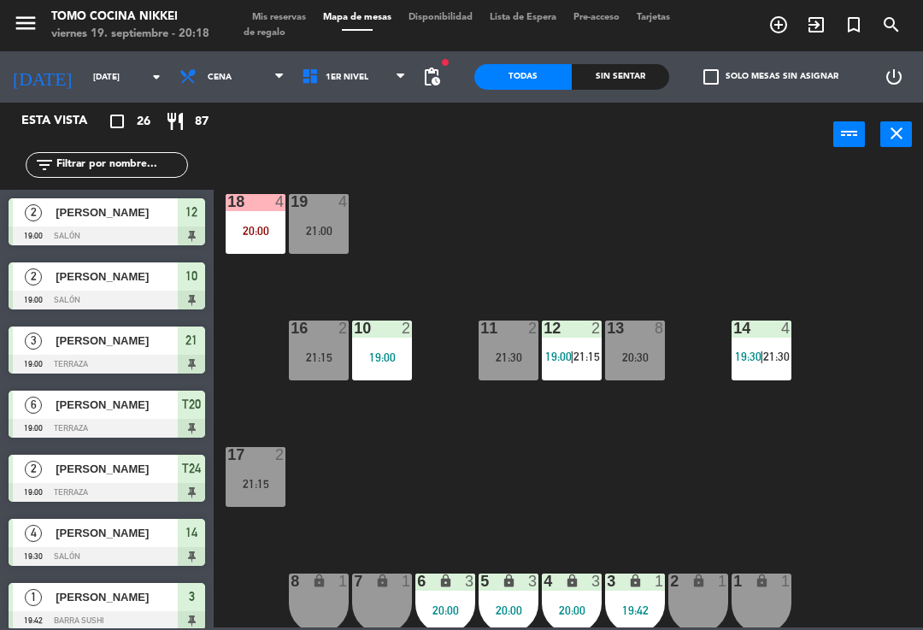
scroll to position [314, 0]
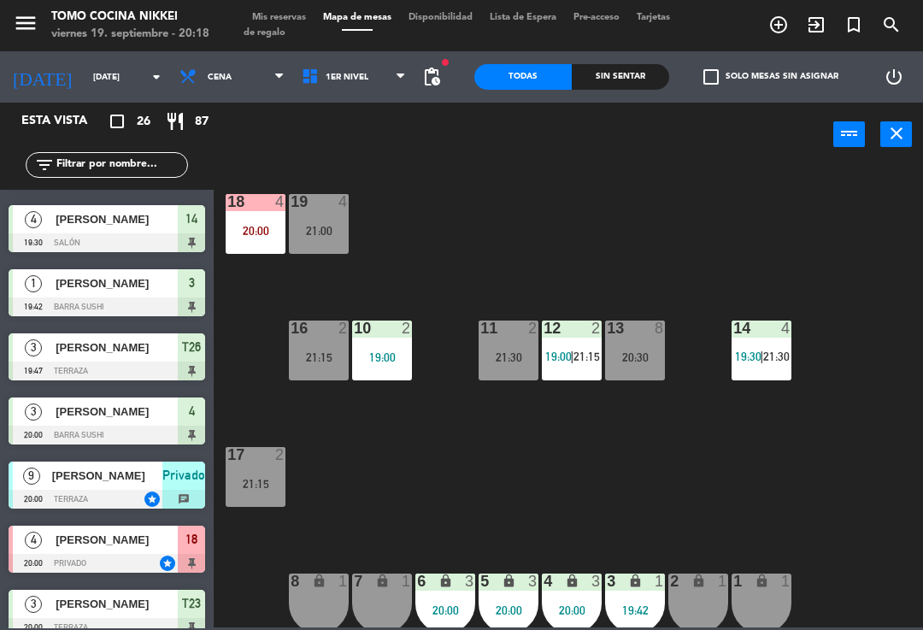
click at [811, 301] on div "18 4 20:00 19 4 21:00 16 2 21:15 10 2 19:00 11 2 21:30 12 2 19:00 | 21:15 13 8 …" at bounding box center [573, 395] width 700 height 463
click at [746, 231] on div "18 4 20:00 19 4 21:00 16 2 21:15 10 2 19:00 11 2 21:30 12 2 19:00 | 21:15 13 8 …" at bounding box center [573, 395] width 700 height 463
click at [376, 74] on span "1er Nivel" at bounding box center [354, 77] width 122 height 38
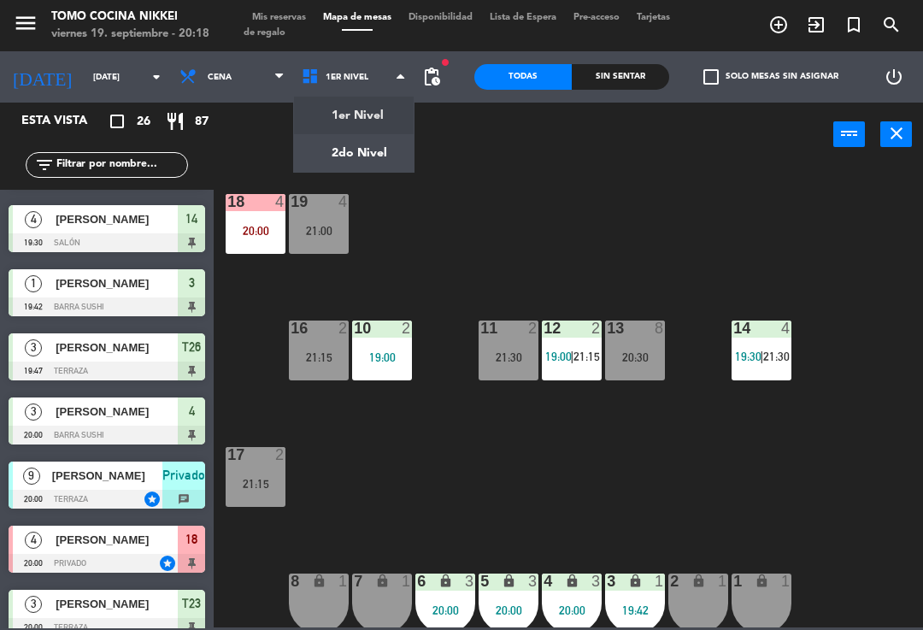
click at [382, 166] on ng-component "menu Tomo Cocina Nikkei [DATE] 19. septiembre - 20:18 Mis reservas Mapa de mesa…" at bounding box center [461, 313] width 923 height 627
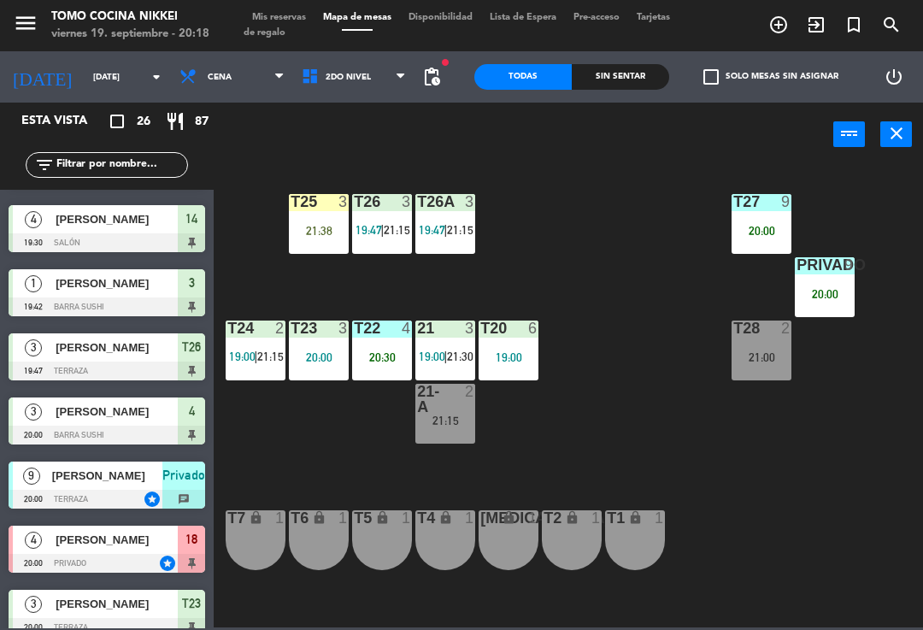
click at [819, 278] on div "Privado 9 20:00" at bounding box center [825, 287] width 60 height 60
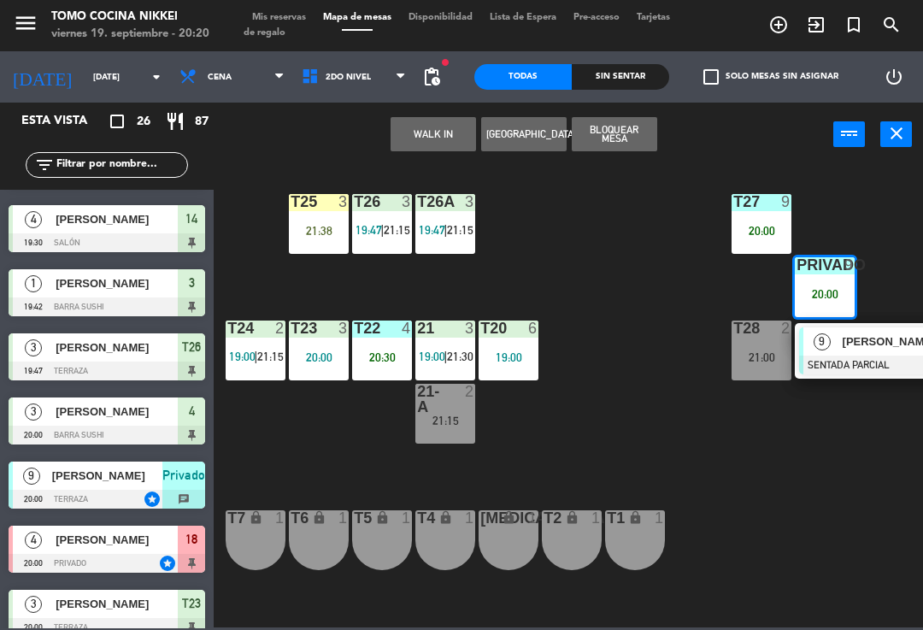
click at [866, 351] on div "[PERSON_NAME]" at bounding box center [896, 341] width 111 height 28
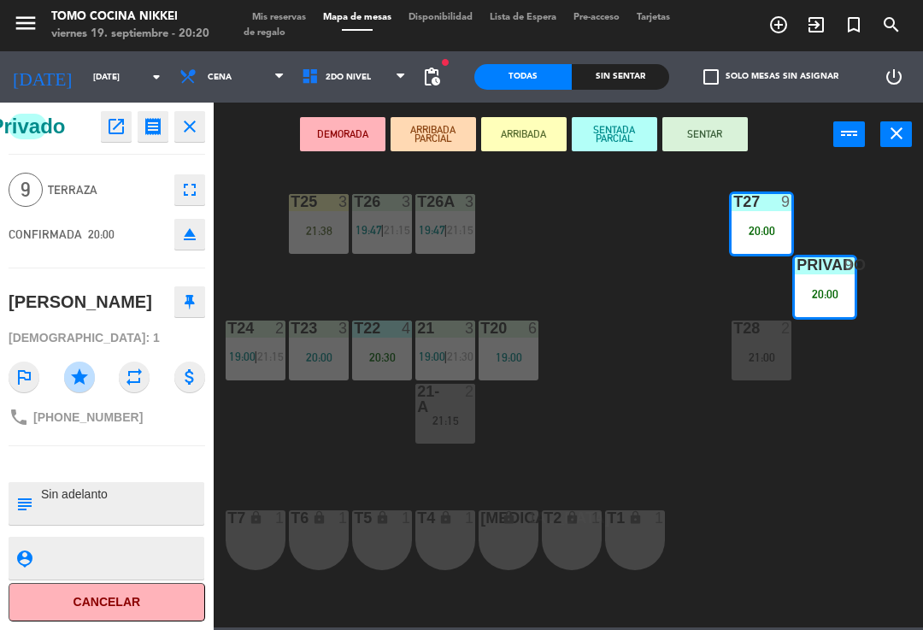
click at [733, 133] on button "SENTAR" at bounding box center [705, 134] width 85 height 34
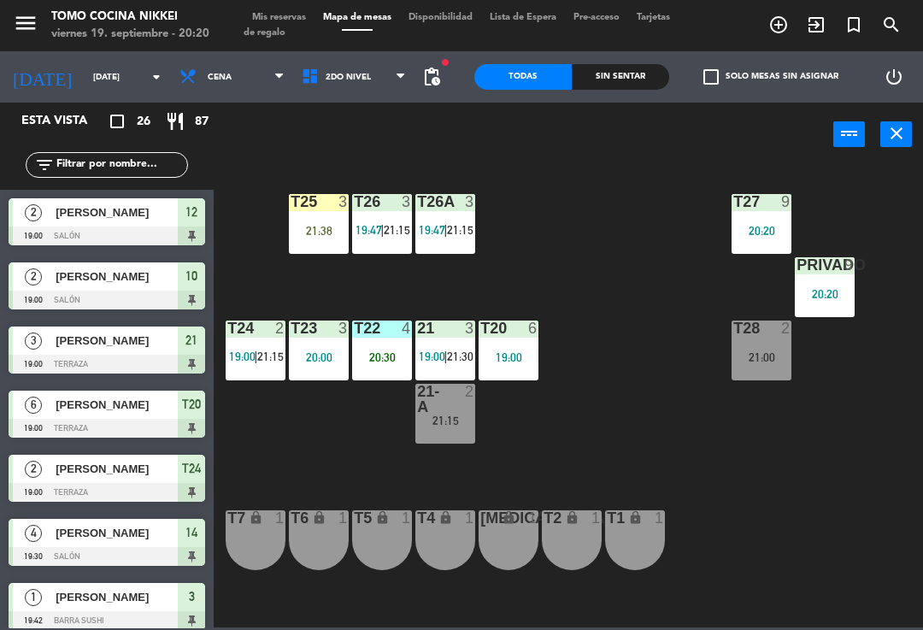
scroll to position [0, 0]
click at [881, 178] on div "T27 9 20:20 T25 3 21:38 T26A 3 19:47 | 21:15 T26 3 19:47 | 21:15 Privado 9 20:2…" at bounding box center [573, 395] width 700 height 463
click at [319, 249] on div "T25 3 21:38" at bounding box center [319, 224] width 60 height 60
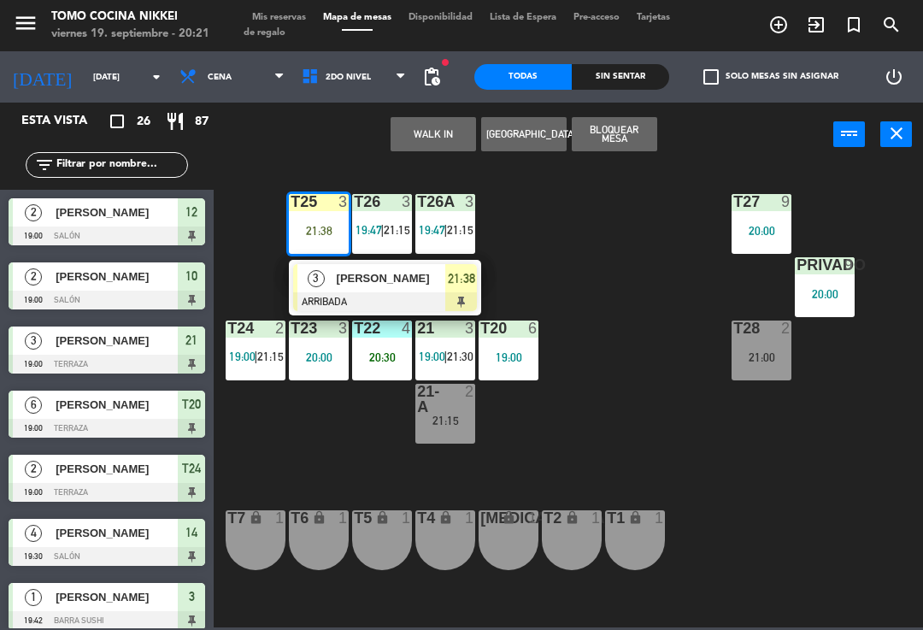
click at [388, 370] on div "T22 4 20:30" at bounding box center [382, 351] width 60 height 60
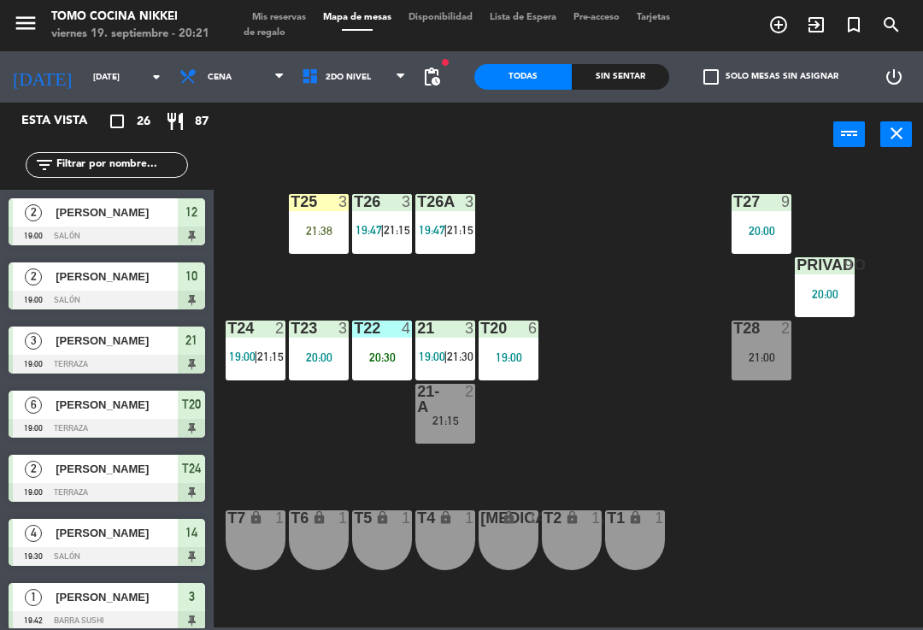
click at [614, 299] on div "T27 9 20:00 T25 3 21:38 T26A 3 19:47 | 21:15 T26 3 19:47 | 21:15 Privado 9 20:0…" at bounding box center [573, 395] width 700 height 463
click at [418, 339] on div "21 3 19:00 | 21:30" at bounding box center [445, 351] width 60 height 60
click at [662, 268] on div "T27 9 20:00 T25 3 21:38 T26A 3 19:47 | 21:15 T26 3 19:47 | 21:15 Privado 9 20:0…" at bounding box center [573, 395] width 700 height 463
click at [392, 338] on div "T22 4" at bounding box center [382, 329] width 60 height 17
click at [804, 415] on div "T27 9 20:00 T25 3 21:38 T26A 3 19:47 | 21:15 T26 3 19:47 | 21:15 Privado 9 20:0…" at bounding box center [573, 395] width 700 height 463
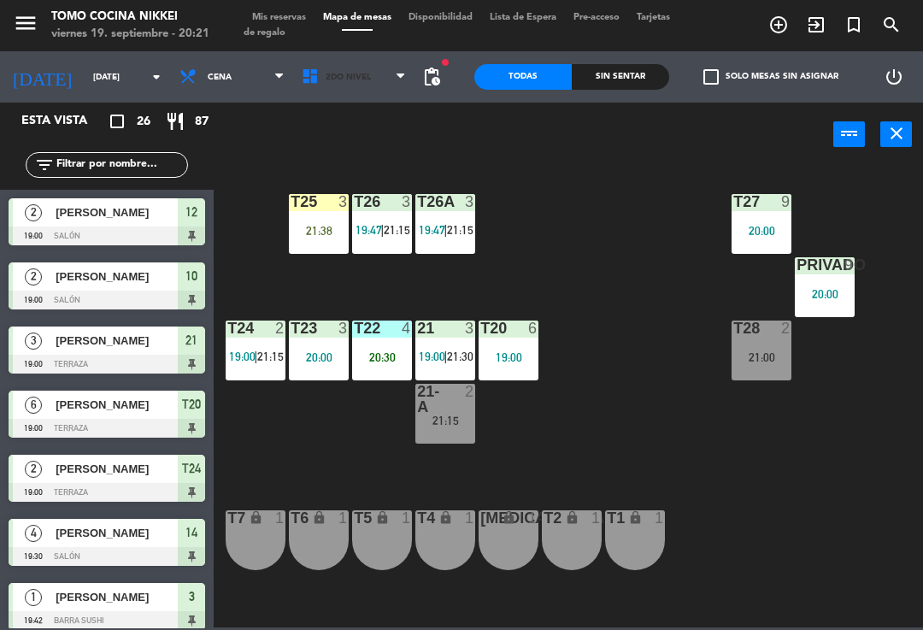
click at [374, 85] on span "2do Nivel" at bounding box center [354, 77] width 122 height 38
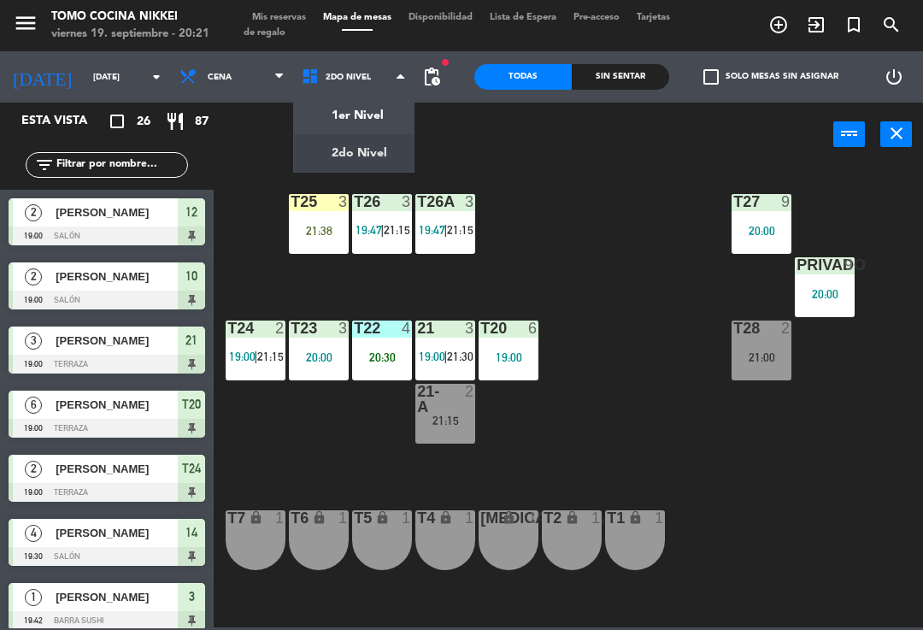
click at [360, 129] on ng-component "menu Tomo Cocina Nikkei [DATE] 19. septiembre - 20:21 Mis reservas Mapa de mesa…" at bounding box center [461, 313] width 923 height 627
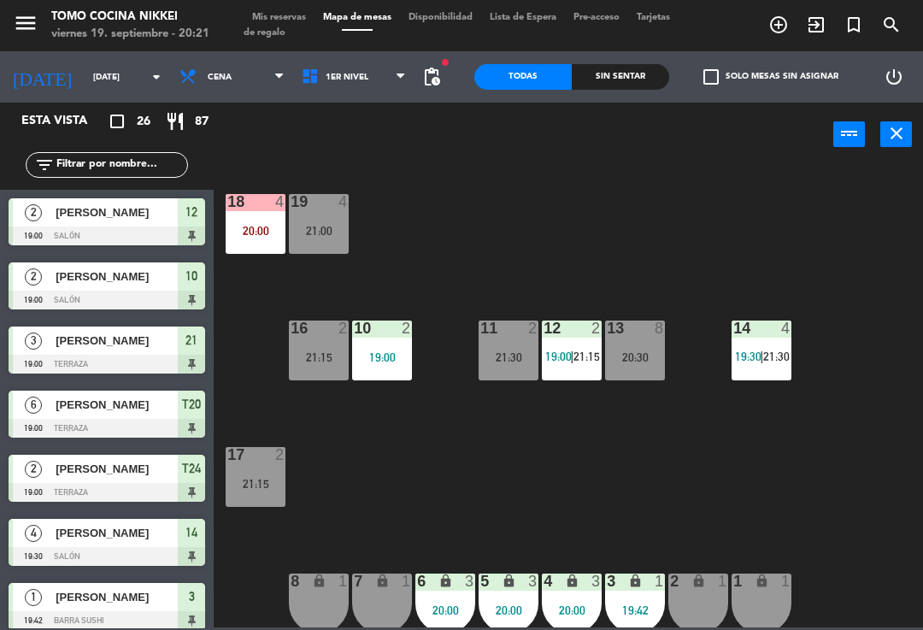
click at [389, 357] on div "19:00" at bounding box center [382, 357] width 60 height 12
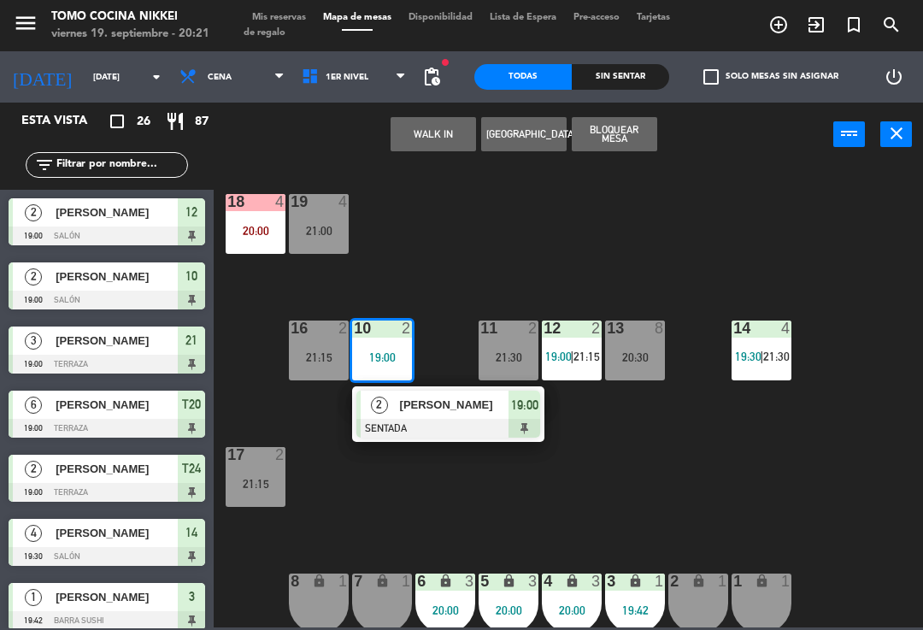
click at [504, 422] on div at bounding box center [448, 428] width 184 height 19
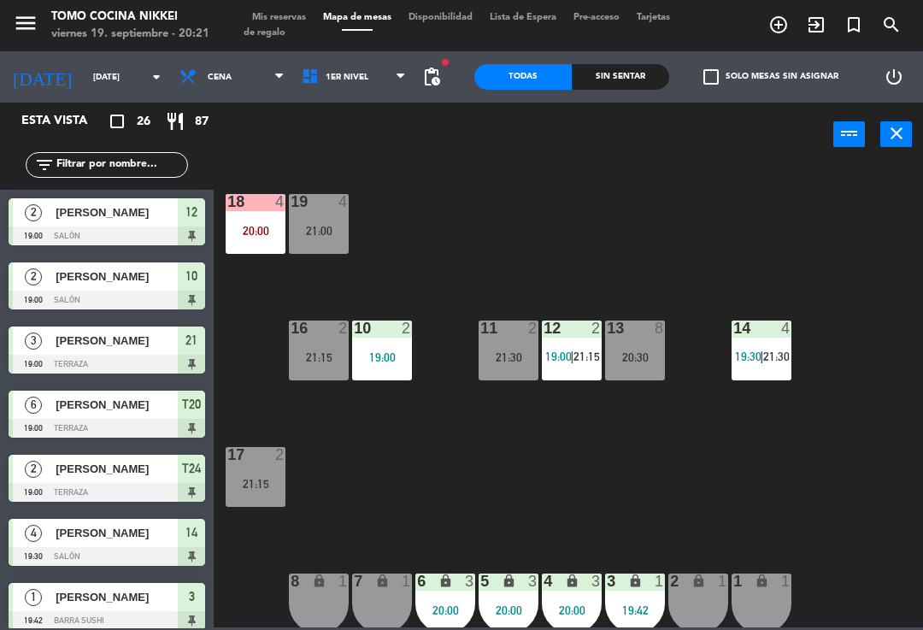
click at [592, 339] on div "12 2 19:00 | 21:15" at bounding box center [572, 351] width 60 height 60
click at [833, 232] on div "18 4 20:00 19 4 21:00 16 2 21:15 10 2 19:00 11 2 21:30 12 2 19:00 | 21:15 13 8 …" at bounding box center [573, 395] width 700 height 463
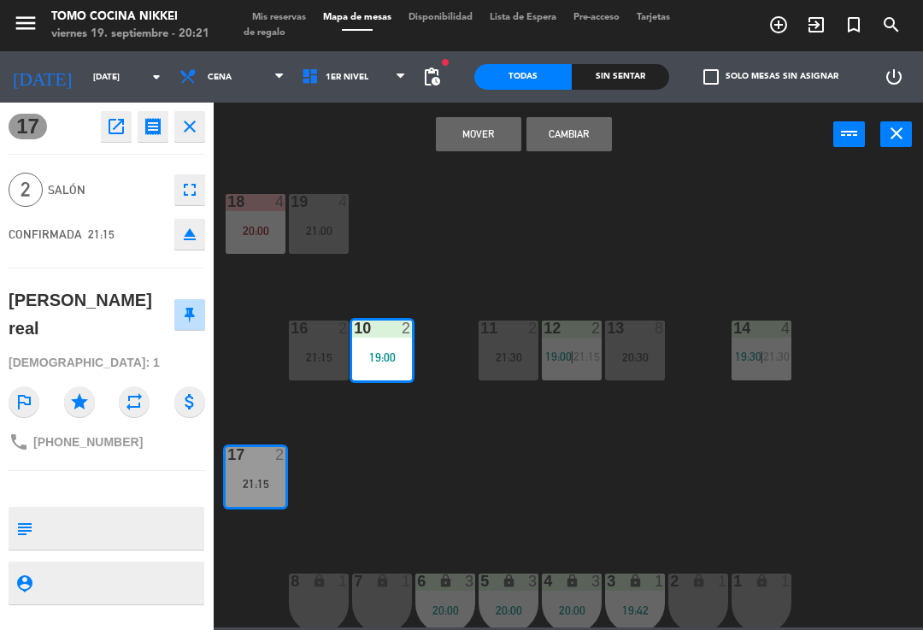
click at [480, 140] on button "Mover" at bounding box center [478, 134] width 85 height 34
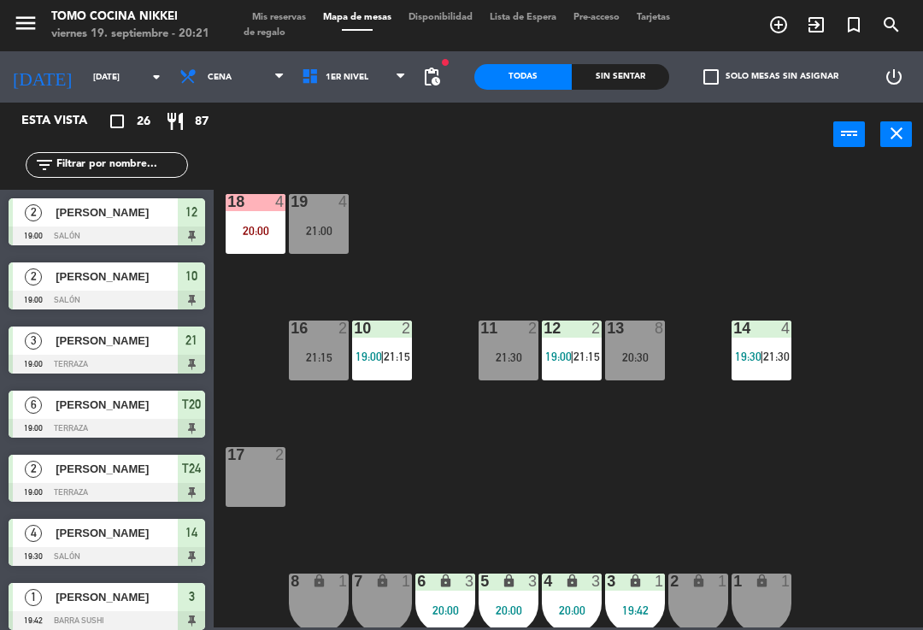
click at [500, 223] on div "18 4 20:00 19 4 21:00 16 2 21:15 10 2 19:00 | 21:15 11 2 21:30 12 2 19:00 | 21:…" at bounding box center [573, 395] width 700 height 463
click at [583, 330] on div at bounding box center [572, 328] width 28 height 15
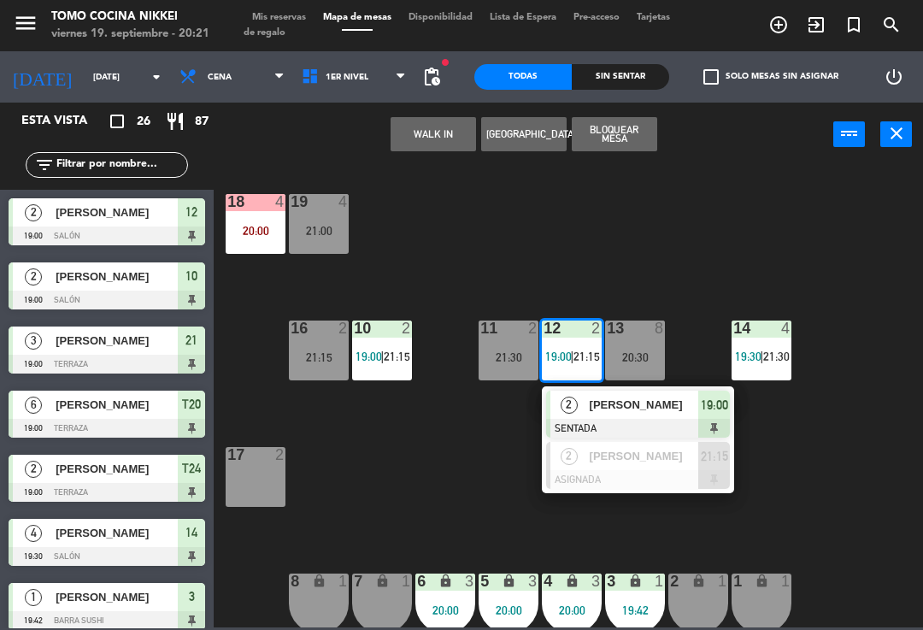
click at [656, 414] on span "[PERSON_NAME]" at bounding box center [644, 405] width 109 height 18
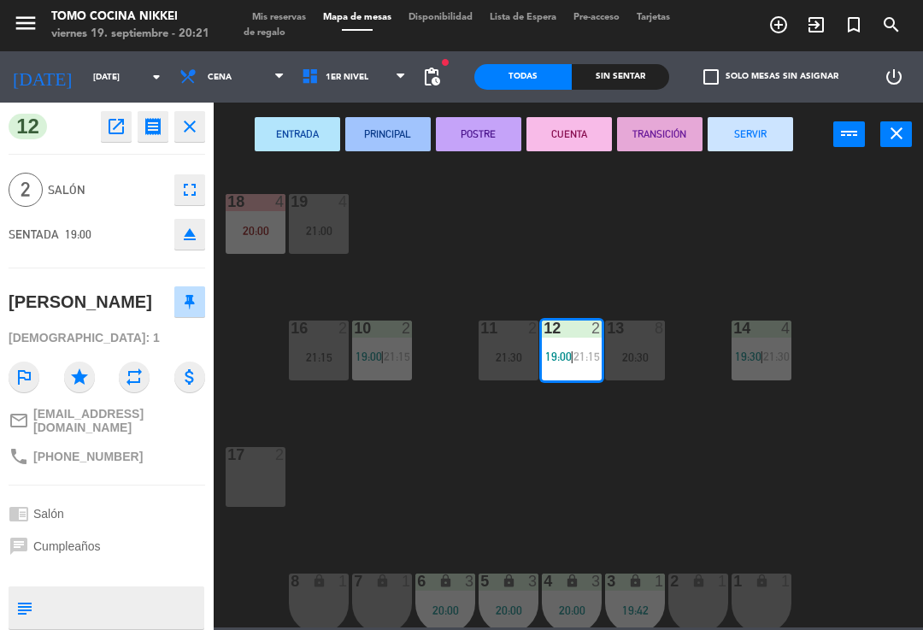
click at [779, 127] on button "SERVIR" at bounding box center [750, 134] width 85 height 34
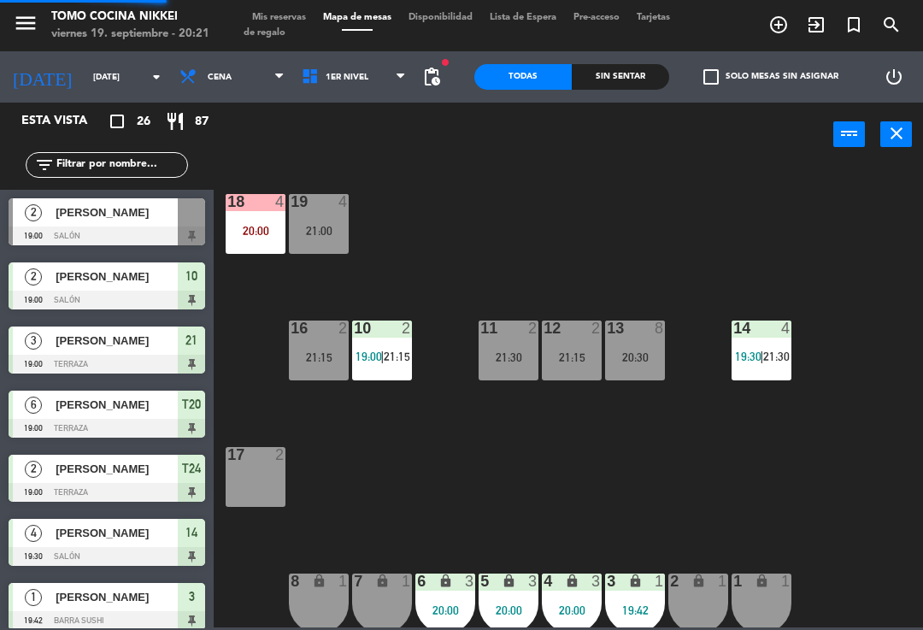
click at [775, 211] on div "18 4 20:00 19 4 21:00 16 2 21:15 10 2 19:00 | 21:15 11 2 21:30 12 2 21:15 13 8 …" at bounding box center [573, 395] width 700 height 463
click at [789, 415] on div "18 4 20:00 19 4 21:00 16 2 21:15 10 2 19:00 | 21:15 11 2 21:30 12 2 21:15 13 8 …" at bounding box center [573, 395] width 700 height 463
click at [766, 434] on div "18 4 20:00 19 4 21:00 16 2 21:15 10 2 19:00 | 21:15 11 2 21:30 12 2 21:15 13 8 …" at bounding box center [573, 395] width 700 height 463
click at [426, 86] on span "pending_actions" at bounding box center [431, 77] width 21 height 21
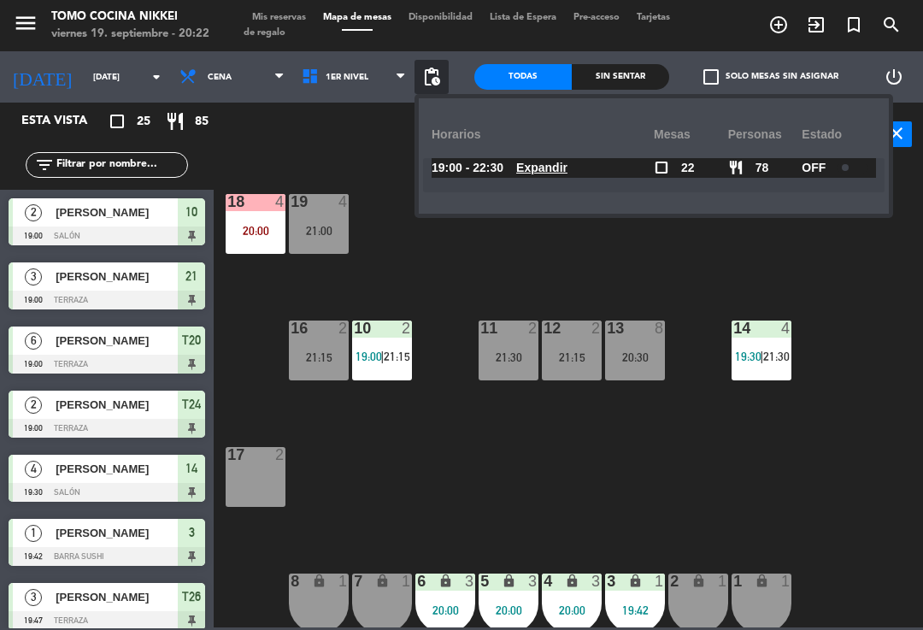
click at [393, 180] on div "18 4 20:00 19 4 21:00 16 2 21:15 10 2 19:00 | 21:15 11 2 21:30 12 2 21:15 13 8 …" at bounding box center [573, 395] width 700 height 463
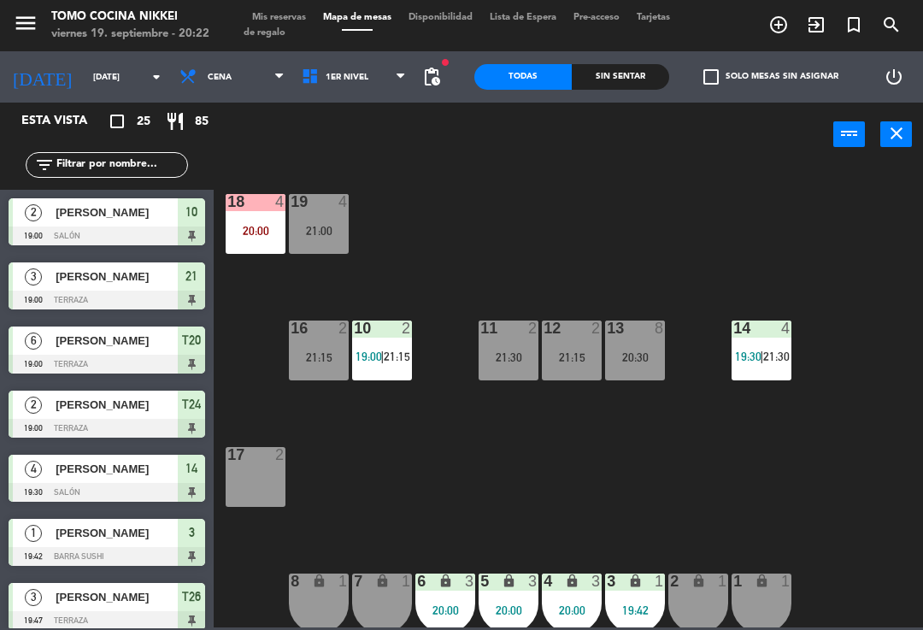
click at [436, 297] on div "18 4 20:00 19 4 21:00 16 2 21:15 10 2 19:00 | 21:15 11 2 21:30 12 2 21:15 13 8 …" at bounding box center [573, 395] width 700 height 463
click at [645, 79] on div "Sin sentar" at bounding box center [620, 77] width 97 height 26
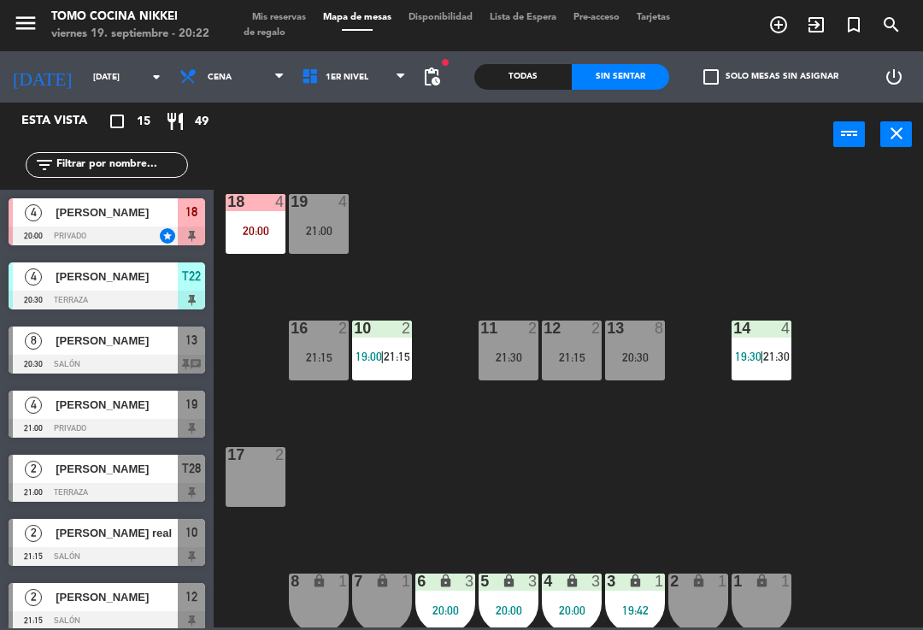
click at [393, 79] on span "1er Nivel" at bounding box center [354, 77] width 122 height 38
click at [353, 170] on ng-component "menu Tomo Cocina Nikkei [DATE] 19. septiembre - 20:22 Mis reservas Mapa de mesa…" at bounding box center [461, 313] width 923 height 627
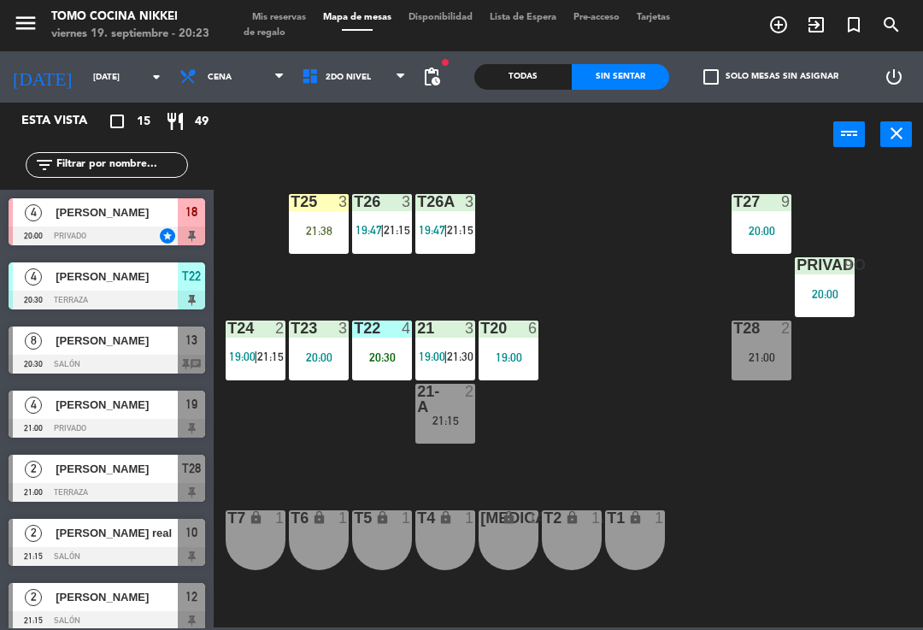
click at [343, 79] on span "2do Nivel" at bounding box center [348, 77] width 45 height 9
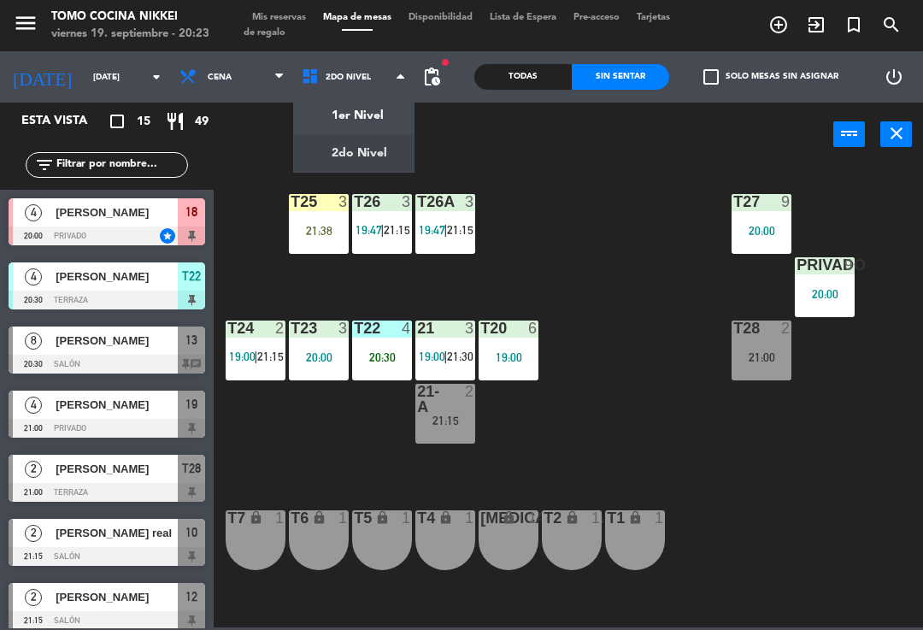
click at [323, 143] on ng-component "menu Tomo Cocina Nikkei [DATE] 19. septiembre - 20:23 Mis reservas Mapa de mesa…" at bounding box center [461, 313] width 923 height 627
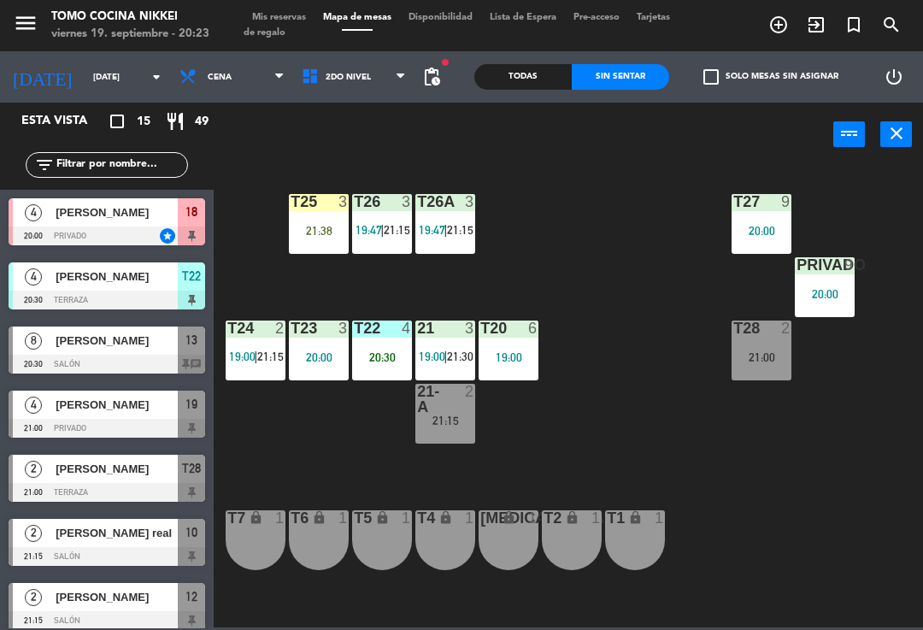
click at [366, 93] on span "2do Nivel" at bounding box center [354, 77] width 122 height 38
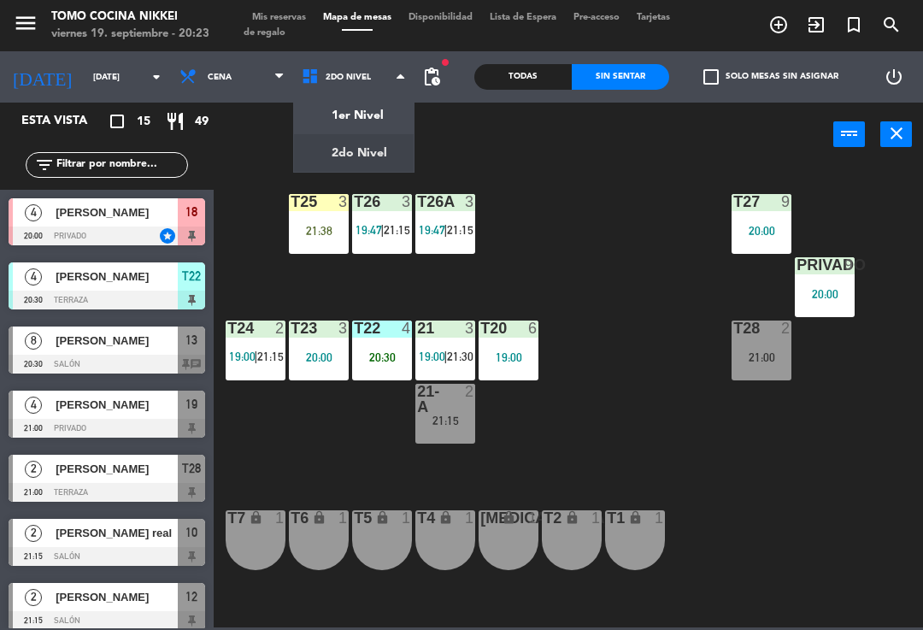
click at [372, 121] on ng-component "menu Tomo Cocina Nikkei [DATE] 19. septiembre - 20:23 Mis reservas Mapa de mesa…" at bounding box center [461, 313] width 923 height 627
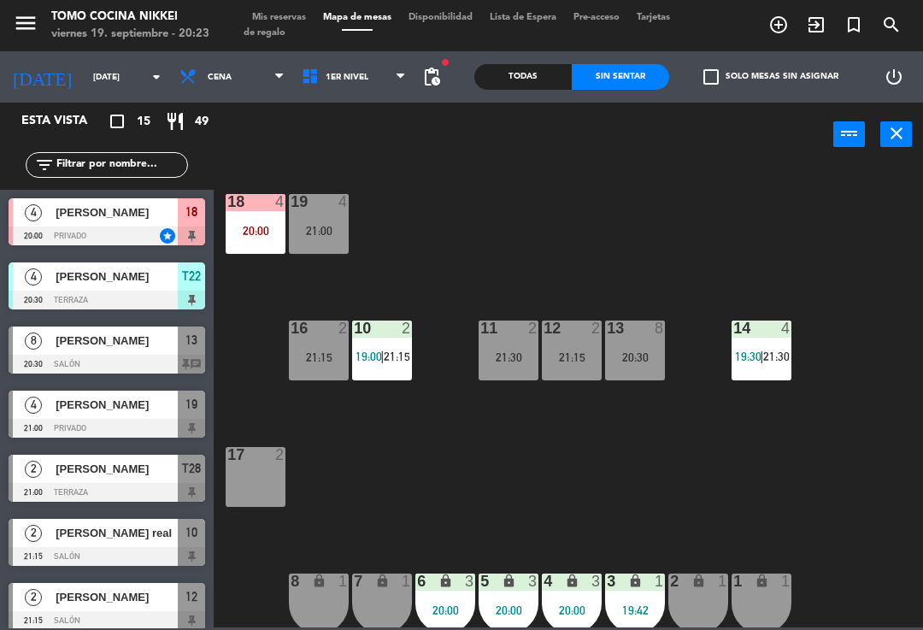
click at [629, 376] on div "13 8 20:30" at bounding box center [635, 351] width 60 height 60
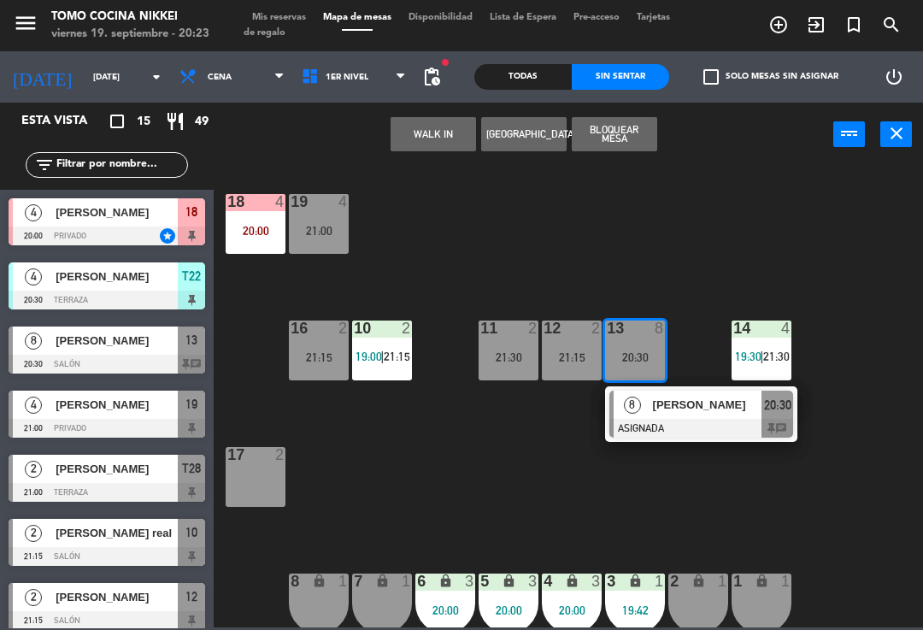
click at [684, 421] on div at bounding box center [702, 428] width 184 height 19
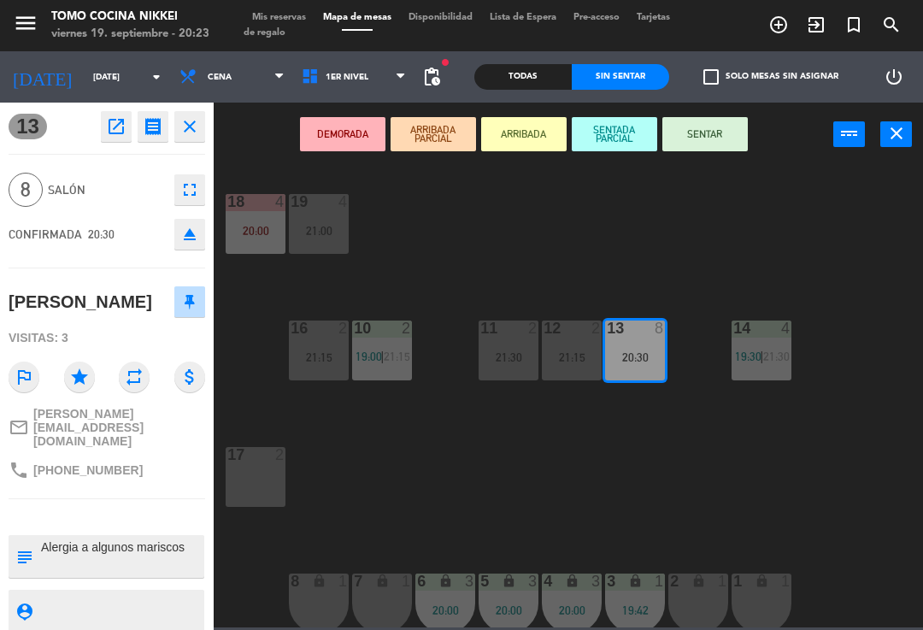
click at [628, 141] on button "SENTADA PARCIAL" at bounding box center [614, 134] width 85 height 34
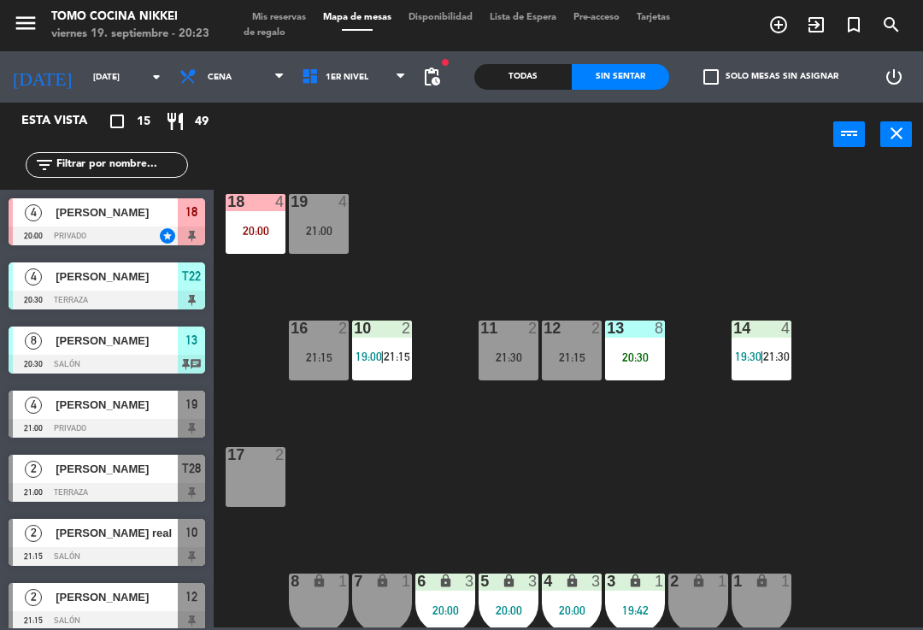
click at [630, 200] on div "18 4 20:00 19 4 21:00 16 2 21:15 10 2 19:00 | 21:15 11 2 21:30 12 2 21:15 13 8 …" at bounding box center [573, 395] width 700 height 463
click at [529, 301] on div "18 4 20:00 19 4 21:00 16 2 21:15 10 2 19:00 | 21:15 11 2 21:30 12 2 21:15 13 8 …" at bounding box center [573, 395] width 700 height 463
click at [584, 256] on div "18 4 20:00 19 4 21:00 16 2 21:15 10 2 19:00 | 21:15 11 2 21:30 12 2 21:15 13 8 …" at bounding box center [573, 395] width 700 height 463
click at [806, 454] on div "18 4 20:00 19 4 21:00 16 2 21:15 10 2 19:00 | 21:15 11 2 21:30 12 2 21:15 13 8 …" at bounding box center [573, 395] width 700 height 463
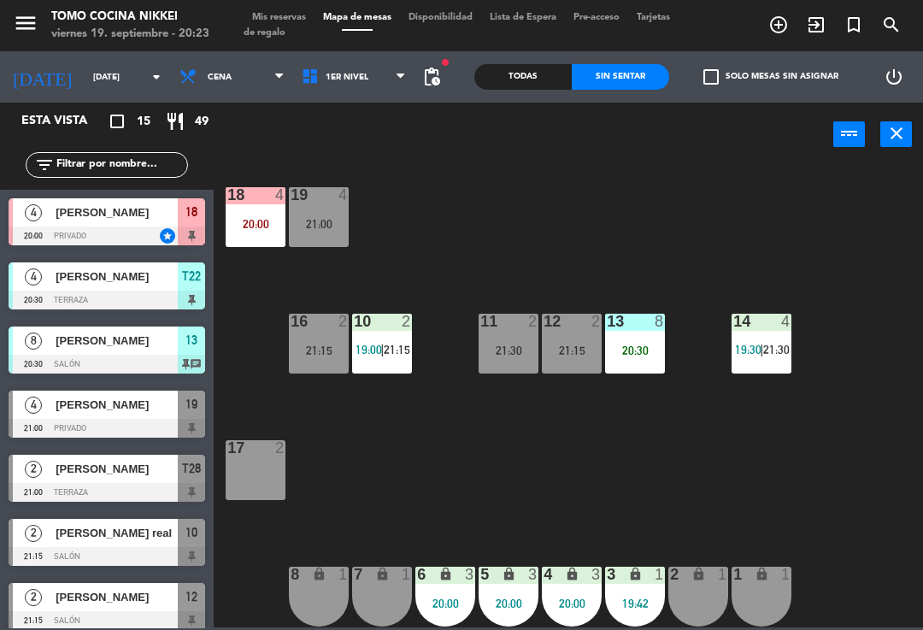
scroll to position [7, 0]
click at [714, 442] on div "18 4 20:00 19 4 21:00 16 2 21:15 10 2 19:00 | 21:15 11 2 21:30 12 2 21:15 13 8 …" at bounding box center [573, 395] width 700 height 463
click at [547, 411] on div "18 4 20:00 19 4 21:00 16 2 21:15 10 2 19:00 | 21:15 11 2 21:30 12 2 21:15 13 8 …" at bounding box center [573, 395] width 700 height 463
click at [408, 314] on div "2" at bounding box center [407, 321] width 10 height 15
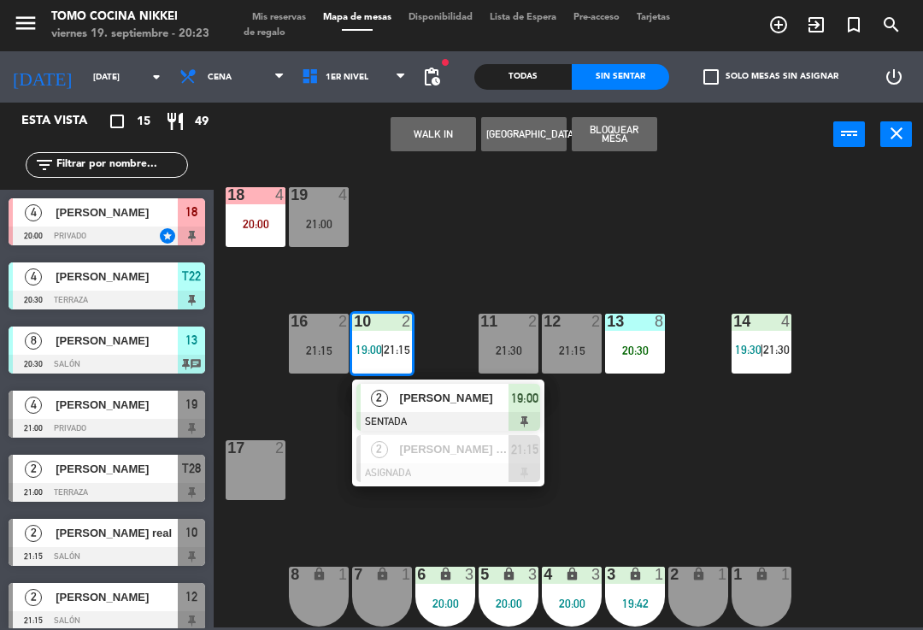
click at [591, 254] on div "18 4 20:00 19 4 21:00 16 2 21:15 10 2 19:00 | 21:15 2 [PERSON_NAME] SENTADA 19:…" at bounding box center [573, 395] width 700 height 463
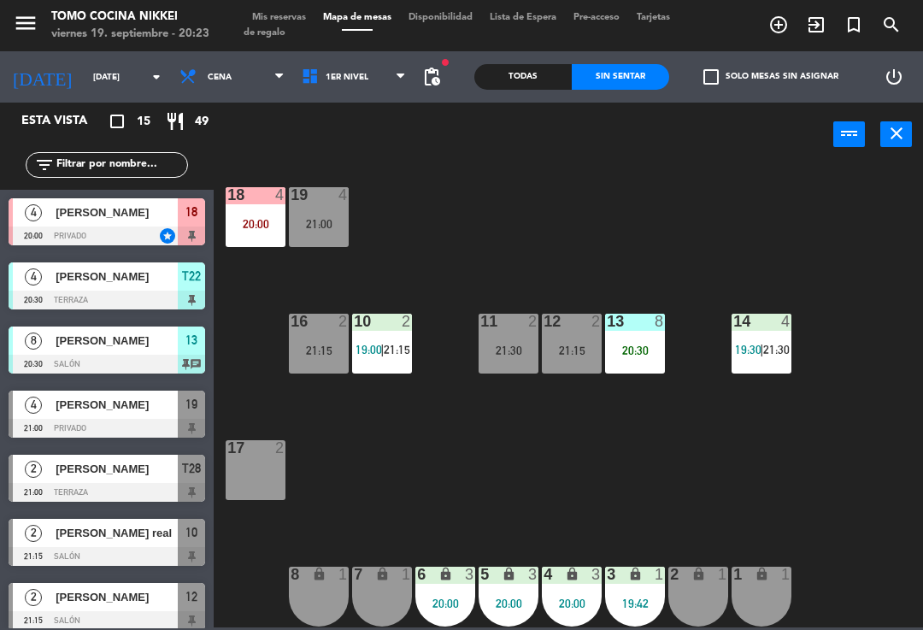
click at [368, 353] on span "19:00" at bounding box center [369, 350] width 27 height 14
click at [484, 276] on div "18 4 20:00 19 4 21:00 16 2 21:15 10 2 19:00 11 2 21:30 12 2 21:15 13 8 20:30 14…" at bounding box center [573, 395] width 700 height 463
click at [421, 76] on span "pending_actions" at bounding box center [431, 77] width 21 height 21
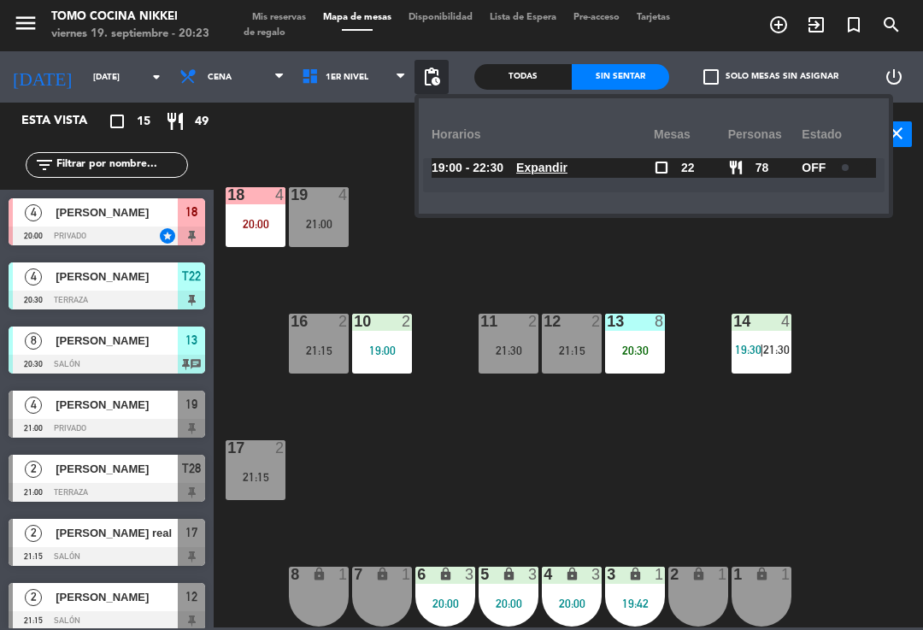
click at [410, 191] on div "18 4 20:00 19 4 21:00 16 2 21:15 10 2 19:00 11 2 21:30 12 2 21:15 13 8 20:30 14…" at bounding box center [573, 395] width 700 height 463
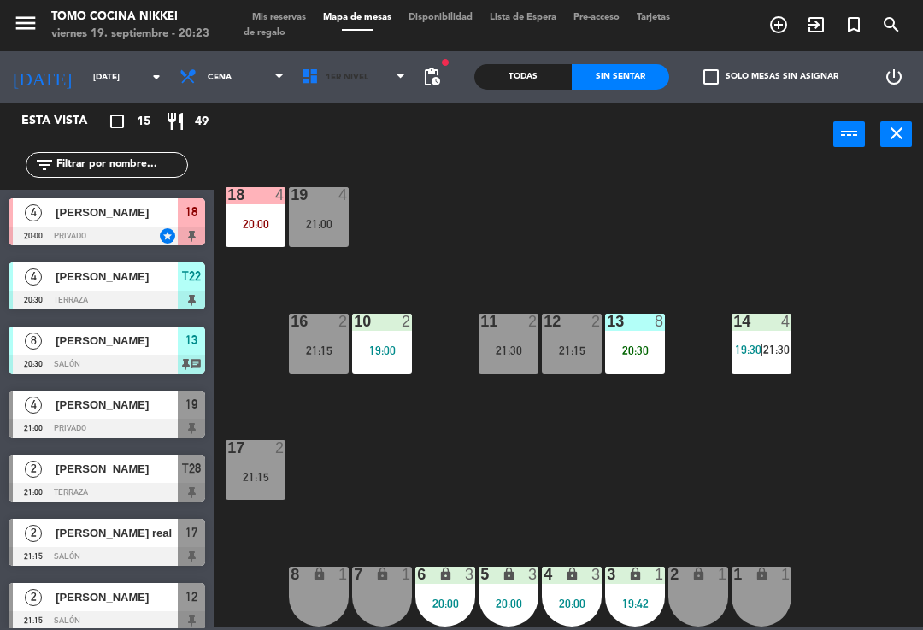
click at [383, 77] on span "1er Nivel" at bounding box center [354, 77] width 122 height 38
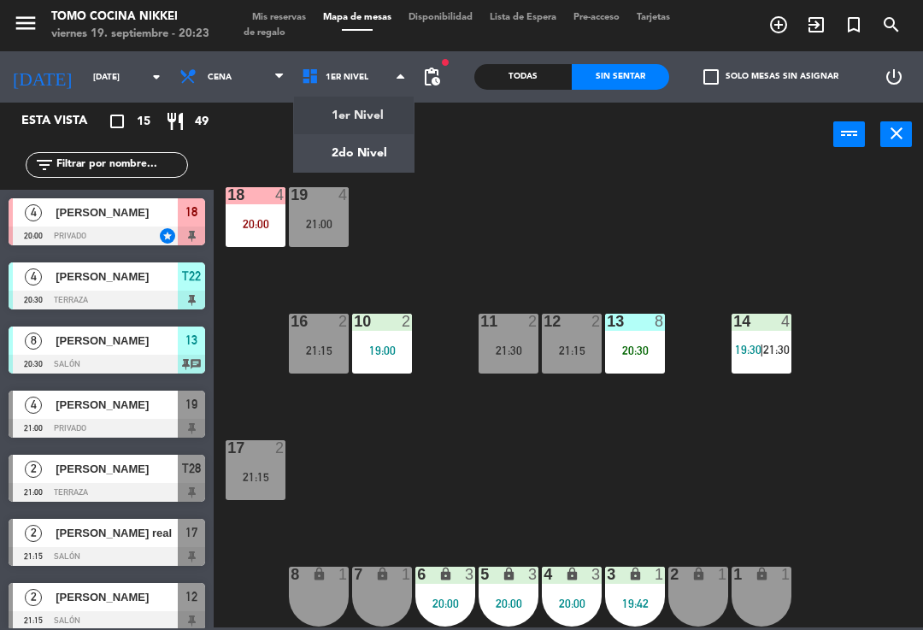
click at [383, 115] on ng-component "menu Tomo Cocina Nikkei [DATE] 19. septiembre - 20:23 Mis reservas Mapa de mesa…" at bounding box center [461, 313] width 923 height 627
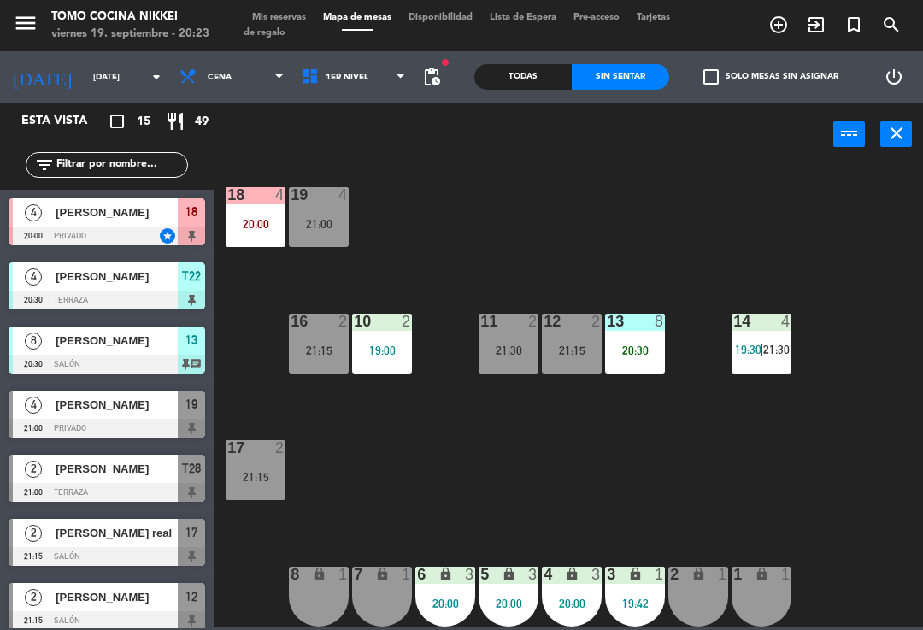
click at [366, 85] on span "1er Nivel" at bounding box center [354, 77] width 122 height 38
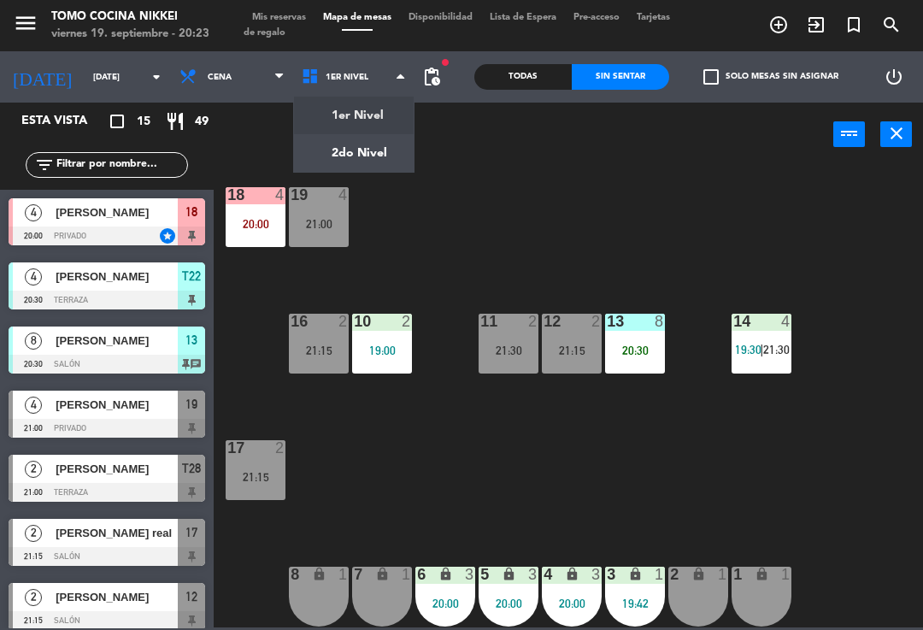
click at [376, 148] on ng-component "menu Tomo Cocina Nikkei [DATE] 19. septiembre - 20:23 Mis reservas Mapa de mesa…" at bounding box center [461, 313] width 923 height 627
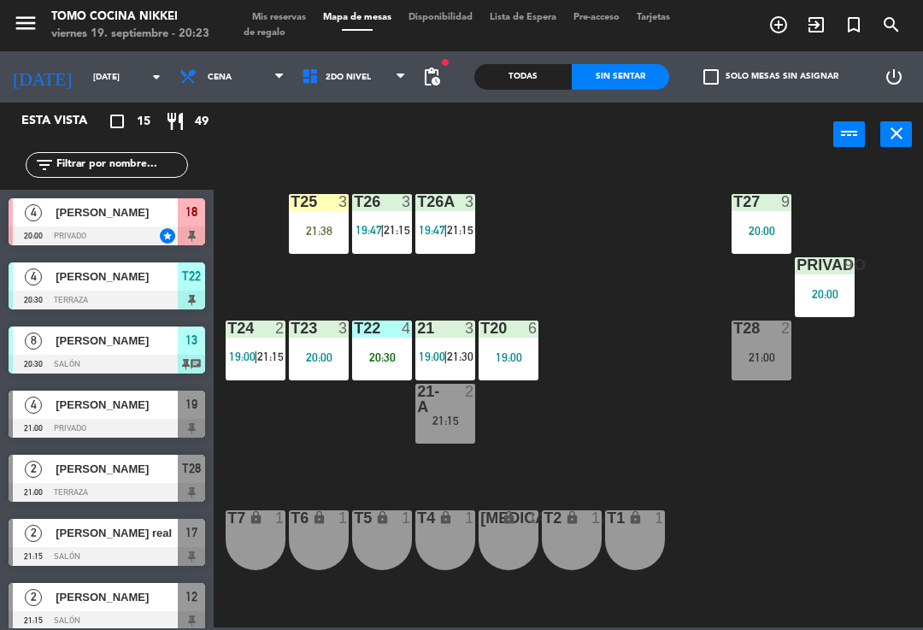
click at [376, 80] on span "2do Nivel" at bounding box center [354, 77] width 122 height 38
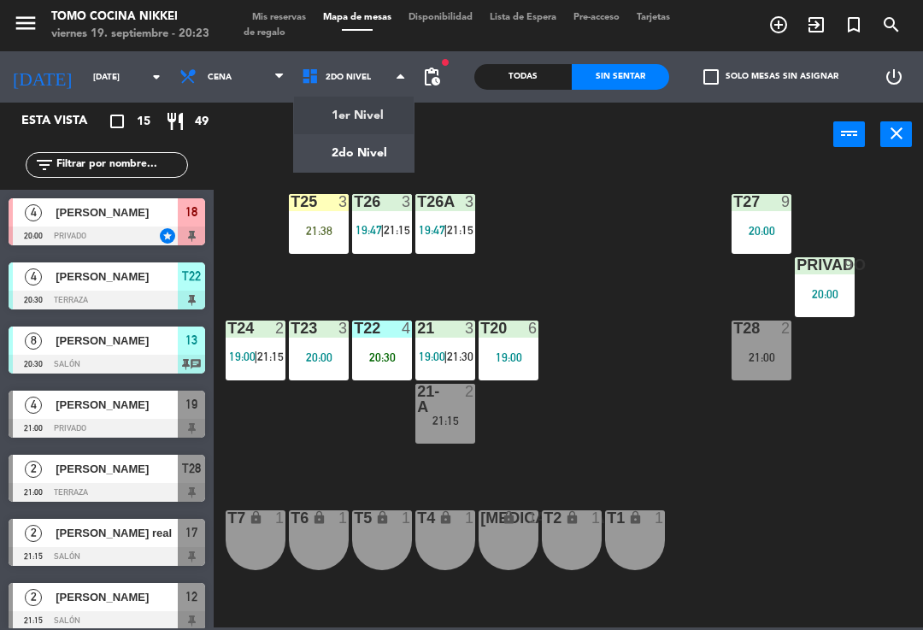
click at [392, 112] on ng-component "menu Tomo Cocina Nikkei [DATE] 19. septiembre - 20:23 Mis reservas Mapa de mesa…" at bounding box center [461, 313] width 923 height 627
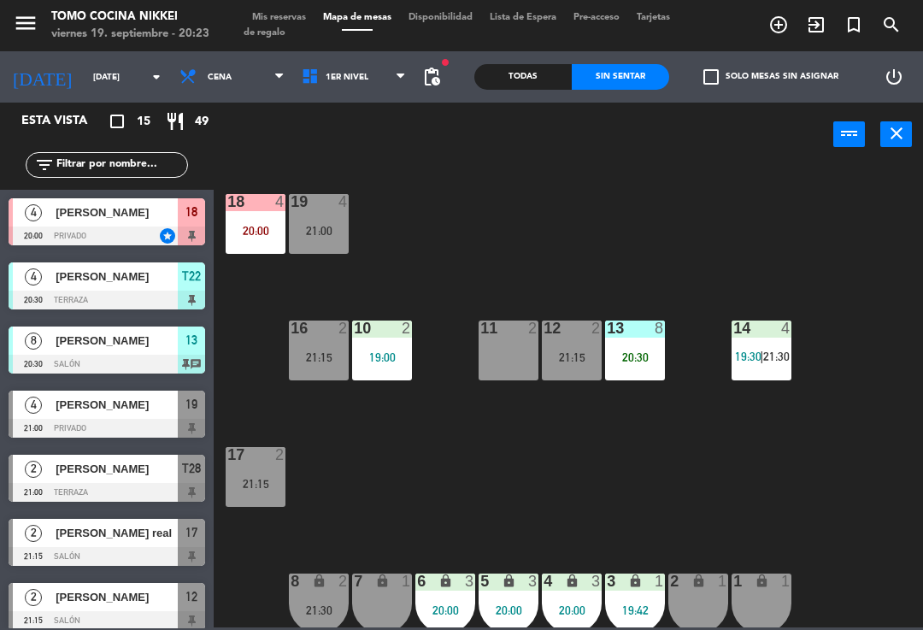
scroll to position [151, 0]
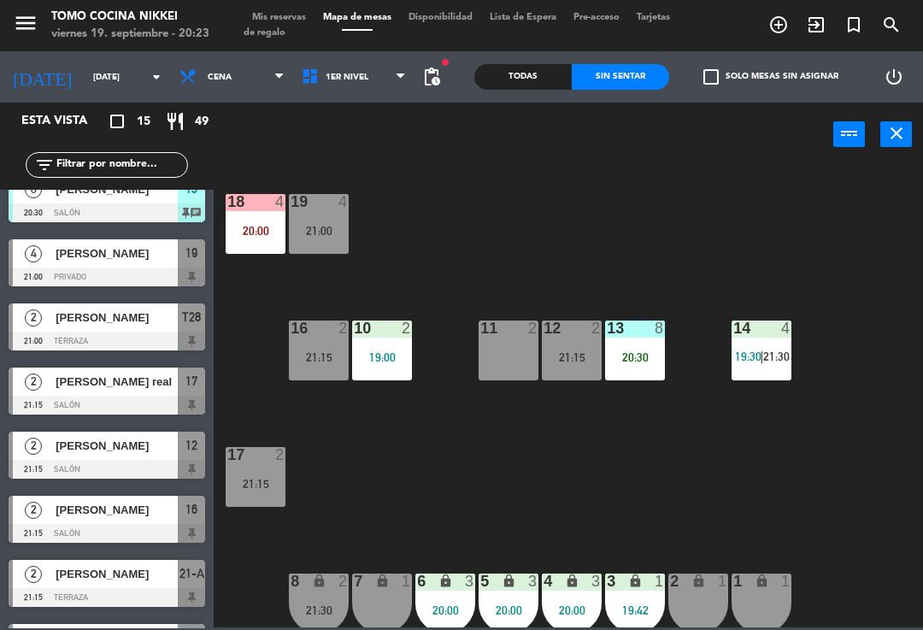
click at [163, 173] on input "text" at bounding box center [121, 165] width 133 height 19
click at [449, 239] on div "18 4 20:00 19 4 21:00 16 2 21:15 10 2 19:00 11 2 12 2 21:15 13 8 20:30 14 4 19:…" at bounding box center [573, 395] width 700 height 463
click at [392, 589] on div "lock" at bounding box center [382, 582] width 28 height 16
click at [389, 497] on div "18 4 20:00 19 4 21:00 16 2 21:15 10 2 19:00 11 2 12 2 21:15 13 8 20:30 14 4 19:…" at bounding box center [573, 395] width 700 height 463
click at [326, 598] on div "8 lock 2 21:30" at bounding box center [319, 604] width 60 height 60
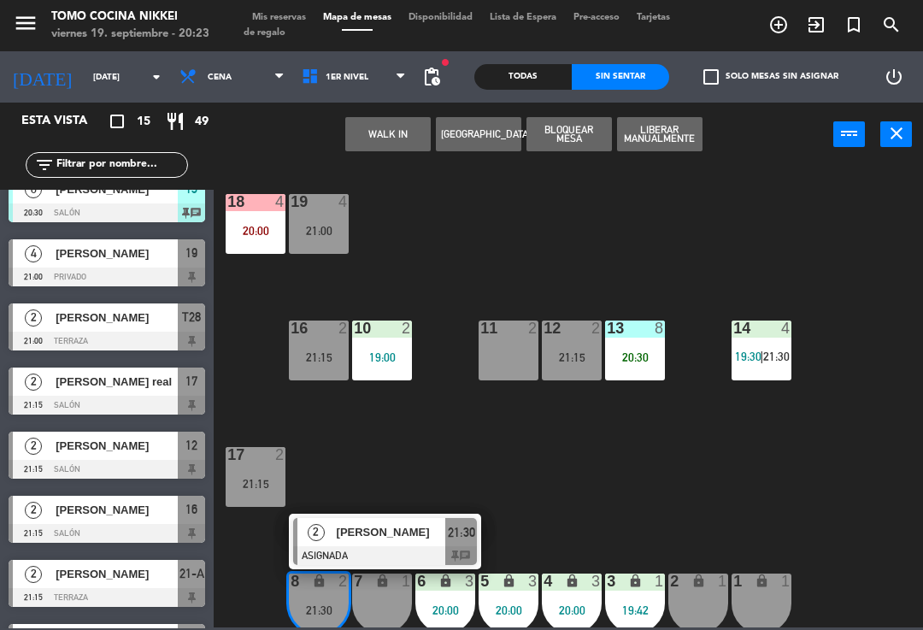
click at [414, 539] on span "[PERSON_NAME]" at bounding box center [391, 532] width 109 height 18
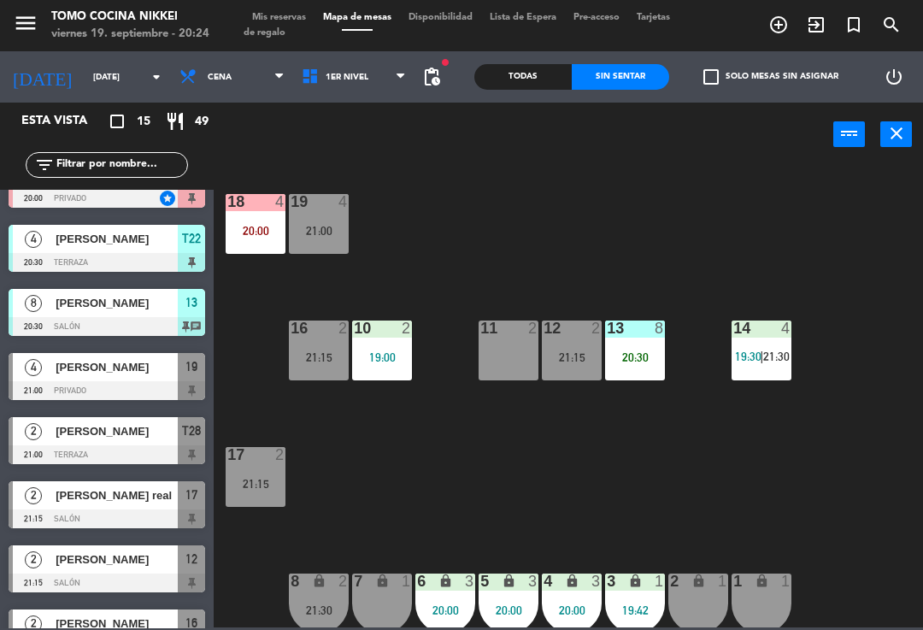
scroll to position [38, 0]
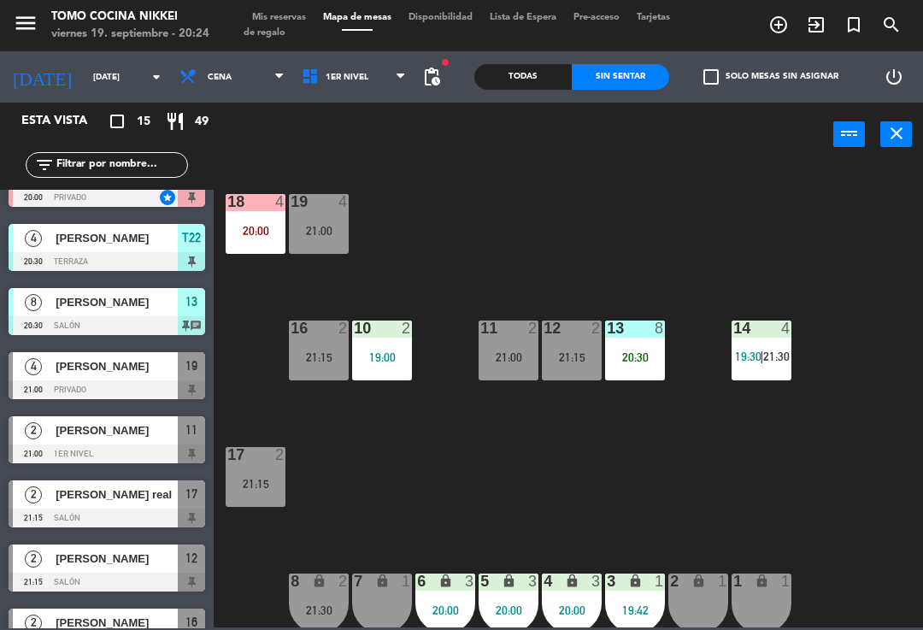
click at [570, 247] on div "18 4 20:00 19 4 21:00 16 2 21:15 10 2 19:00 11 2 21:00 12 2 21:15 13 8 20:30 14…" at bounding box center [573, 395] width 700 height 463
click at [328, 623] on div "8 lock 2 21:30" at bounding box center [319, 604] width 60 height 60
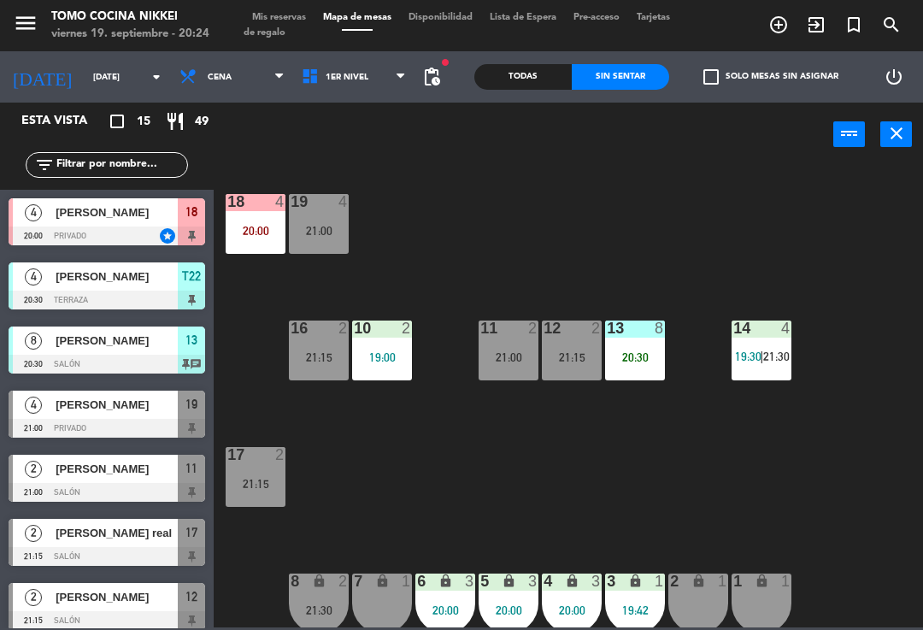
scroll to position [151, 0]
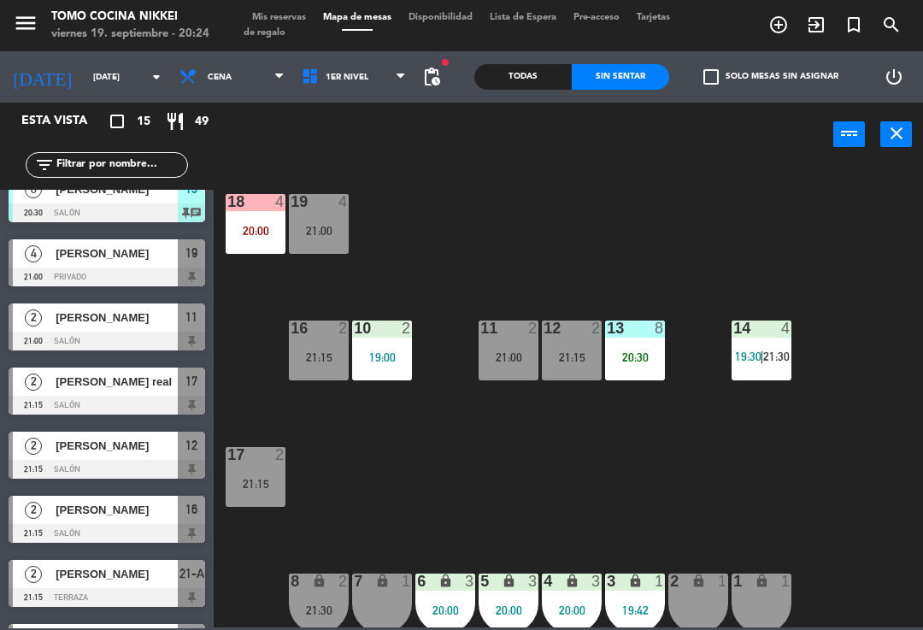
click at [385, 88] on span "1er Nivel" at bounding box center [354, 77] width 122 height 38
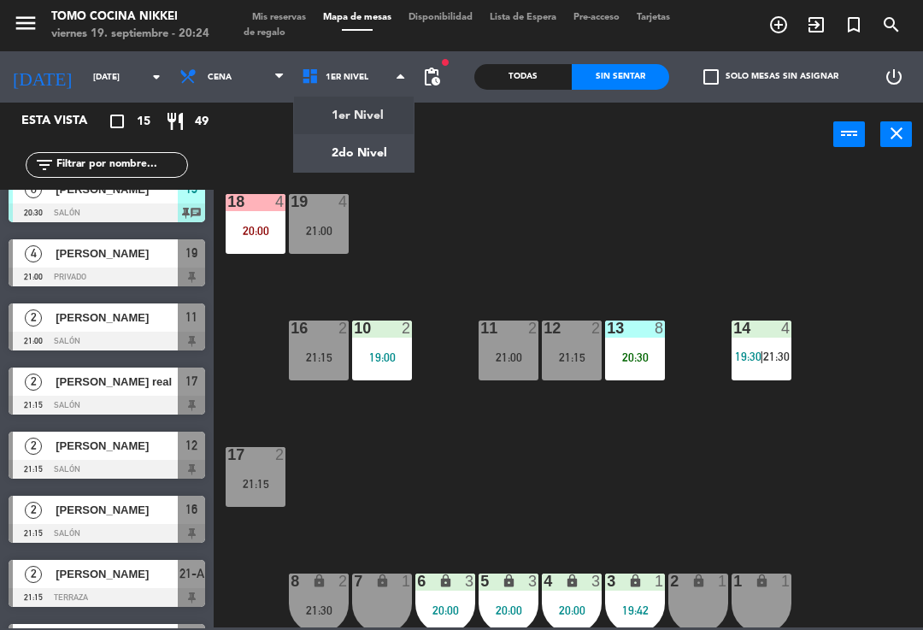
click at [384, 146] on ng-component "menu Tomo Cocina Nikkei [DATE] 19. septiembre - 20:24 Mis reservas Mapa de mesa…" at bounding box center [461, 313] width 923 height 627
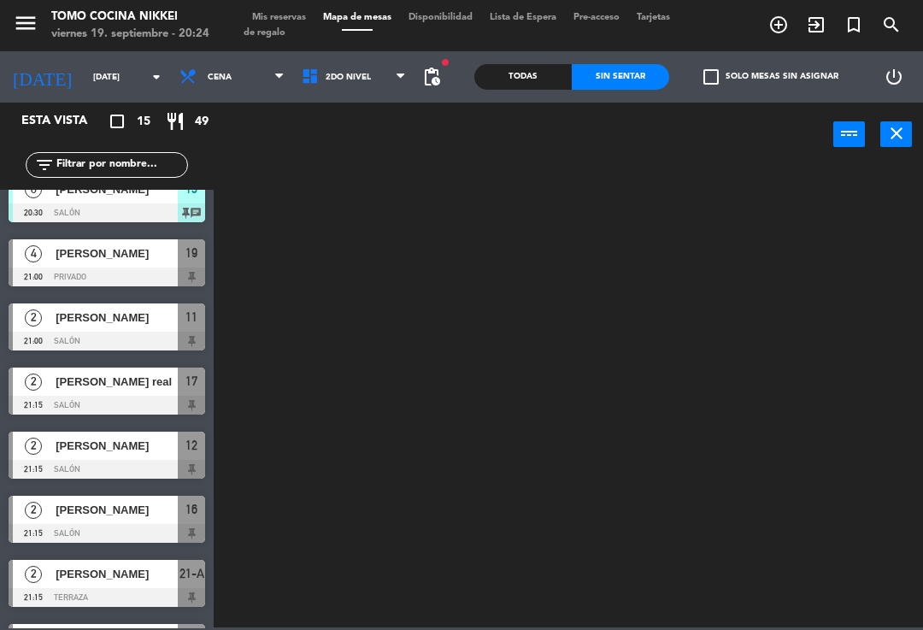
click at [166, 170] on input "text" at bounding box center [121, 165] width 133 height 19
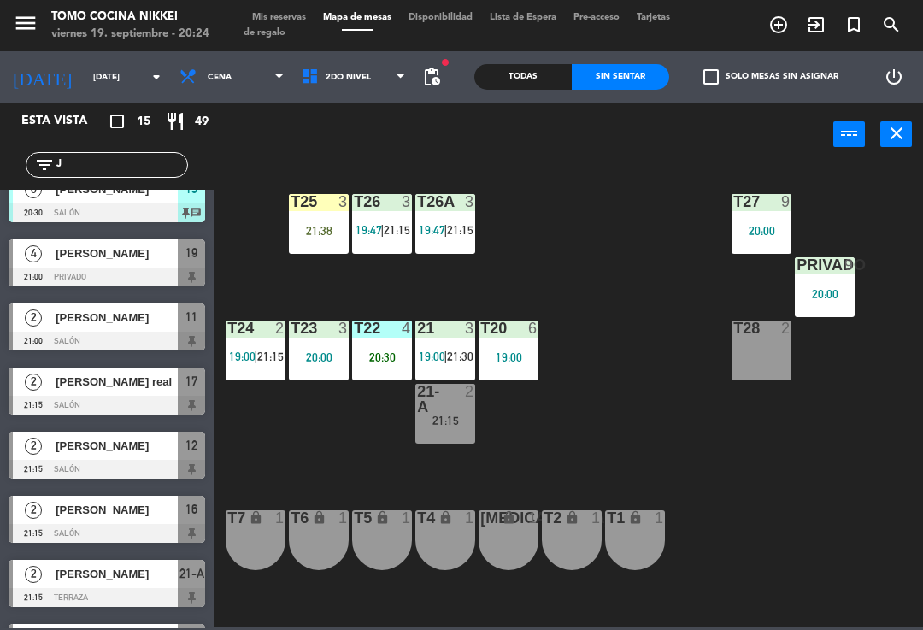
scroll to position [0, 0]
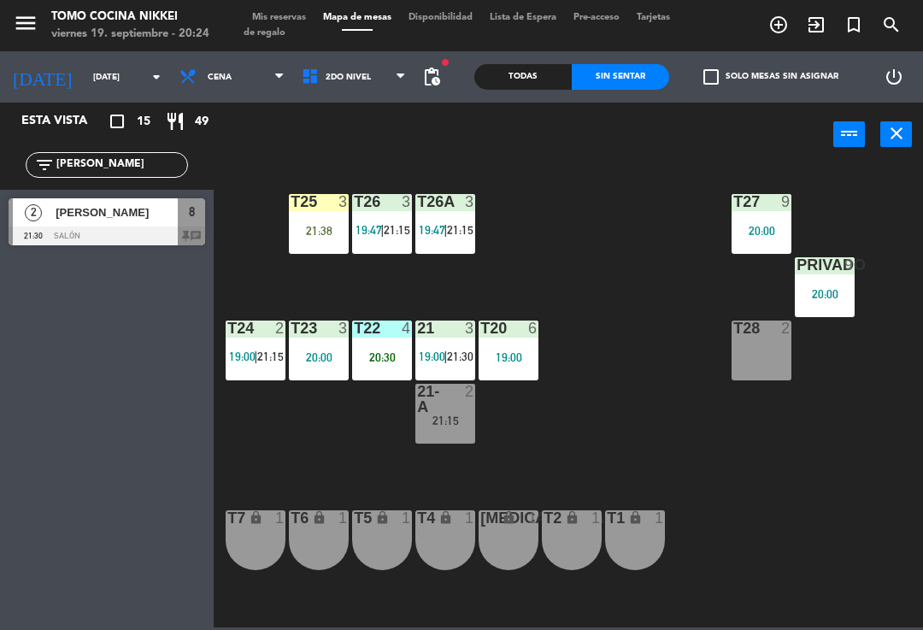
type input "[PERSON_NAME]"
click at [589, 215] on div "T27 9 20:00 T25 3 21:38 T26A 3 19:47 | 21:15 T26 3 19:47 | 21:15 Privado 9 20:0…" at bounding box center [573, 395] width 700 height 463
click at [659, 460] on div "T27 9 20:00 T25 3 21:38 T26A 3 19:47 | 21:15 T26 3 19:47 | 21:15 Privado 9 20:0…" at bounding box center [573, 395] width 700 height 463
click at [451, 420] on div "21:15" at bounding box center [445, 421] width 60 height 12
click at [459, 354] on span "21:30" at bounding box center [460, 357] width 27 height 14
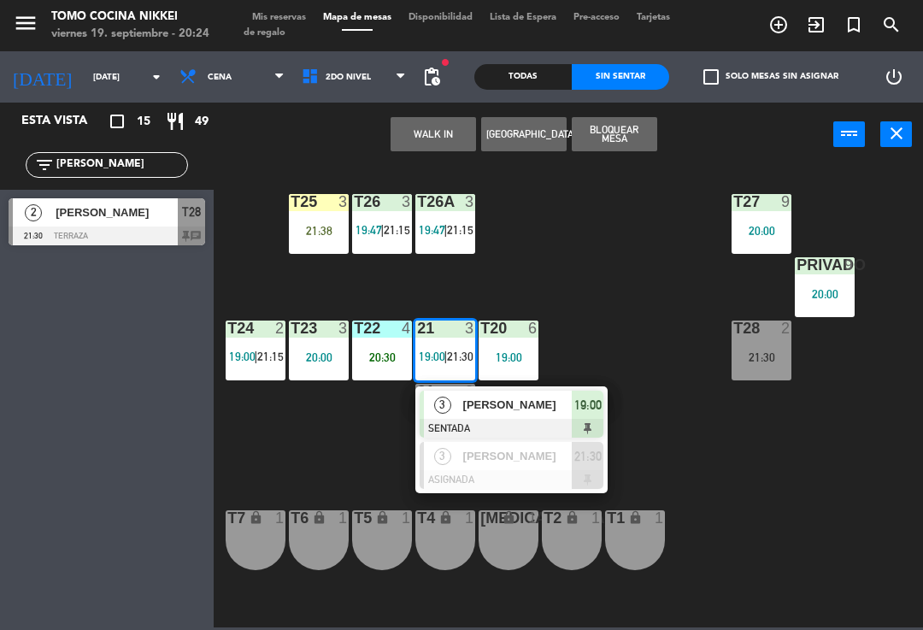
click at [657, 327] on div "T27 9 20:00 T25 3 21:38 T26A 3 19:47 | 21:15 T26 3 19:47 | 21:15 Privado 9 20:0…" at bounding box center [573, 395] width 700 height 463
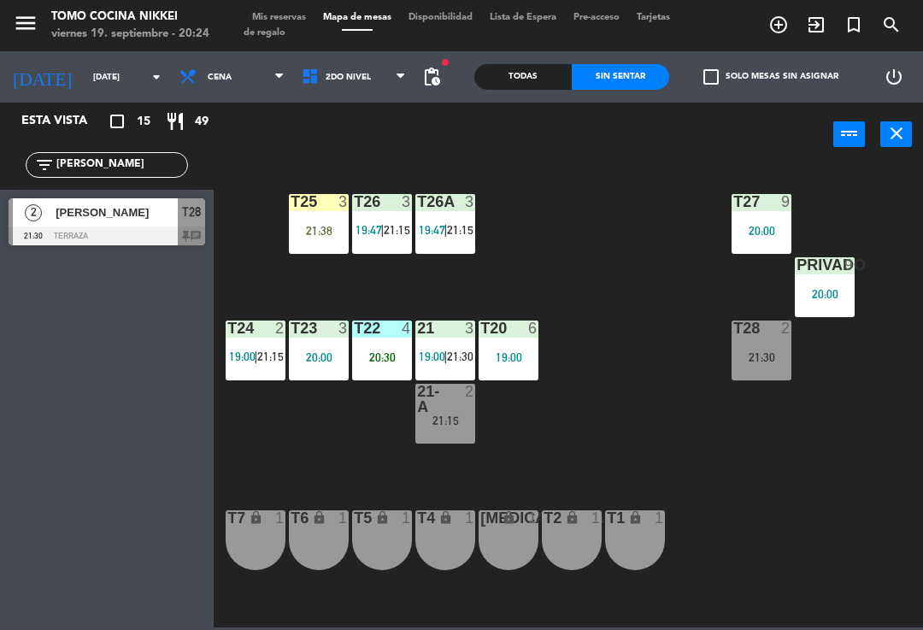
click at [250, 352] on span "19:00" at bounding box center [242, 357] width 27 height 14
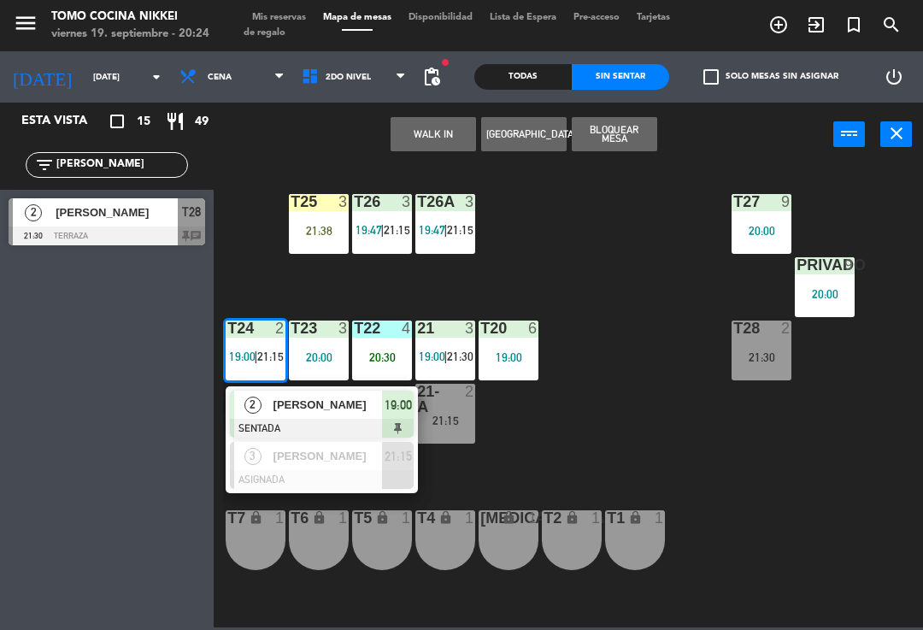
click at [364, 467] on div "[PERSON_NAME]" at bounding box center [327, 456] width 111 height 28
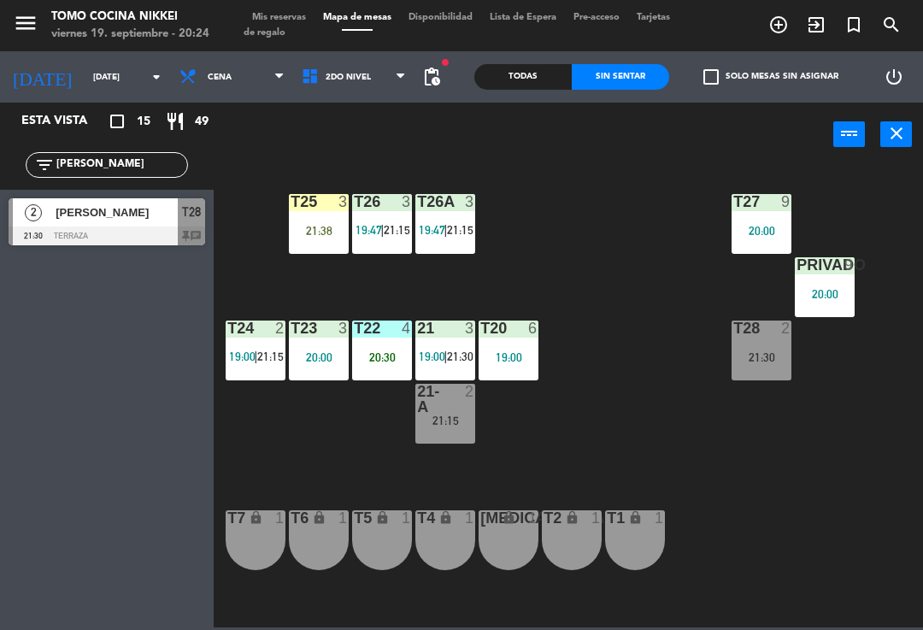
click at [386, 223] on span "21:15" at bounding box center [397, 230] width 27 height 14
click at [605, 285] on div "T27 9 20:00 T25 3 21:38 T26A 3 19:47 | 21:15 T26 3 19:47 | 21:15 Privado 9 20:0…" at bounding box center [573, 395] width 700 height 463
click at [560, 295] on div "T27 9 20:00 T25 3 21:38 T26A 3 19:47 | 21:15 T26 3 19:47 | 21:15 Privado 9 20:0…" at bounding box center [573, 395] width 700 height 463
click at [319, 244] on div "T25 3 21:38" at bounding box center [319, 224] width 60 height 60
click at [567, 241] on div "T27 9 20:00 T25 3 21:38 T26A 3 19:47 | 21:15 T26 3 19:47 | 21:15 Privado 9 20:0…" at bounding box center [573, 395] width 700 height 463
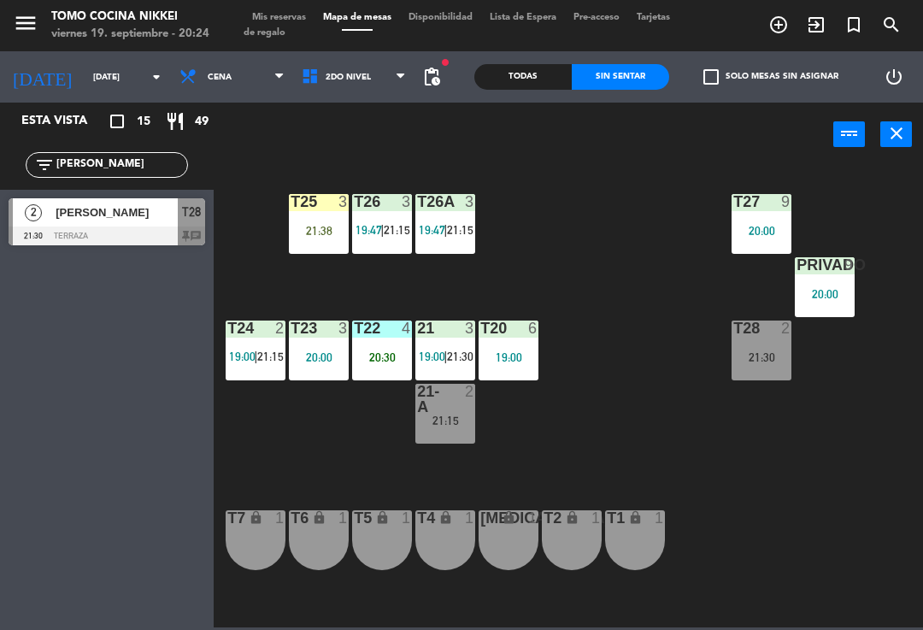
click at [258, 335] on div at bounding box center [256, 328] width 28 height 15
click at [568, 266] on div "T27 9 20:00 T25 3 21:38 T26A 3 19:47 | 21:15 T26 3 19:47 | 21:15 Privado 9 20:0…" at bounding box center [573, 395] width 700 height 463
click at [327, 244] on div "T25 3 21:38" at bounding box center [319, 224] width 60 height 60
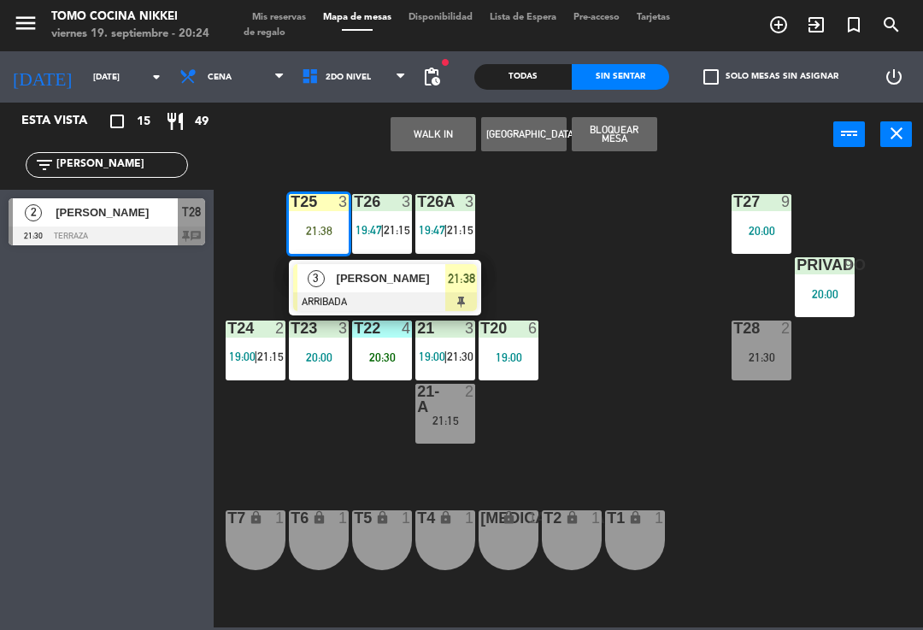
click at [604, 283] on div "T27 9 20:00 T25 3 21:38 3 [PERSON_NAME] ARRIBADA 21:38 T26A 3 19:47 | 21:15 T26…" at bounding box center [573, 395] width 700 height 463
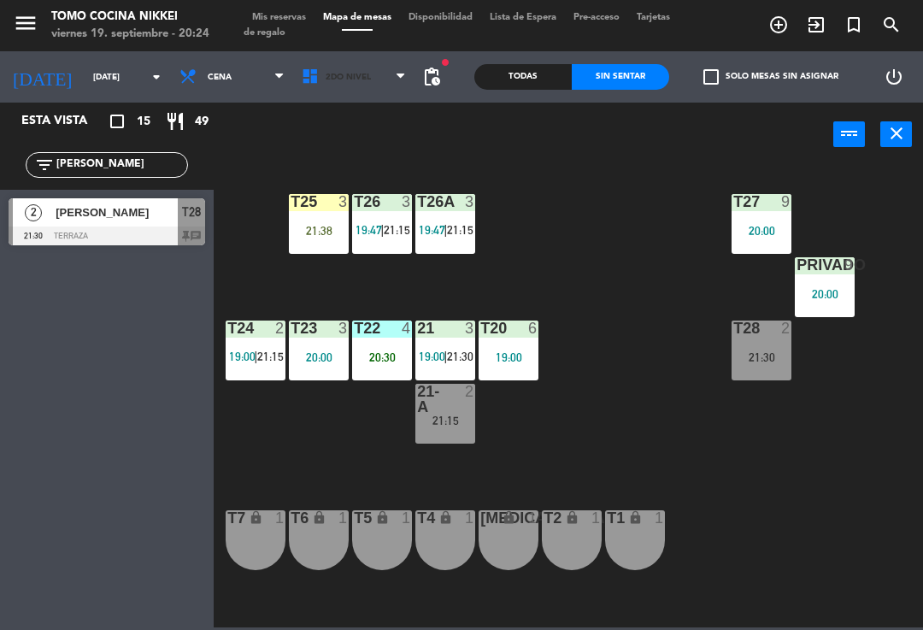
click at [403, 89] on span "2do Nivel" at bounding box center [354, 77] width 122 height 38
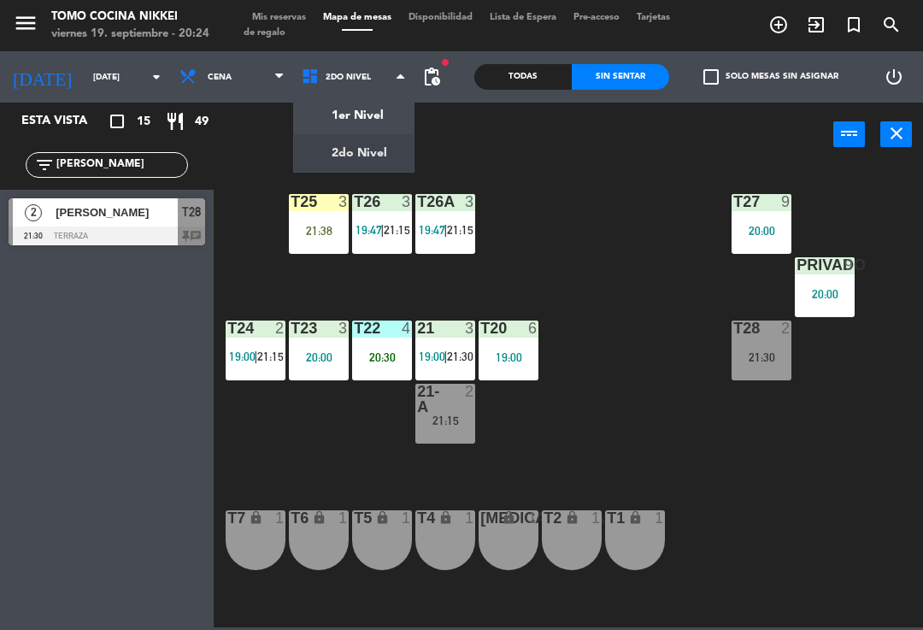
click at [380, 122] on ng-component "menu Tomo Cocina Nikkei [DATE] 19. septiembre - 20:24 Mis reservas Mapa de mesa…" at bounding box center [461, 313] width 923 height 627
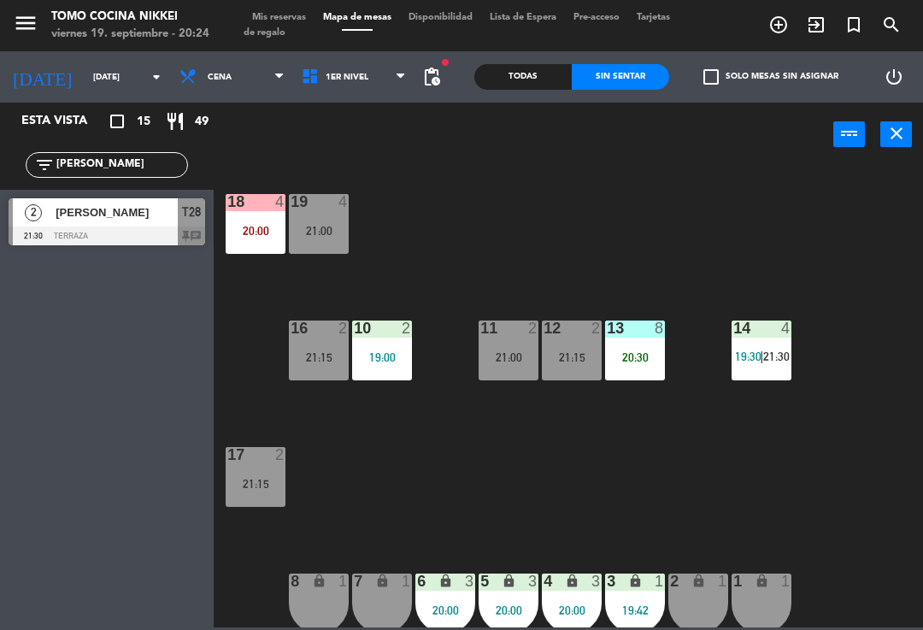
click at [650, 351] on div "20:30" at bounding box center [635, 357] width 60 height 12
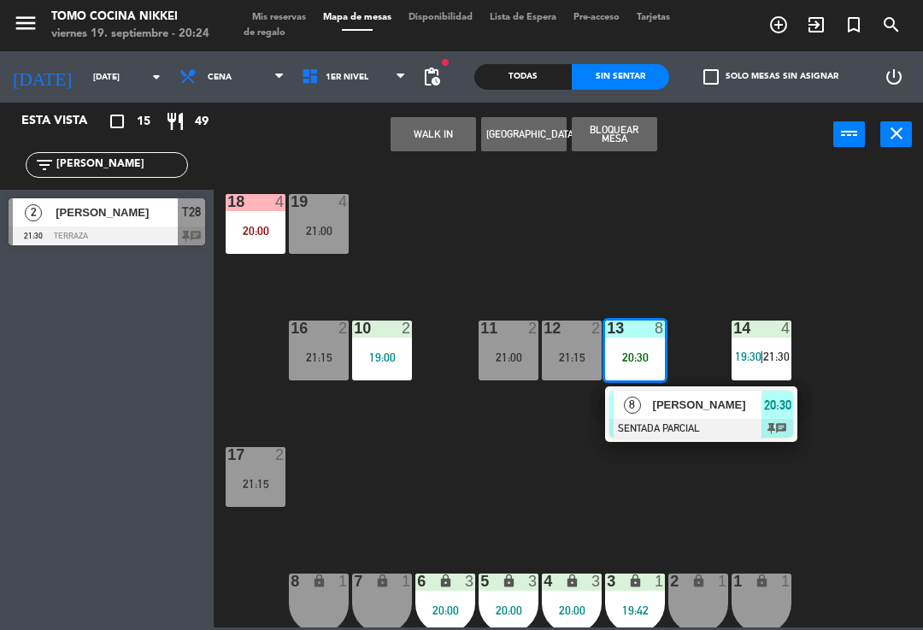
click at [858, 281] on div "18 4 20:00 19 4 21:00 16 2 21:15 10 2 19:00 11 2 21:00 12 2 21:15 13 8 20:30 8 …" at bounding box center [573, 395] width 700 height 463
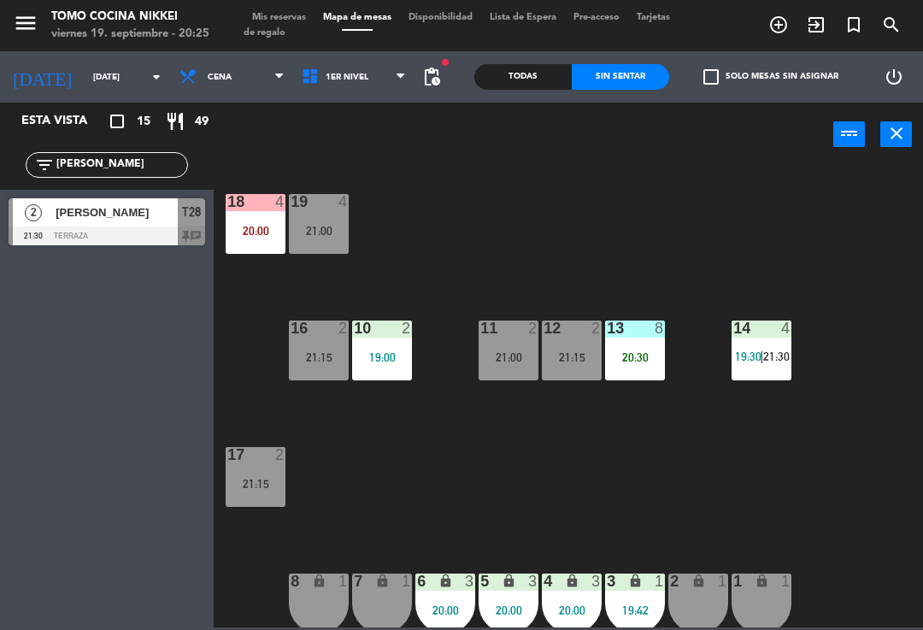
click at [128, 147] on div "filter_list Joa" at bounding box center [107, 165] width 214 height 50
click at [153, 160] on input "[PERSON_NAME]" at bounding box center [121, 165] width 133 height 19
type input "J"
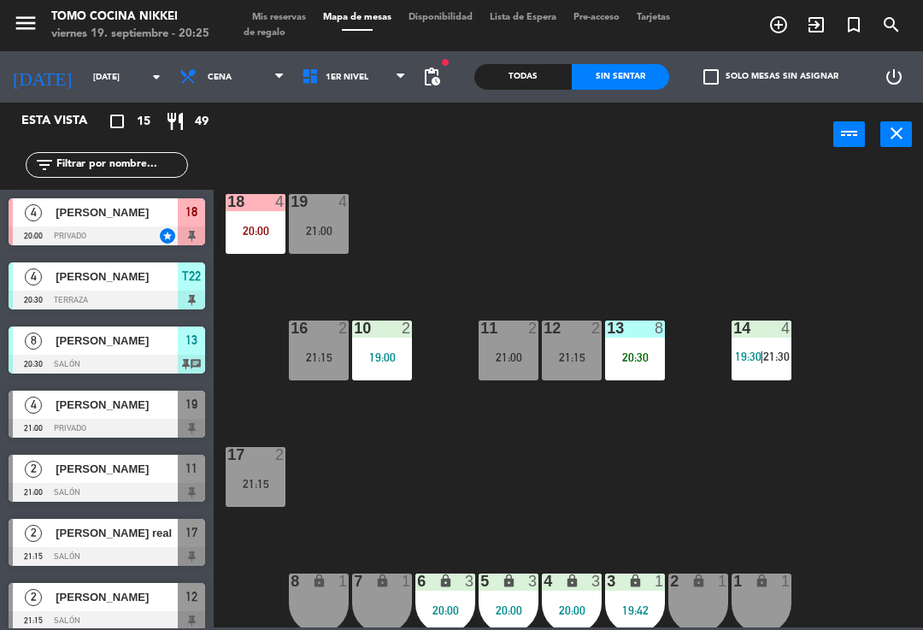
click at [836, 236] on div "18 4 20:00 19 4 21:00 16 2 21:15 10 2 19:00 11 2 21:00 12 2 21:15 13 8 20:30 14…" at bounding box center [573, 395] width 700 height 463
click at [822, 242] on div "18 4 20:00 19 4 21:00 16 2 21:15 10 2 19:00 11 2 21:00 12 2 21:15 13 8 20:30 14…" at bounding box center [573, 395] width 700 height 463
click at [355, 67] on span "1er Nivel" at bounding box center [354, 77] width 122 height 38
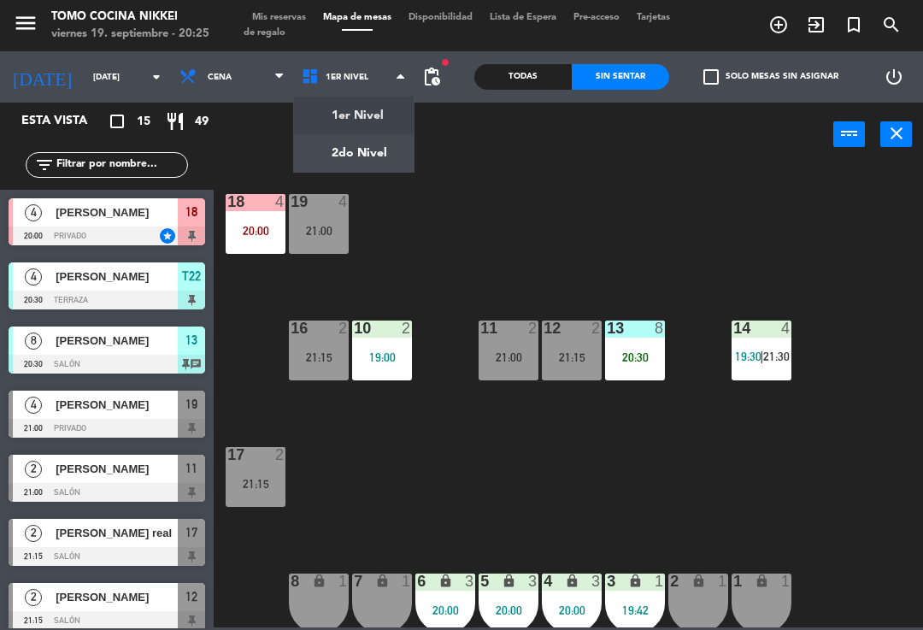
click at [377, 148] on ng-component "menu Tomo Cocina Nikkei [DATE] 19. septiembre - 20:25 Mis reservas Mapa de mesa…" at bounding box center [461, 313] width 923 height 627
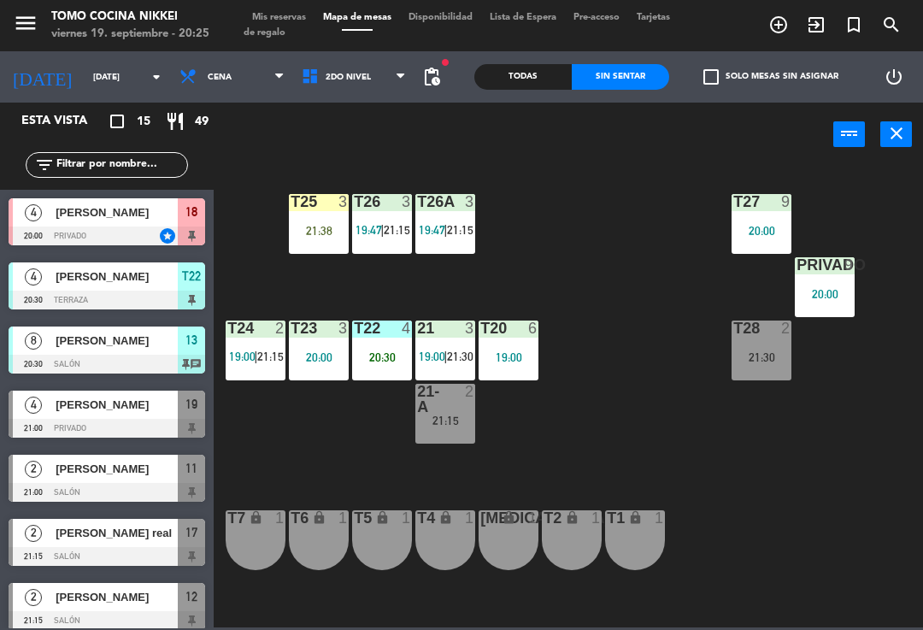
click at [361, 69] on span "2do Nivel" at bounding box center [354, 77] width 122 height 38
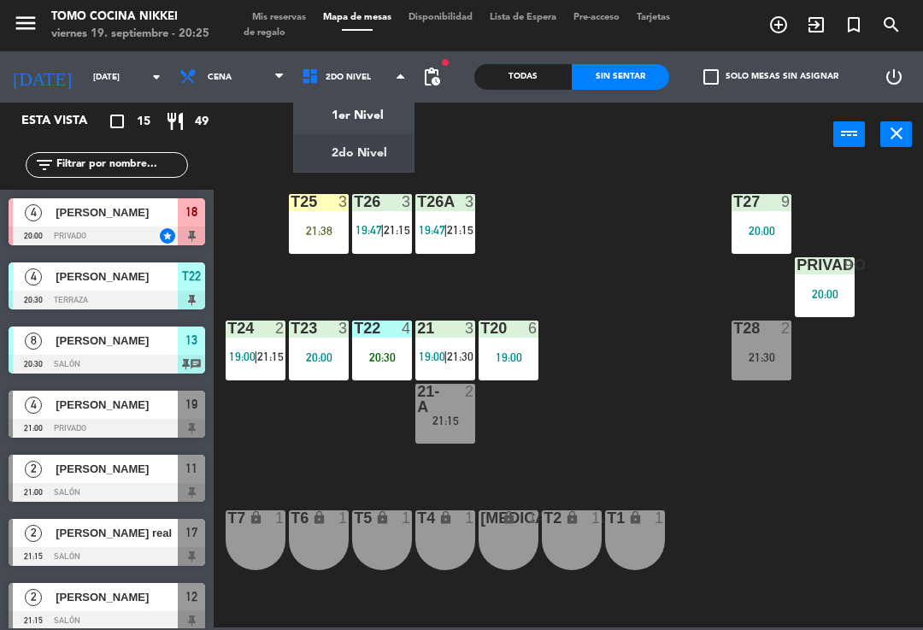
click at [374, 154] on ng-component "menu Tomo Cocina Nikkei [DATE] 19. septiembre - 20:25 Mis reservas Mapa de mesa…" at bounding box center [461, 313] width 923 height 627
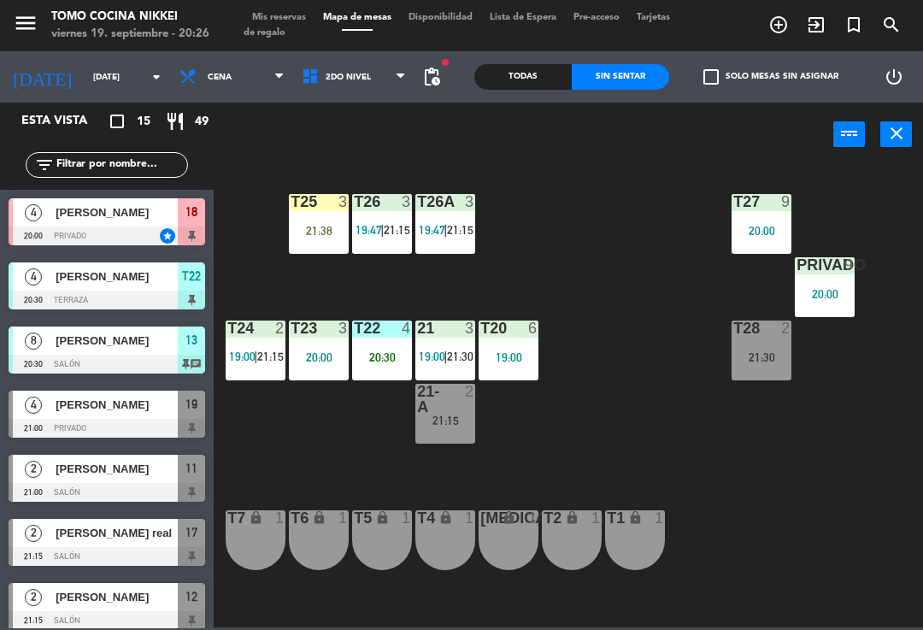
click at [339, 74] on span "2do Nivel" at bounding box center [348, 77] width 45 height 9
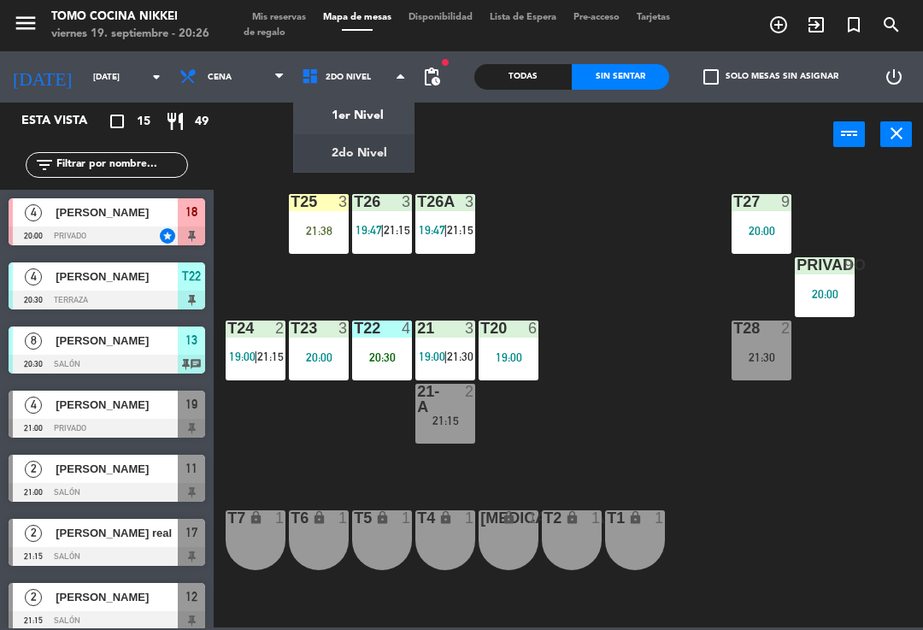
click at [382, 107] on ng-component "menu Tomo Cocina Nikkei [DATE] 19. septiembre - 20:26 Mis reservas Mapa de mesa…" at bounding box center [461, 313] width 923 height 627
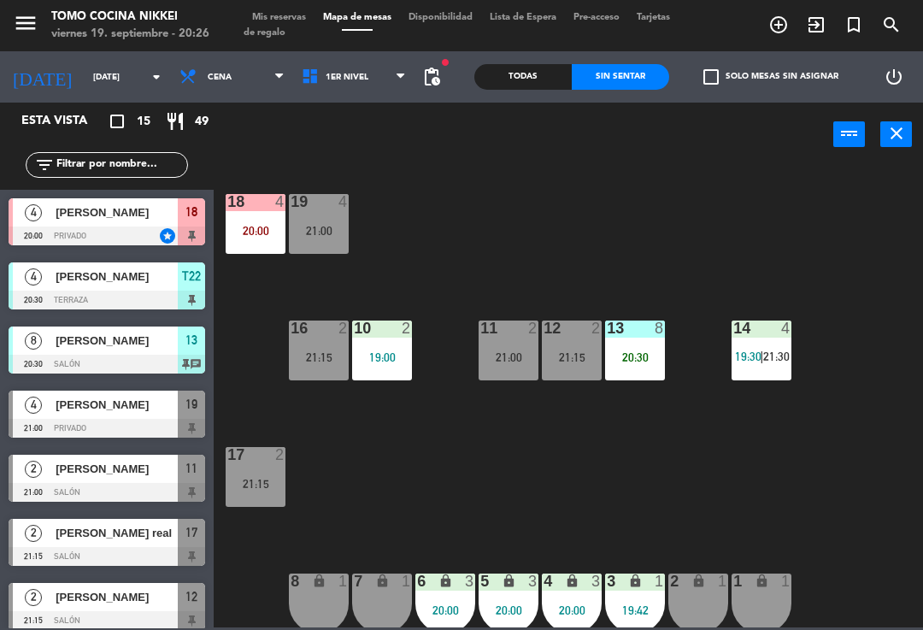
click at [676, 249] on div "18 4 20:00 19 4 21:00 16 2 21:15 10 2 19:00 11 2 21:00 12 2 21:15 13 8 20:30 14…" at bounding box center [573, 395] width 700 height 463
click at [639, 464] on div "18 4 20:00 19 4 21:00 16 2 21:15 10 2 19:00 11 2 21:00 12 2 21:15 13 8 20:30 14…" at bounding box center [573, 395] width 700 height 463
click at [663, 265] on div "18 4 20:00 19 4 21:00 16 2 21:15 10 2 19:00 11 2 21:00 12 2 21:15 13 8 20:30 14…" at bounding box center [573, 395] width 700 height 463
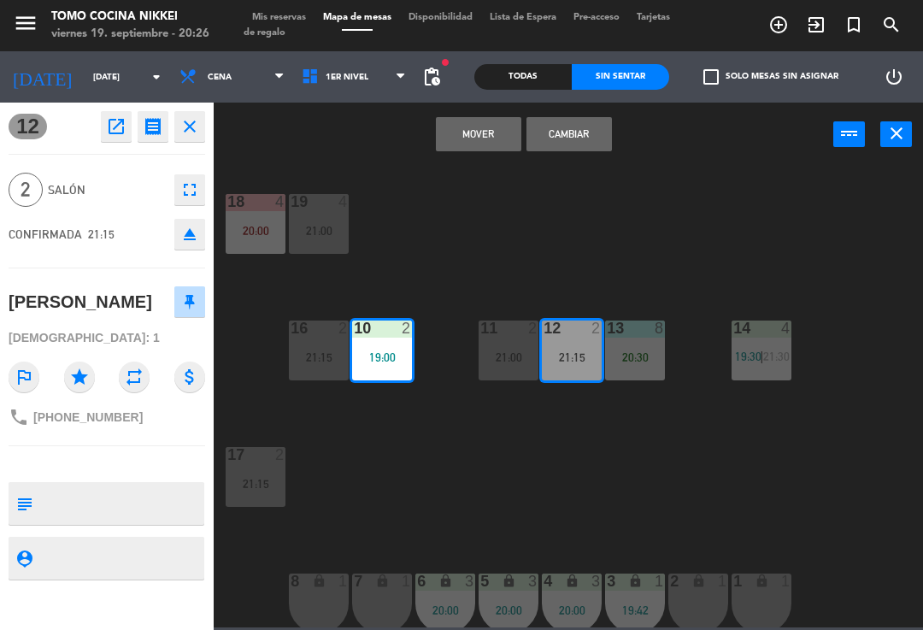
click at [451, 150] on button "Mover" at bounding box center [478, 134] width 85 height 34
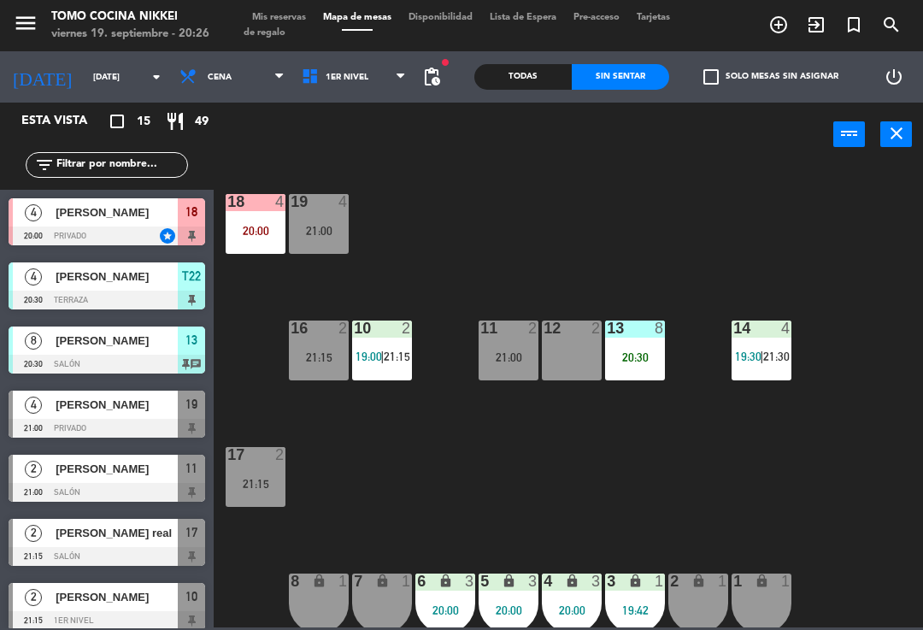
click at [547, 250] on div "18 4 20:00 19 4 21:00 16 2 21:15 10 2 19:00 | 21:15 11 2 21:00 12 2 13 8 20:30 …" at bounding box center [573, 395] width 700 height 463
click at [585, 374] on div "12 2" at bounding box center [572, 351] width 60 height 60
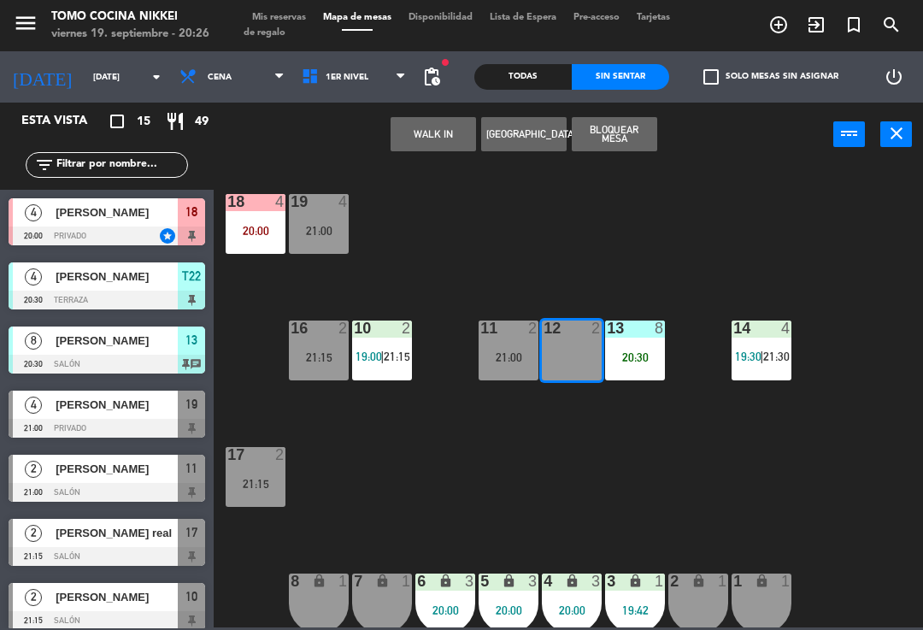
click at [647, 250] on div "18 4 20:00 19 4 21:00 16 2 21:15 10 2 19:00 | 21:15 11 2 21:00 12 2 13 8 20:30 …" at bounding box center [573, 395] width 700 height 463
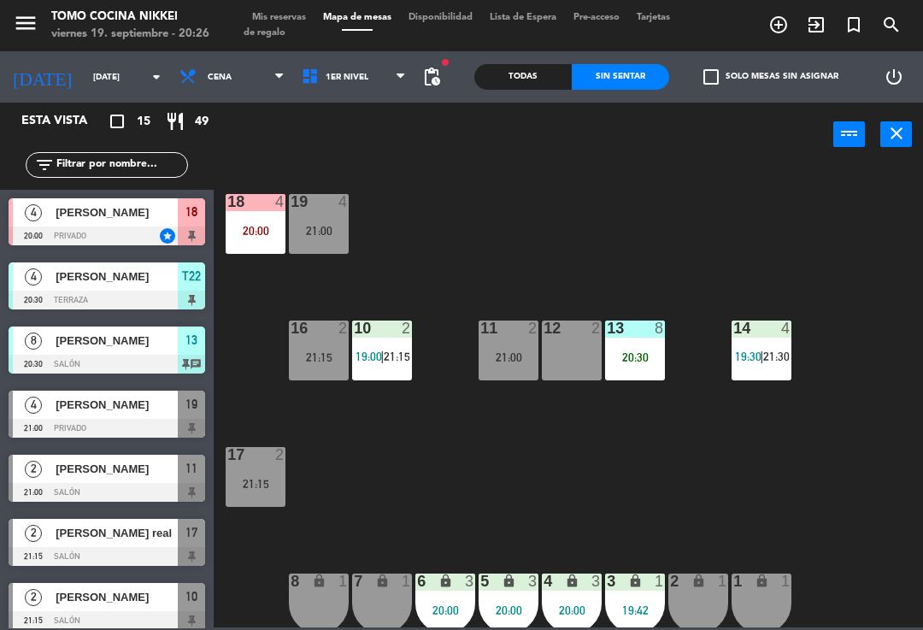
click at [627, 363] on div "20:30" at bounding box center [635, 357] width 60 height 12
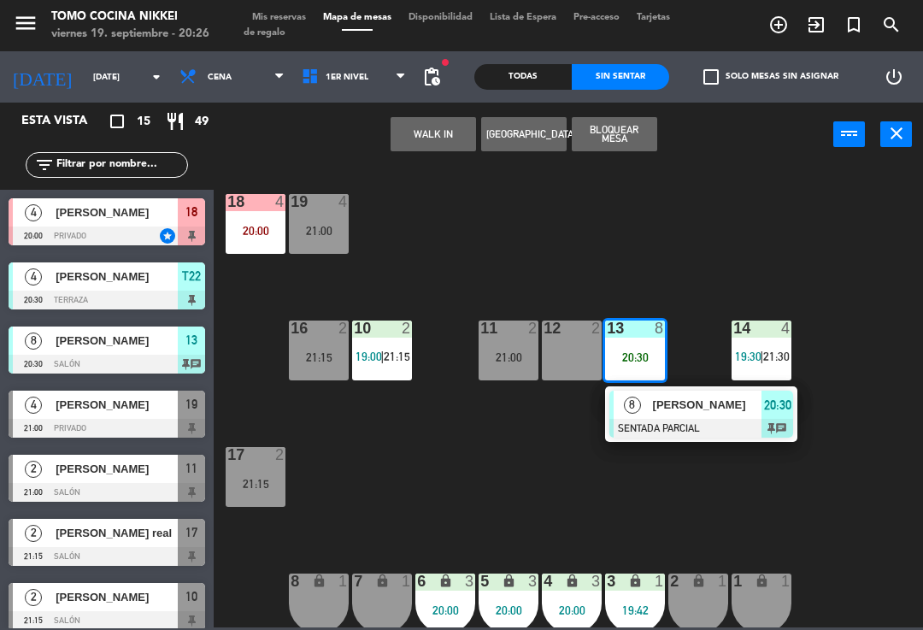
click at [671, 398] on span "[PERSON_NAME]" at bounding box center [707, 405] width 109 height 18
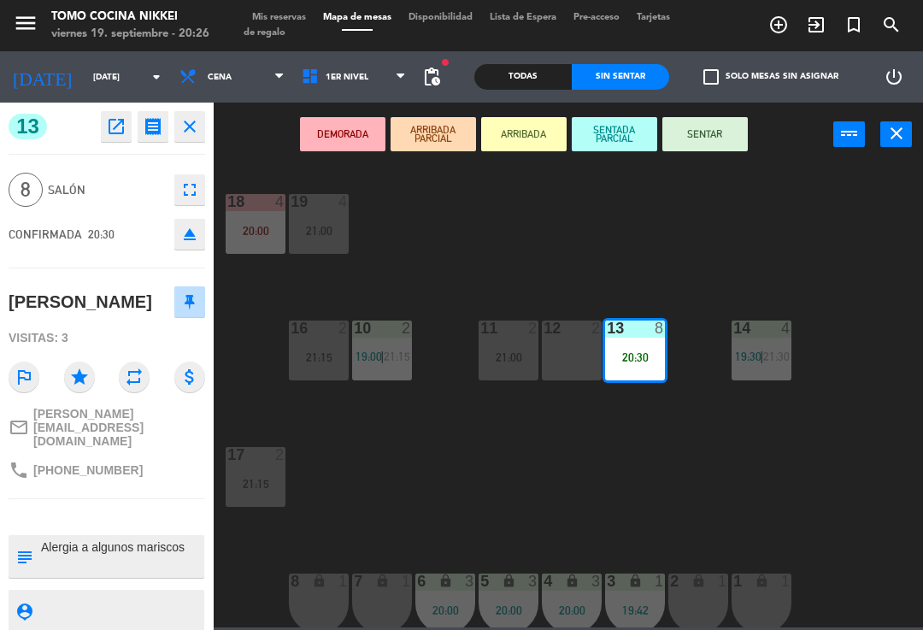
click at [581, 356] on div "12 2" at bounding box center [572, 351] width 60 height 60
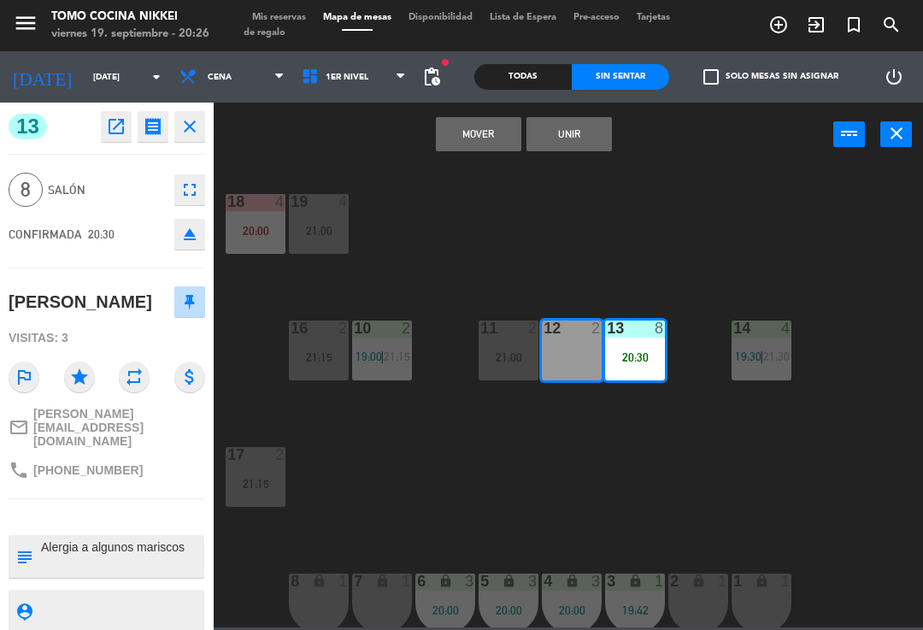
click at [611, 125] on button "Unir" at bounding box center [569, 134] width 85 height 34
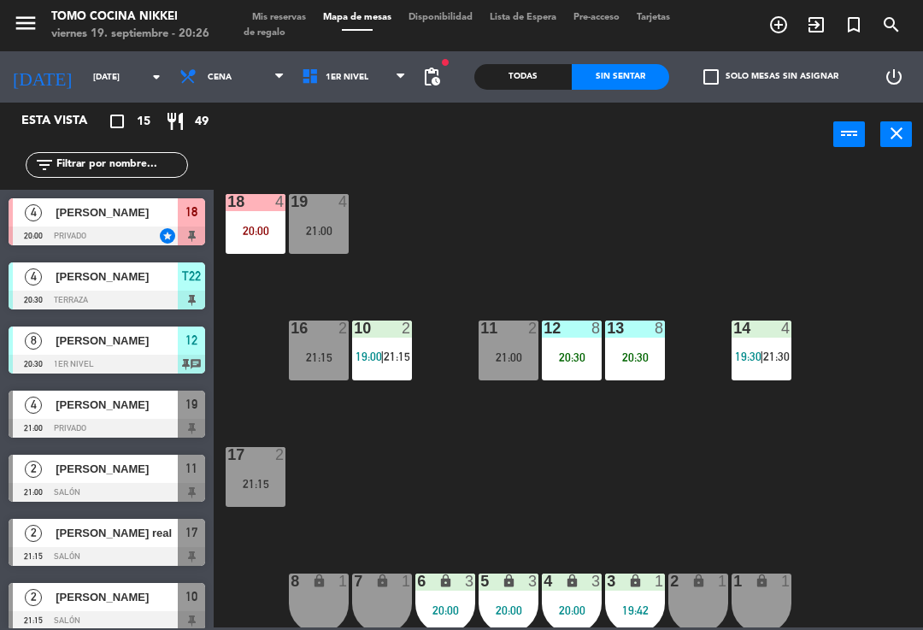
click at [639, 218] on div "18 4 20:00 19 4 21:00 16 2 21:15 10 2 19:00 | 21:15 11 2 21:00 12 8 20:30 13 8 …" at bounding box center [573, 395] width 700 height 463
click at [385, 477] on div "18 4 20:00 19 4 21:00 16 2 21:15 10 2 19:00 | 21:15 11 2 21:00 12 8 20:30 13 8 …" at bounding box center [573, 395] width 700 height 463
click at [377, 73] on span "1er Nivel" at bounding box center [354, 77] width 122 height 38
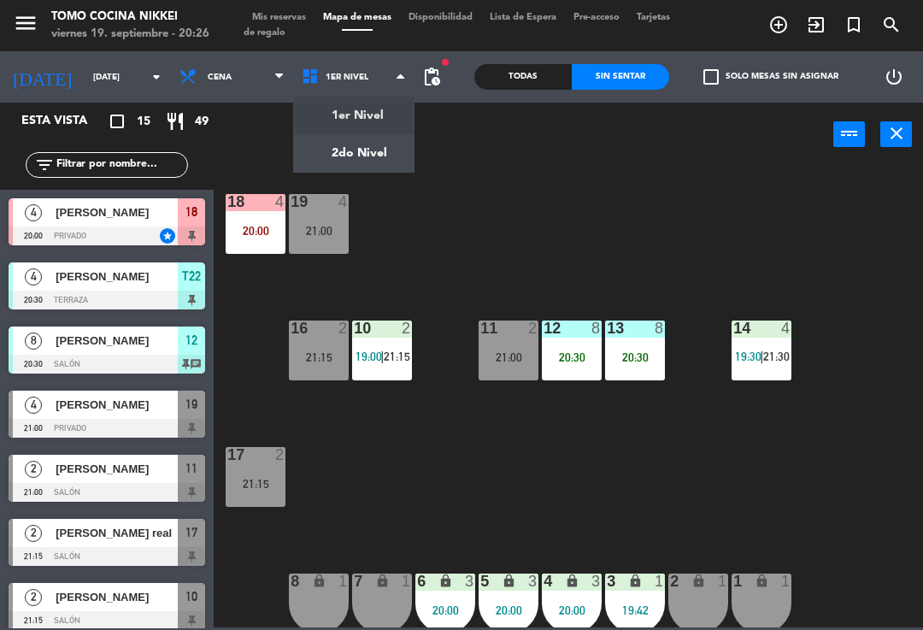
click at [380, 150] on ng-component "menu Tomo Cocina Nikkei [DATE] 19. septiembre - 20:26 Mis reservas Mapa de mesa…" at bounding box center [461, 313] width 923 height 627
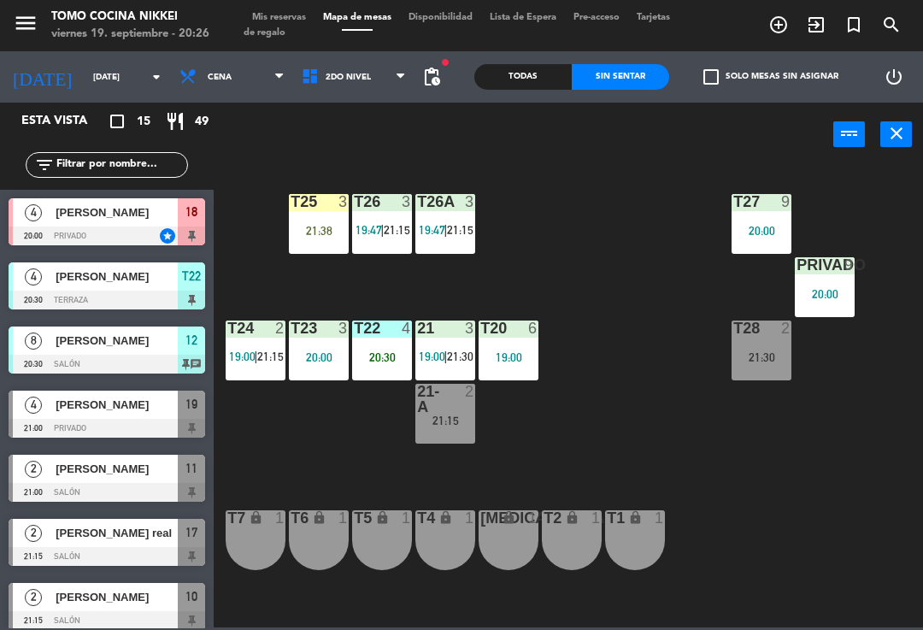
click at [366, 105] on div "power_input close" at bounding box center [524, 135] width 620 height 65
click at [436, 63] on span "pending_actions" at bounding box center [432, 77] width 34 height 34
click at [462, 71] on div "Todas Sin sentar check_box_outline_blank Solo mesas sin asignar power_settings_…" at bounding box center [699, 76] width 474 height 51
click at [442, 74] on span "pending_actions" at bounding box center [431, 77] width 21 height 21
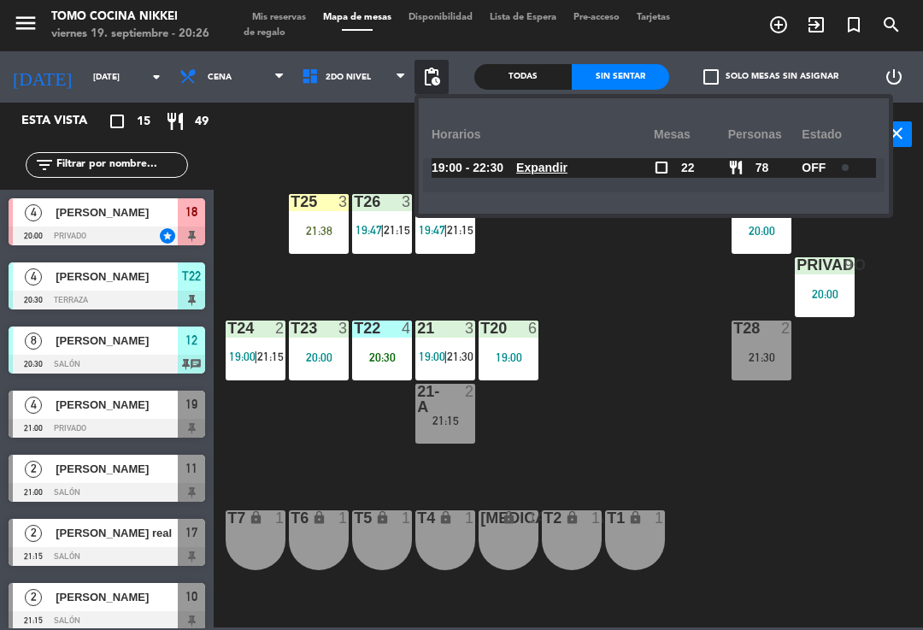
click at [610, 189] on div "19:00 - 22:30 Expandir check_box_outline_blank 22 restaurant 78 OFF Expandir" at bounding box center [654, 175] width 462 height 34
click at [651, 271] on div "T27 9 20:00 T25 3 21:38 T26A 3 19:47 | 21:15 T26 3 19:47 | 21:15 Privado 9 20:0…" at bounding box center [573, 395] width 700 height 463
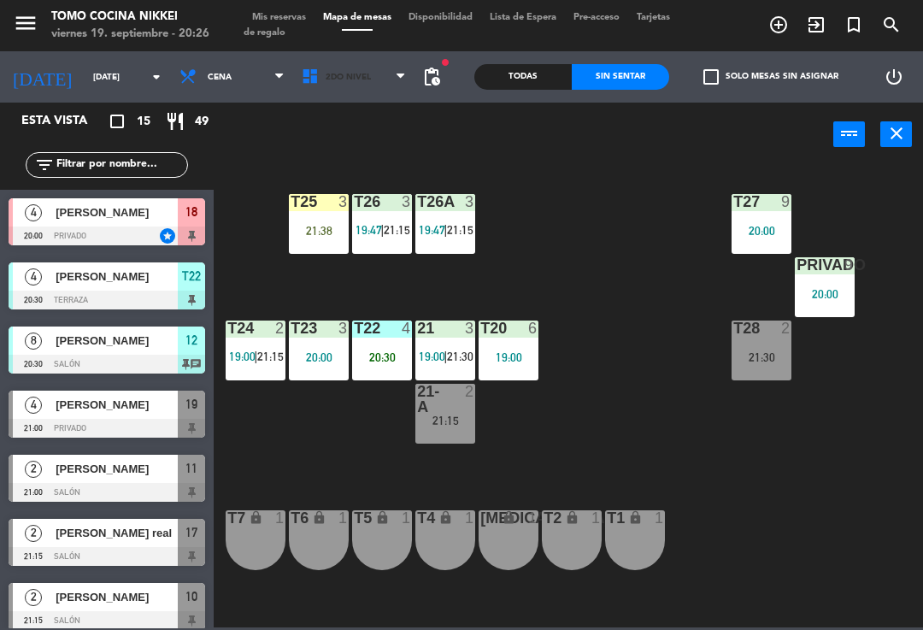
click at [344, 76] on span "2do Nivel" at bounding box center [348, 77] width 45 height 9
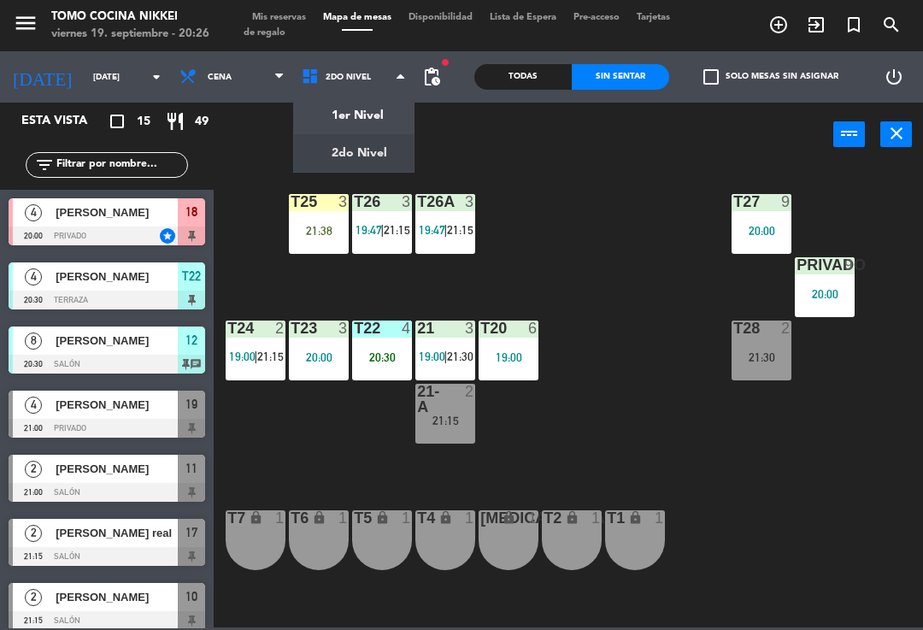
click at [368, 162] on ng-component "menu Tomo Cocina Nikkei [DATE] 19. septiembre - 20:26 Mis reservas Mapa de mesa…" at bounding box center [461, 313] width 923 height 627
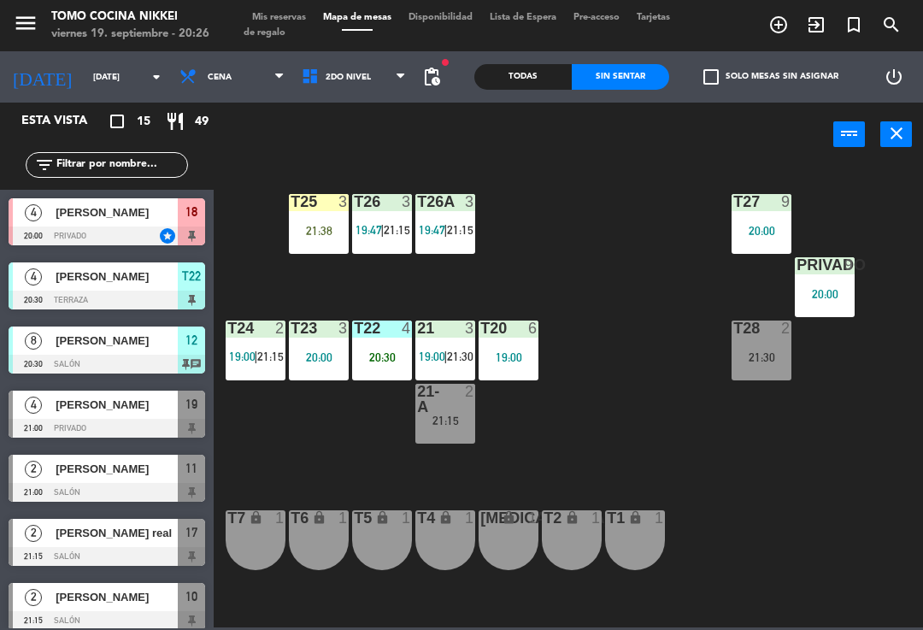
click at [385, 79] on span "2do Nivel" at bounding box center [354, 77] width 122 height 38
click at [392, 118] on ng-component "menu Tomo Cocina Nikkei [DATE] 19. septiembre - 20:26 Mis reservas Mapa de mesa…" at bounding box center [461, 313] width 923 height 627
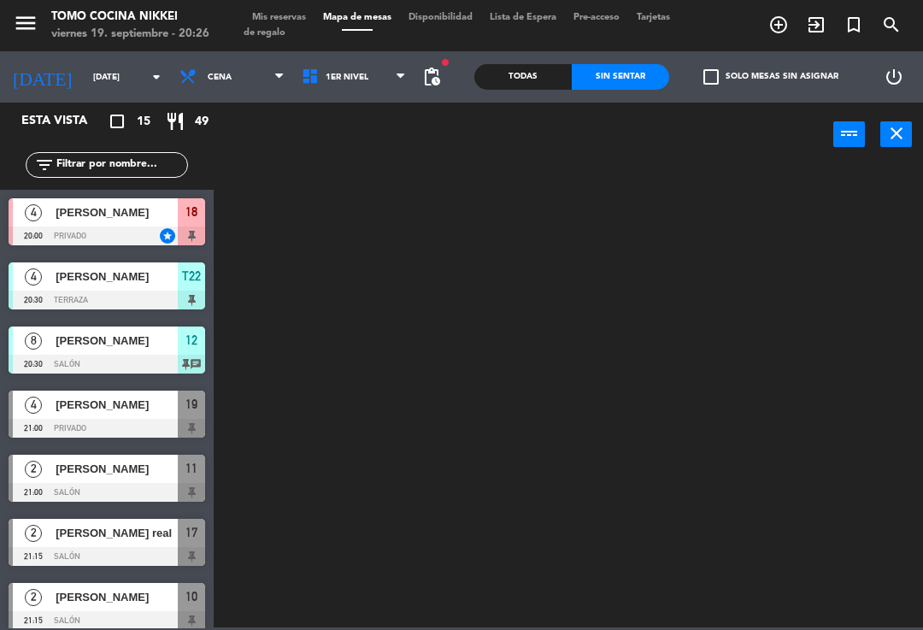
click at [386, 80] on span "1er Nivel" at bounding box center [354, 77] width 122 height 38
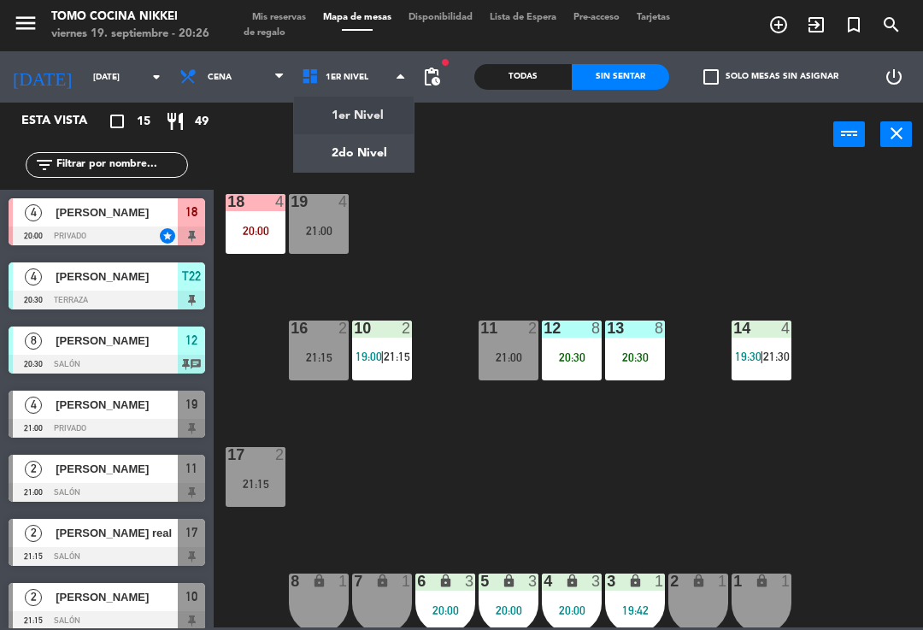
click at [376, 166] on ng-component "menu Tomo Cocina Nikkei [DATE] 19. septiembre - 20:26 Mis reservas Mapa de mesa…" at bounding box center [461, 313] width 923 height 627
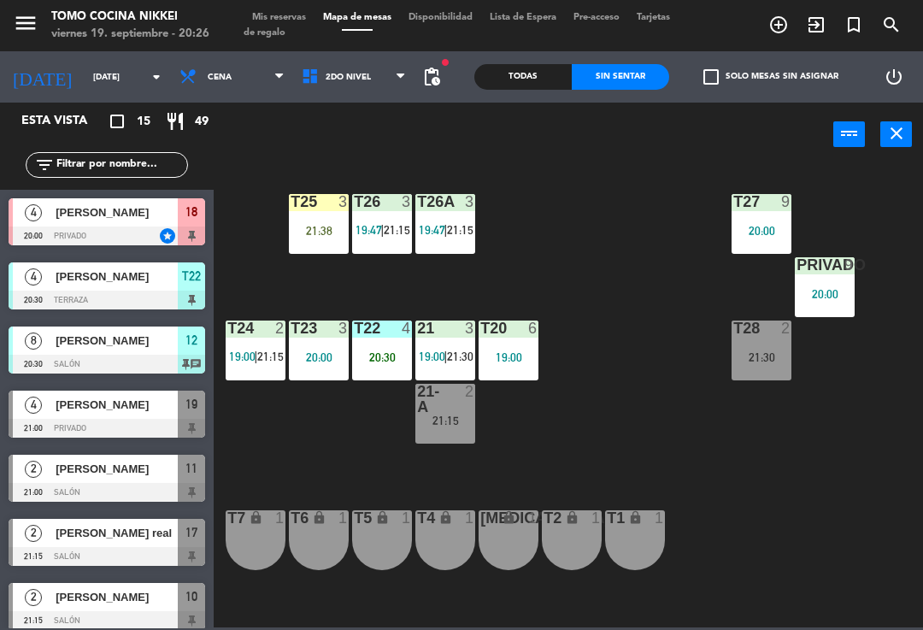
click at [240, 621] on div "T27 9 20:00 T25 3 21:38 T26A 3 19:47 | 21:15 T26 3 19:47 | 21:15 Privado 9 20:0…" at bounding box center [573, 395] width 700 height 463
click at [376, 58] on span "2do Nivel" at bounding box center [354, 77] width 122 height 38
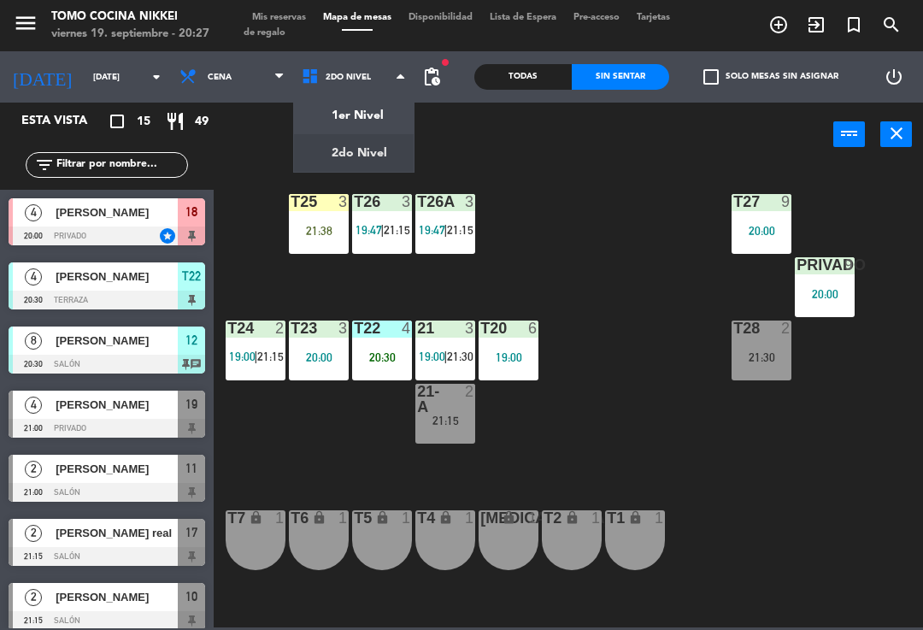
click at [377, 121] on ng-component "menu Tomo Cocina Nikkei [DATE] 19. septiembre - 20:27 Mis reservas Mapa de mesa…" at bounding box center [461, 313] width 923 height 627
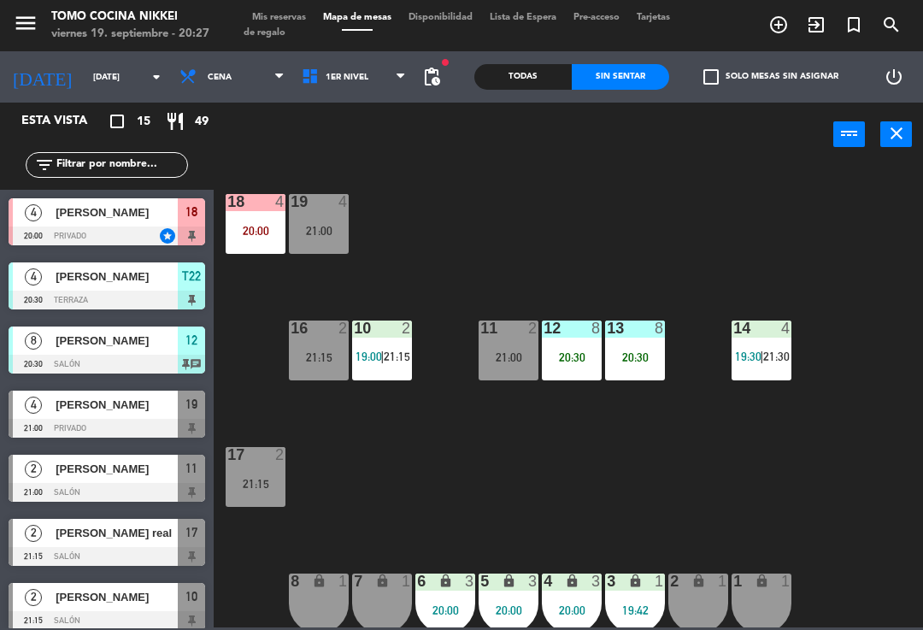
click at [605, 226] on div "18 4 20:00 19 4 21:00 16 2 21:15 10 2 19:00 | 21:15 11 2 21:00 12 8 20:30 13 8 …" at bounding box center [573, 395] width 700 height 463
click at [626, 327] on div at bounding box center [635, 328] width 28 height 15
click at [595, 259] on div "18 4 20:00 19 4 21:00 16 2 21:15 10 2 19:00 | 21:15 11 2 21:00 12 8 20:30 13 8 …" at bounding box center [573, 395] width 700 height 463
click at [481, 336] on div "11" at bounding box center [480, 328] width 1 height 15
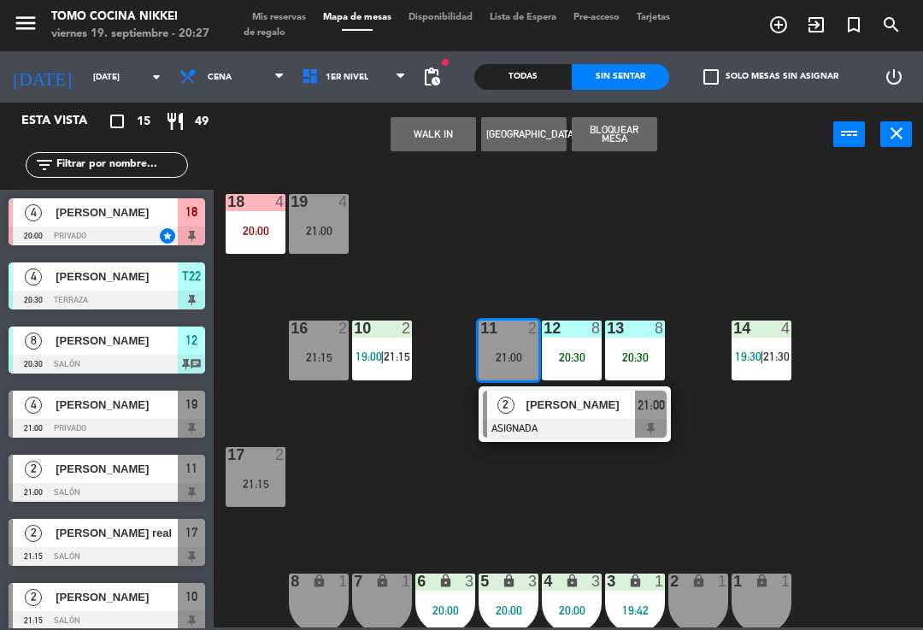
click at [516, 346] on div "11 2 21:00" at bounding box center [509, 351] width 60 height 60
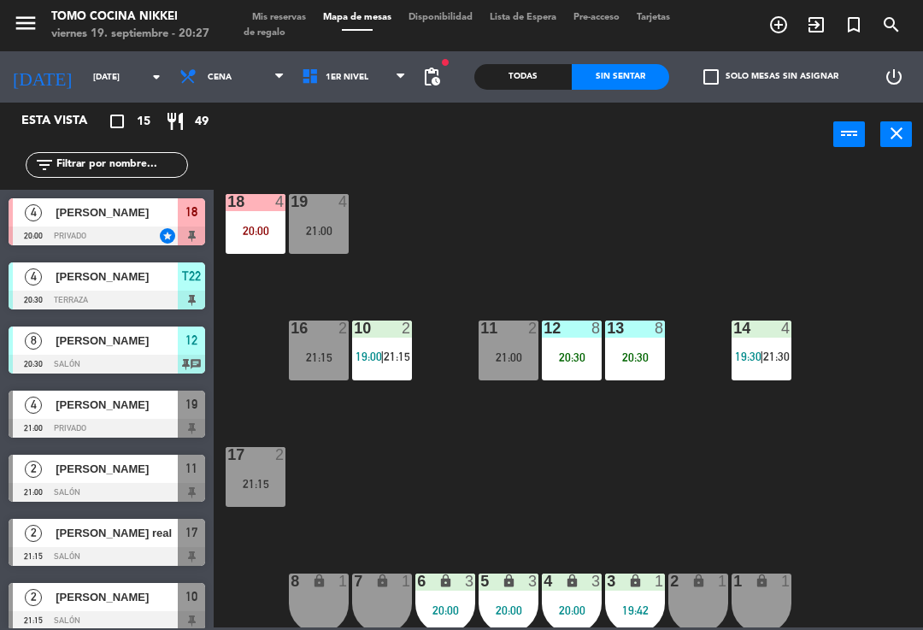
click at [575, 263] on div "18 4 20:00 19 4 21:00 16 2 21:15 10 2 19:00 | 21:15 11 2 21:00 12 8 20:30 13 8 …" at bounding box center [573, 395] width 700 height 463
click at [361, 205] on div "4" at bounding box center [347, 201] width 28 height 15
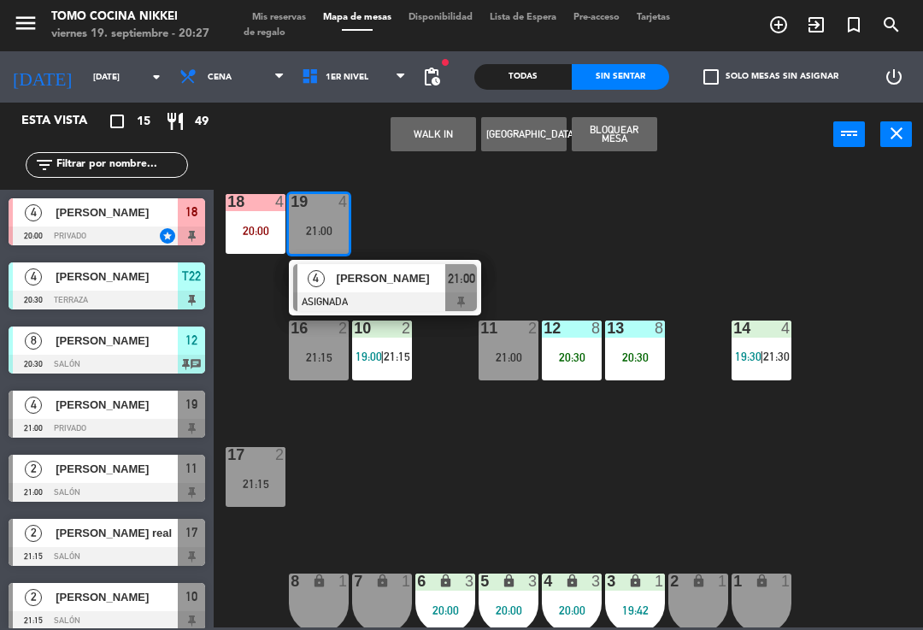
click at [228, 249] on div "18 4 20:00" at bounding box center [256, 224] width 60 height 60
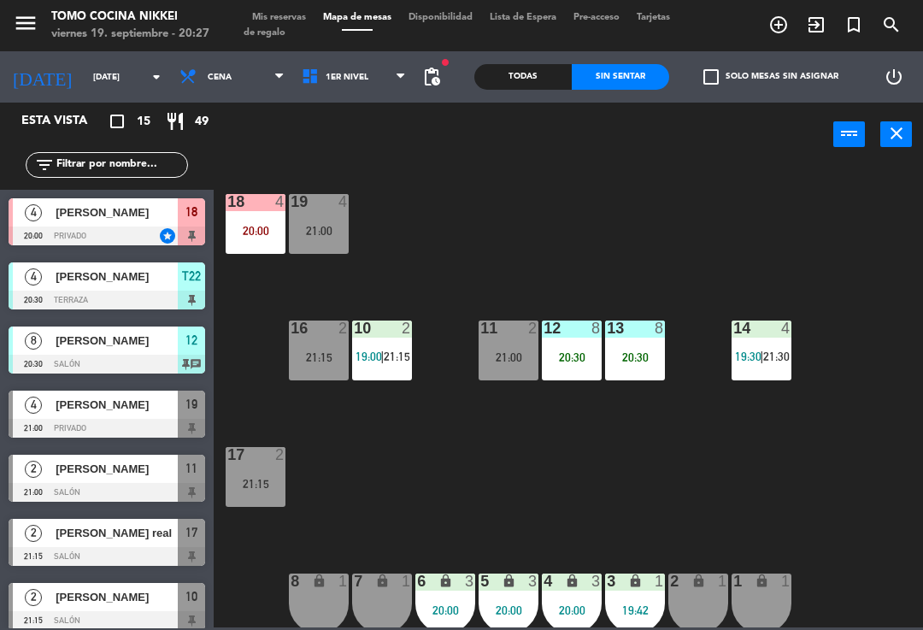
click at [469, 220] on div "18 4 20:00 19 4 21:00 16 2 21:15 10 2 19:00 | 21:15 11 2 21:00 12 8 20:30 13 8 …" at bounding box center [573, 395] width 700 height 463
click at [265, 215] on div "18 4 20:00" at bounding box center [256, 224] width 60 height 60
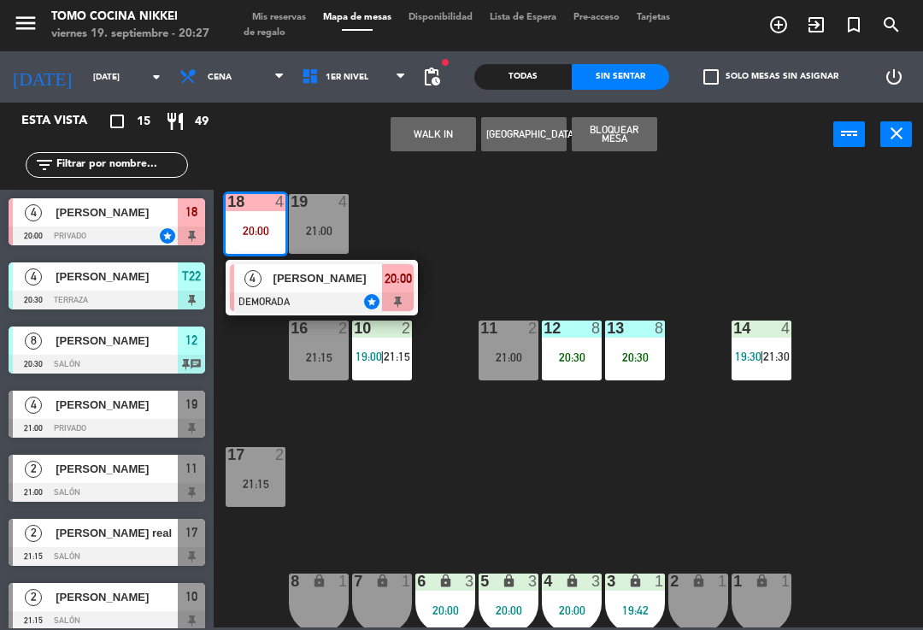
click at [367, 297] on div at bounding box center [322, 301] width 184 height 19
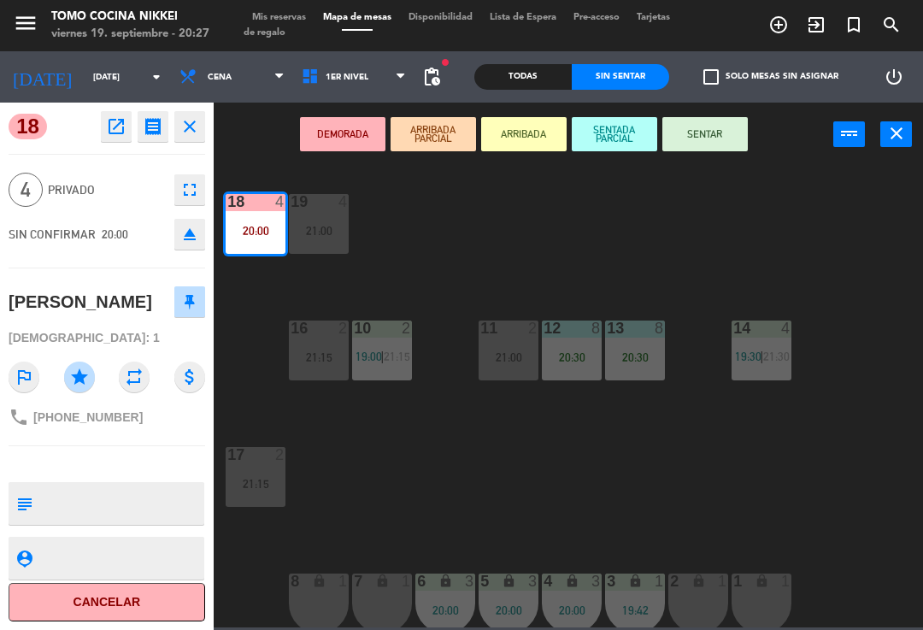
click at [628, 141] on button "SENTADA PARCIAL" at bounding box center [614, 134] width 85 height 34
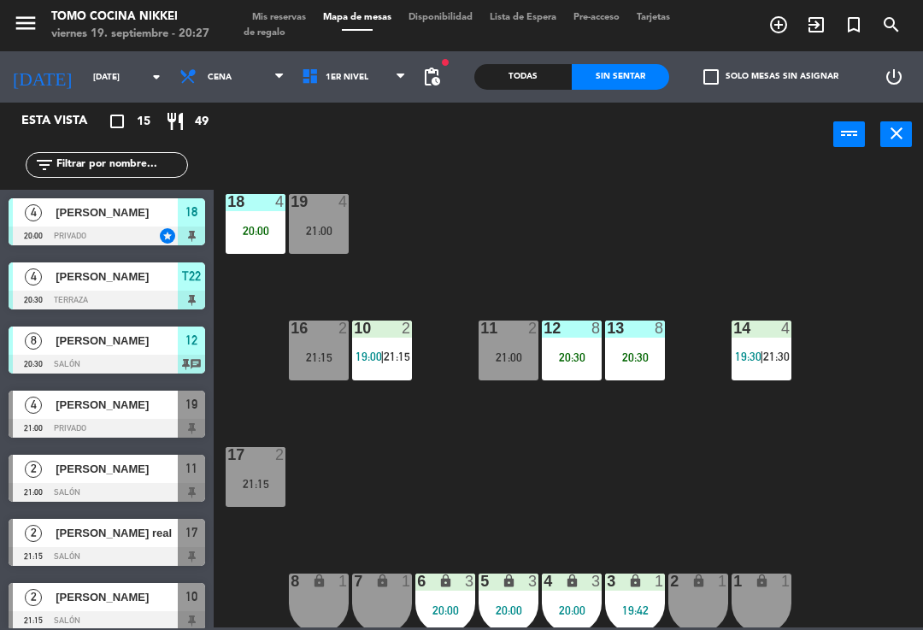
click at [626, 213] on div "18 4 20:00 19 4 21:00 16 2 21:15 10 2 19:00 | 21:15 11 2 21:00 12 8 20:30 13 8 …" at bounding box center [573, 395] width 700 height 463
click at [247, 280] on div "18 4 20:00 19 4 21:00 16 2 21:15 10 2 19:00 | 21:15 11 2 21:00 12 8 20:30 13 8 …" at bounding box center [573, 395] width 700 height 463
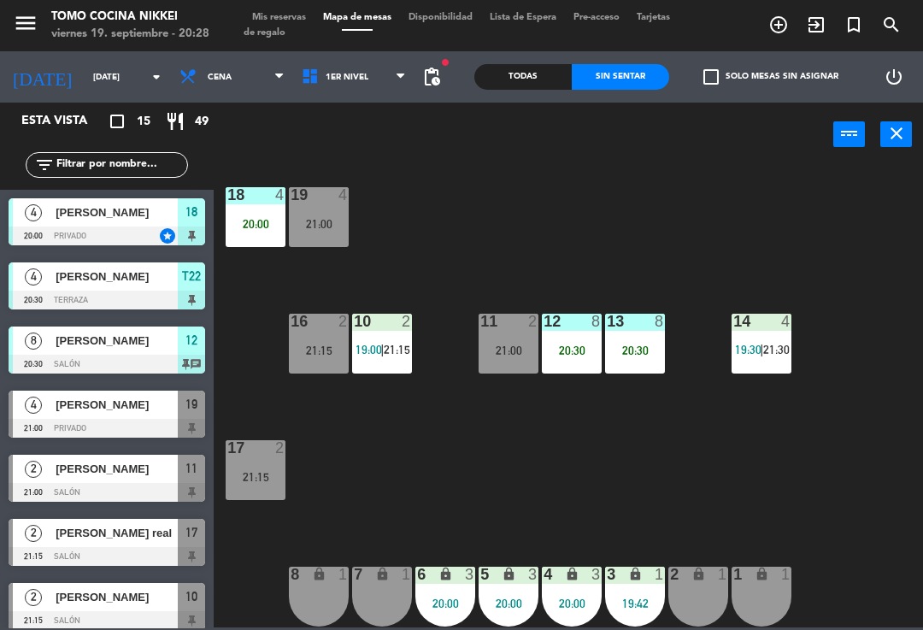
scroll to position [7, 0]
click at [315, 95] on span "1er Nivel" at bounding box center [354, 77] width 122 height 38
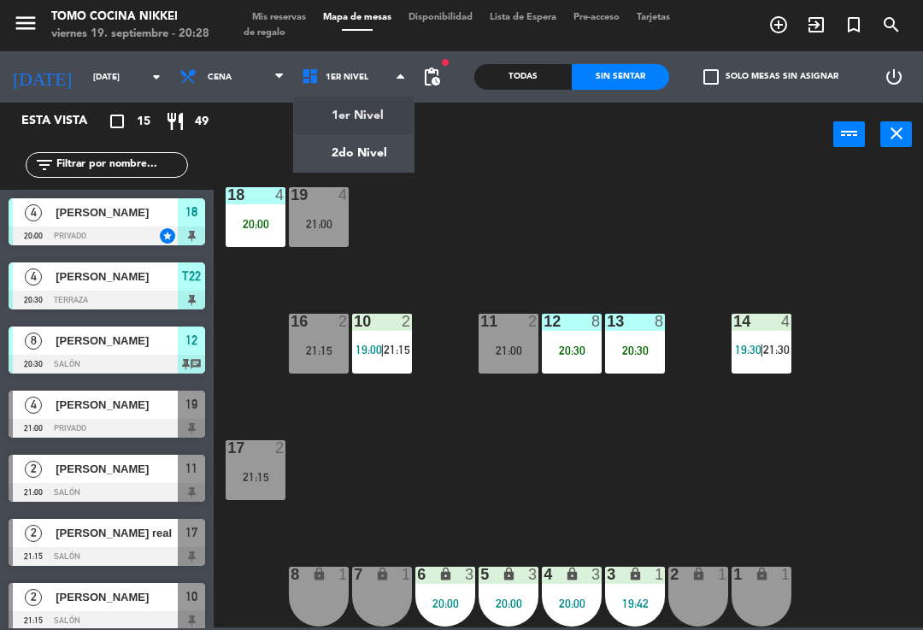
click at [321, 163] on ng-component "menu Tomo Cocina Nikkei [DATE] 19. septiembre - 20:28 Mis reservas Mapa de mesa…" at bounding box center [461, 313] width 923 height 627
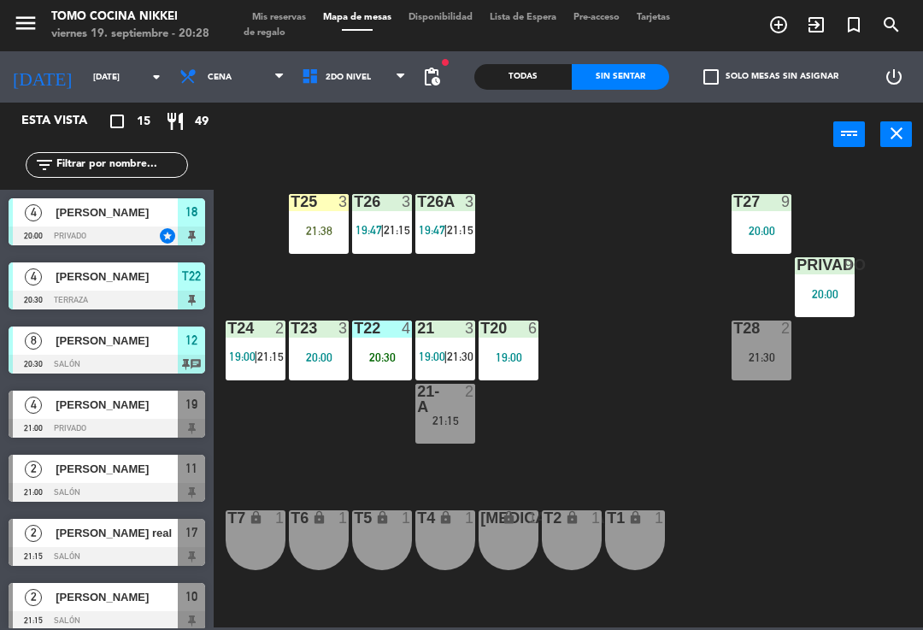
click at [612, 551] on div "T1 lock 1" at bounding box center [635, 540] width 60 height 60
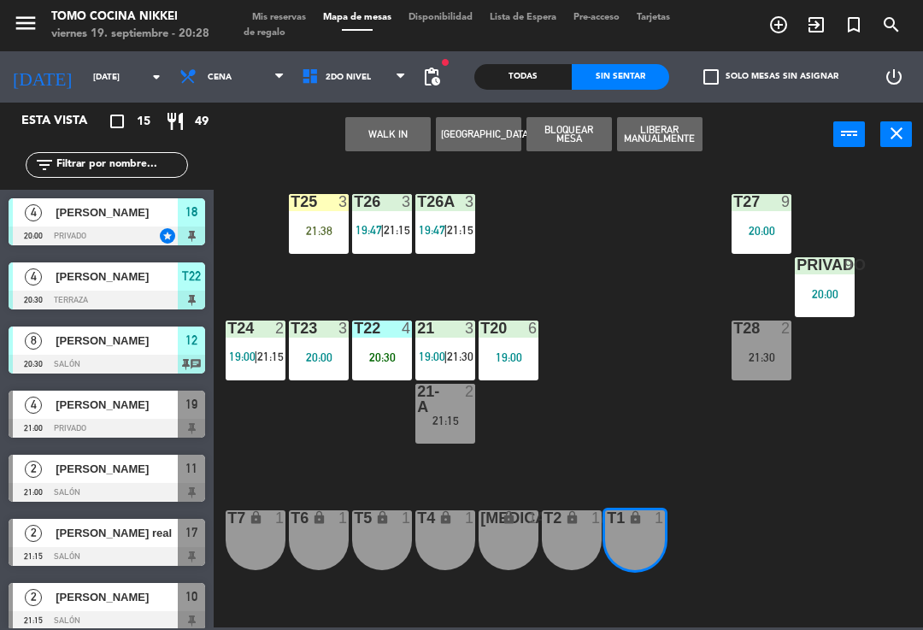
click at [573, 553] on div "T2 lock 1" at bounding box center [572, 540] width 60 height 60
click at [379, 90] on span "2do Nivel" at bounding box center [354, 77] width 122 height 38
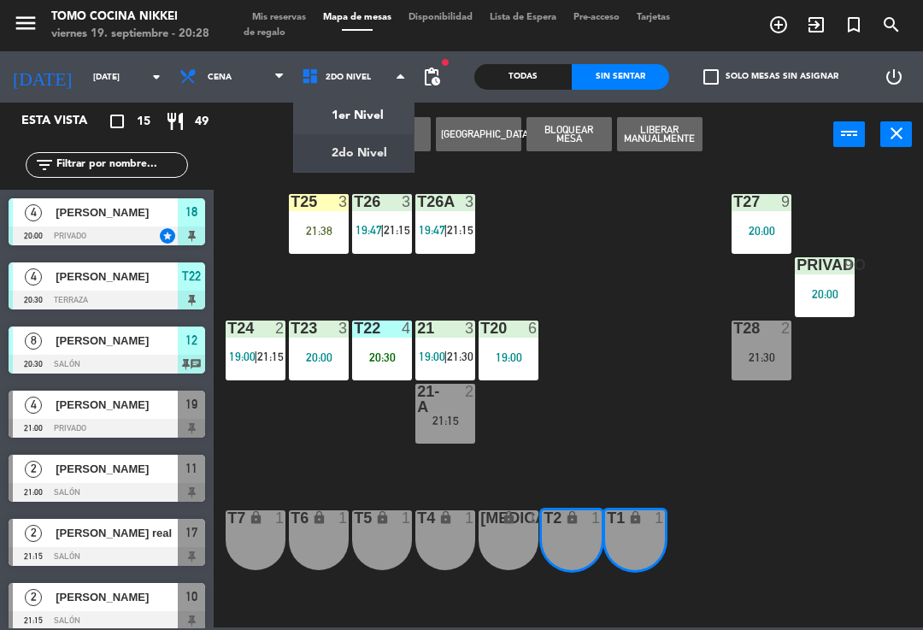
click at [372, 136] on ng-component "menu Tomo Cocina Nikkei [DATE] 19. septiembre - 20:28 Mis reservas Mapa de mesa…" at bounding box center [461, 313] width 923 height 627
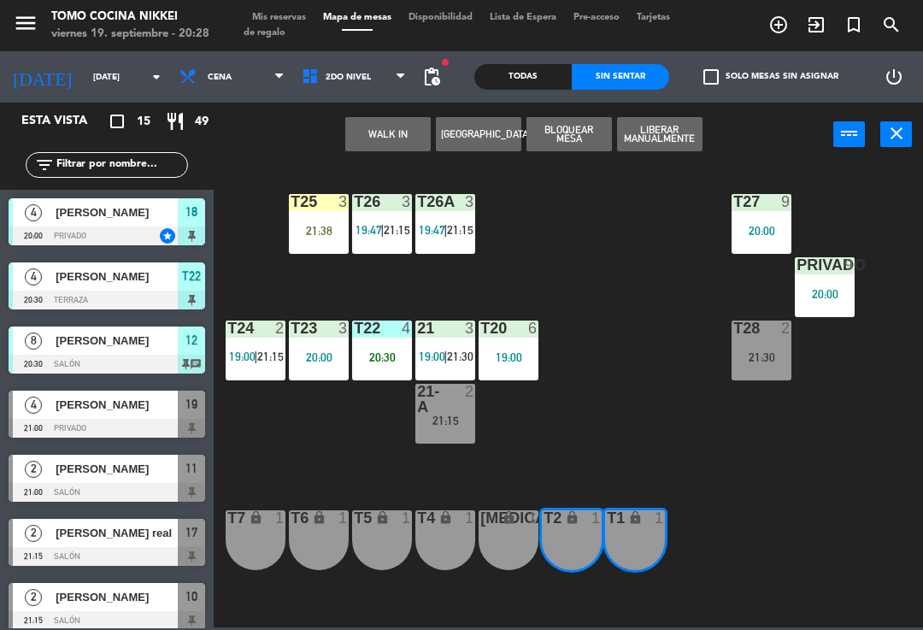
click at [354, 89] on span "2do Nivel" at bounding box center [354, 77] width 122 height 38
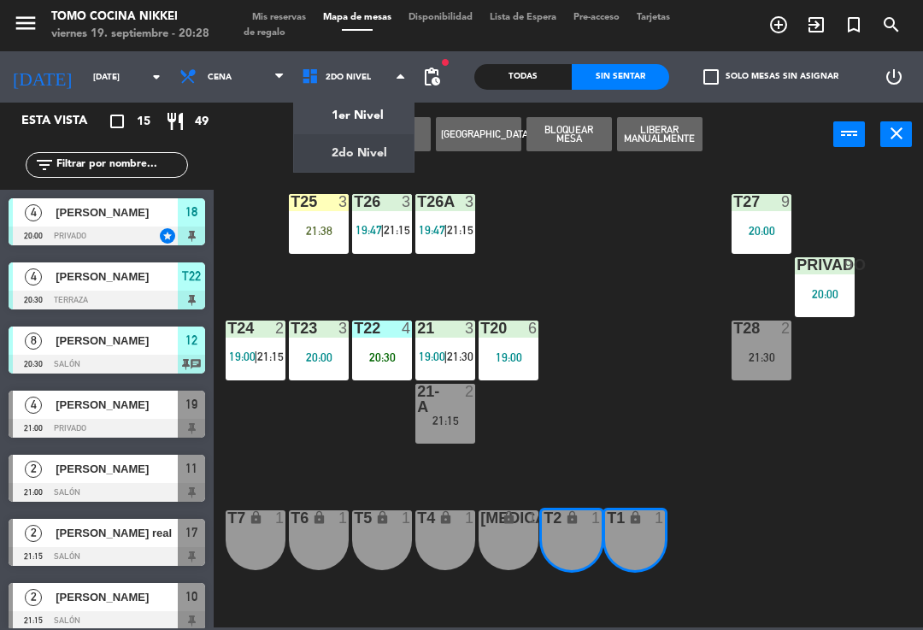
click at [361, 133] on ng-component "menu Tomo Cocina Nikkei [DATE] 19. septiembre - 20:28 Mis reservas Mapa de mesa…" at bounding box center [461, 313] width 923 height 627
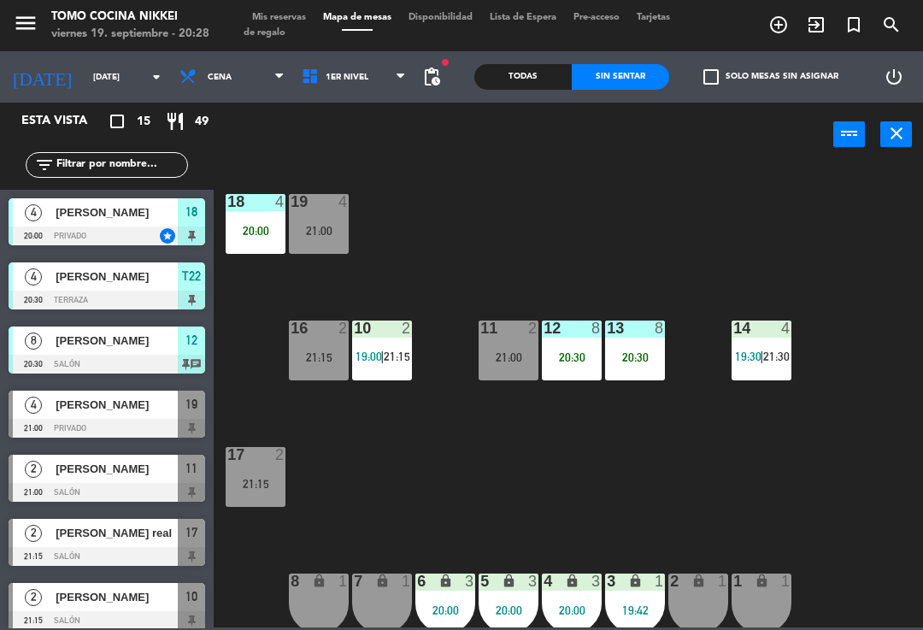
click at [269, 230] on div "20:00" at bounding box center [256, 231] width 60 height 12
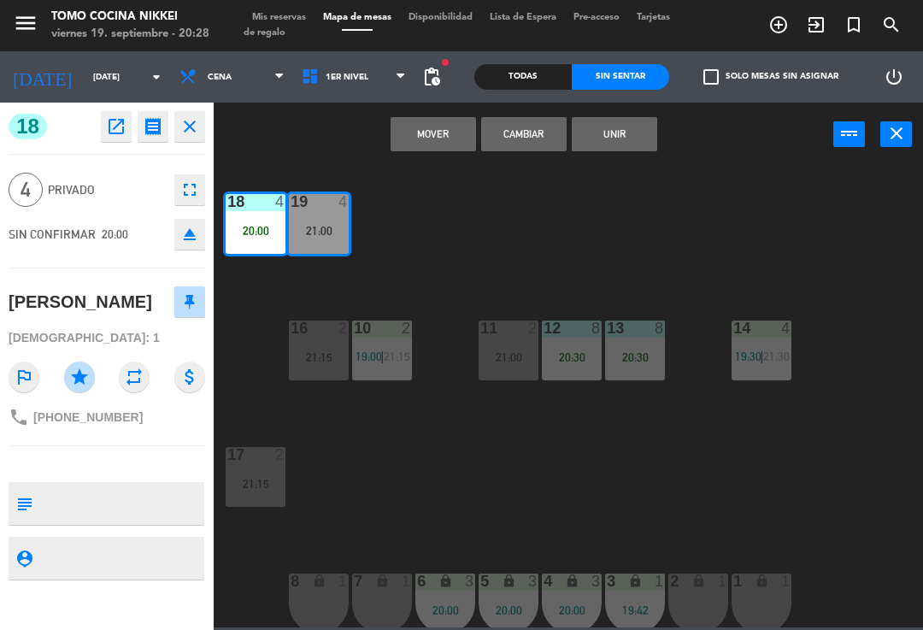
click at [558, 134] on button "Cambiar" at bounding box center [523, 134] width 85 height 34
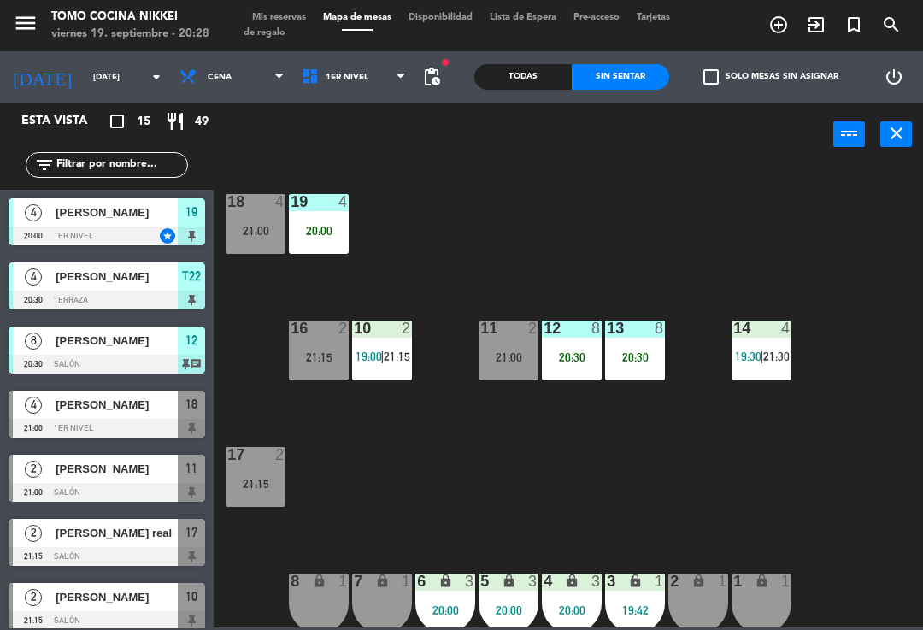
click at [335, 227] on div "20:00" at bounding box center [319, 231] width 60 height 12
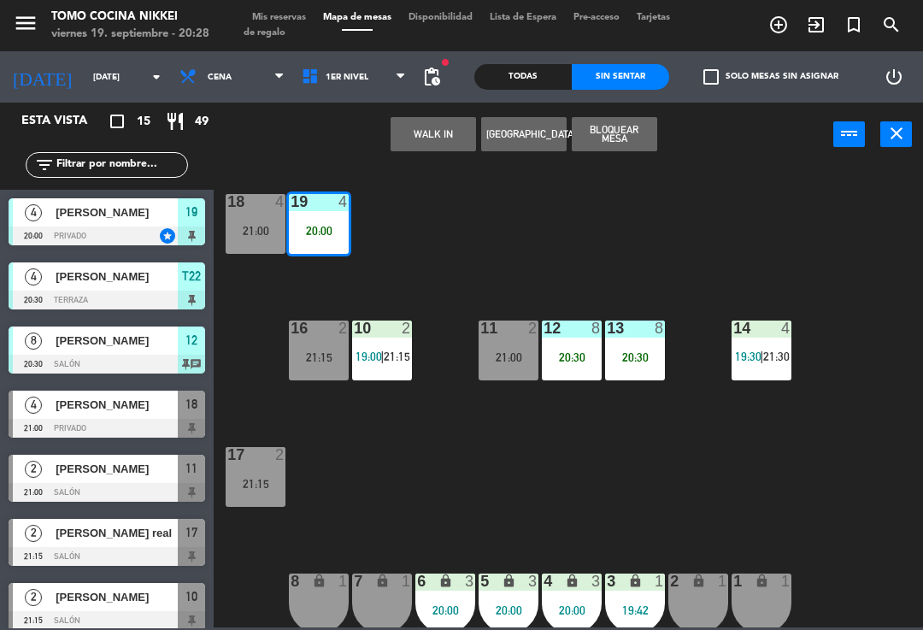
click at [309, 237] on div "20:00" at bounding box center [319, 231] width 60 height 12
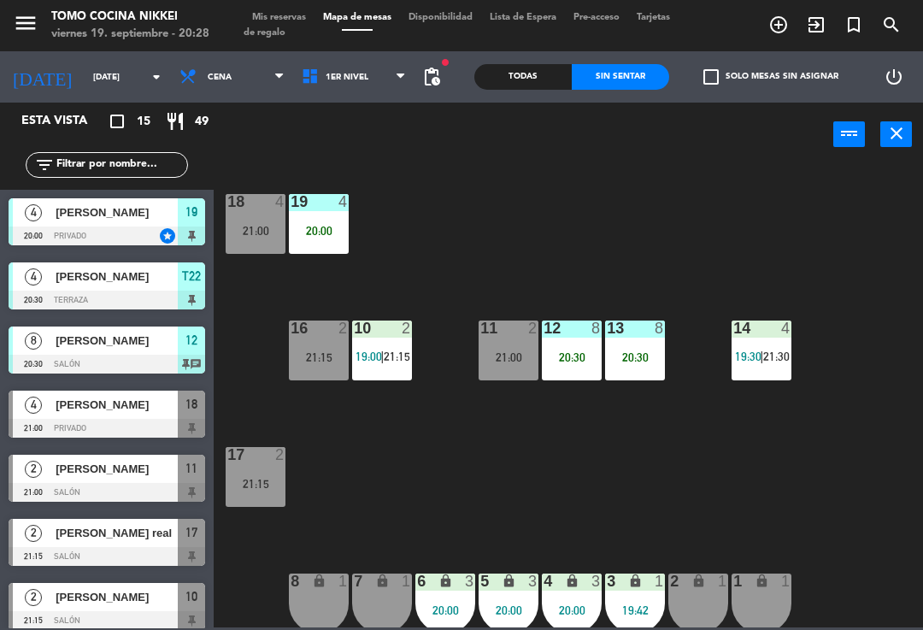
click at [464, 239] on div "18 4 21:00 19 4 20:00 16 2 21:15 10 2 19:00 | 21:15 11 2 21:00 12 8 20:30 13 8 …" at bounding box center [573, 395] width 700 height 463
click at [319, 233] on div "20:00" at bounding box center [319, 231] width 60 height 12
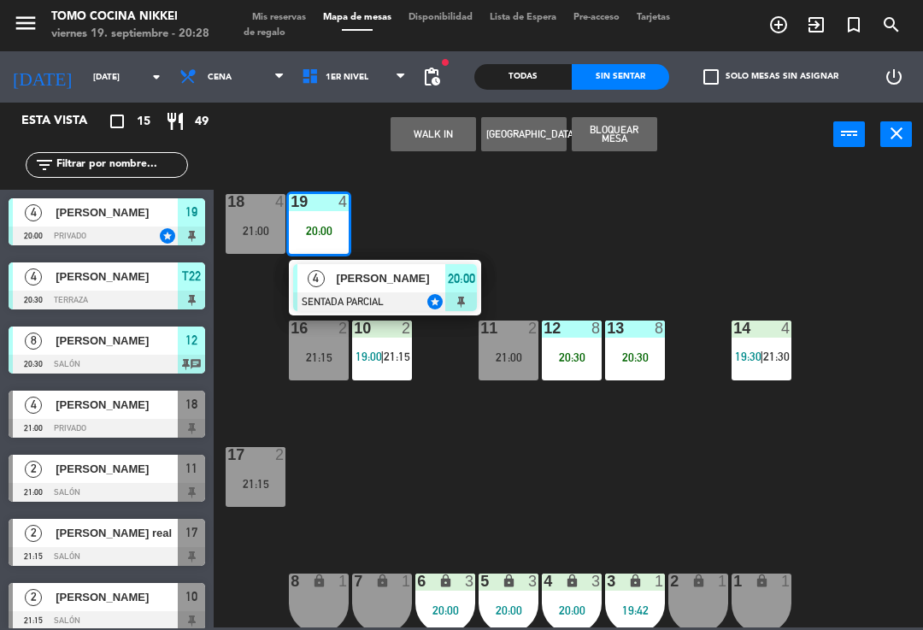
click at [374, 293] on div at bounding box center [385, 301] width 184 height 19
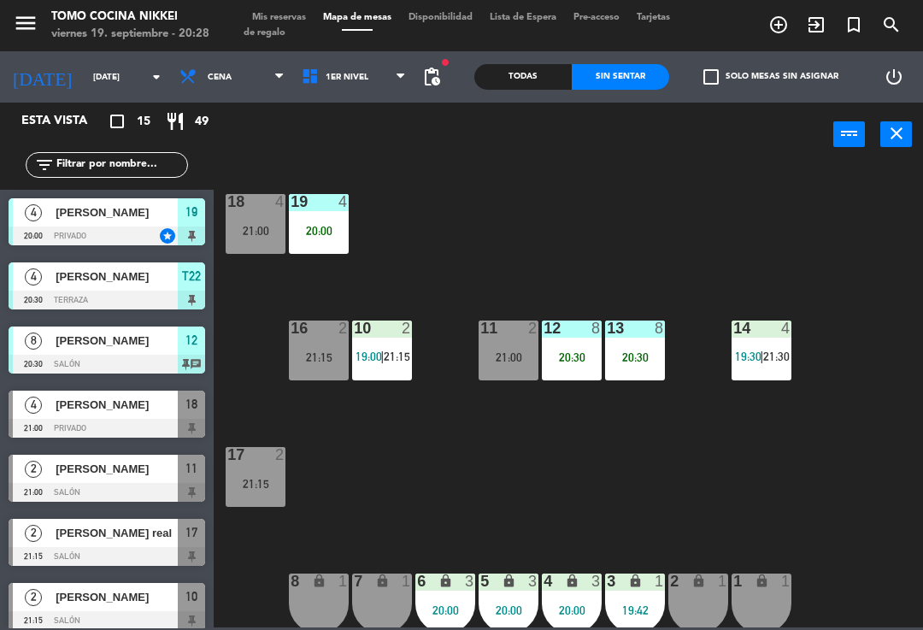
click at [797, 229] on div "18 4 21:00 19 4 20:00 16 2 21:15 10 2 19:00 | 21:15 11 2 21:00 12 8 20:30 13 8 …" at bounding box center [573, 395] width 700 height 463
click at [304, 247] on div "19 4 20:00" at bounding box center [319, 224] width 60 height 60
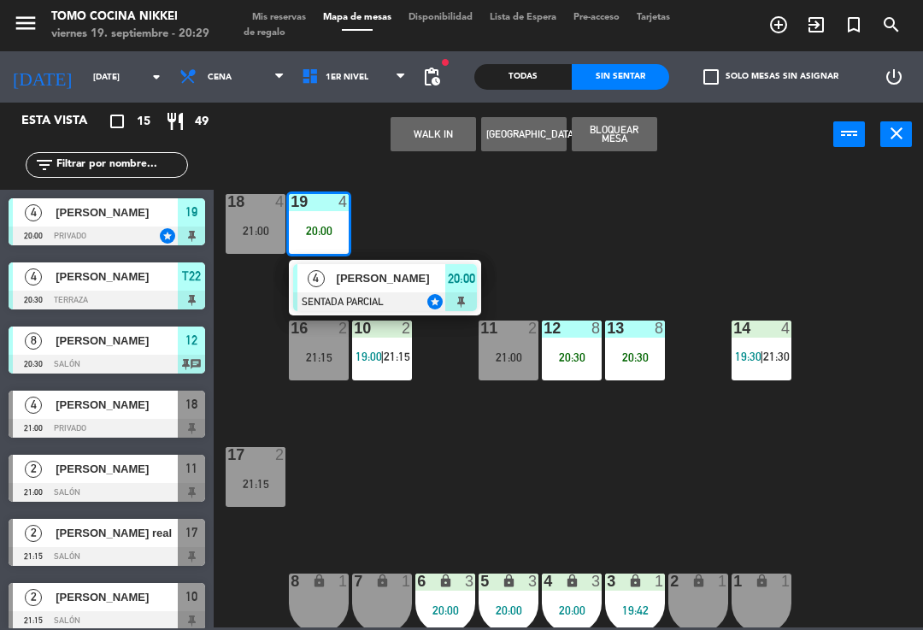
click at [326, 293] on div at bounding box center [385, 301] width 184 height 19
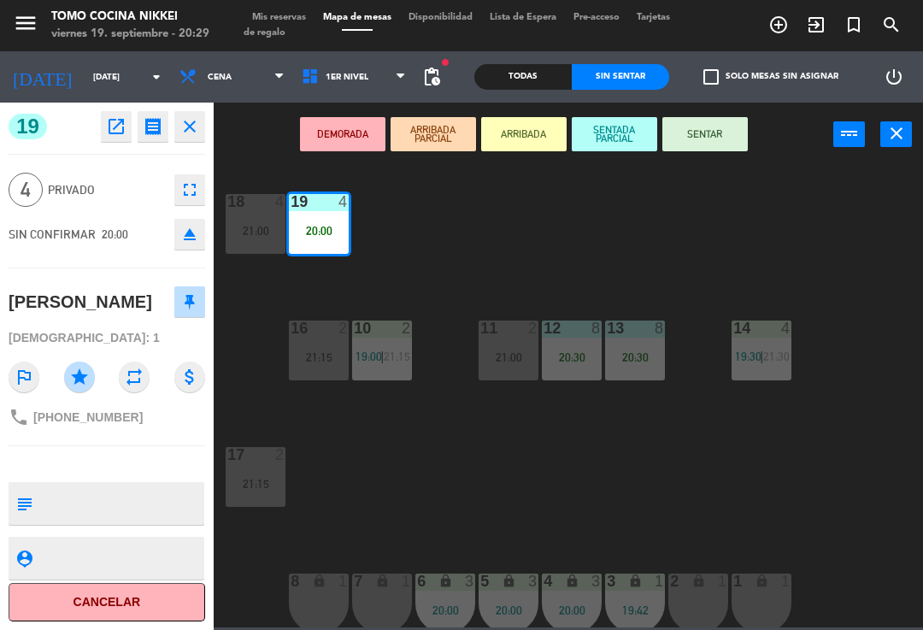
click at [714, 141] on button "SENTAR" at bounding box center [705, 134] width 85 height 34
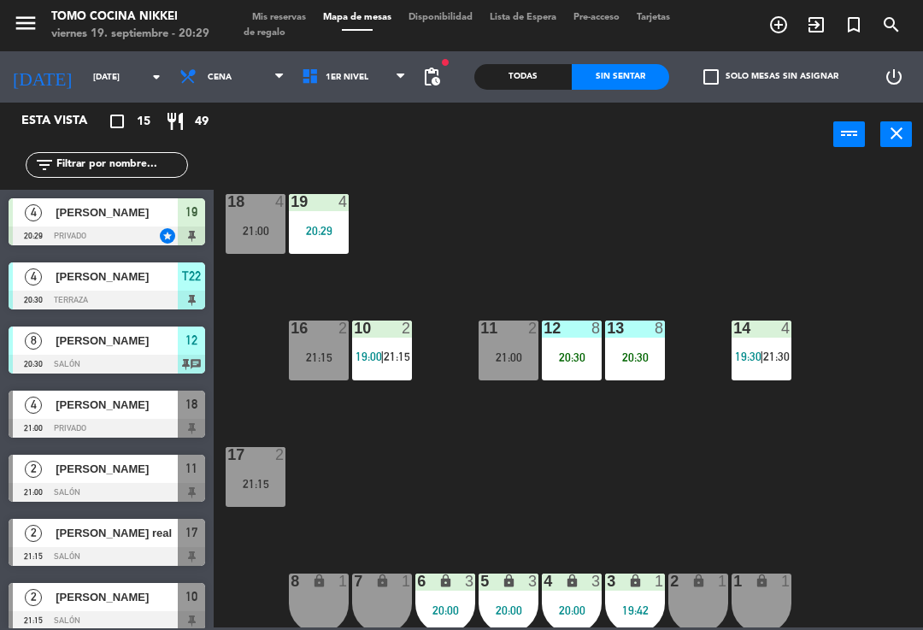
click at [710, 203] on div "18 4 21:00 19 4 20:29 16 2 21:15 10 2 19:00 | 21:15 11 2 21:00 12 8 20:30 13 8 …" at bounding box center [573, 395] width 700 height 463
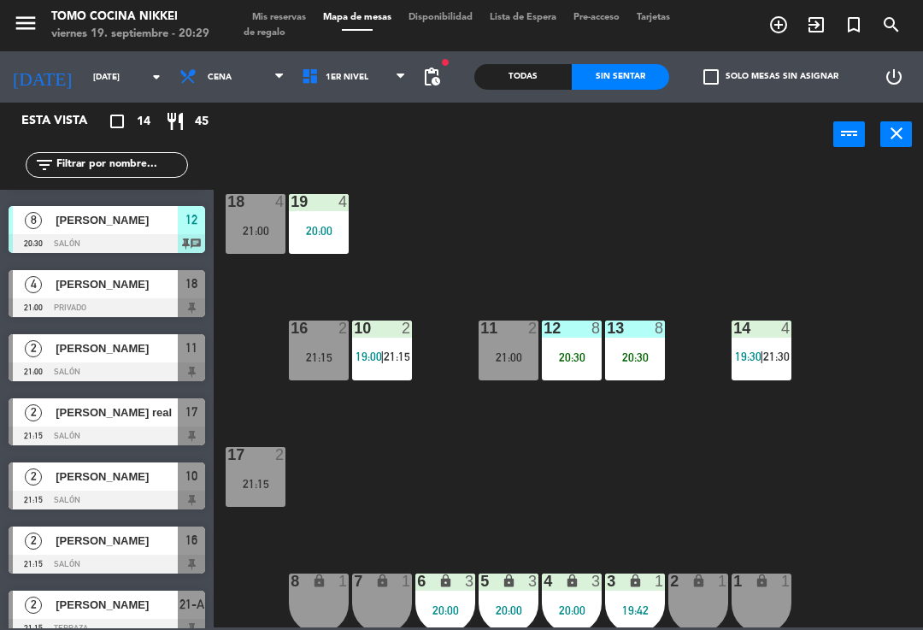
scroll to position [63, 0]
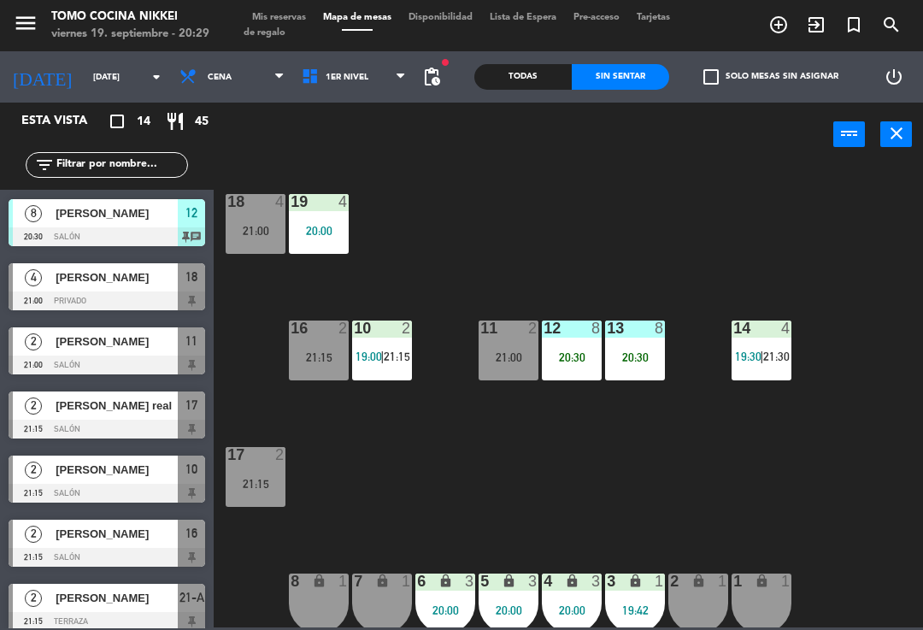
click at [89, 479] on div "[PERSON_NAME]" at bounding box center [116, 470] width 124 height 28
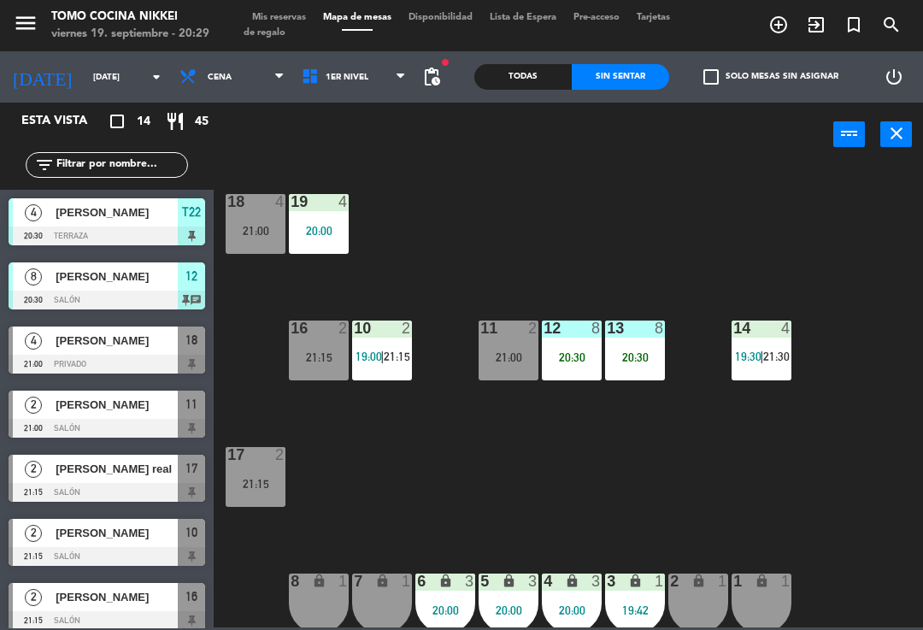
click at [380, 362] on span "19:00" at bounding box center [369, 357] width 27 height 14
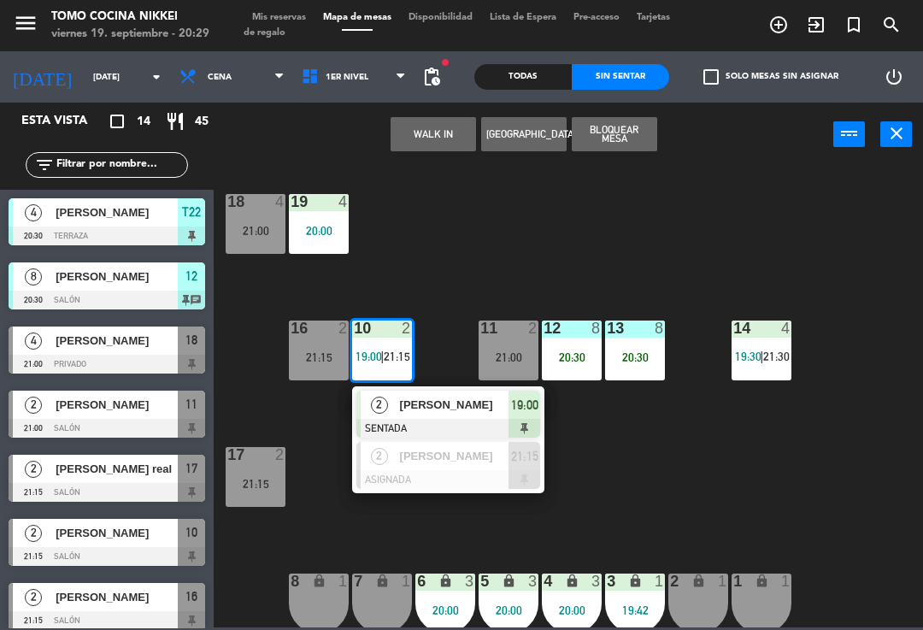
click at [499, 459] on span "[PERSON_NAME]" at bounding box center [454, 456] width 109 height 18
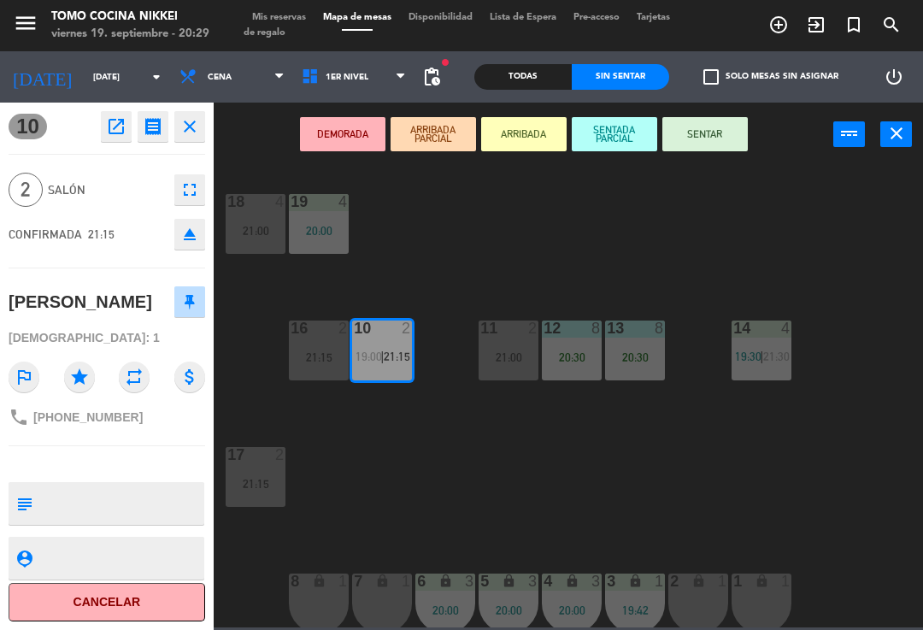
click at [323, 355] on div "21:15" at bounding box center [319, 357] width 60 height 12
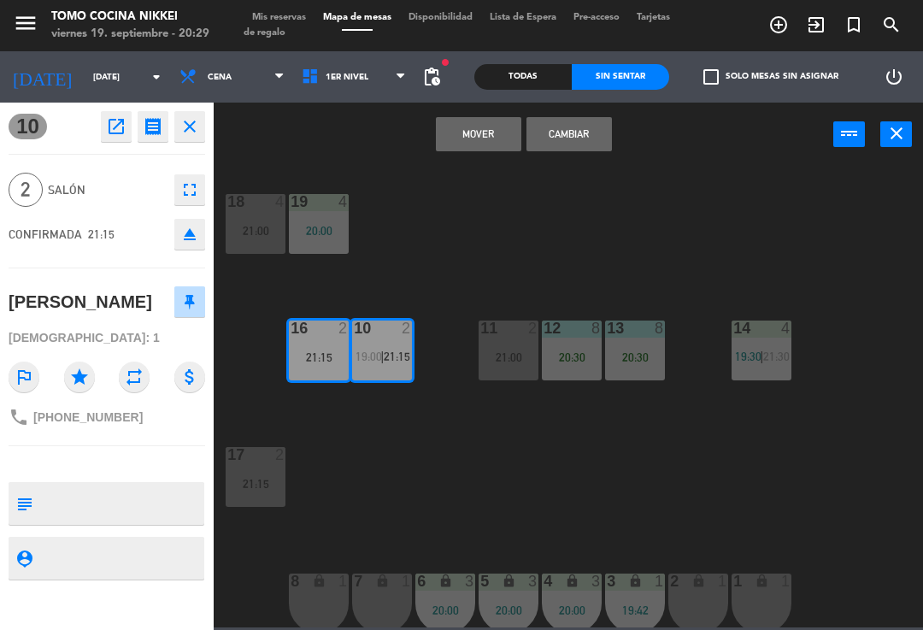
click at [591, 141] on button "Cambiar" at bounding box center [569, 134] width 85 height 34
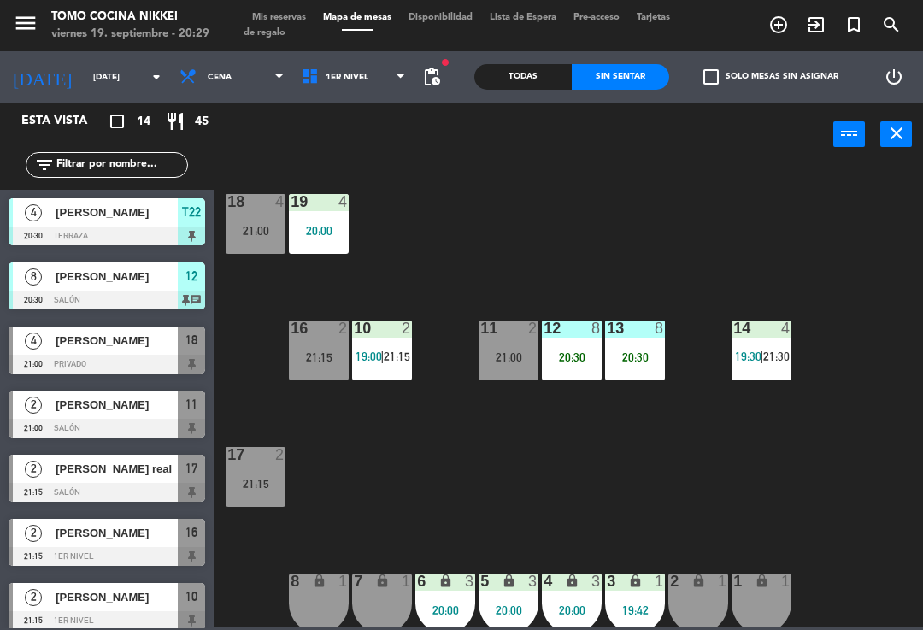
click at [620, 209] on div "18 4 21:00 19 4 20:00 16 2 21:15 10 2 19:00 | 21:15 11 2 21:00 12 8 20:30 13 8 …" at bounding box center [573, 395] width 700 height 463
click at [315, 347] on div "16 2 21:15" at bounding box center [319, 351] width 60 height 60
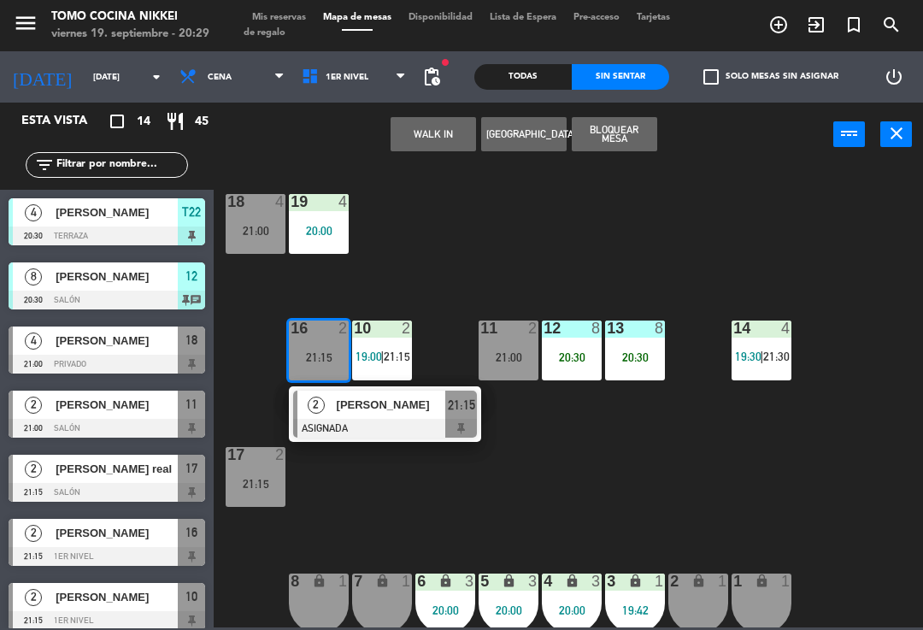
click at [419, 417] on div "[PERSON_NAME]" at bounding box center [390, 405] width 111 height 28
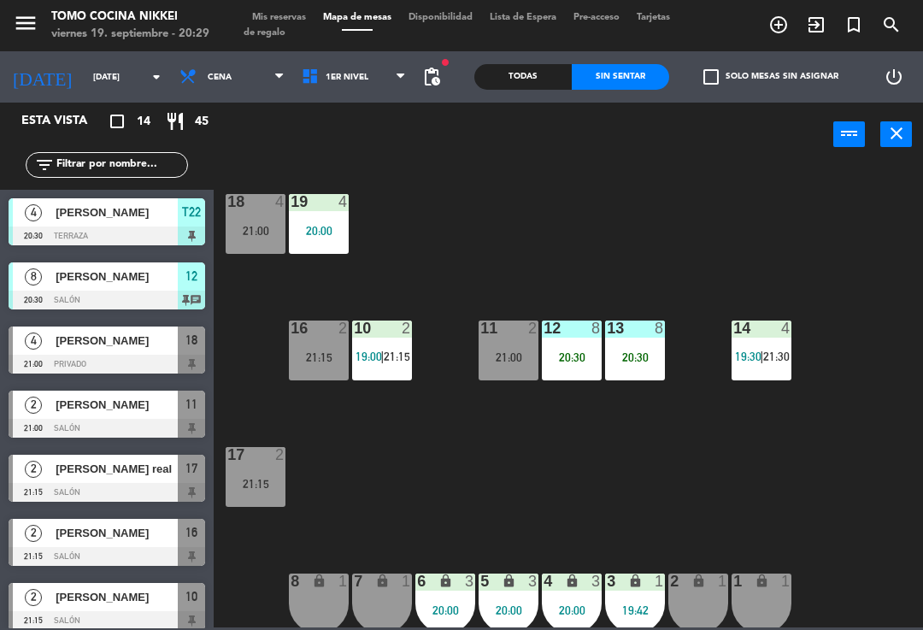
click at [271, 16] on span "Mis reservas" at bounding box center [279, 17] width 71 height 9
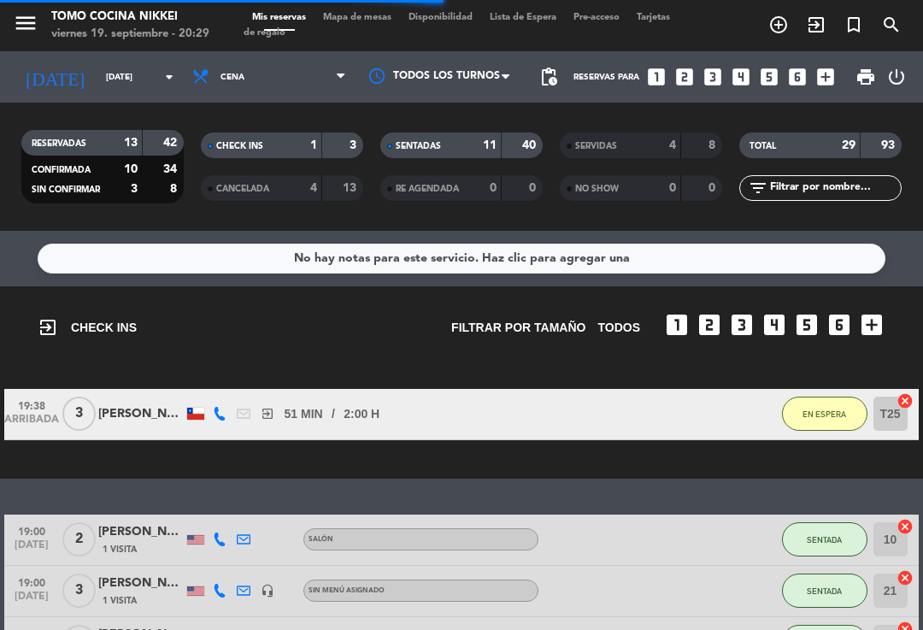
click at [507, 141] on div "40" at bounding box center [522, 146] width 32 height 20
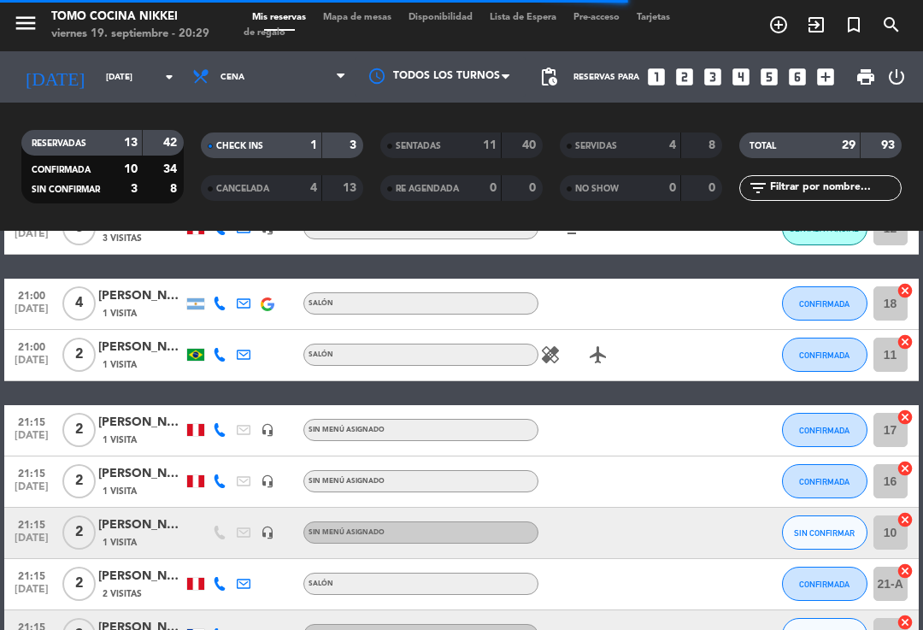
scroll to position [391, 0]
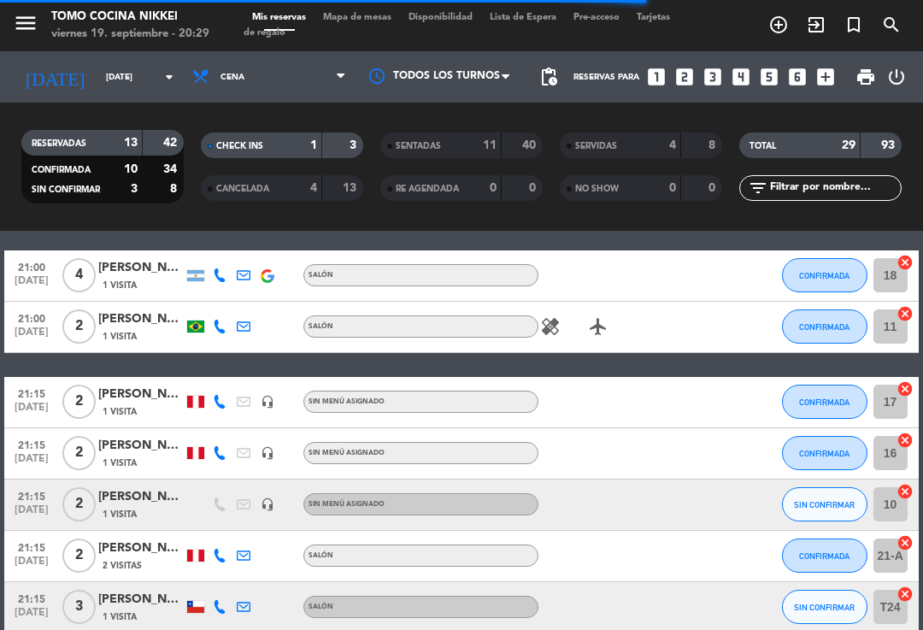
click at [816, 443] on button "CONFIRMADA" at bounding box center [824, 453] width 85 height 34
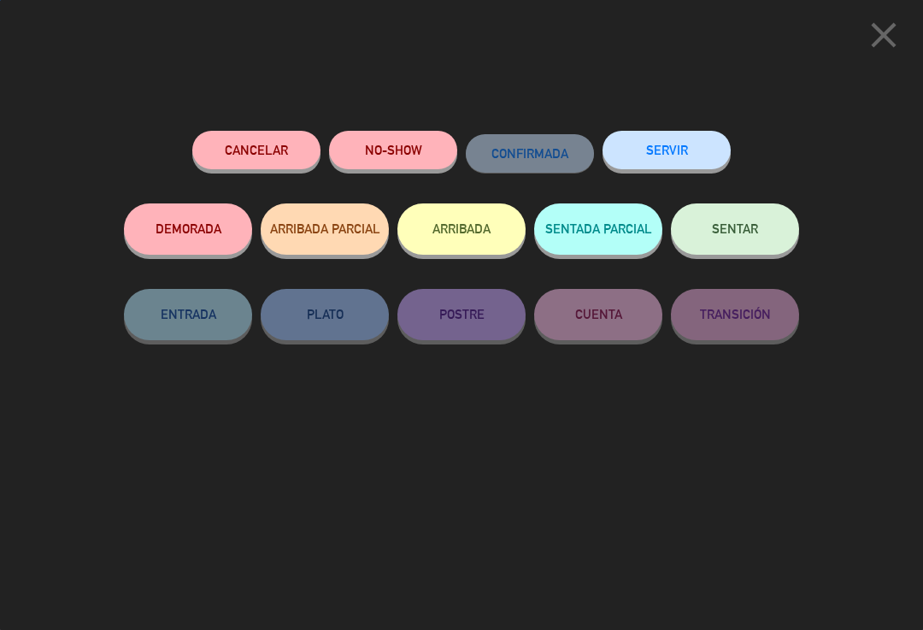
click at [760, 233] on button "SENTAR" at bounding box center [735, 228] width 128 height 51
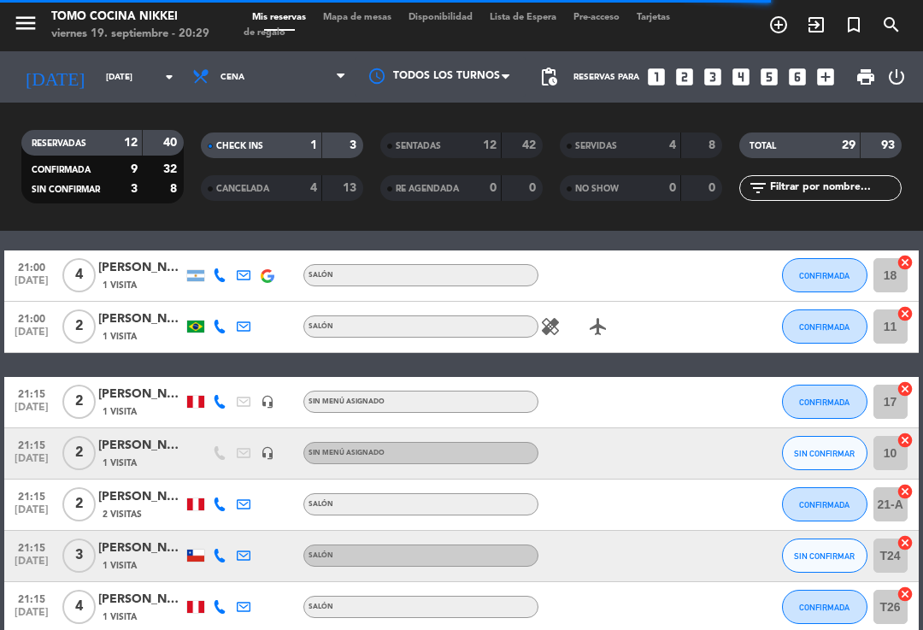
click at [362, 13] on span "Mapa de mesas" at bounding box center [357, 17] width 85 height 9
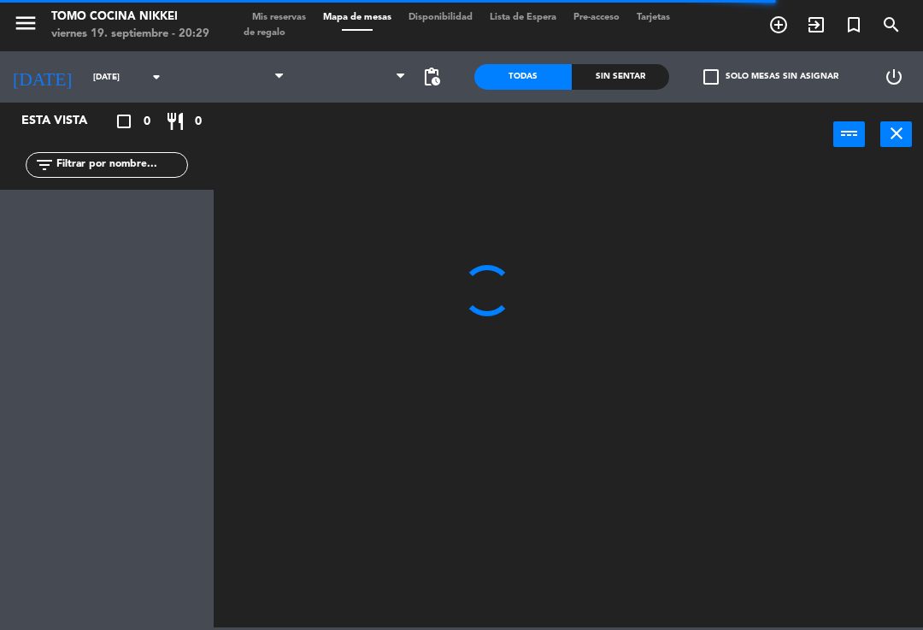
click at [351, 22] on span "Mapa de mesas" at bounding box center [357, 17] width 85 height 9
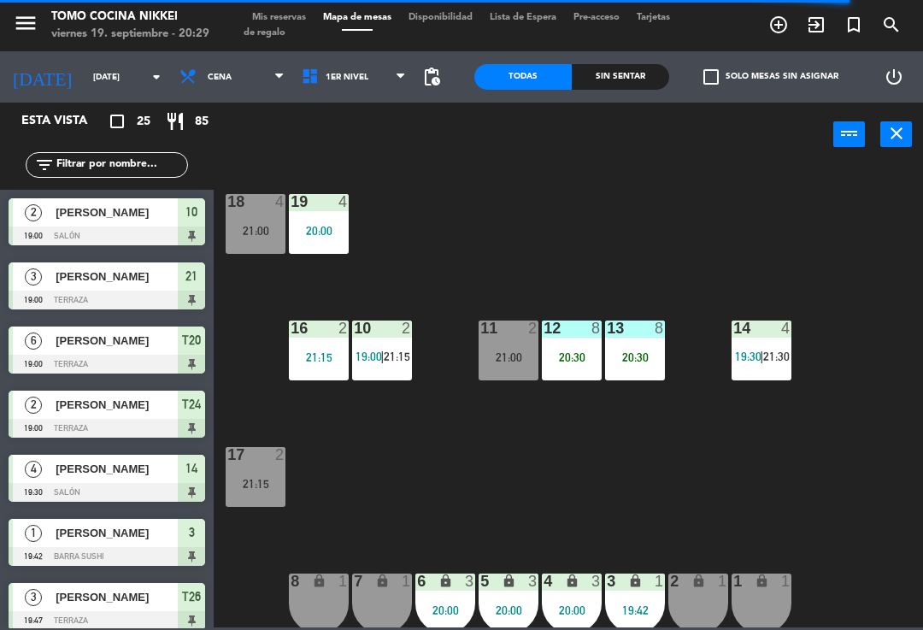
click at [509, 366] on div "11 2 21:00" at bounding box center [509, 351] width 60 height 60
click at [714, 233] on div "18 4 21:00 19 4 20:00 16 2 21:15 10 2 19:00 | 21:15 11 2 21:00 12 8 20:30 13 8 …" at bounding box center [573, 395] width 700 height 463
click at [310, 347] on div "16 2 21:15" at bounding box center [319, 351] width 60 height 60
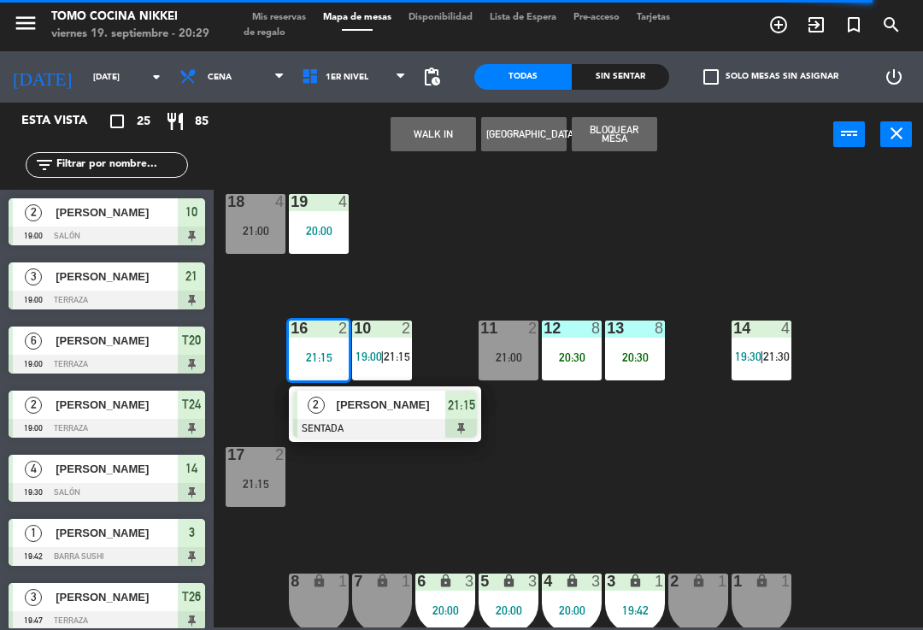
click at [810, 241] on div "18 4 21:00 19 4 20:00 16 2 21:15 2 [PERSON_NAME] SENTADA 21:15 10 2 19:00 | 21:…" at bounding box center [573, 395] width 700 height 463
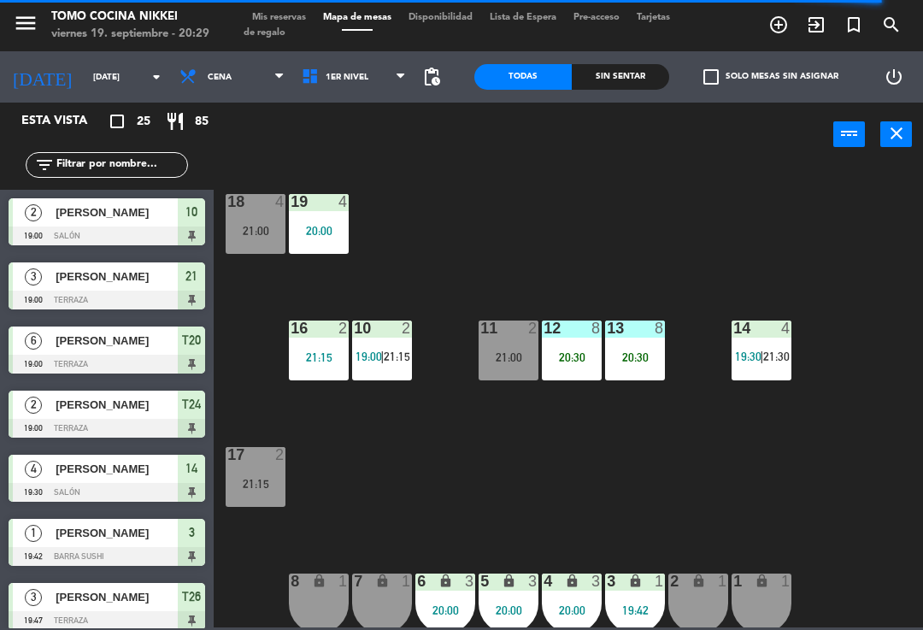
click at [259, 481] on div "21:15" at bounding box center [256, 484] width 60 height 12
click at [712, 231] on div "18 4 21:00 19 4 20:00 16 2 21:15 10 2 19:00 | 21:15 11 2 21:00 12 8 20:30 13 8 …" at bounding box center [573, 395] width 700 height 463
click at [568, 345] on div "12 8 20:30" at bounding box center [572, 351] width 60 height 60
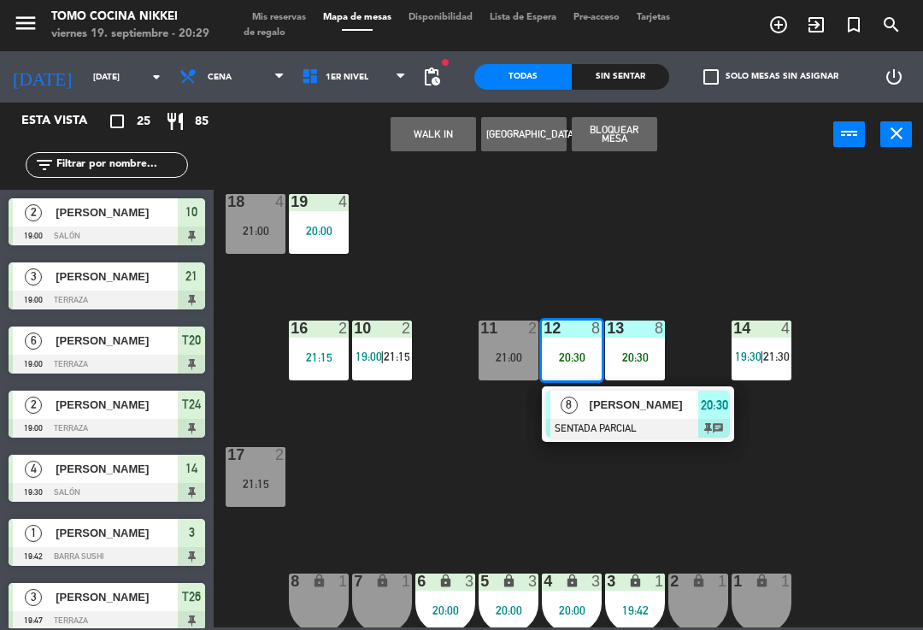
click at [715, 392] on div "20:30" at bounding box center [714, 405] width 32 height 28
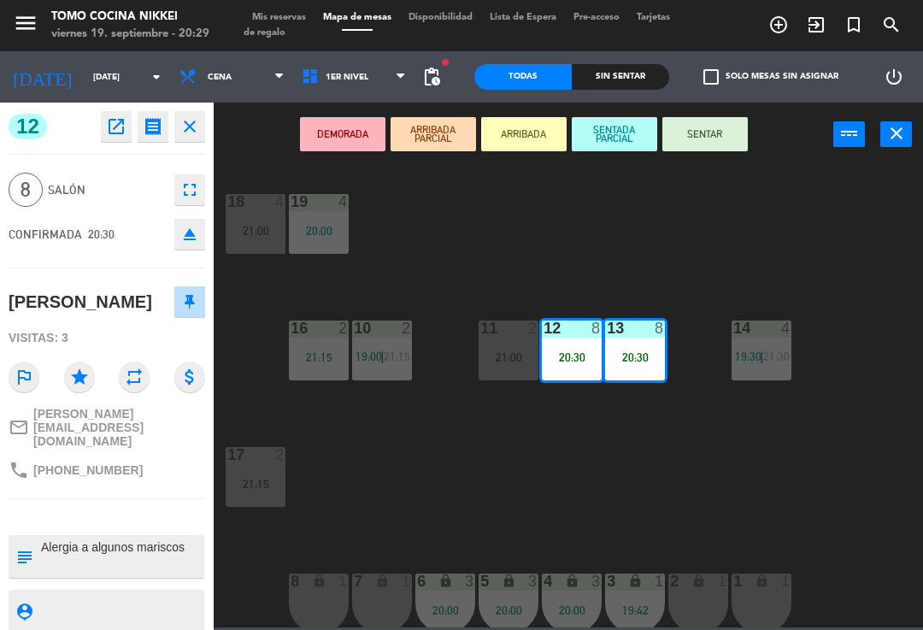
click at [734, 140] on button "SENTAR" at bounding box center [705, 134] width 85 height 34
click at [757, 199] on div "18 4 21:00 19 4 20:00 16 2 21:15 10 2 19:00 | 21:15 11 2 21:00 12 8 20:30 13 8 …" at bounding box center [573, 395] width 700 height 463
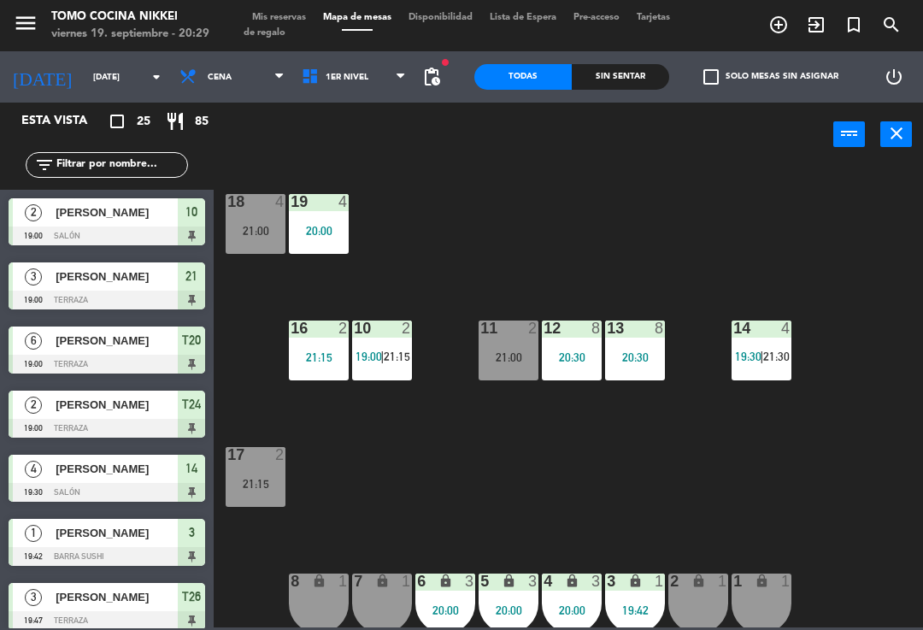
click at [628, 85] on div "Sin sentar" at bounding box center [620, 77] width 97 height 26
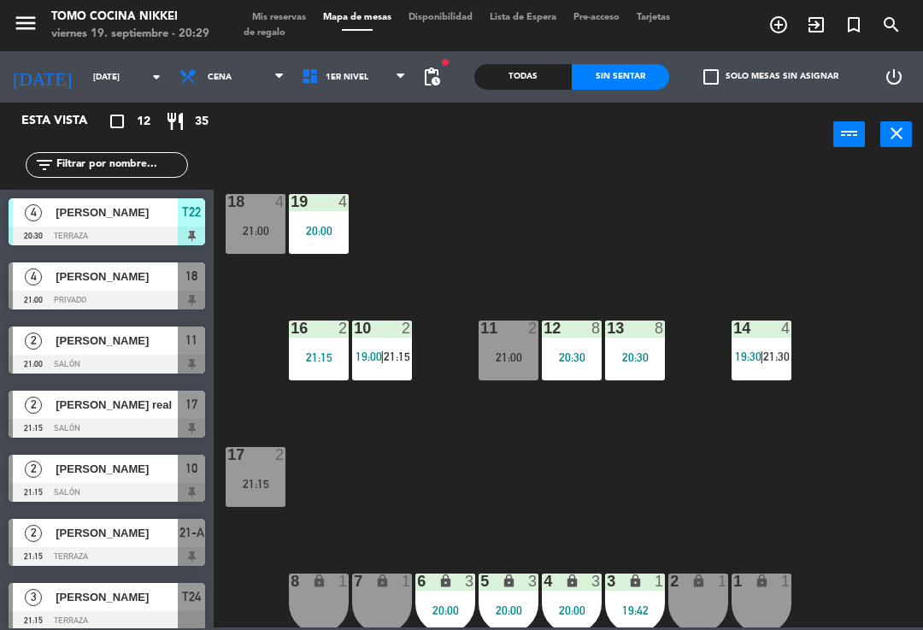
click at [315, 212] on div "19 4 20:00" at bounding box center [319, 224] width 60 height 60
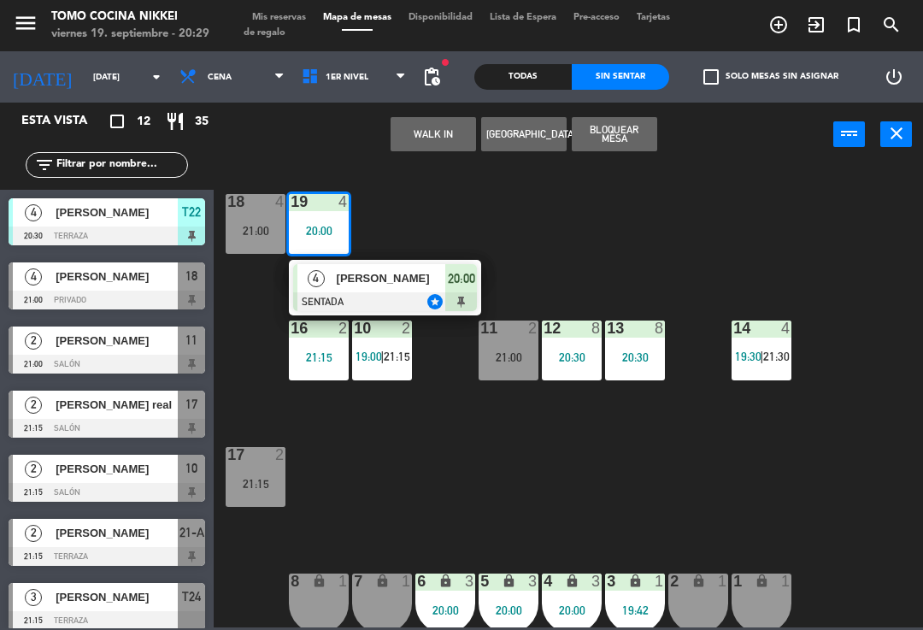
click at [434, 289] on div "[PERSON_NAME]" at bounding box center [390, 278] width 111 height 28
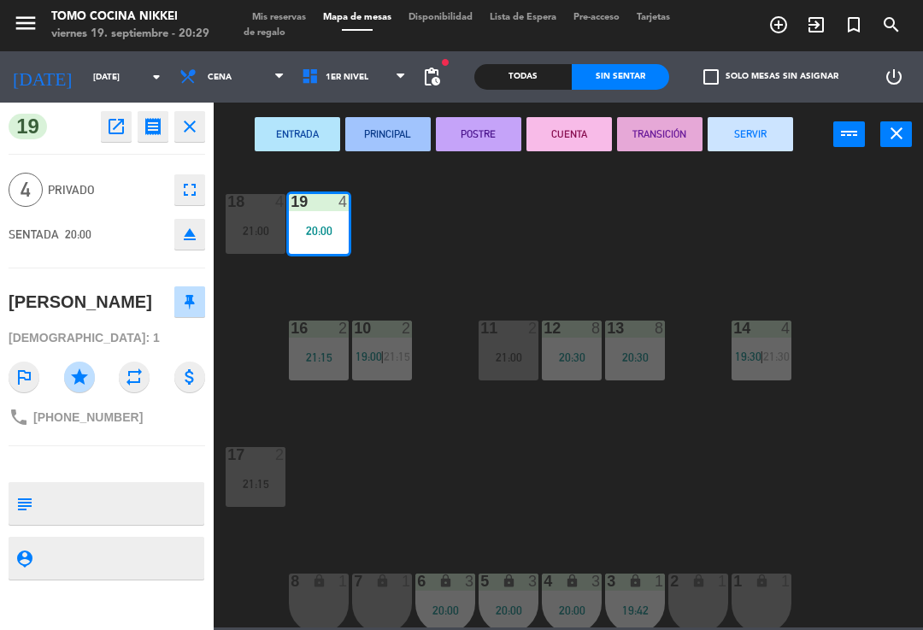
click at [194, 182] on icon "fullscreen" at bounding box center [190, 190] width 21 height 21
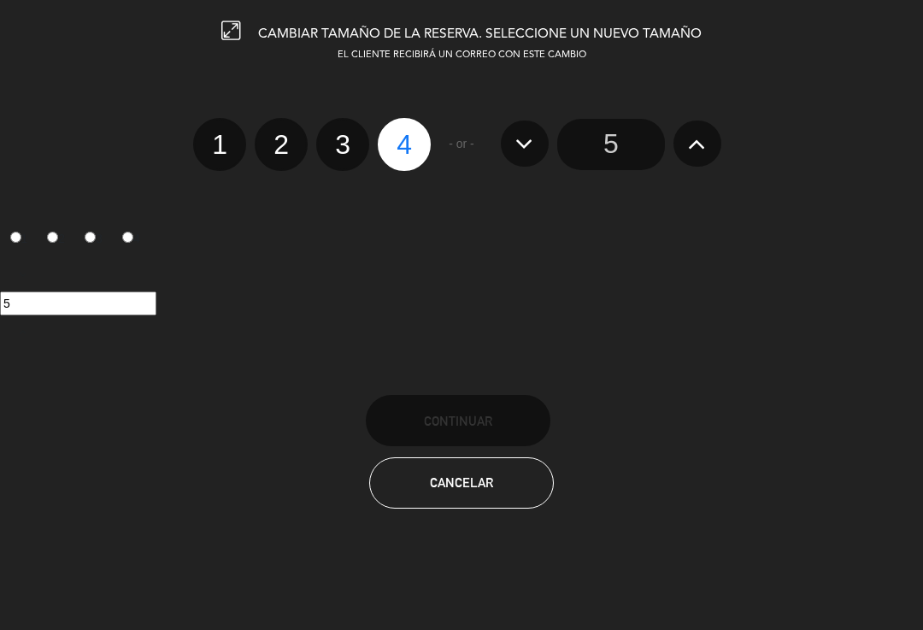
click at [354, 133] on label "3" at bounding box center [342, 144] width 53 height 53
click at [346, 133] on input "3" at bounding box center [340, 129] width 11 height 11
radio input "true"
radio input "false"
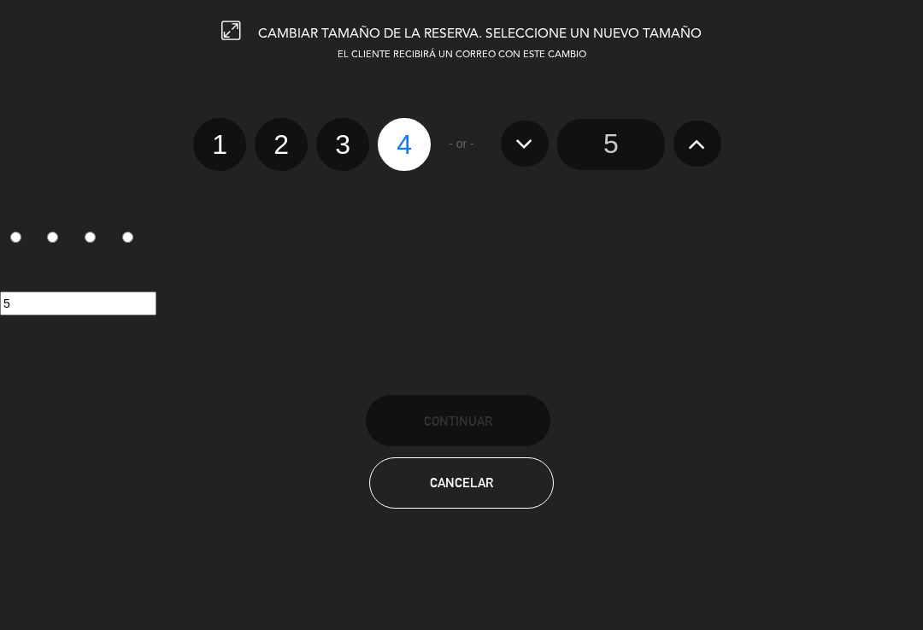
radio input "false"
radio input "true"
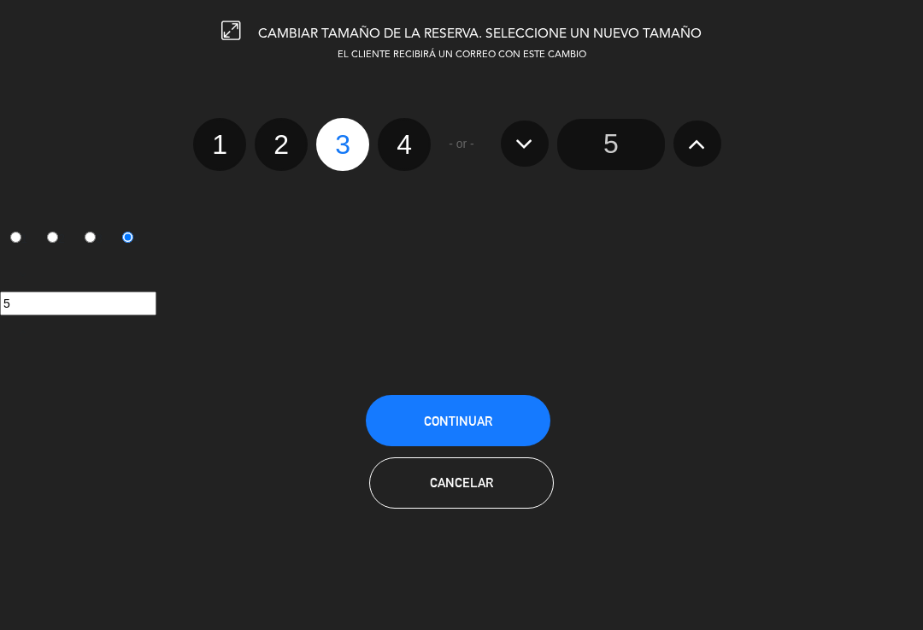
click at [449, 435] on button "Continuar" at bounding box center [458, 420] width 185 height 51
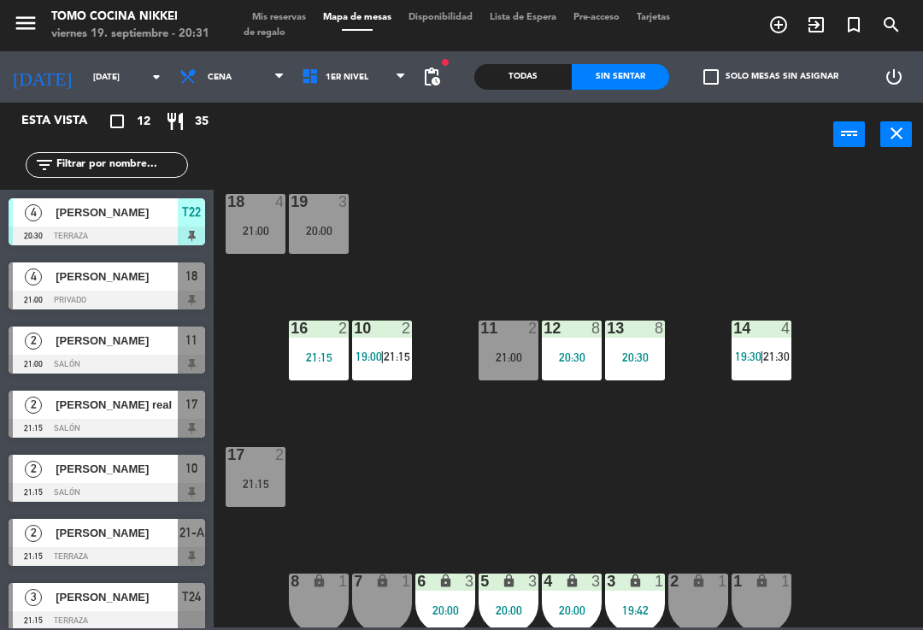
click at [355, 105] on div "power_input close" at bounding box center [524, 135] width 620 height 65
click at [324, 84] on span "1er Nivel" at bounding box center [354, 77] width 122 height 38
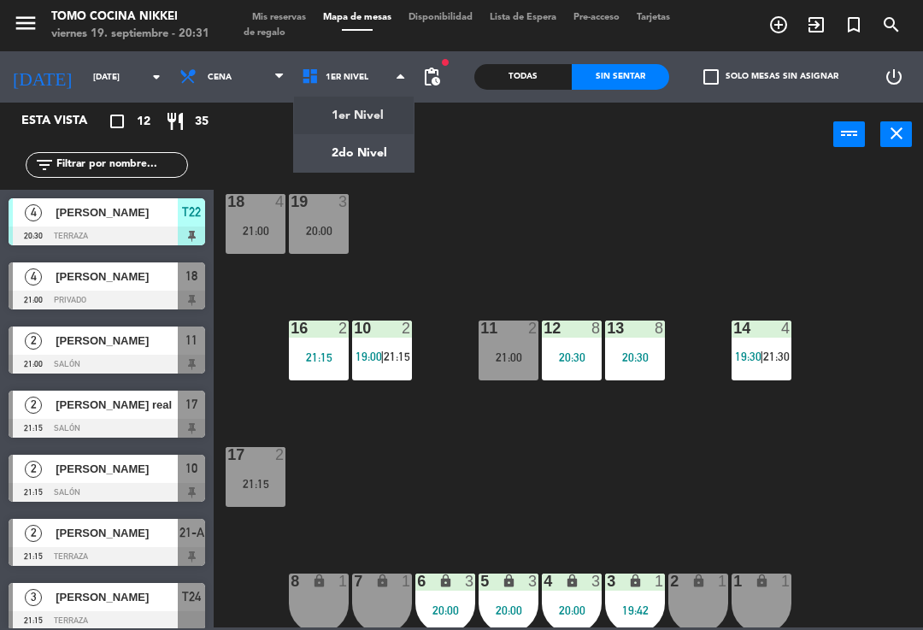
click at [365, 160] on ng-component "menu Tomo Cocina Nikkei [DATE] 19. septiembre - 20:31 Mis reservas Mapa de mesa…" at bounding box center [461, 313] width 923 height 627
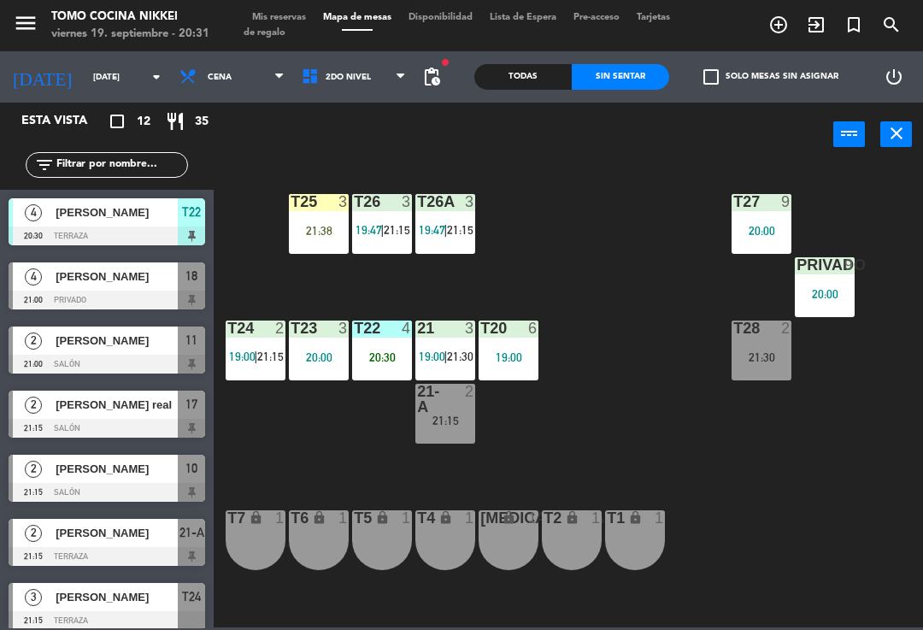
click at [433, 350] on span "19:00" at bounding box center [432, 357] width 27 height 14
click at [593, 288] on div "T27 9 20:00 T25 3 21:38 T26A 3 19:47 | 21:15 T26 3 19:47 | 21:15 Privado 9 20:0…" at bounding box center [573, 395] width 700 height 463
click at [380, 362] on div "20:30" at bounding box center [382, 357] width 60 height 12
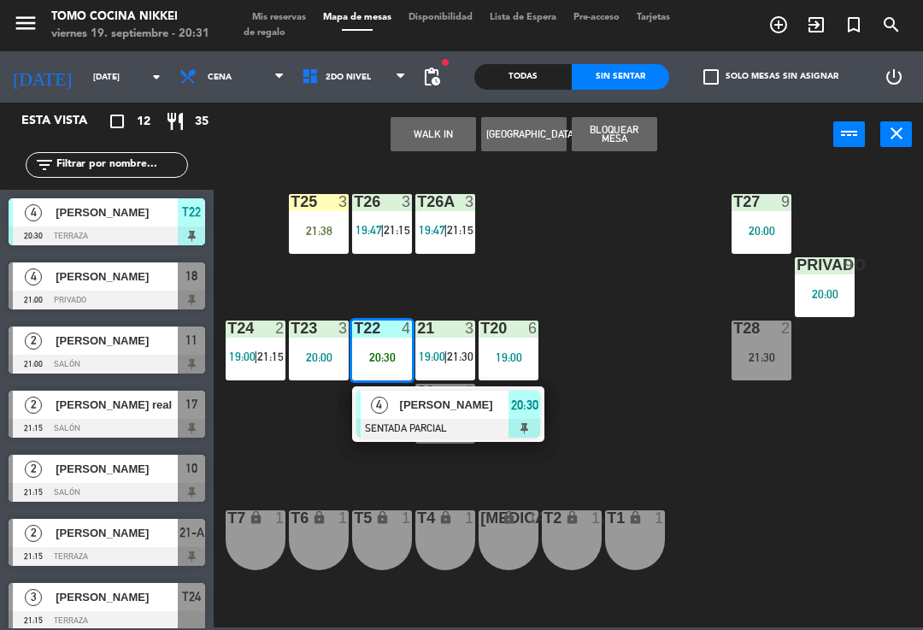
click at [492, 421] on div at bounding box center [448, 428] width 184 height 19
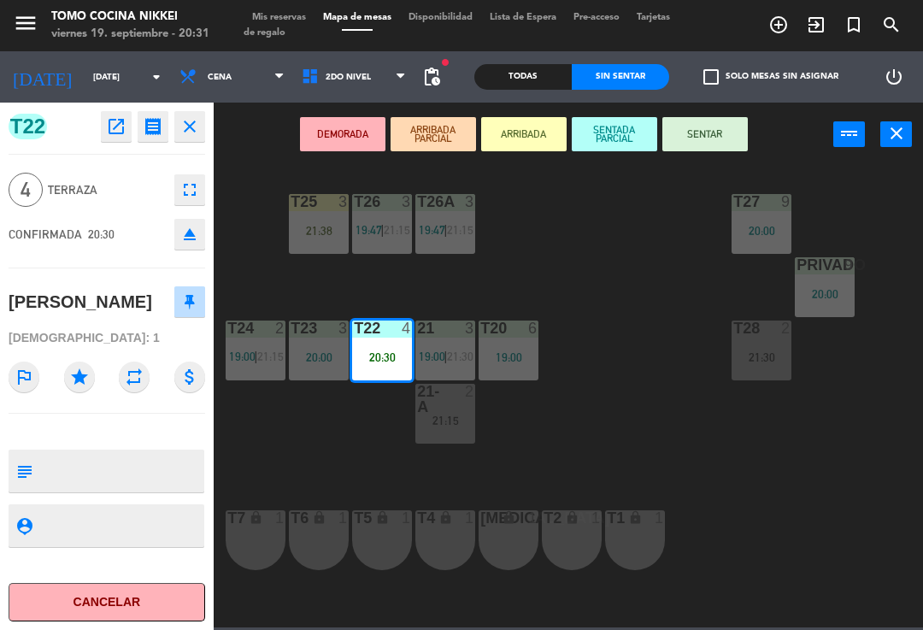
click at [716, 149] on button "SENTAR" at bounding box center [705, 134] width 85 height 34
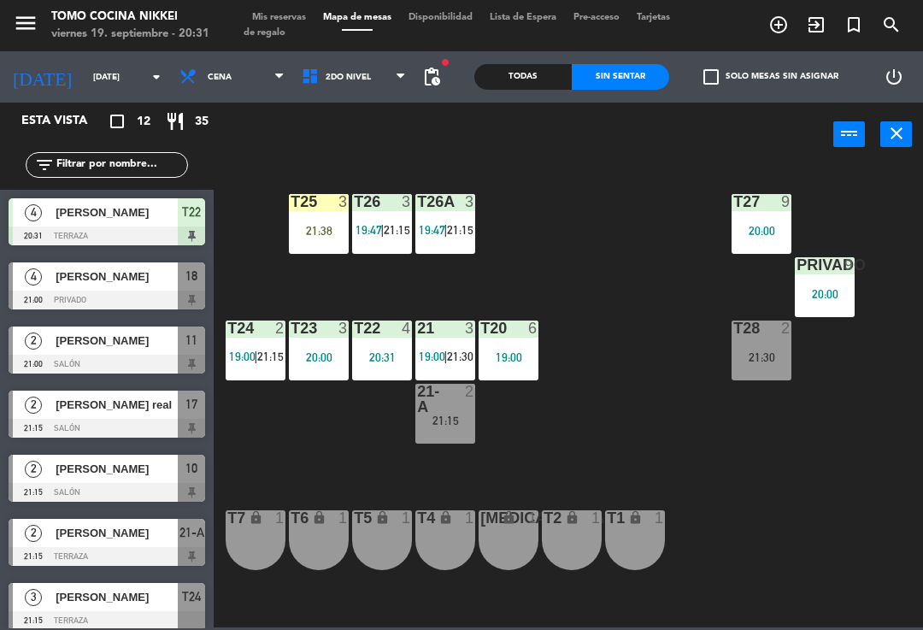
click at [649, 268] on div "T27 9 20:00 T25 3 21:38 T26A 3 19:47 | 21:15 T26 3 19:47 | 21:15 Privado 9 20:0…" at bounding box center [573, 395] width 700 height 463
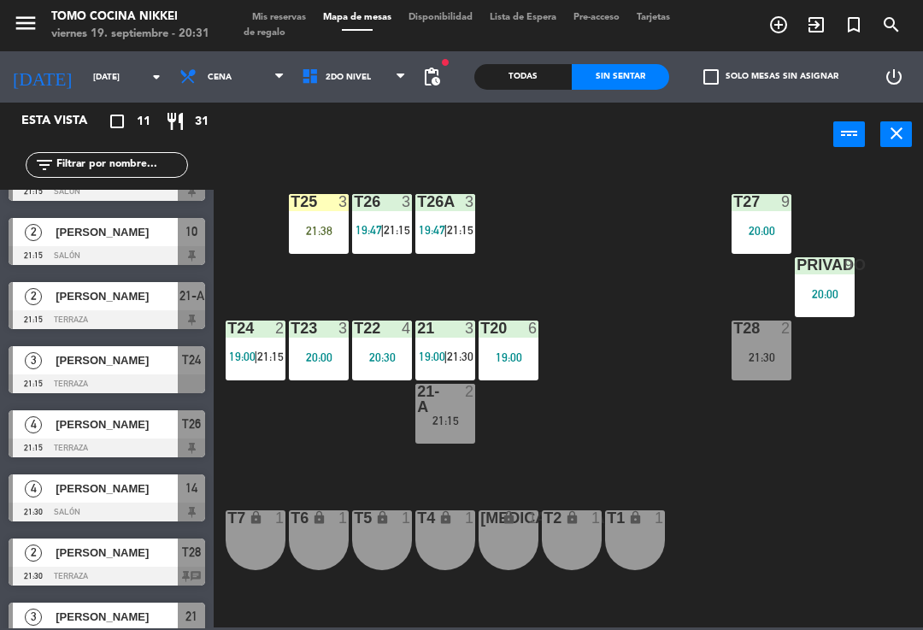
scroll to position [261, 0]
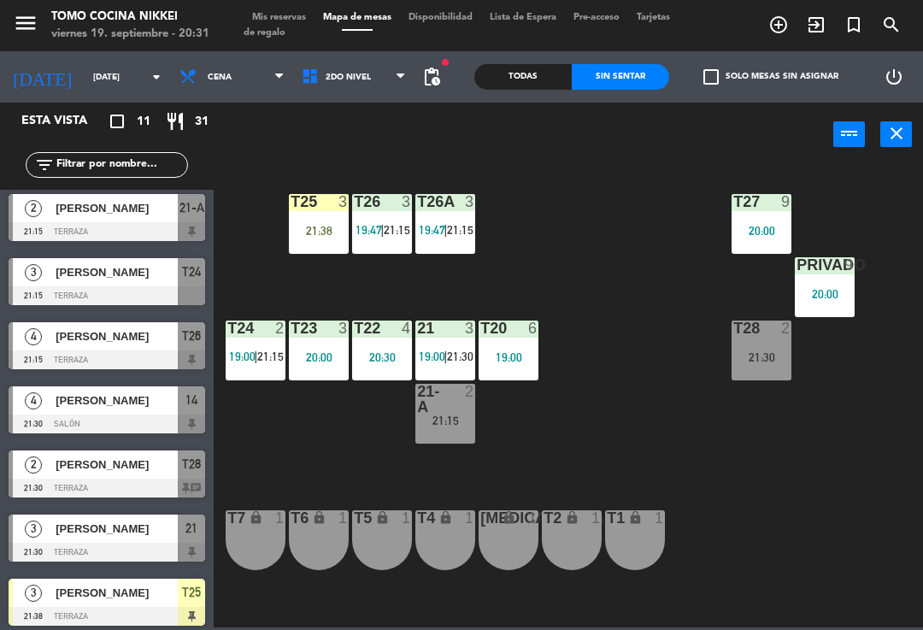
click at [376, 80] on span "2do Nivel" at bounding box center [354, 77] width 122 height 38
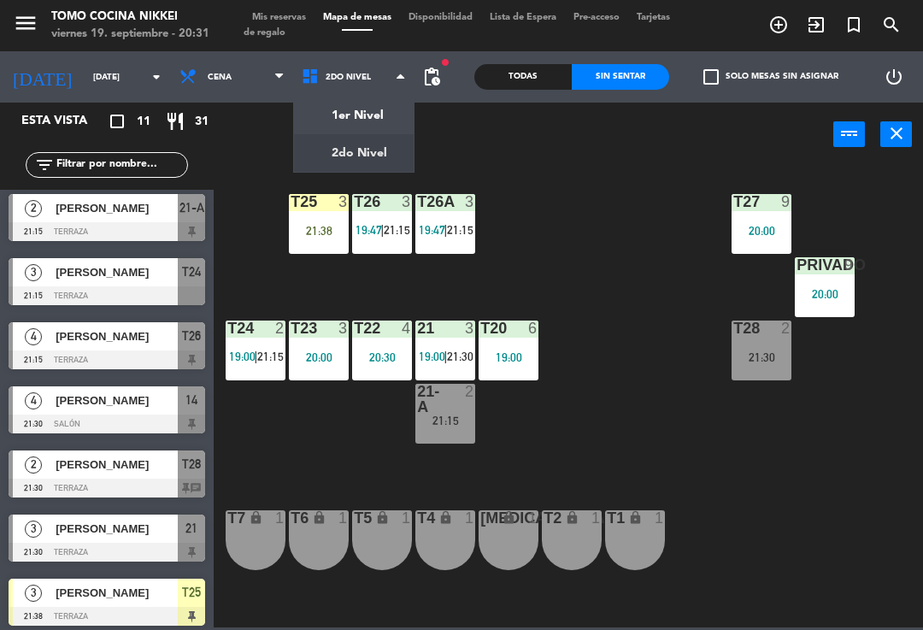
click at [372, 115] on ng-component "menu Tomo Cocina Nikkei [DATE] 19. septiembre - 20:31 Mis reservas Mapa de mesa…" at bounding box center [461, 313] width 923 height 627
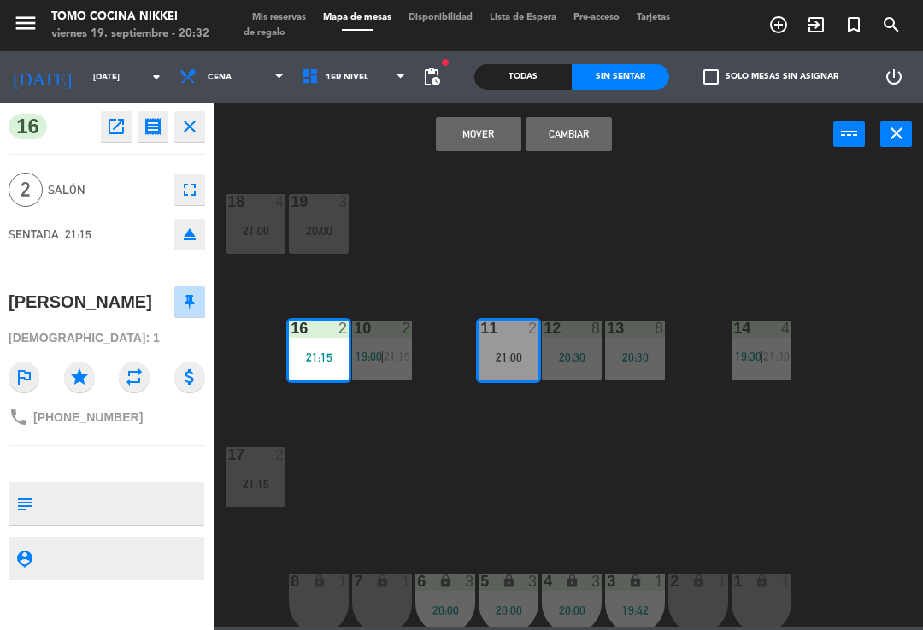
click at [586, 128] on button "Cambiar" at bounding box center [569, 134] width 85 height 34
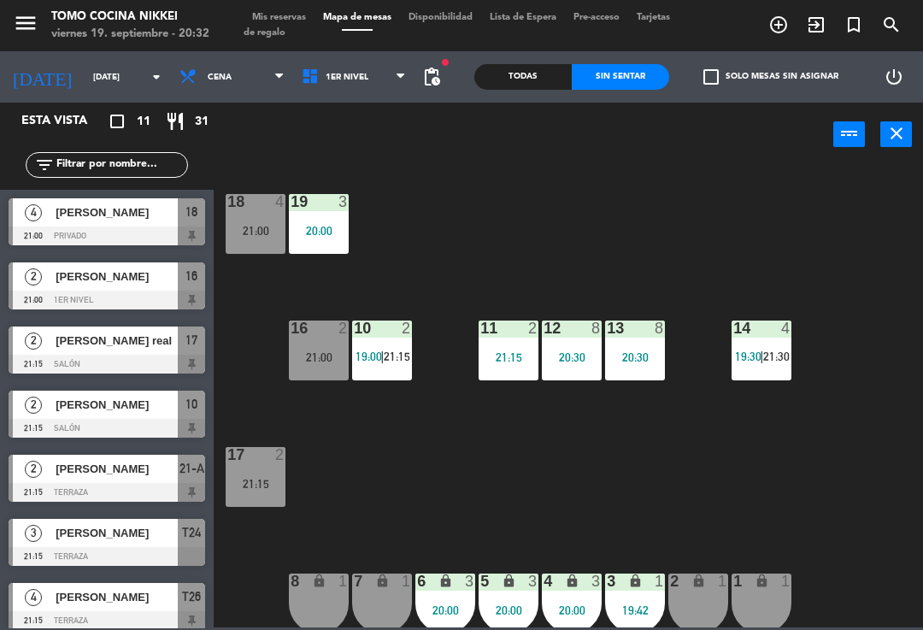
click at [655, 177] on div "18 4 21:00 19 3 20:00 16 2 21:00 10 2 19:00 | 21:15 11 2 21:15 12 8 20:30 13 8 …" at bounding box center [573, 395] width 700 height 463
click at [321, 233] on div "20:00" at bounding box center [319, 231] width 60 height 12
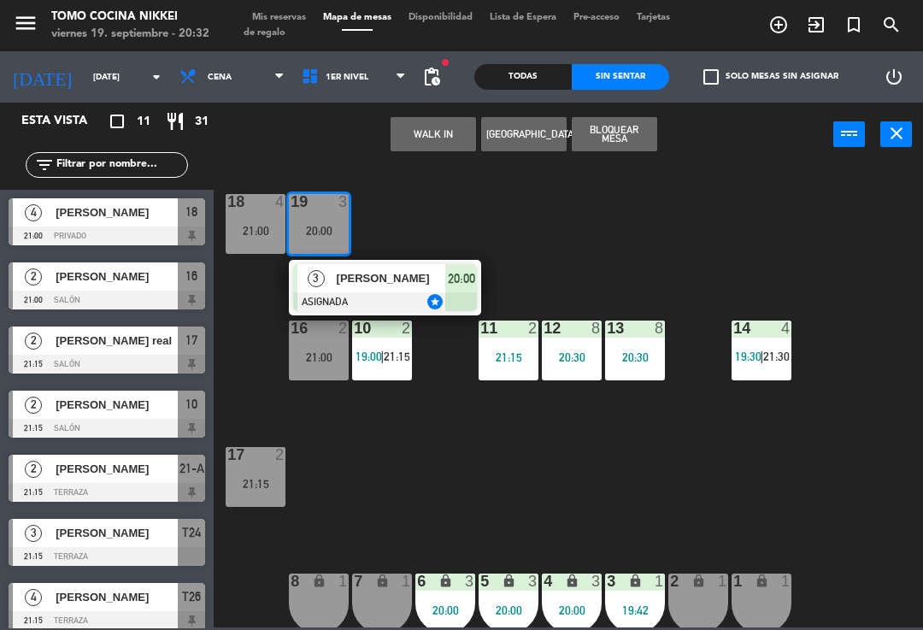
click at [485, 426] on div "18 4 21:00 19 3 20:00 3 [PERSON_NAME] ASIGNADA star 20:00 16 2 21:00 10 2 19:00…" at bounding box center [573, 395] width 700 height 463
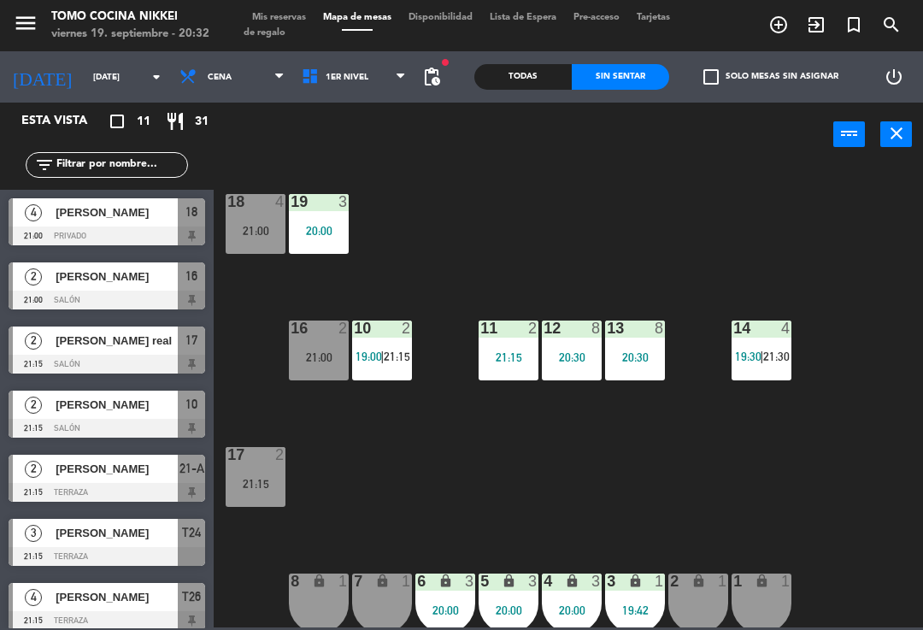
click at [369, 55] on div "1er Nivel 2do Nivel 1er Nivel 1er Nivel 2do Nivel" at bounding box center [354, 76] width 122 height 51
click at [370, 91] on span "1er Nivel" at bounding box center [354, 77] width 122 height 38
click at [361, 169] on ng-component "menu Tomo Cocina Nikkei [DATE] 19. septiembre - 20:32 Mis reservas Mapa de mesa…" at bounding box center [461, 313] width 923 height 627
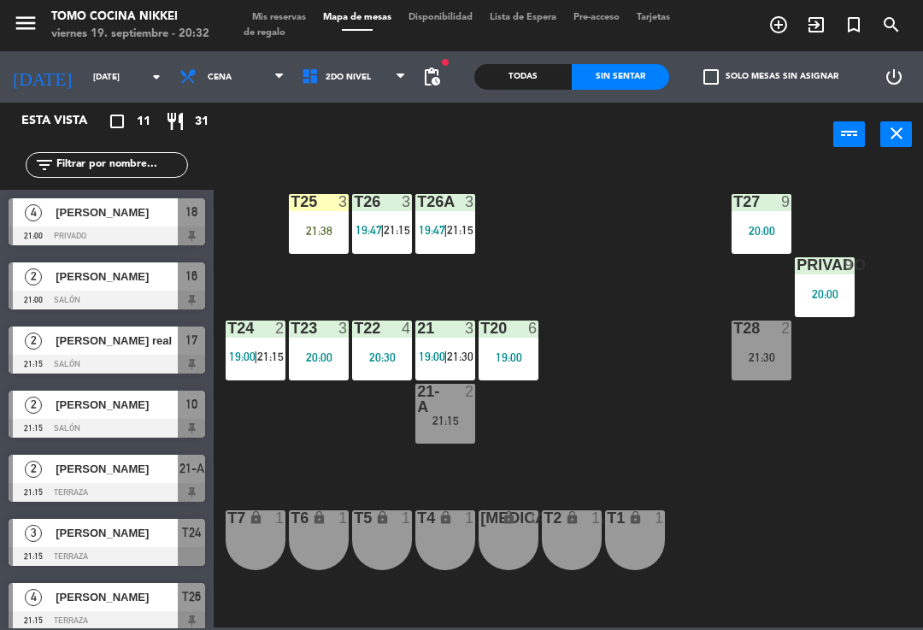
click at [368, 532] on div "T5 lock 1" at bounding box center [382, 540] width 60 height 60
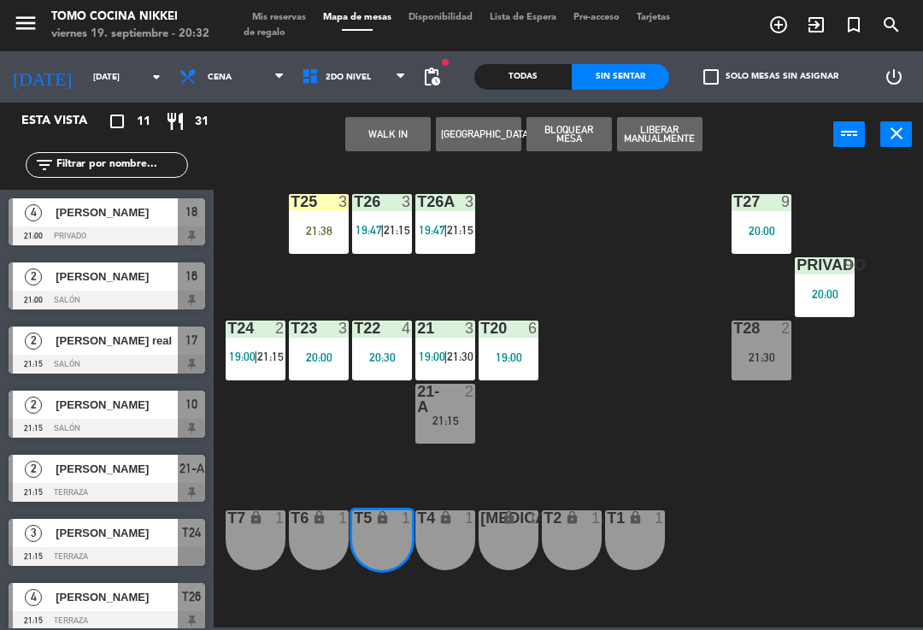
click at [481, 526] on div "[MEDICAL_DATA]" at bounding box center [480, 517] width 1 height 15
click at [598, 463] on div "T27 9 20:00 T25 3 21:38 T26A 3 19:47 | 21:15 T26 3 19:47 | 21:15 Privado 9 20:0…" at bounding box center [573, 395] width 700 height 463
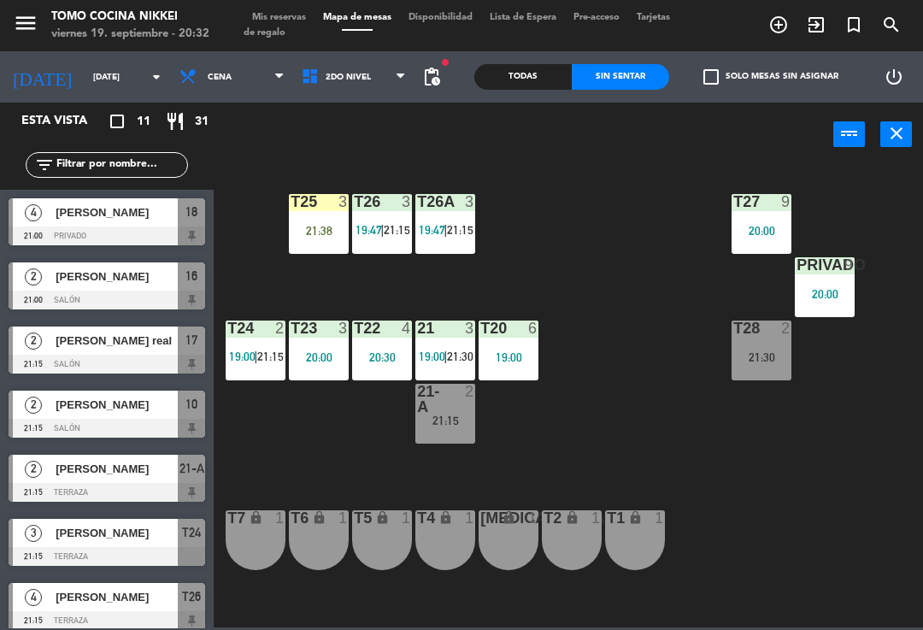
click at [545, 539] on div "T2 lock 1" at bounding box center [572, 540] width 60 height 60
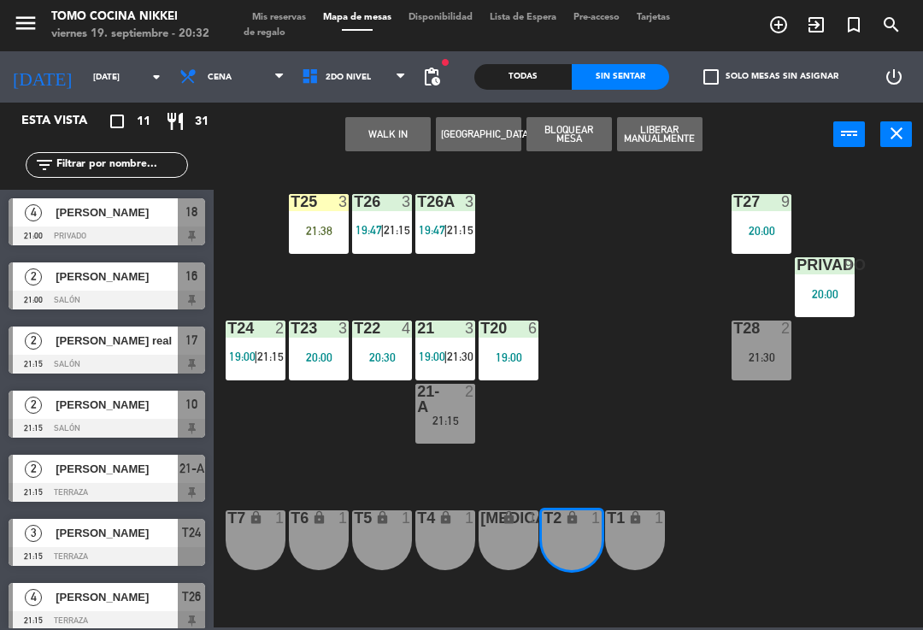
click at [634, 539] on div "T1 lock 1" at bounding box center [635, 540] width 60 height 60
click at [495, 533] on div "[MEDICAL_DATA] lock 1" at bounding box center [509, 540] width 60 height 60
click at [411, 139] on button "WALK IN" at bounding box center [387, 134] width 85 height 34
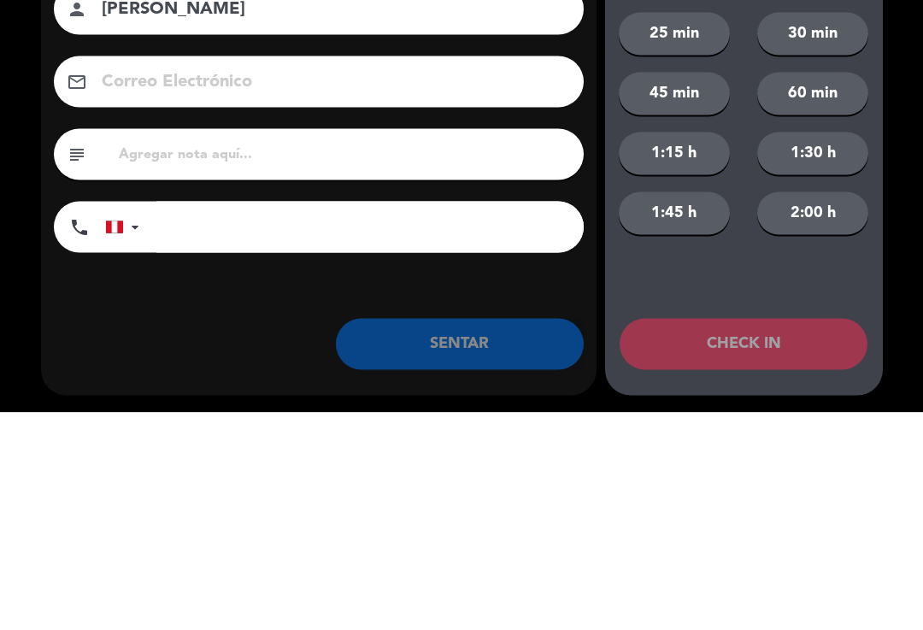
type input "[PERSON_NAME]"
click at [380, 419] on input "tel" at bounding box center [369, 444] width 427 height 51
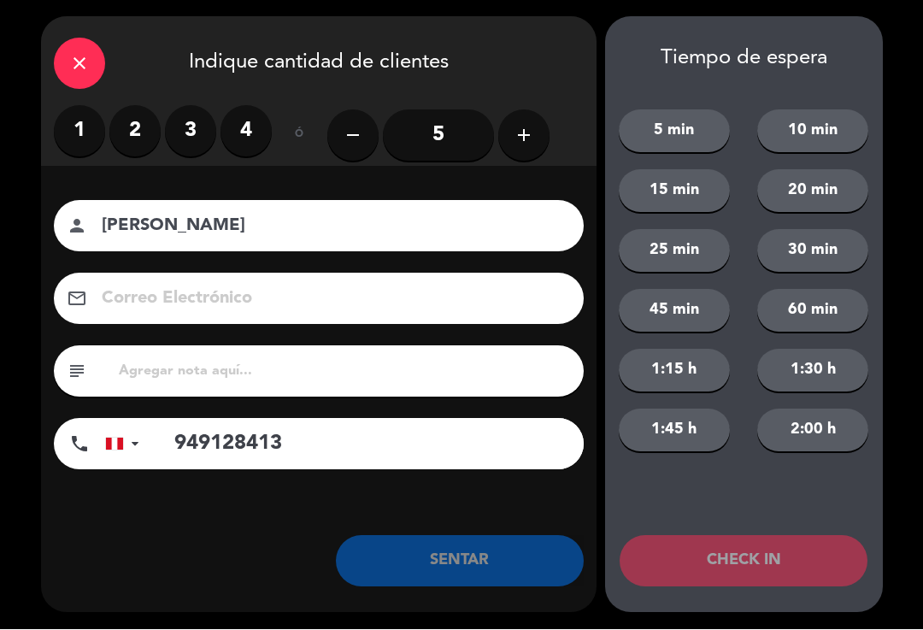
type input "949128413"
click at [145, 138] on label "2" at bounding box center [134, 131] width 51 height 51
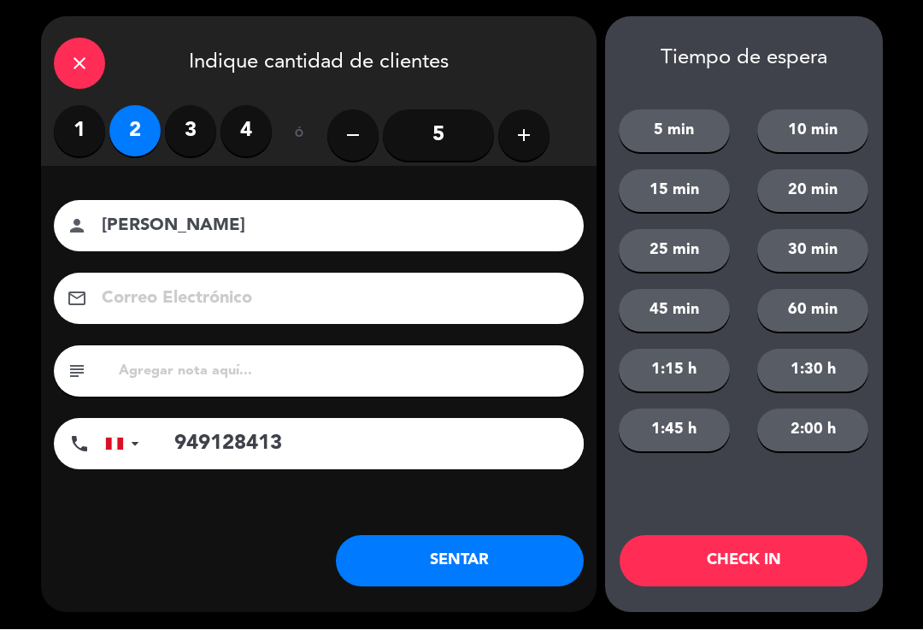
click at [492, 523] on div "Nombre del cliente person [PERSON_NAME] Correo Electrónico email subject phone …" at bounding box center [319, 364] width 556 height 394
click at [523, 556] on button "SENTAR" at bounding box center [460, 561] width 248 height 51
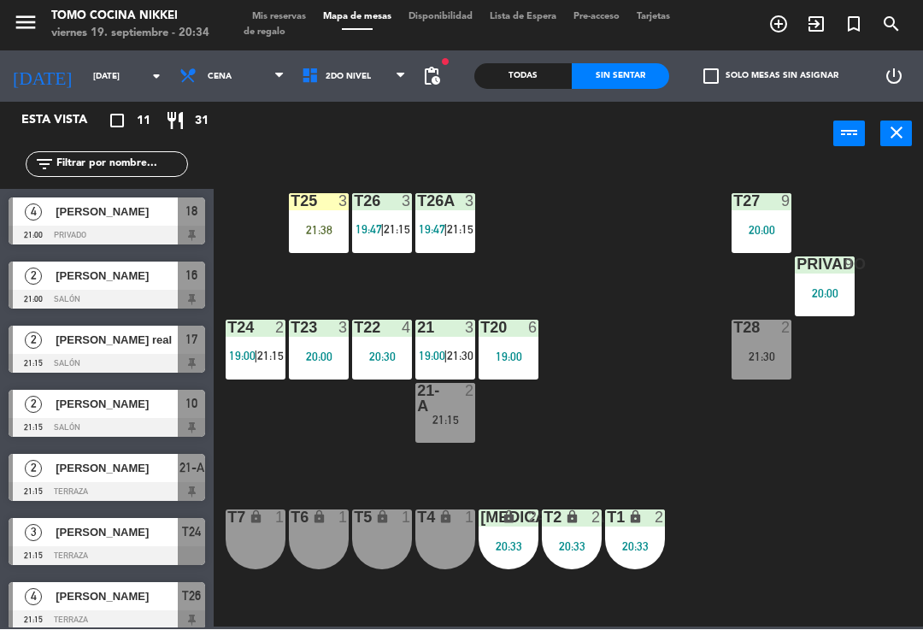
click at [368, 89] on span "2do Nivel" at bounding box center [354, 77] width 122 height 38
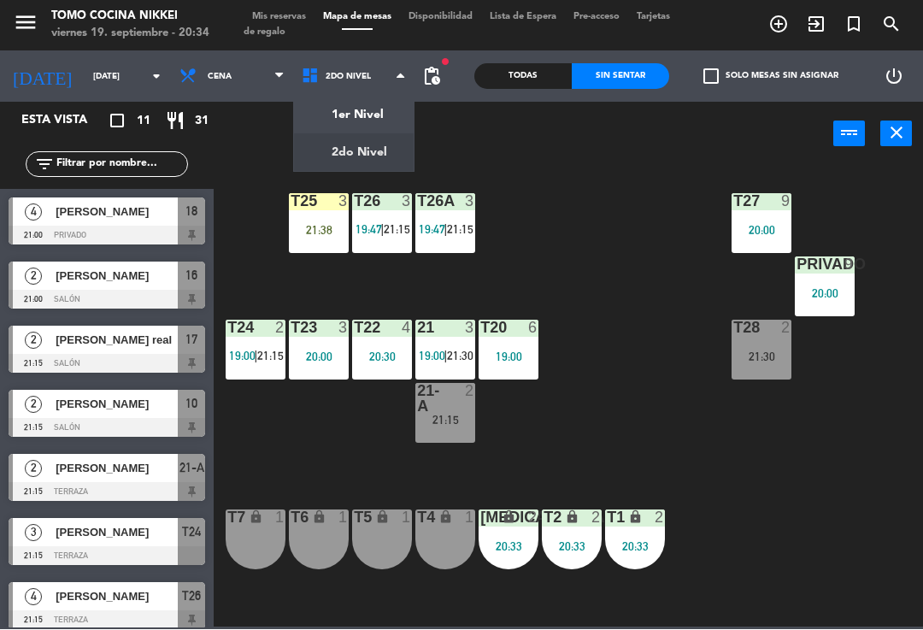
click at [343, 110] on ng-component "menu Tomo Cocina Nikkei [DATE] 19. septiembre - 20:34 Mis reservas Mapa de mesa…" at bounding box center [461, 313] width 923 height 627
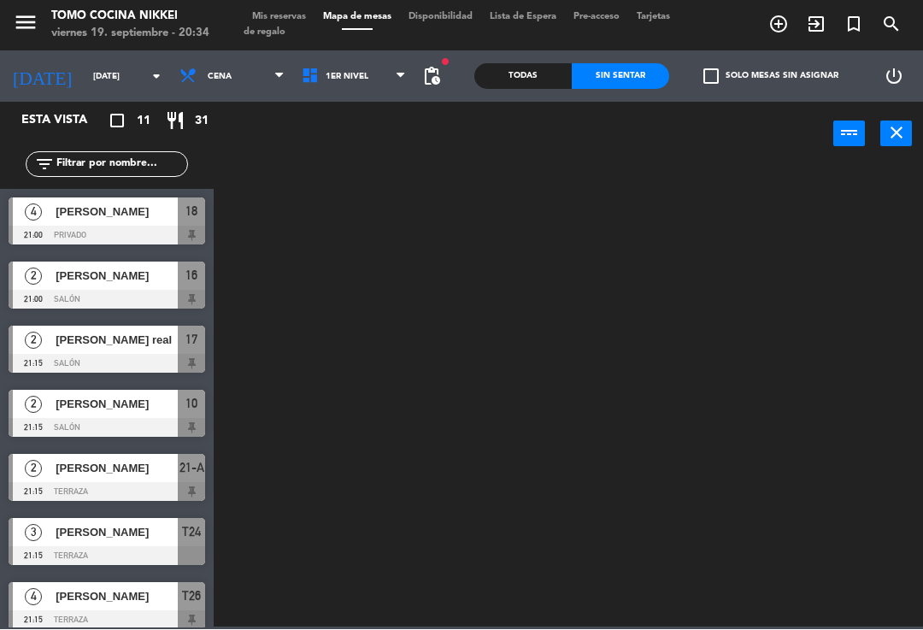
click at [309, 21] on span "Mis reservas" at bounding box center [279, 17] width 71 height 9
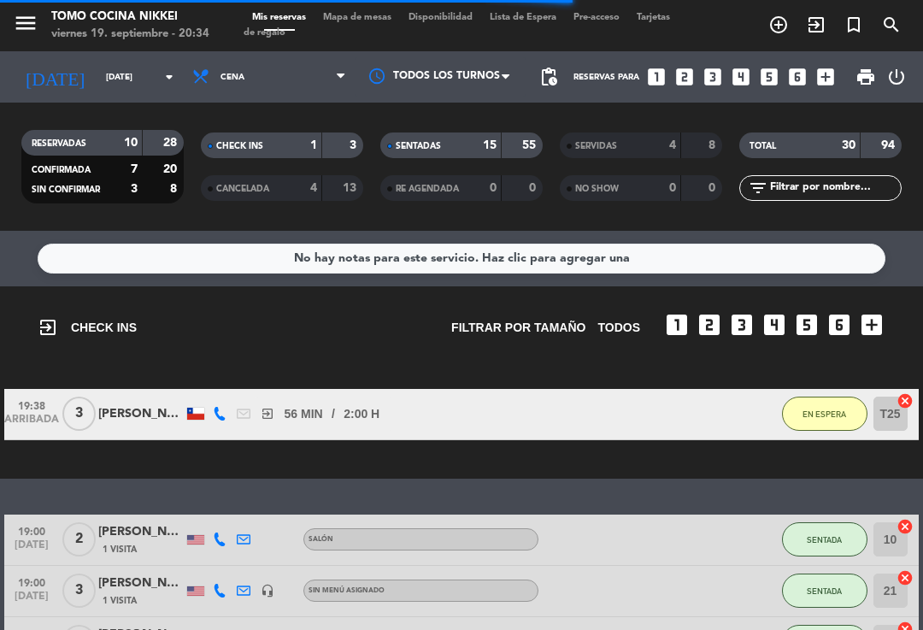
scroll to position [-2, 0]
click at [354, 22] on span "Mapa de mesas" at bounding box center [357, 17] width 85 height 9
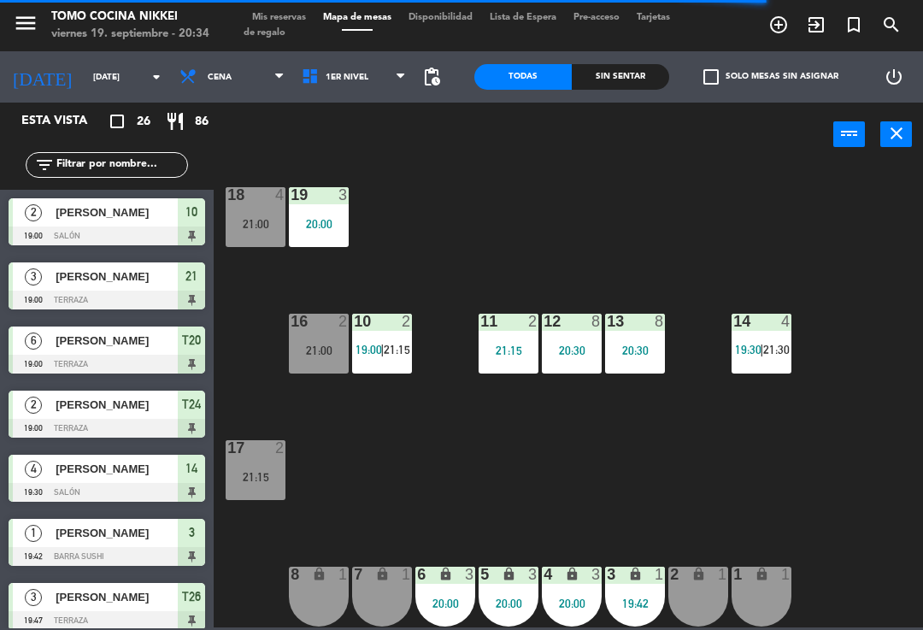
scroll to position [7, 0]
click at [840, 522] on div "18 4 21:00 19 3 20:00 16 2 21:00 10 2 19:00 | 21:15 11 2 21:15 12 8 20:30 13 8 …" at bounding box center [573, 395] width 700 height 463
click at [405, 77] on span at bounding box center [405, 77] width 17 height 16
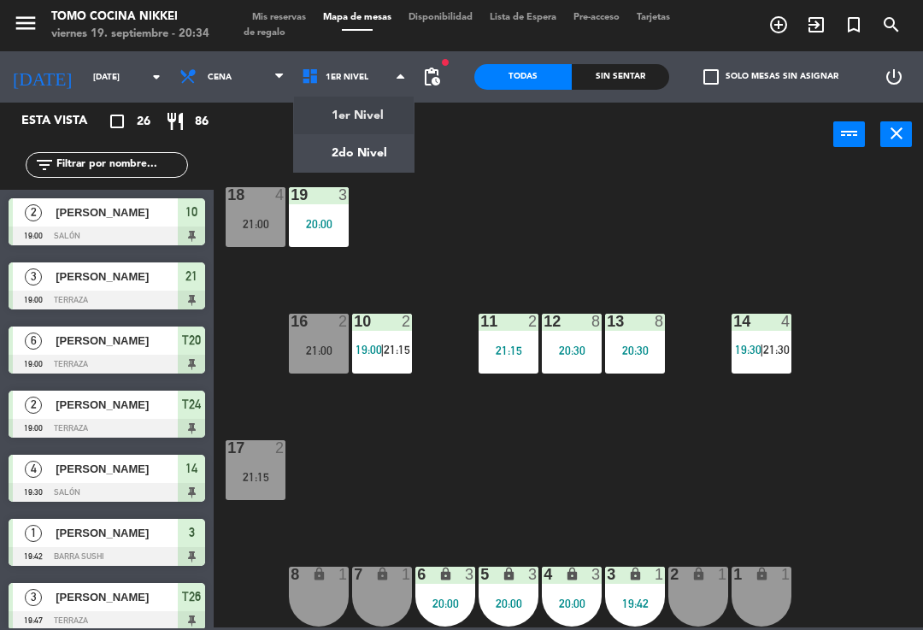
click at [388, 157] on ng-component "menu Tomo Cocina Nikkei [DATE] 19. septiembre - 20:34 Mis reservas Mapa de mesa…" at bounding box center [461, 313] width 923 height 627
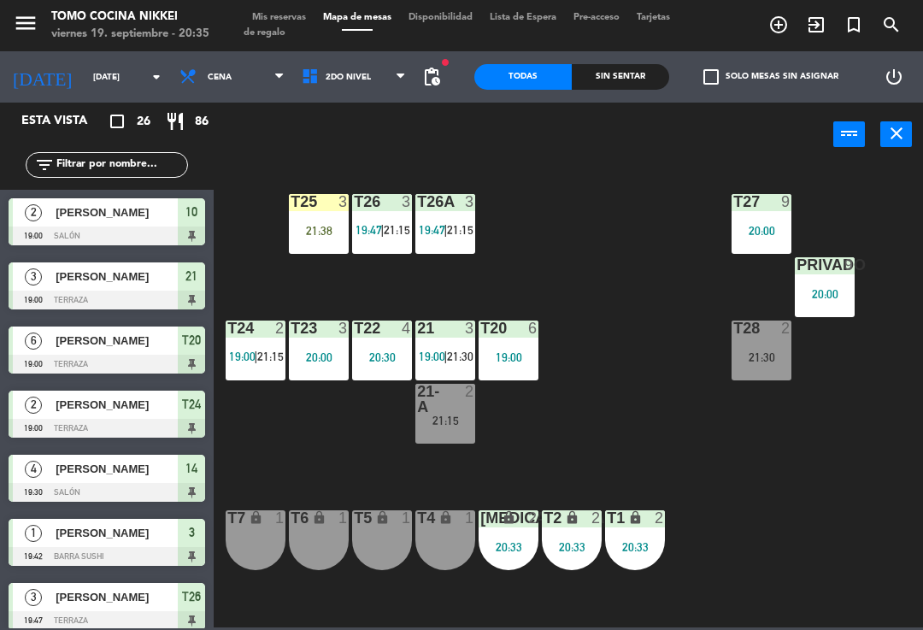
click at [385, 95] on span "2do Nivel" at bounding box center [354, 77] width 122 height 38
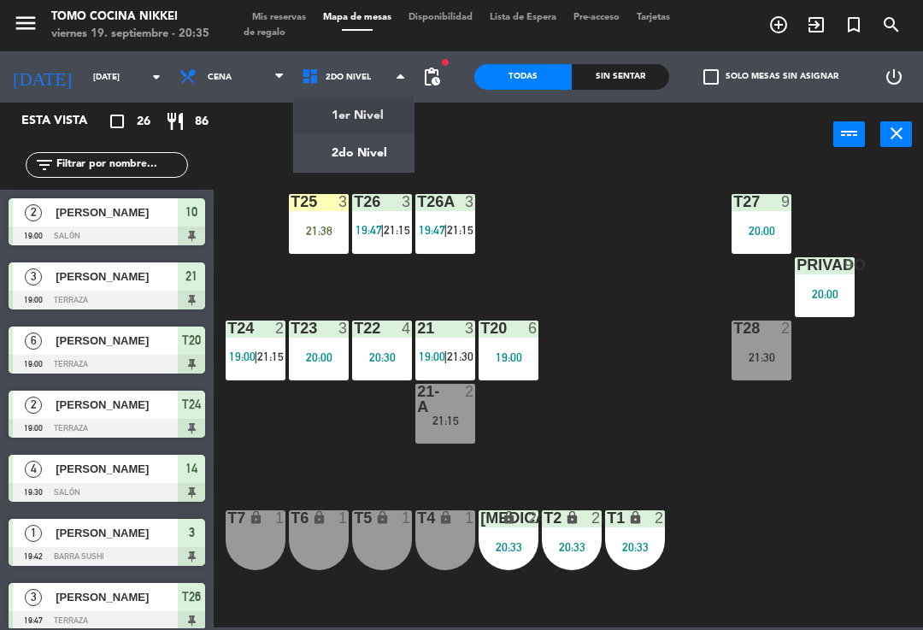
click at [374, 133] on ng-component "menu Tomo Cocina Nikkei [DATE] 19. septiembre - 20:35 Mis reservas Mapa de mesa…" at bounding box center [461, 313] width 923 height 627
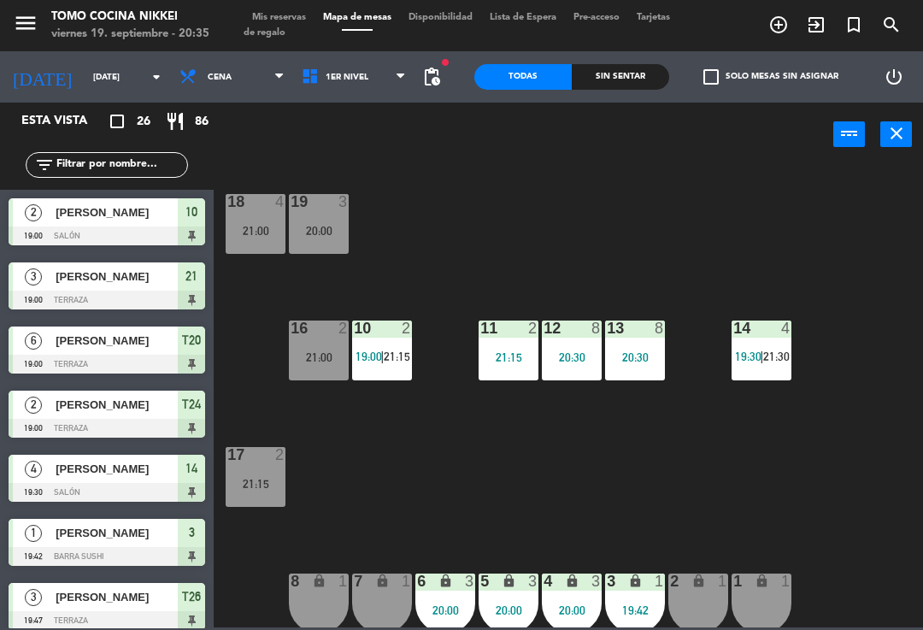
click at [356, 91] on span "1er Nivel" at bounding box center [354, 77] width 122 height 38
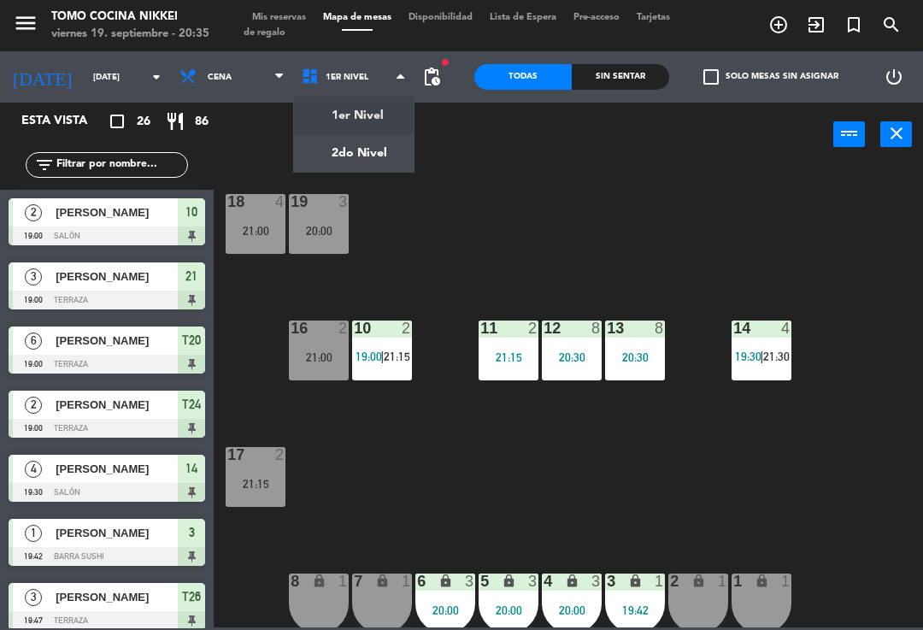
click at [372, 148] on ng-component "menu Tomo Cocina Nikkei [DATE] 19. septiembre - 20:35 Mis reservas Mapa de mesa…" at bounding box center [461, 313] width 923 height 627
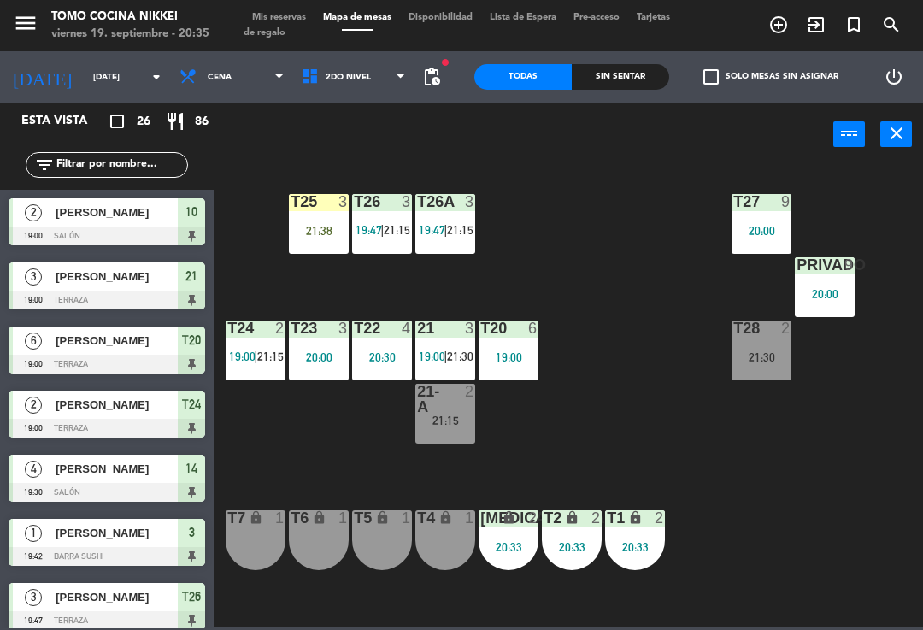
click at [639, 87] on div "Sin sentar" at bounding box center [620, 77] width 97 height 26
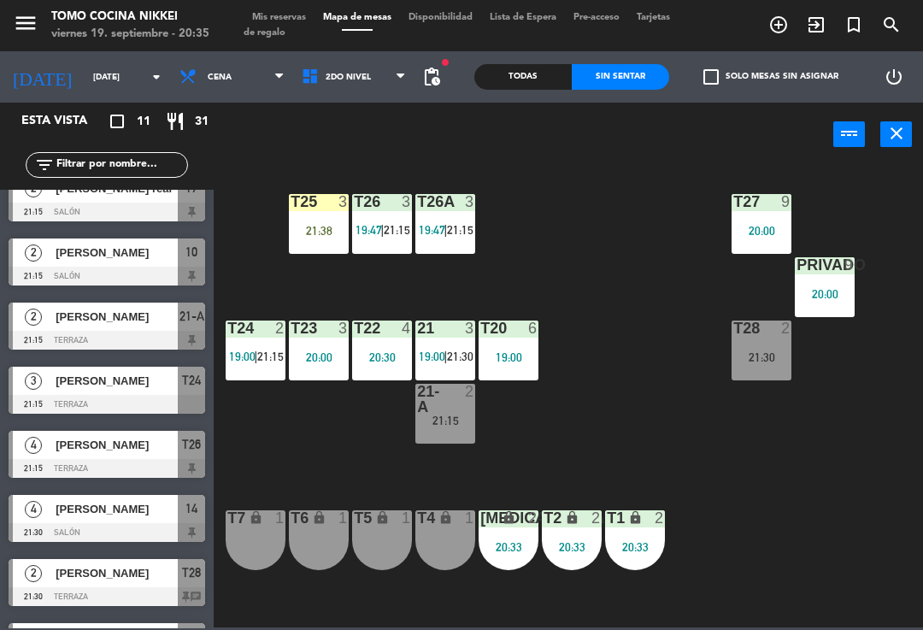
scroll to position [156, 0]
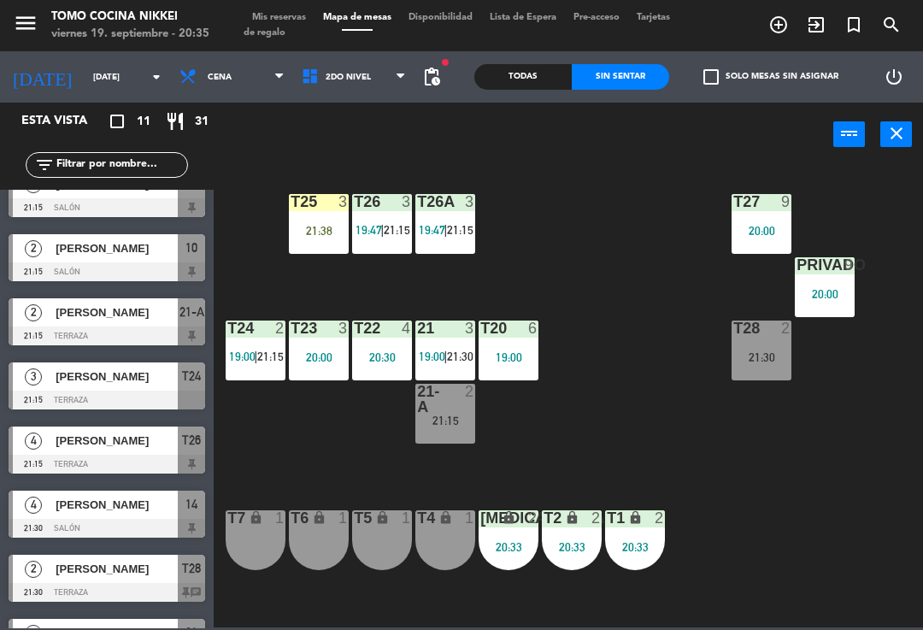
click at [247, 276] on div "T27 9 20:00 T25 3 21:38 T26A 3 19:47 | 21:15 T26 3 19:47 | 21:15 Privado 9 20:0…" at bounding box center [573, 395] width 700 height 463
click at [102, 89] on input "[DATE]" at bounding box center [143, 77] width 117 height 27
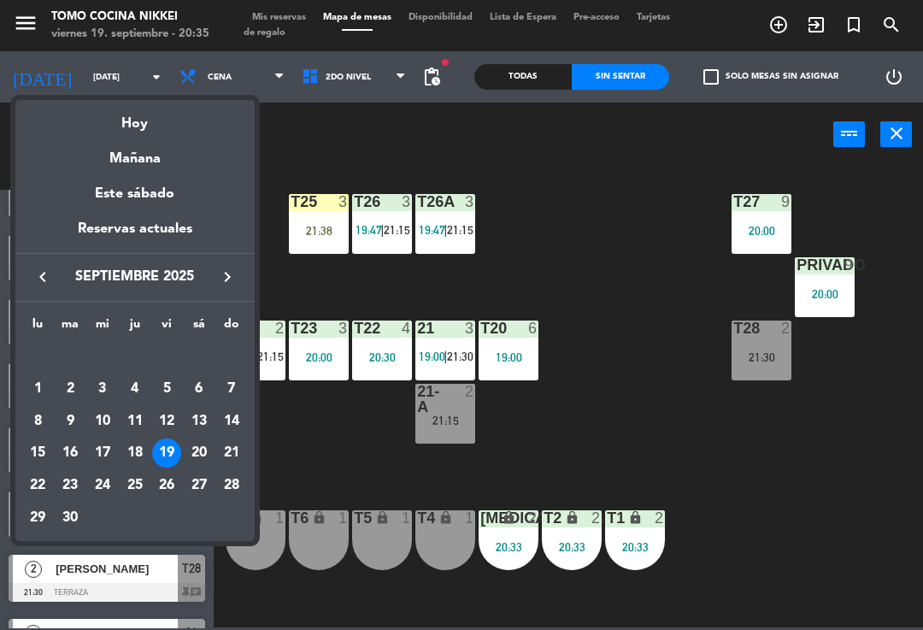
click at [175, 155] on div "Mañana" at bounding box center [134, 152] width 239 height 35
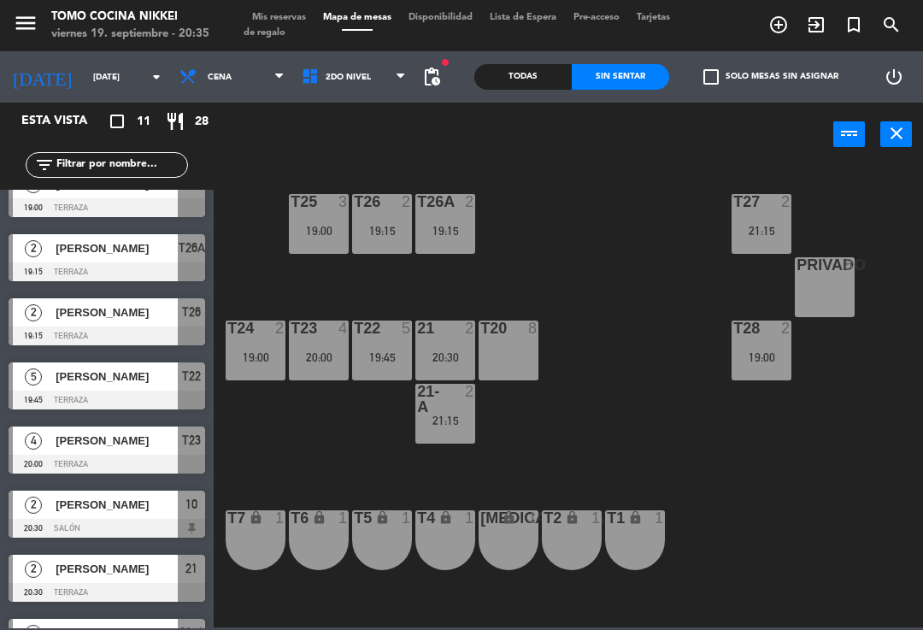
click at [239, 63] on span "Cena" at bounding box center [232, 77] width 122 height 38
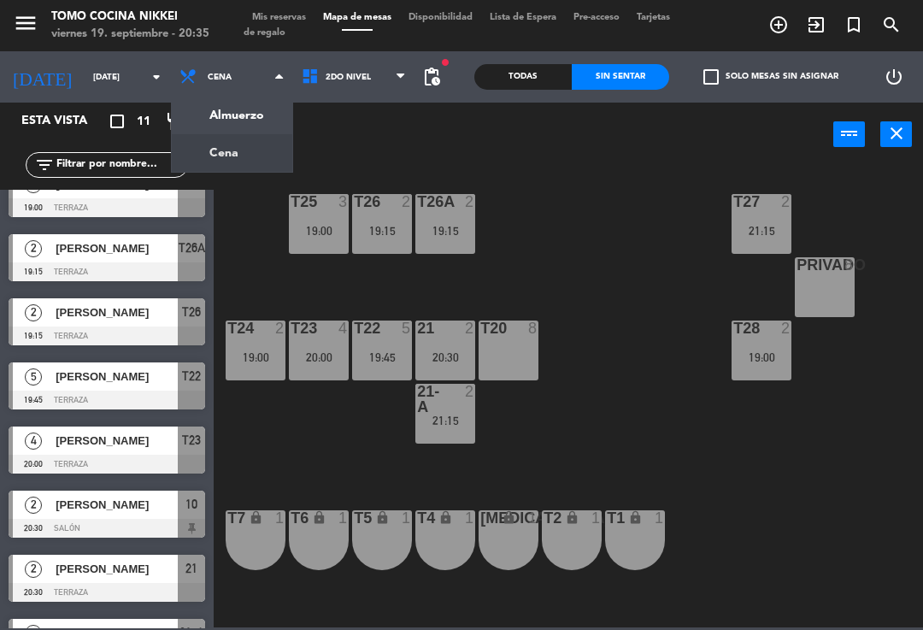
click at [244, 101] on div "Almuerzo Cena Cena Almuerzo Cena" at bounding box center [232, 76] width 122 height 51
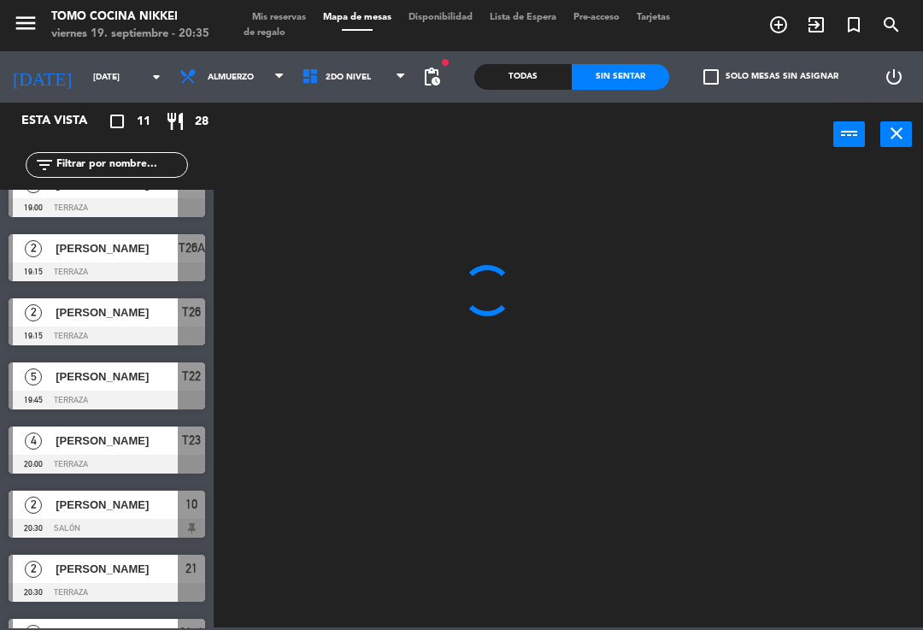
scroll to position [0, 0]
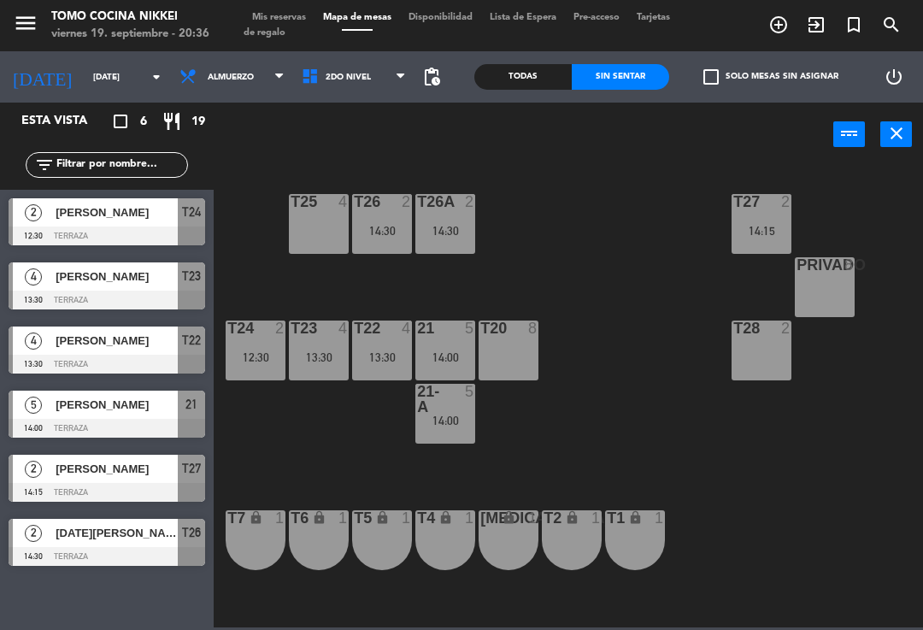
click at [115, 85] on input "[DATE]" at bounding box center [143, 77] width 117 height 27
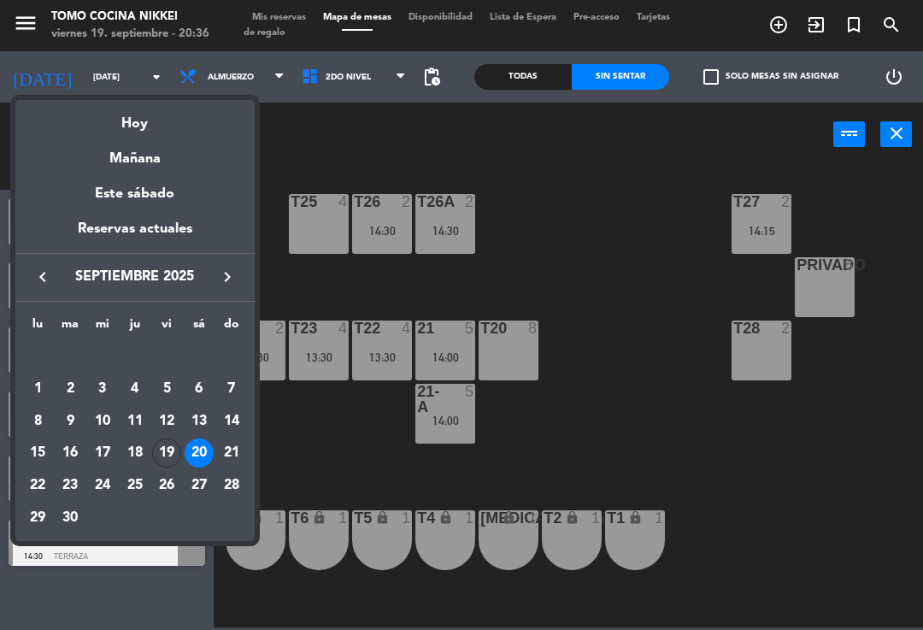
click at [341, 156] on div at bounding box center [461, 315] width 923 height 630
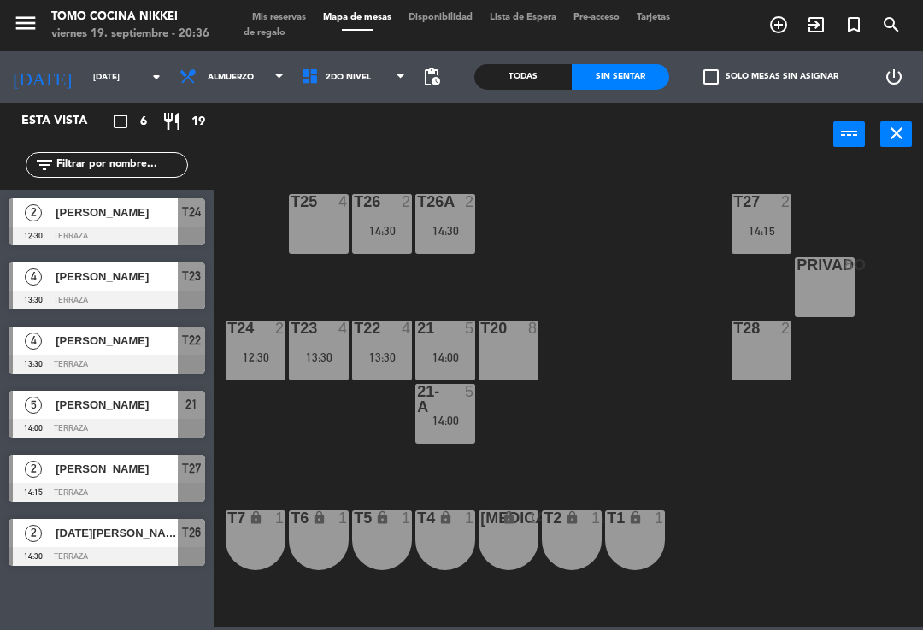
click at [85, 88] on input "[DATE]" at bounding box center [143, 77] width 117 height 27
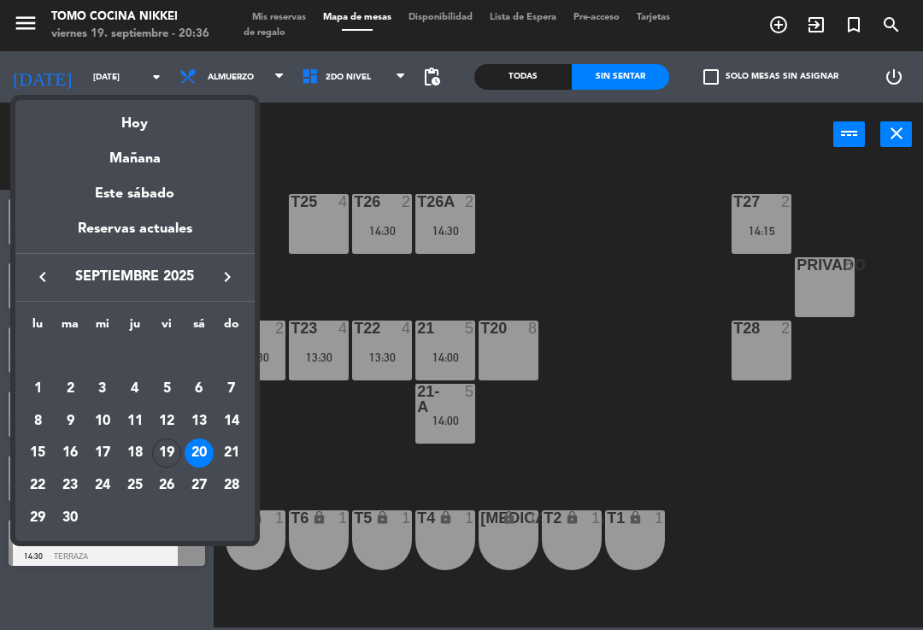
click at [117, 126] on div "Hoy" at bounding box center [134, 117] width 239 height 35
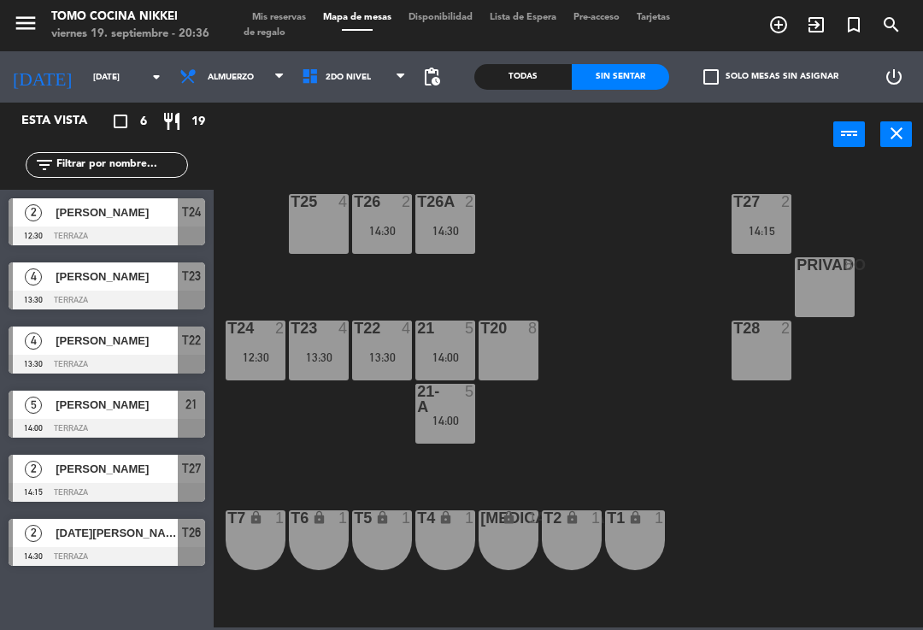
type input "[DATE]"
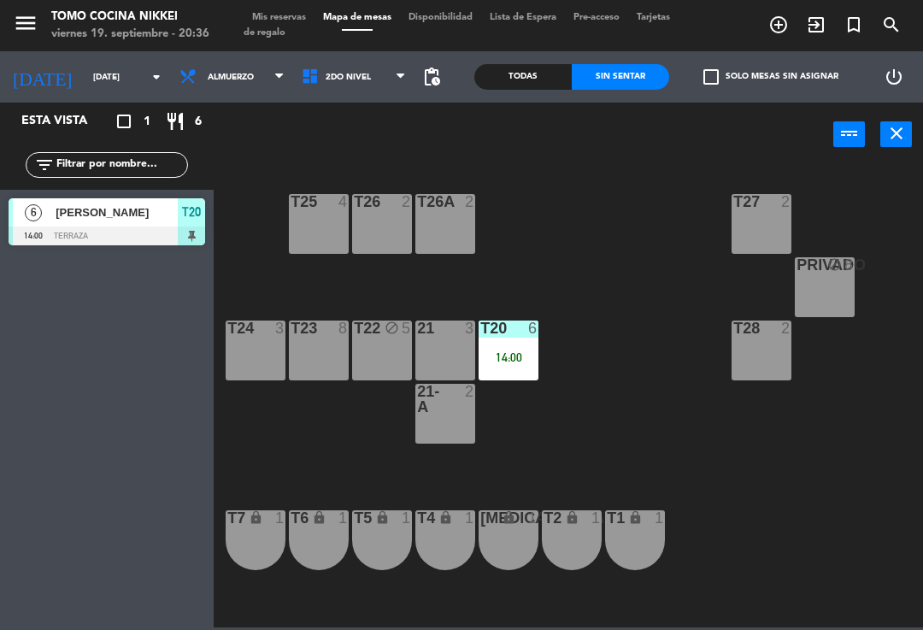
click at [239, 79] on span "Almuerzo" at bounding box center [232, 77] width 122 height 38
click at [244, 135] on ng-component "menu Tomo Cocina Nikkei [DATE] 19. septiembre - 20:36 Mis reservas Mapa de mesa…" at bounding box center [461, 313] width 923 height 627
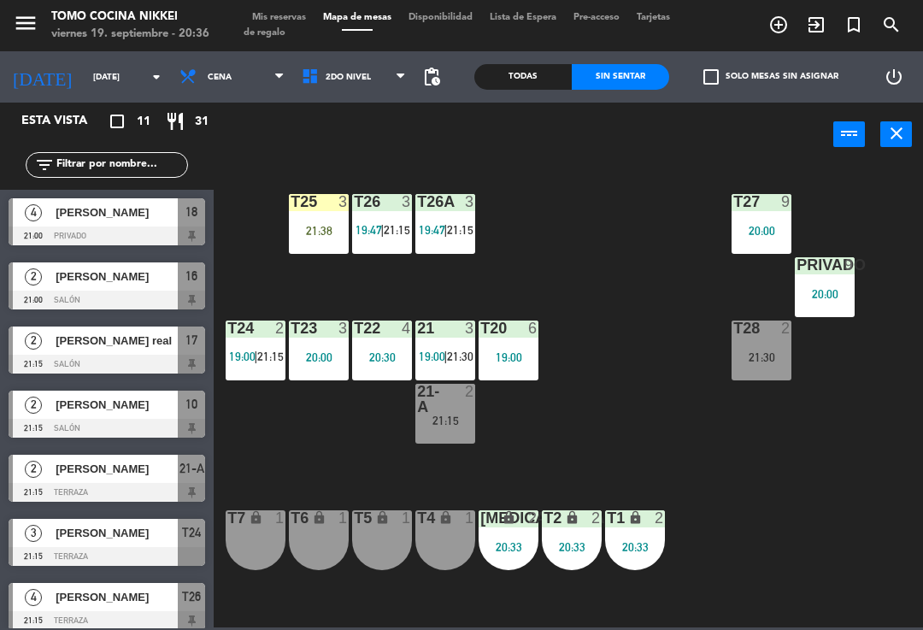
click at [181, 353] on div "17" at bounding box center [191, 341] width 27 height 28
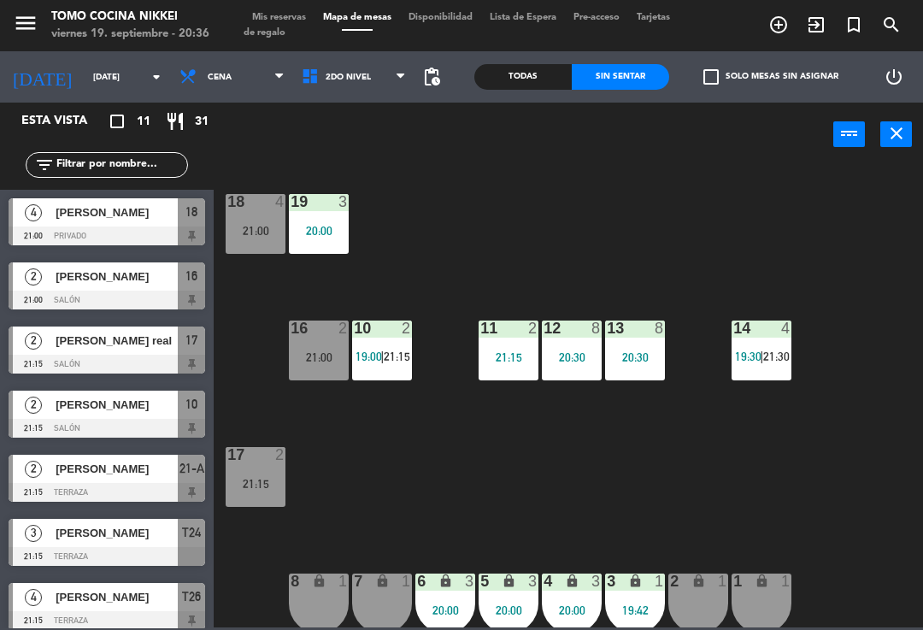
click at [339, 368] on div "16 2 21:00" at bounding box center [319, 351] width 60 height 60
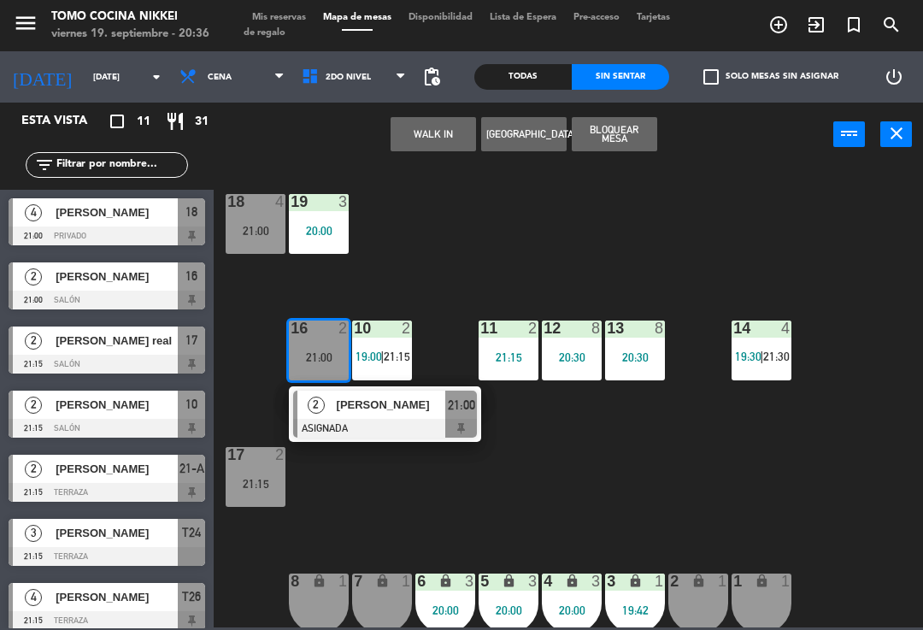
click at [272, 478] on div "21:15" at bounding box center [256, 484] width 60 height 12
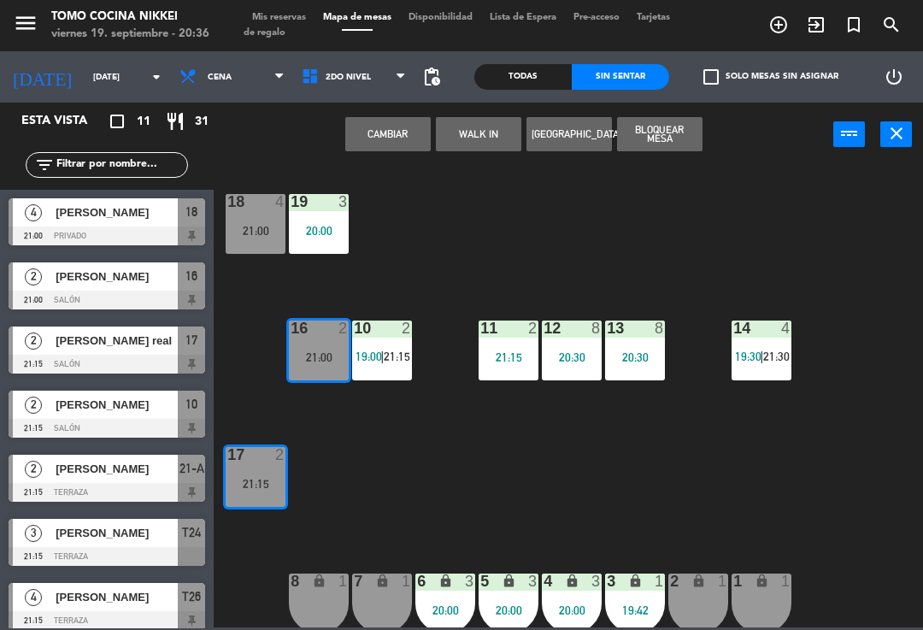
click at [395, 133] on button "Cambiar" at bounding box center [387, 134] width 85 height 34
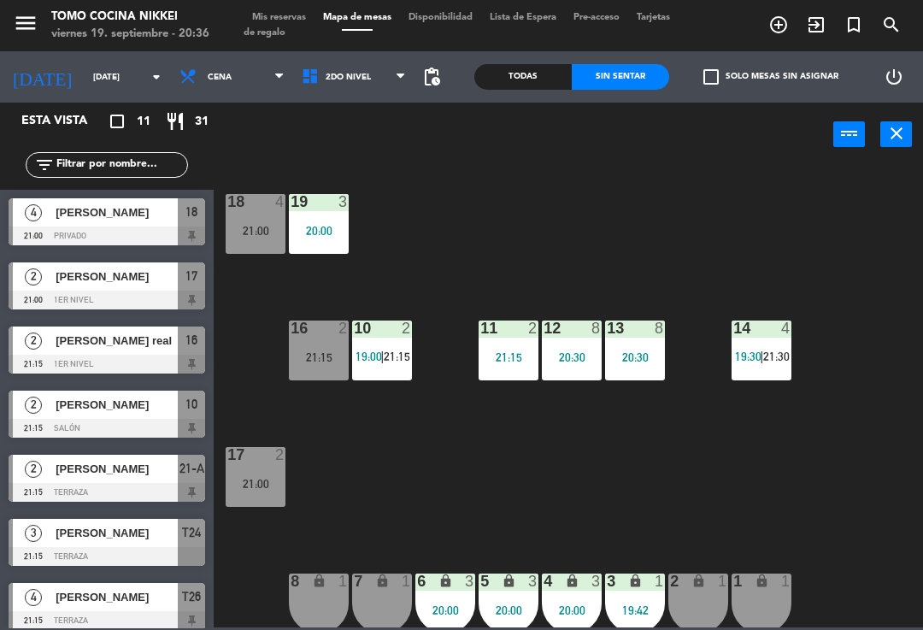
click at [505, 222] on div "18 4 21:00 19 3 20:00 16 2 21:15 10 2 19:00 | 21:15 11 2 21:15 12 8 20:30 13 8 …" at bounding box center [573, 395] width 700 height 463
click at [310, 360] on div "21:15" at bounding box center [319, 357] width 60 height 12
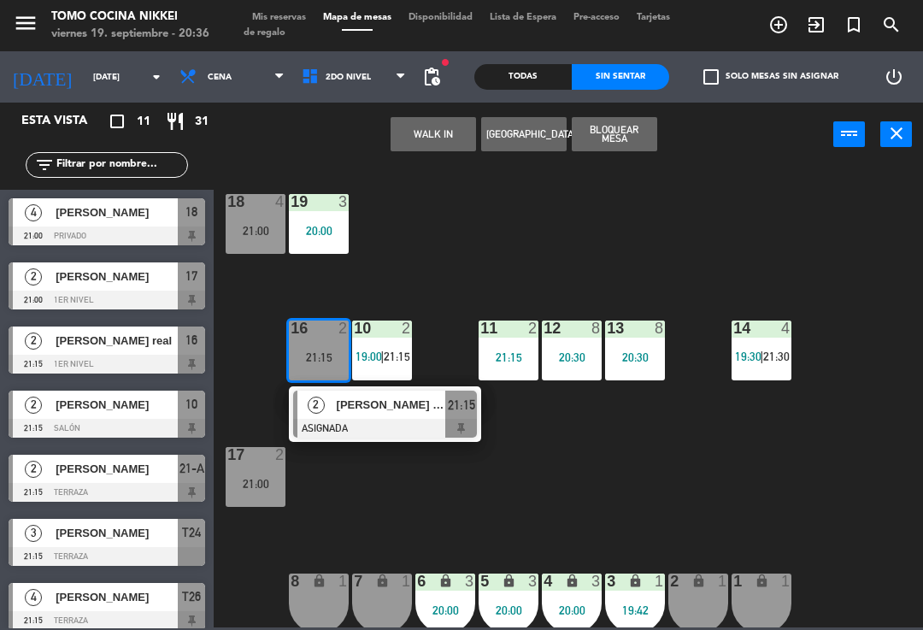
click at [418, 421] on div at bounding box center [385, 428] width 184 height 19
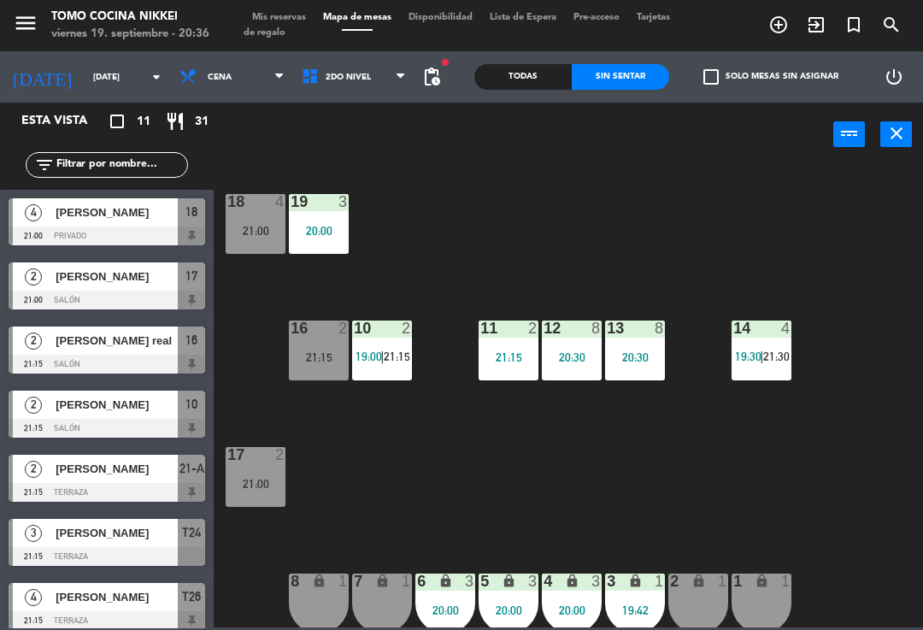
click at [287, 13] on span "Mis reservas" at bounding box center [279, 17] width 71 height 9
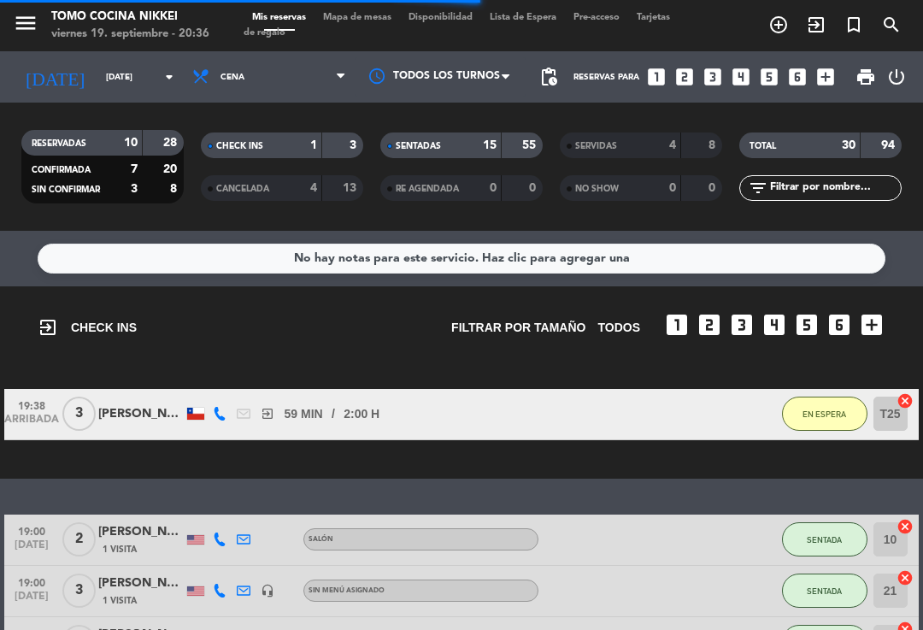
click at [527, 145] on strong "55" at bounding box center [530, 145] width 17 height 12
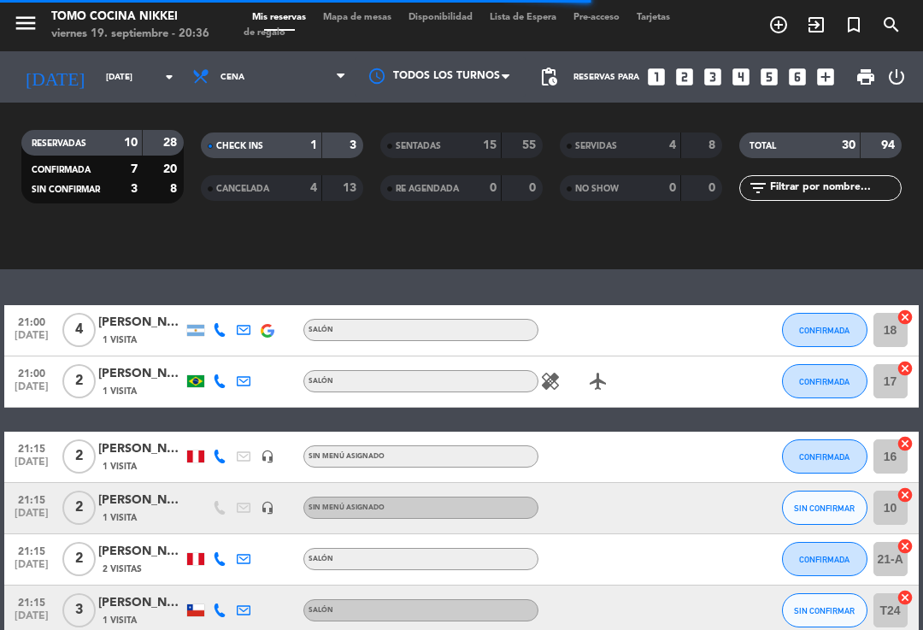
scroll to position [240, 0]
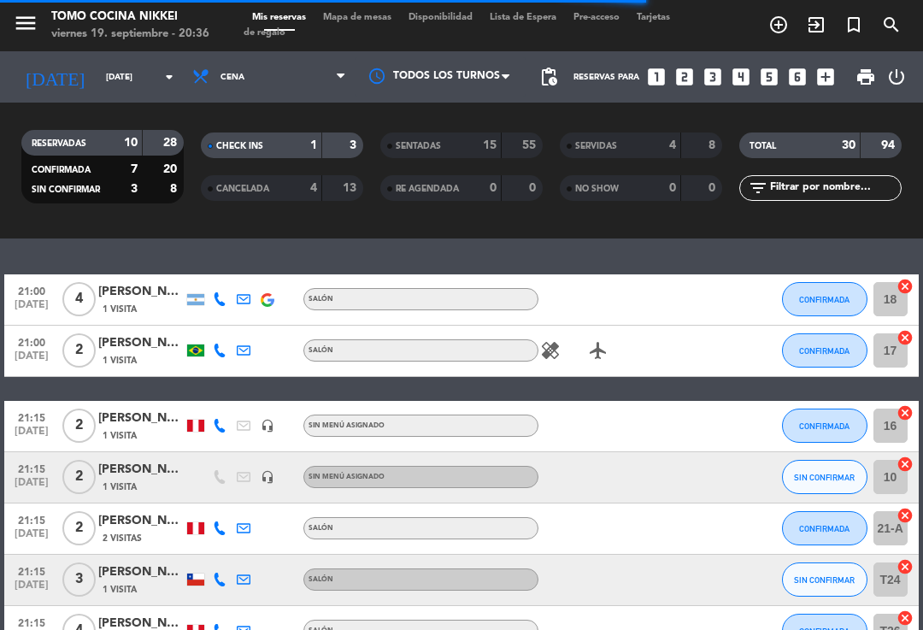
click at [826, 421] on span "CONFIRMADA" at bounding box center [824, 425] width 50 height 9
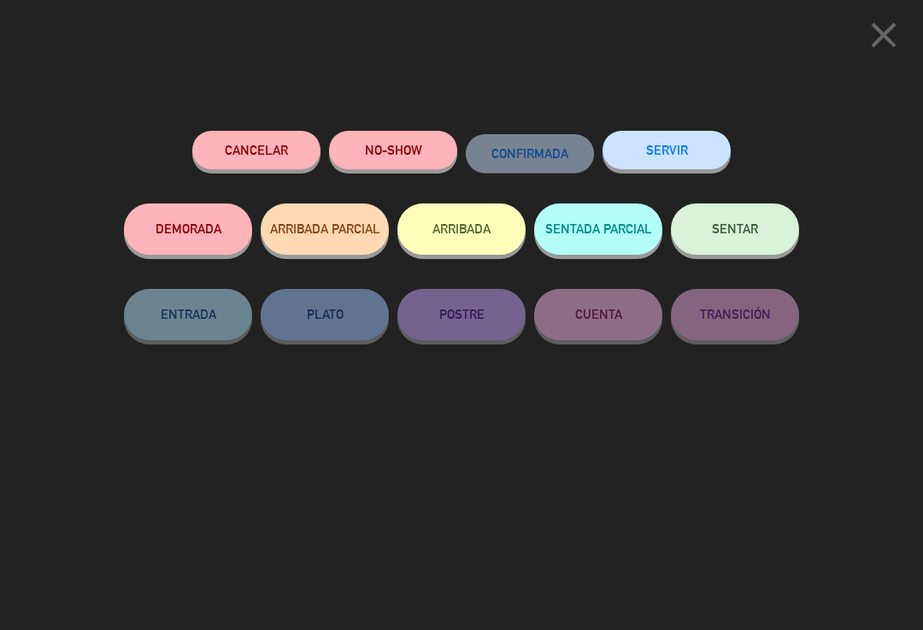
click at [746, 233] on span "SENTAR" at bounding box center [735, 228] width 46 height 15
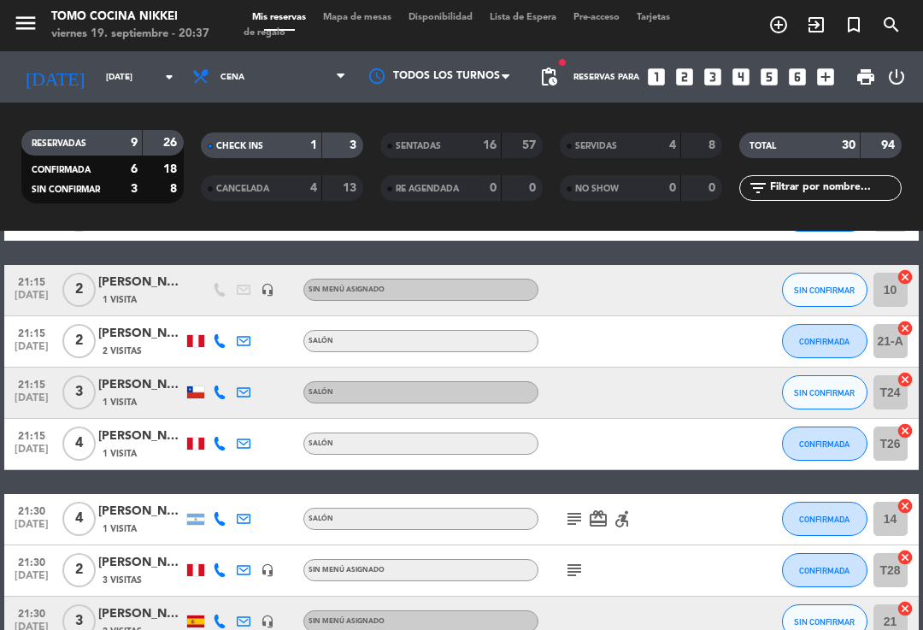
scroll to position [368, 0]
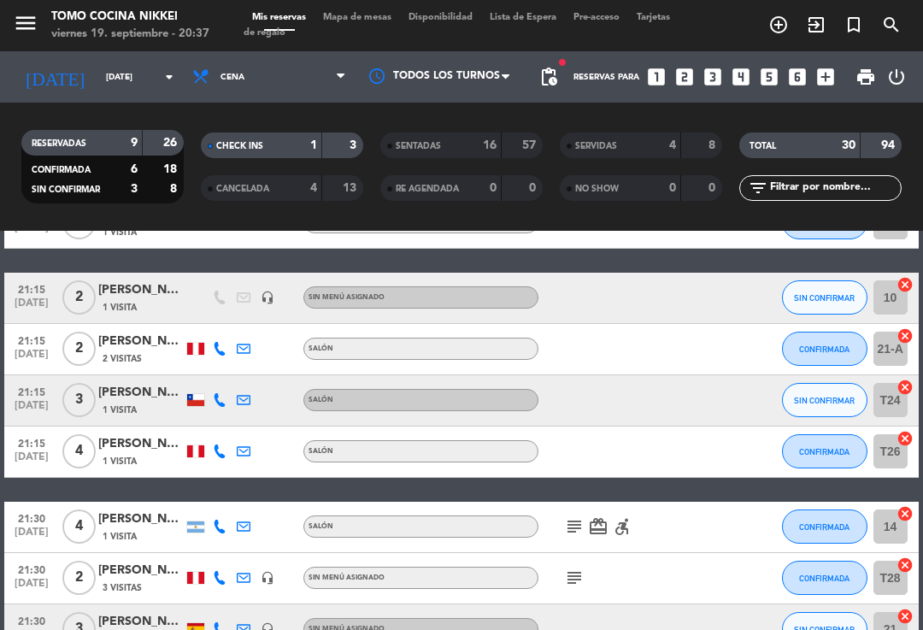
click at [820, 345] on span "CONFIRMADA" at bounding box center [824, 349] width 50 height 9
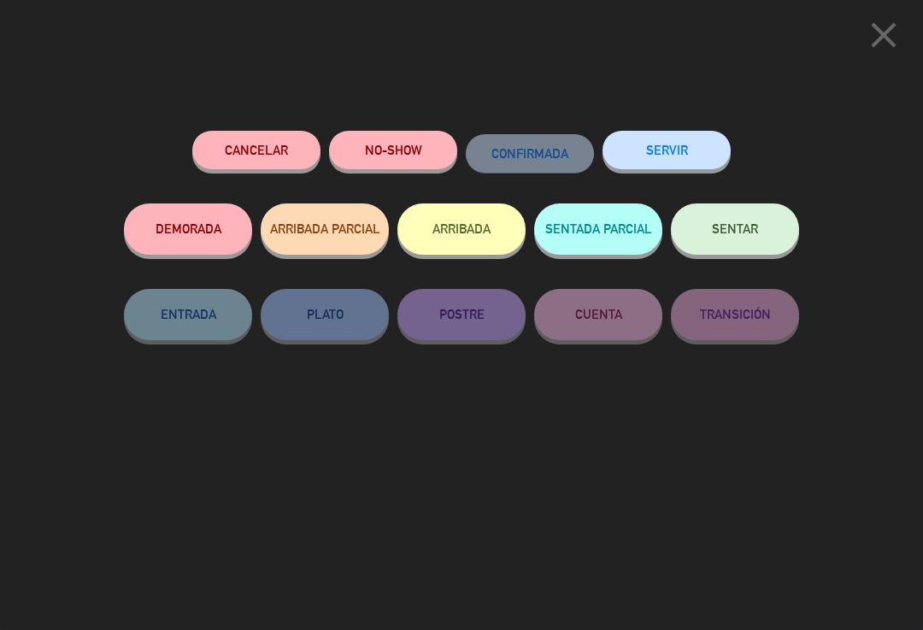
click at [880, 56] on span "close" at bounding box center [884, 52] width 43 height 14
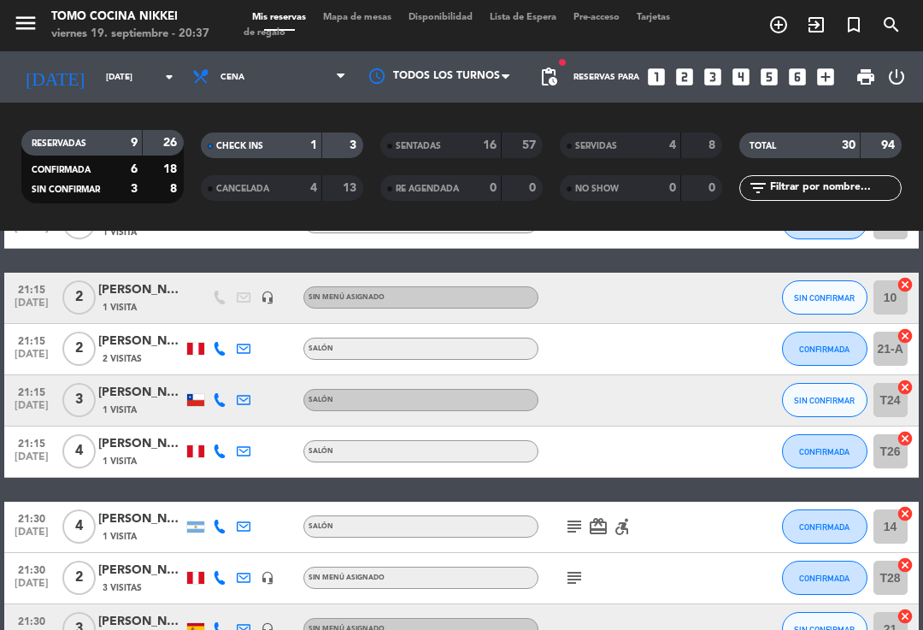
click at [160, 337] on div "[PERSON_NAME]" at bounding box center [140, 342] width 85 height 20
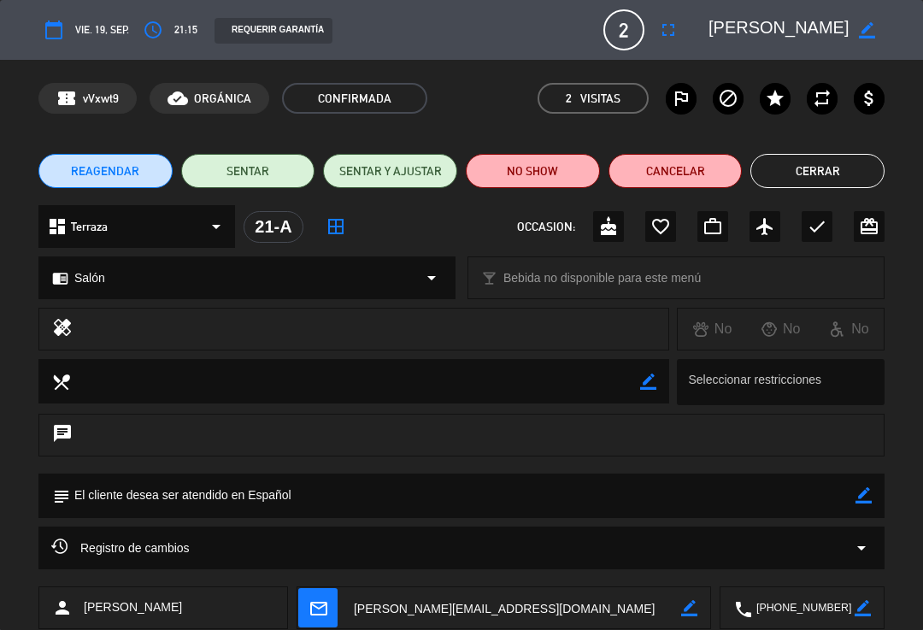
click at [90, 167] on span "REAGENDAR" at bounding box center [105, 171] width 68 height 18
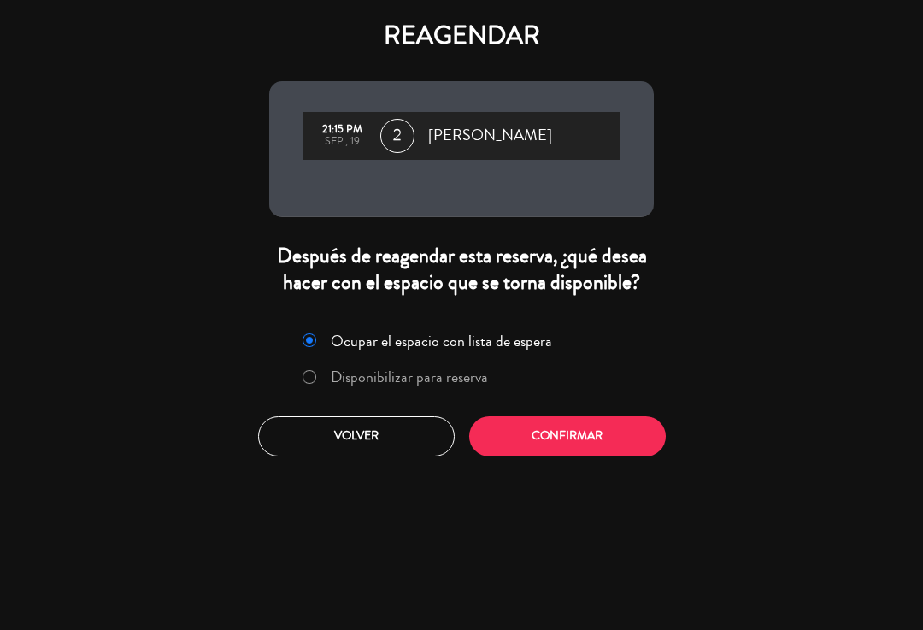
click at [424, 385] on label "Disponibilizar para reserva" at bounding box center [409, 376] width 157 height 15
click at [534, 456] on button "Confirmar" at bounding box center [567, 436] width 197 height 40
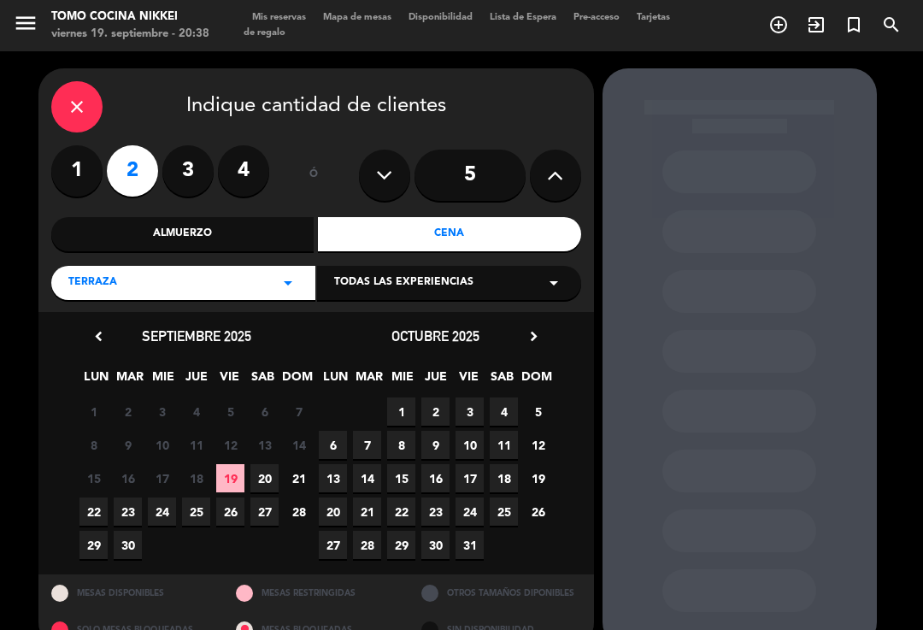
click at [263, 470] on span "20" at bounding box center [264, 478] width 28 height 28
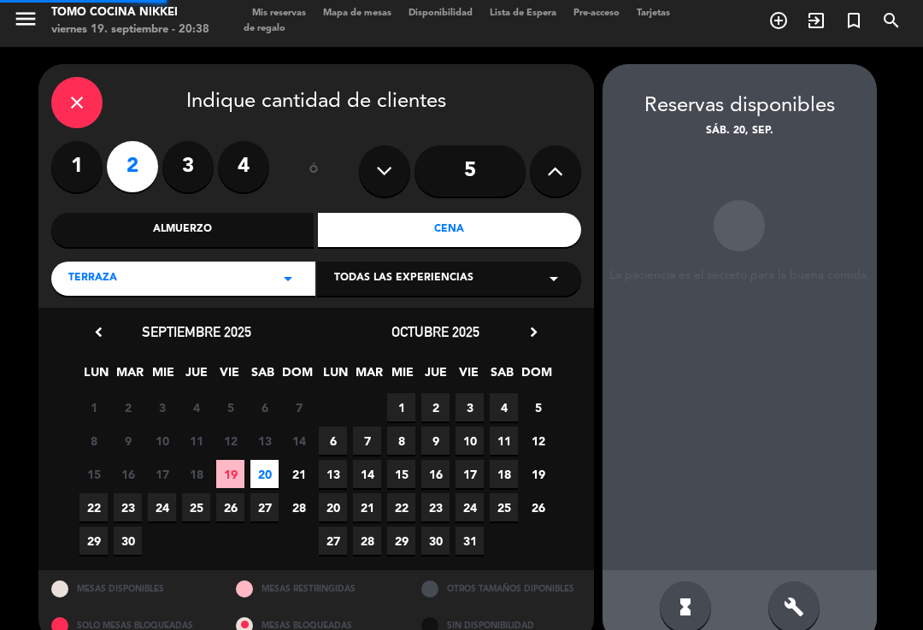
scroll to position [7, 0]
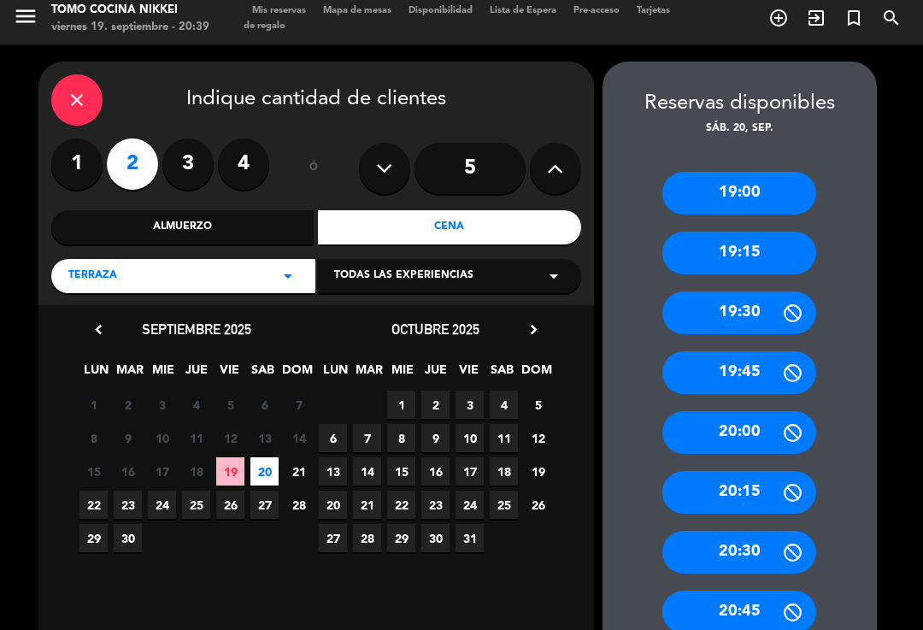
click at [265, 210] on div "Almuerzo" at bounding box center [182, 227] width 263 height 34
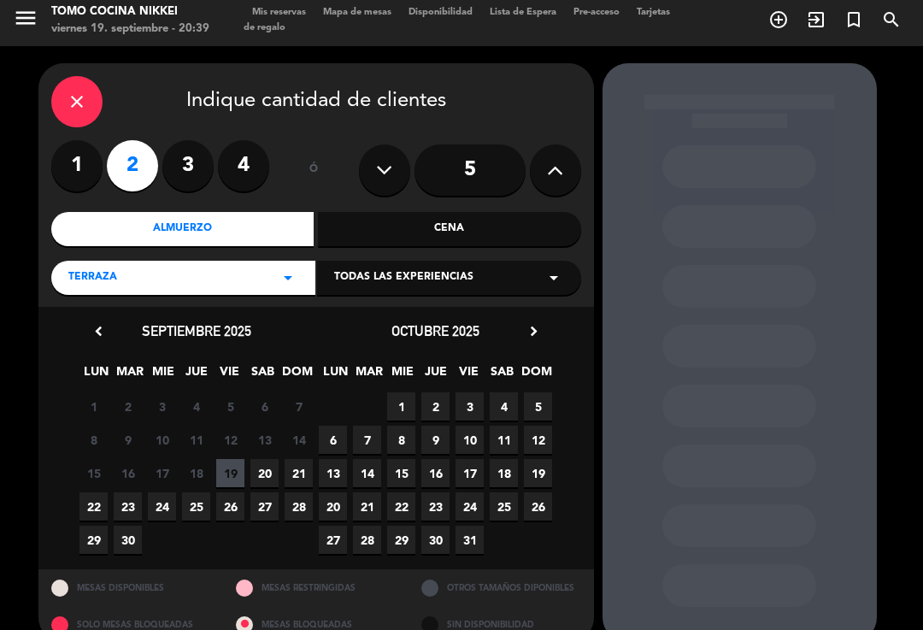
click at [269, 459] on span "20" at bounding box center [264, 473] width 28 height 28
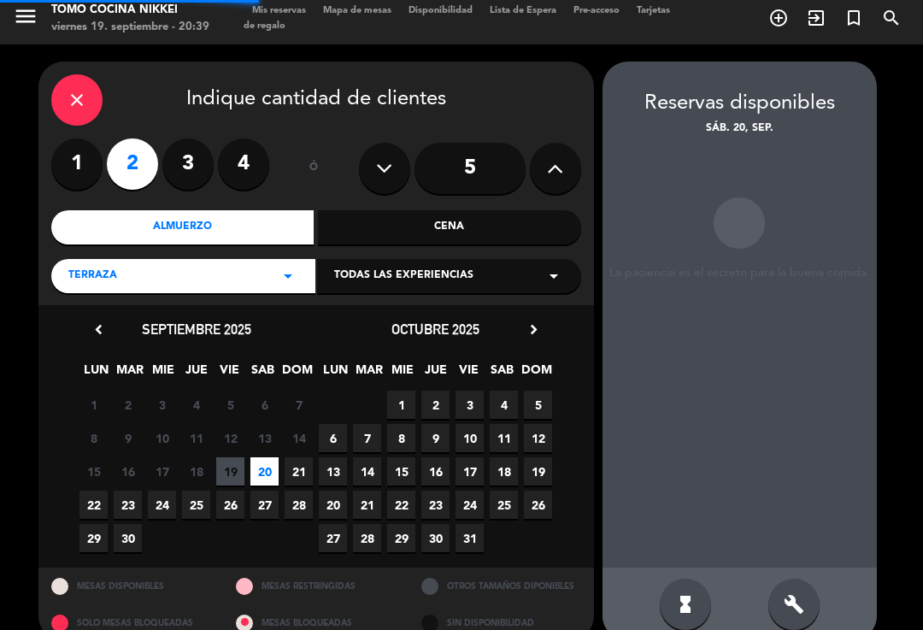
scroll to position [7, 0]
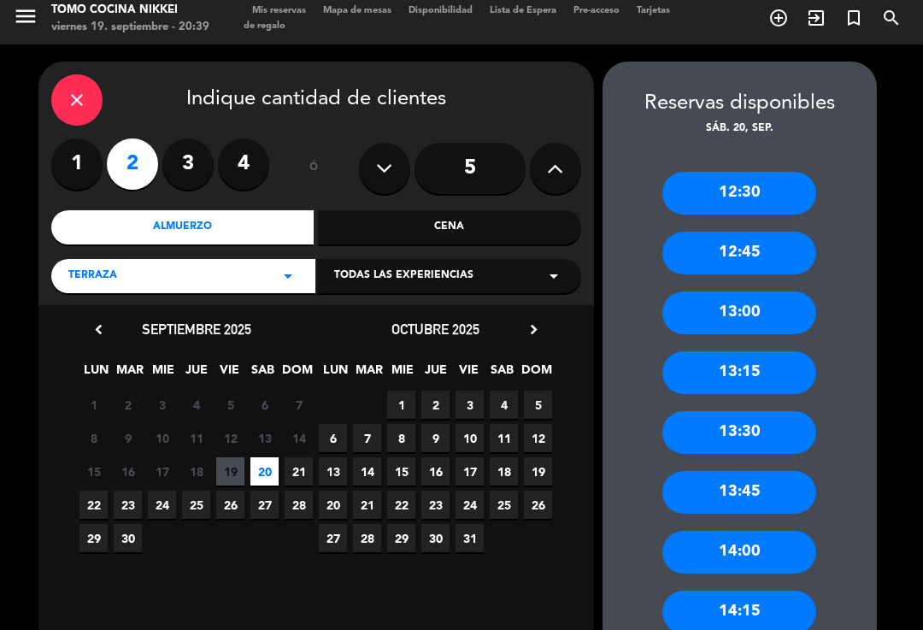
click at [770, 292] on div "13:00" at bounding box center [740, 313] width 154 height 43
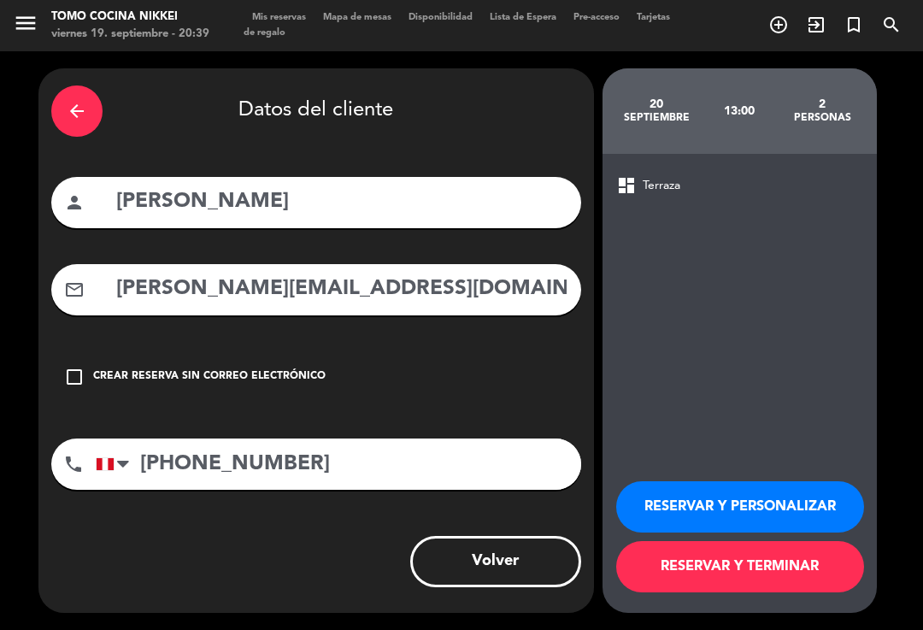
click at [725, 570] on button "RESERVAR Y TERMINAR" at bounding box center [740, 566] width 248 height 51
